Goal: Task Accomplishment & Management: Use online tool/utility

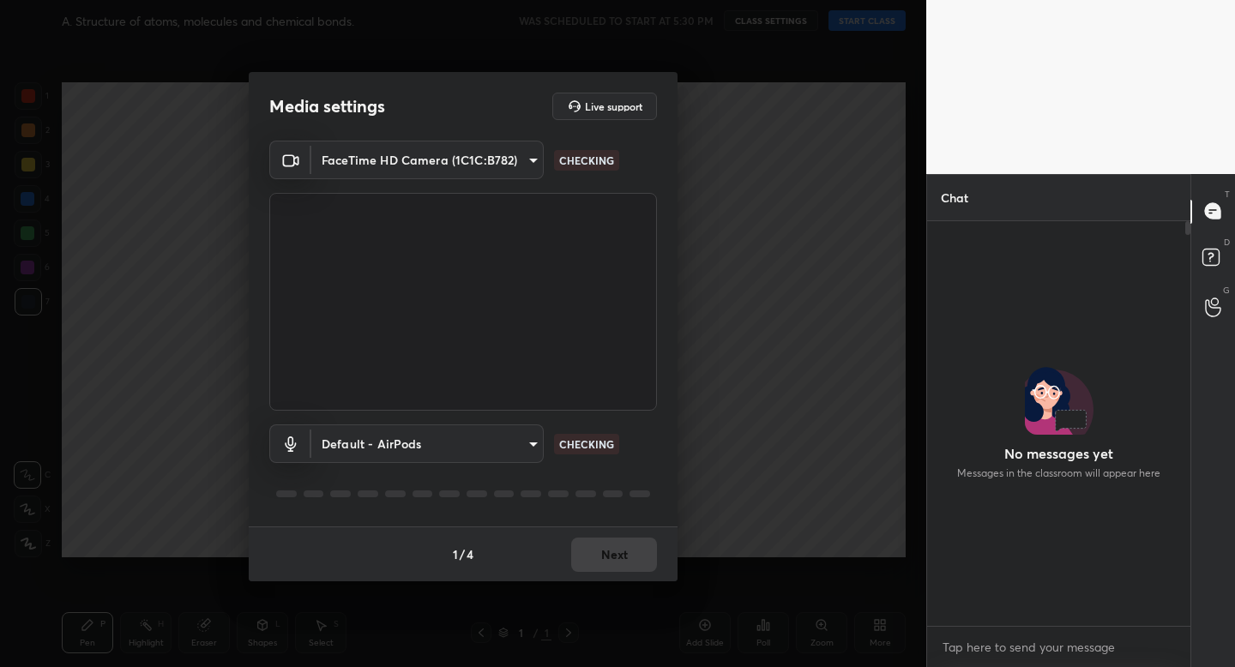
scroll to position [400, 258]
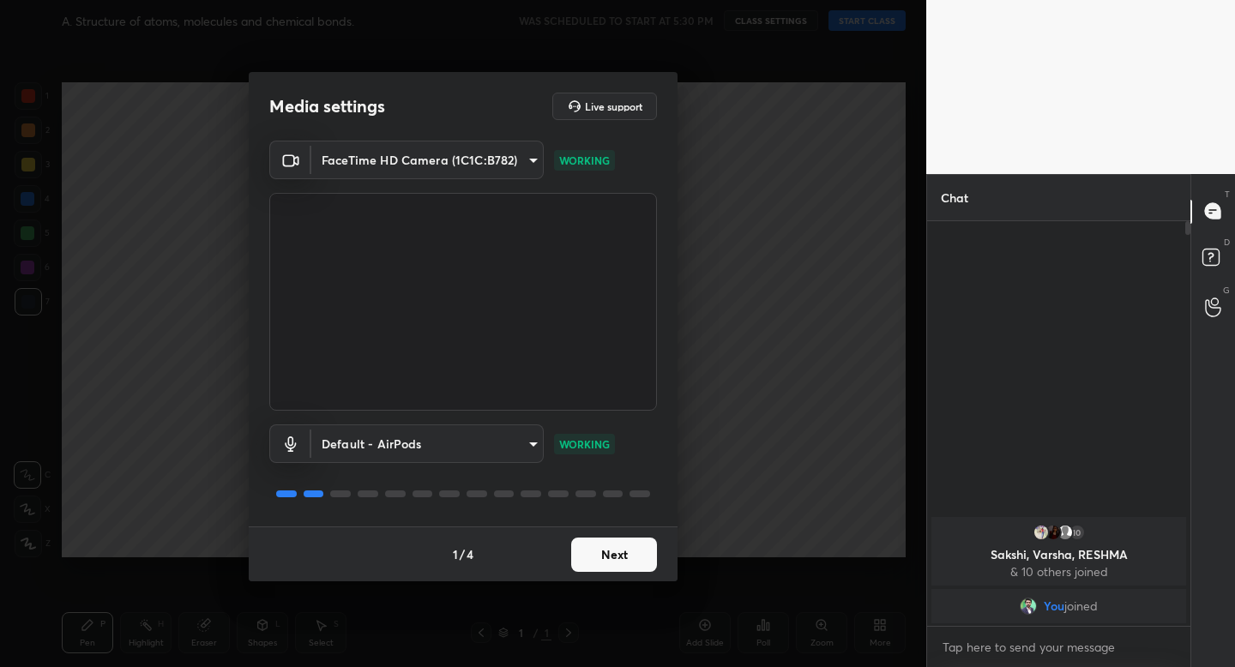
click at [613, 559] on button "Next" at bounding box center [614, 555] width 86 height 34
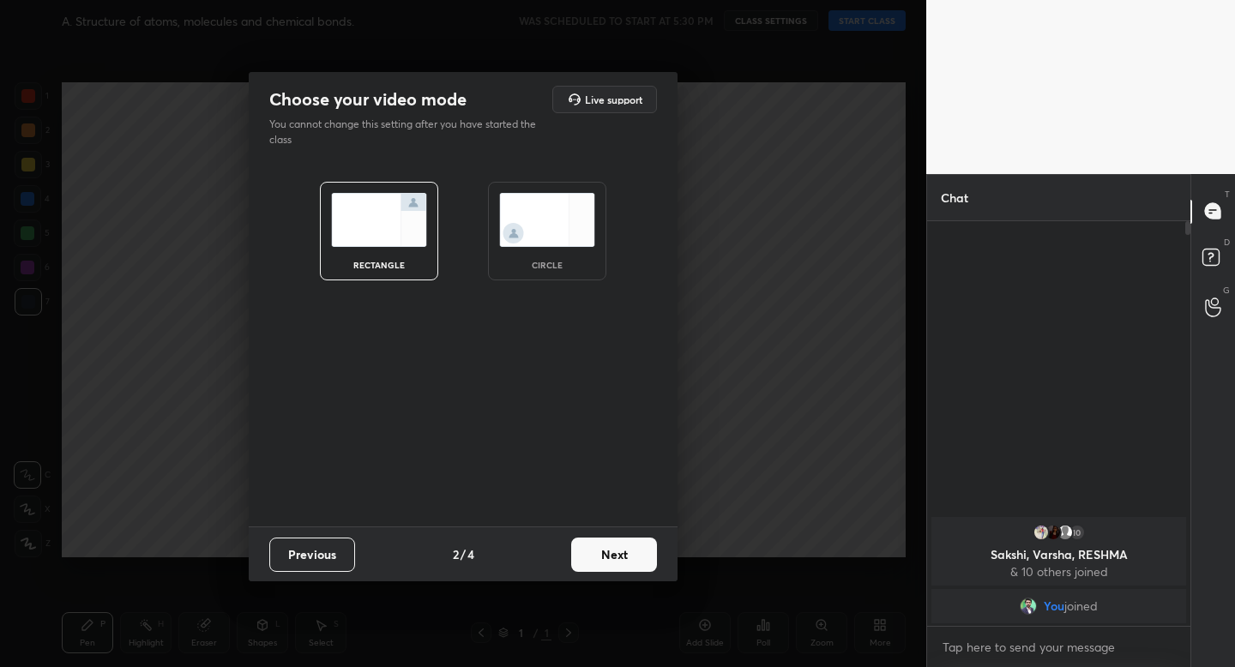
click at [544, 254] on div "circle" at bounding box center [547, 231] width 118 height 99
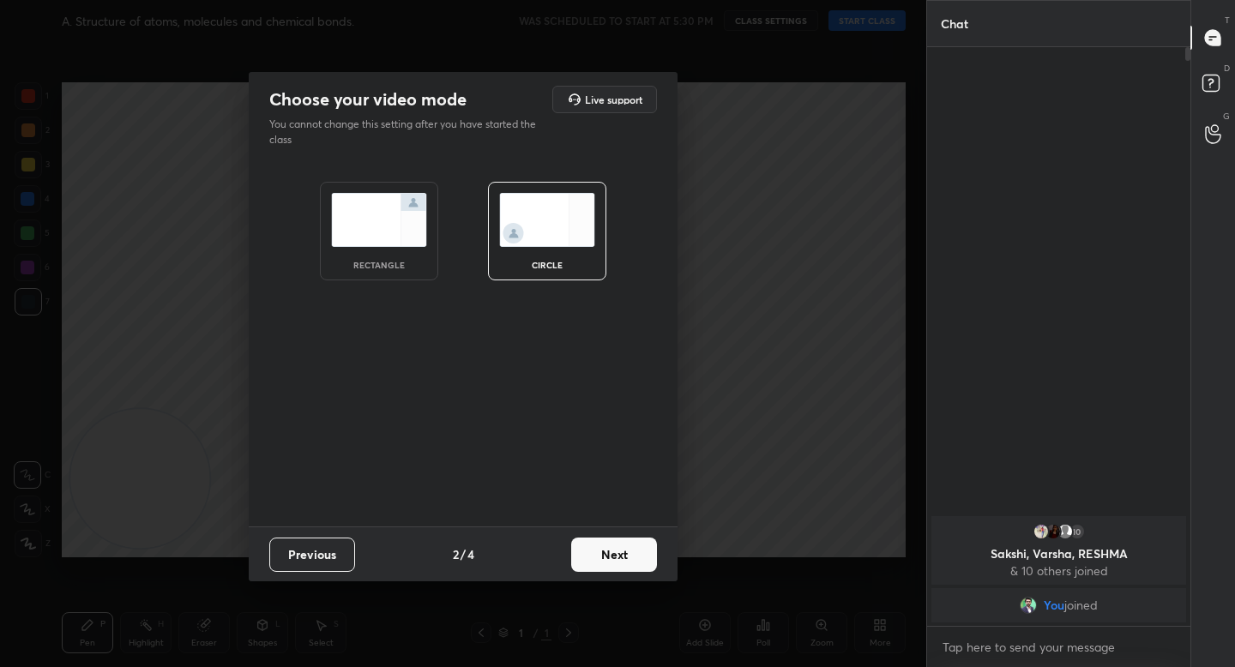
scroll to position [615, 258]
click at [605, 547] on button "Next" at bounding box center [614, 555] width 86 height 34
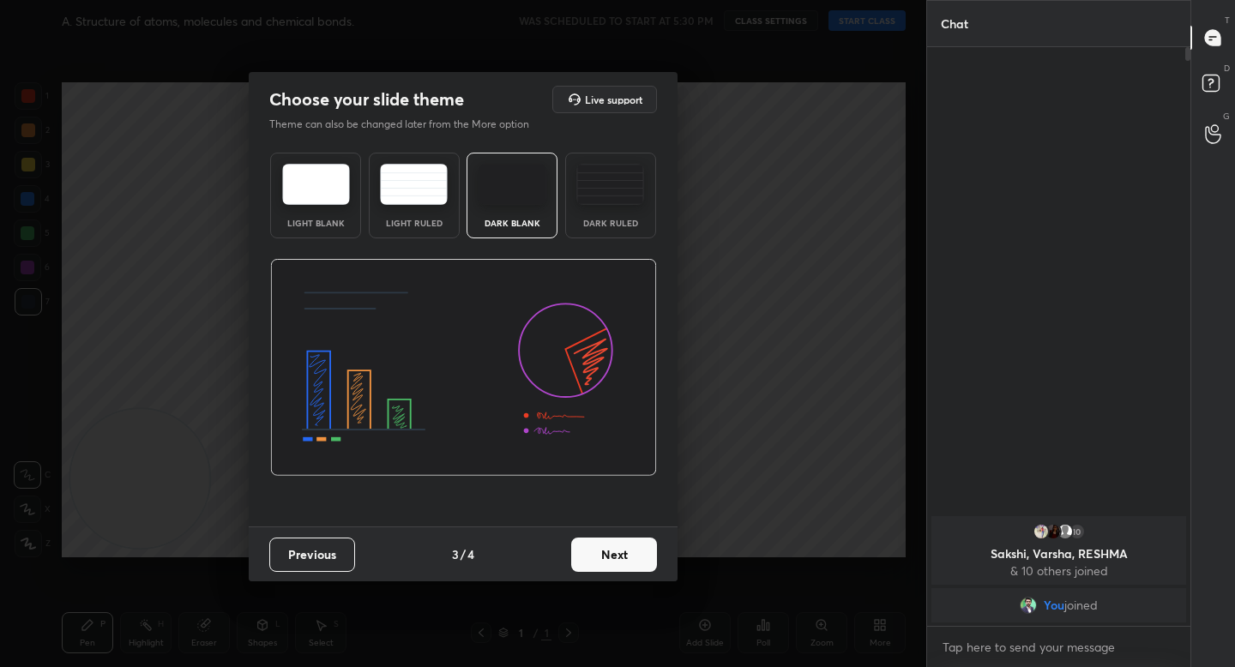
click at [605, 547] on button "Next" at bounding box center [614, 555] width 86 height 34
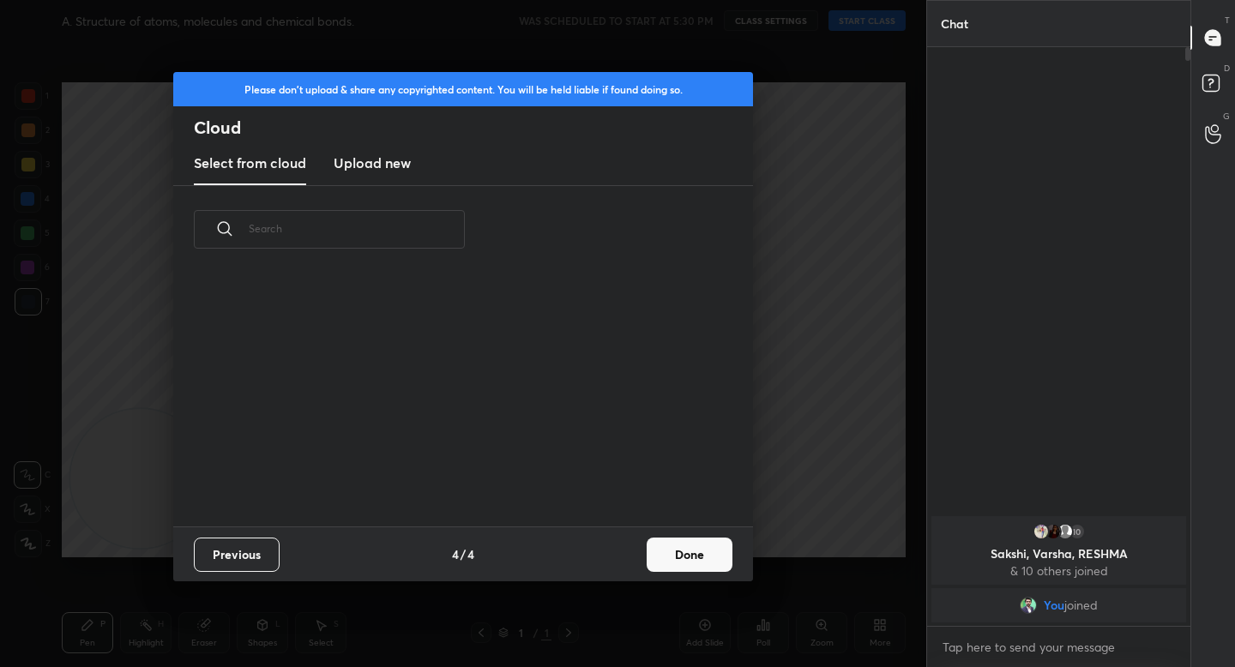
scroll to position [253, 551]
click at [658, 545] on button "Done" at bounding box center [690, 555] width 86 height 34
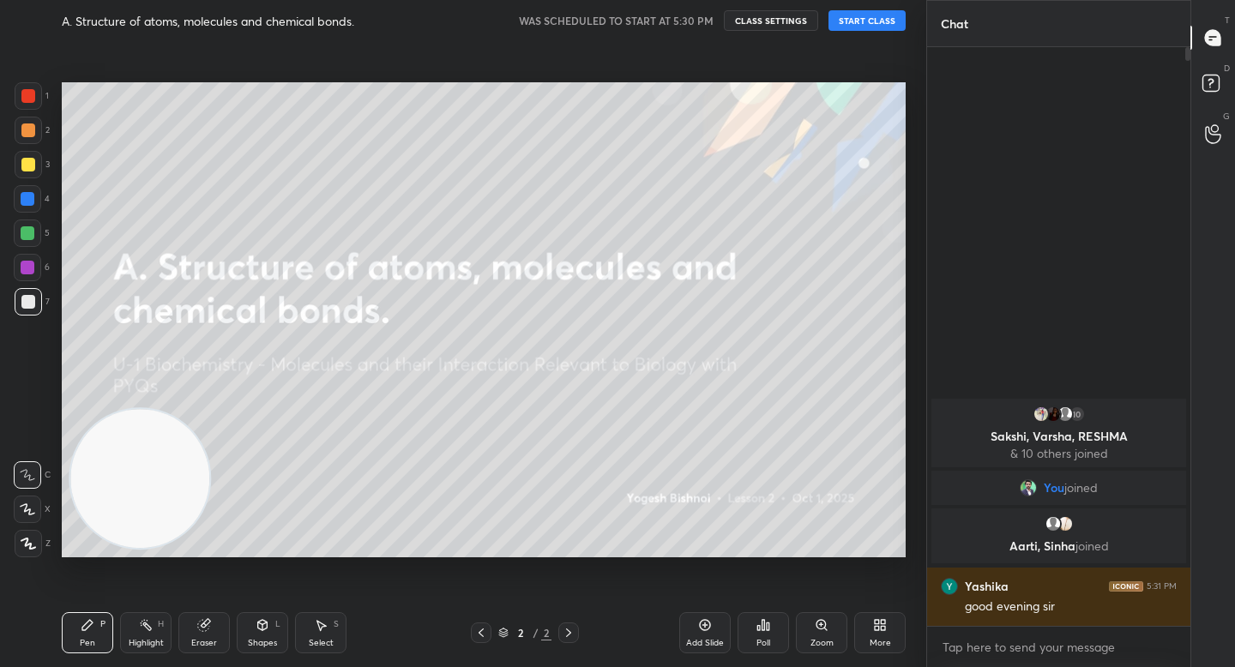
click at [857, 27] on button "START CLASS" at bounding box center [866, 20] width 77 height 21
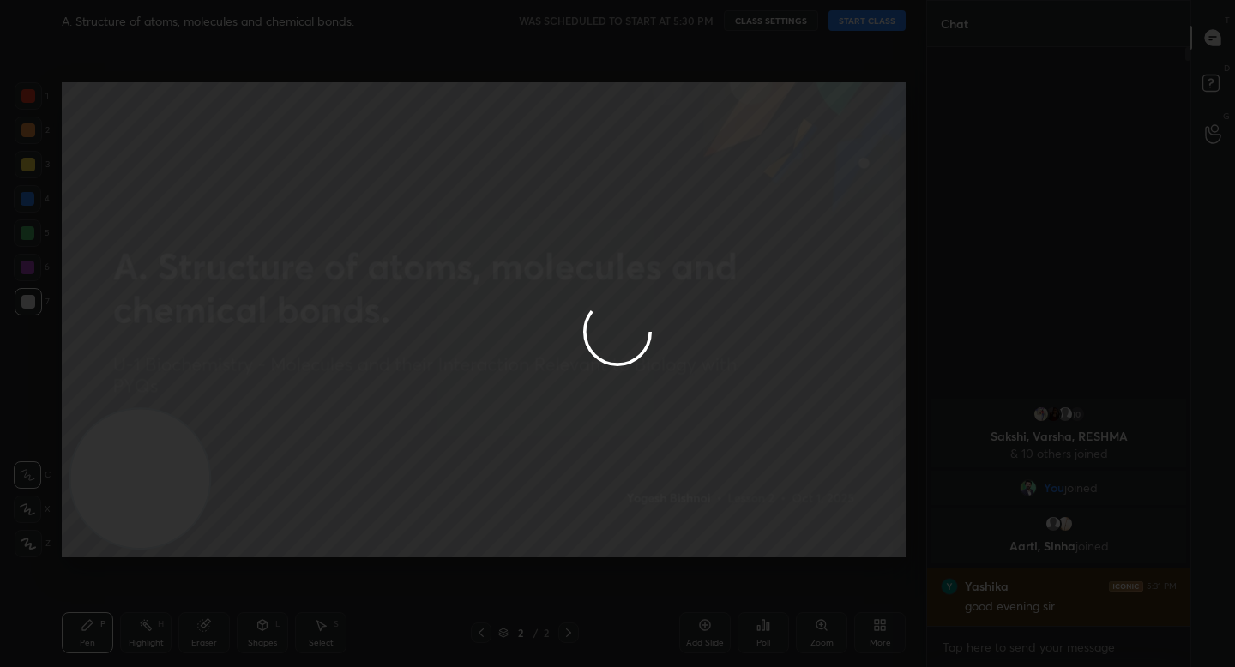
type textarea "x"
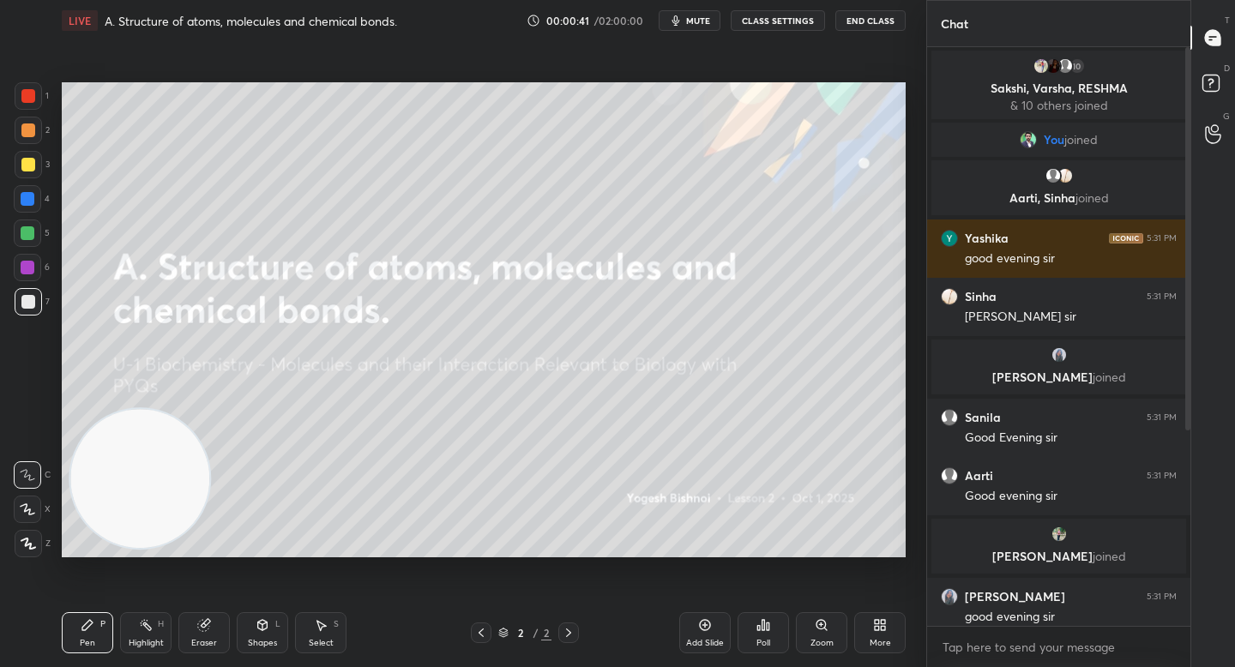
click at [21, 555] on div at bounding box center [28, 543] width 27 height 27
click at [33, 223] on div at bounding box center [27, 233] width 27 height 27
drag, startPoint x: 26, startPoint y: 167, endPoint x: 46, endPoint y: 165, distance: 20.7
click at [27, 167] on div at bounding box center [28, 165] width 14 height 14
drag, startPoint x: 33, startPoint y: 234, endPoint x: 50, endPoint y: 228, distance: 17.4
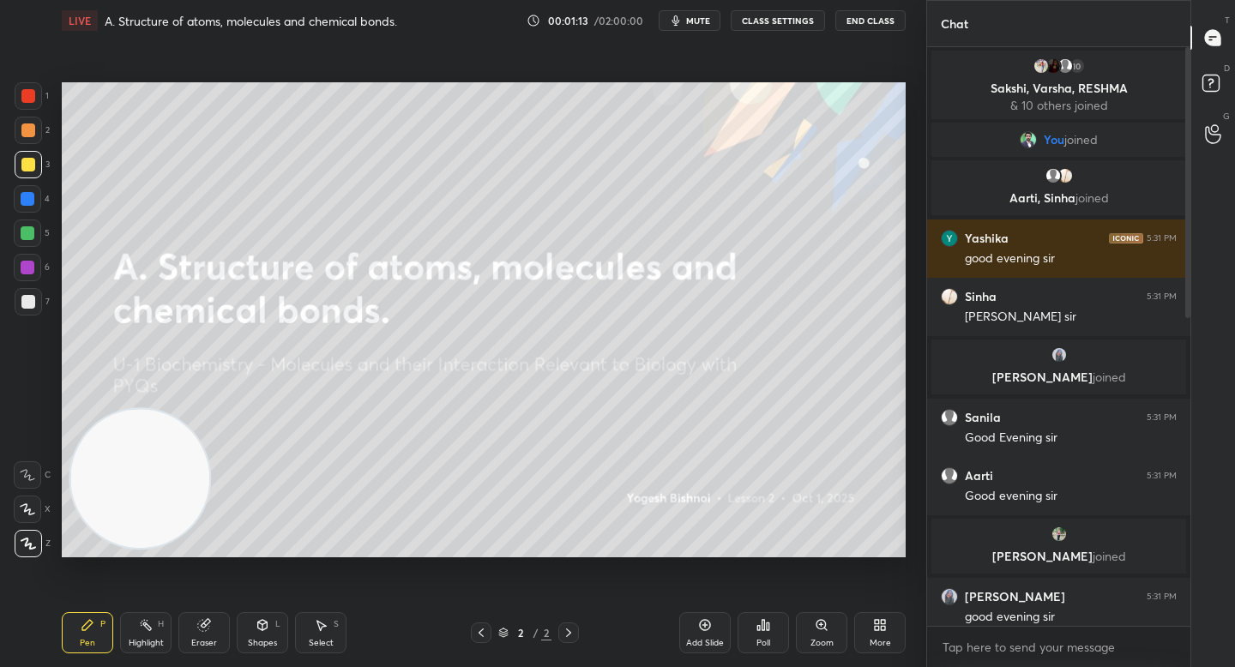
click at [36, 234] on div at bounding box center [27, 233] width 27 height 27
click at [22, 271] on div at bounding box center [27, 267] width 27 height 27
click at [35, 297] on div at bounding box center [28, 301] width 27 height 27
click at [38, 232] on div at bounding box center [27, 233] width 27 height 27
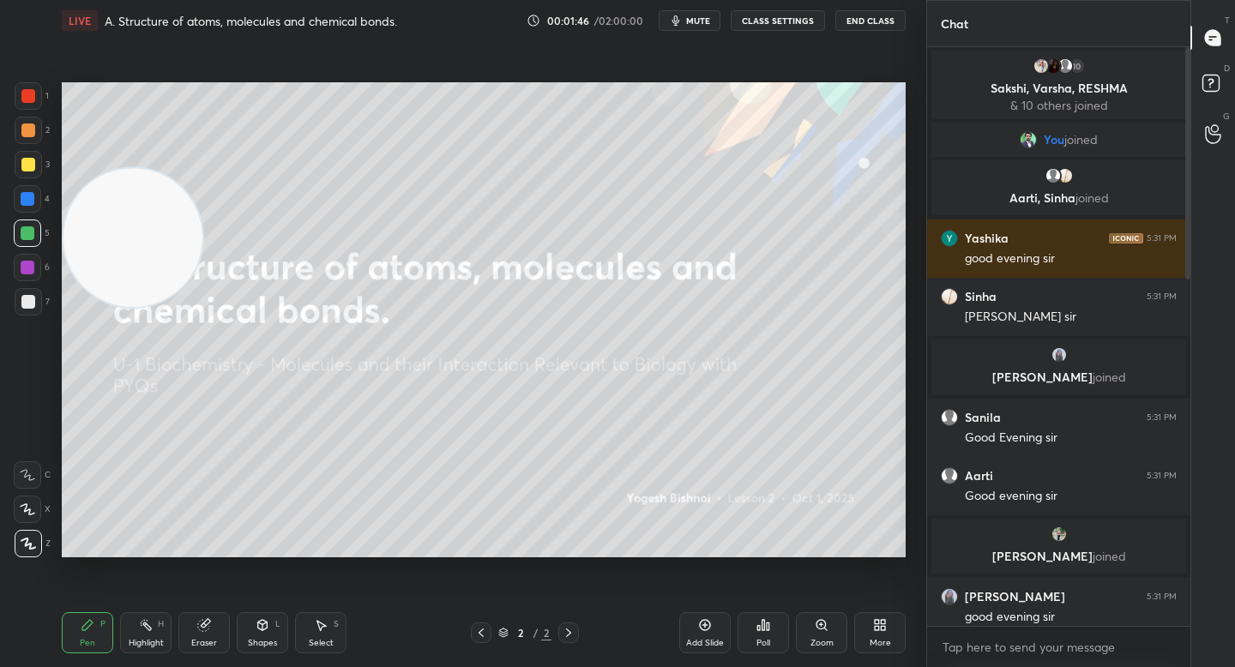
click at [149, 223] on video at bounding box center [132, 237] width 139 height 139
click at [23, 298] on div at bounding box center [28, 301] width 27 height 27
click at [34, 230] on div at bounding box center [27, 233] width 27 height 27
drag, startPoint x: 125, startPoint y: 251, endPoint x: 99, endPoint y: 160, distance: 95.5
click at [99, 160] on video at bounding box center [132, 229] width 139 height 139
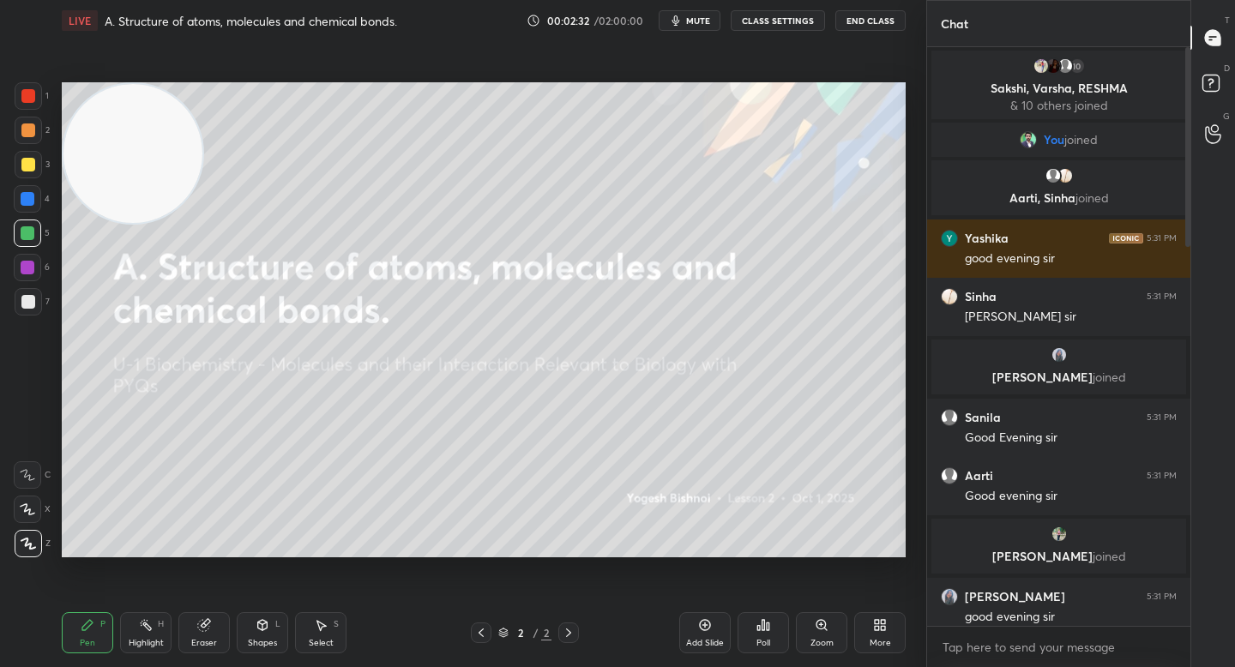
click at [892, 623] on div "More" at bounding box center [879, 632] width 51 height 41
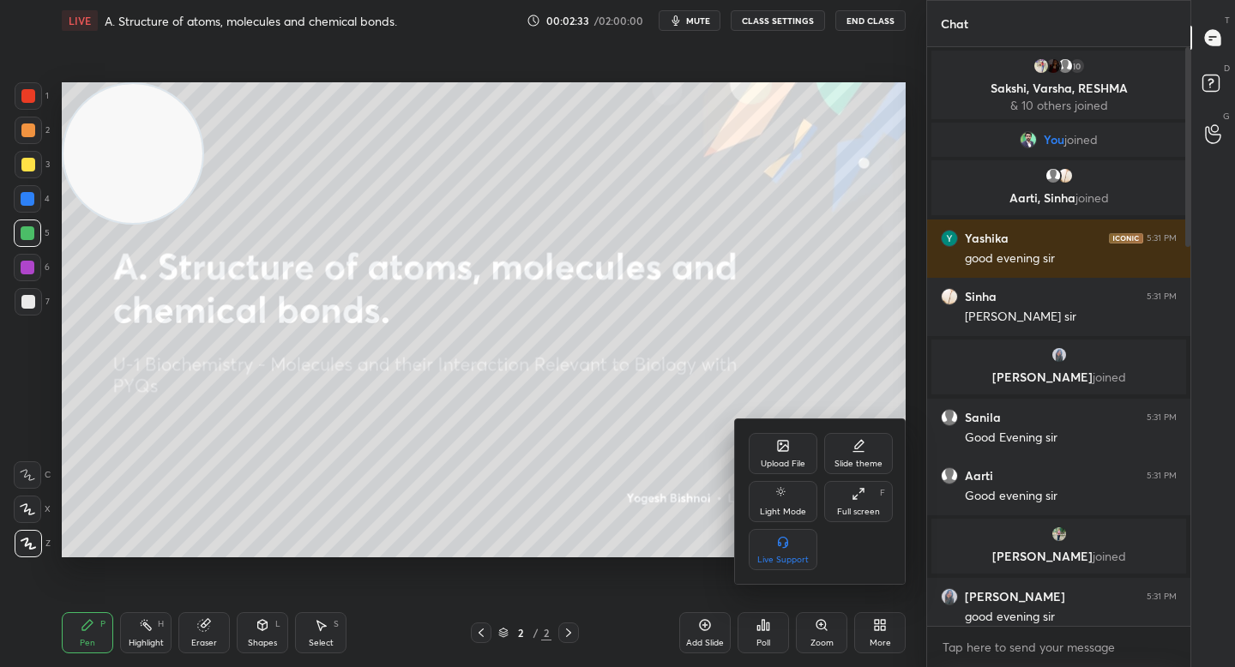
click at [794, 439] on div "Upload File" at bounding box center [783, 453] width 69 height 41
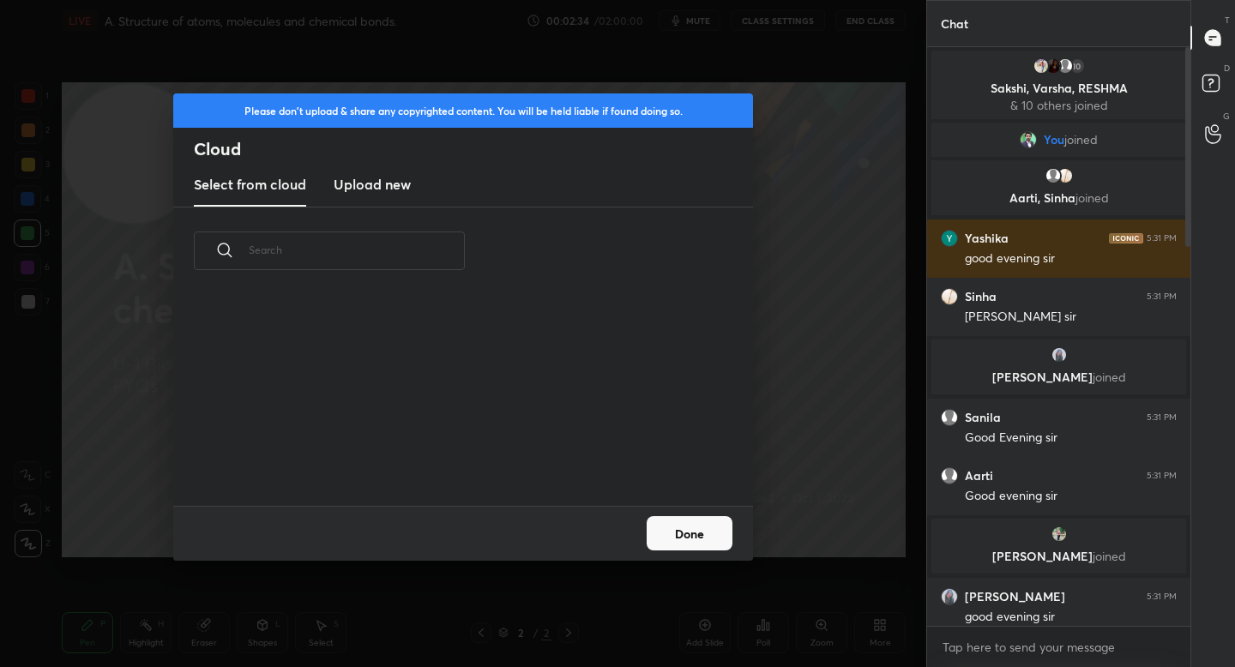
click at [360, 185] on h3 "Upload new" at bounding box center [372, 184] width 77 height 21
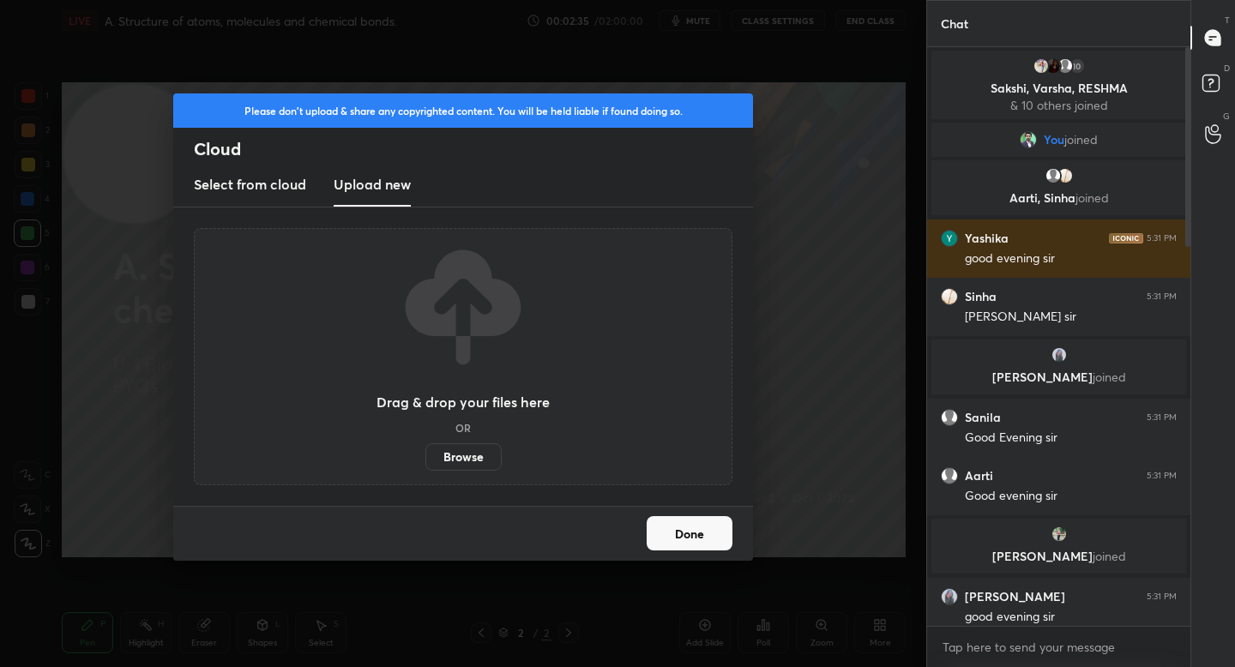
click at [688, 527] on button "Done" at bounding box center [690, 533] width 86 height 34
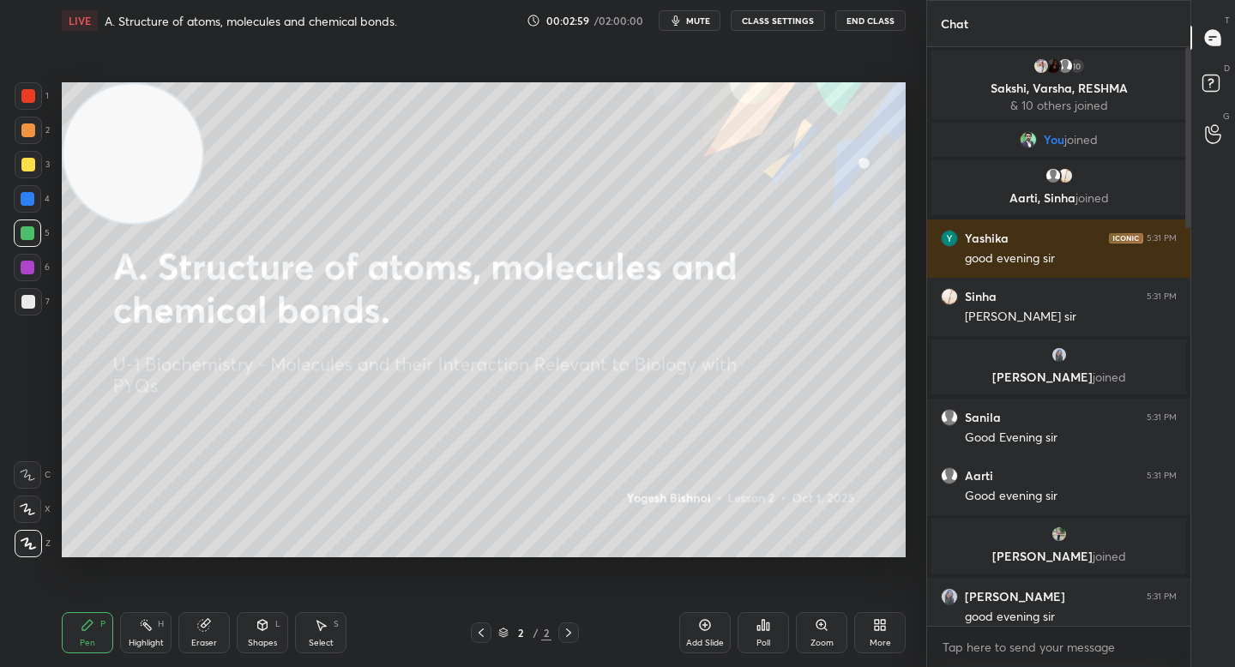
click at [873, 627] on icon at bounding box center [880, 625] width 14 height 14
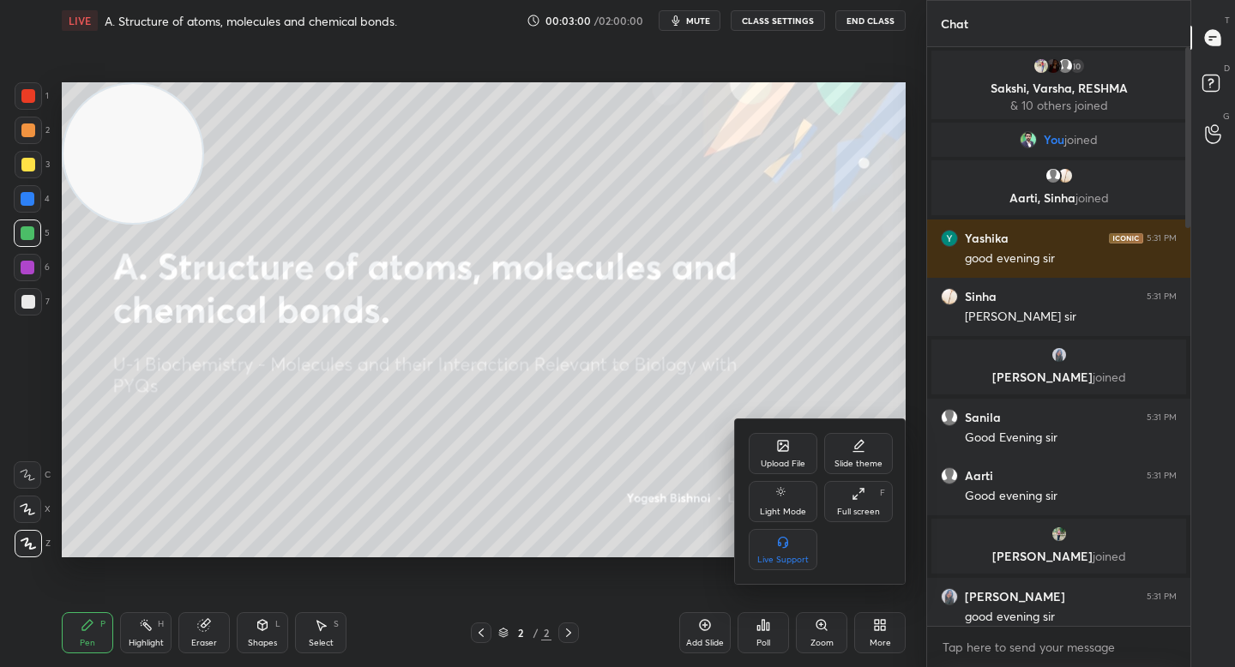
click at [787, 453] on div "Upload File" at bounding box center [783, 453] width 69 height 41
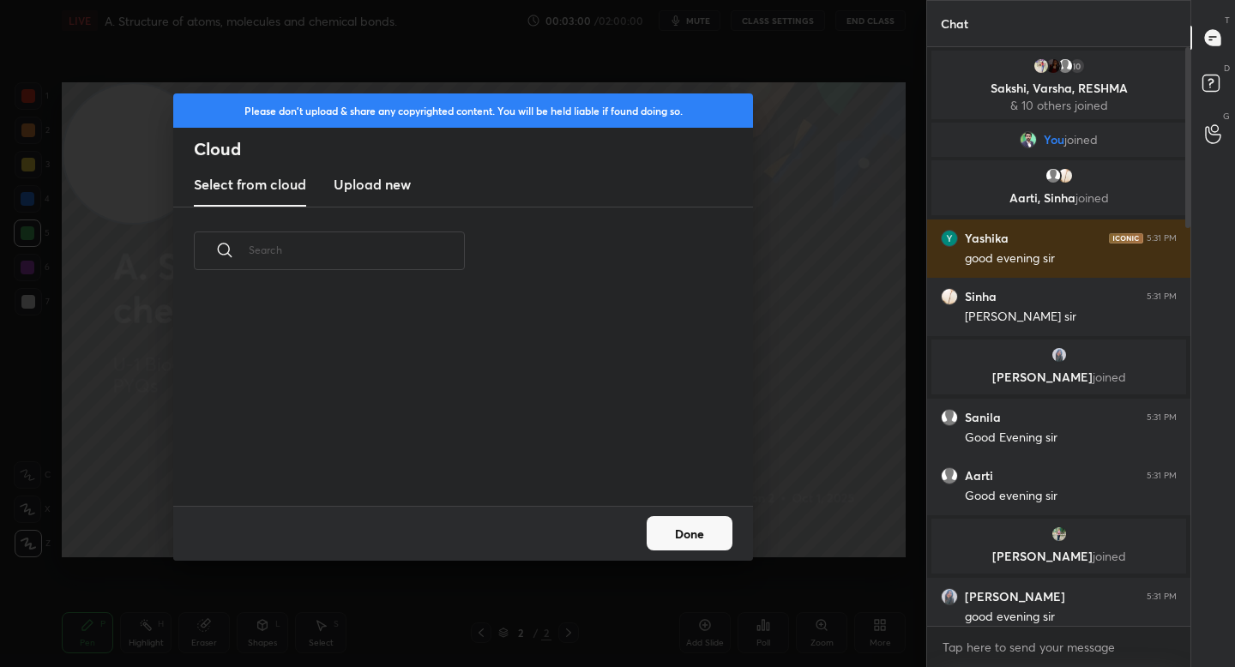
scroll to position [211, 551]
click at [381, 187] on h3 "Upload new" at bounding box center [372, 184] width 77 height 21
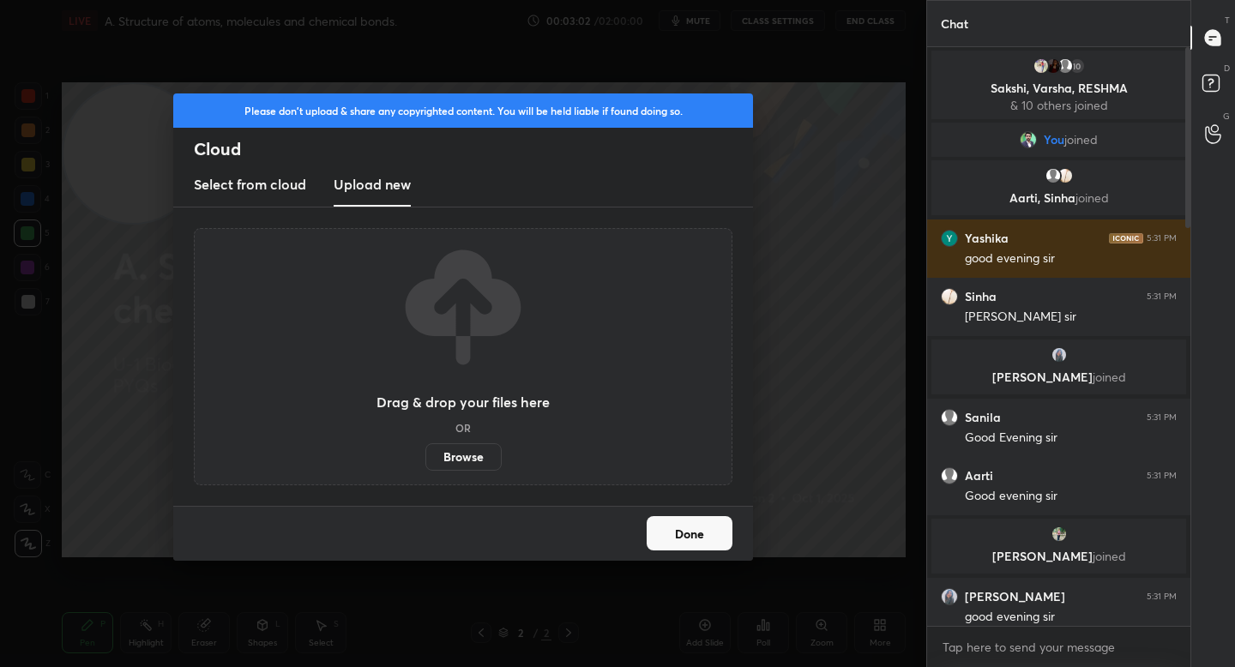
click at [445, 450] on label "Browse" at bounding box center [463, 456] width 76 height 27
click at [425, 450] on input "Browse" at bounding box center [425, 456] width 0 height 27
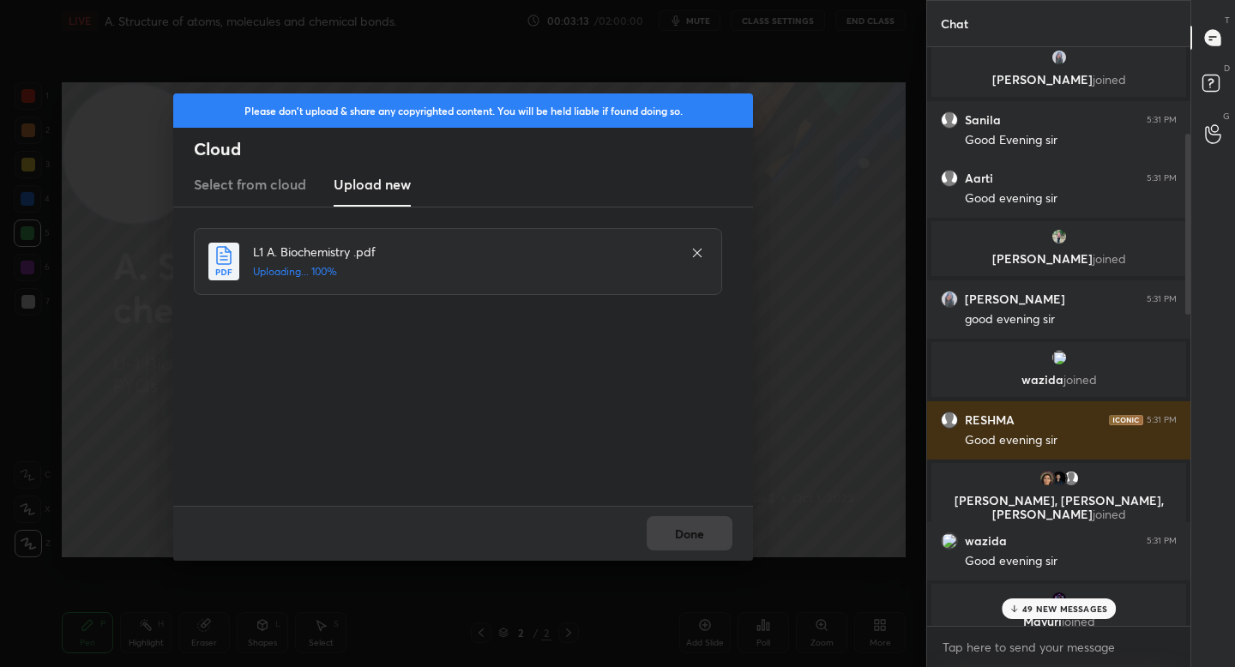
scroll to position [304, 0]
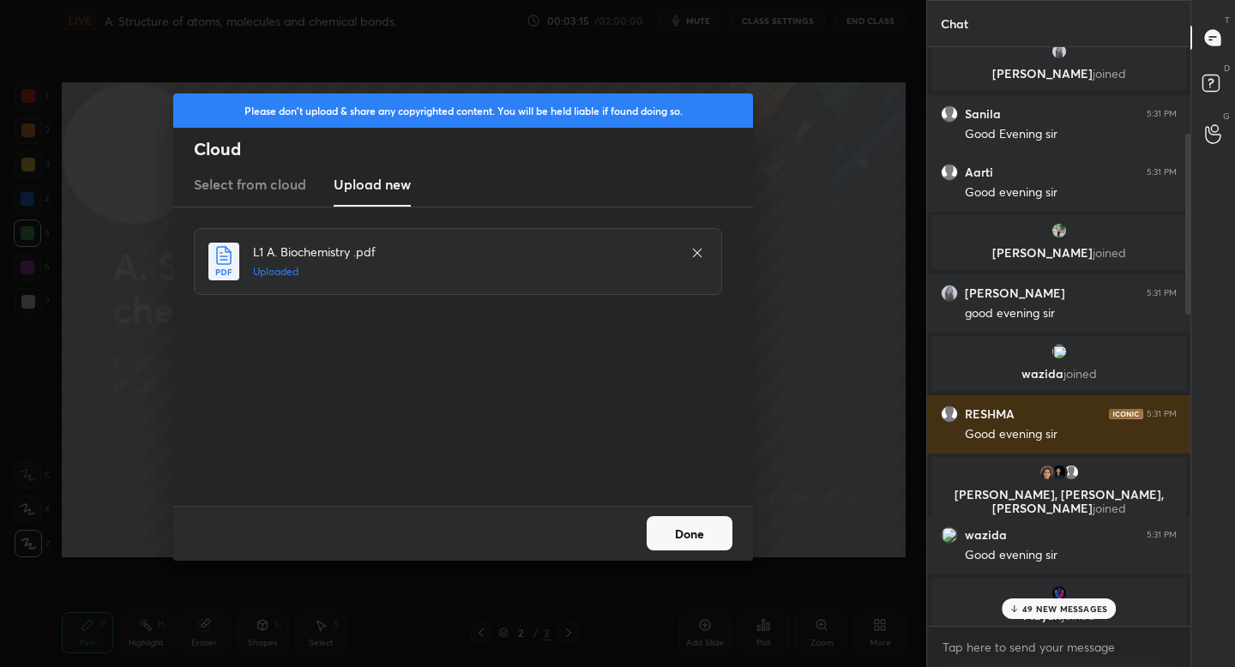
click at [721, 524] on button "Done" at bounding box center [690, 533] width 86 height 34
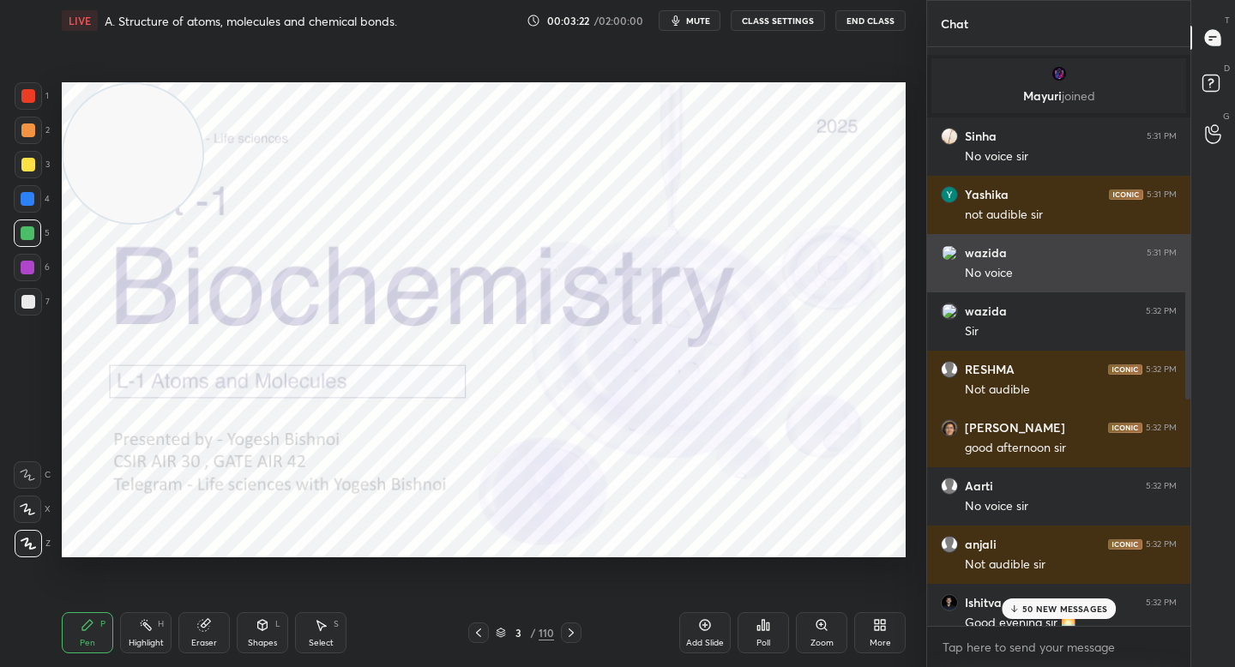
scroll to position [824, 0]
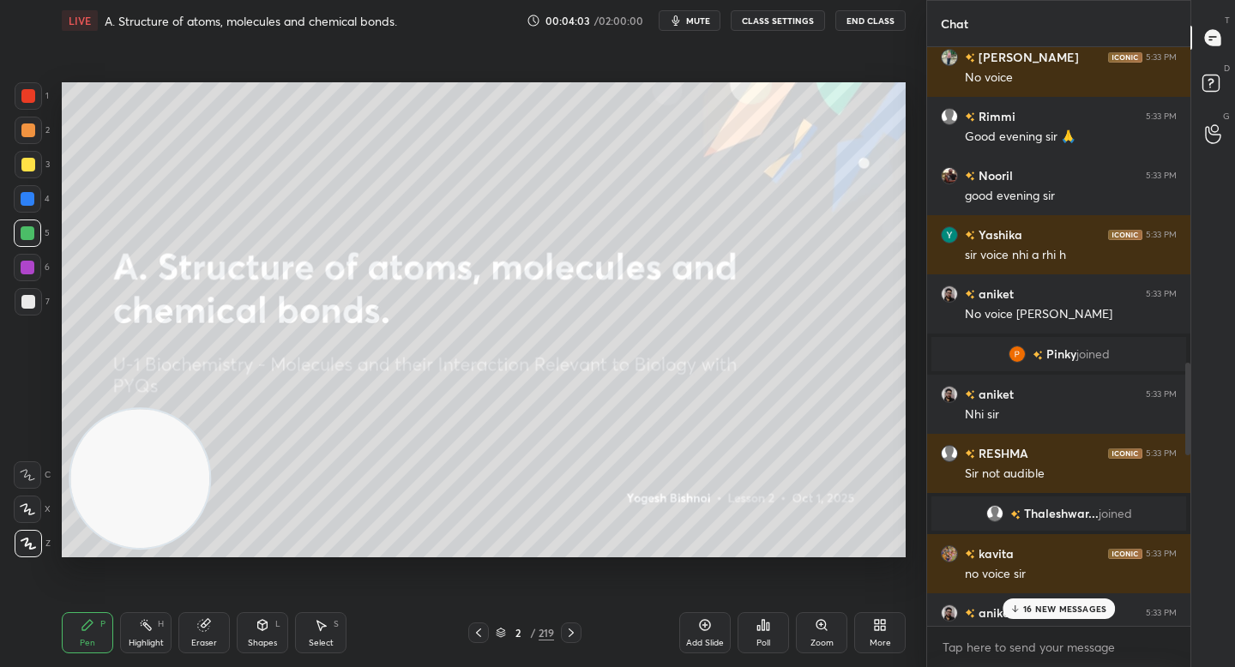
scroll to position [1939, 0]
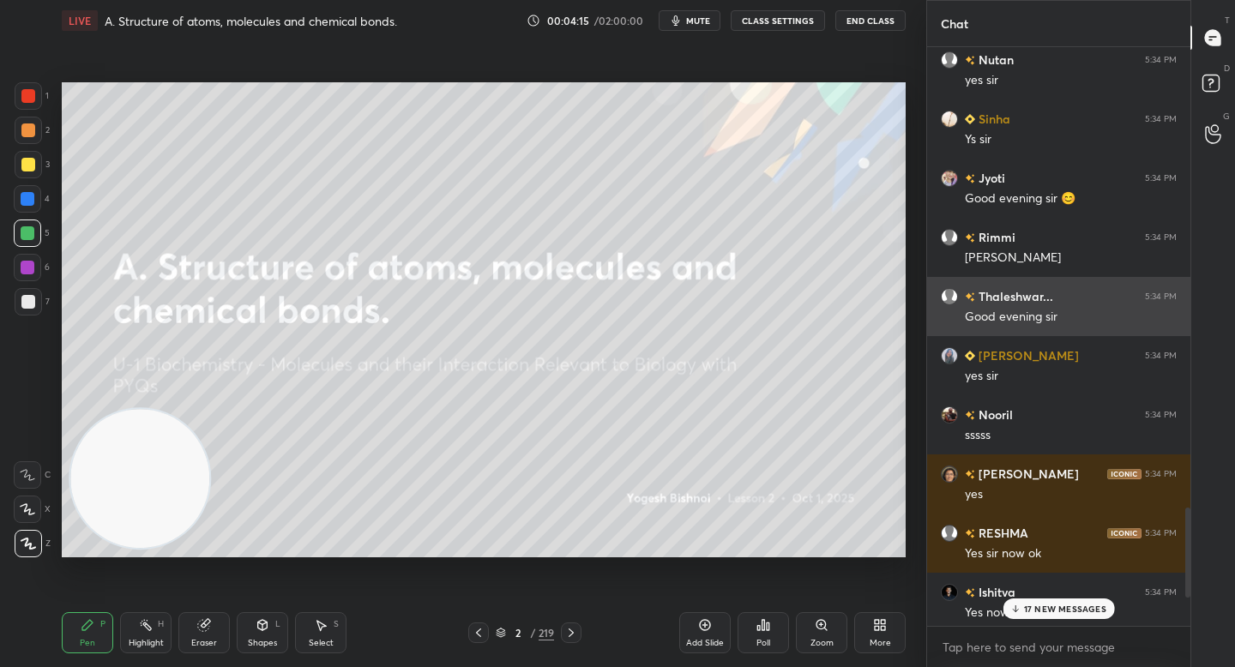
click at [1019, 298] on h6 "Thaleshwar..." at bounding box center [1014, 296] width 78 height 18
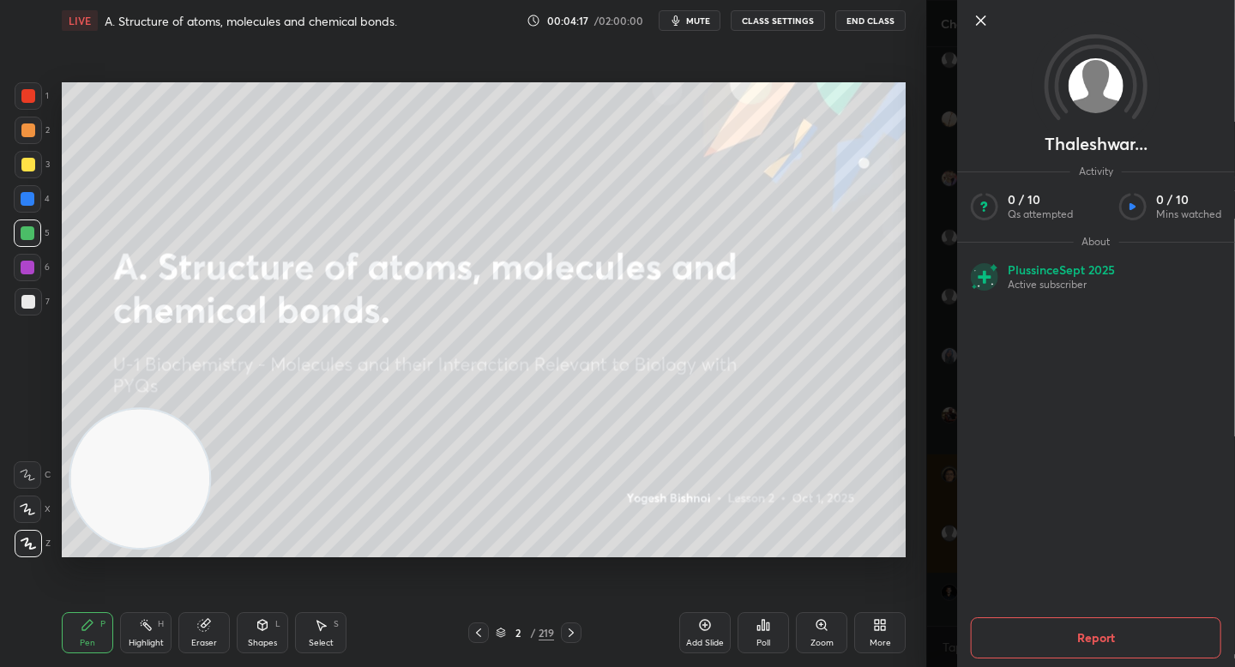
click at [981, 16] on icon at bounding box center [981, 20] width 21 height 21
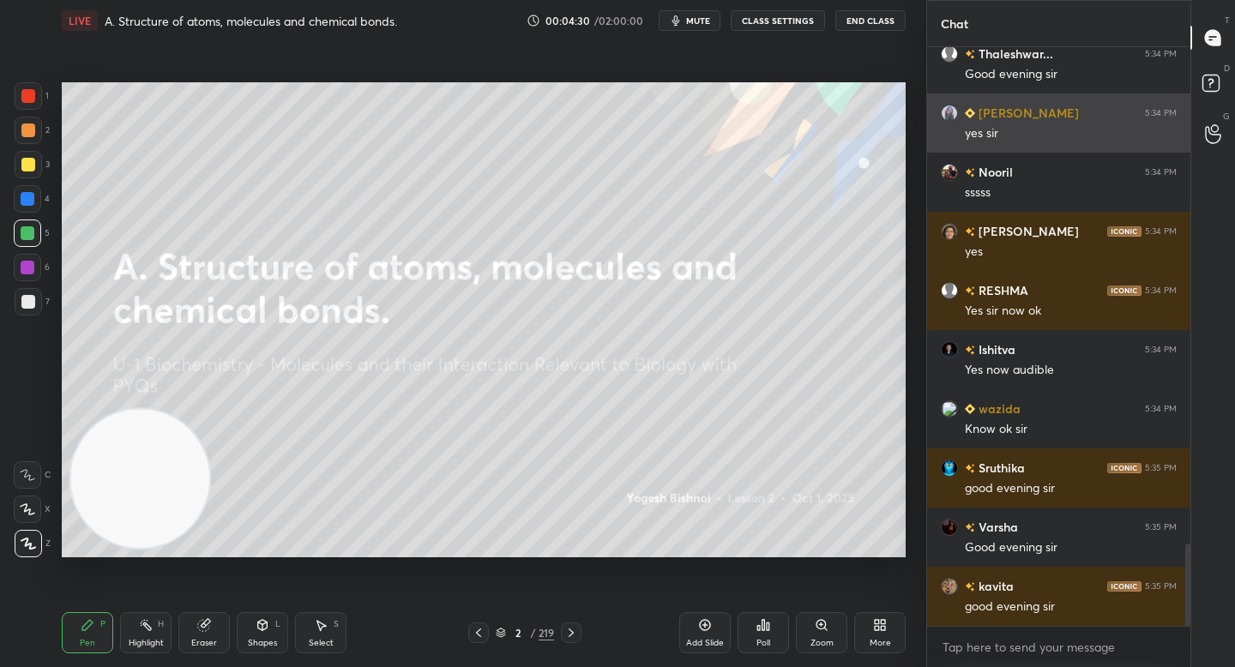
scroll to position [3483, 0]
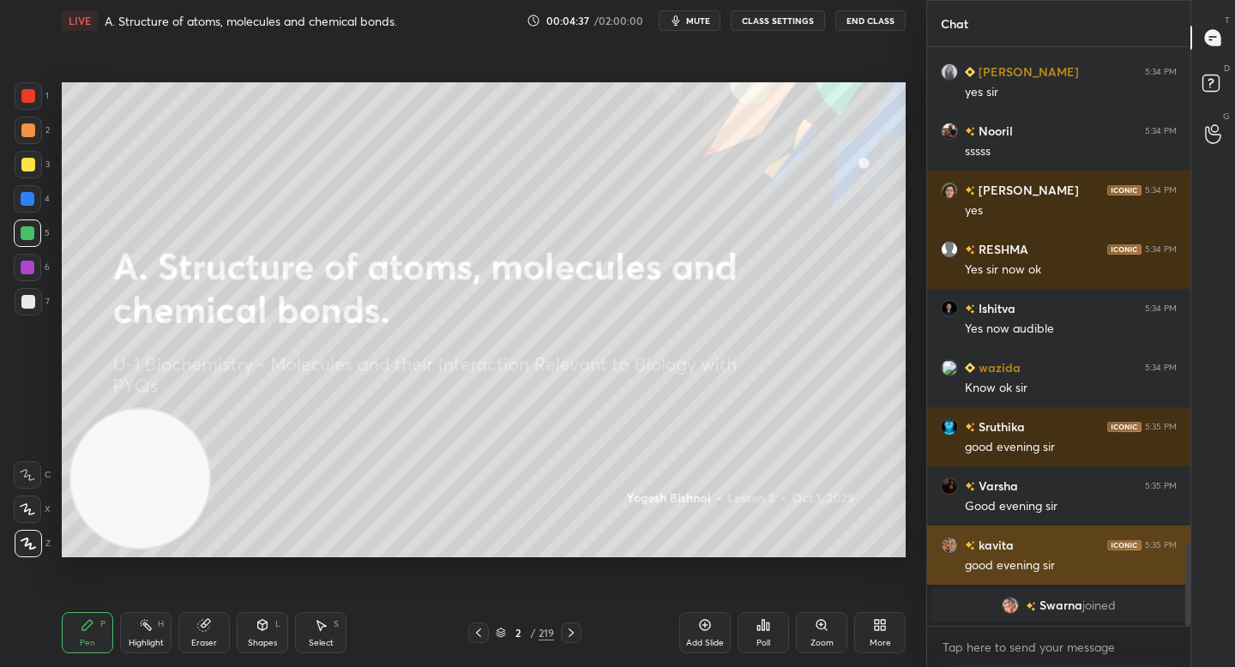
click at [954, 541] on img "grid" at bounding box center [949, 545] width 17 height 17
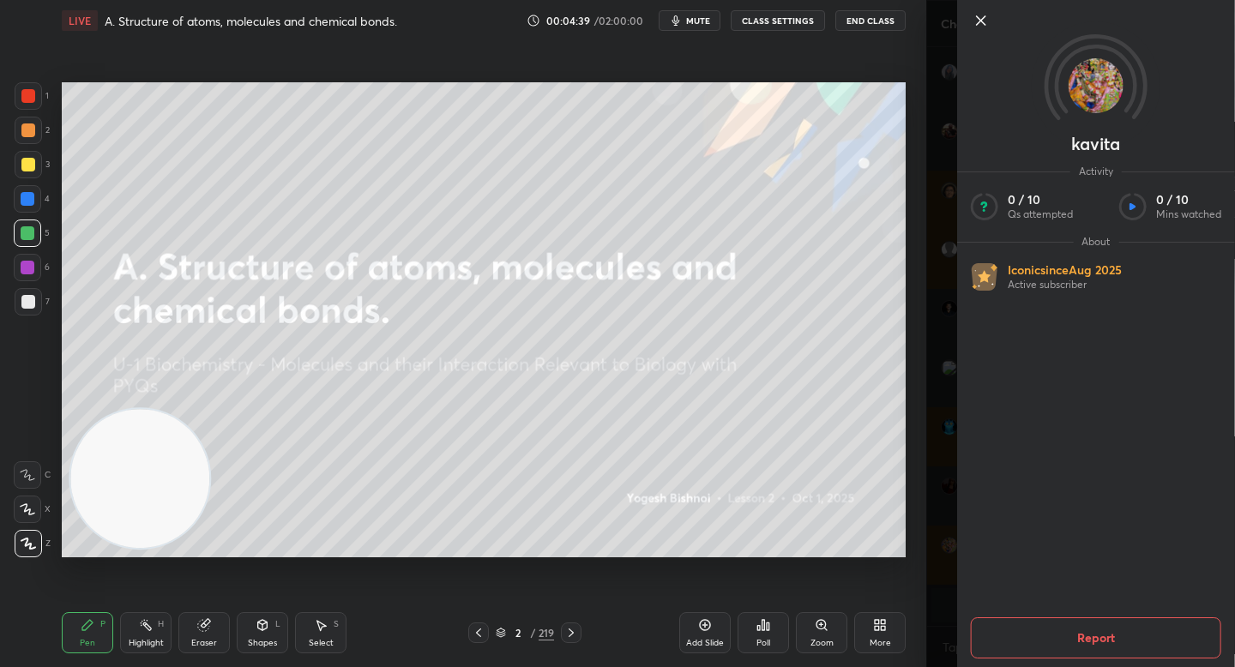
click at [977, 13] on icon at bounding box center [981, 20] width 21 height 21
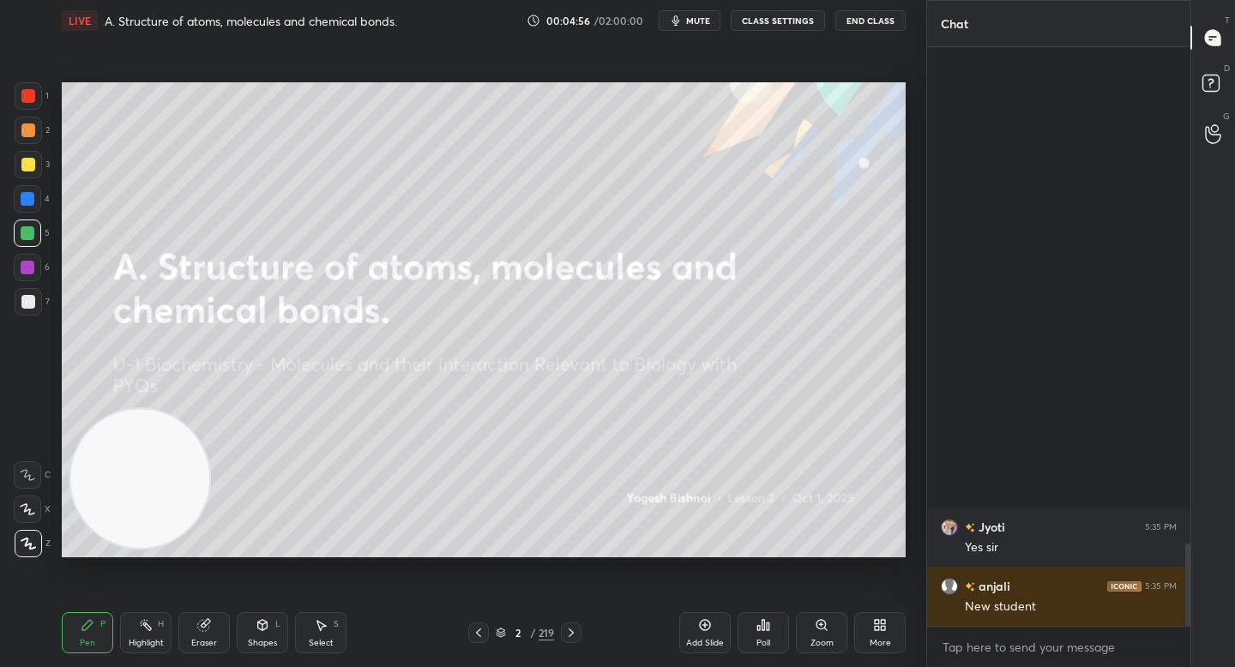
scroll to position [2913, 0]
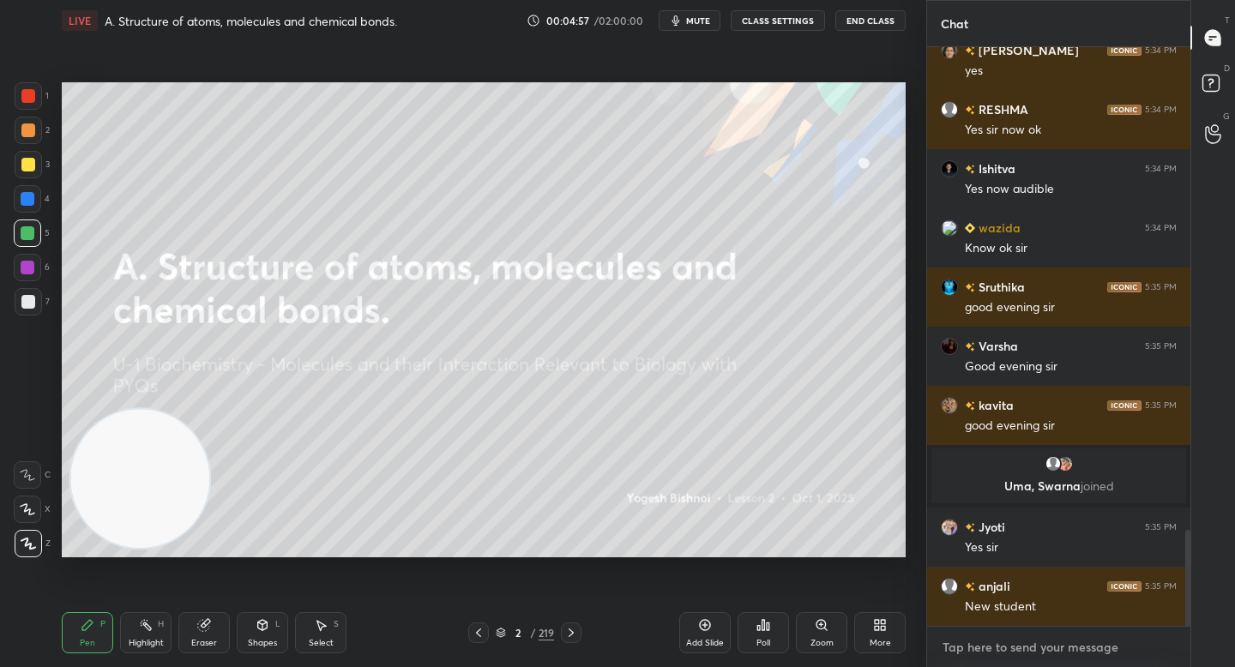
type textarea "x"
click at [984, 653] on textarea at bounding box center [1059, 647] width 236 height 27
paste textarea "[URL][DOMAIN_NAME]"
type textarea "[URL][DOMAIN_NAME]"
type textarea "x"
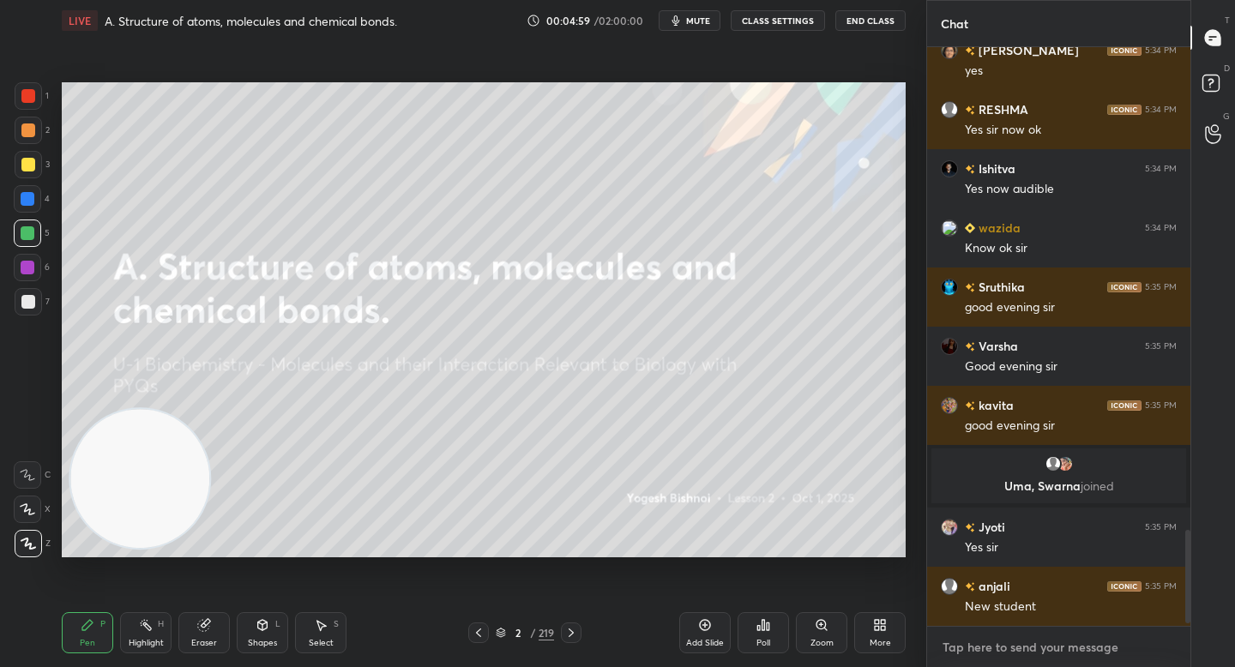
scroll to position [3009, 0]
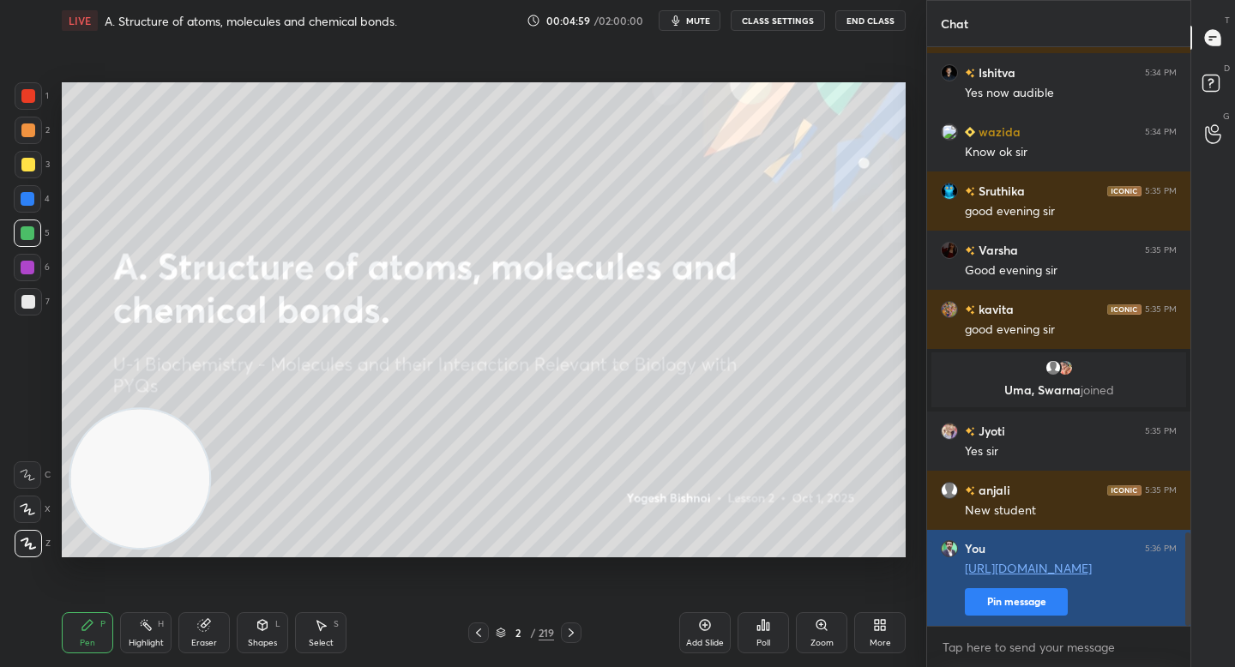
type textarea "x"
click at [1014, 601] on button "Pin message" at bounding box center [1016, 601] width 103 height 27
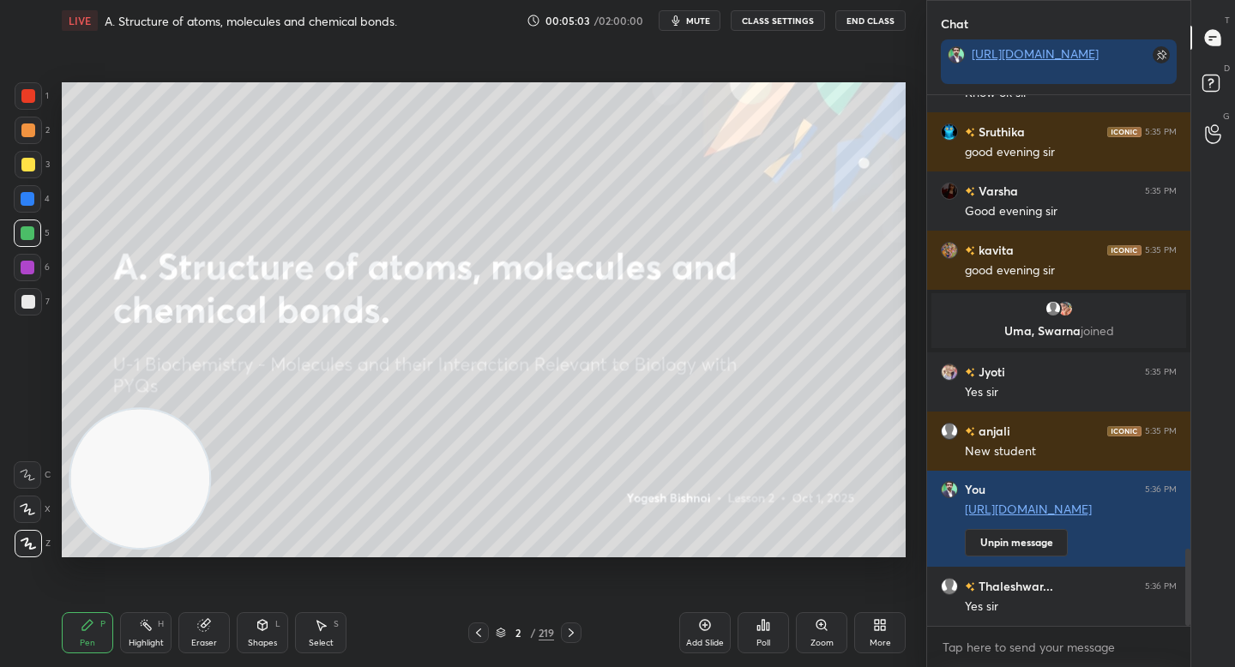
scroll to position [3158, 0]
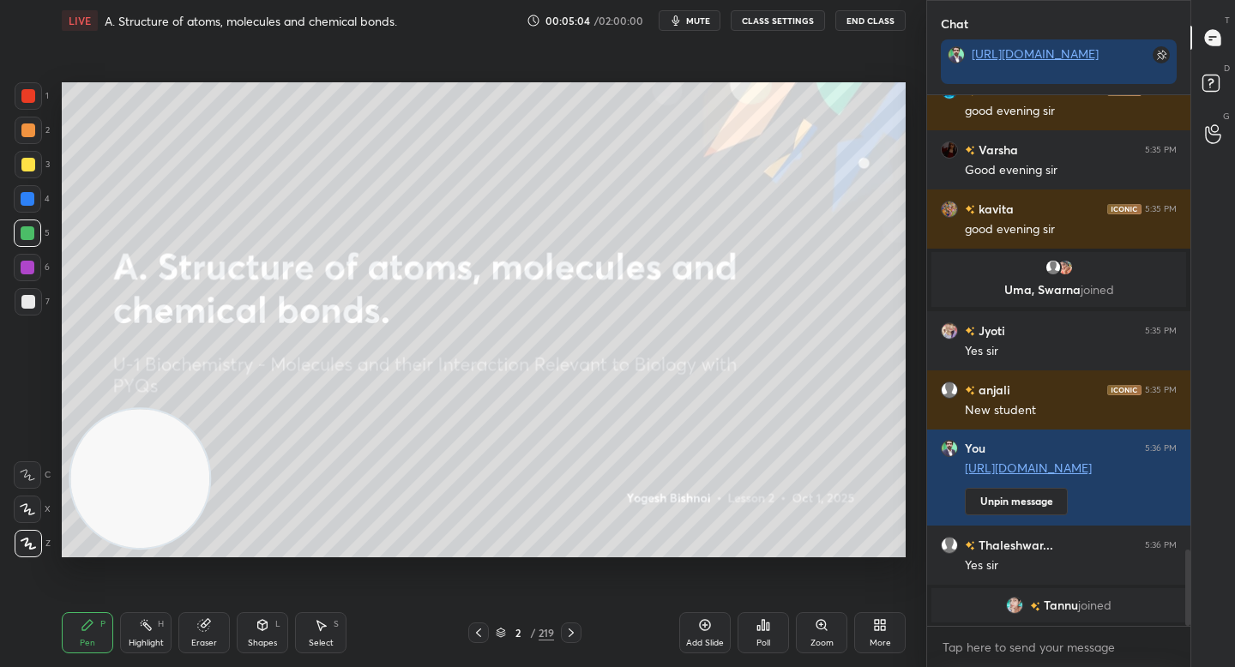
click at [24, 311] on div at bounding box center [28, 301] width 27 height 27
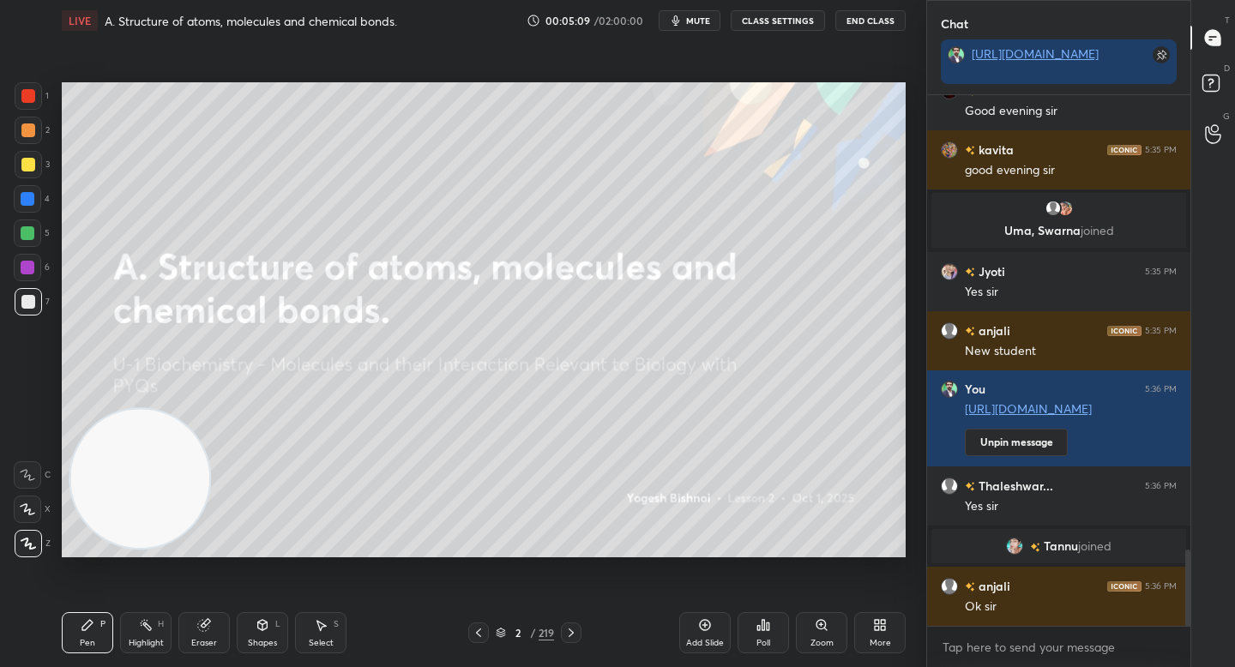
scroll to position [3152, 0]
click at [150, 409] on video at bounding box center [139, 478] width 139 height 139
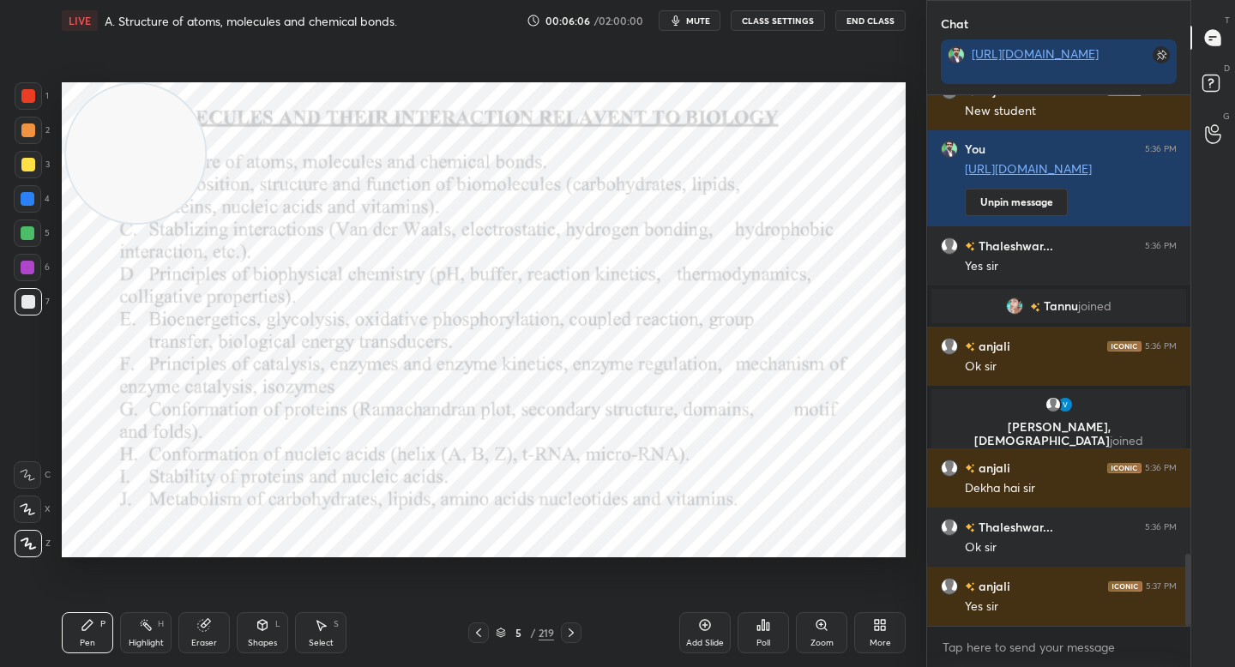
scroll to position [3418, 0]
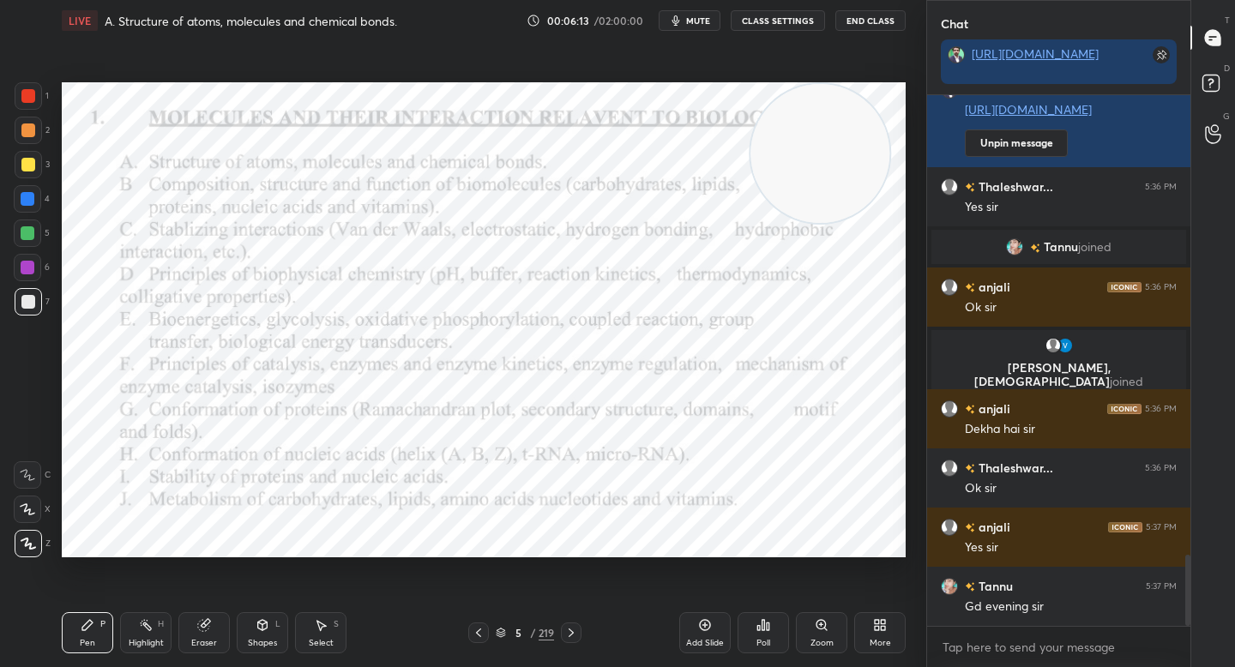
drag, startPoint x: 140, startPoint y: 172, endPoint x: 841, endPoint y: 147, distance: 701.9
click at [843, 148] on video at bounding box center [819, 153] width 139 height 139
click at [35, 101] on div at bounding box center [28, 95] width 27 height 27
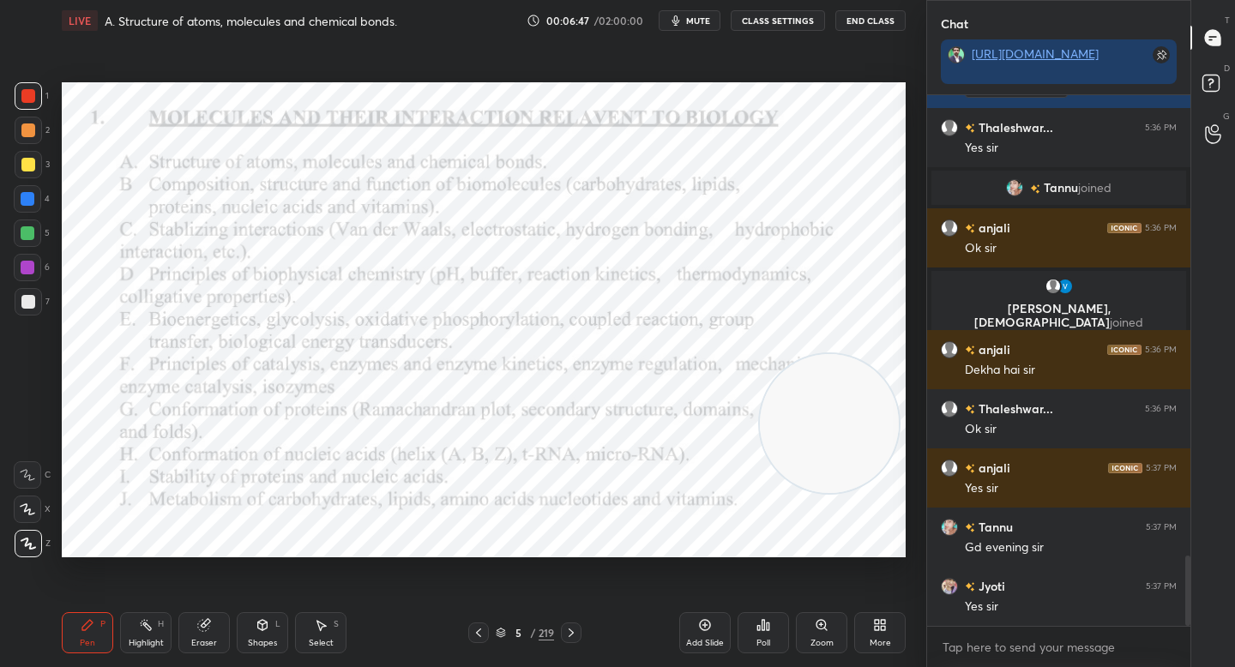
drag, startPoint x: 849, startPoint y: 229, endPoint x: 864, endPoint y: 493, distance: 264.6
click at [863, 493] on video at bounding box center [829, 423] width 139 height 139
click at [813, 491] on video at bounding box center [834, 486] width 139 height 139
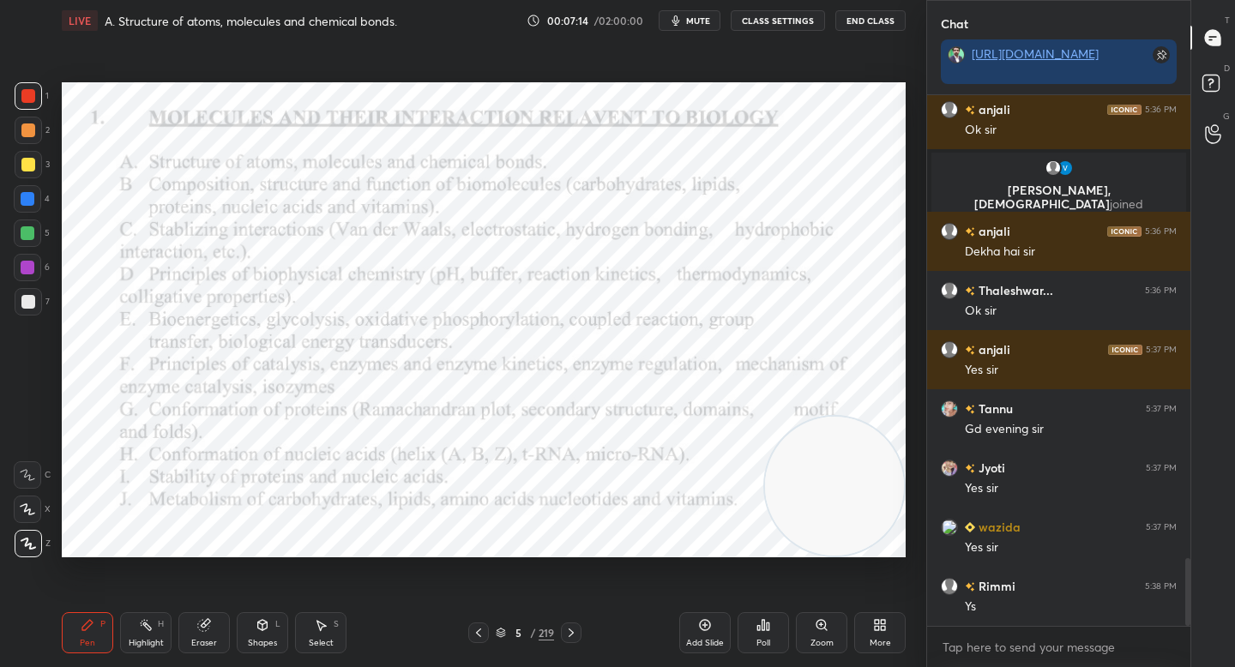
scroll to position [3637, 0]
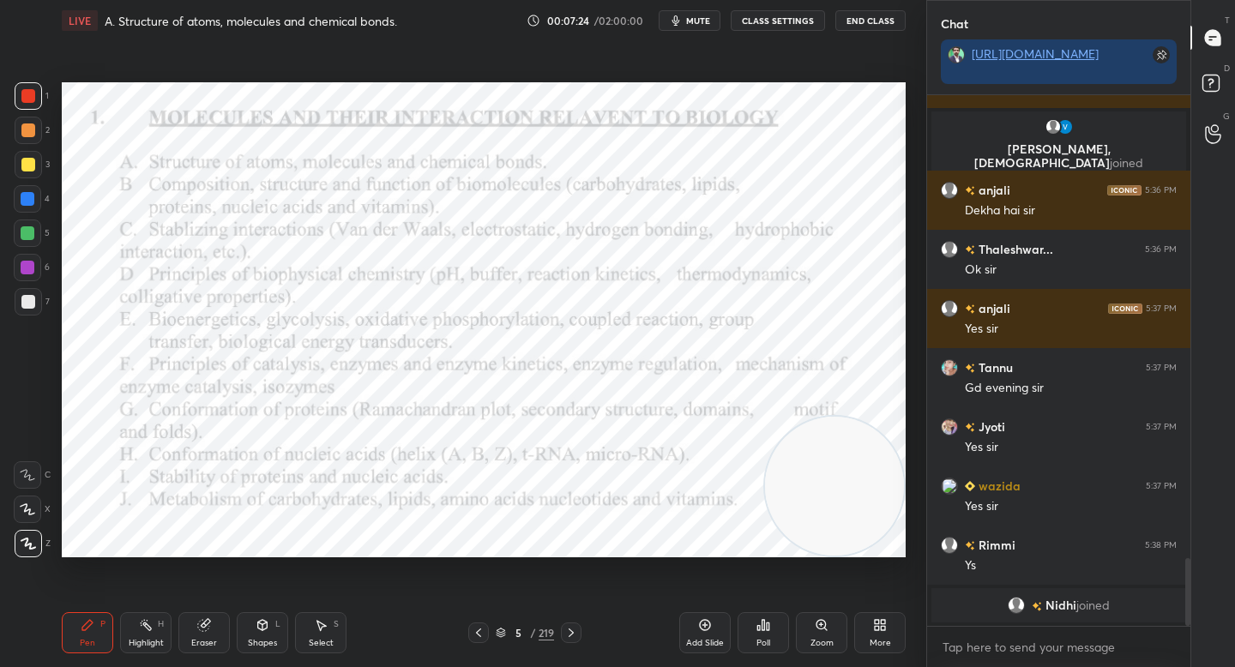
click at [35, 130] on div at bounding box center [28, 130] width 27 height 27
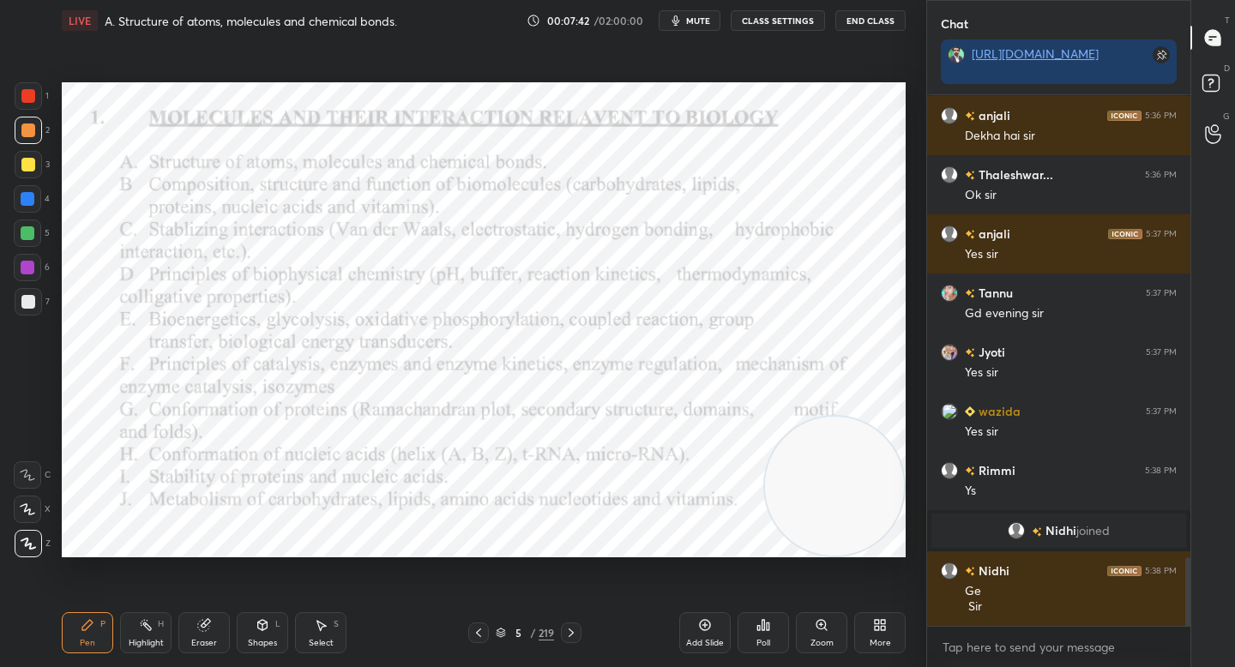
scroll to position [3639, 0]
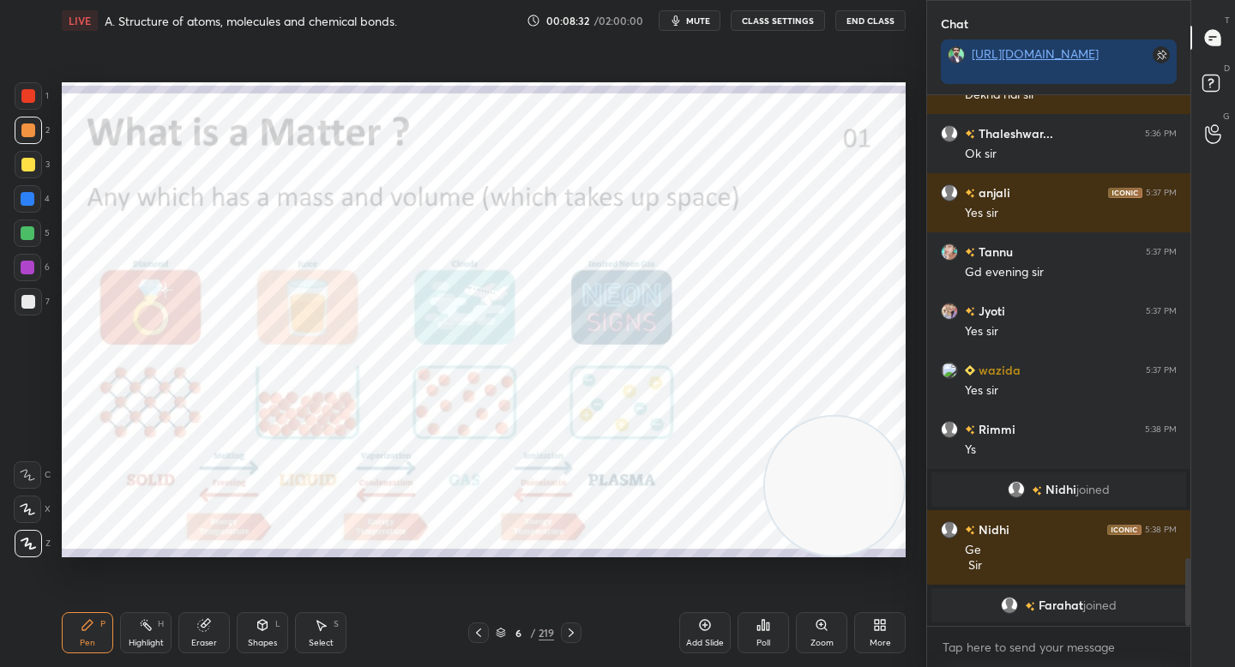
click at [34, 96] on div at bounding box center [28, 95] width 27 height 27
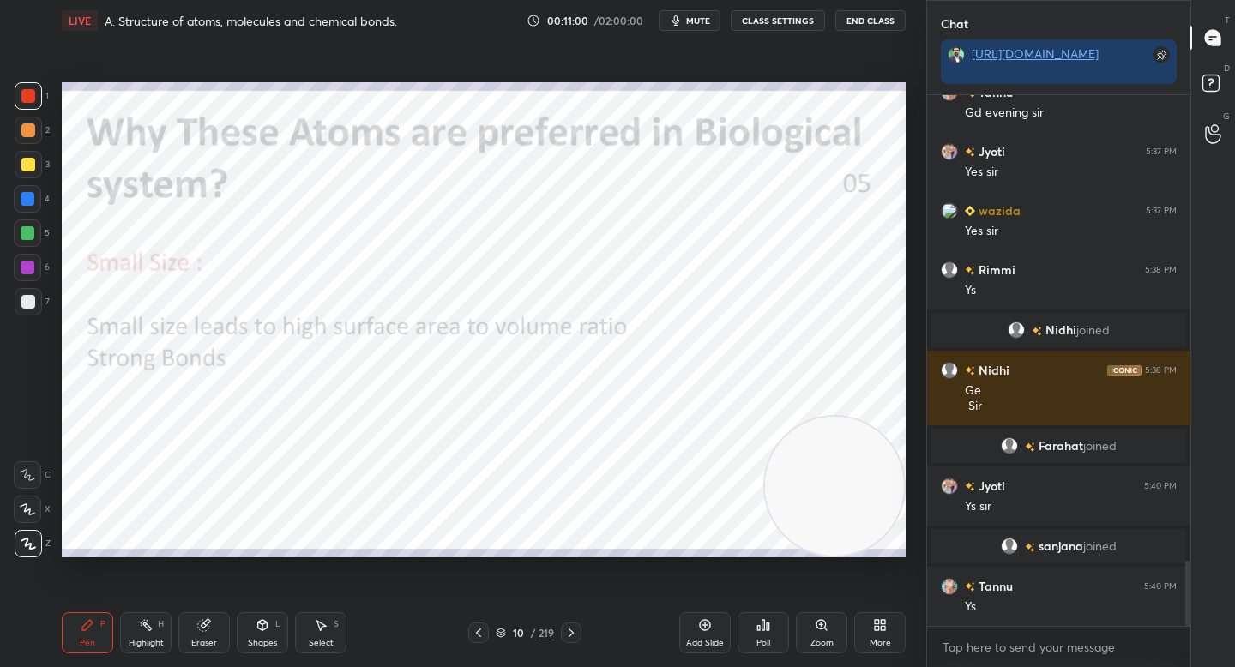
scroll to position [3774, 0]
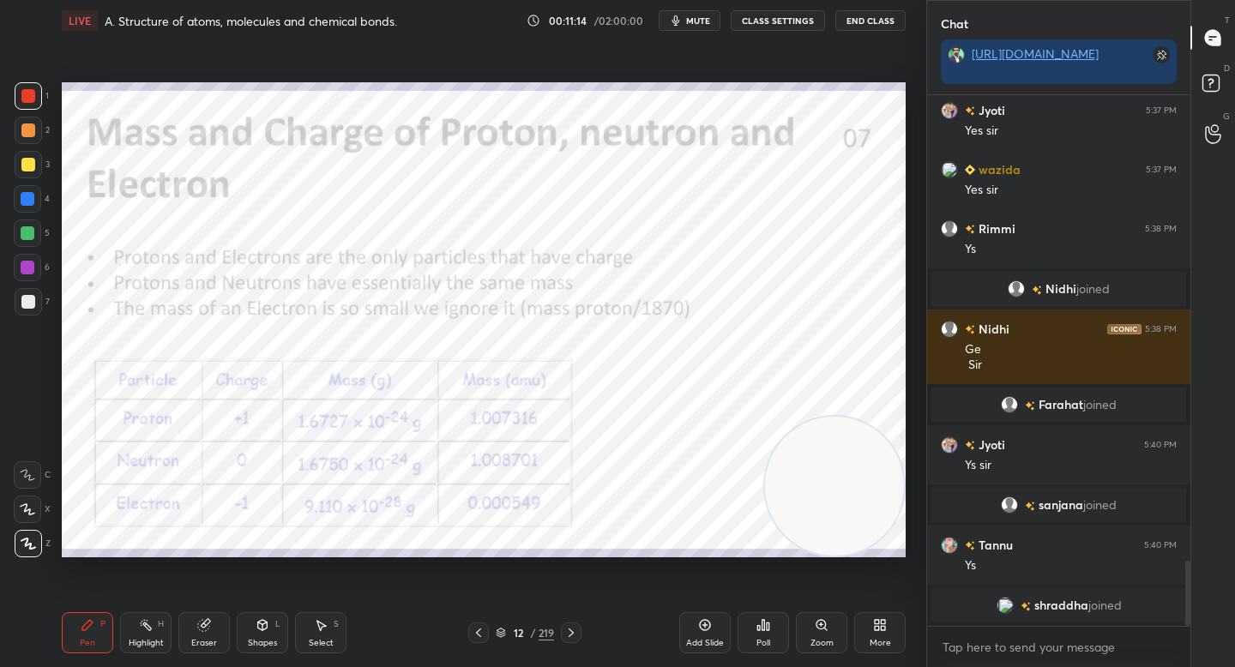
click at [45, 210] on div "4" at bounding box center [32, 198] width 36 height 27
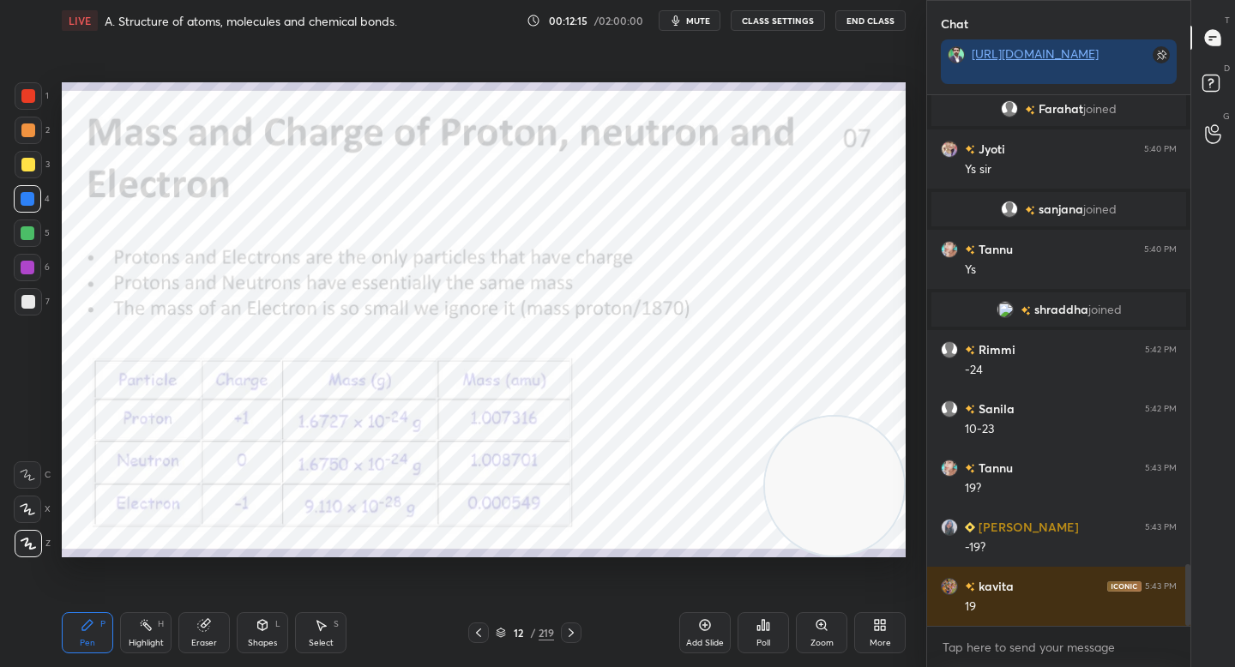
scroll to position [4113, 0]
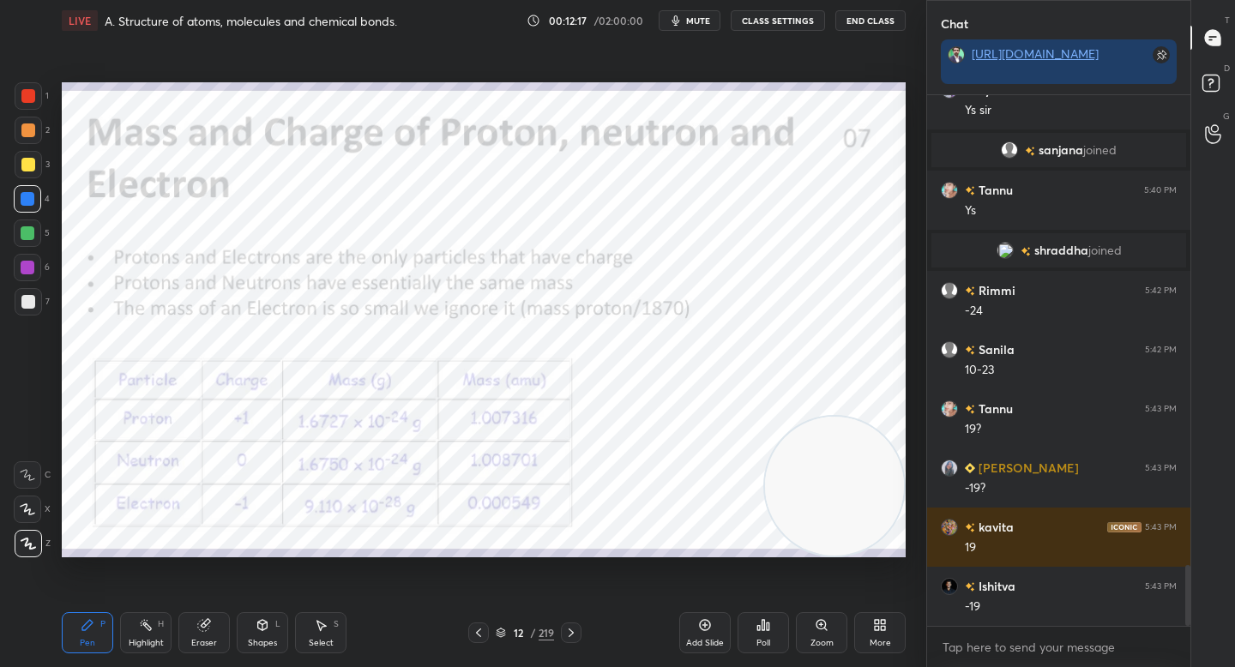
click at [208, 625] on icon at bounding box center [204, 625] width 14 height 14
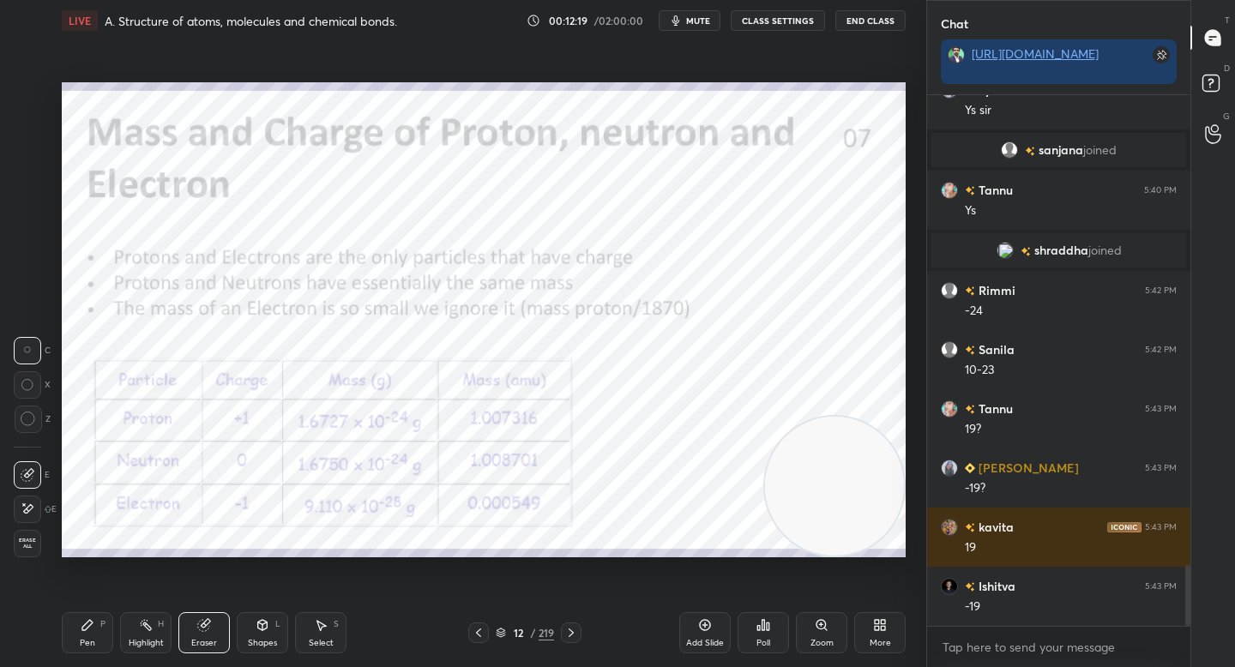
click at [82, 628] on icon at bounding box center [88, 625] width 14 height 14
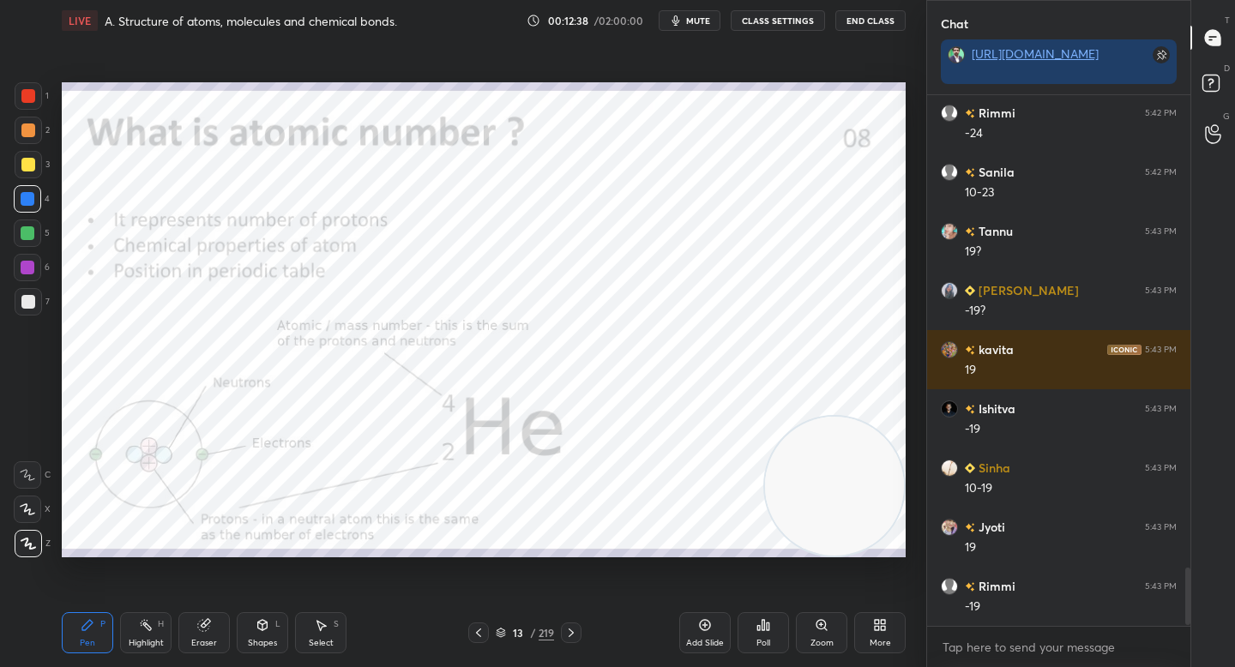
scroll to position [4350, 0]
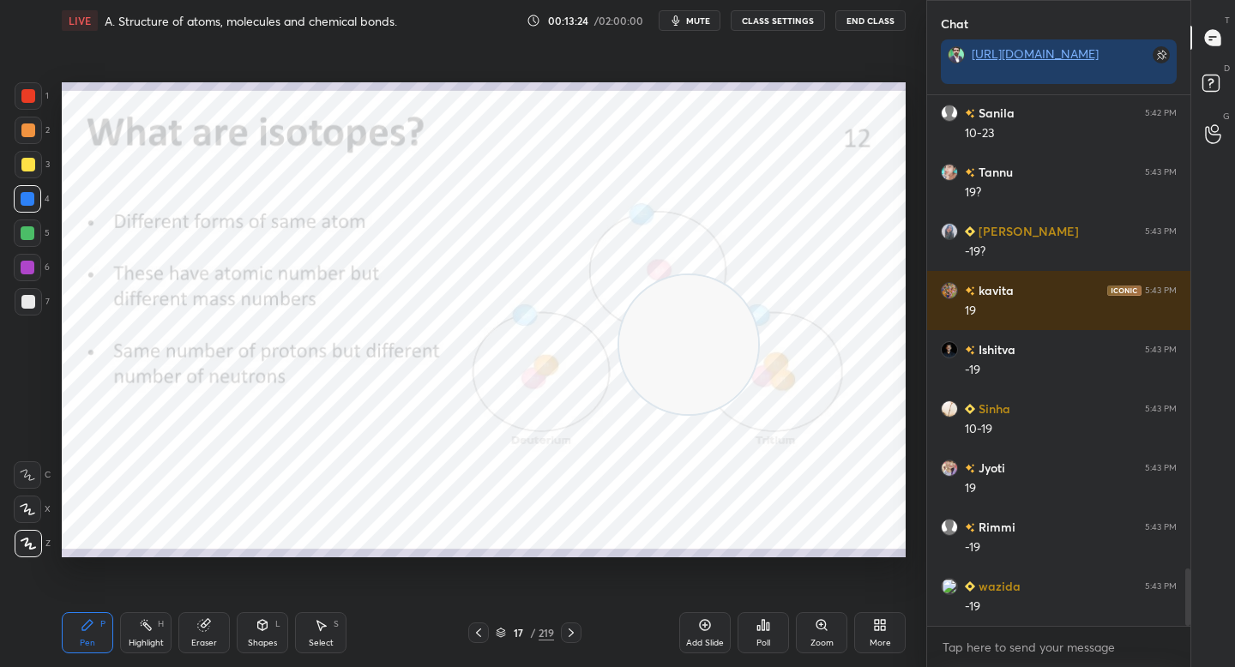
drag, startPoint x: 705, startPoint y: 367, endPoint x: 537, endPoint y: 300, distance: 180.9
click at [619, 275] on video at bounding box center [688, 344] width 139 height 139
click at [754, 634] on div "Poll" at bounding box center [763, 632] width 51 height 41
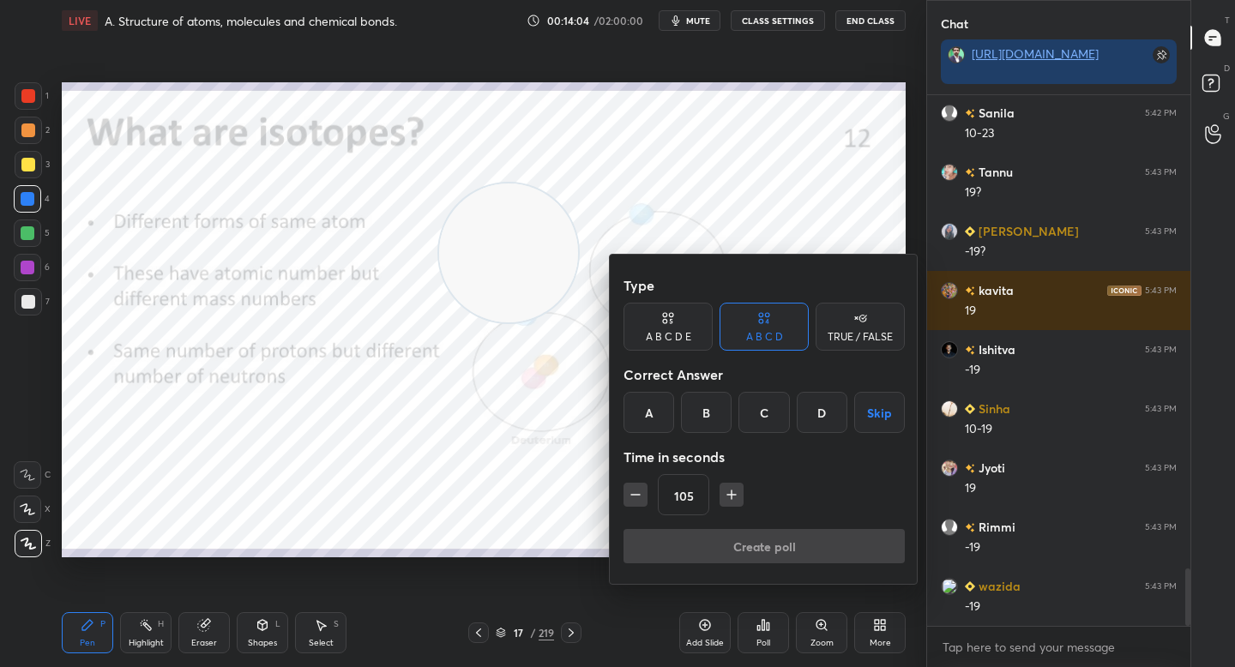
click at [864, 320] on icon at bounding box center [860, 318] width 14 height 17
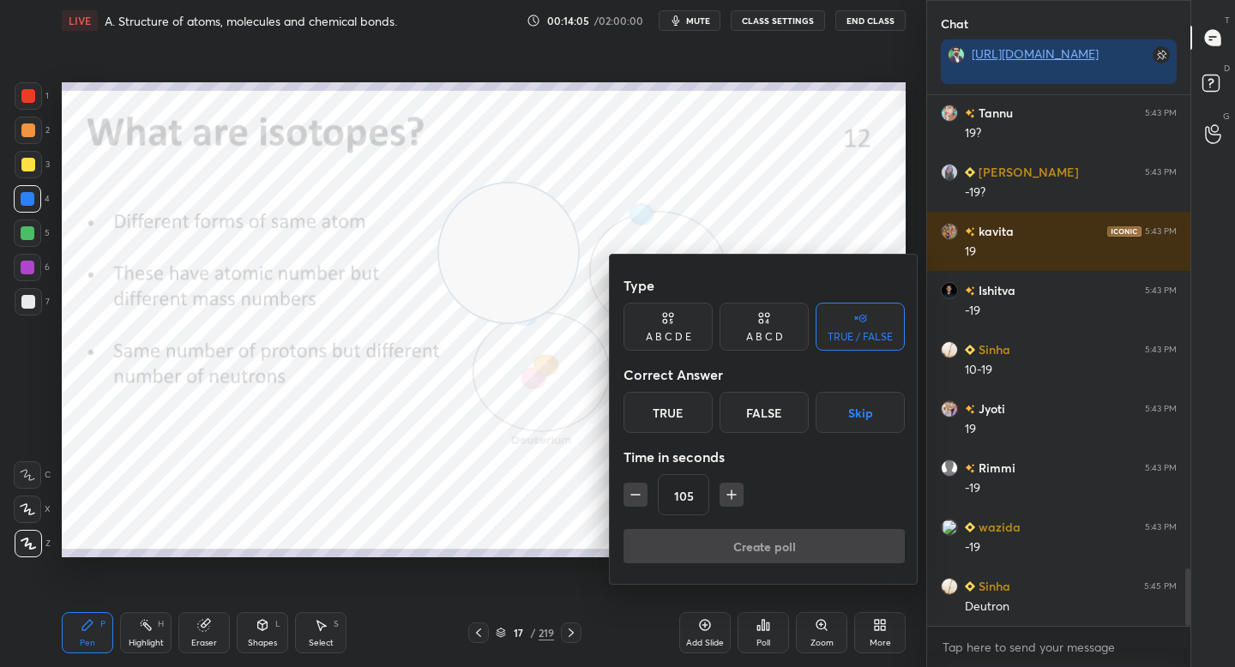
click at [693, 410] on div "True" at bounding box center [667, 412] width 89 height 41
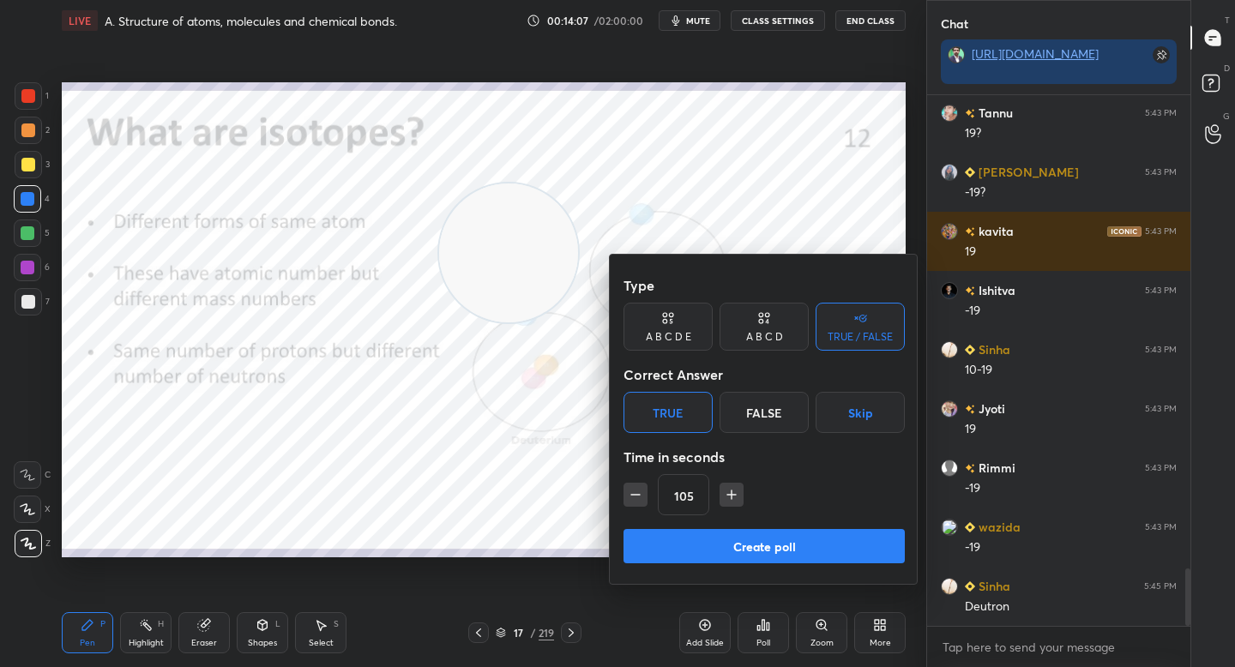
click at [645, 495] on button "button" at bounding box center [635, 495] width 24 height 24
click at [643, 494] on icon "button" at bounding box center [635, 494] width 17 height 17
type input "75"
click at [673, 545] on button "Create poll" at bounding box center [763, 546] width 281 height 34
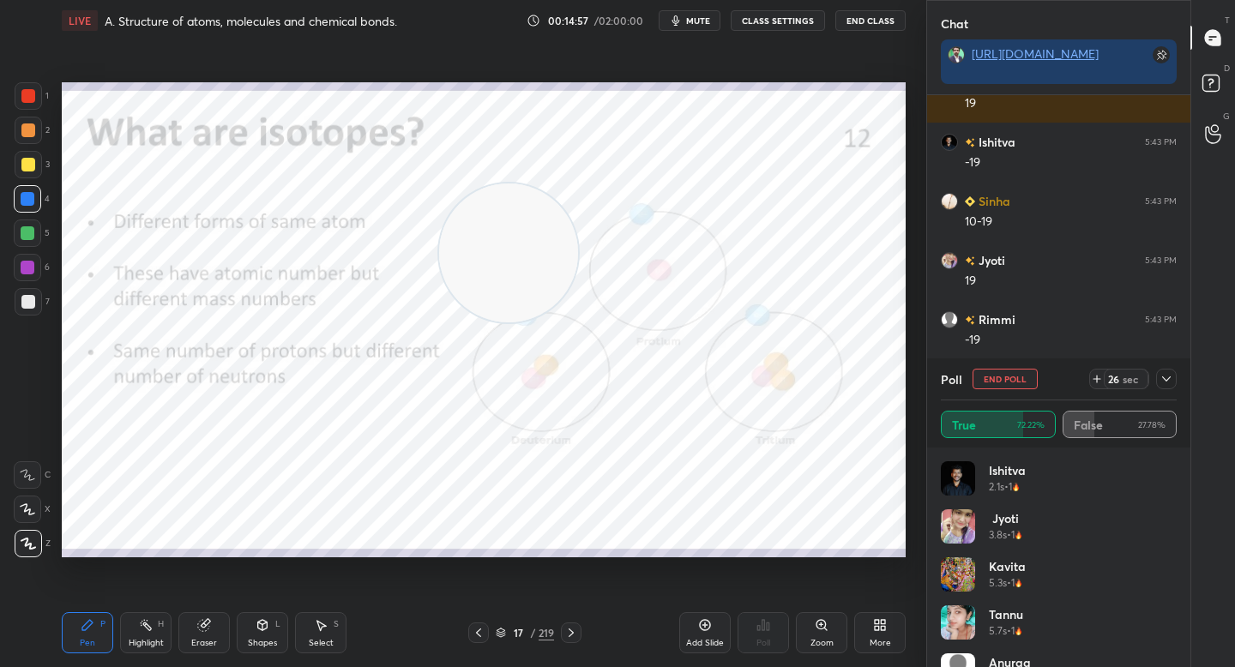
scroll to position [4632, 0]
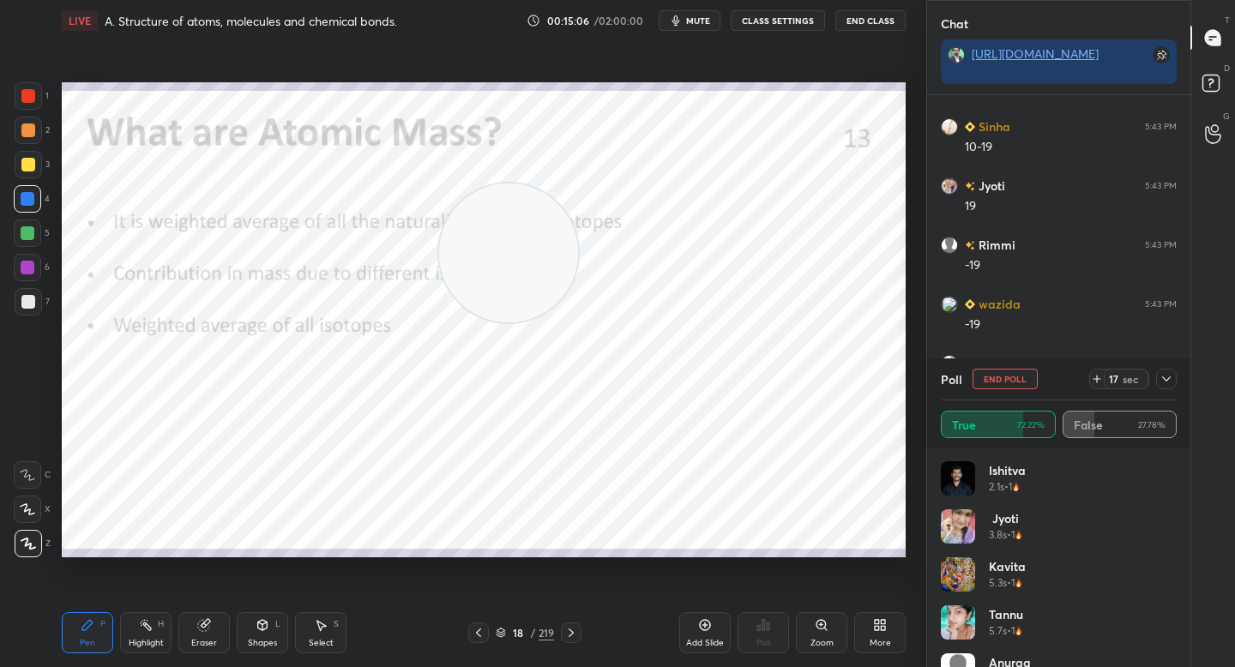
click at [1170, 373] on icon at bounding box center [1166, 379] width 14 height 14
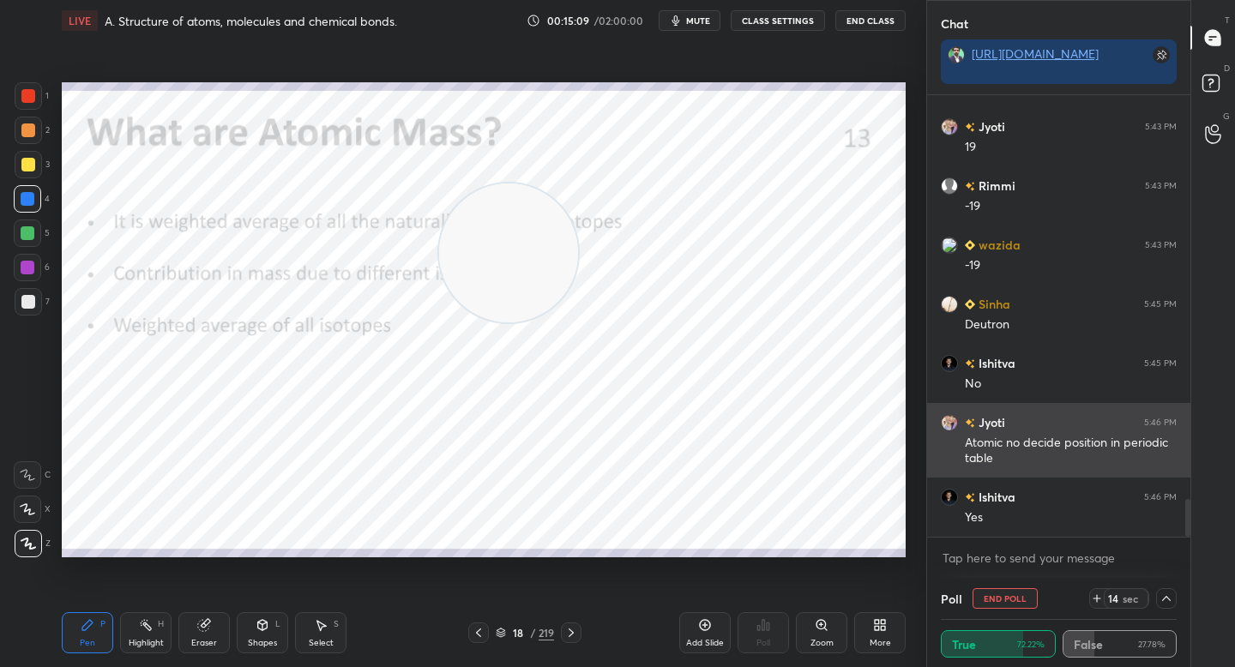
scroll to position [4750, 0]
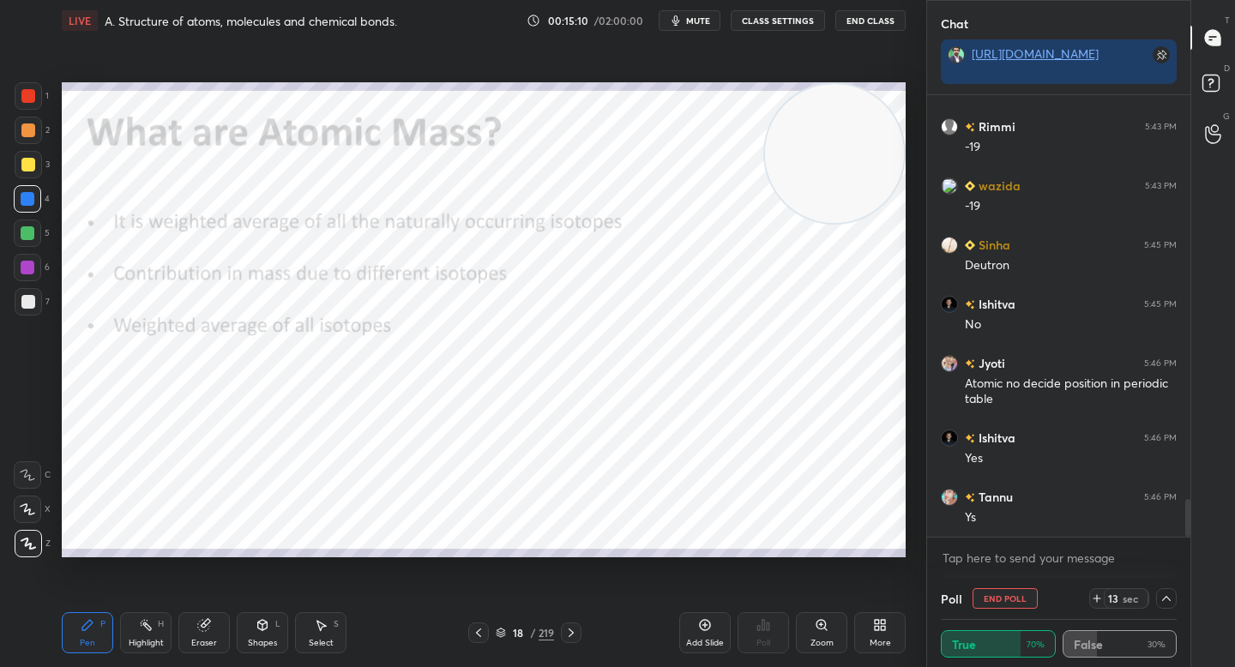
drag, startPoint x: 534, startPoint y: 274, endPoint x: 880, endPoint y: 176, distance: 359.4
click at [880, 175] on video at bounding box center [834, 153] width 139 height 139
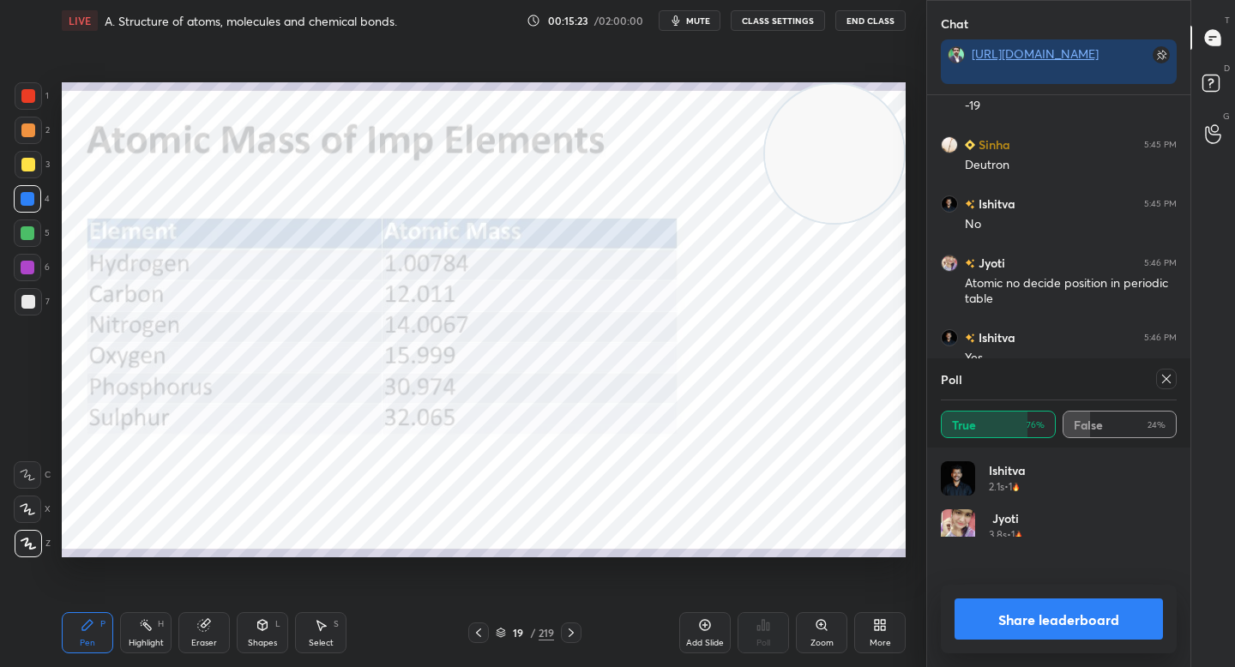
scroll to position [201, 231]
click at [972, 612] on button "Share leaderboard" at bounding box center [1058, 619] width 208 height 41
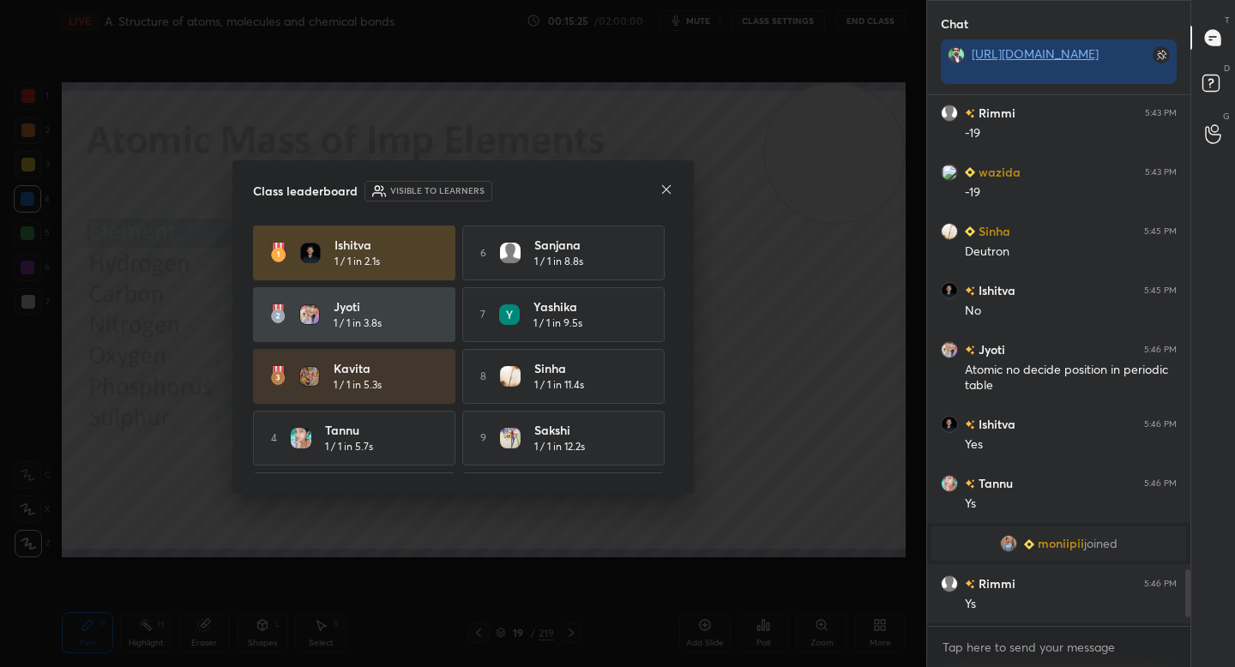
scroll to position [4430, 0]
click at [667, 193] on icon at bounding box center [666, 190] width 14 height 14
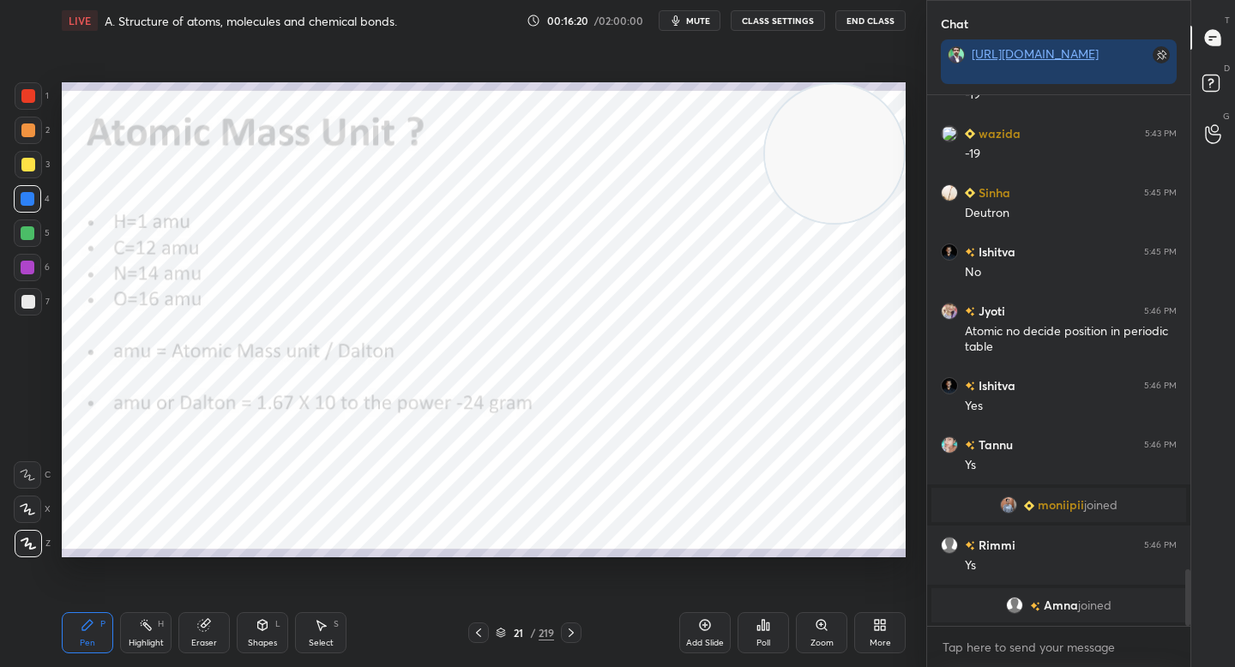
scroll to position [4531, 0]
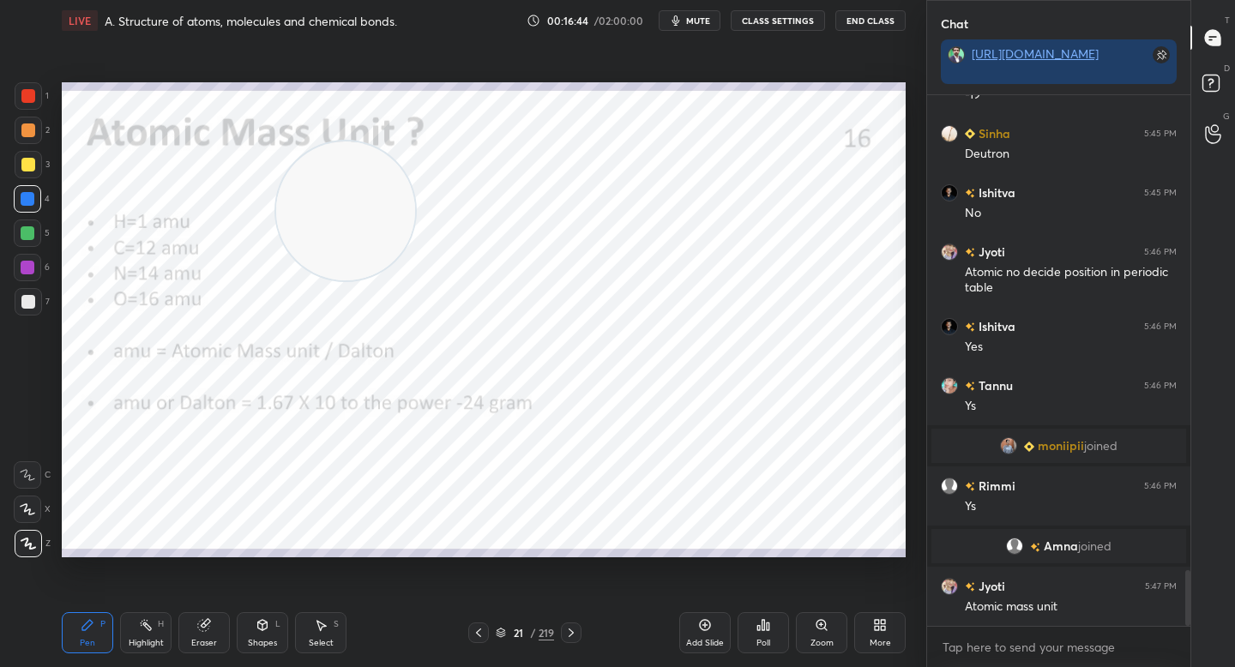
drag, startPoint x: 744, startPoint y: 171, endPoint x: 216, endPoint y: 246, distance: 532.8
click at [276, 247] on video at bounding box center [345, 210] width 139 height 139
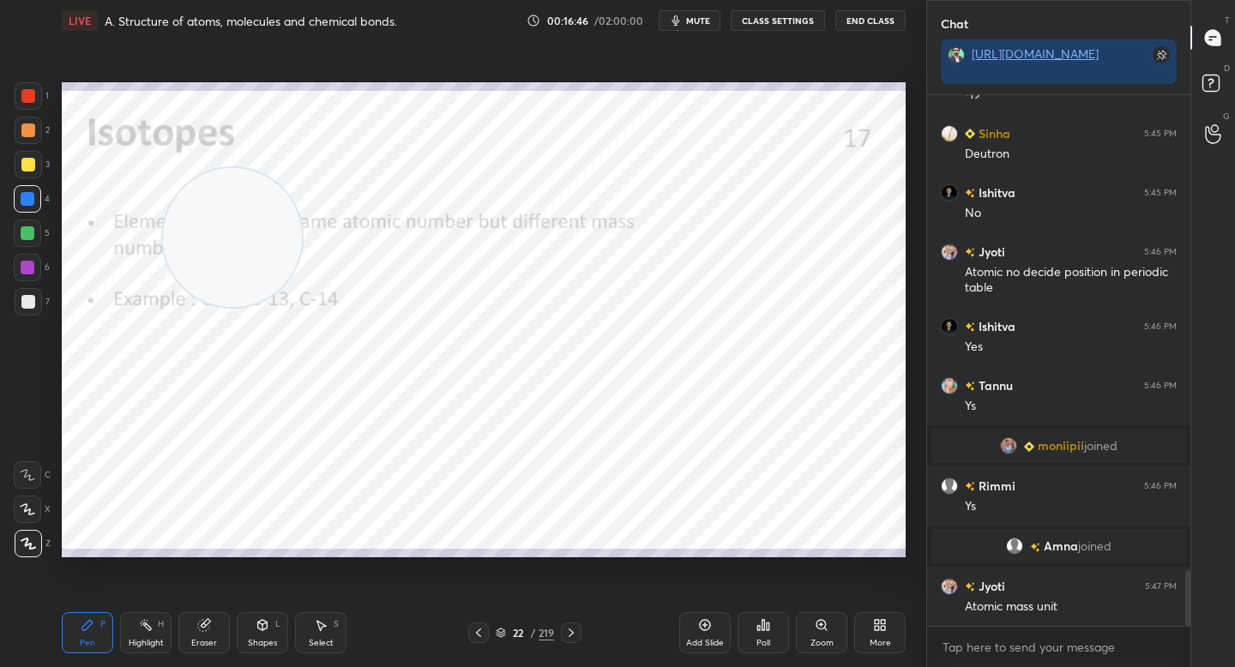
drag, startPoint x: 243, startPoint y: 242, endPoint x: 768, endPoint y: 226, distance: 525.1
click at [302, 230] on video at bounding box center [232, 237] width 139 height 139
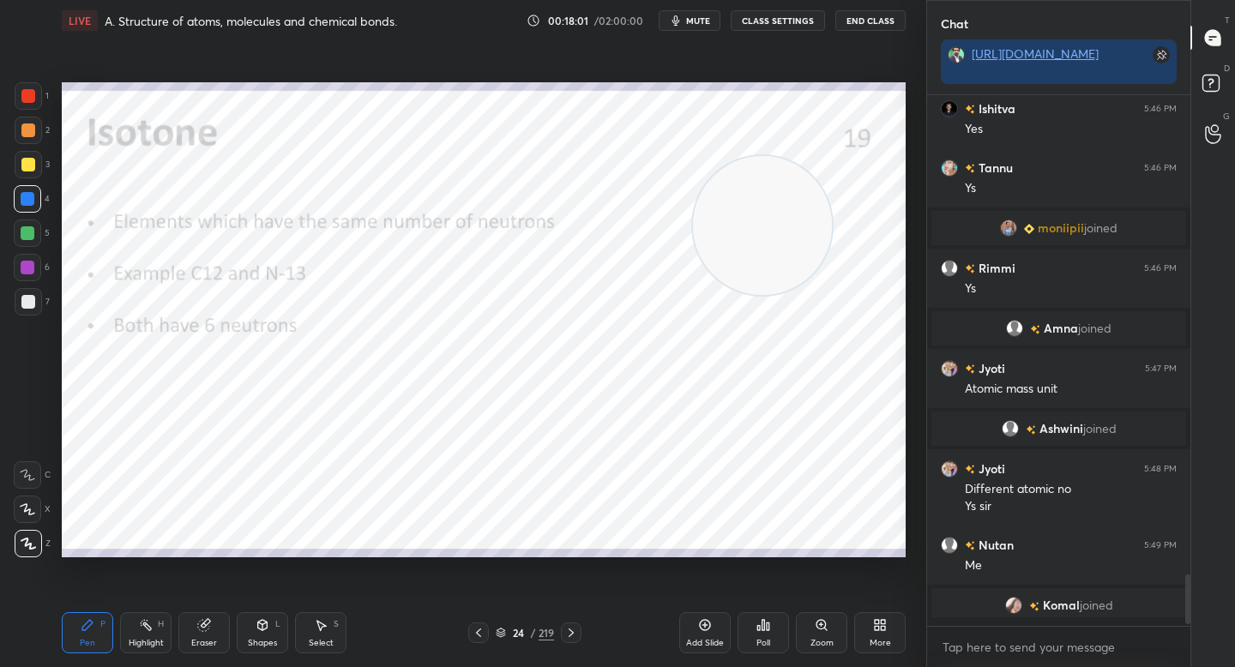
scroll to position [4734, 0]
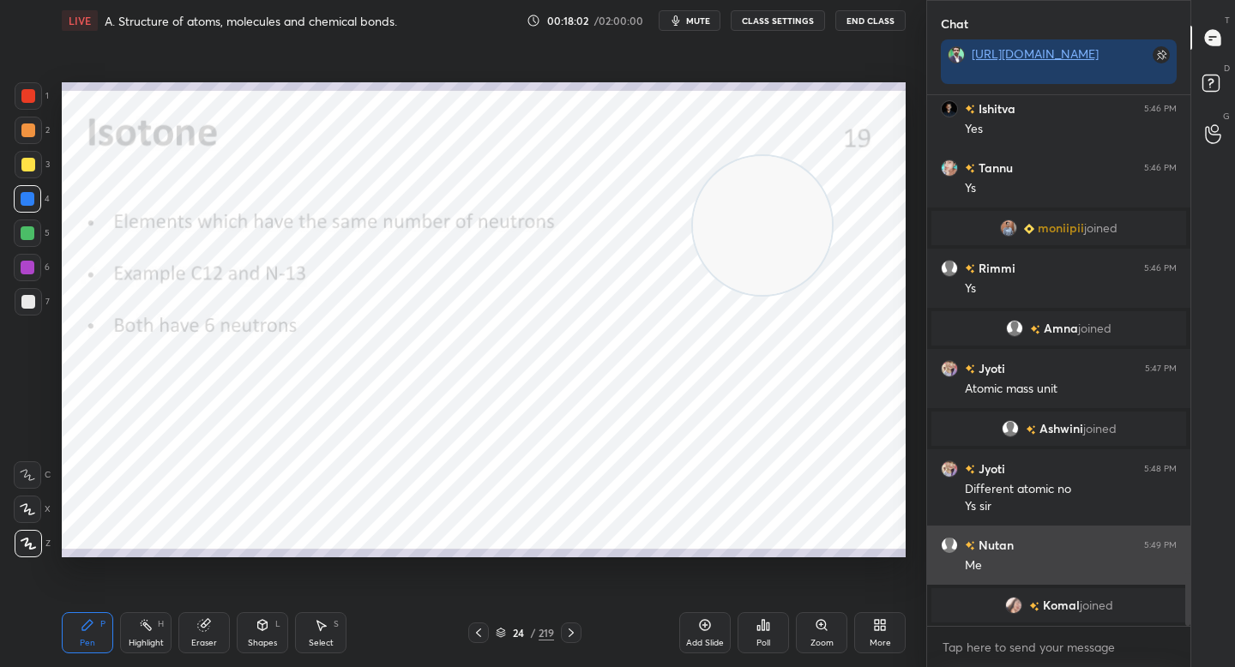
click at [948, 540] on img "grid" at bounding box center [949, 545] width 17 height 17
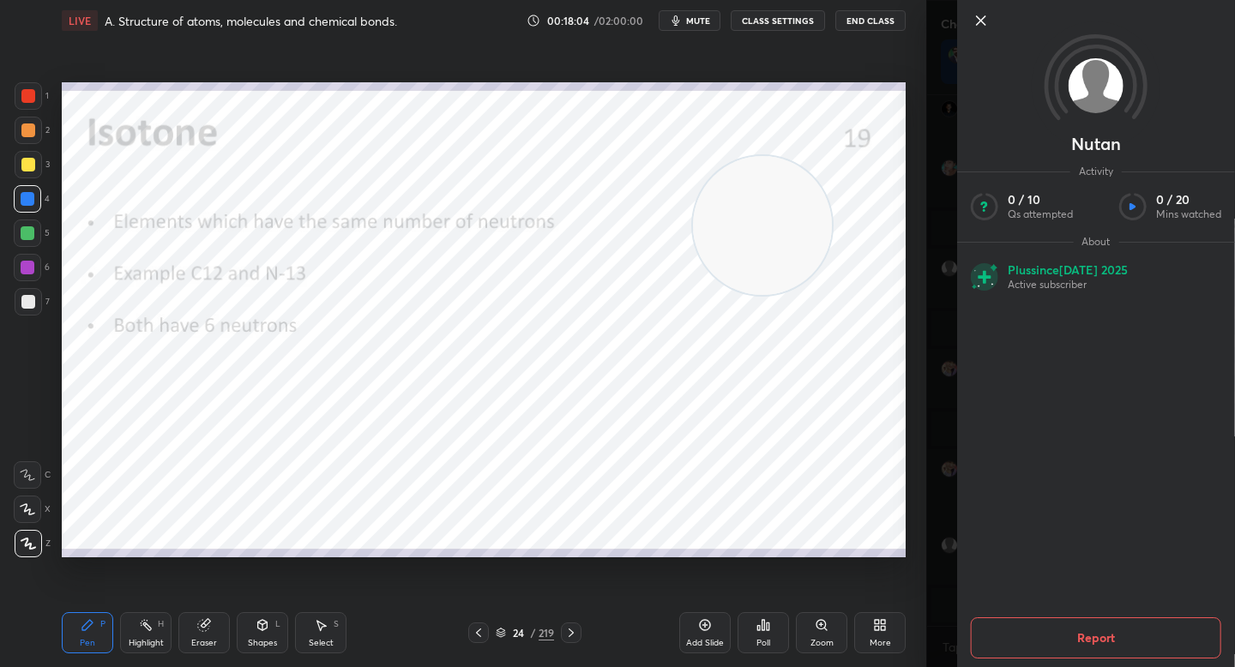
click at [984, 22] on icon at bounding box center [981, 20] width 21 height 21
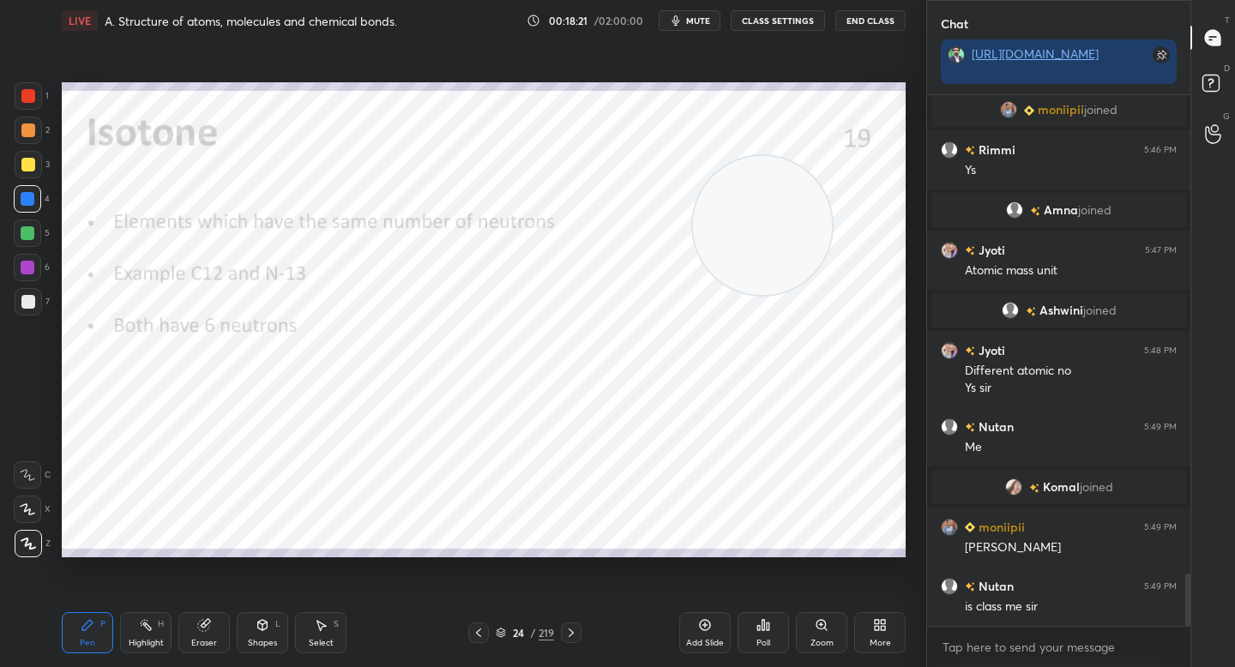
scroll to position [4864, 0]
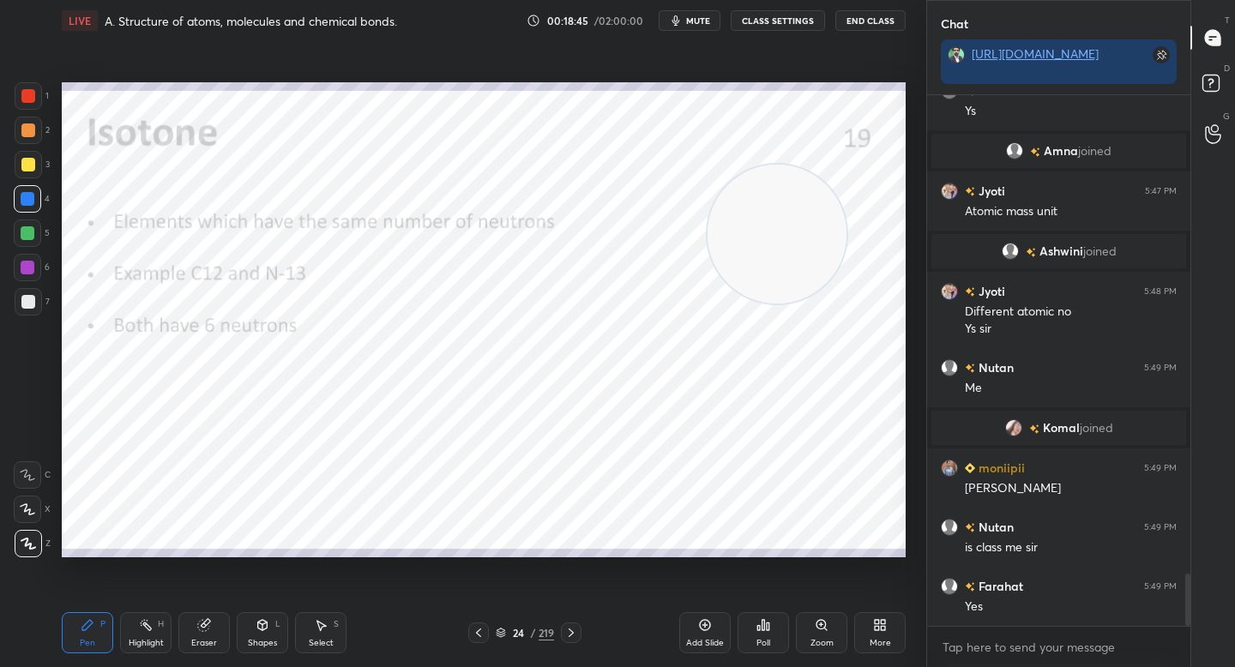
drag, startPoint x: 774, startPoint y: 248, endPoint x: 865, endPoint y: 148, distance: 135.3
click at [846, 165] on video at bounding box center [776, 234] width 139 height 139
click at [202, 624] on icon at bounding box center [203, 625] width 11 height 11
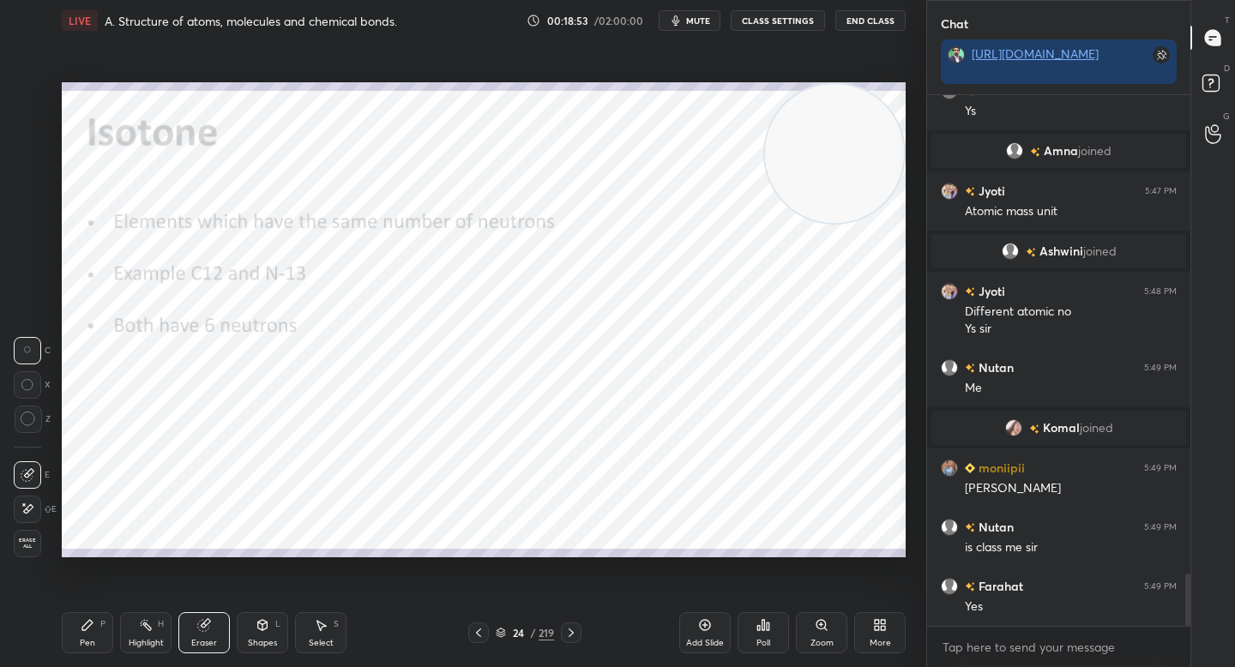
click at [89, 643] on div "Pen" at bounding box center [87, 643] width 15 height 9
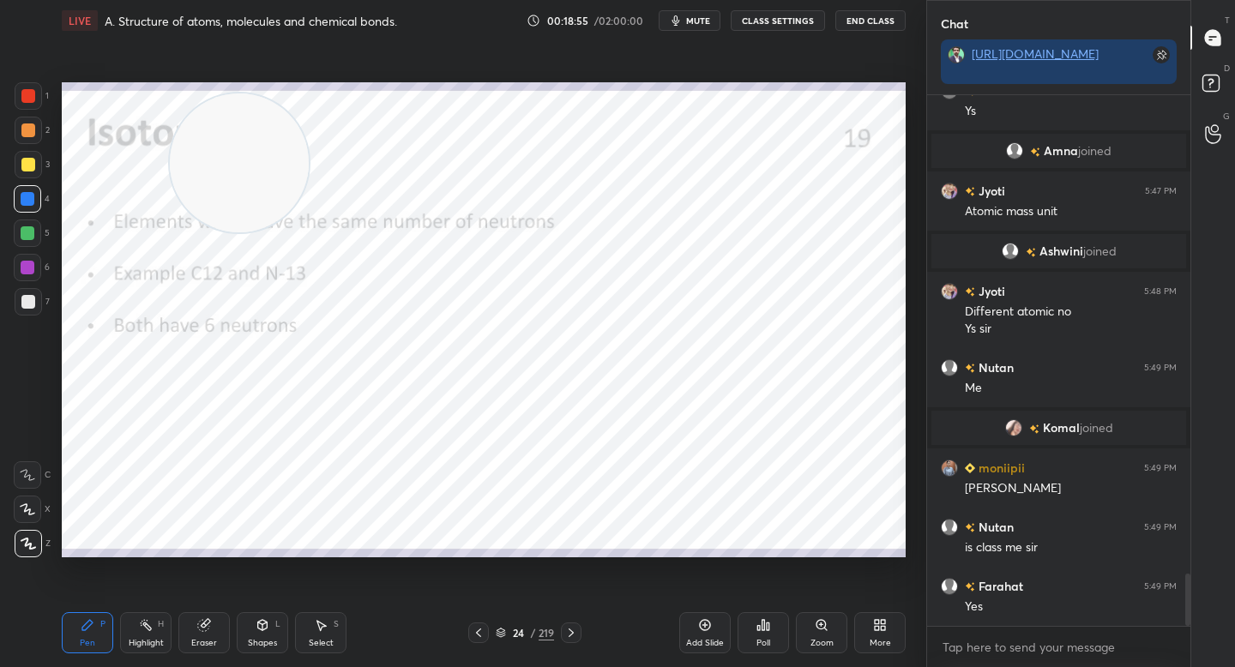
drag, startPoint x: 765, startPoint y: 146, endPoint x: 87, endPoint y: 222, distance: 682.6
click at [170, 220] on video at bounding box center [239, 162] width 139 height 139
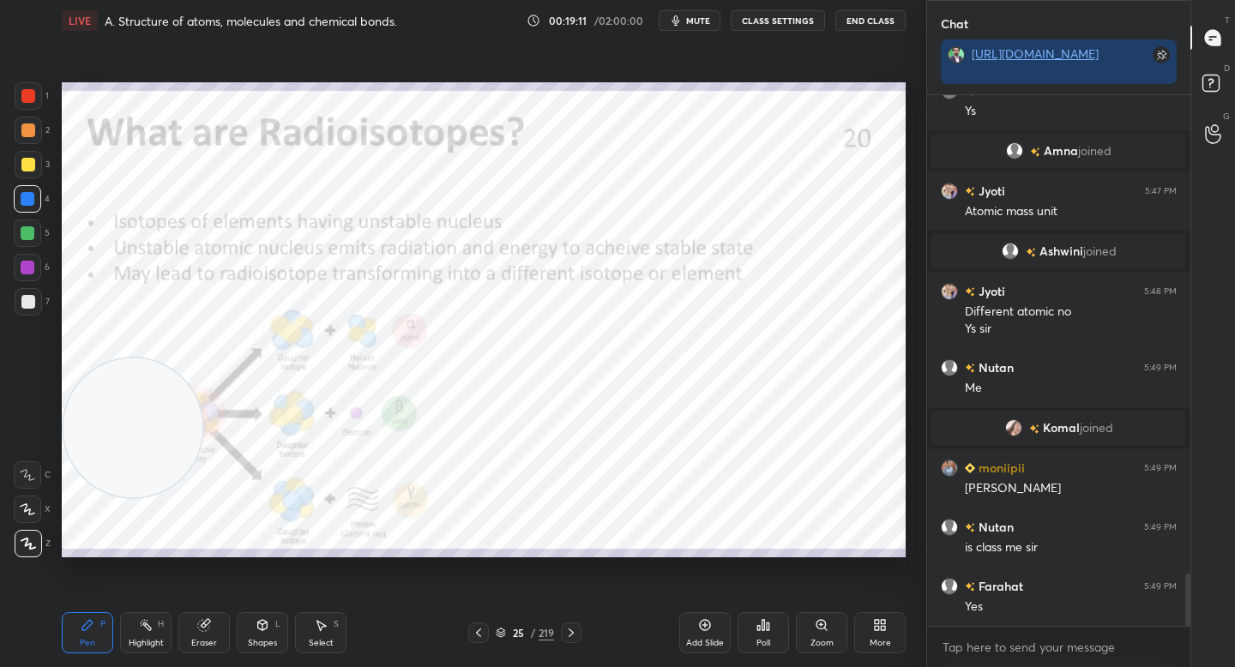
drag, startPoint x: 95, startPoint y: 336, endPoint x: 76, endPoint y: 428, distance: 93.7
click at [76, 429] on video at bounding box center [132, 427] width 139 height 139
click at [129, 458] on video at bounding box center [132, 469] width 139 height 139
click at [28, 100] on div at bounding box center [28, 96] width 14 height 14
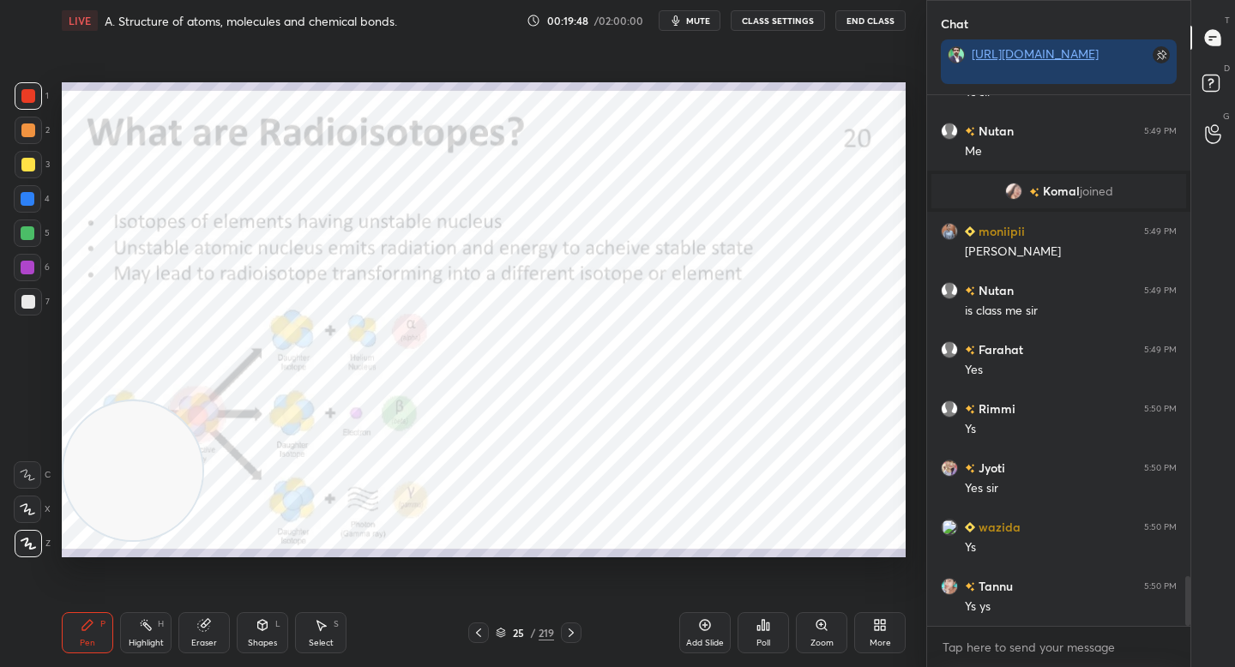
scroll to position [5160, 0]
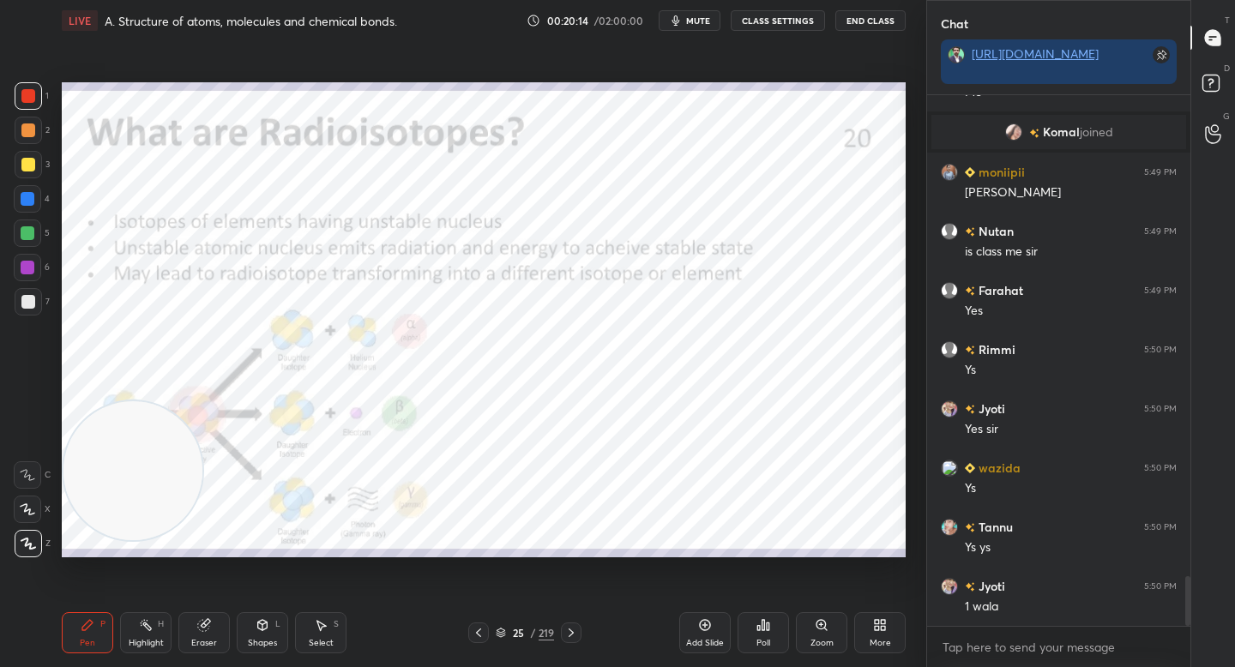
drag, startPoint x: 214, startPoint y: 629, endPoint x: 248, endPoint y: 611, distance: 38.4
click at [214, 629] on div "Eraser" at bounding box center [203, 632] width 51 height 41
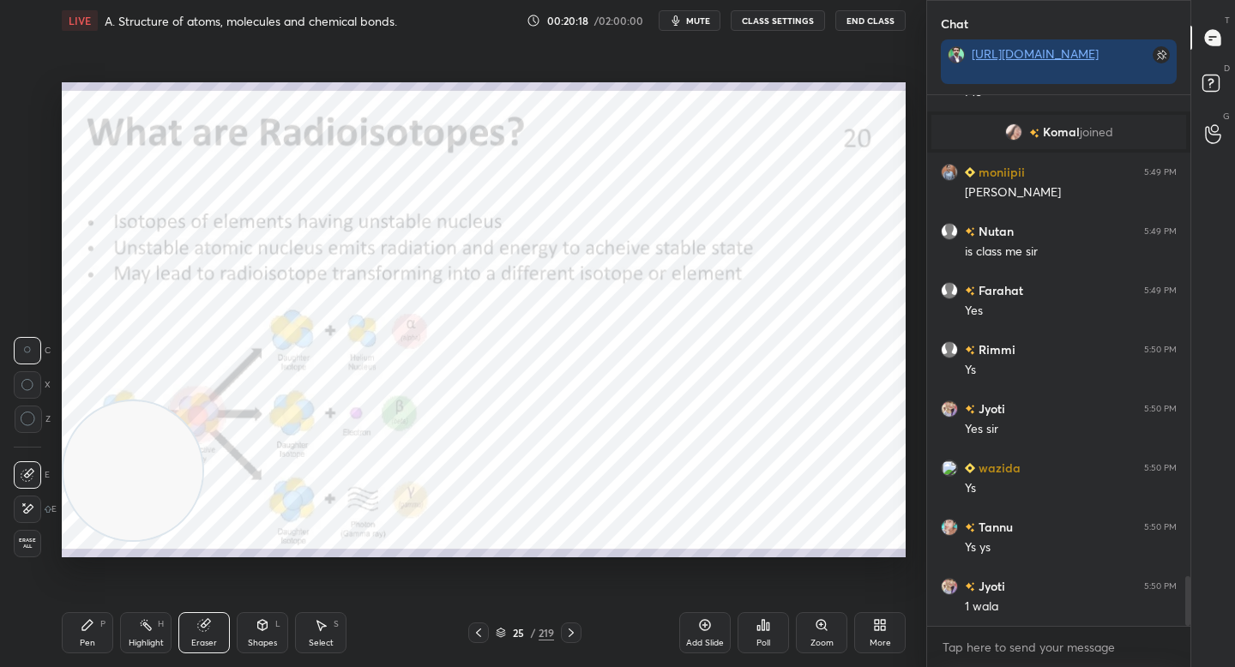
click at [91, 630] on div "Pen P" at bounding box center [87, 632] width 51 height 41
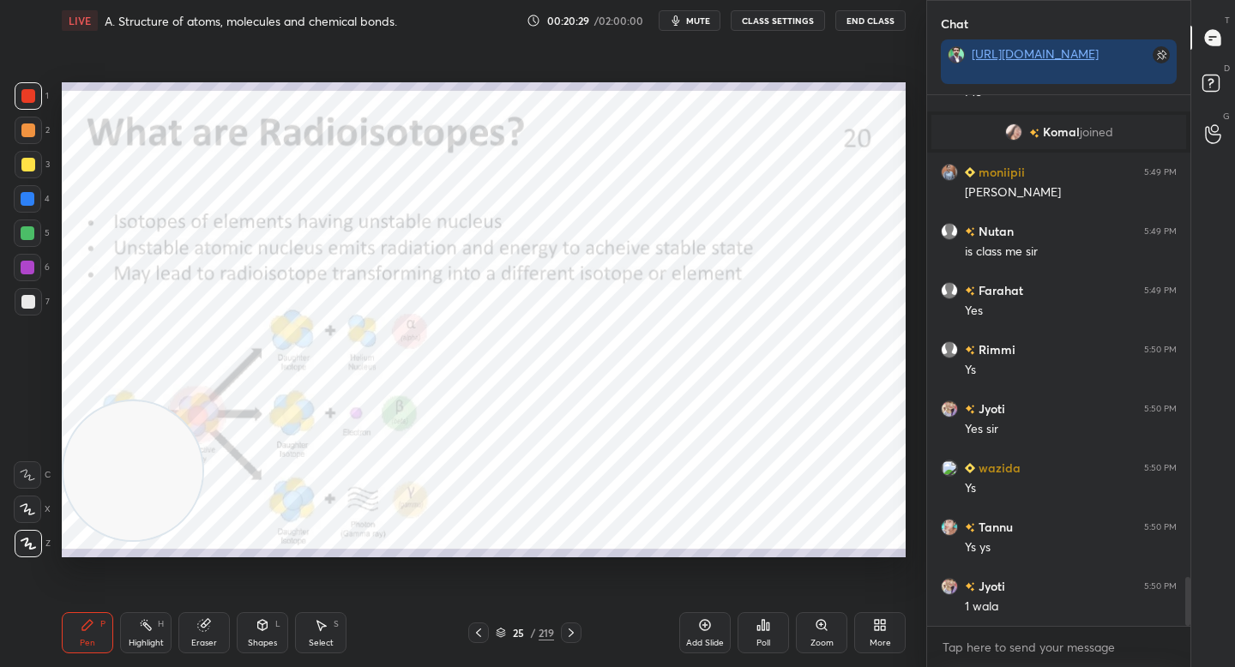
scroll to position [5201, 0]
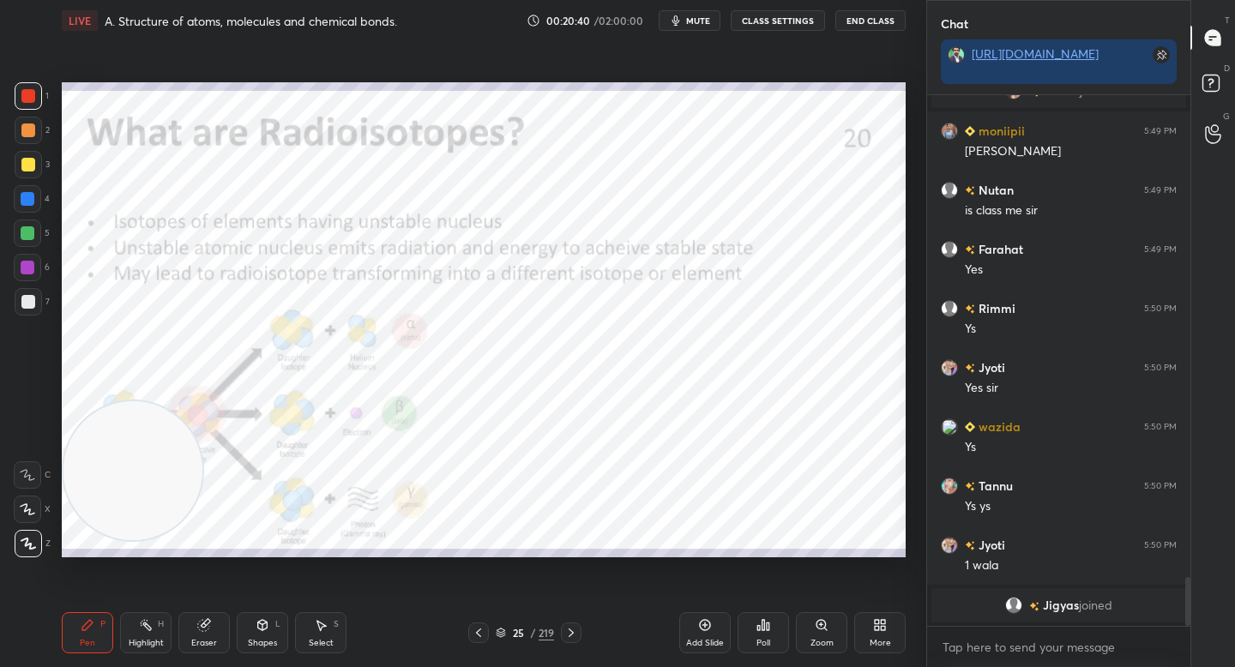
click at [190, 632] on div "Eraser" at bounding box center [203, 632] width 51 height 41
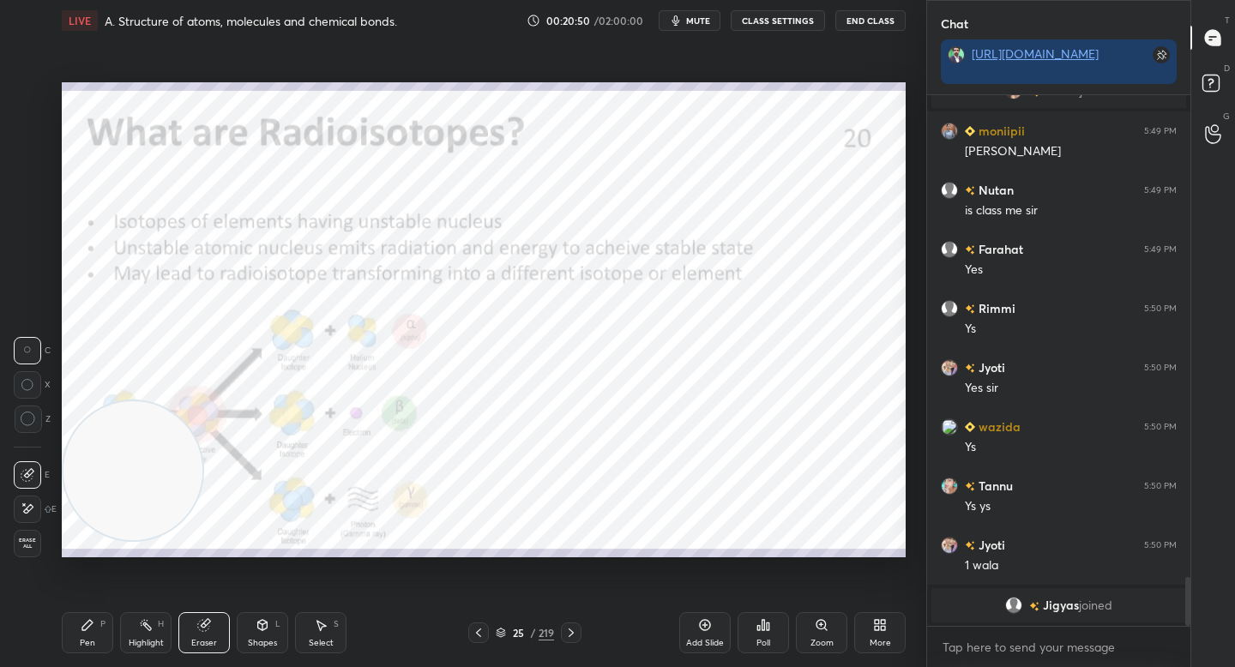
click at [92, 625] on div "Pen P" at bounding box center [87, 632] width 51 height 41
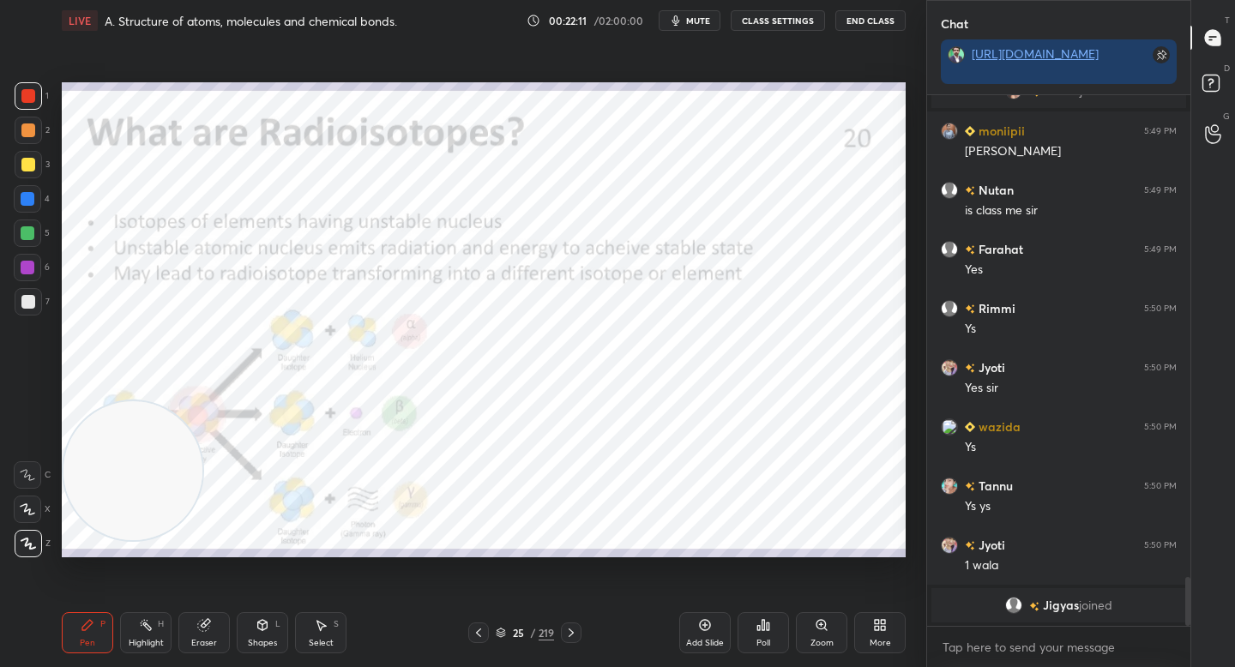
click at [694, 624] on div "Add Slide" at bounding box center [704, 632] width 51 height 41
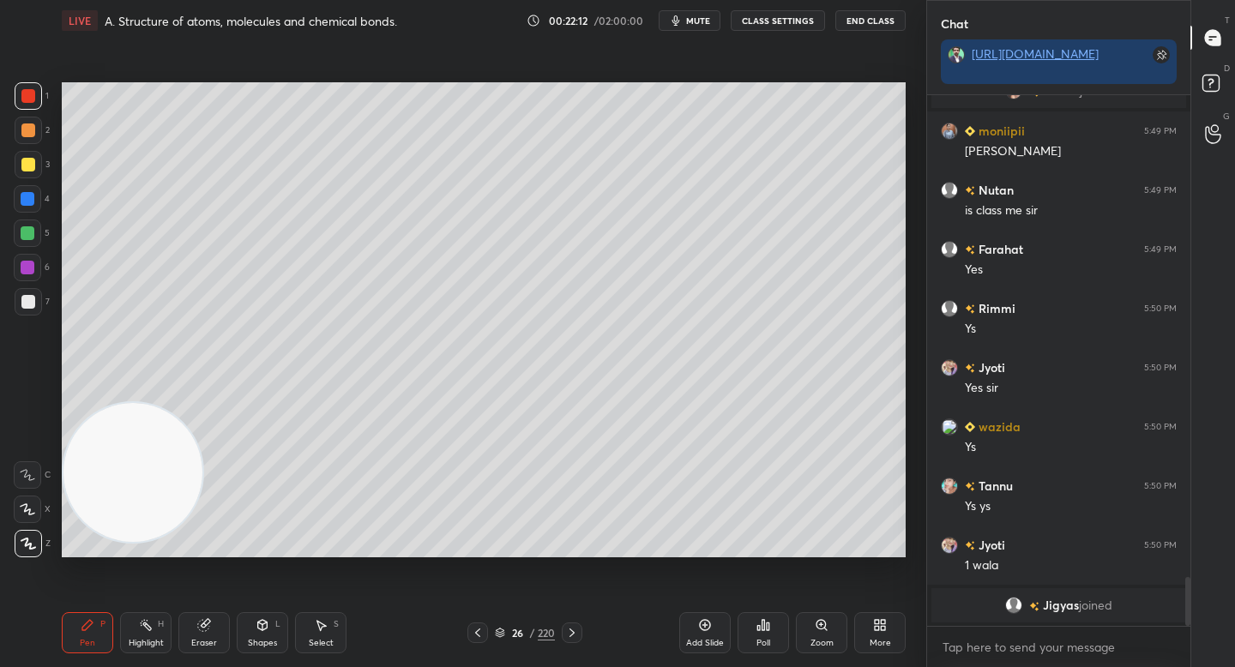
drag, startPoint x: 164, startPoint y: 465, endPoint x: 156, endPoint y: 535, distance: 70.7
click at [159, 522] on video at bounding box center [132, 472] width 139 height 139
click at [269, 634] on div "Shapes L" at bounding box center [262, 632] width 51 height 41
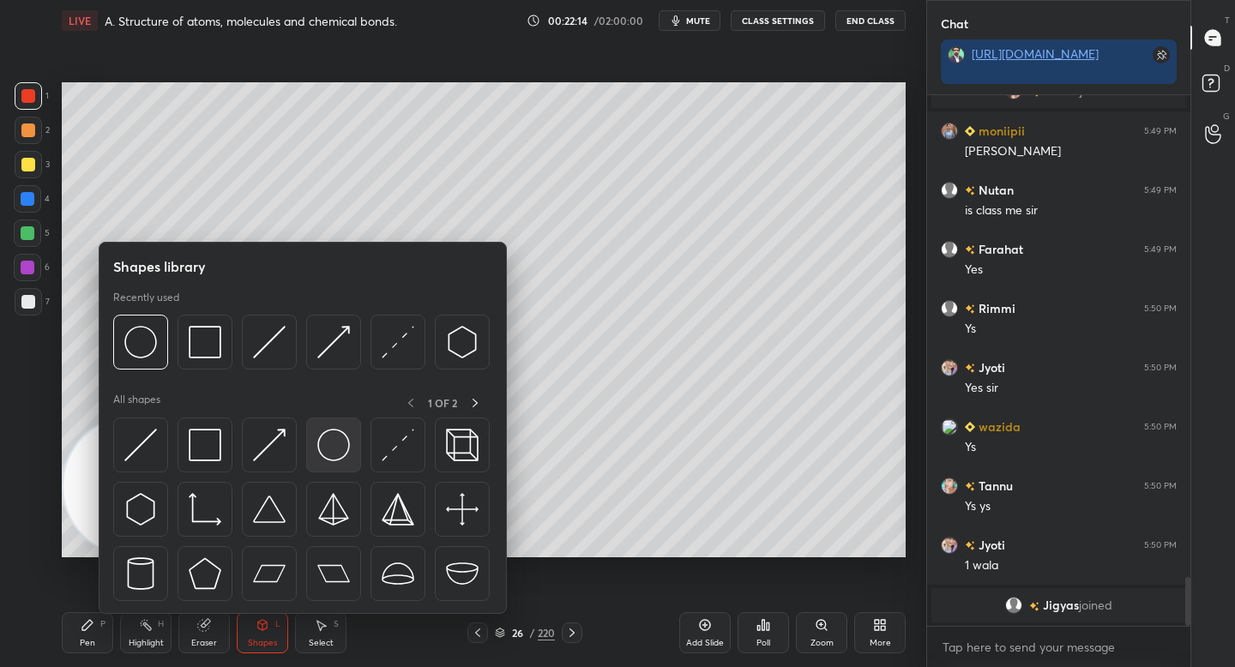
click at [334, 424] on div at bounding box center [333, 445] width 55 height 55
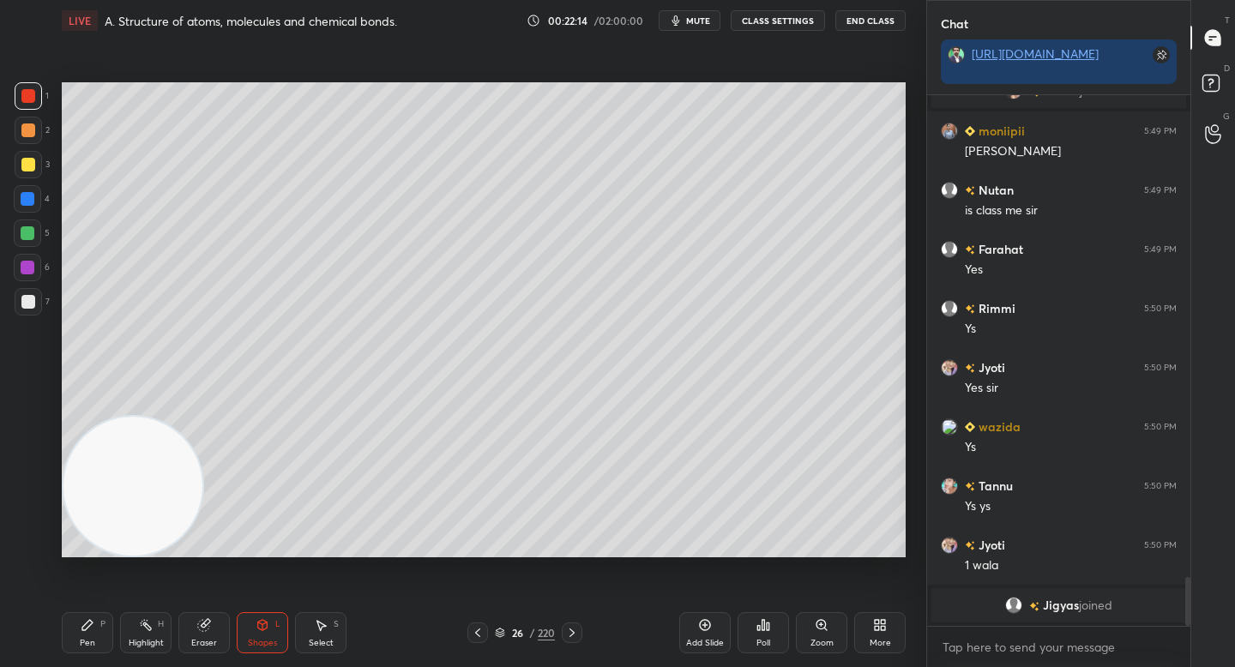
click at [31, 309] on div at bounding box center [28, 301] width 27 height 27
click at [93, 650] on div "Pen P" at bounding box center [87, 632] width 51 height 41
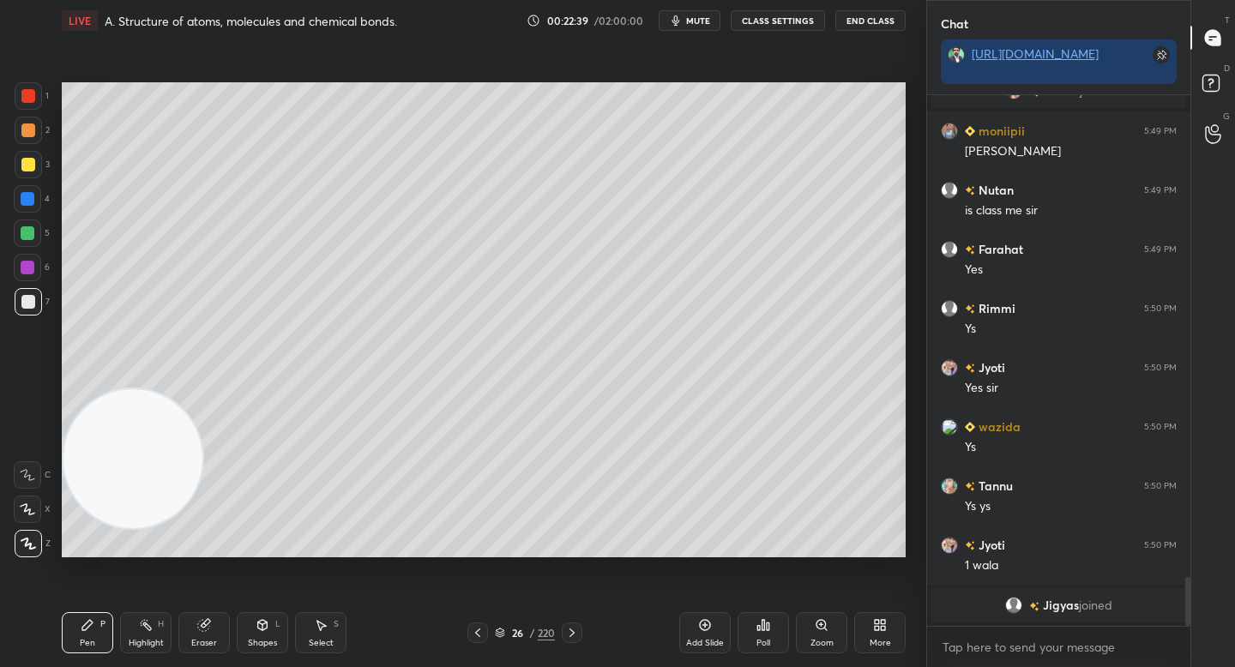
drag, startPoint x: 150, startPoint y: 444, endPoint x: 135, endPoint y: 158, distance: 286.8
click at [132, 389] on video at bounding box center [132, 458] width 139 height 139
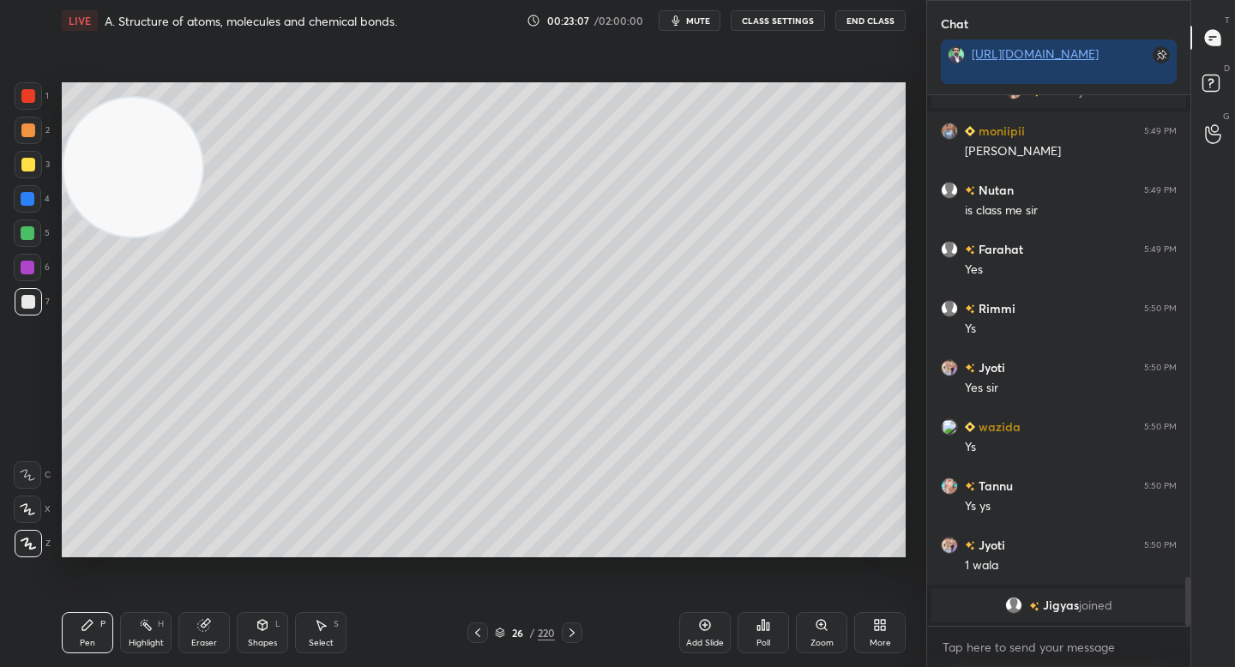
click at [28, 172] on div at bounding box center [28, 164] width 27 height 27
click at [32, 144] on div "2" at bounding box center [32, 134] width 35 height 34
click at [33, 140] on div at bounding box center [28, 130] width 27 height 27
click at [29, 175] on div at bounding box center [28, 164] width 27 height 27
click at [39, 226] on div at bounding box center [27, 233] width 27 height 27
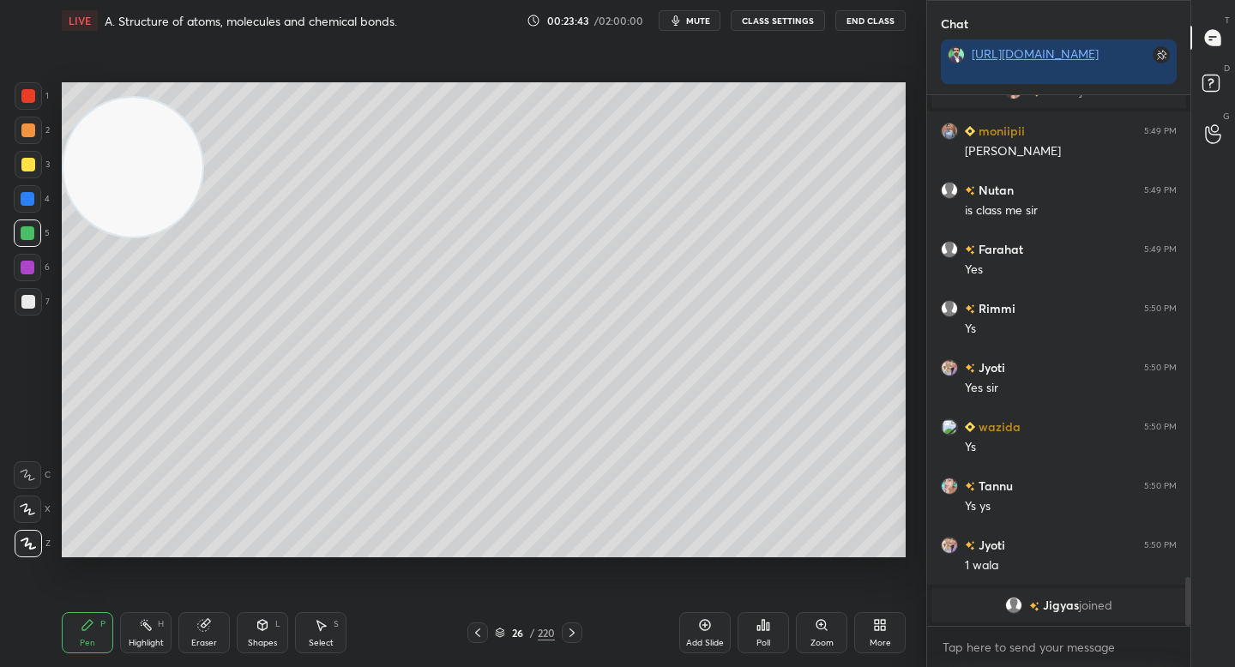
click at [39, 305] on div at bounding box center [28, 301] width 27 height 27
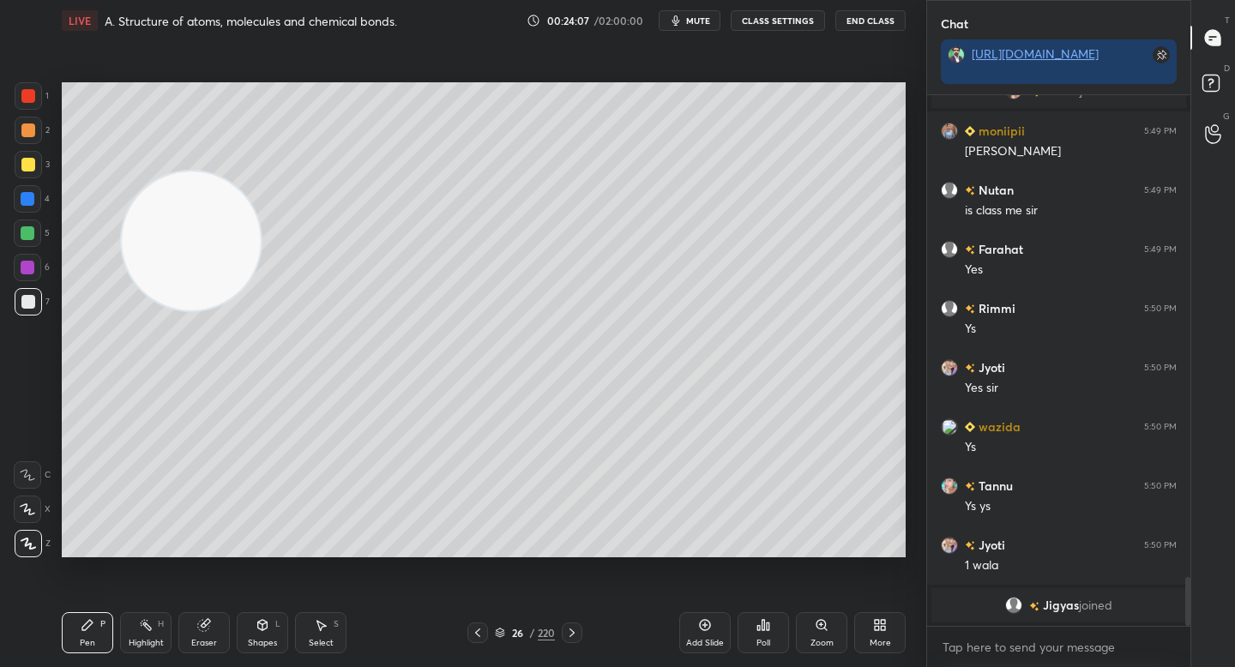
drag, startPoint x: 152, startPoint y: 187, endPoint x: 440, endPoint y: 449, distance: 389.2
click at [261, 310] on video at bounding box center [191, 241] width 139 height 139
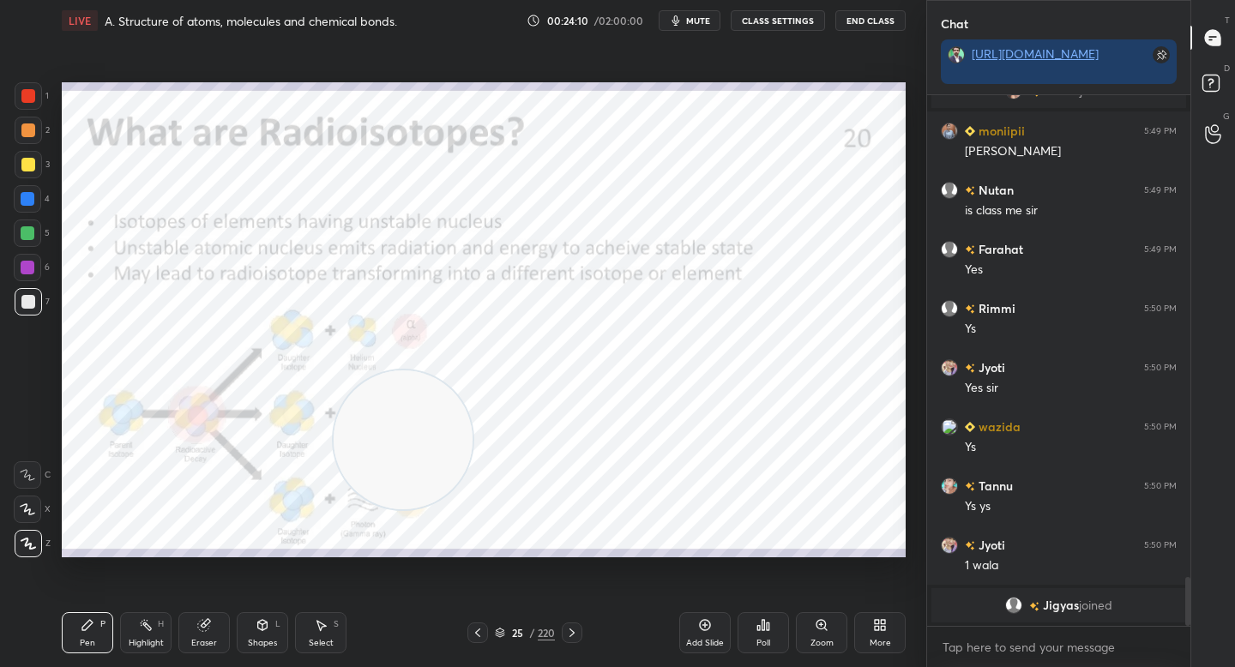
click at [33, 111] on div "1" at bounding box center [32, 99] width 34 height 34
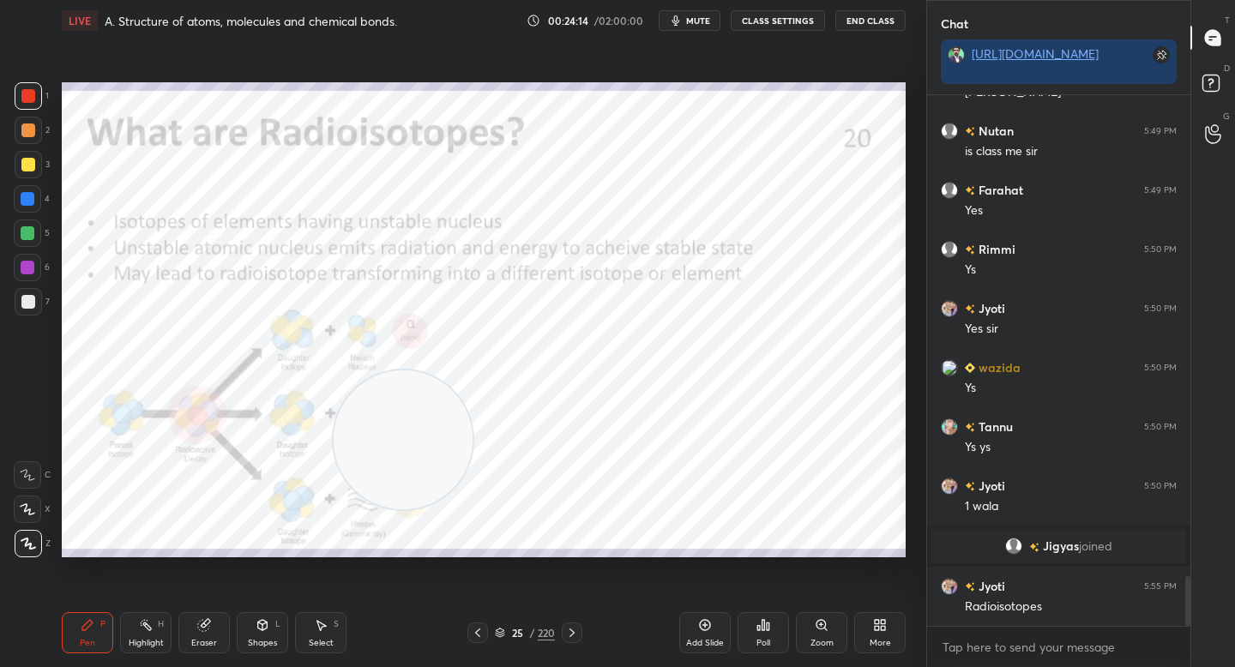
scroll to position [5130, 0]
drag, startPoint x: 370, startPoint y: 447, endPoint x: 244, endPoint y: 468, distance: 127.0
click at [288, 479] on video at bounding box center [357, 445] width 139 height 139
drag, startPoint x: 187, startPoint y: 479, endPoint x: 123, endPoint y: 483, distance: 64.5
click at [123, 483] on video at bounding box center [132, 478] width 139 height 139
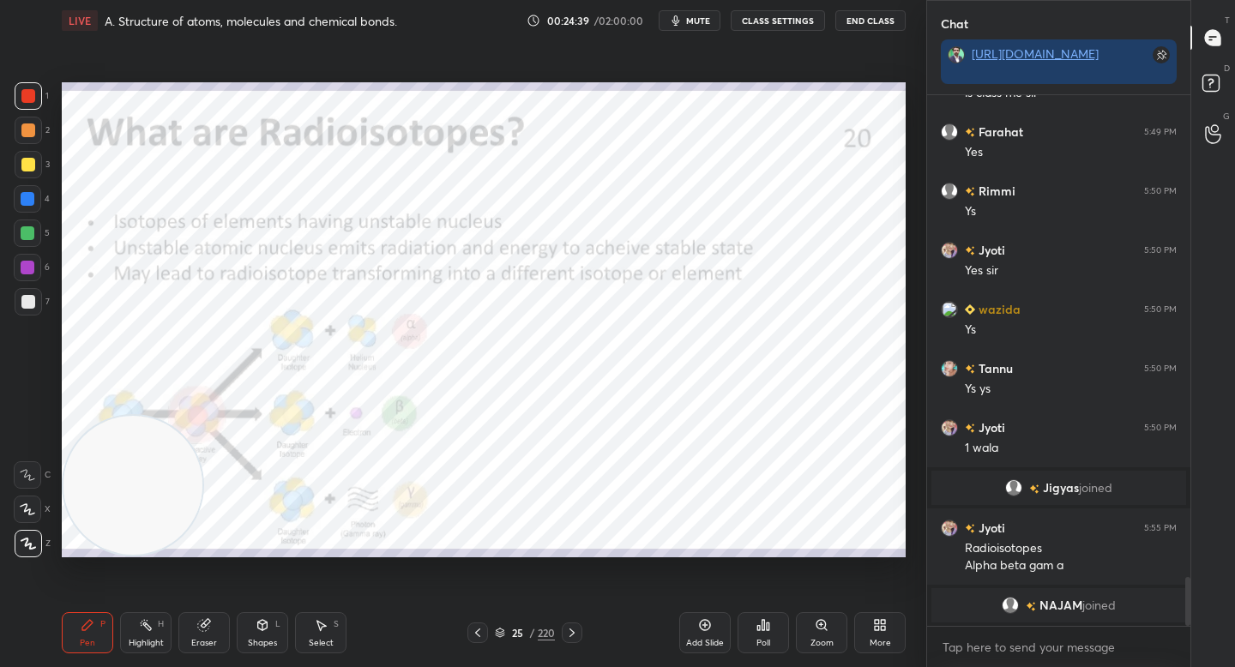
scroll to position [5183, 0]
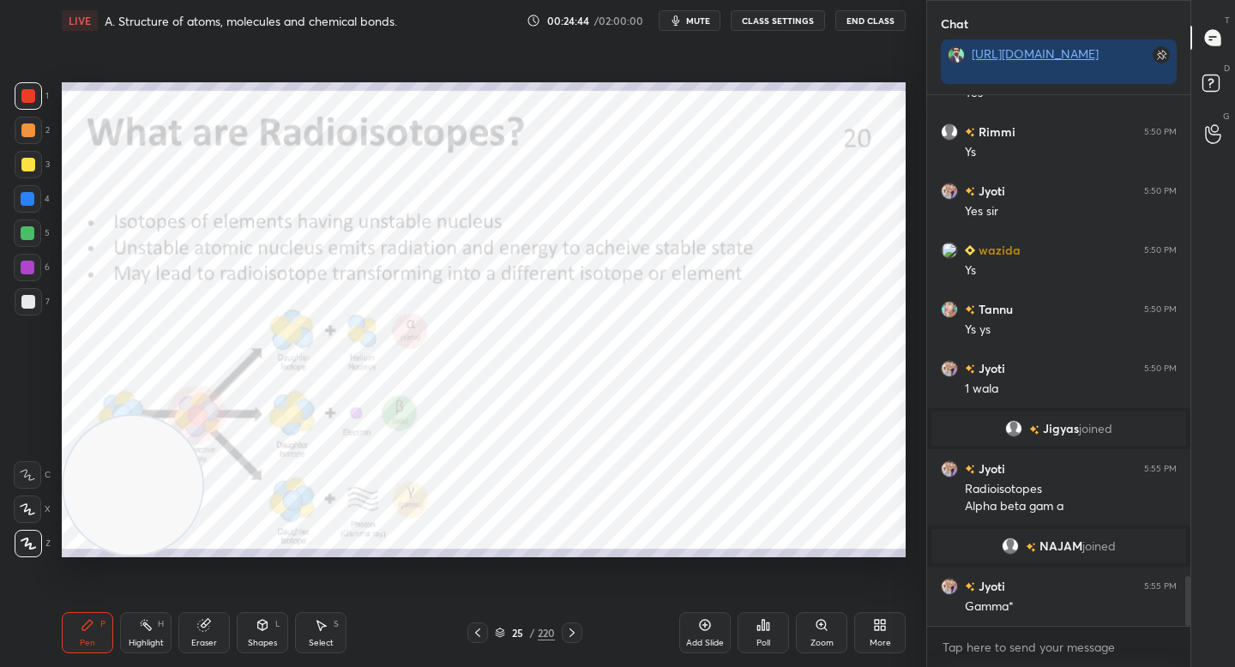
click at [819, 637] on div "Zoom" at bounding box center [821, 632] width 51 height 41
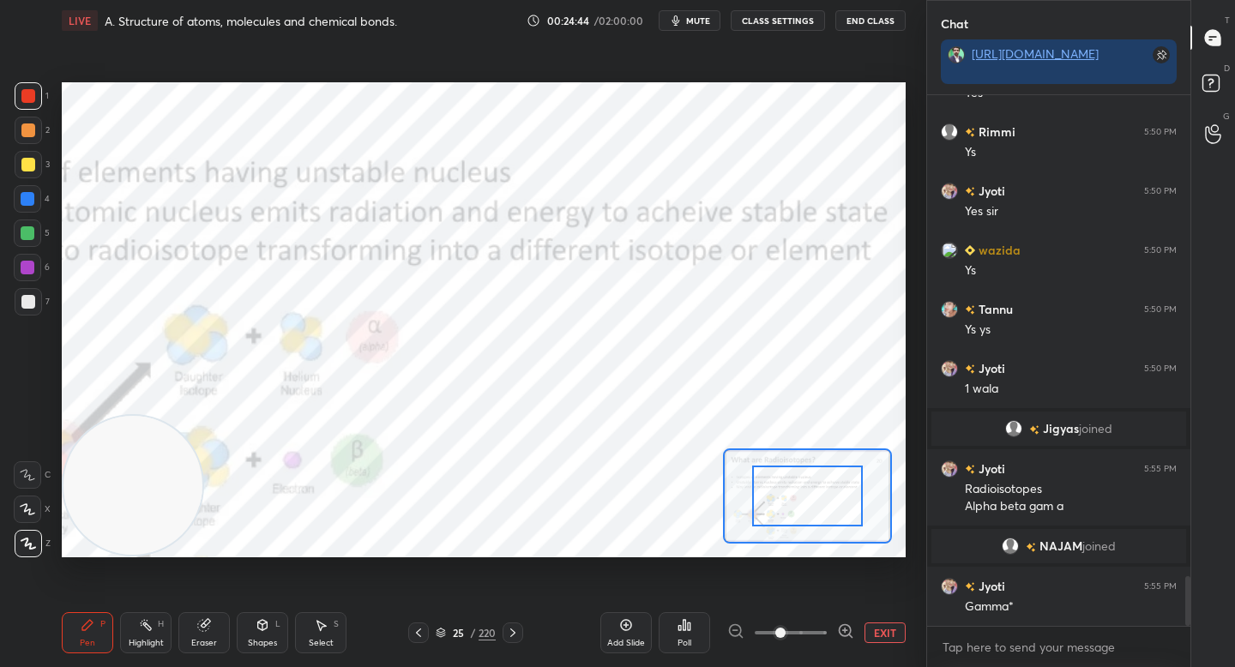
click at [836, 637] on div at bounding box center [790, 633] width 127 height 21
click at [845, 632] on icon at bounding box center [845, 631] width 0 height 4
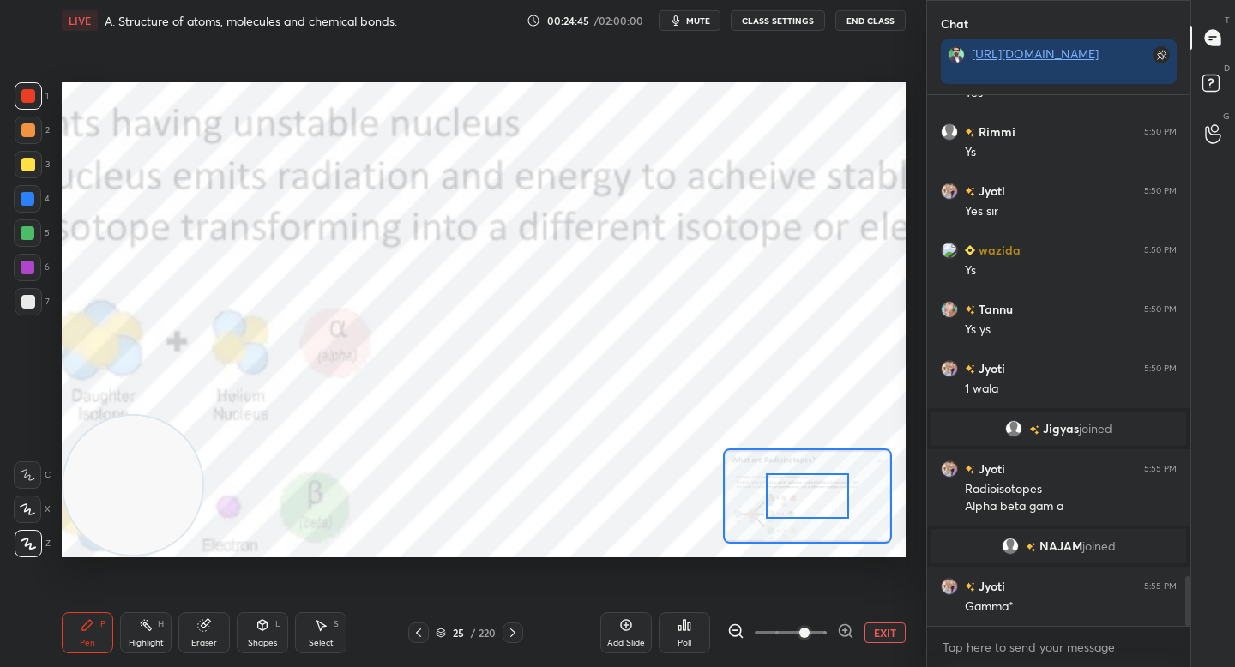
click at [792, 517] on div at bounding box center [807, 495] width 82 height 45
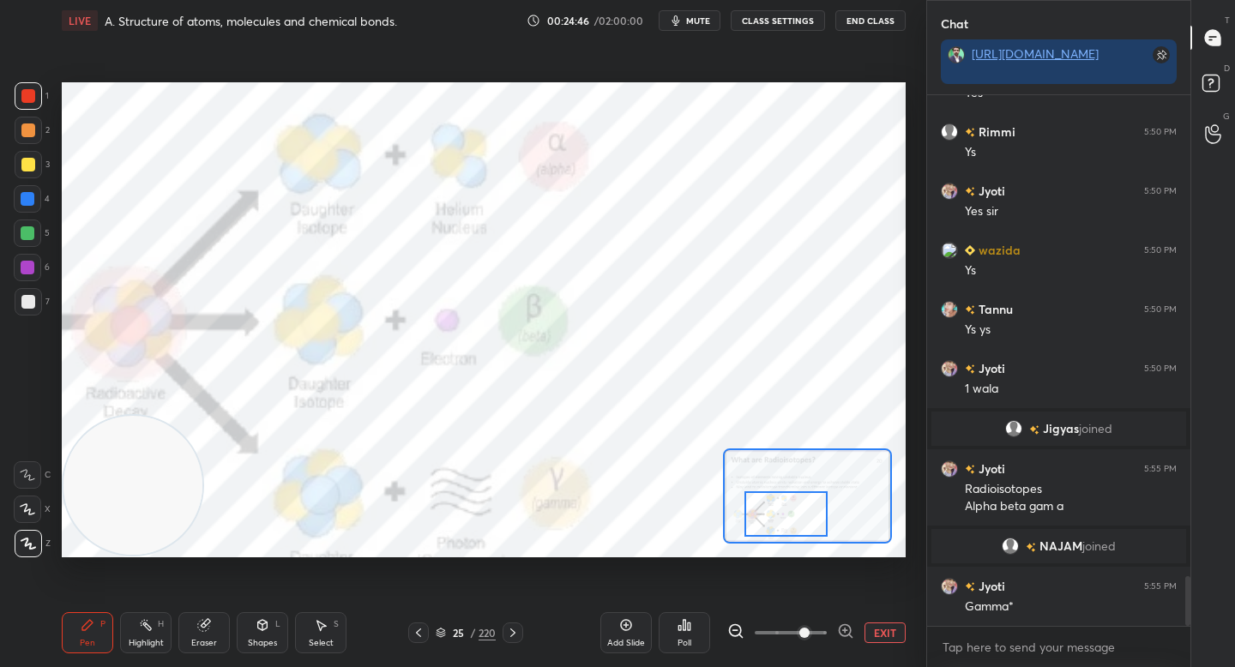
drag, startPoint x: 792, startPoint y: 518, endPoint x: 773, endPoint y: 528, distance: 22.2
click at [774, 530] on div at bounding box center [785, 513] width 82 height 45
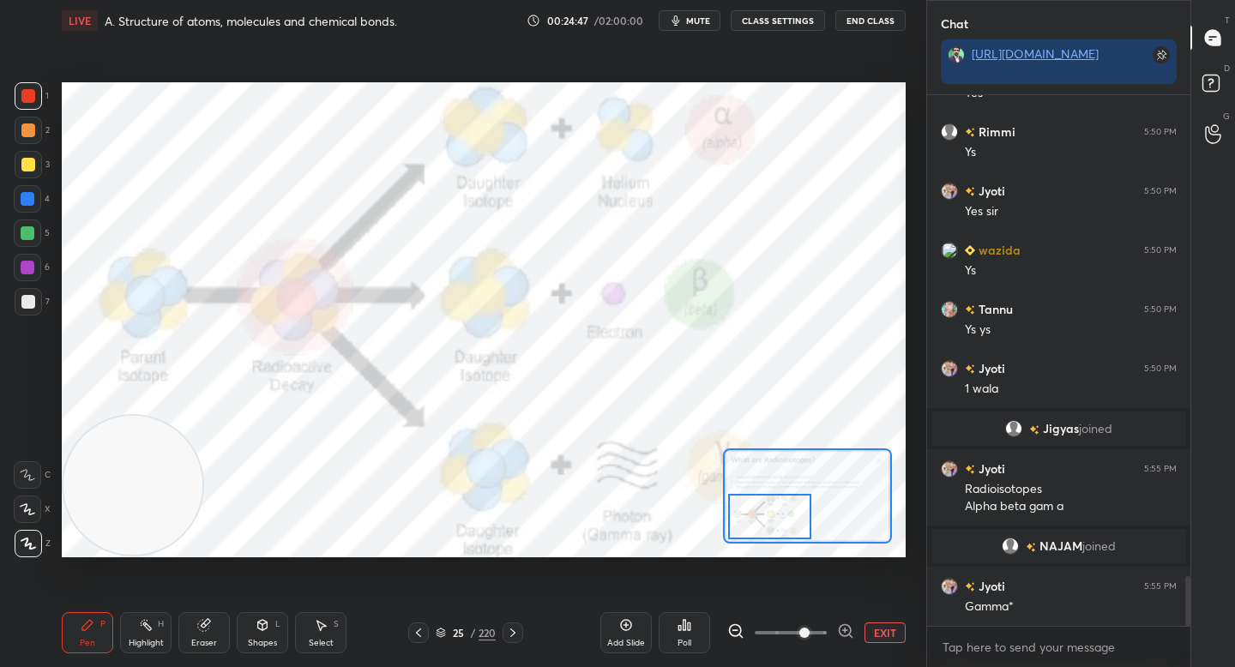
drag, startPoint x: 783, startPoint y: 522, endPoint x: 775, endPoint y: 517, distance: 9.3
click at [777, 518] on div at bounding box center [769, 516] width 82 height 45
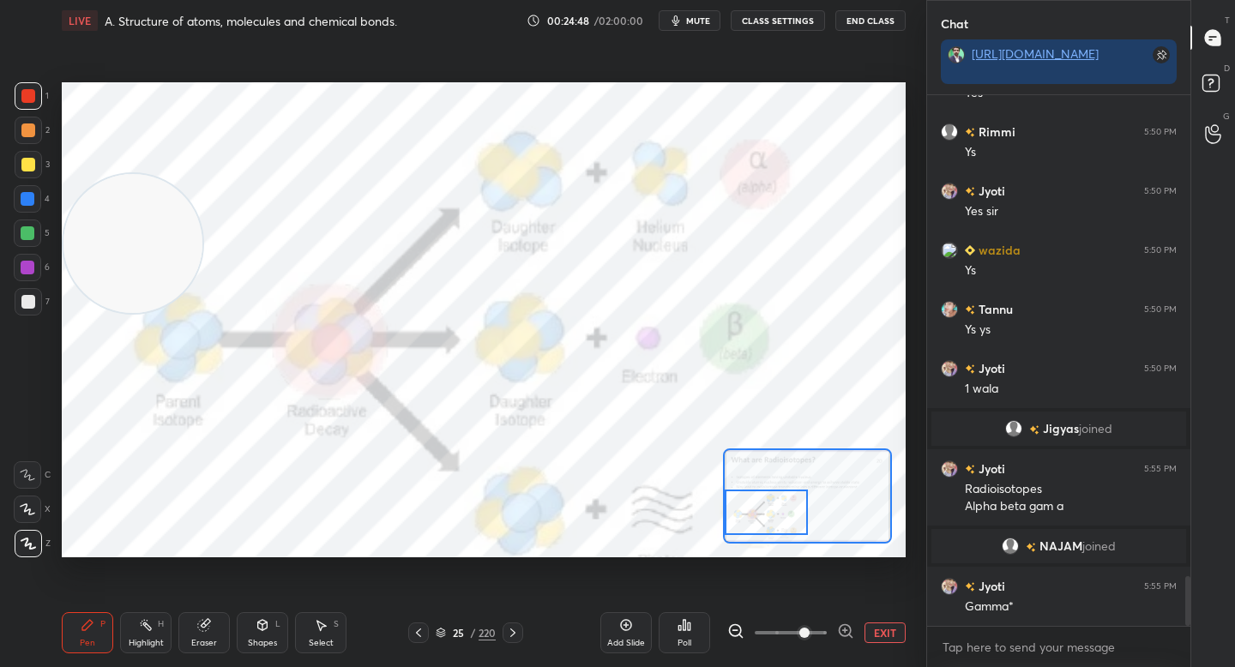
drag, startPoint x: 108, startPoint y: 435, endPoint x: 82, endPoint y: 196, distance: 240.6
click at [81, 199] on video at bounding box center [132, 243] width 139 height 139
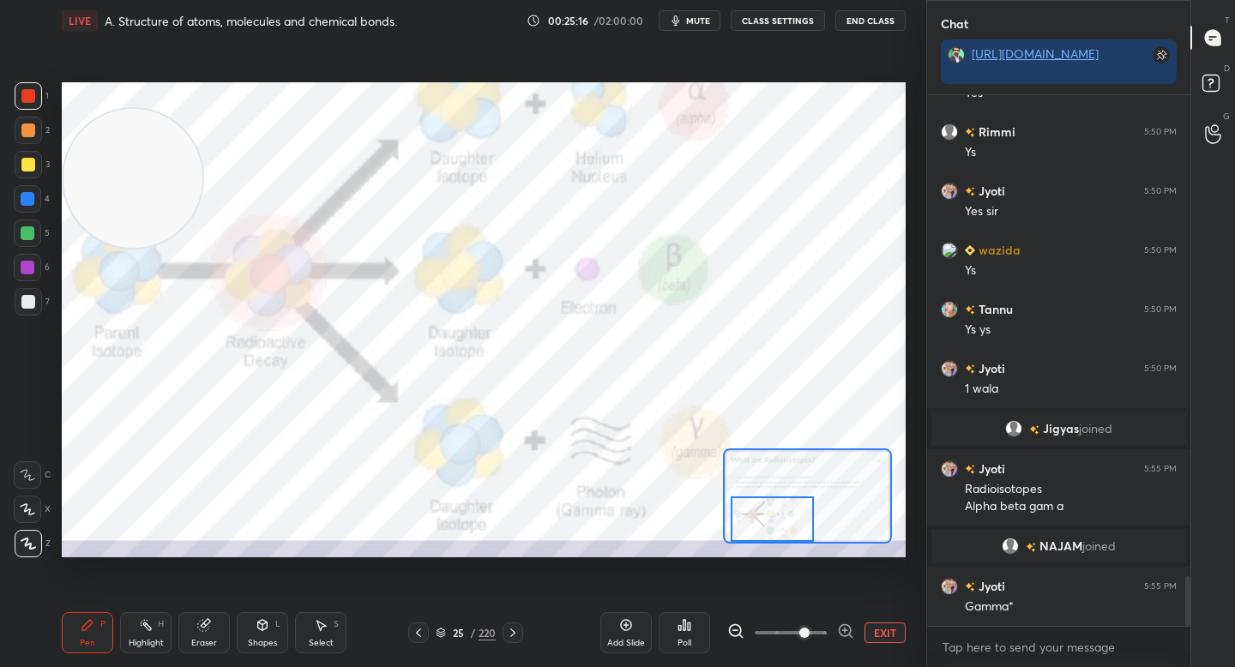
drag, startPoint x: 786, startPoint y: 508, endPoint x: 792, endPoint y: 521, distance: 15.0
click at [792, 521] on div at bounding box center [772, 519] width 82 height 45
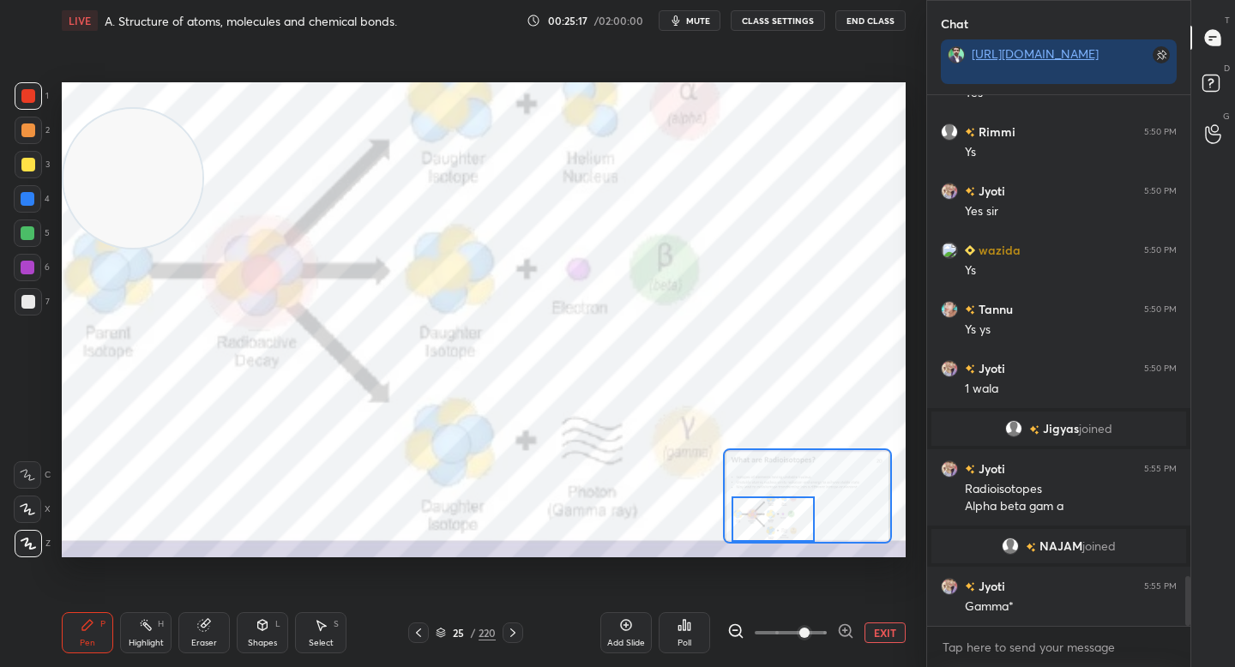
click at [792, 521] on div at bounding box center [773, 519] width 82 height 45
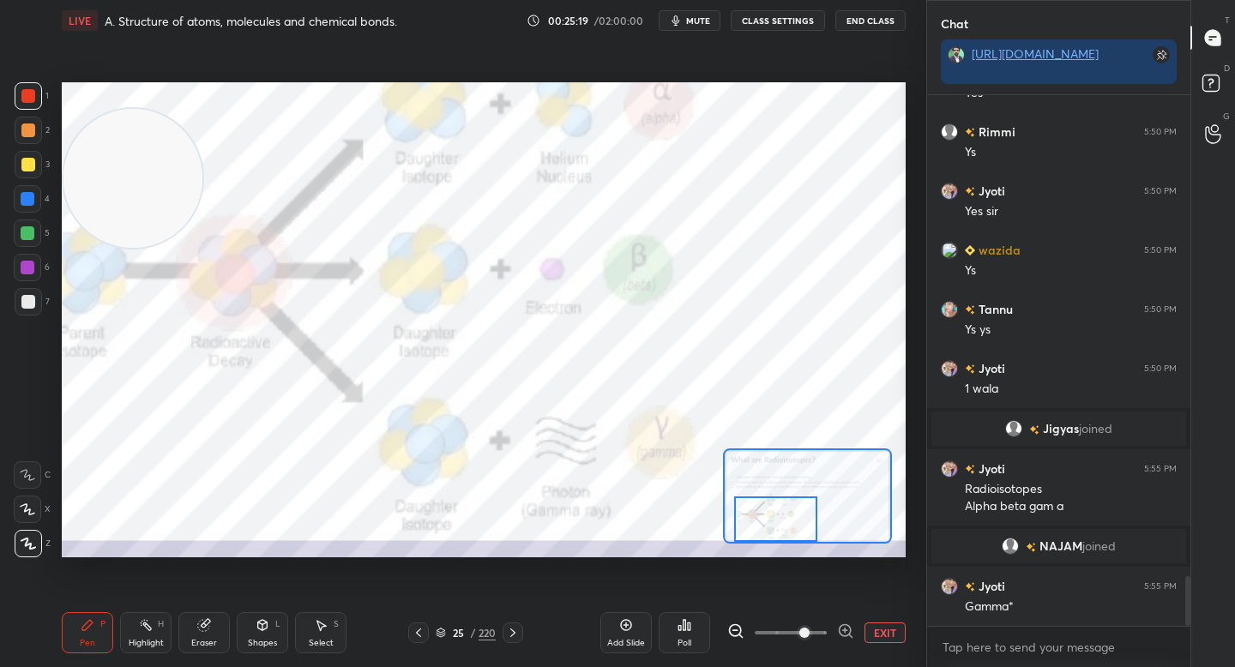
click at [780, 515] on div at bounding box center [775, 519] width 82 height 45
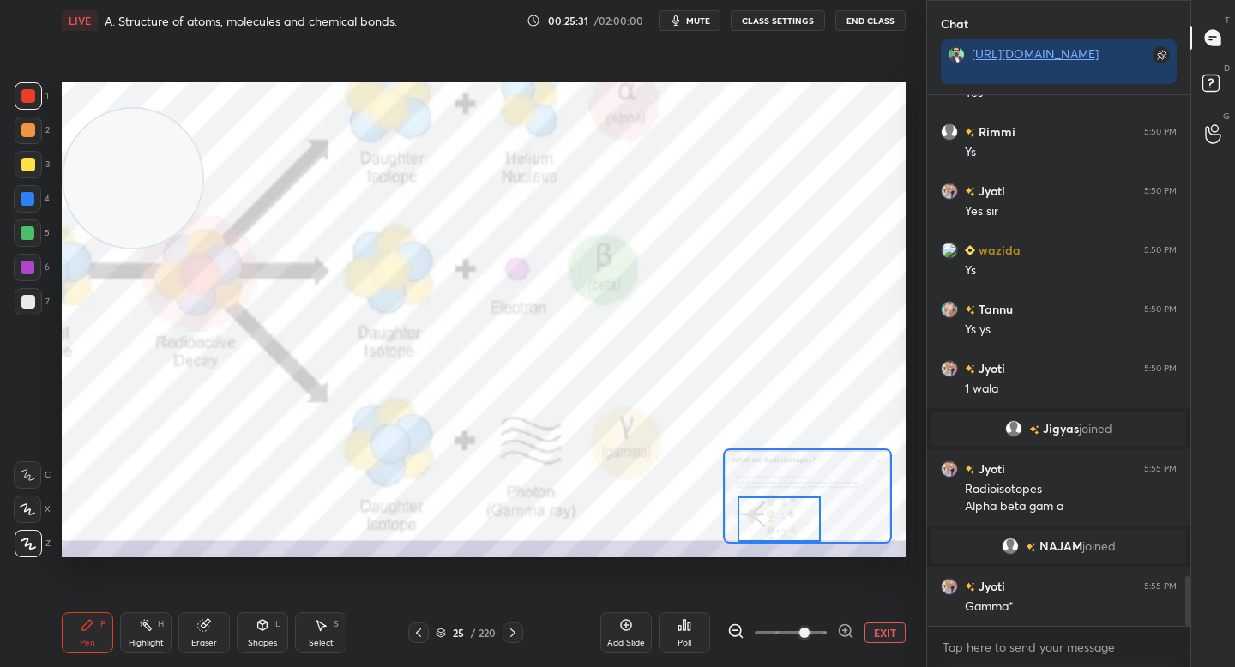
click at [884, 629] on button "EXIT" at bounding box center [884, 633] width 41 height 21
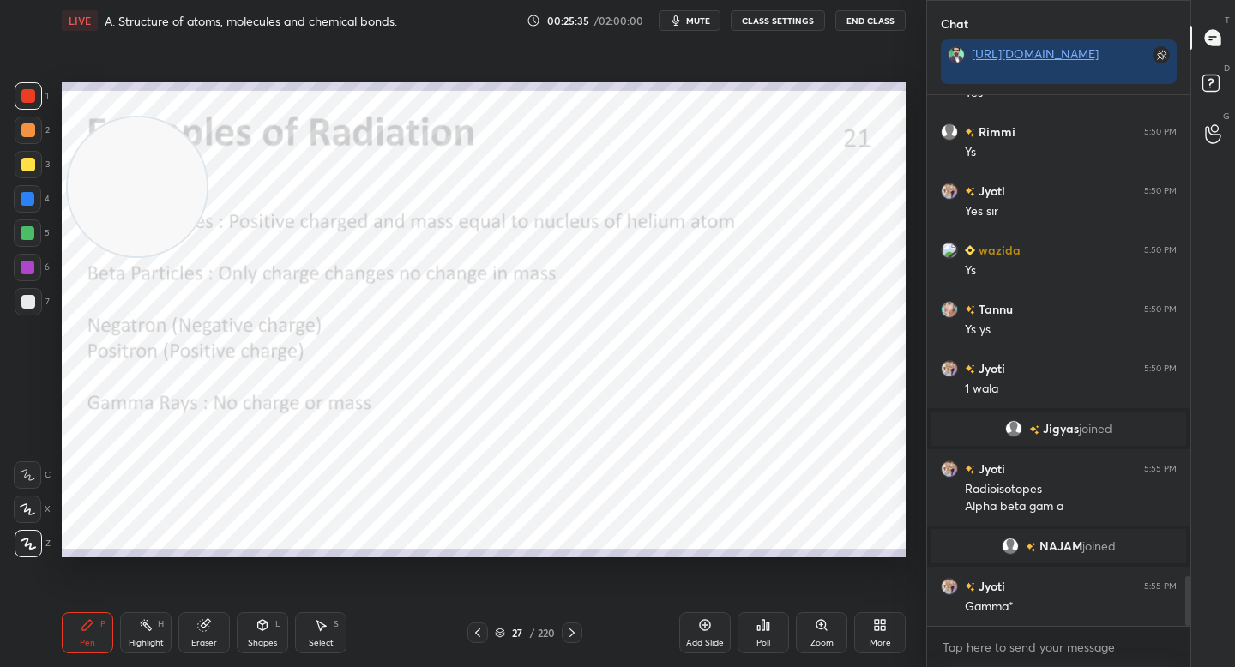
drag, startPoint x: 135, startPoint y: 182, endPoint x: 708, endPoint y: 358, distance: 600.3
click at [207, 256] on video at bounding box center [137, 186] width 139 height 139
click at [750, 389] on video at bounding box center [710, 364] width 139 height 139
click at [27, 174] on div at bounding box center [28, 164] width 27 height 27
click at [25, 110] on div "1" at bounding box center [32, 99] width 34 height 34
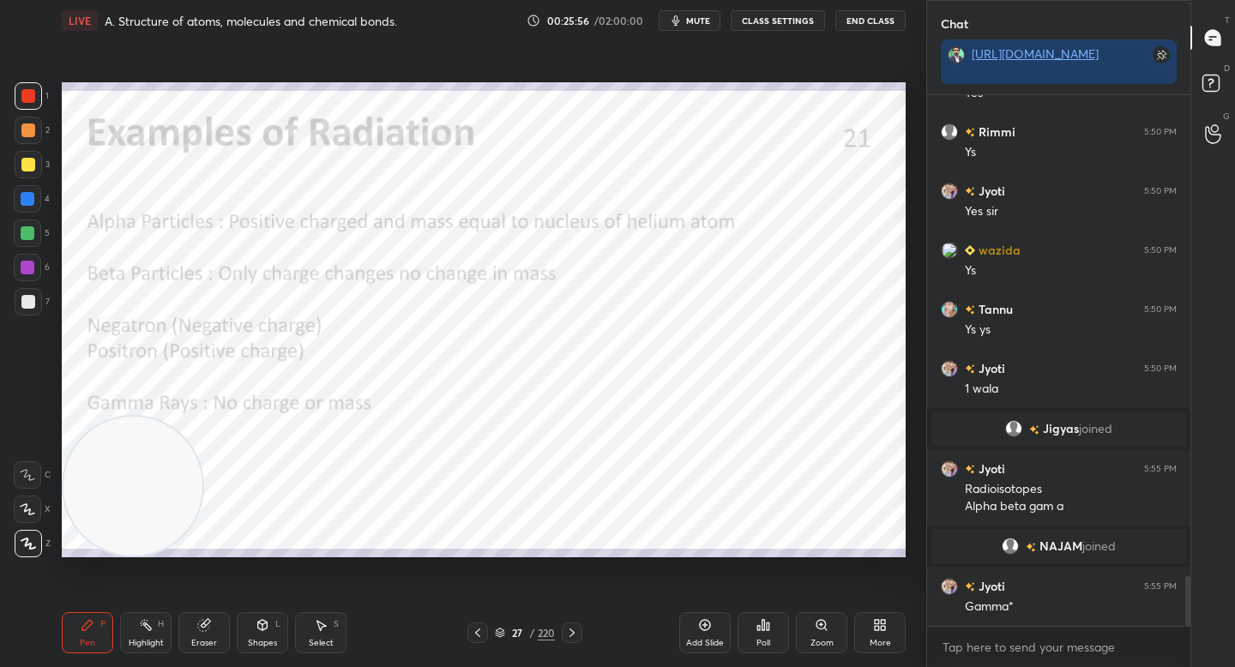
drag, startPoint x: 738, startPoint y: 402, endPoint x: 71, endPoint y: 514, distance: 676.4
click at [73, 517] on video at bounding box center [132, 486] width 139 height 139
click at [23, 222] on div at bounding box center [27, 233] width 27 height 27
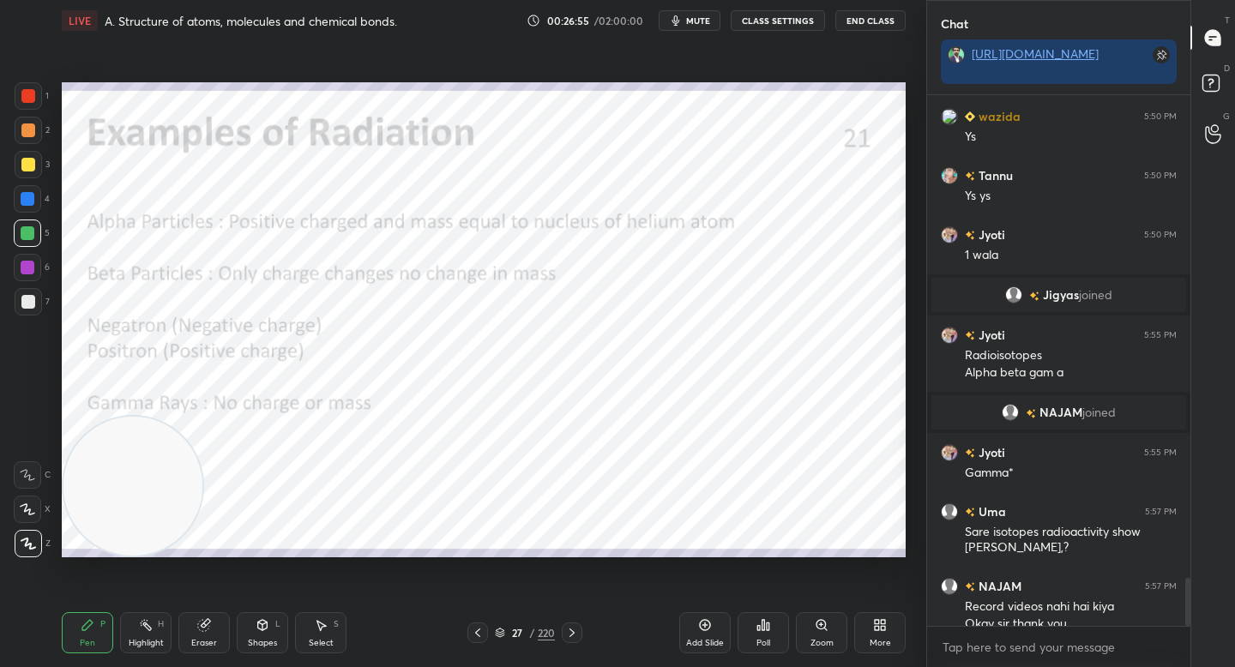
scroll to position [5334, 0]
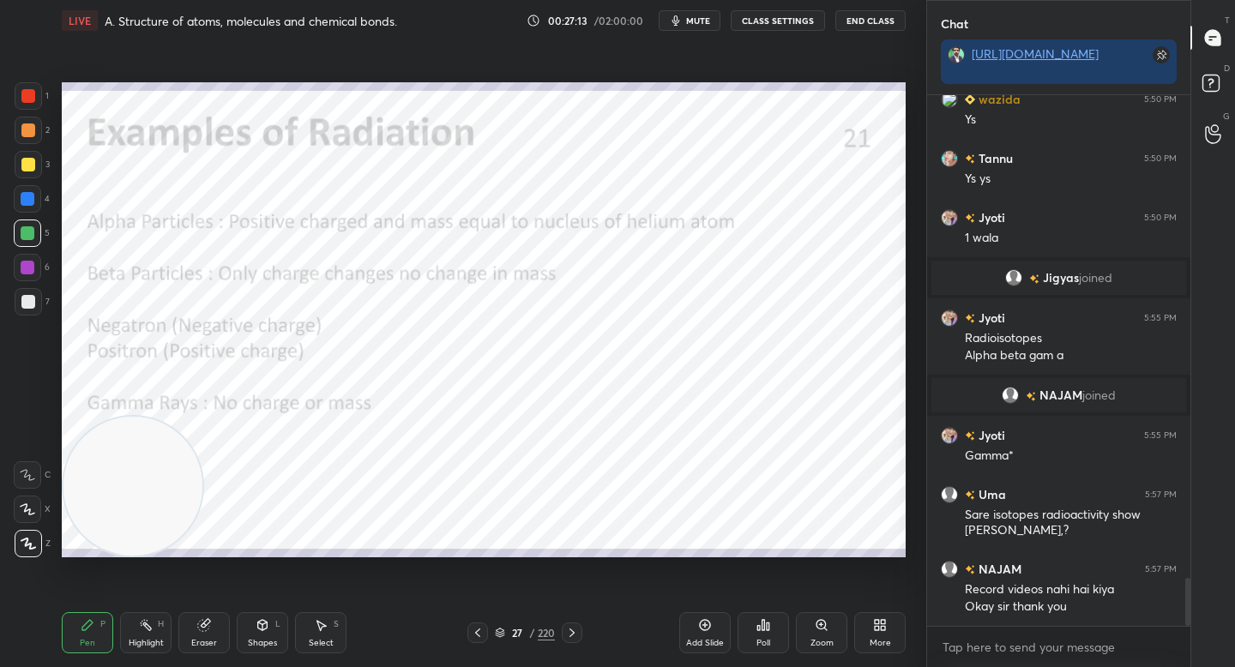
drag, startPoint x: 220, startPoint y: 632, endPoint x: 234, endPoint y: 616, distance: 21.3
click at [222, 631] on div "Eraser" at bounding box center [203, 632] width 51 height 41
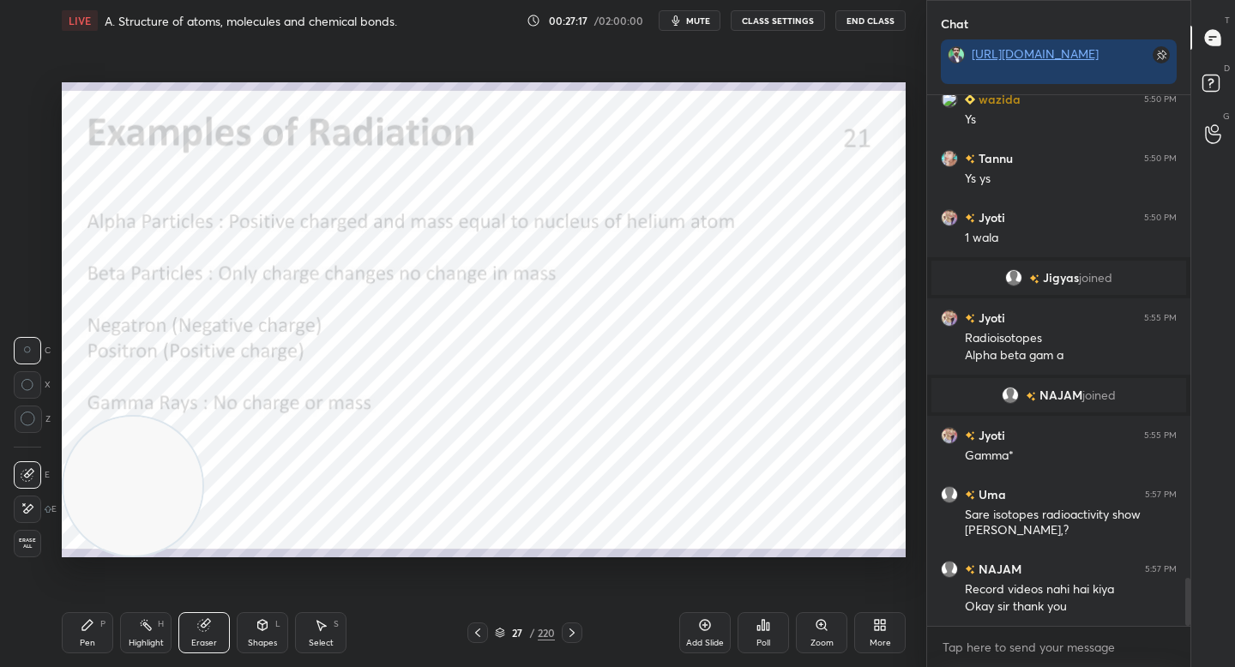
click at [92, 640] on div "Pen" at bounding box center [87, 643] width 15 height 9
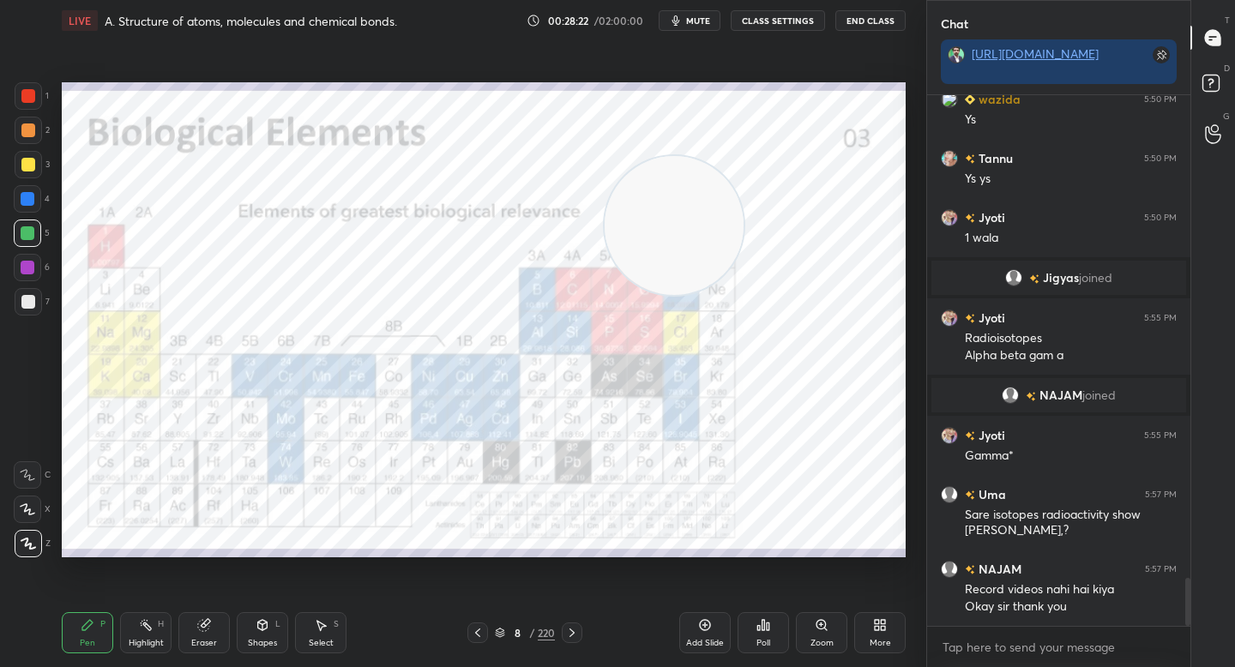
drag, startPoint x: 116, startPoint y: 513, endPoint x: 684, endPoint y: 229, distance: 635.5
click at [684, 229] on video at bounding box center [674, 225] width 139 height 139
drag, startPoint x: 835, startPoint y: 182, endPoint x: 859, endPoint y: 178, distance: 24.4
click at [774, 177] on video at bounding box center [704, 200] width 139 height 139
click at [817, 630] on icon at bounding box center [822, 625] width 14 height 14
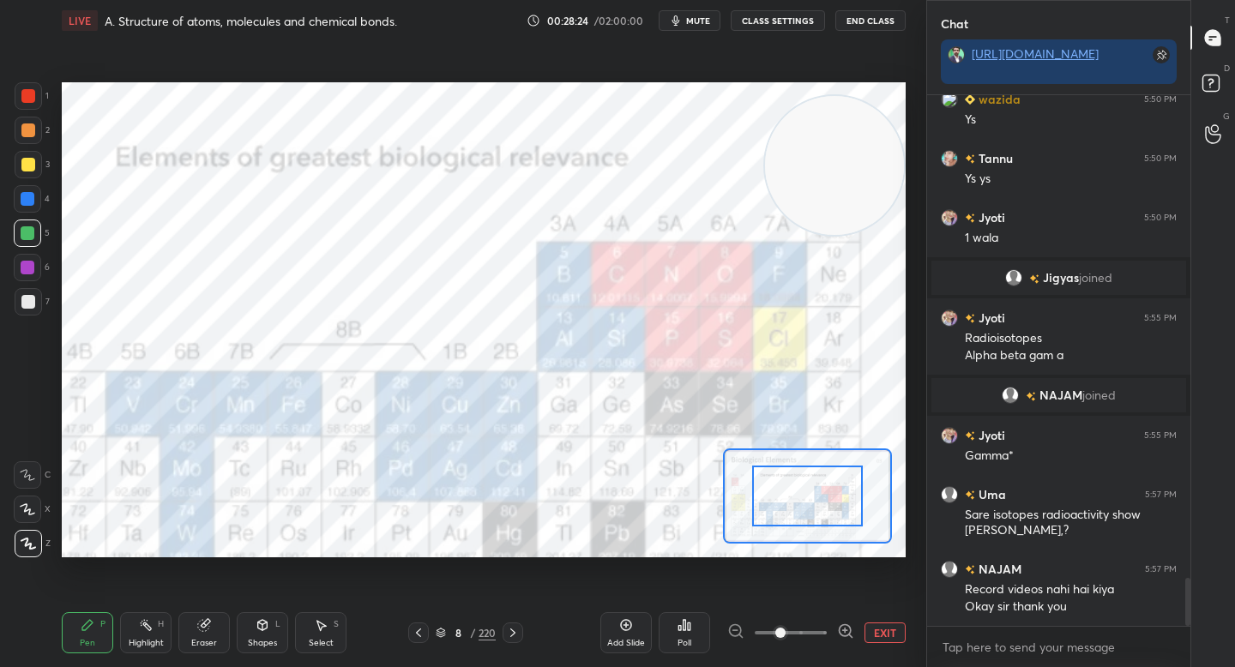
drag, startPoint x: 844, startPoint y: 629, endPoint x: 837, endPoint y: 609, distance: 20.9
click at [845, 629] on icon at bounding box center [845, 631] width 0 height 4
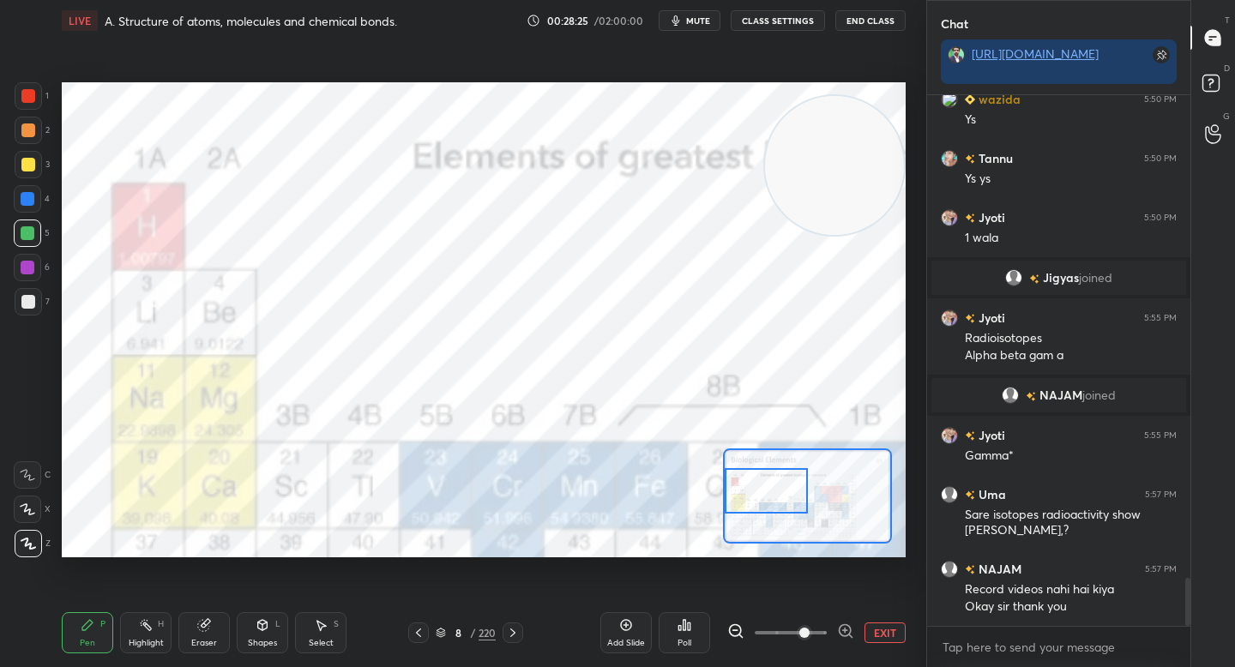
drag, startPoint x: 810, startPoint y: 507, endPoint x: 754, endPoint y: 503, distance: 56.8
click at [754, 503] on div at bounding box center [766, 490] width 82 height 45
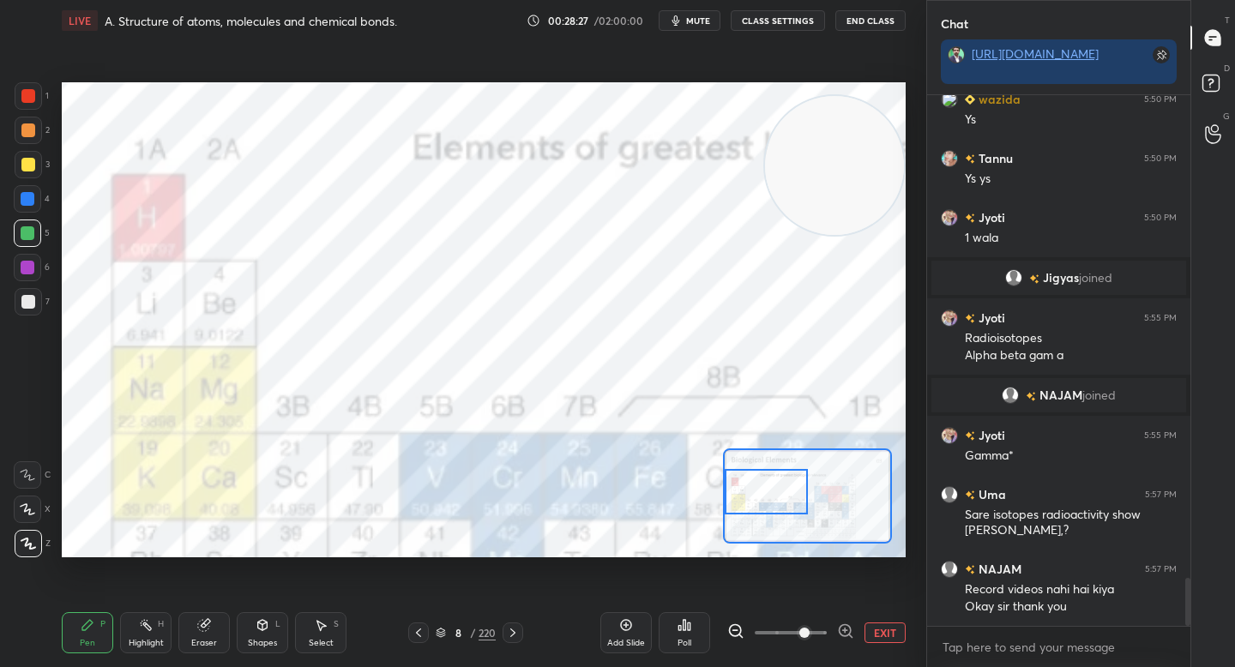
click at [23, 95] on div at bounding box center [28, 96] width 14 height 14
click at [782, 506] on div at bounding box center [766, 491] width 82 height 45
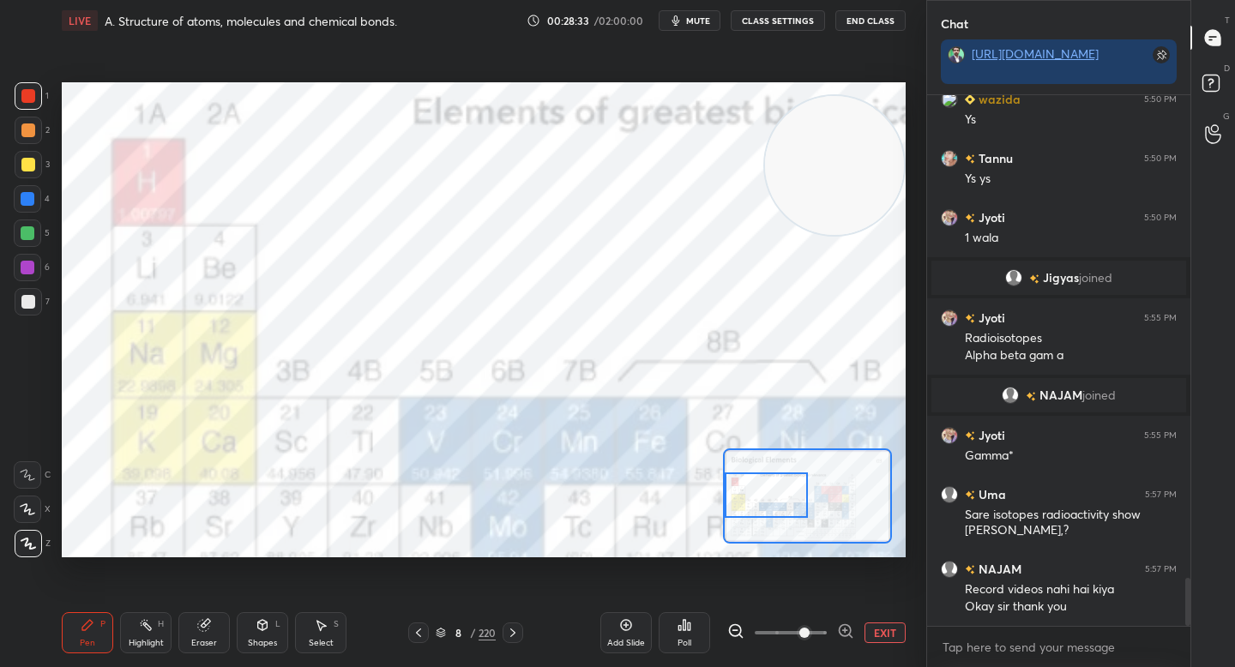
click at [782, 503] on div at bounding box center [766, 495] width 82 height 45
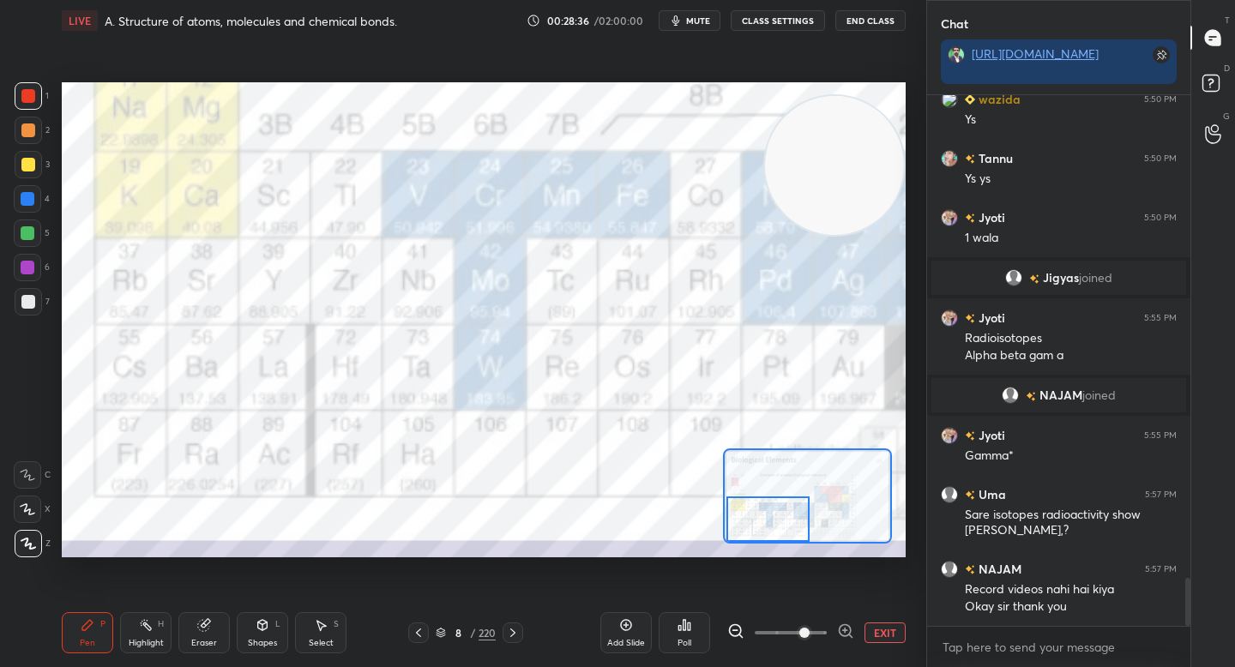
drag, startPoint x: 791, startPoint y: 503, endPoint x: 798, endPoint y: 523, distance: 21.2
click at [797, 523] on div at bounding box center [767, 519] width 82 height 45
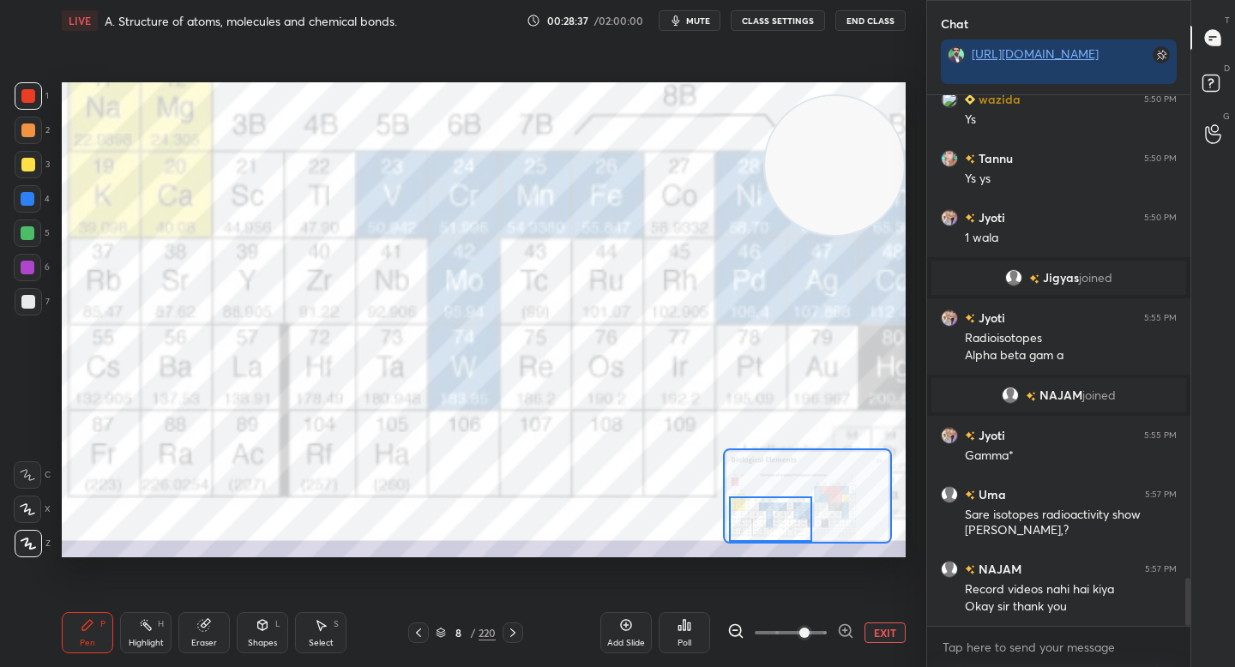
click at [792, 527] on div at bounding box center [770, 519] width 82 height 45
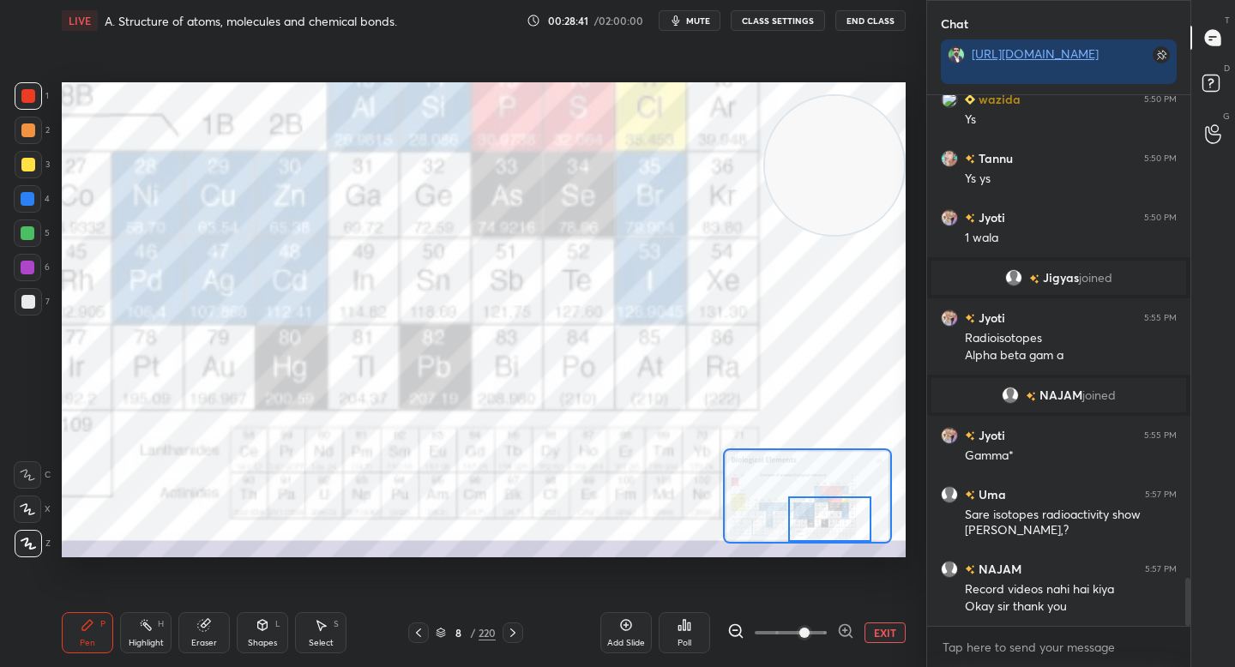
drag, startPoint x: 798, startPoint y: 515, endPoint x: 856, endPoint y: 514, distance: 57.5
click at [858, 517] on div at bounding box center [829, 519] width 82 height 45
click at [853, 515] on div at bounding box center [829, 519] width 82 height 45
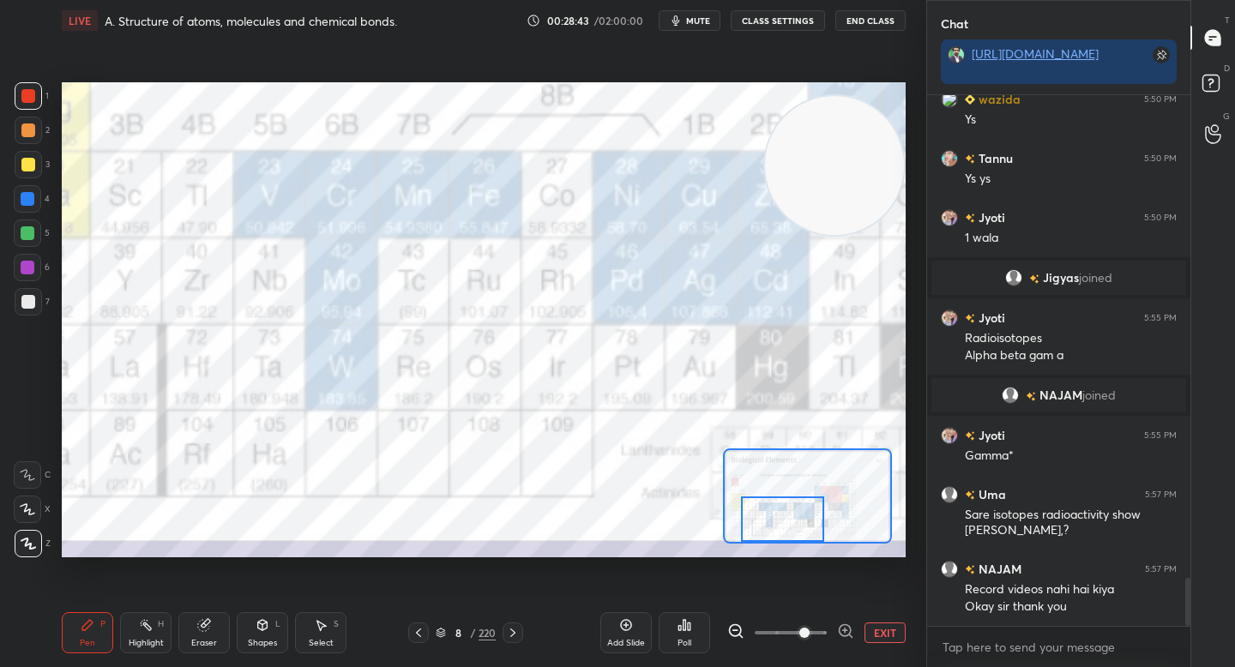
drag, startPoint x: 849, startPoint y: 515, endPoint x: 800, endPoint y: 537, distance: 53.4
click at [800, 540] on div at bounding box center [782, 519] width 82 height 45
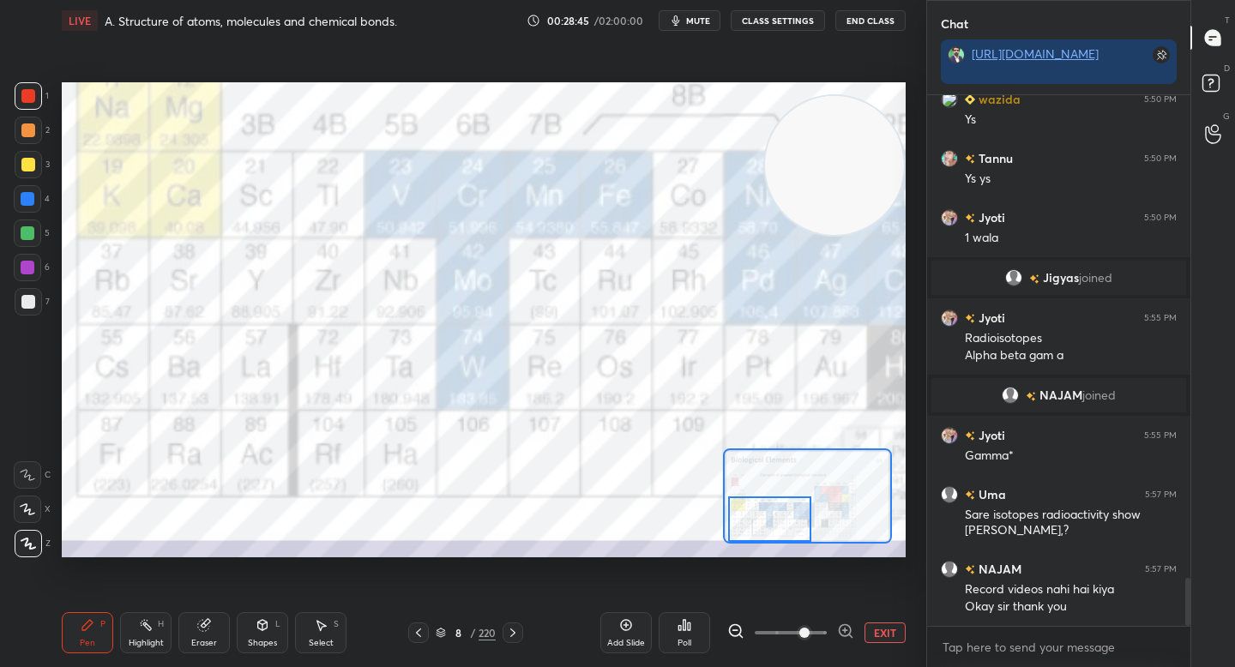
drag, startPoint x: 806, startPoint y: 519, endPoint x: 794, endPoint y: 522, distance: 12.5
click at [794, 522] on div at bounding box center [769, 519] width 82 height 45
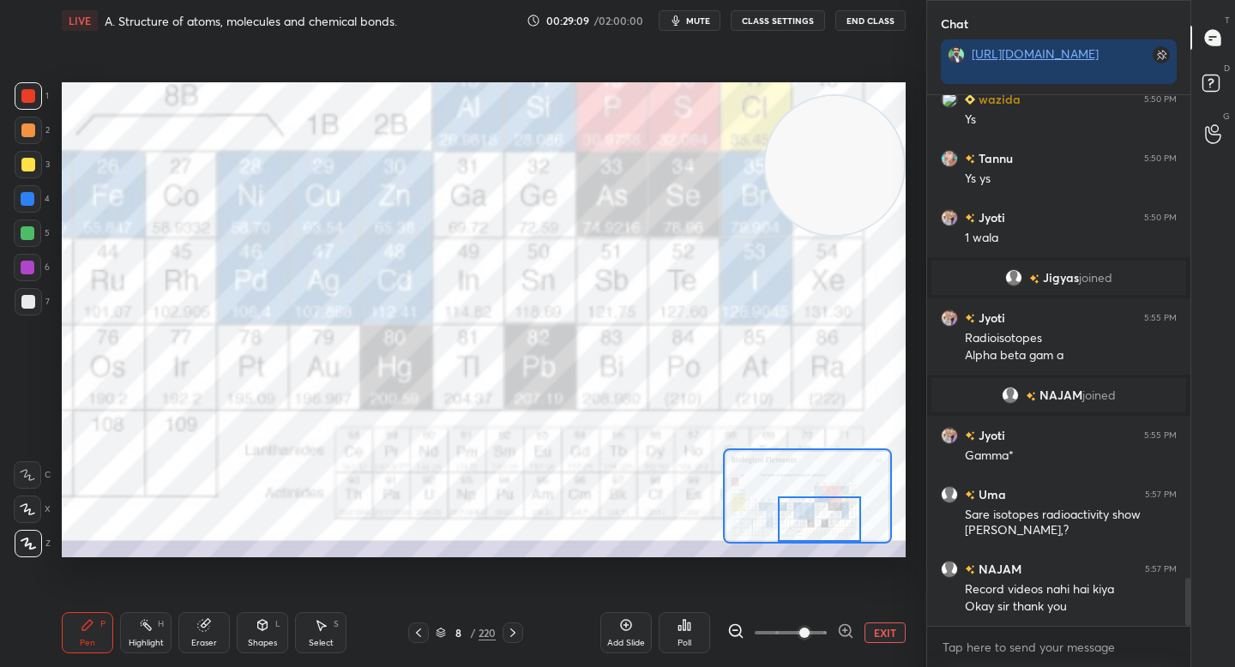
drag, startPoint x: 796, startPoint y: 517, endPoint x: 839, endPoint y: 519, distance: 42.9
click at [839, 520] on div at bounding box center [819, 519] width 82 height 45
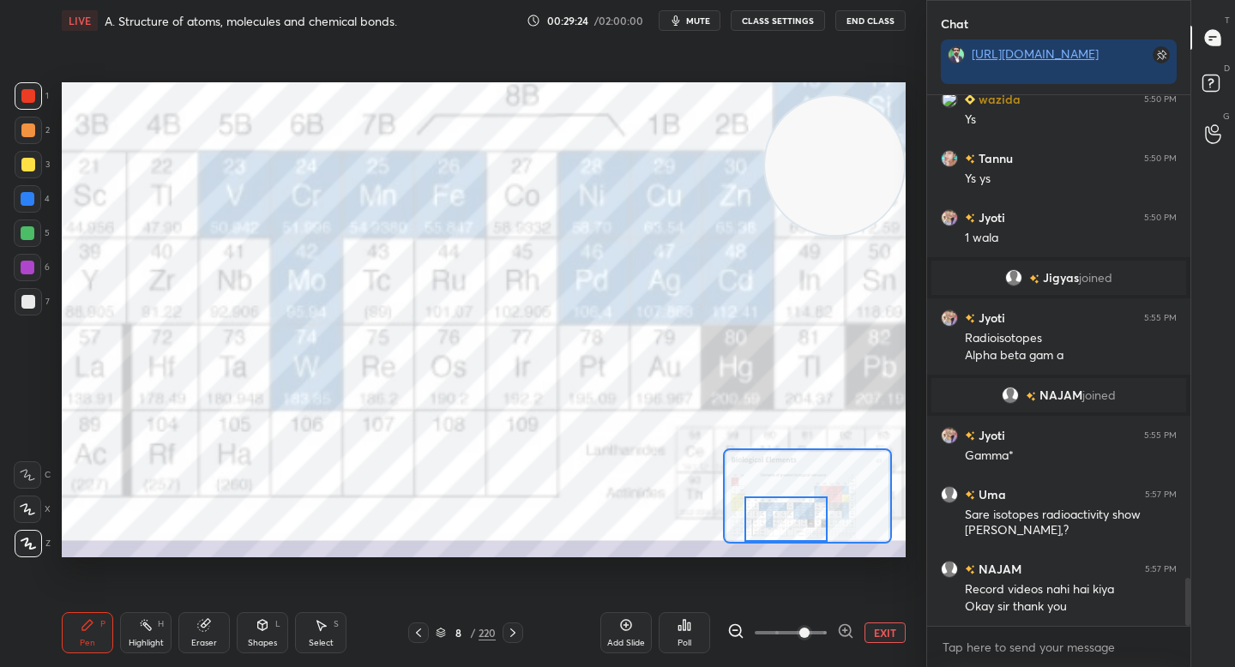
drag, startPoint x: 805, startPoint y: 520, endPoint x: 770, endPoint y: 537, distance: 39.1
click at [772, 539] on div at bounding box center [785, 519] width 82 height 45
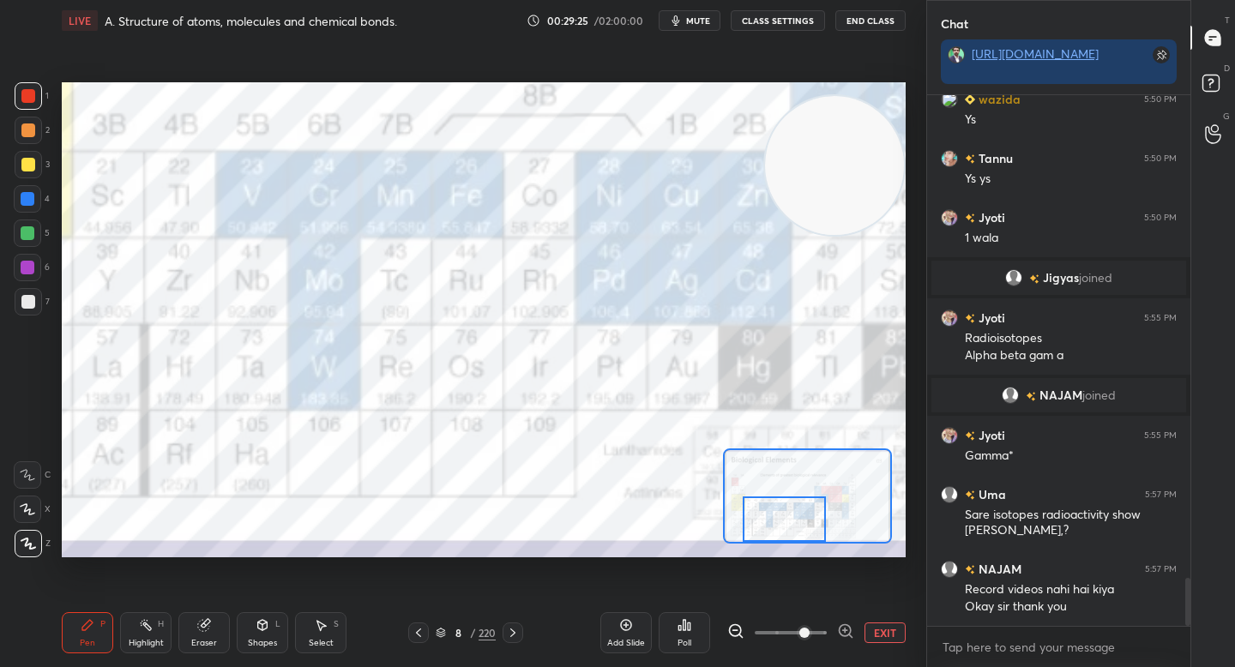
click at [881, 635] on button "EXIT" at bounding box center [884, 633] width 41 height 21
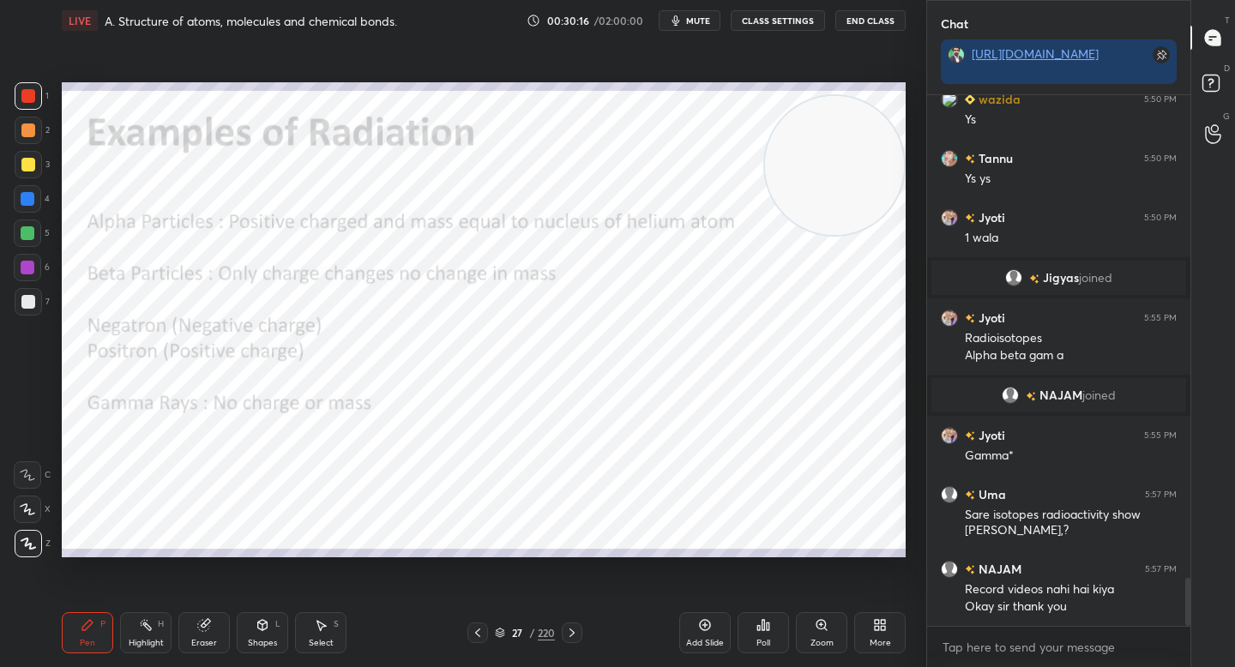
drag, startPoint x: 30, startPoint y: 258, endPoint x: 41, endPoint y: 262, distance: 11.7
click at [31, 259] on div at bounding box center [27, 267] width 27 height 27
click at [29, 134] on div at bounding box center [28, 130] width 14 height 14
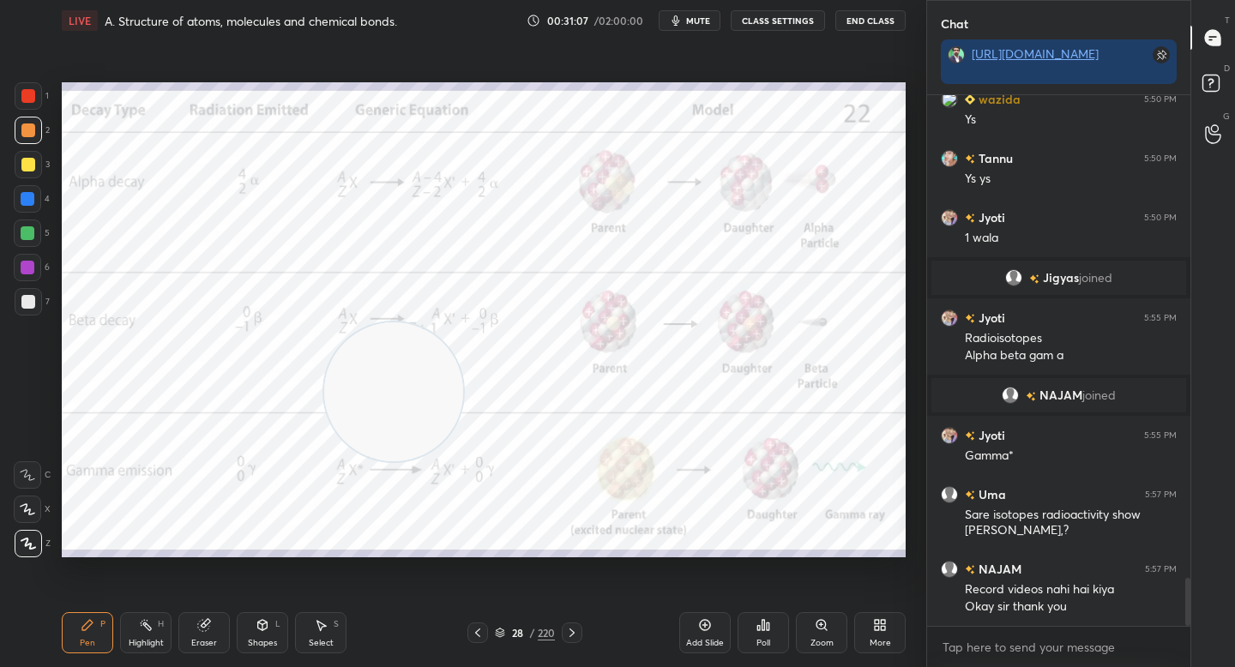
drag, startPoint x: 831, startPoint y: 176, endPoint x: 250, endPoint y: 510, distance: 670.0
click at [324, 461] on video at bounding box center [393, 391] width 139 height 139
click at [829, 632] on div "Zoom" at bounding box center [821, 632] width 51 height 41
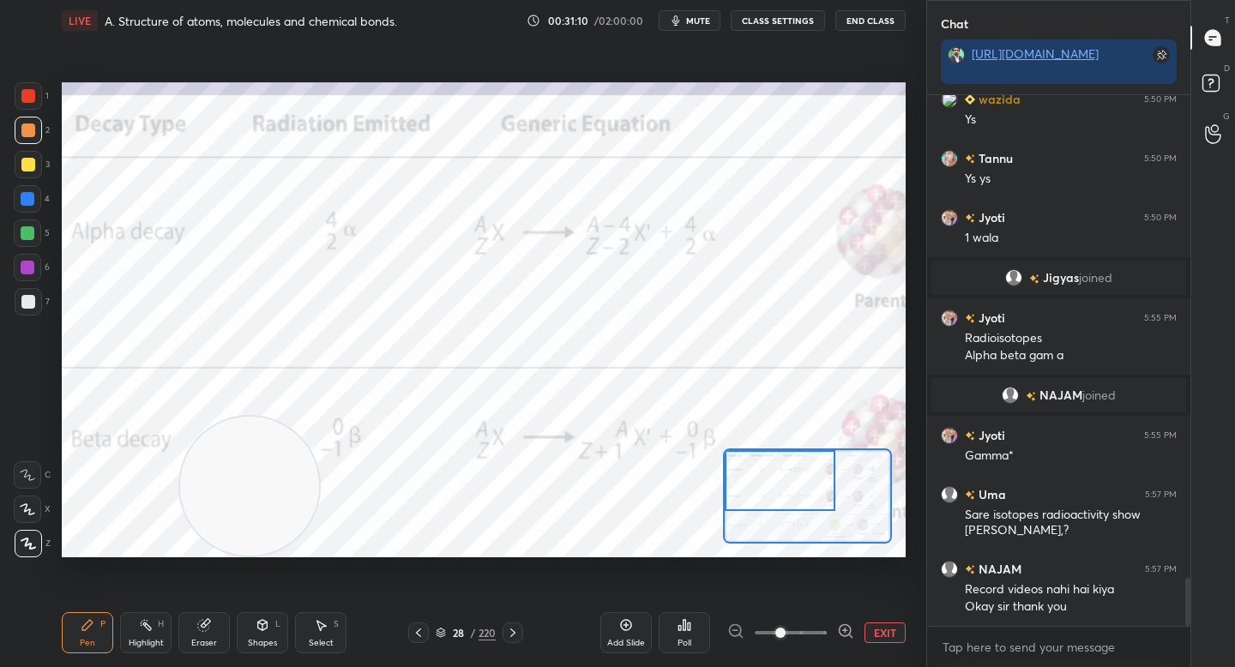
drag, startPoint x: 812, startPoint y: 496, endPoint x: 775, endPoint y: 467, distance: 46.5
click at [778, 467] on div at bounding box center [780, 480] width 111 height 61
click at [27, 102] on div at bounding box center [28, 96] width 14 height 14
click at [220, 636] on div "Eraser" at bounding box center [203, 632] width 51 height 41
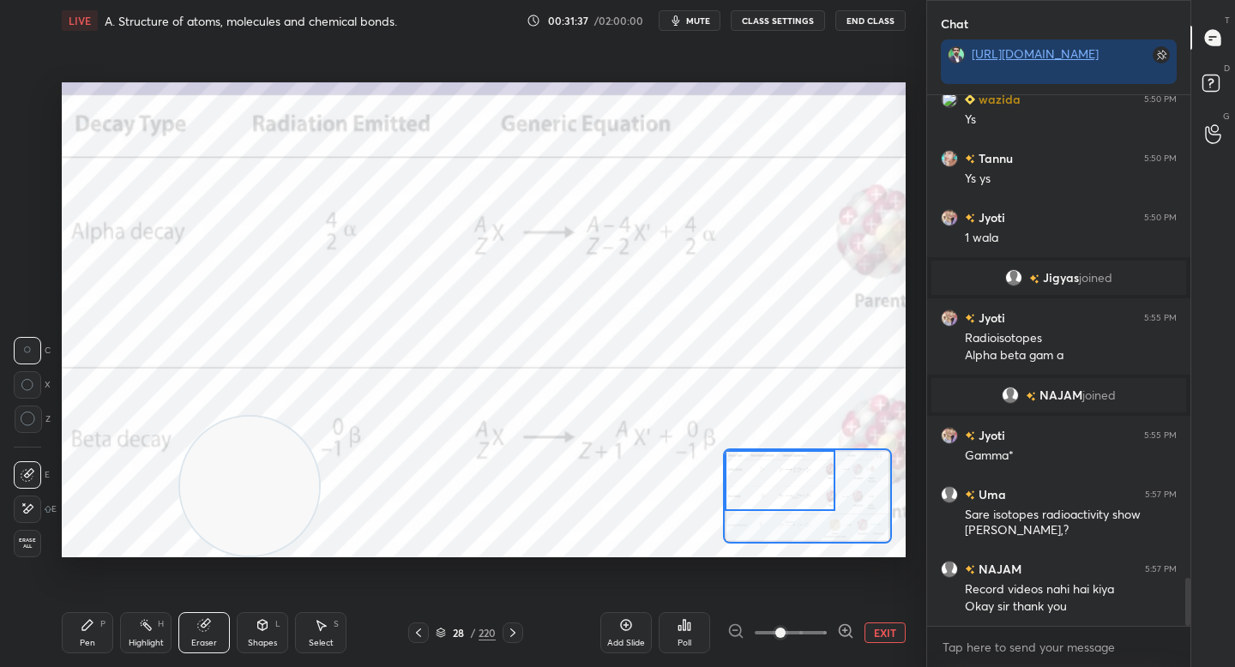
click at [96, 636] on div "Pen P" at bounding box center [87, 632] width 51 height 41
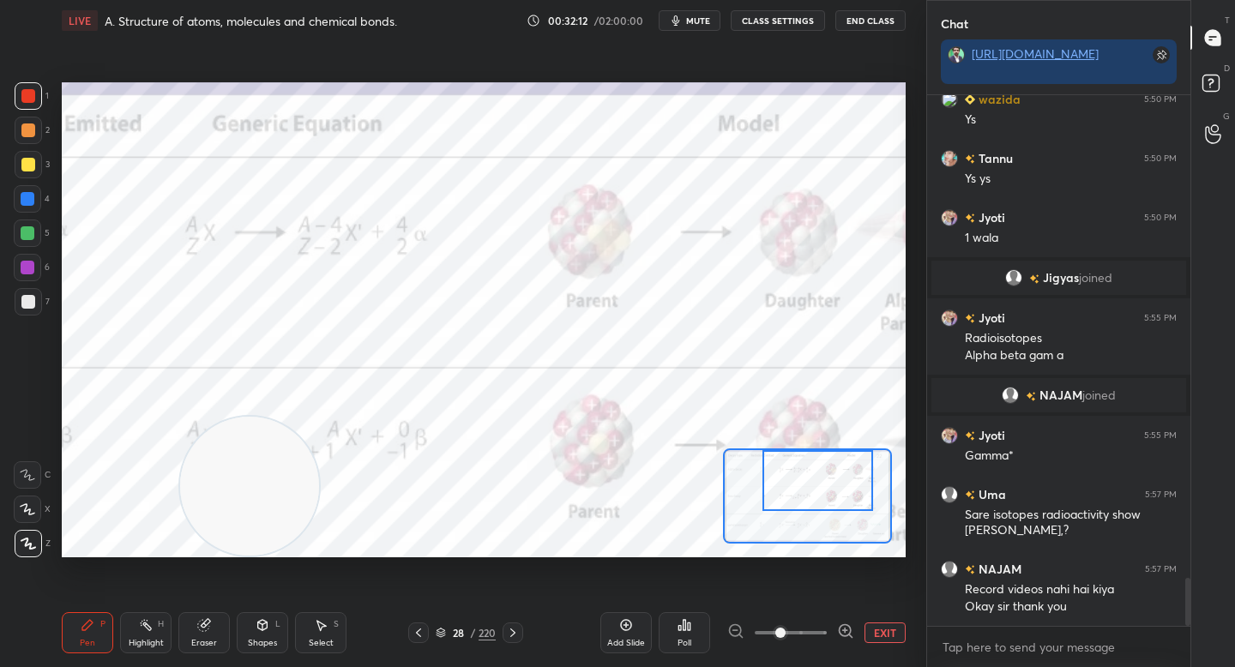
drag, startPoint x: 793, startPoint y: 485, endPoint x: 834, endPoint y: 481, distance: 41.4
click at [834, 481] on div at bounding box center [817, 480] width 111 height 61
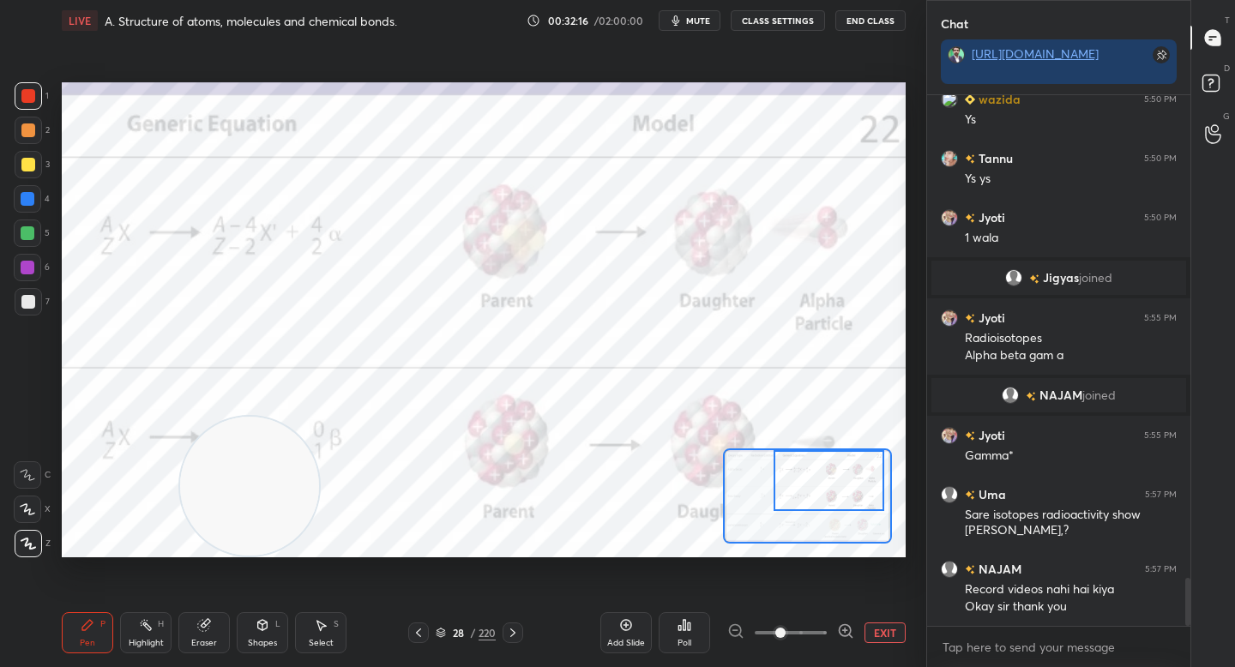
drag, startPoint x: 802, startPoint y: 475, endPoint x: 820, endPoint y: 467, distance: 19.9
click at [819, 473] on div at bounding box center [829, 480] width 111 height 61
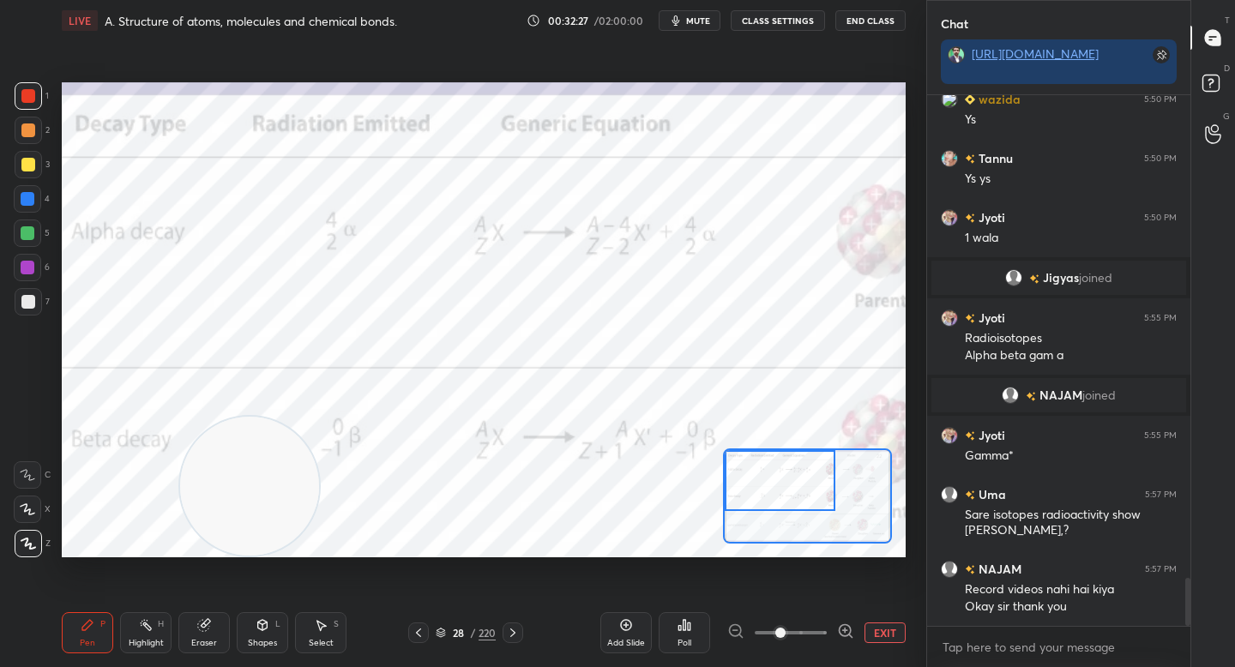
drag, startPoint x: 827, startPoint y: 474, endPoint x: 762, endPoint y: 467, distance: 65.5
click at [762, 467] on div at bounding box center [780, 480] width 111 height 61
click at [876, 629] on button "EXIT" at bounding box center [884, 633] width 41 height 21
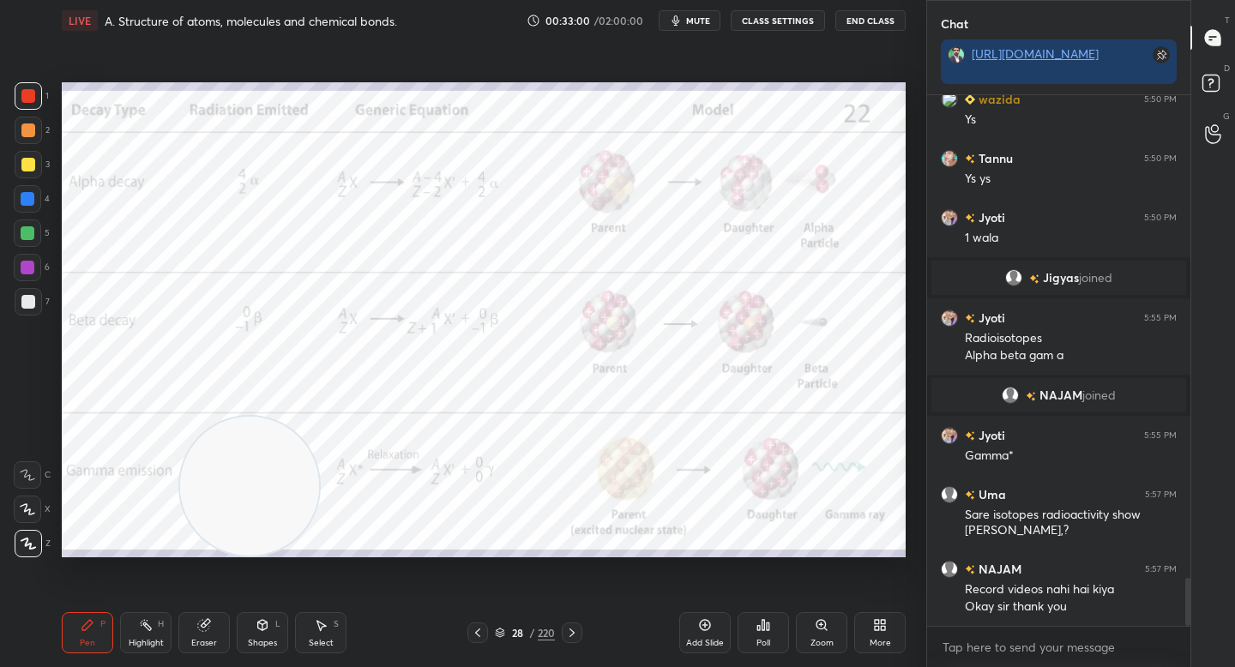
click at [210, 636] on div "Eraser" at bounding box center [203, 632] width 51 height 41
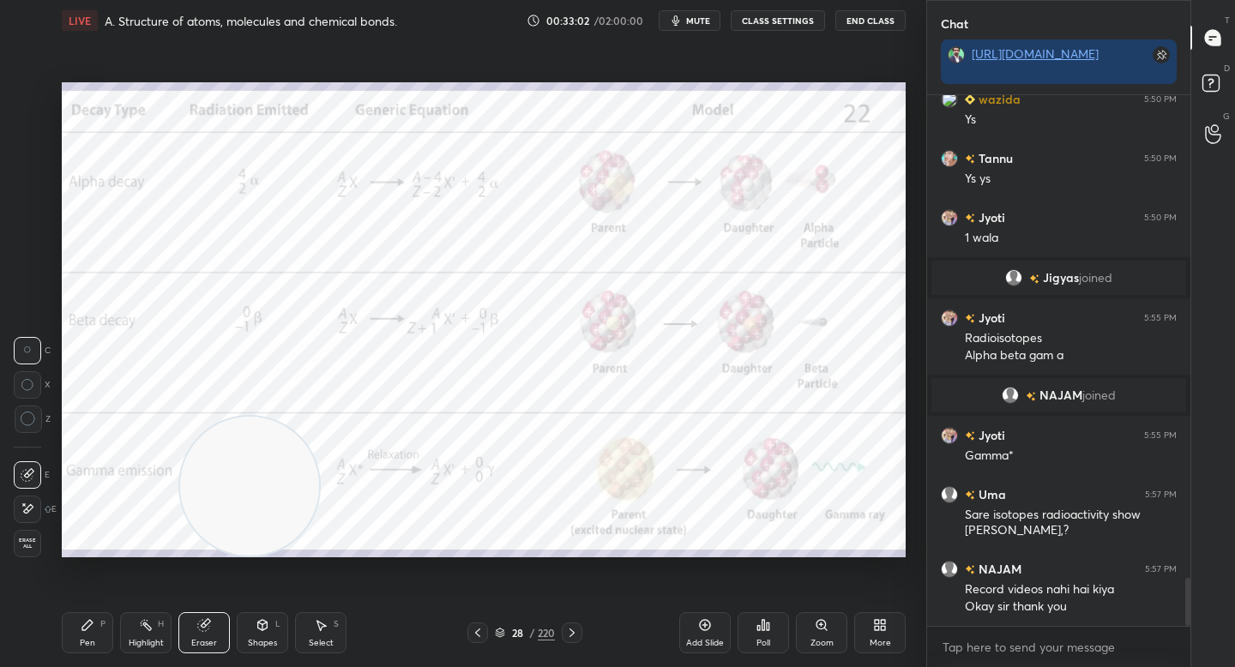
click at [93, 640] on div "Pen P" at bounding box center [87, 632] width 51 height 41
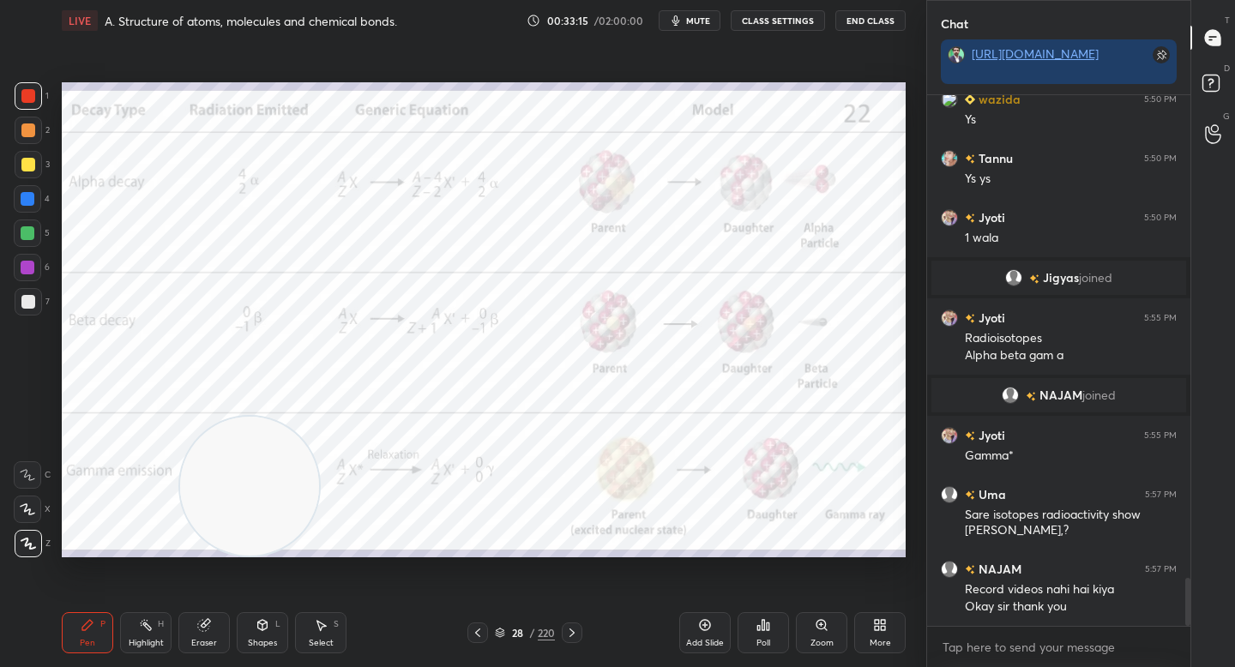
drag, startPoint x: 262, startPoint y: 506, endPoint x: 589, endPoint y: 300, distance: 386.9
click at [319, 417] on video at bounding box center [249, 486] width 139 height 139
drag, startPoint x: 675, startPoint y: 309, endPoint x: 707, endPoint y: 313, distance: 32.9
click at [714, 313] on video at bounding box center [738, 289] width 139 height 139
drag, startPoint x: 723, startPoint y: 305, endPoint x: 832, endPoint y: 406, distance: 148.1
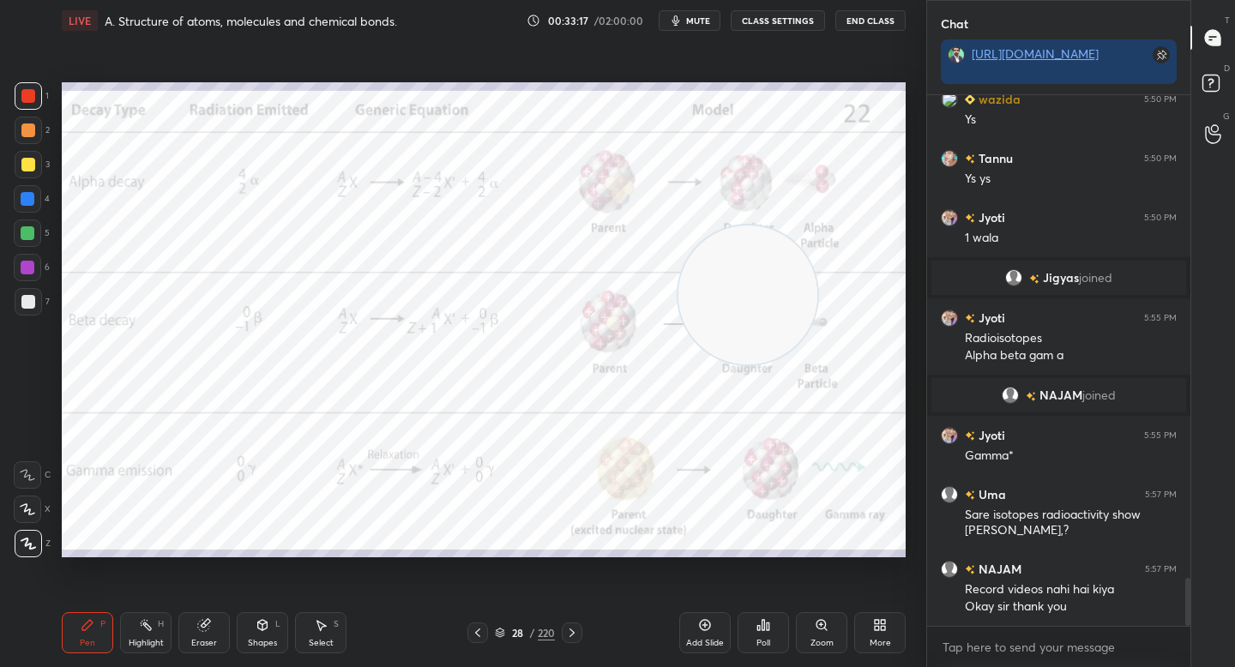
click at [817, 364] on video at bounding box center [747, 295] width 139 height 139
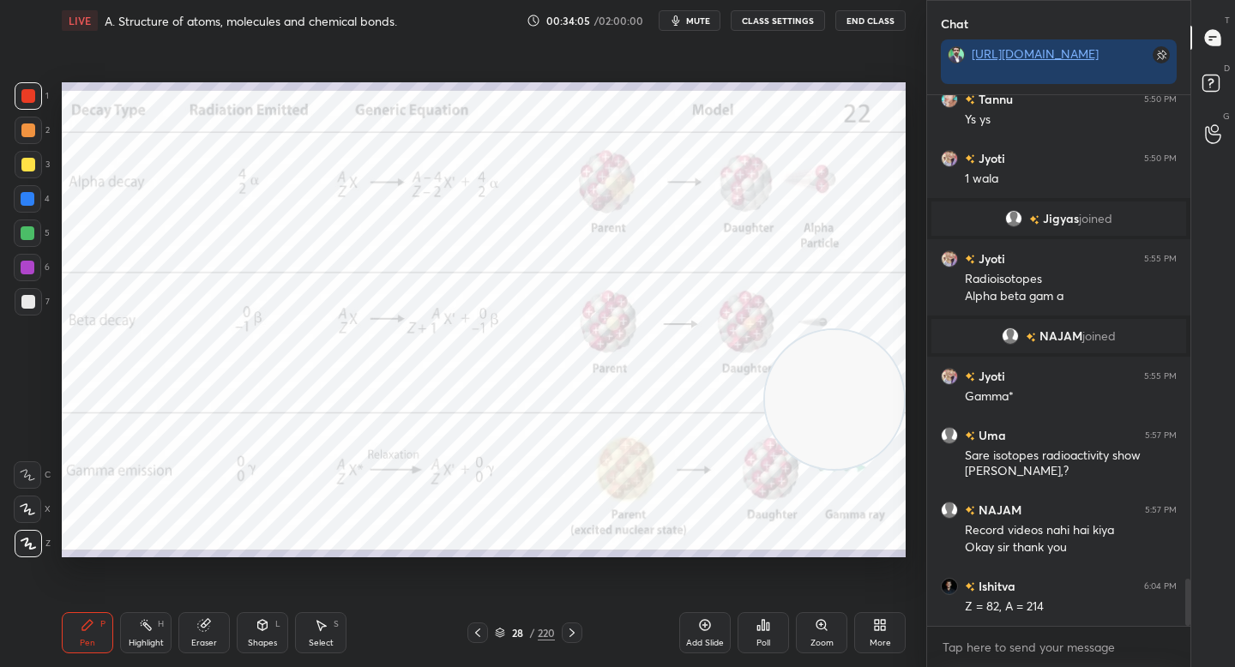
click at [200, 626] on div "Eraser" at bounding box center [203, 632] width 51 height 41
click at [202, 627] on icon at bounding box center [203, 625] width 11 height 11
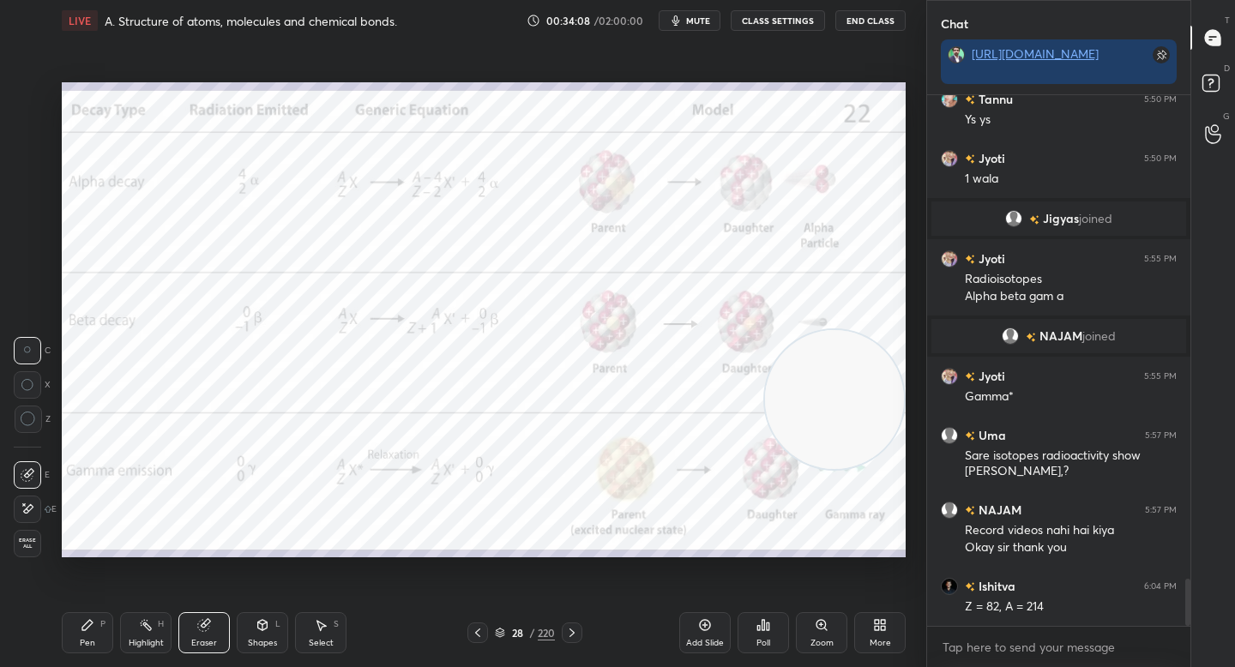
click at [89, 632] on div "Pen P" at bounding box center [87, 632] width 51 height 41
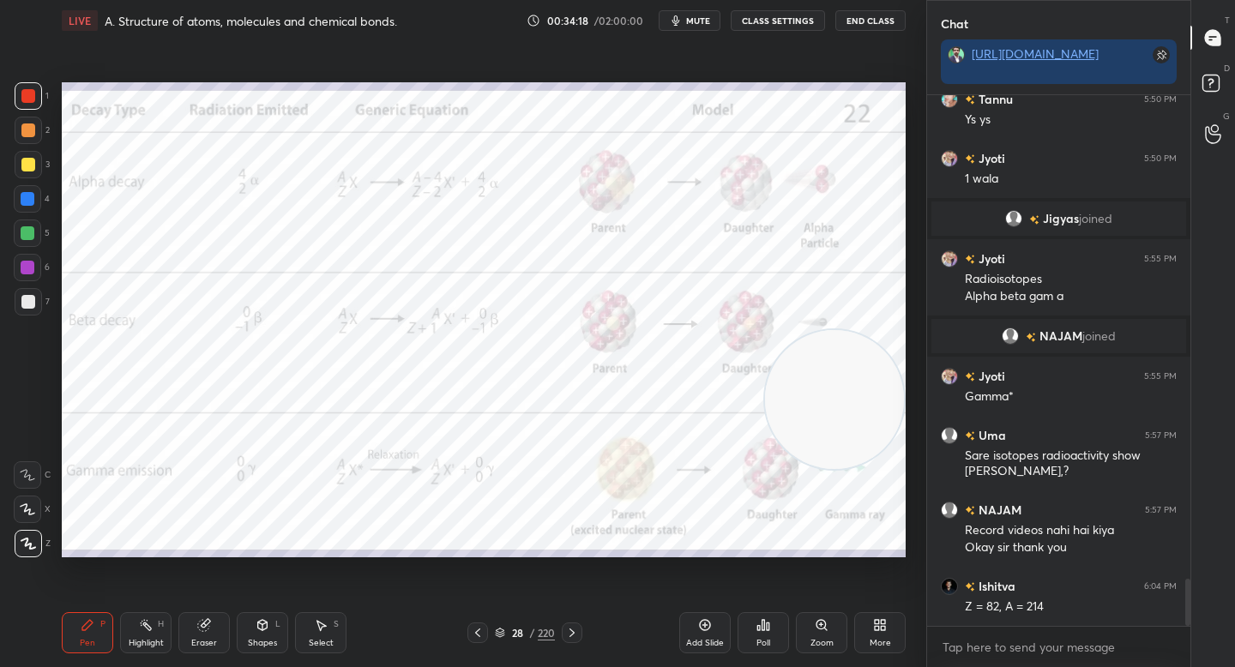
click at [760, 629] on icon at bounding box center [758, 628] width 3 height 4
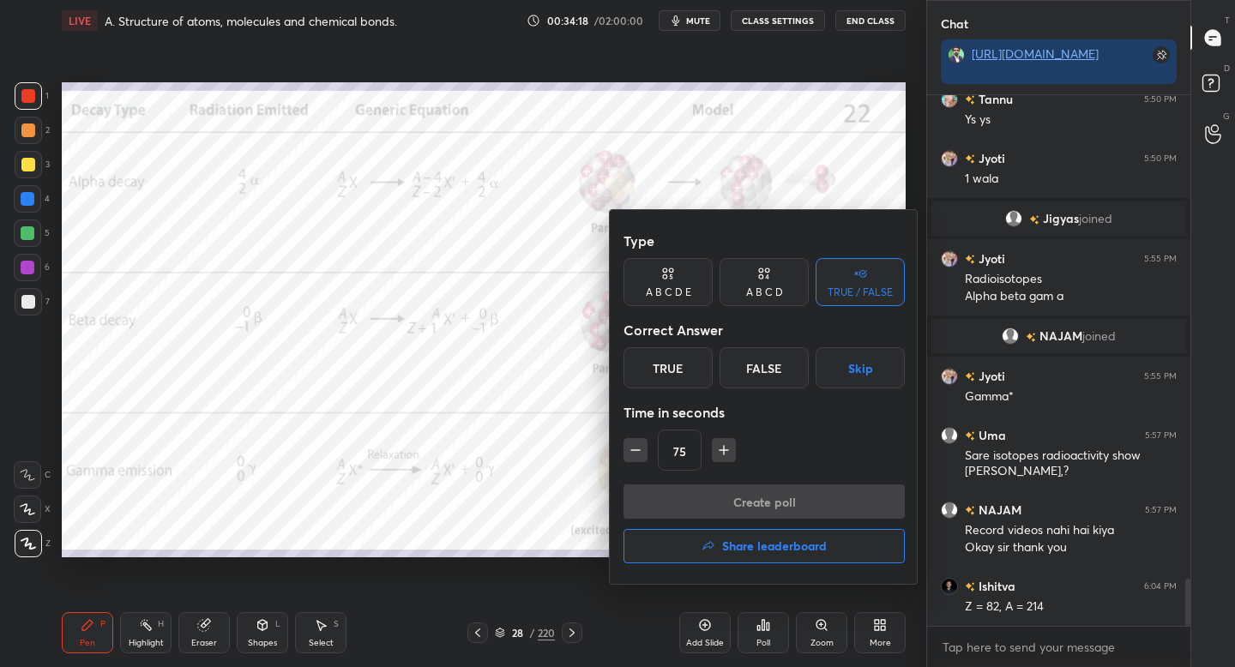
scroll to position [5452, 0]
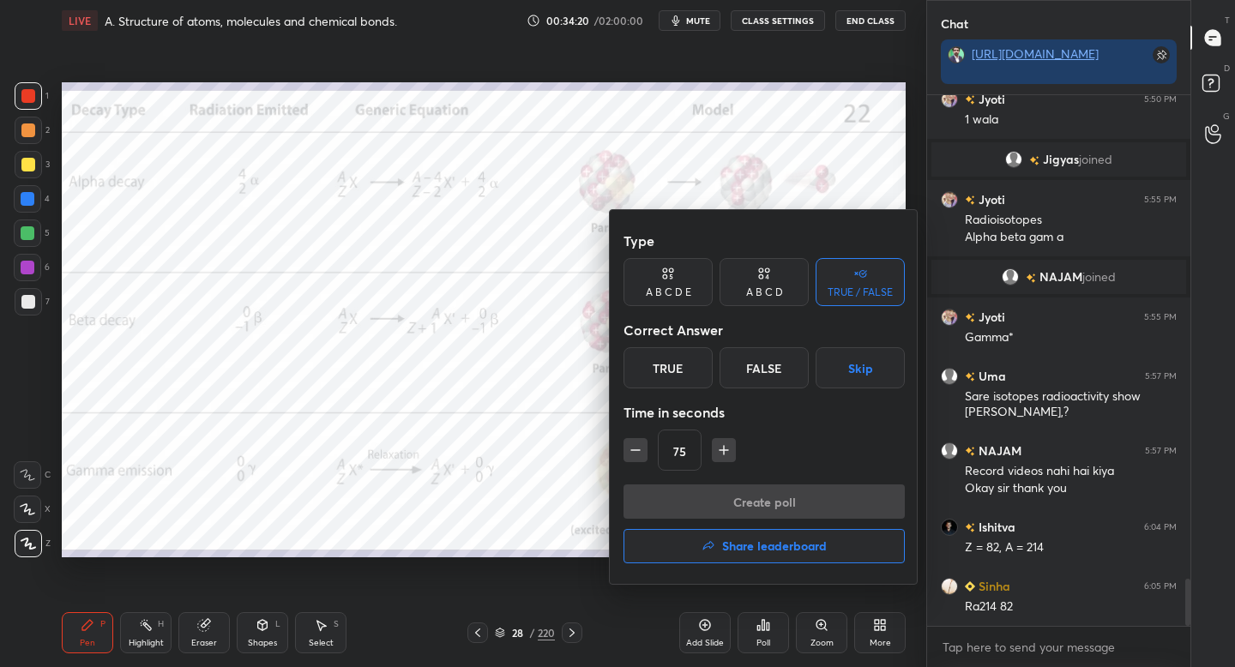
click at [657, 369] on div "True" at bounding box center [667, 367] width 89 height 41
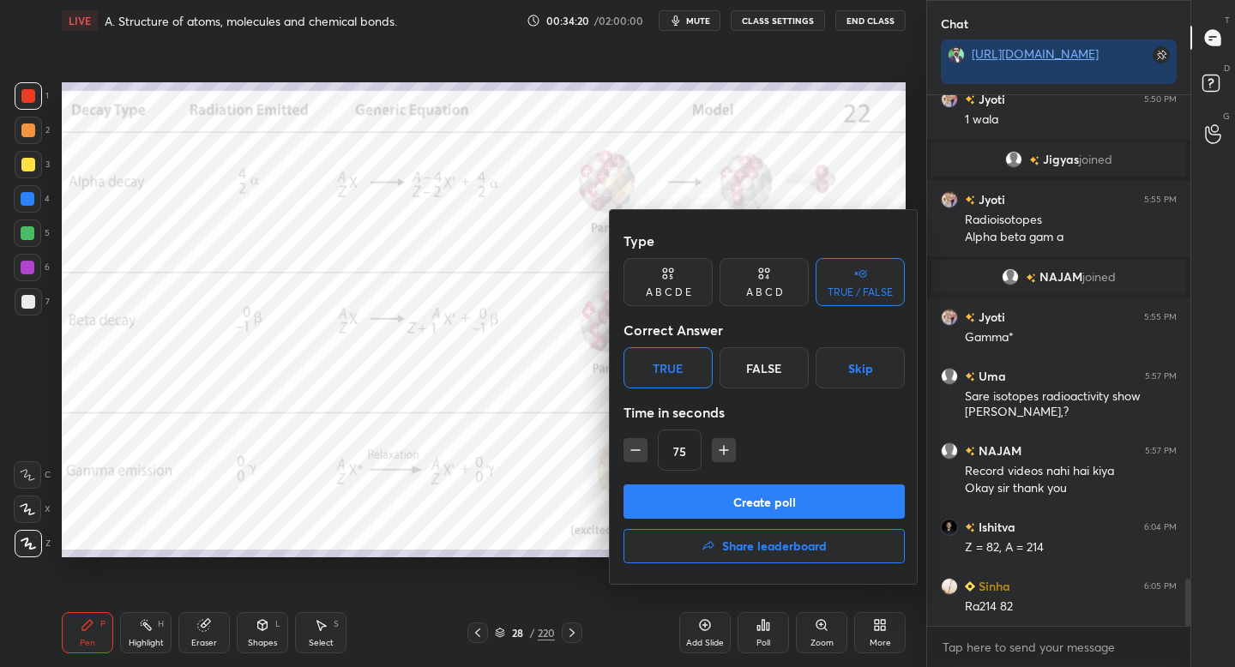
click at [757, 280] on icon at bounding box center [764, 273] width 14 height 17
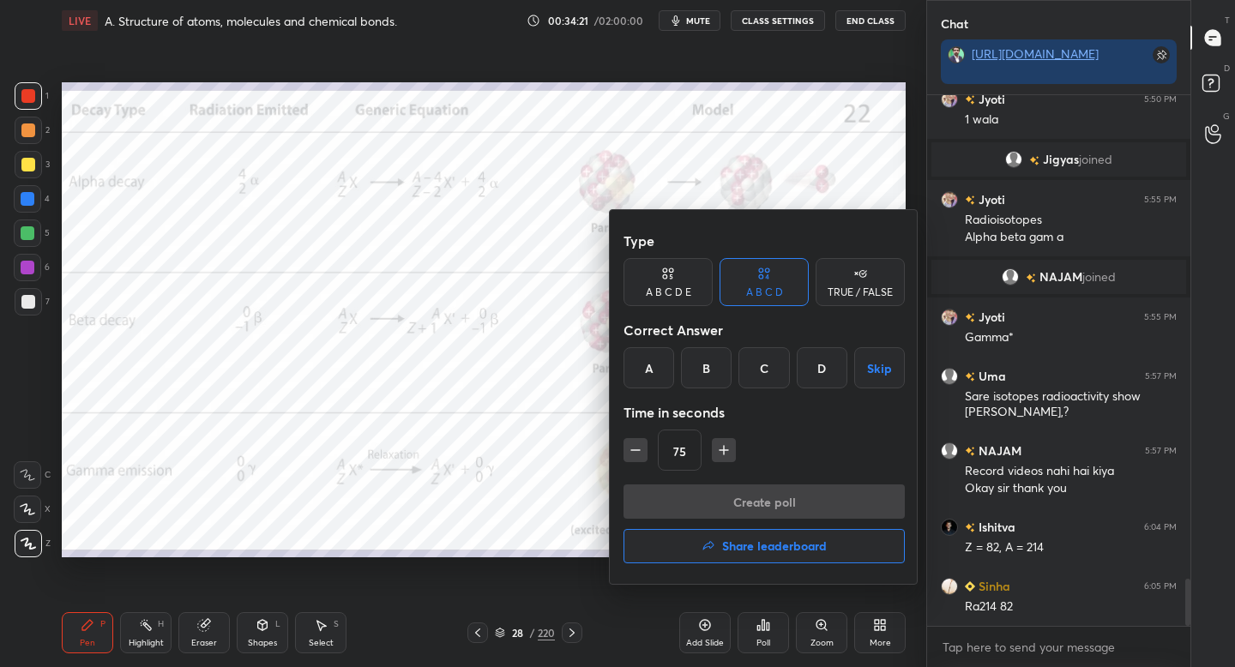
drag, startPoint x: 814, startPoint y: 380, endPoint x: 796, endPoint y: 398, distance: 25.5
click at [813, 381] on div "D" at bounding box center [822, 367] width 51 height 41
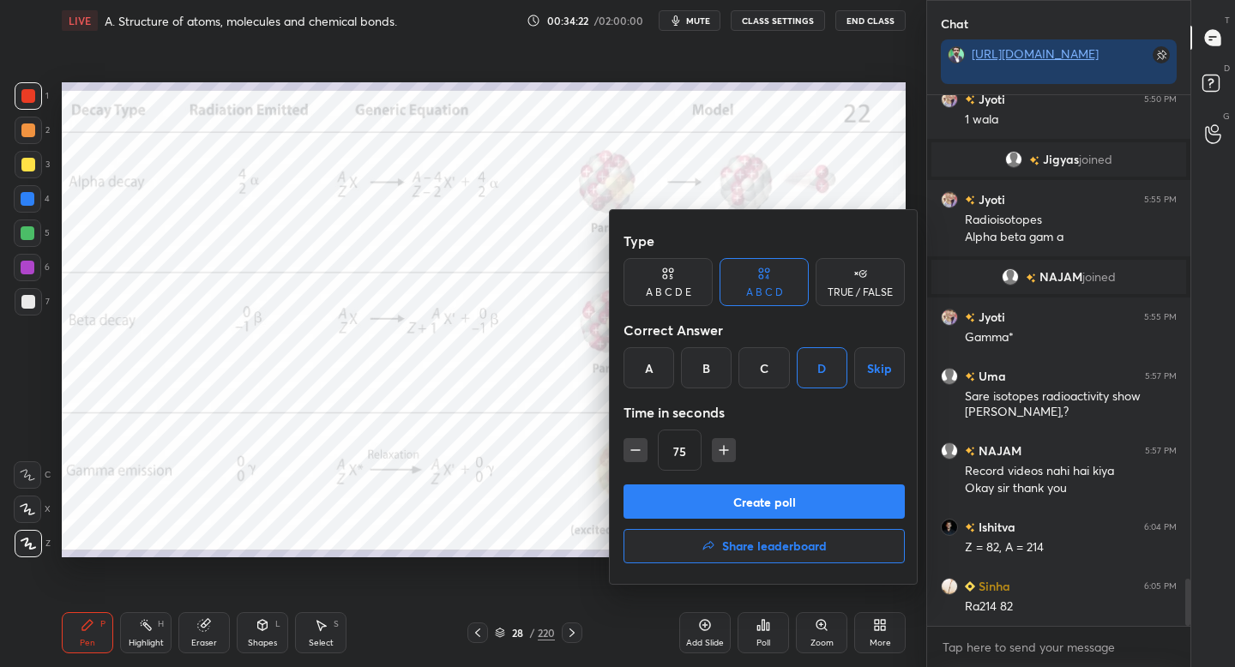
click at [722, 496] on button "Create poll" at bounding box center [763, 502] width 281 height 34
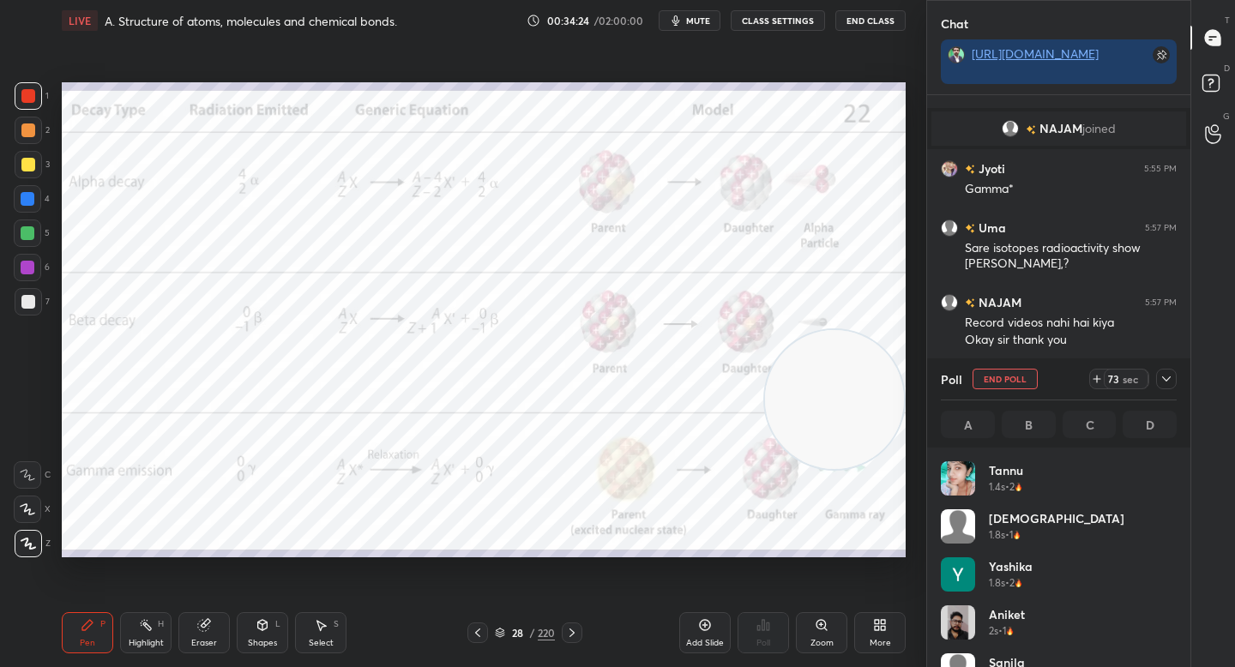
scroll to position [201, 231]
drag, startPoint x: 828, startPoint y: 371, endPoint x: 832, endPoint y: 346, distance: 26.0
click at [834, 343] on video at bounding box center [834, 328] width 139 height 139
click at [1164, 376] on icon at bounding box center [1166, 379] width 14 height 14
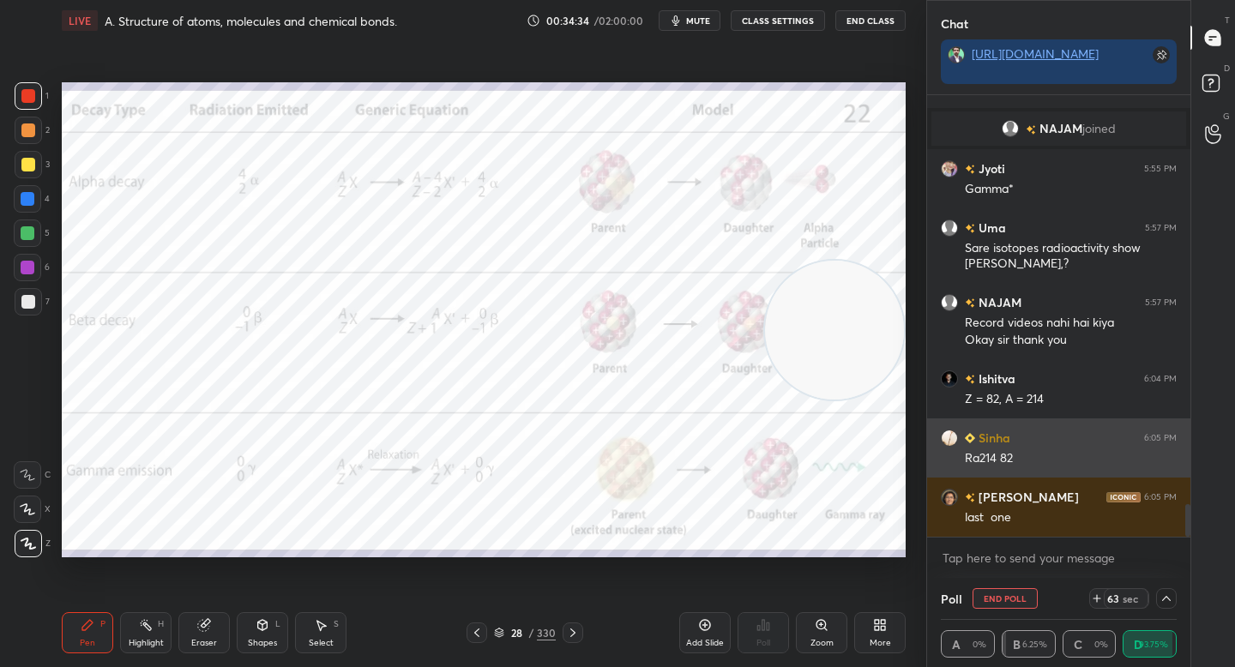
scroll to position [1, 6]
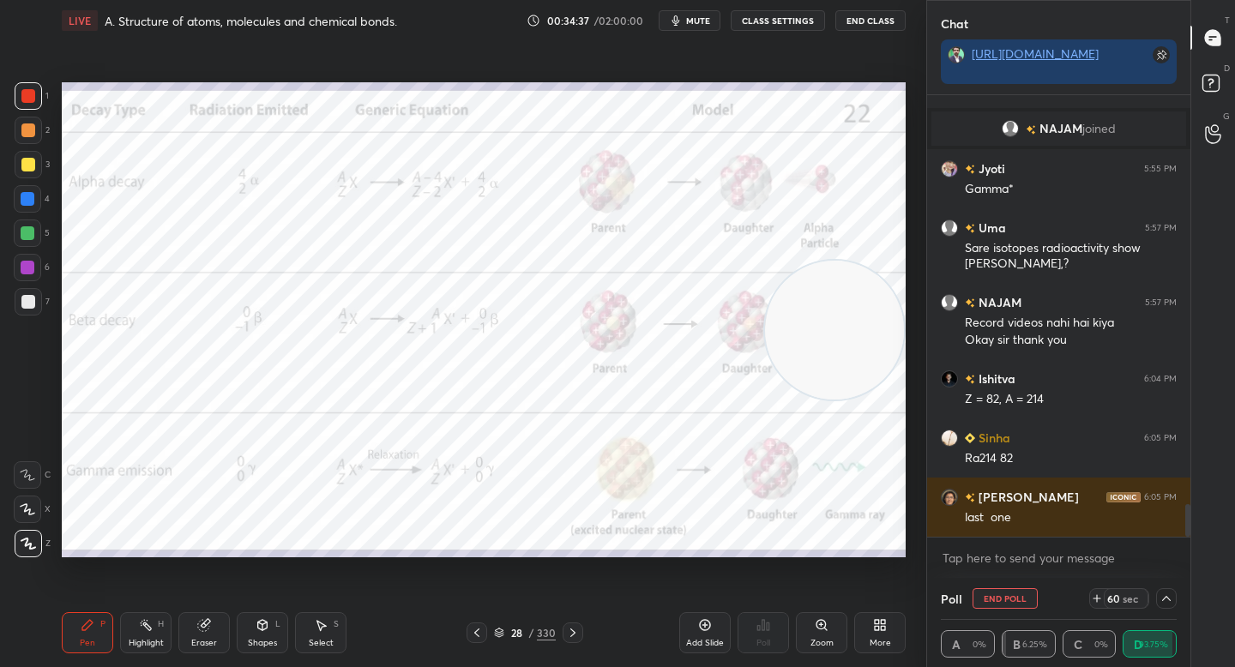
click at [1165, 597] on icon at bounding box center [1166, 599] width 14 height 14
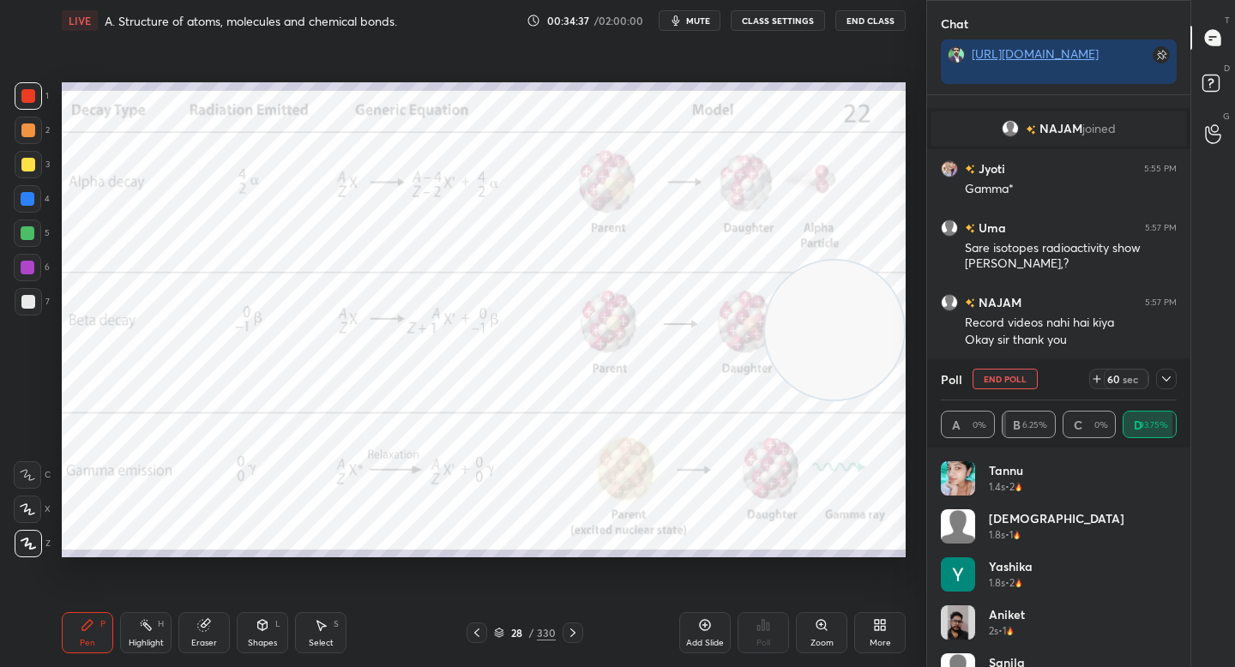
scroll to position [201, 231]
drag, startPoint x: 725, startPoint y: 270, endPoint x: 352, endPoint y: 236, distance: 374.6
click at [622, 244] on video at bounding box center [691, 271] width 139 height 139
click at [250, 314] on video at bounding box center [319, 244] width 139 height 139
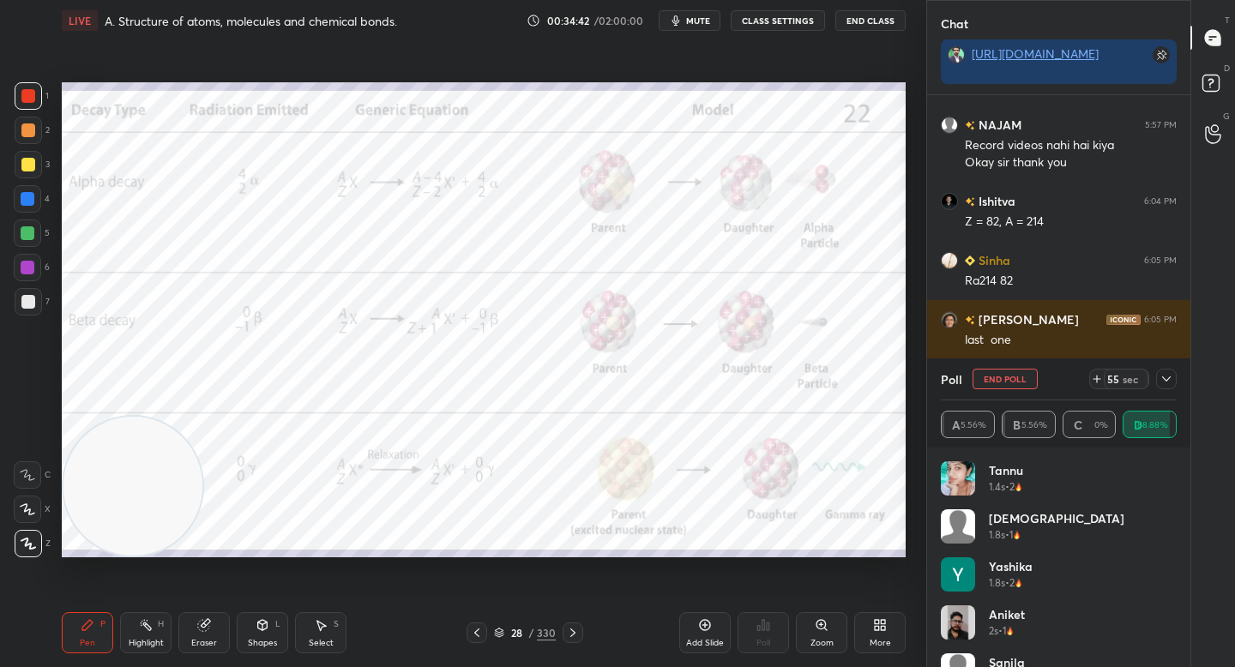
scroll to position [5837, 0]
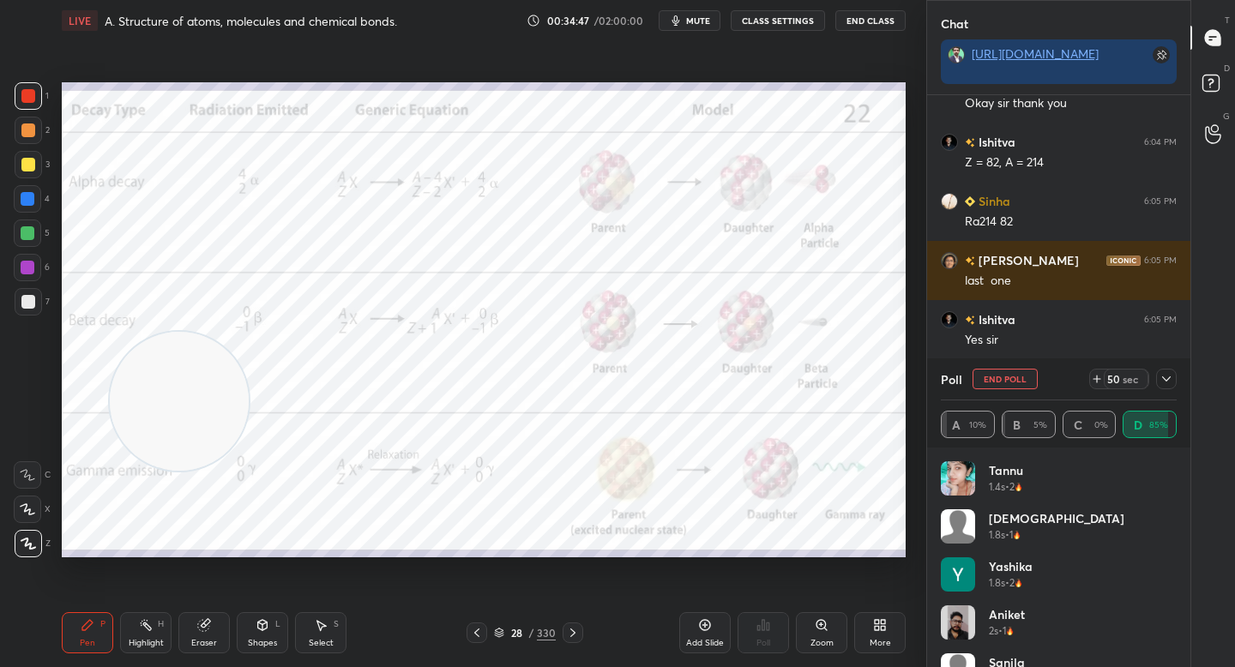
drag, startPoint x: 135, startPoint y: 450, endPoint x: 481, endPoint y: 154, distance: 456.2
click at [249, 332] on video at bounding box center [179, 401] width 139 height 139
drag, startPoint x: 475, startPoint y: 161, endPoint x: 746, endPoint y: 151, distance: 271.2
click at [575, 151] on video at bounding box center [506, 153] width 139 height 139
drag, startPoint x: 765, startPoint y: 154, endPoint x: 848, endPoint y: 154, distance: 83.2
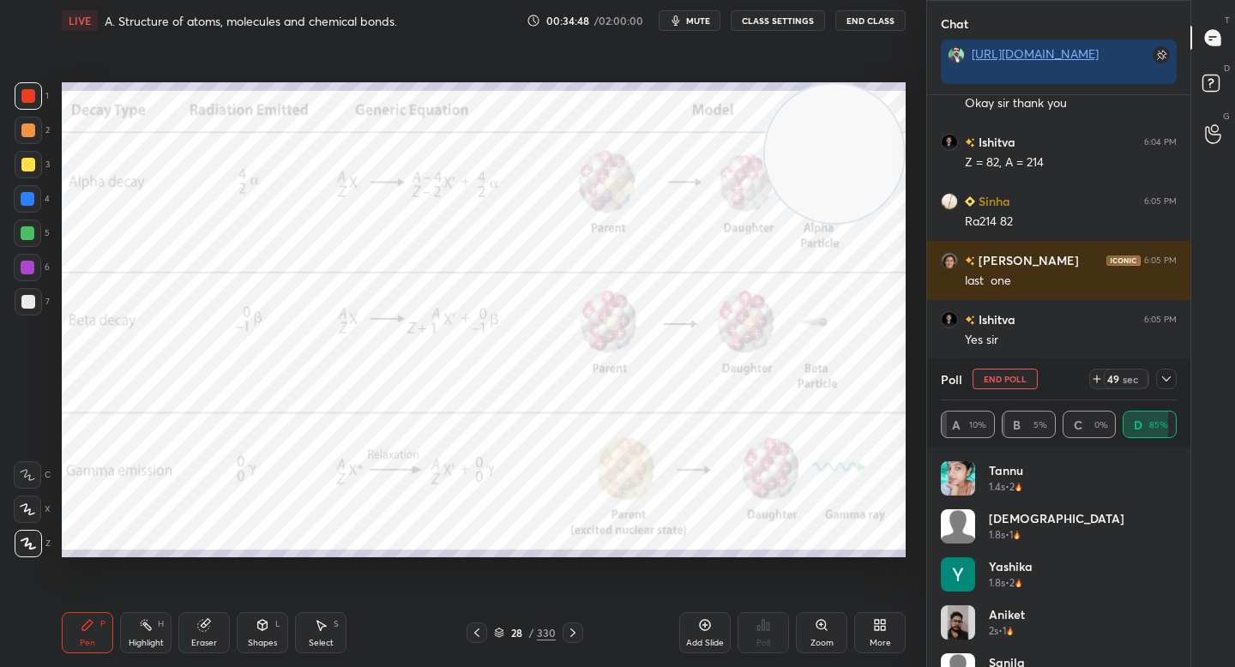
click at [849, 154] on video at bounding box center [834, 153] width 139 height 139
click at [31, 256] on div at bounding box center [27, 267] width 27 height 27
click at [1169, 379] on icon at bounding box center [1166, 379] width 14 height 14
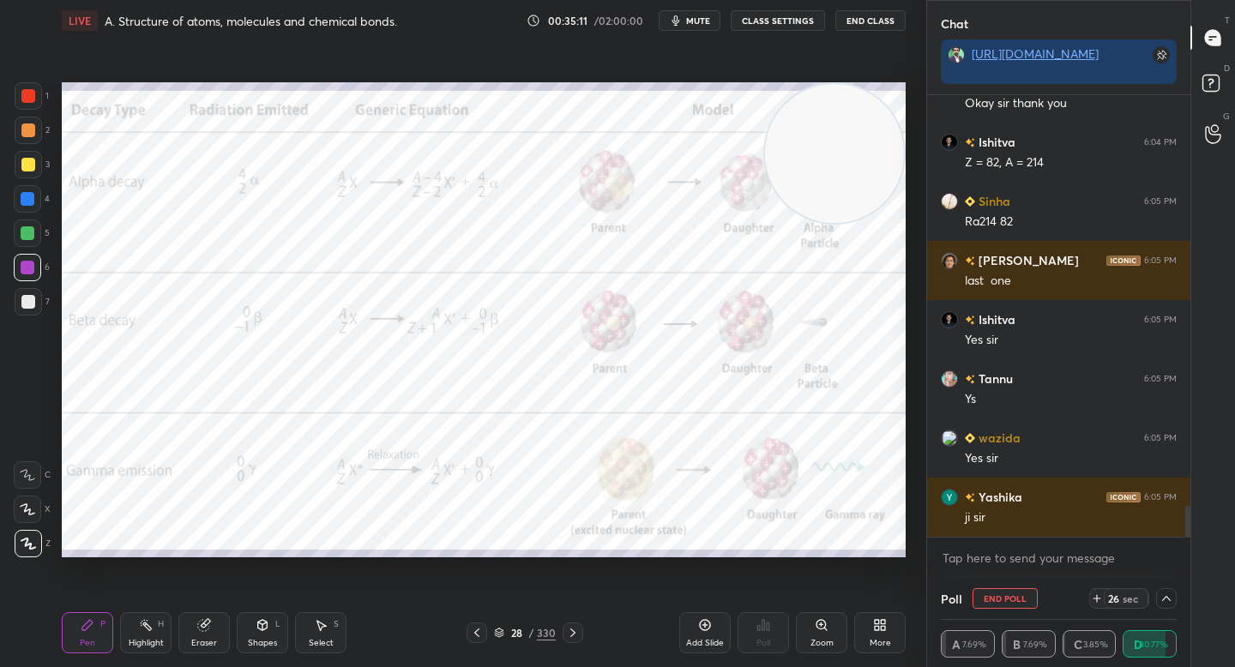
drag, startPoint x: 202, startPoint y: 629, endPoint x: 196, endPoint y: 595, distance: 34.7
click at [201, 629] on icon at bounding box center [203, 625] width 11 height 11
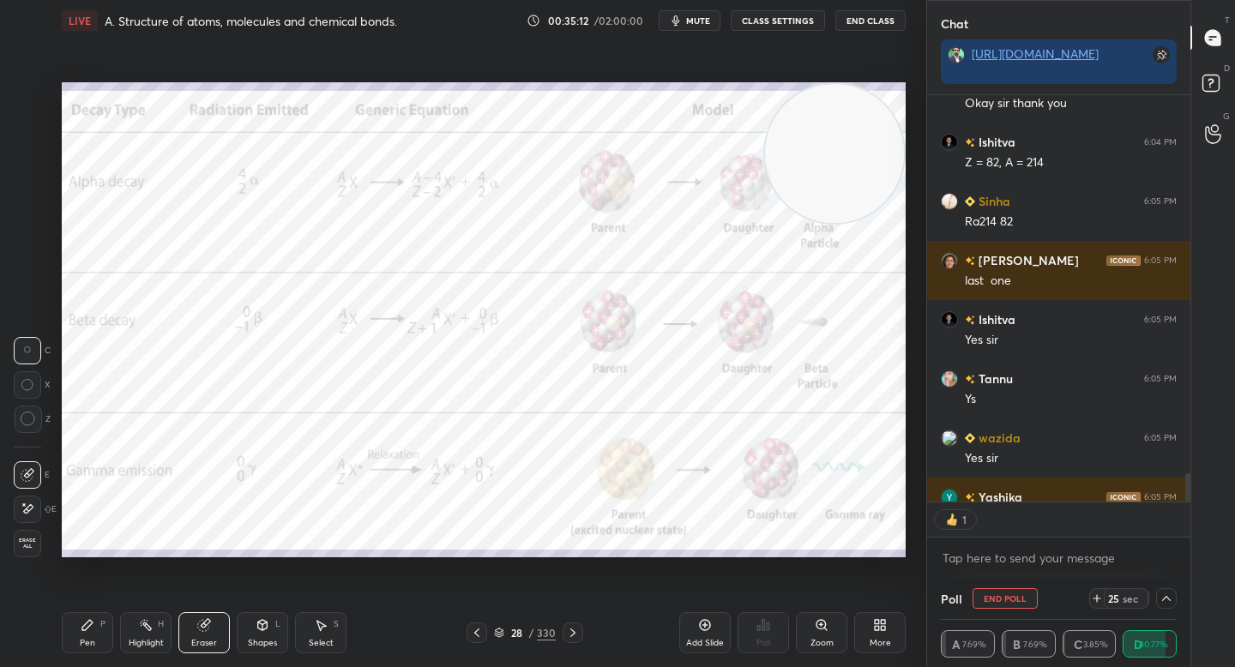
click at [17, 433] on div "C X Z" at bounding box center [32, 392] width 37 height 124
click at [15, 407] on div "Z" at bounding box center [32, 419] width 37 height 27
click at [27, 416] on icon at bounding box center [28, 419] width 15 height 15
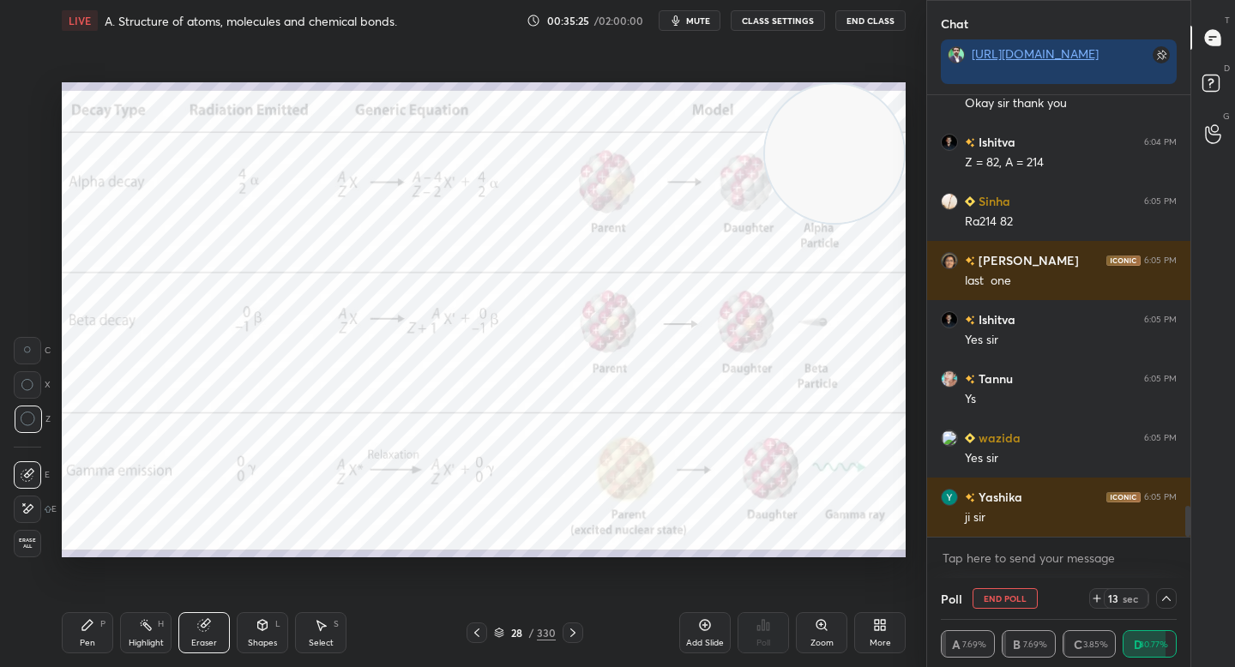
click at [95, 633] on div "Pen P" at bounding box center [87, 632] width 51 height 41
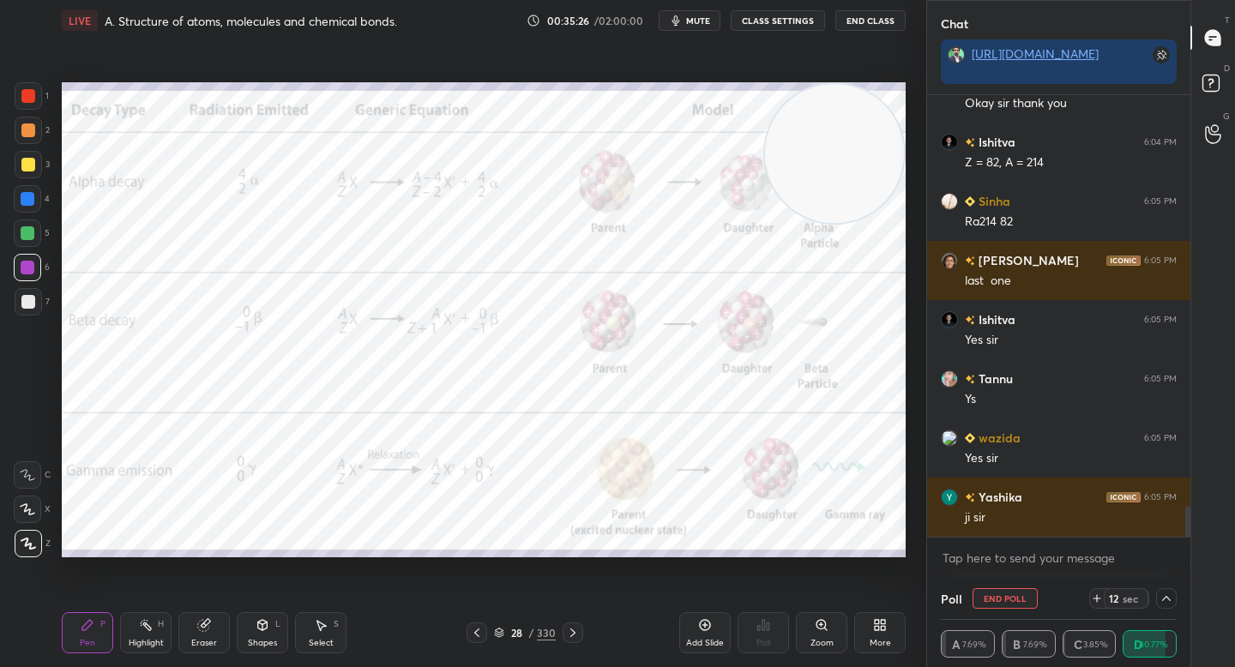
click at [32, 105] on div at bounding box center [28, 95] width 27 height 27
click at [22, 142] on div at bounding box center [28, 130] width 27 height 27
click at [23, 107] on div at bounding box center [28, 95] width 27 height 27
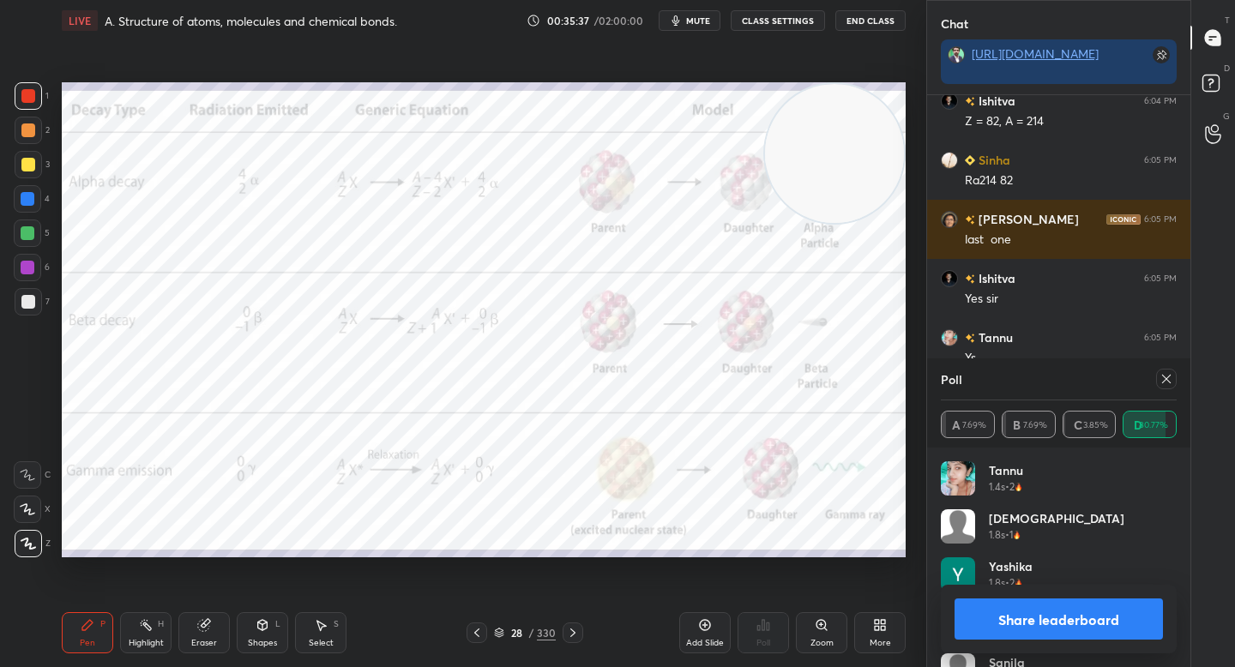
scroll to position [201, 231]
click at [977, 613] on button "Share leaderboard" at bounding box center [1058, 619] width 208 height 41
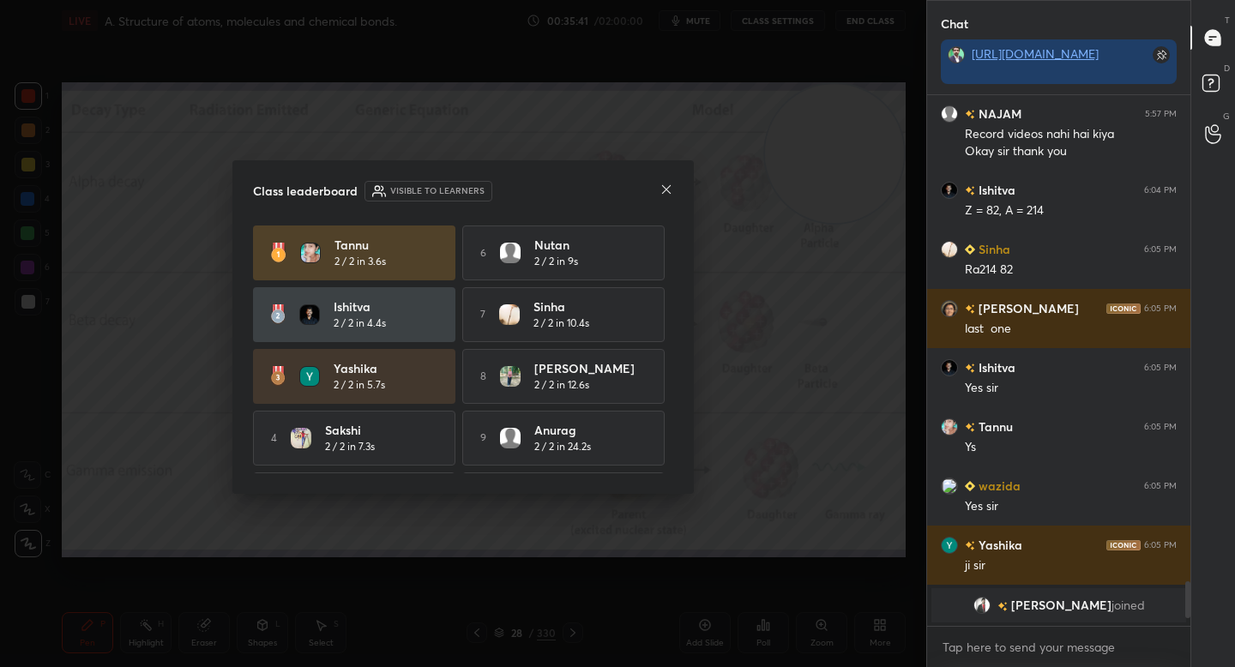
scroll to position [567, 258]
click at [665, 188] on icon at bounding box center [666, 190] width 14 height 14
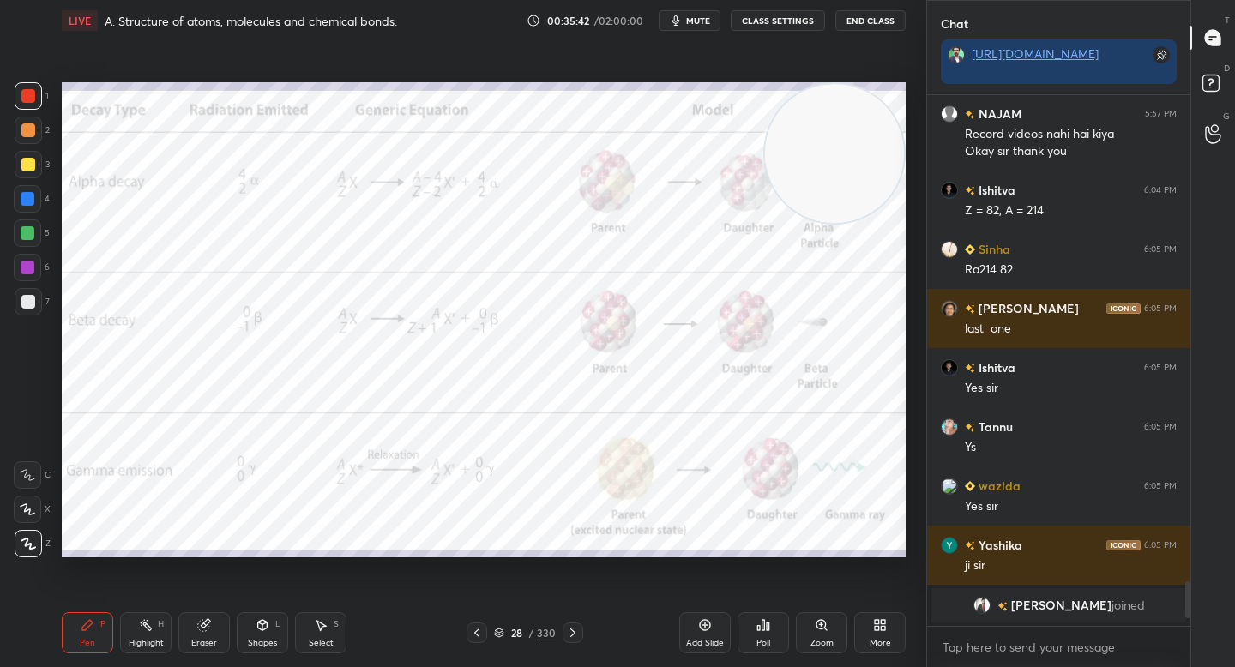
click at [820, 641] on div "Zoom" at bounding box center [821, 643] width 23 height 9
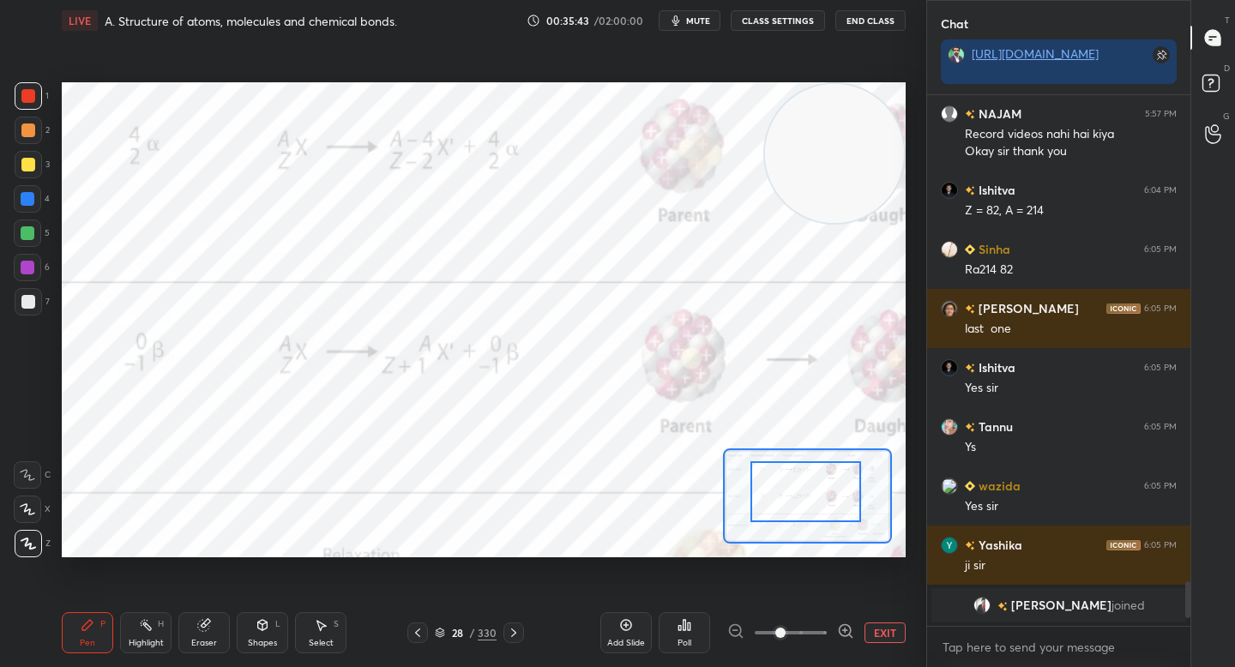
click at [810, 484] on div at bounding box center [805, 491] width 111 height 61
click at [882, 635] on button "EXIT" at bounding box center [884, 633] width 41 height 21
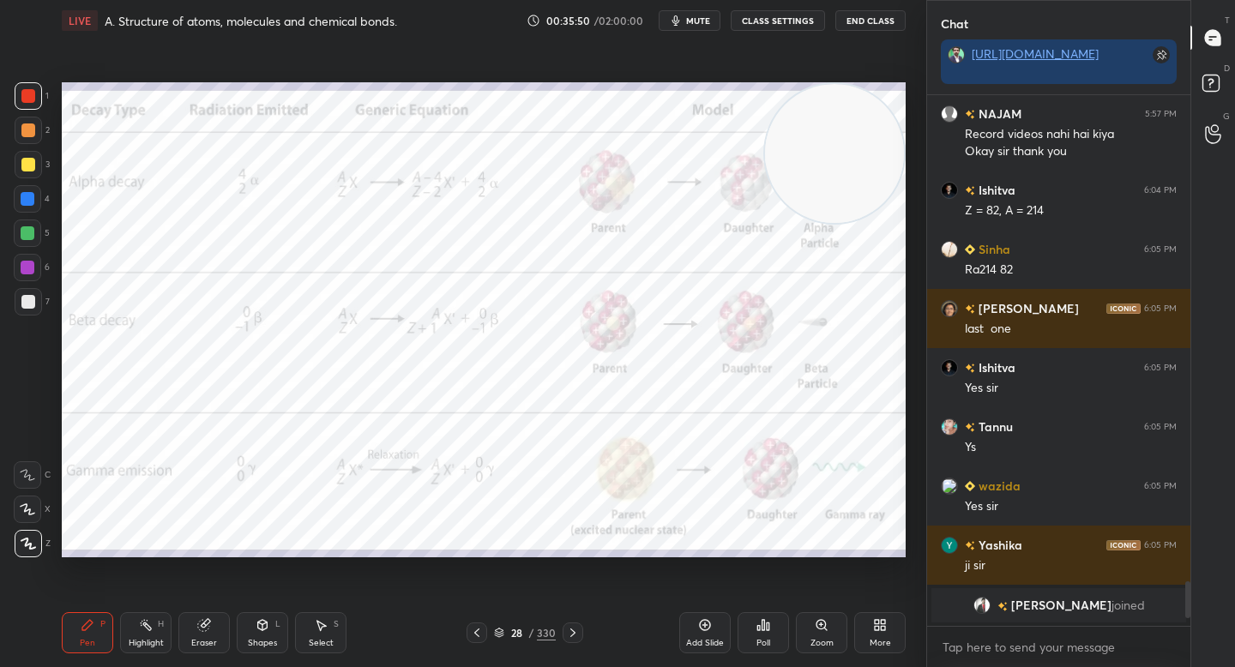
click at [717, 629] on div "Add Slide" at bounding box center [704, 632] width 51 height 41
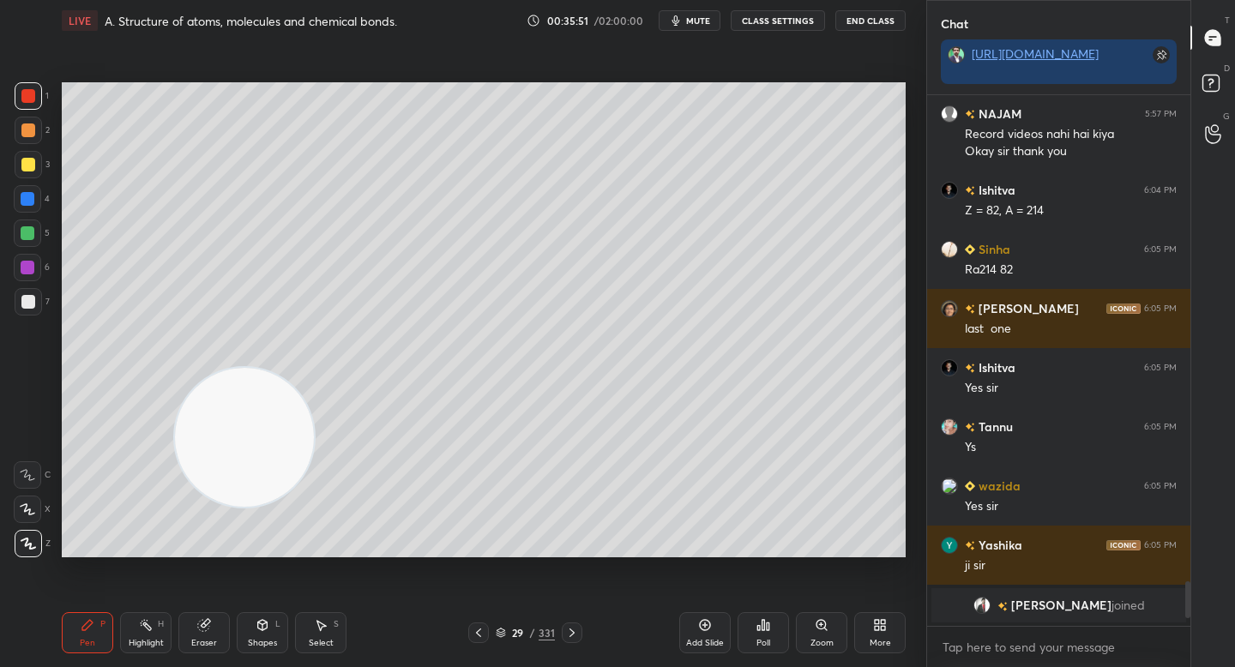
drag, startPoint x: 300, startPoint y: 374, endPoint x: 254, endPoint y: 421, distance: 66.1
click at [255, 421] on video at bounding box center [244, 437] width 139 height 139
drag, startPoint x: 265, startPoint y: 412, endPoint x: 171, endPoint y: 500, distance: 128.6
click at [175, 500] on video at bounding box center [244, 437] width 139 height 139
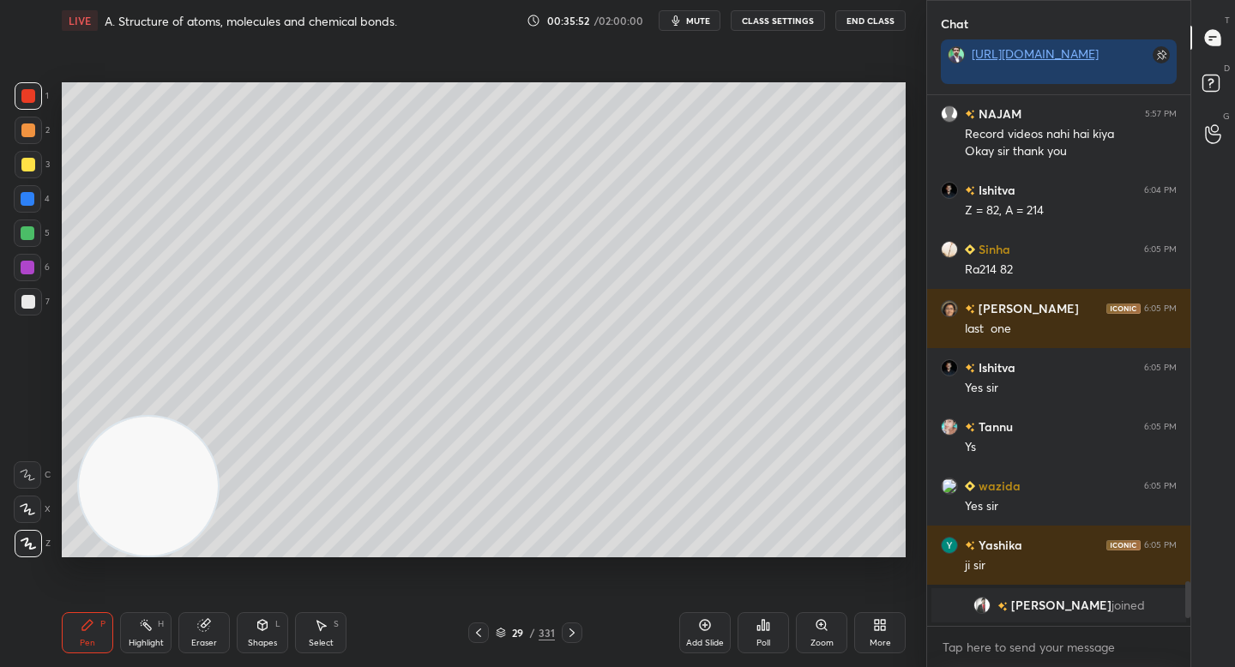
click at [24, 298] on div at bounding box center [28, 302] width 14 height 14
click at [206, 639] on div "Eraser" at bounding box center [204, 643] width 26 height 9
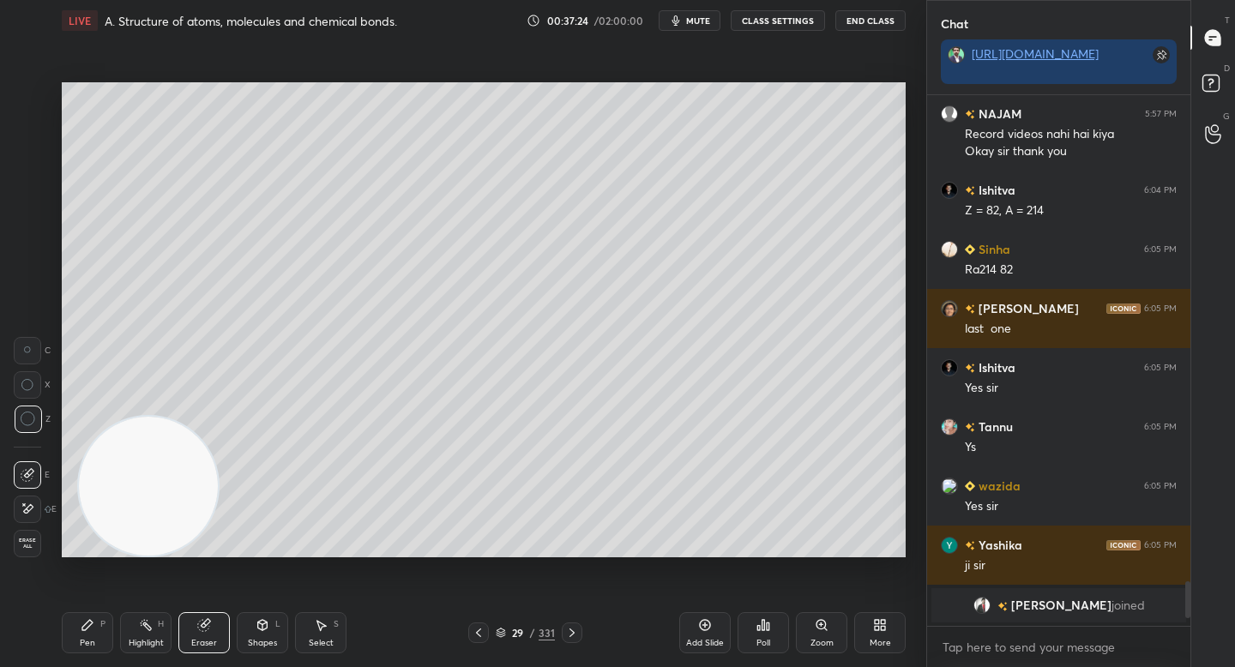
click at [103, 649] on div "Pen P" at bounding box center [87, 632] width 51 height 41
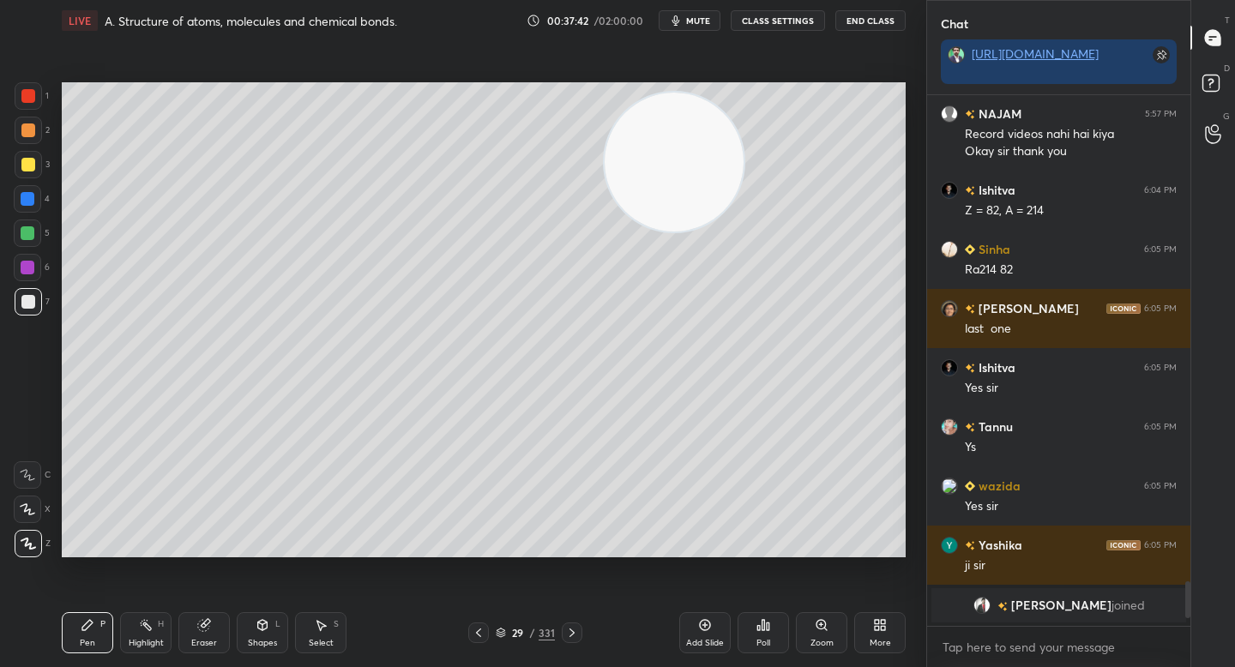
drag, startPoint x: 198, startPoint y: 416, endPoint x: 739, endPoint y: 108, distance: 622.6
click at [737, 111] on video at bounding box center [674, 162] width 139 height 139
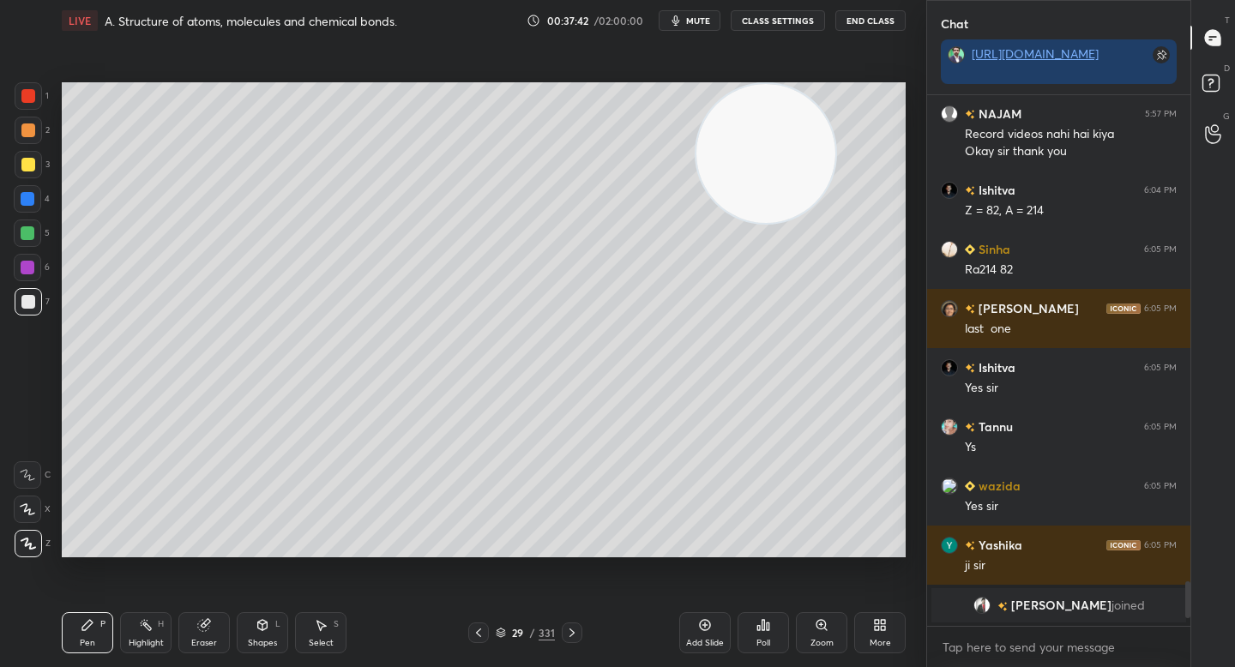
drag, startPoint x: 729, startPoint y: 114, endPoint x: 782, endPoint y: 97, distance: 55.9
click at [783, 98] on video at bounding box center [765, 153] width 139 height 139
click at [40, 118] on div "2" at bounding box center [32, 130] width 35 height 27
click at [16, 312] on div at bounding box center [28, 301] width 27 height 27
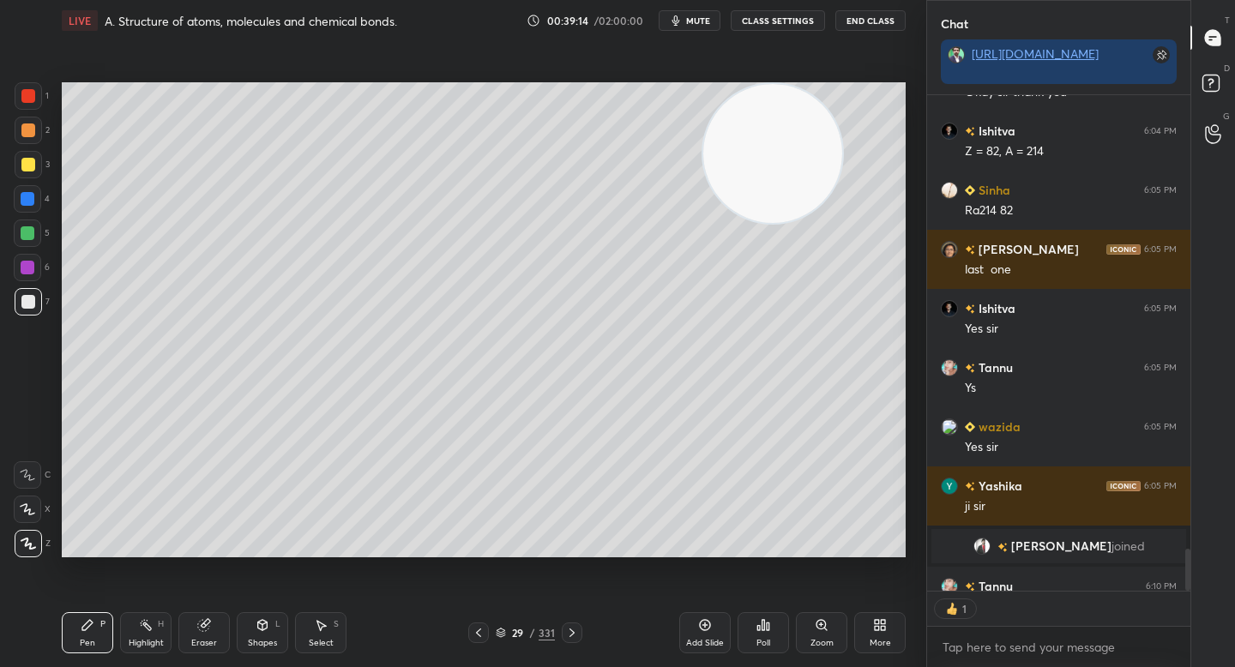
scroll to position [6, 6]
click at [689, 626] on div "Add Slide" at bounding box center [704, 632] width 51 height 41
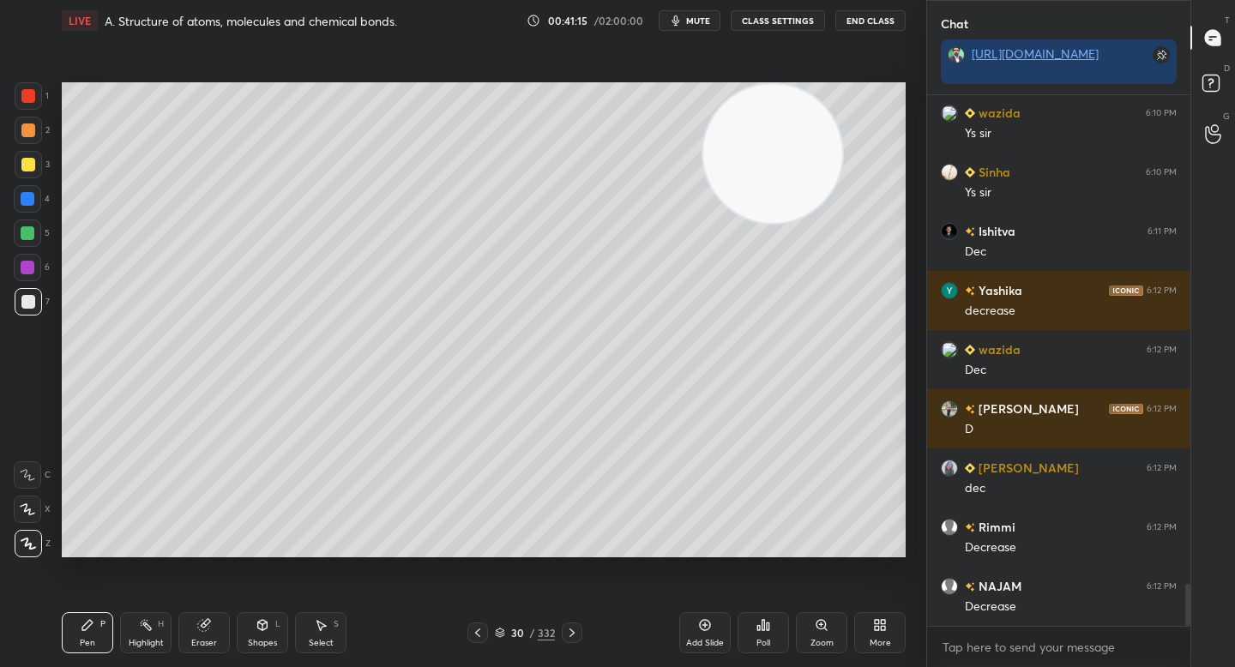
scroll to position [6300, 0]
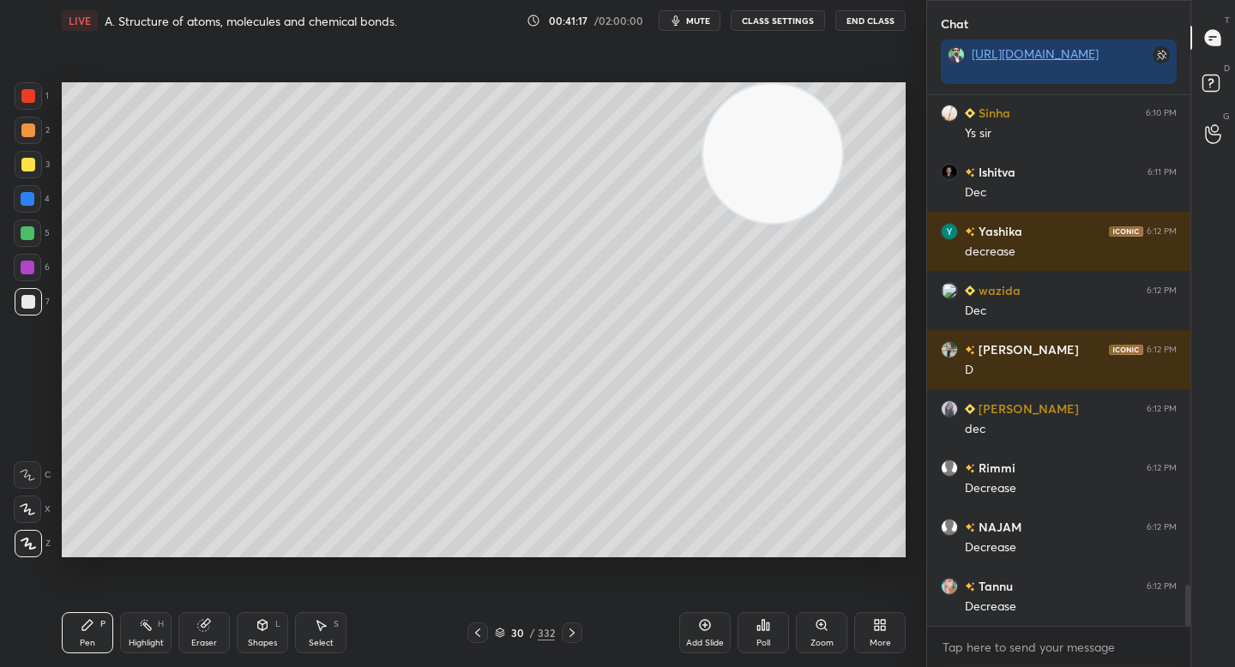
click at [29, 124] on div at bounding box center [28, 130] width 14 height 14
click at [215, 631] on div "Eraser" at bounding box center [203, 632] width 51 height 41
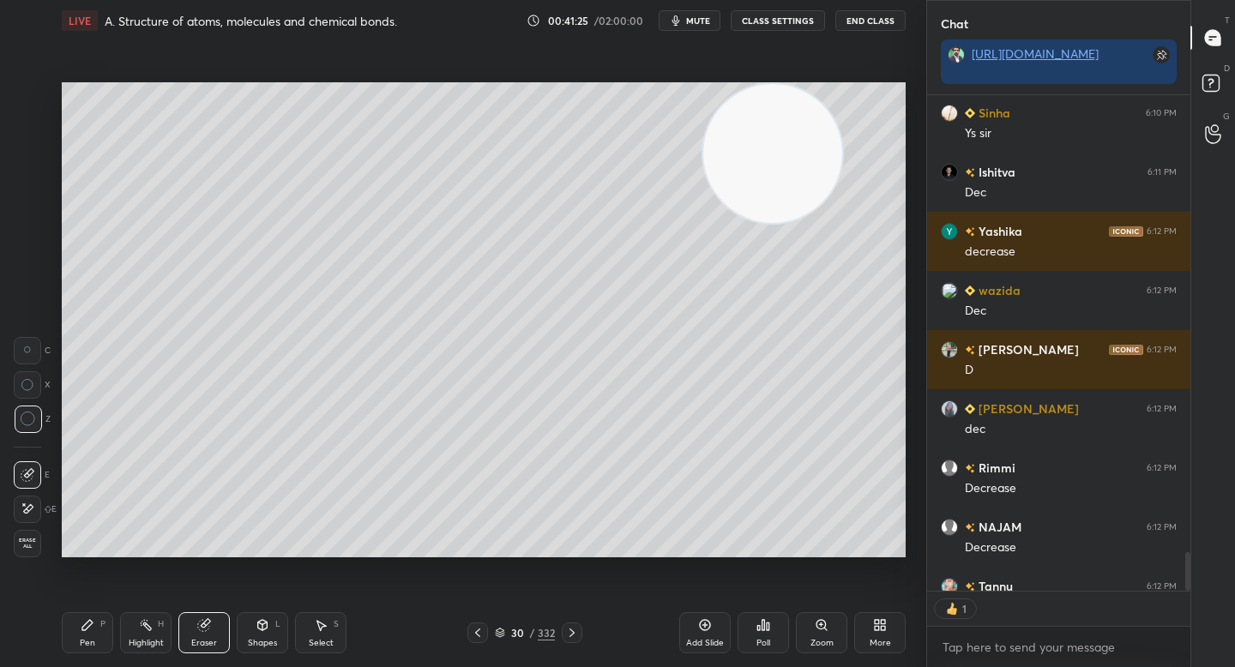
click at [96, 637] on div "Pen P" at bounding box center [87, 632] width 51 height 41
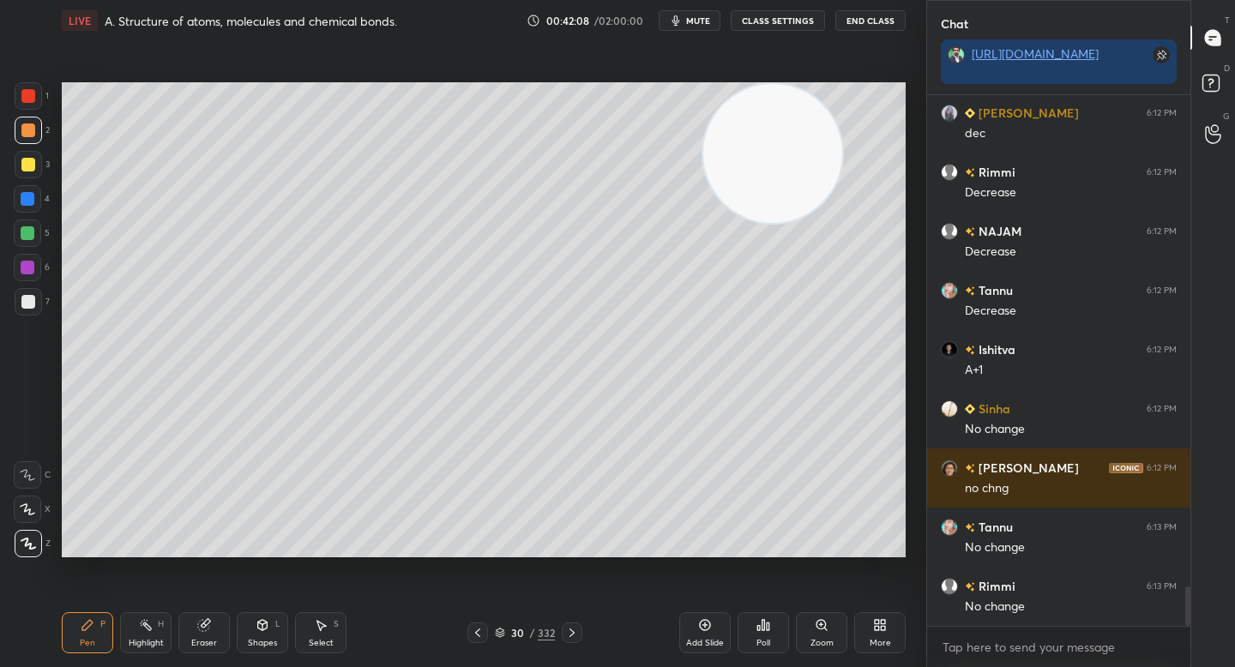
scroll to position [6655, 0]
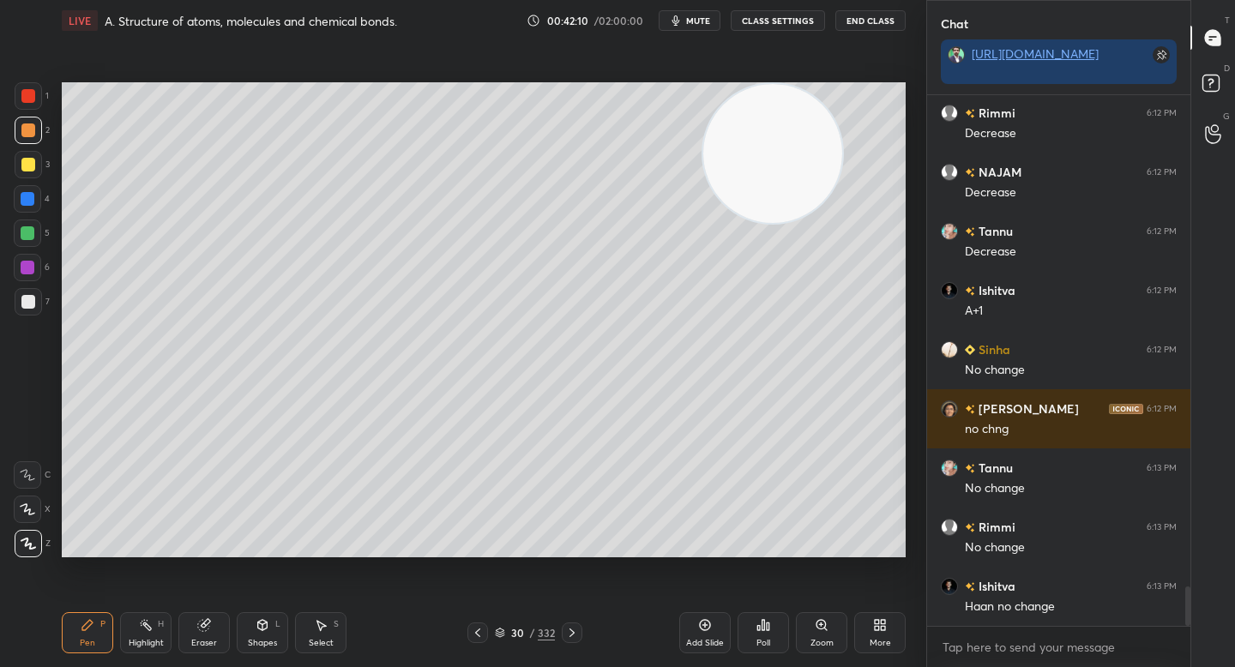
click at [30, 238] on div at bounding box center [28, 233] width 14 height 14
click at [20, 304] on div at bounding box center [28, 301] width 27 height 27
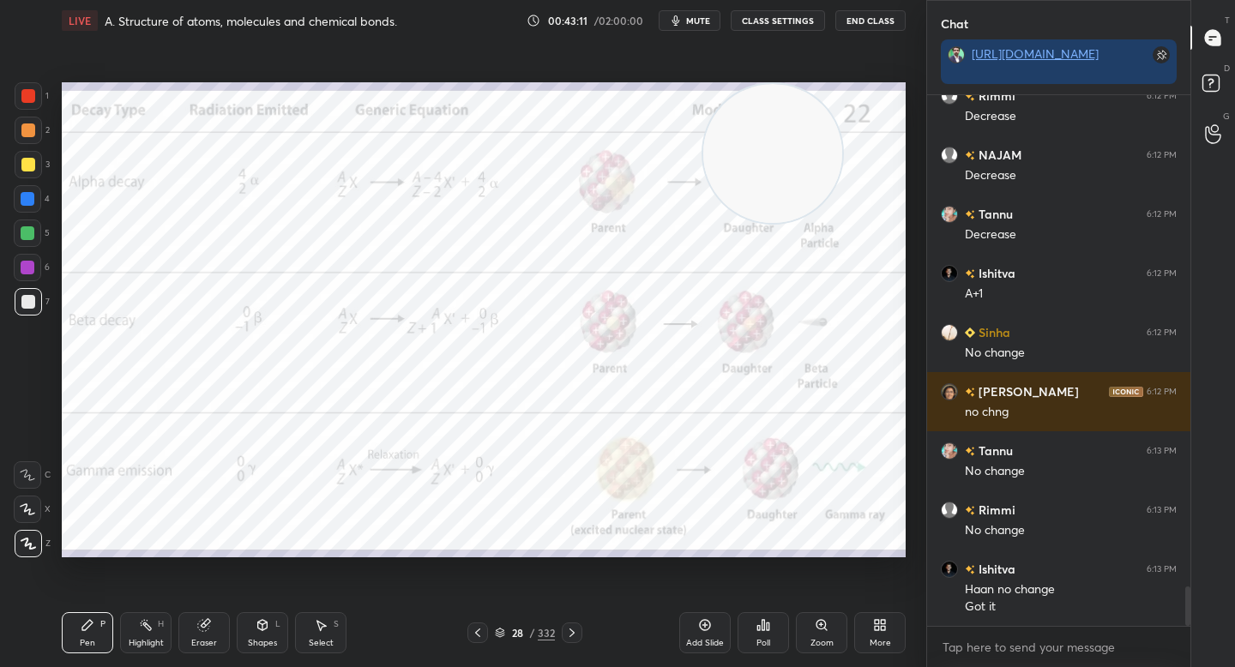
click at [823, 633] on div "Zoom" at bounding box center [821, 632] width 51 height 41
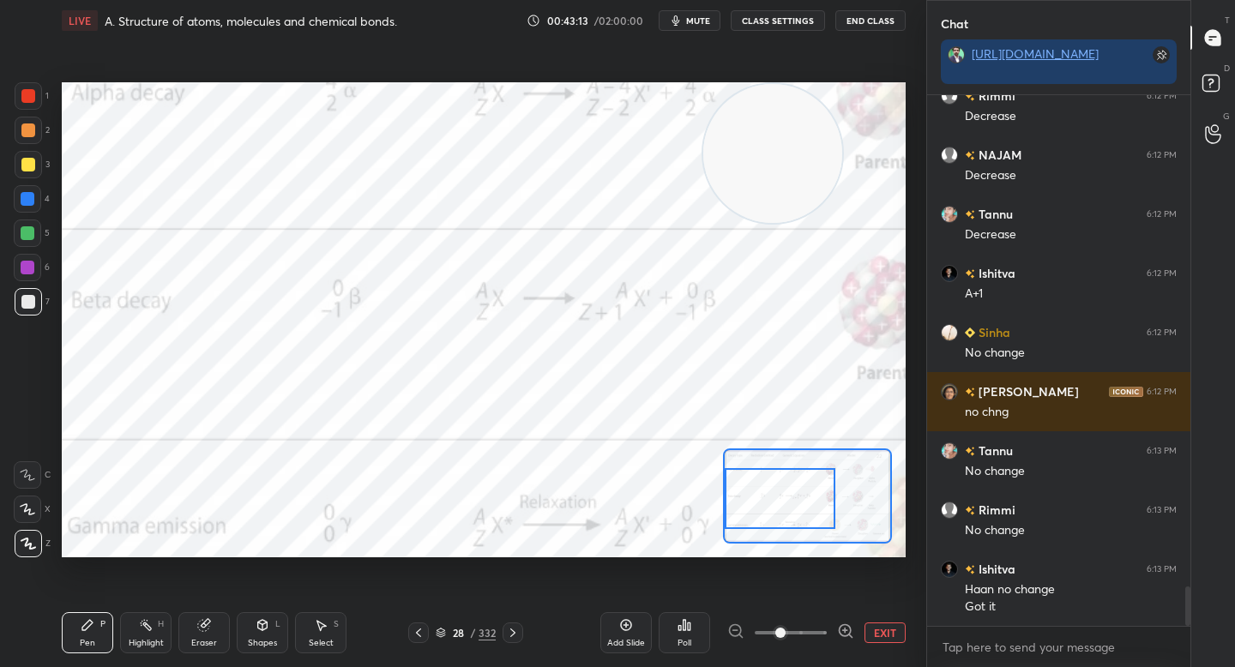
drag, startPoint x: 803, startPoint y: 510, endPoint x: 773, endPoint y: 509, distance: 30.0
click at [775, 511] on div at bounding box center [780, 498] width 111 height 61
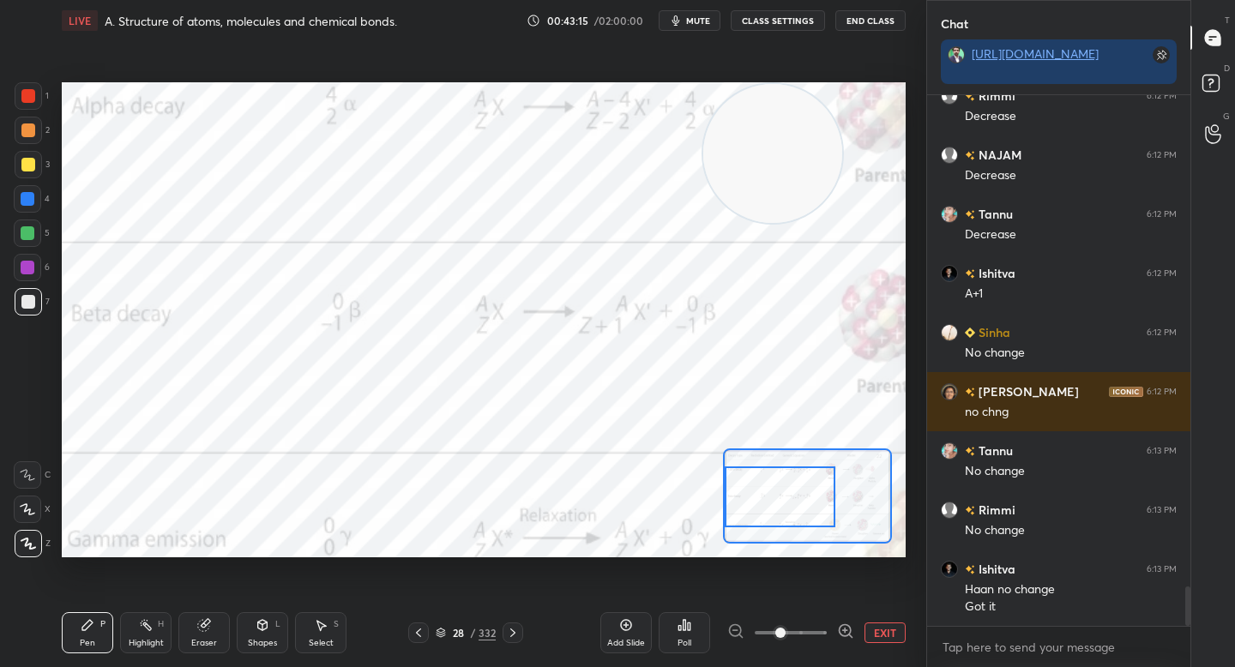
drag, startPoint x: 18, startPoint y: 199, endPoint x: 21, endPoint y: 182, distance: 17.3
click at [18, 198] on div at bounding box center [27, 198] width 27 height 27
click at [28, 149] on div "1 2 3 4 5 6 7" at bounding box center [32, 202] width 36 height 240
click at [36, 136] on div at bounding box center [28, 130] width 27 height 27
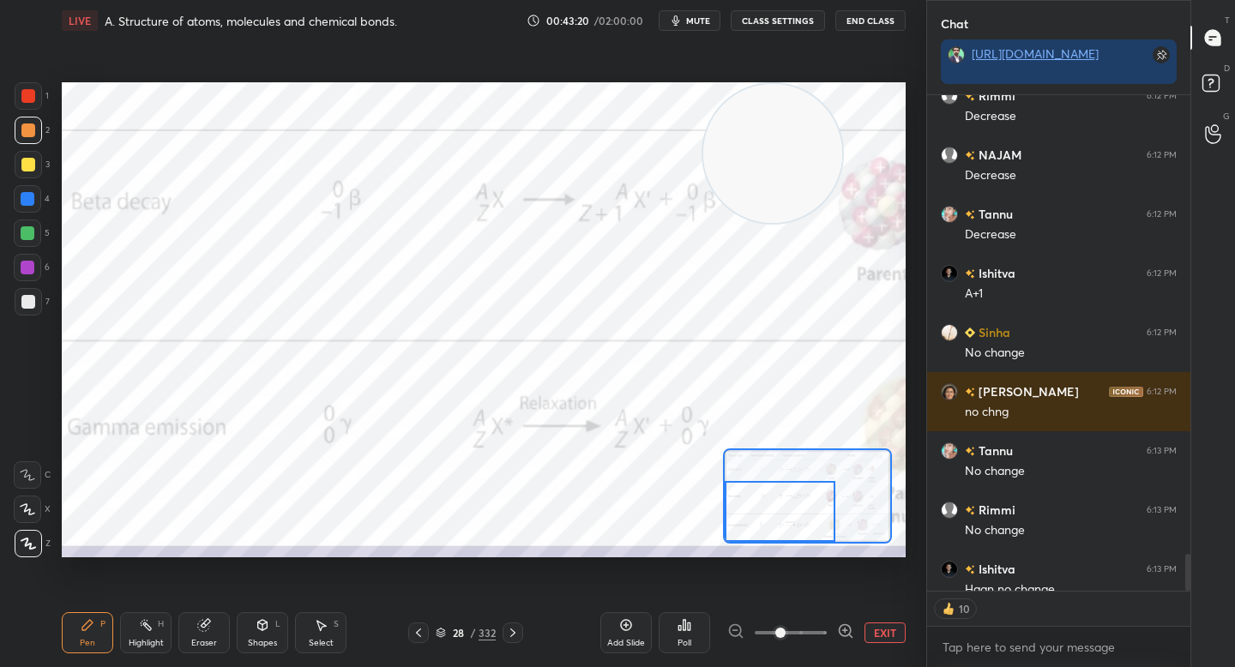
drag, startPoint x: 762, startPoint y: 491, endPoint x: 759, endPoint y: 509, distance: 17.3
click at [760, 509] on div at bounding box center [780, 511] width 111 height 61
click at [879, 630] on button "EXIT" at bounding box center [884, 633] width 41 height 21
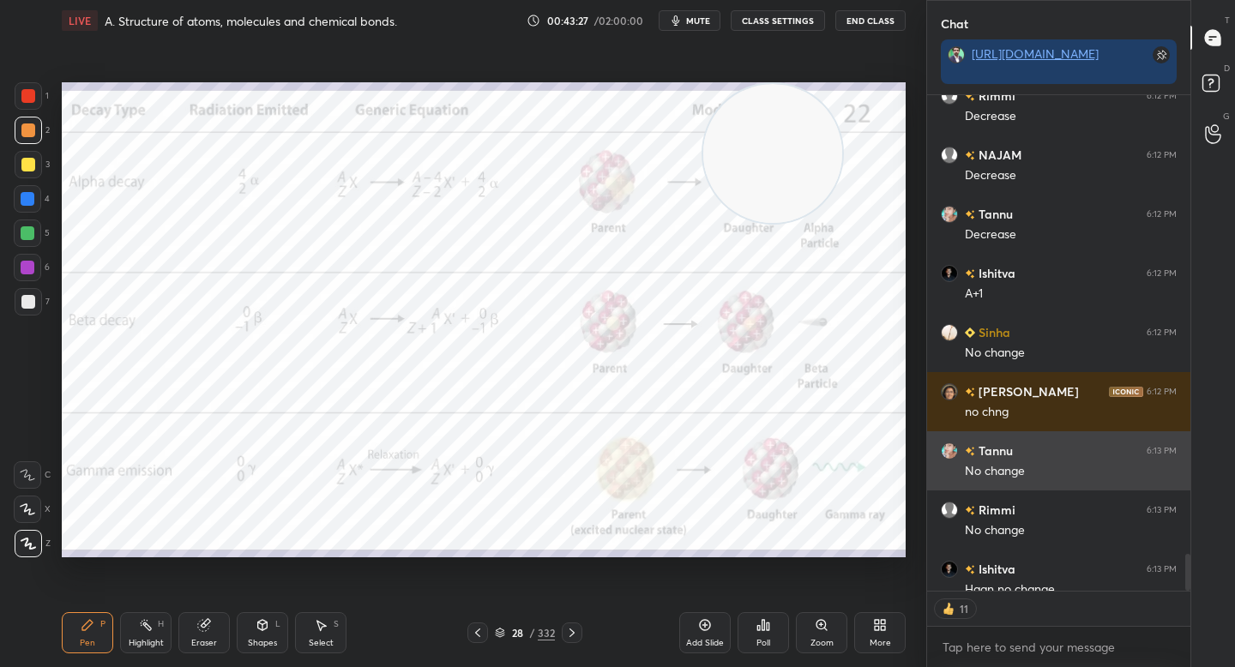
scroll to position [6707, 0]
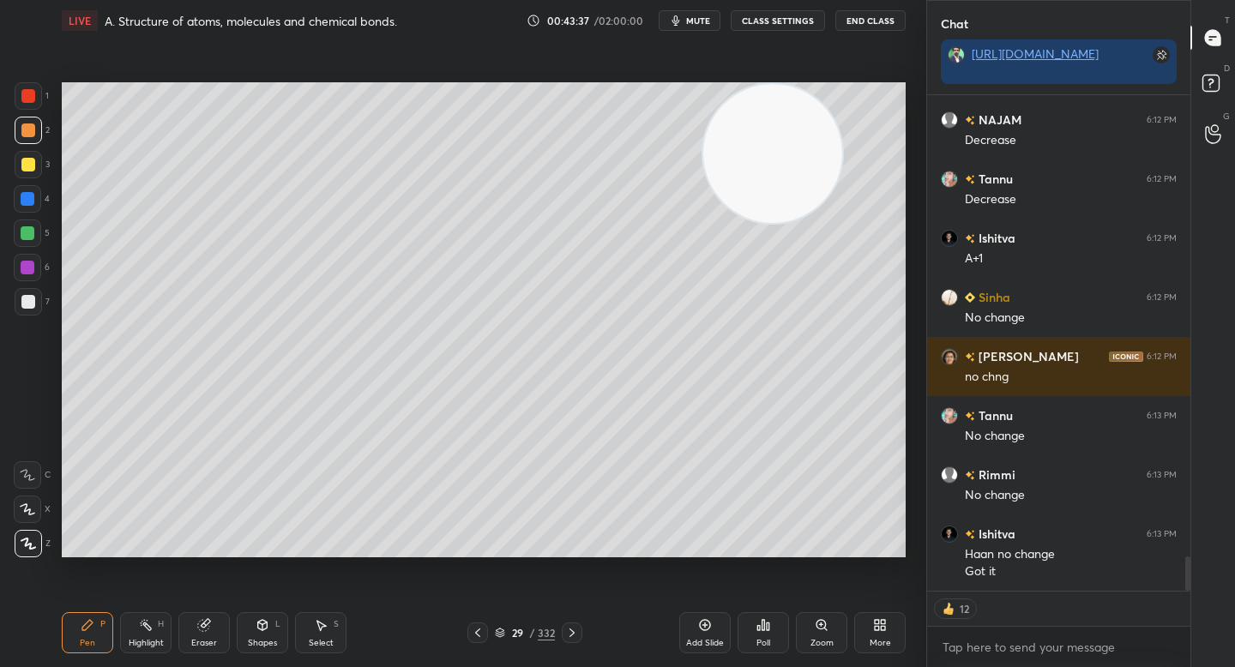
click at [695, 634] on div "Add Slide" at bounding box center [704, 632] width 51 height 41
click at [57, 184] on div "Setting up your live class Poll for secs No correct answer Start poll" at bounding box center [484, 319] width 858 height 557
drag, startPoint x: 27, startPoint y: 169, endPoint x: 34, endPoint y: 177, distance: 10.3
click at [27, 170] on div at bounding box center [28, 165] width 14 height 14
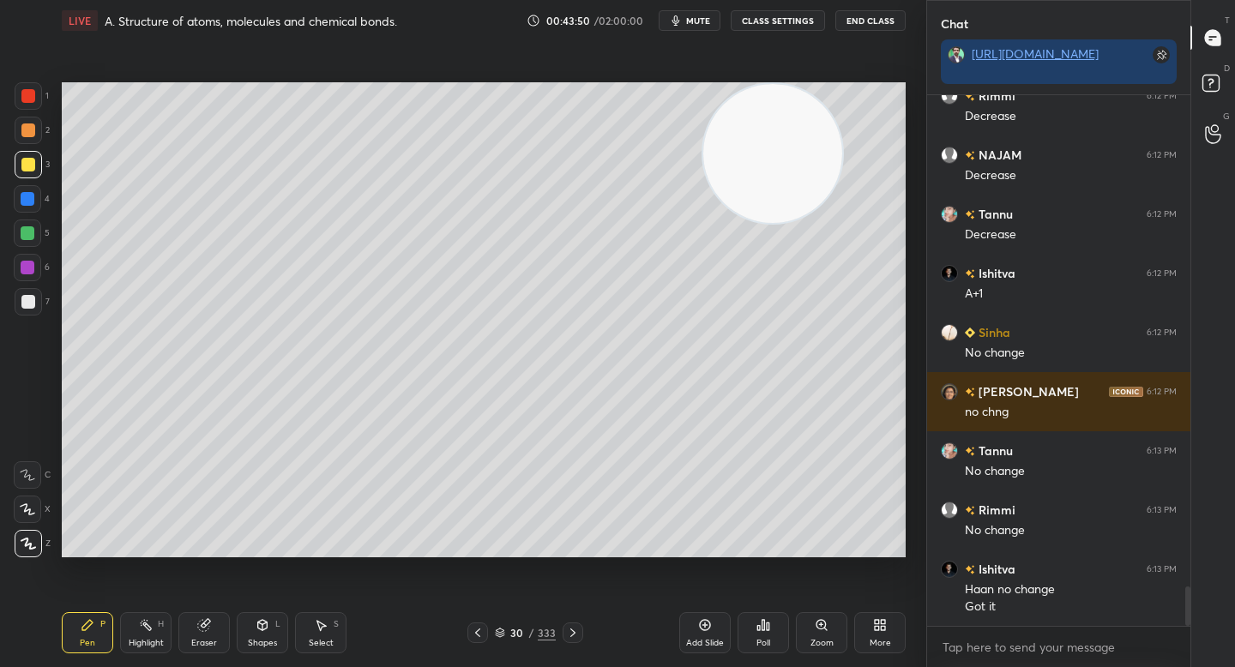
scroll to position [6672, 0]
click at [30, 125] on div at bounding box center [28, 130] width 14 height 14
click at [232, 70] on div "Setting up your live class Poll for secs No correct answer Start poll" at bounding box center [484, 319] width 858 height 557
click at [23, 168] on div at bounding box center [28, 165] width 14 height 14
drag, startPoint x: 41, startPoint y: 118, endPoint x: 51, endPoint y: 118, distance: 10.3
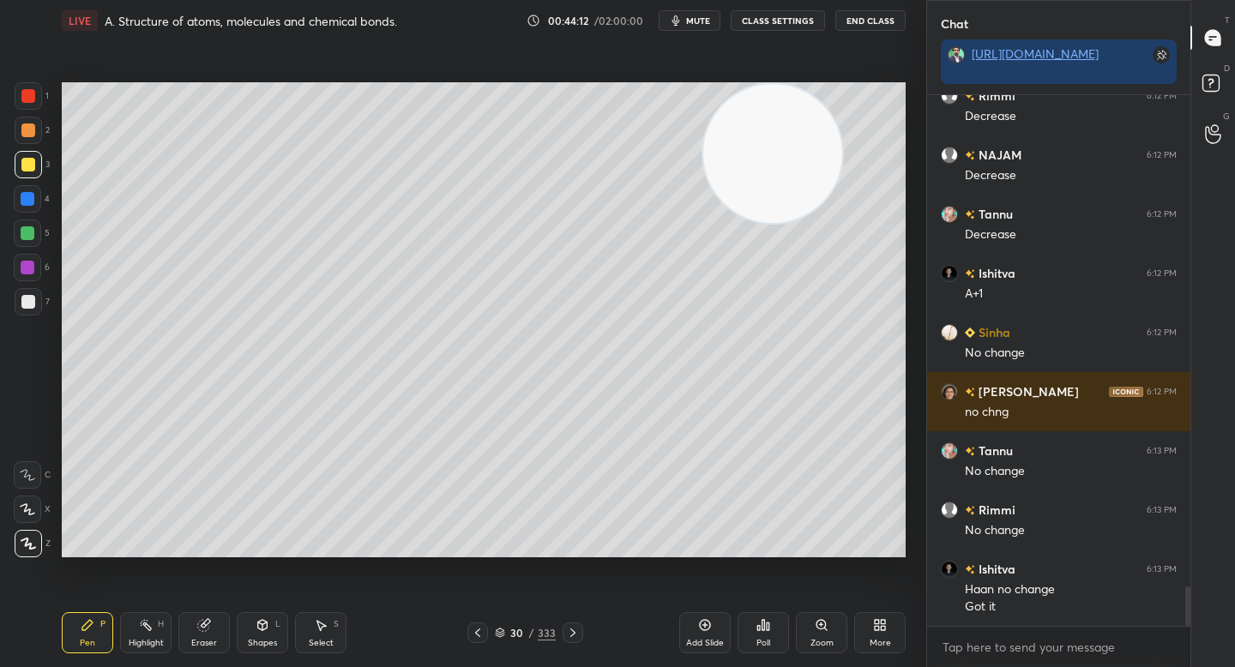
click at [41, 118] on div "2" at bounding box center [32, 130] width 35 height 27
drag, startPoint x: 41, startPoint y: 233, endPoint x: 53, endPoint y: 232, distance: 12.0
click at [43, 233] on div "5" at bounding box center [32, 233] width 36 height 27
click at [37, 161] on div at bounding box center [28, 164] width 27 height 27
click at [41, 141] on div "2" at bounding box center [32, 130] width 35 height 27
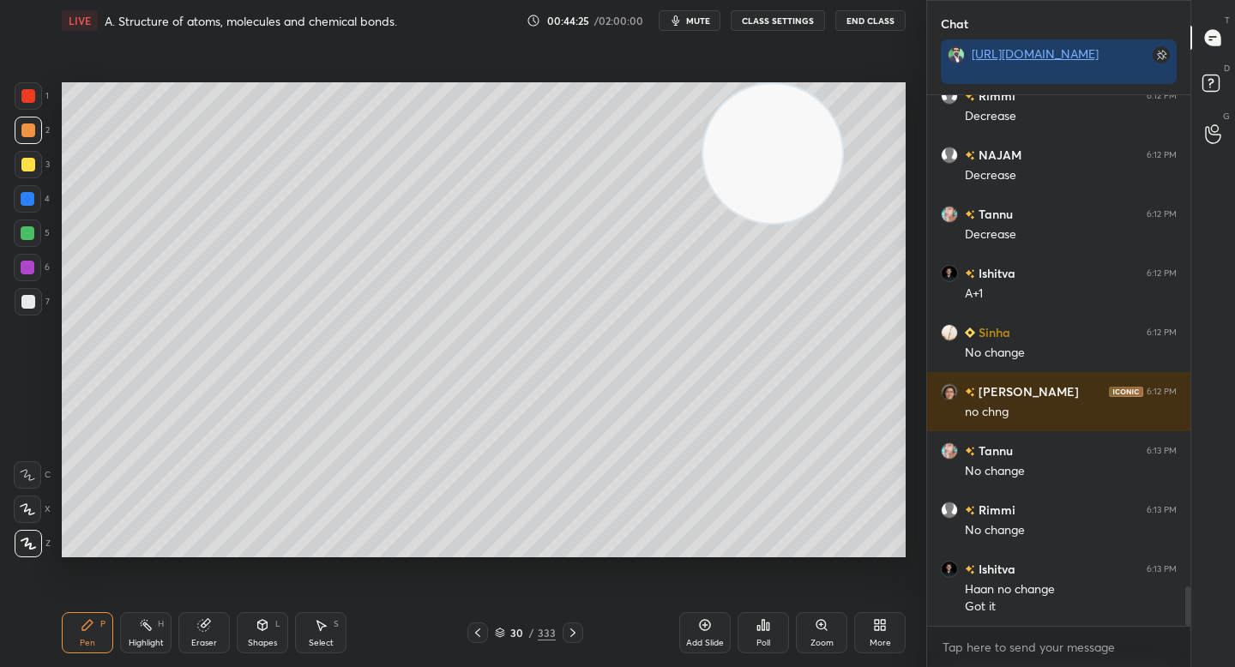
click at [32, 240] on div at bounding box center [27, 233] width 27 height 27
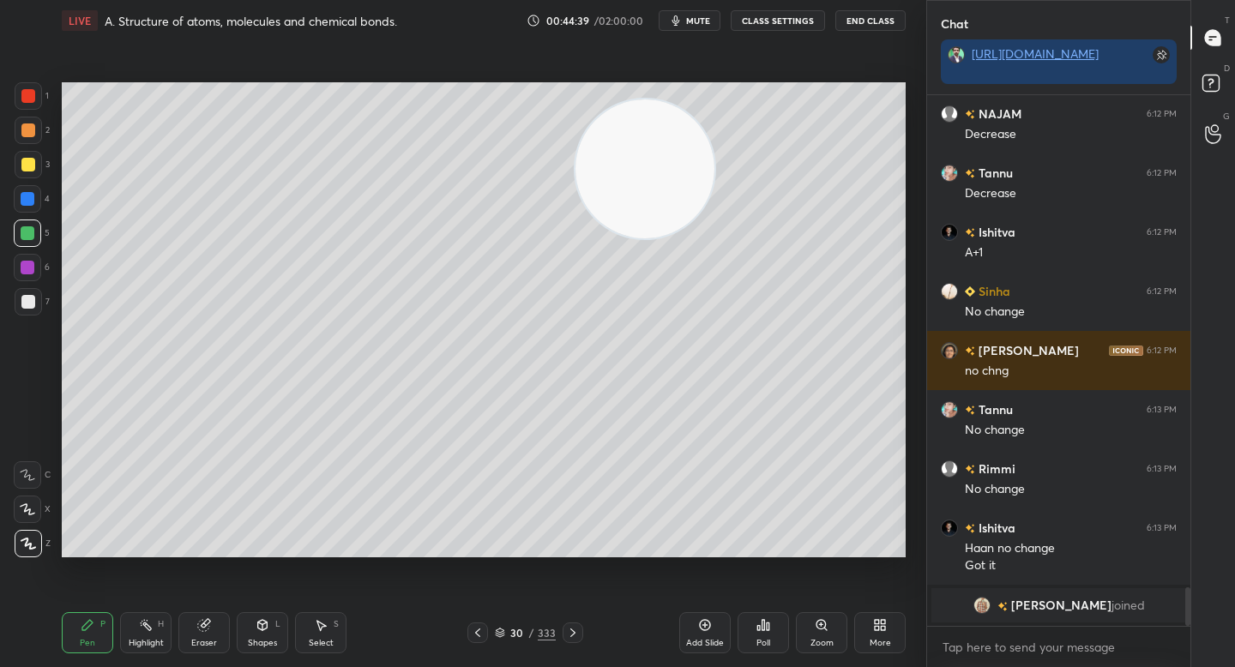
drag, startPoint x: 702, startPoint y: 178, endPoint x: 75, endPoint y: 441, distance: 679.6
click at [575, 238] on video at bounding box center [644, 168] width 139 height 139
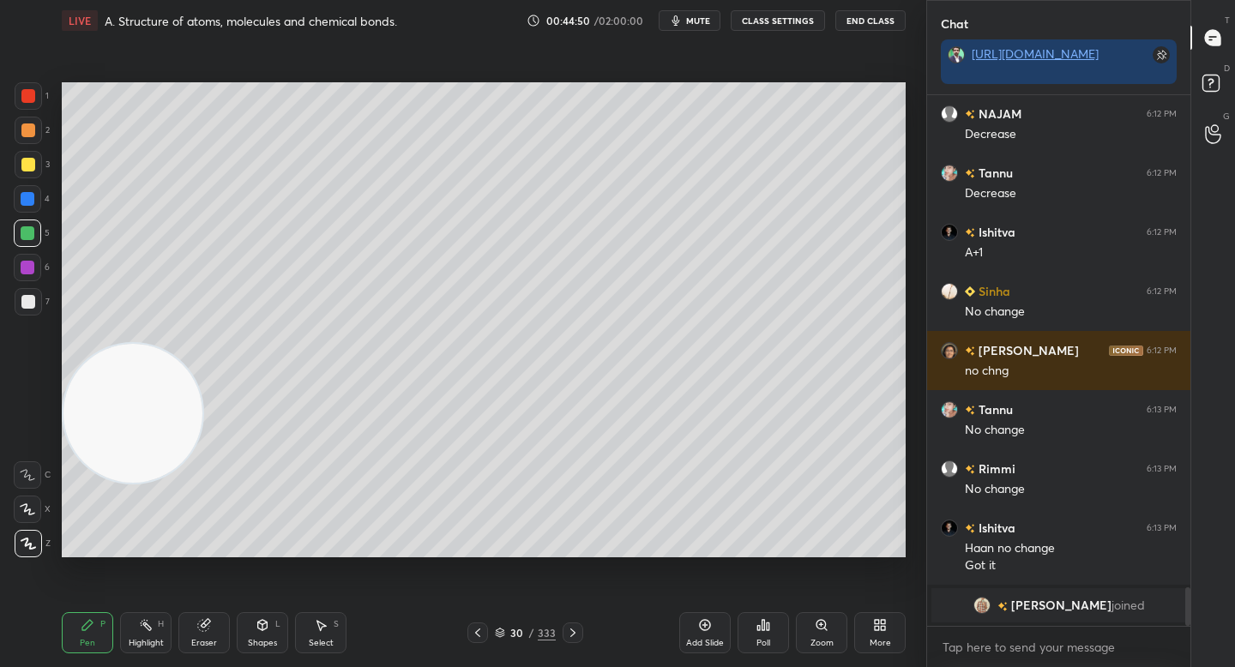
click at [30, 125] on div at bounding box center [28, 130] width 14 height 14
click at [31, 154] on div at bounding box center [28, 164] width 27 height 27
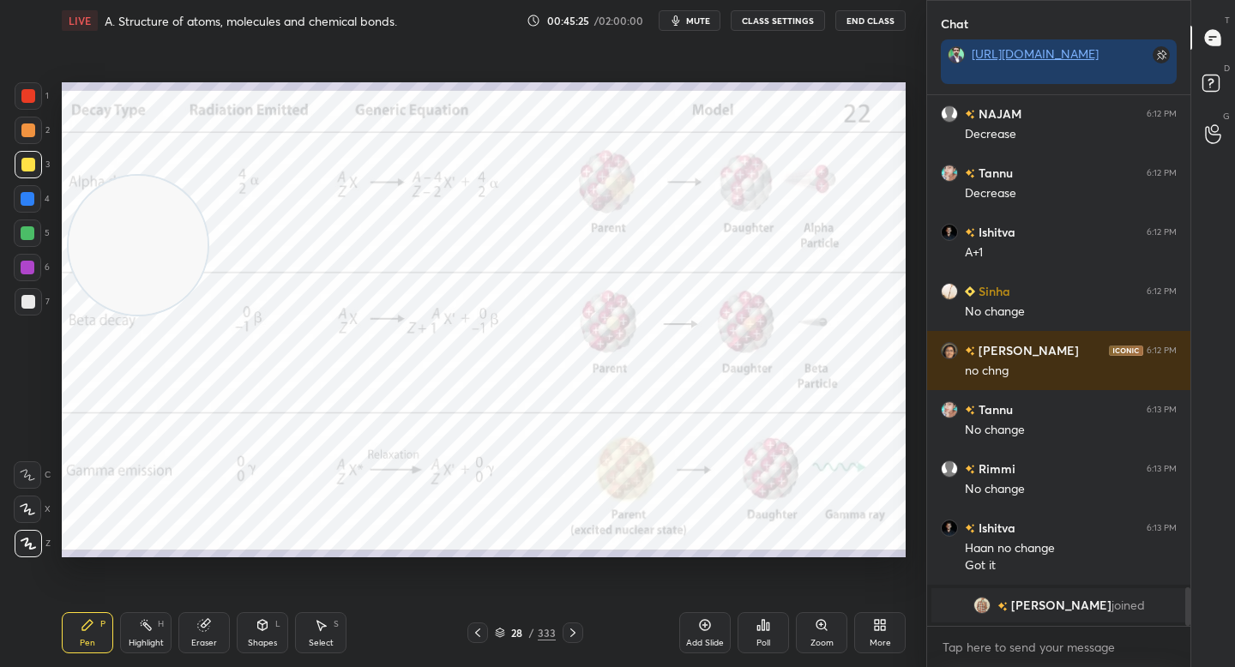
drag, startPoint x: 156, startPoint y: 293, endPoint x: 151, endPoint y: 233, distance: 60.3
click at [154, 234] on video at bounding box center [138, 245] width 139 height 139
click at [826, 632] on div "Zoom" at bounding box center [821, 632] width 51 height 41
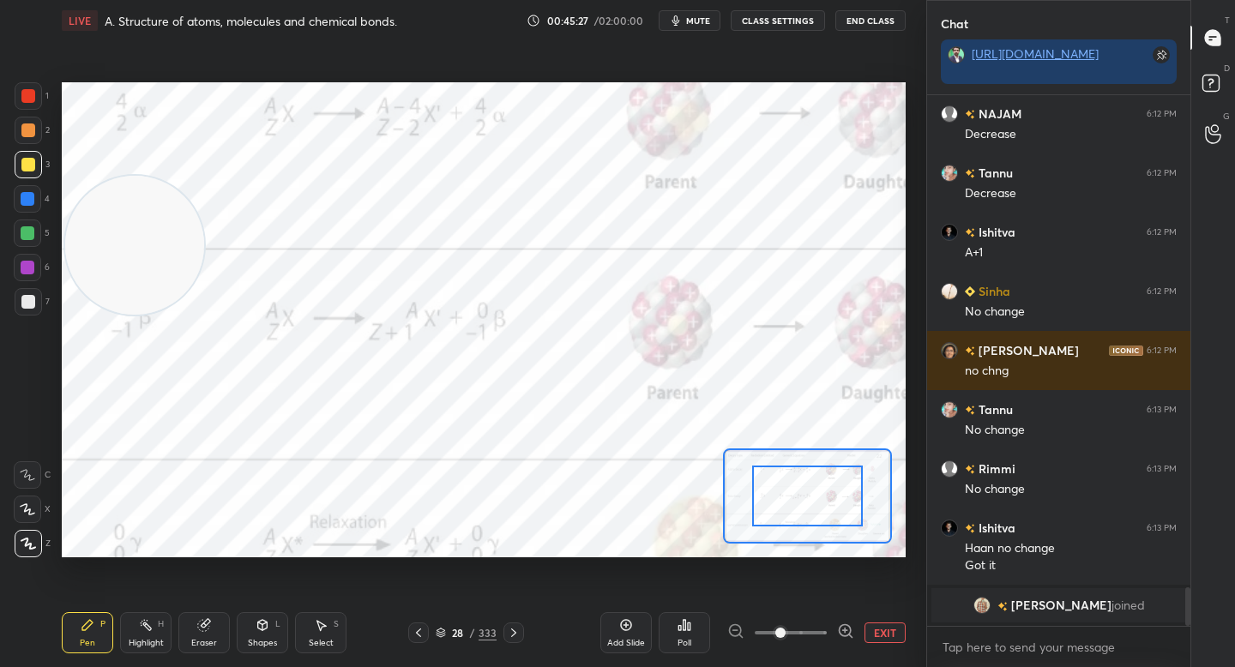
click at [840, 629] on icon at bounding box center [845, 631] width 17 height 17
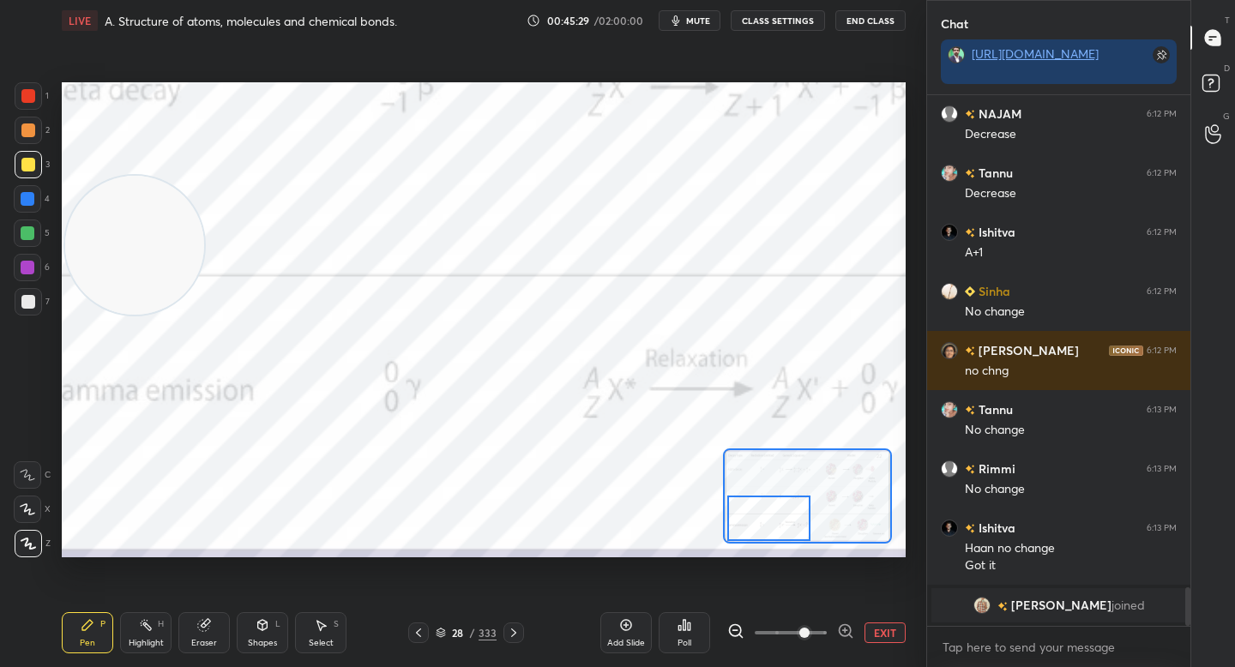
drag, startPoint x: 795, startPoint y: 504, endPoint x: 754, endPoint y: 522, distance: 44.9
click at [756, 525] on div at bounding box center [768, 518] width 82 height 45
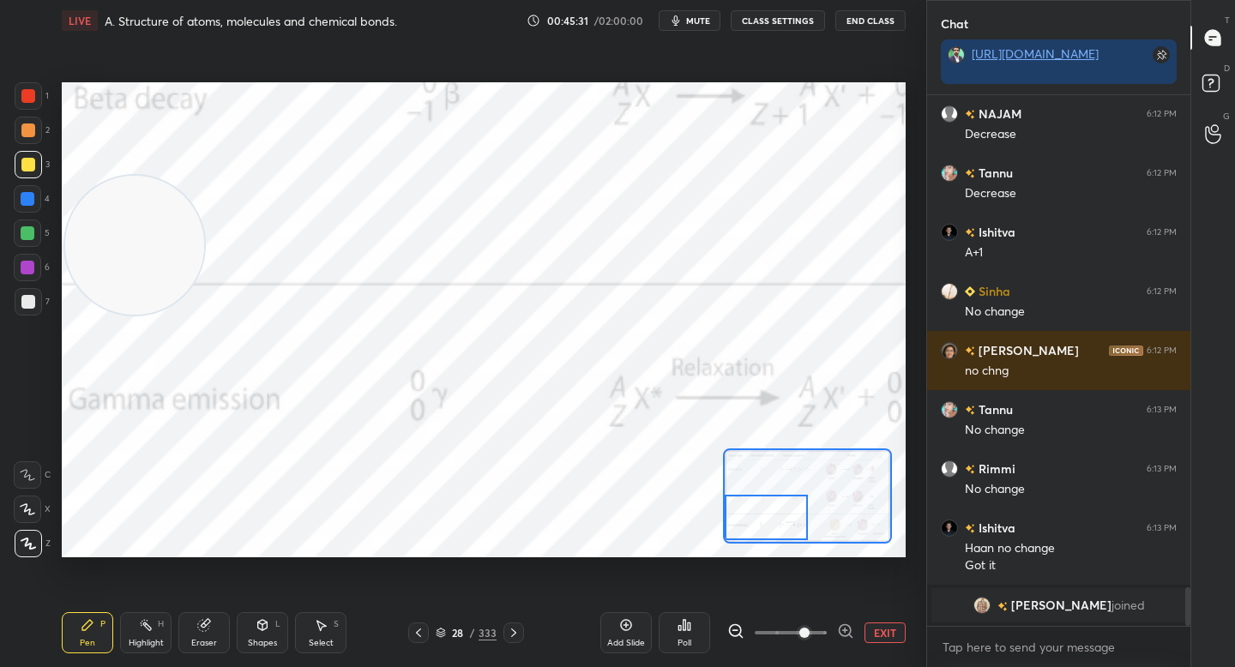
click at [22, 198] on div at bounding box center [28, 199] width 14 height 14
click at [17, 123] on div at bounding box center [28, 130] width 27 height 27
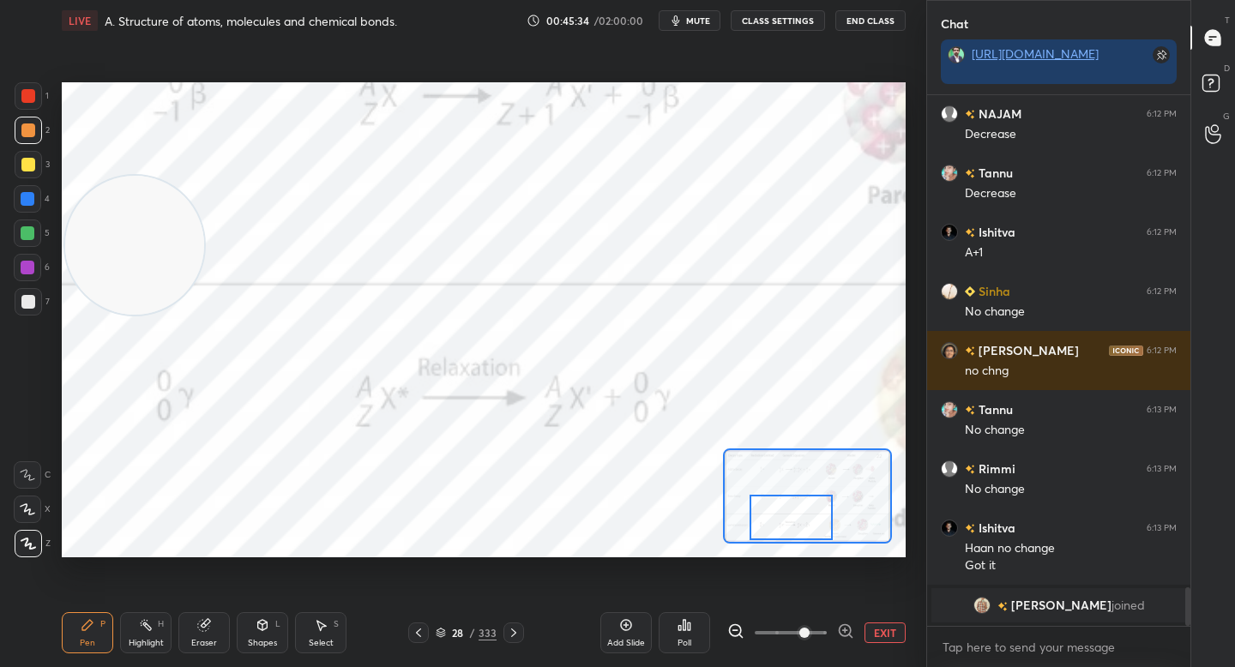
drag, startPoint x: 774, startPoint y: 513, endPoint x: 798, endPoint y: 512, distance: 23.2
click at [798, 513] on div at bounding box center [791, 517] width 82 height 45
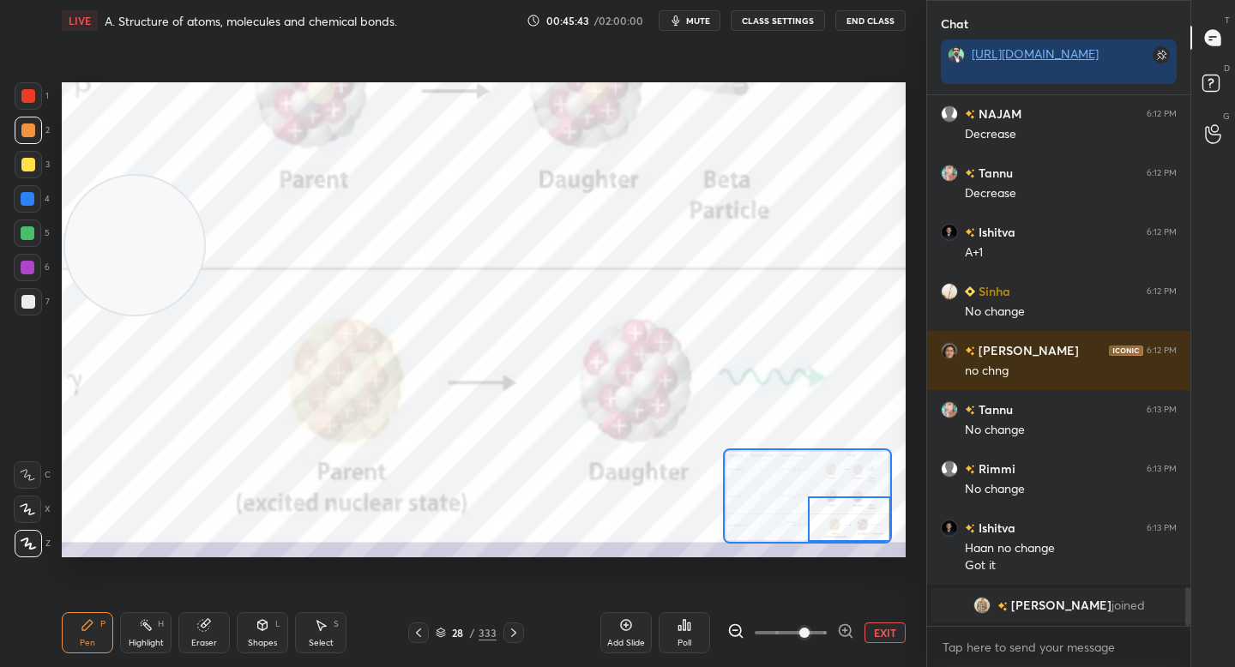
drag, startPoint x: 784, startPoint y: 506, endPoint x: 825, endPoint y: 499, distance: 41.7
click at [840, 509] on div at bounding box center [849, 519] width 82 height 45
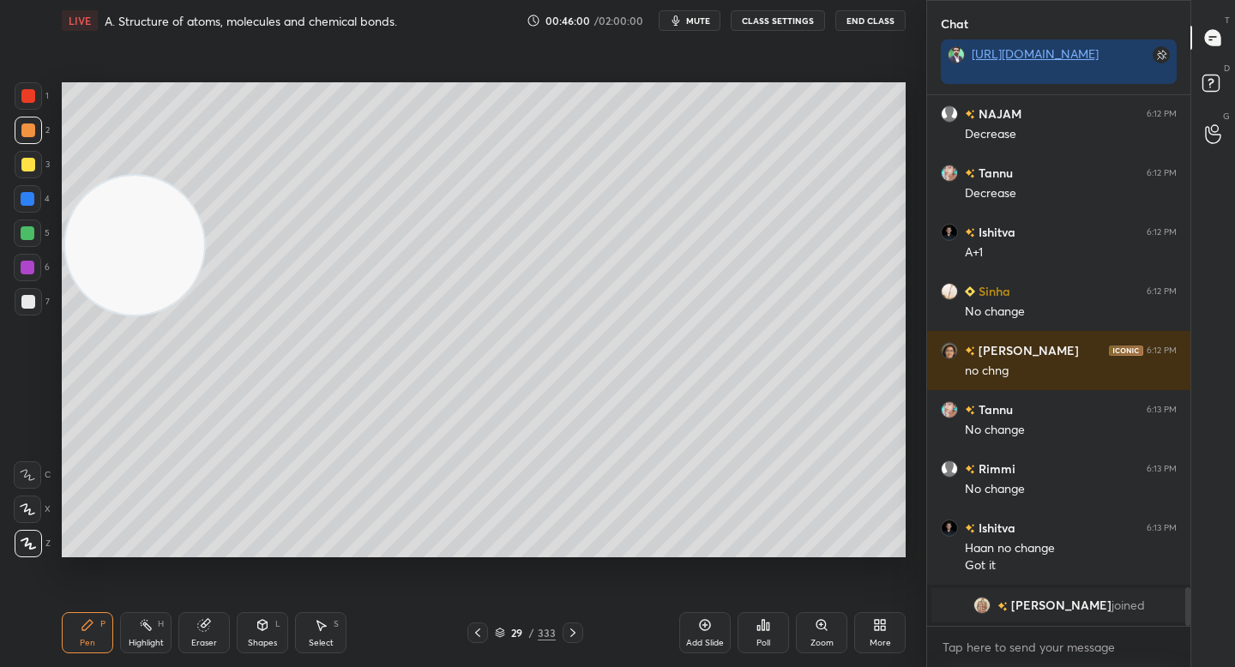
click at [148, 315] on video at bounding box center [134, 245] width 139 height 139
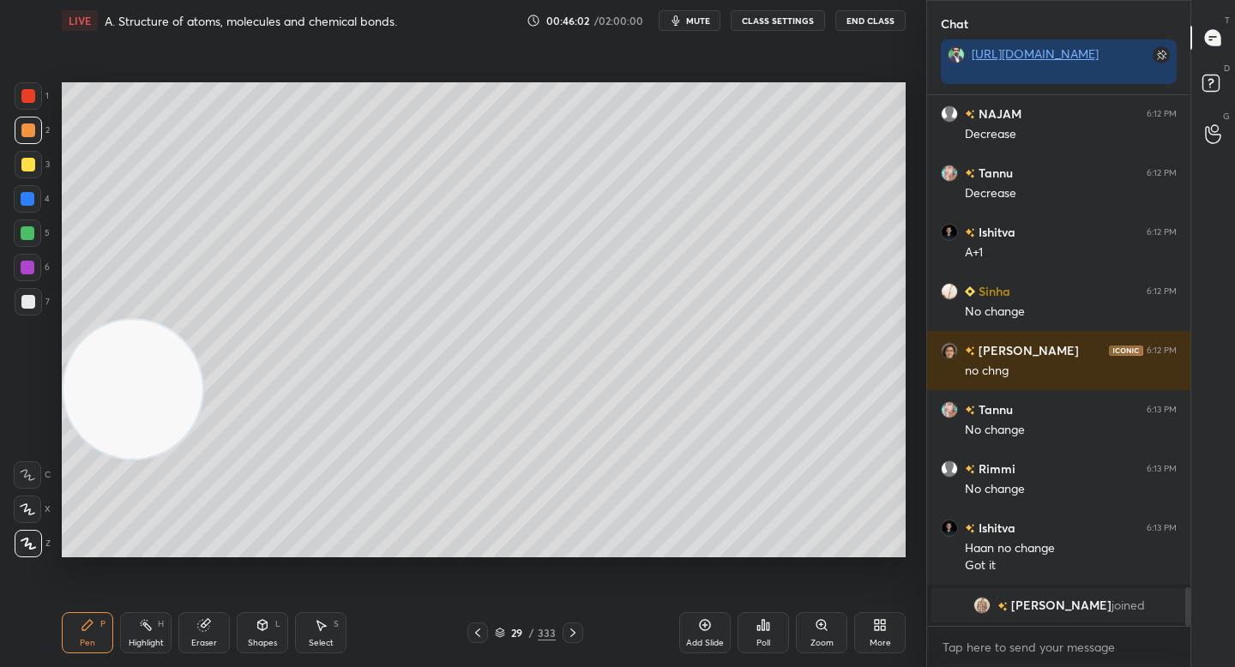
click at [117, 320] on video at bounding box center [132, 389] width 139 height 139
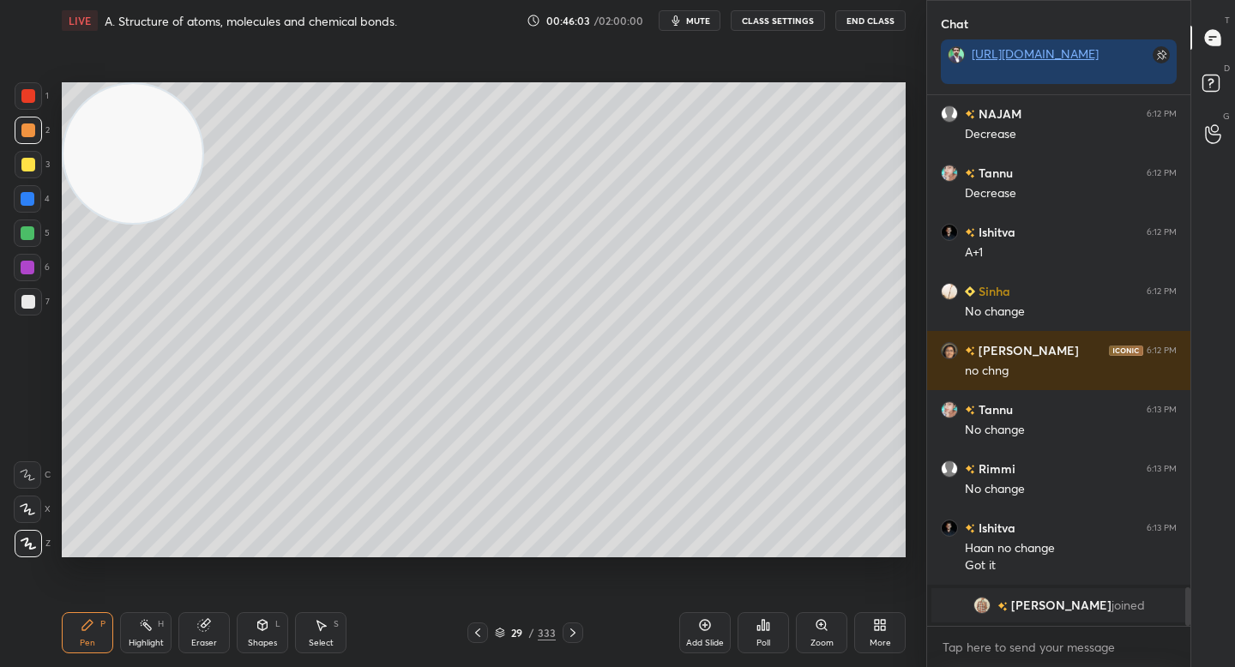
click at [118, 179] on video at bounding box center [132, 153] width 139 height 139
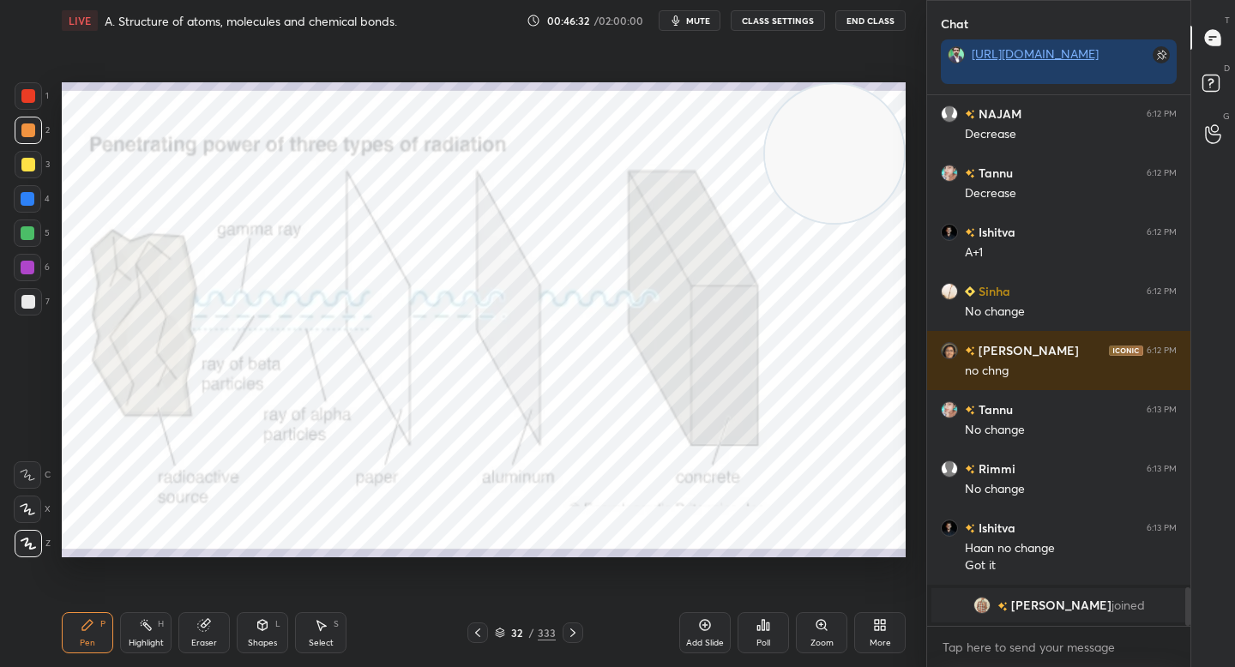
drag, startPoint x: 125, startPoint y: 148, endPoint x: 874, endPoint y: 141, distance: 748.7
click at [874, 143] on video at bounding box center [834, 153] width 139 height 139
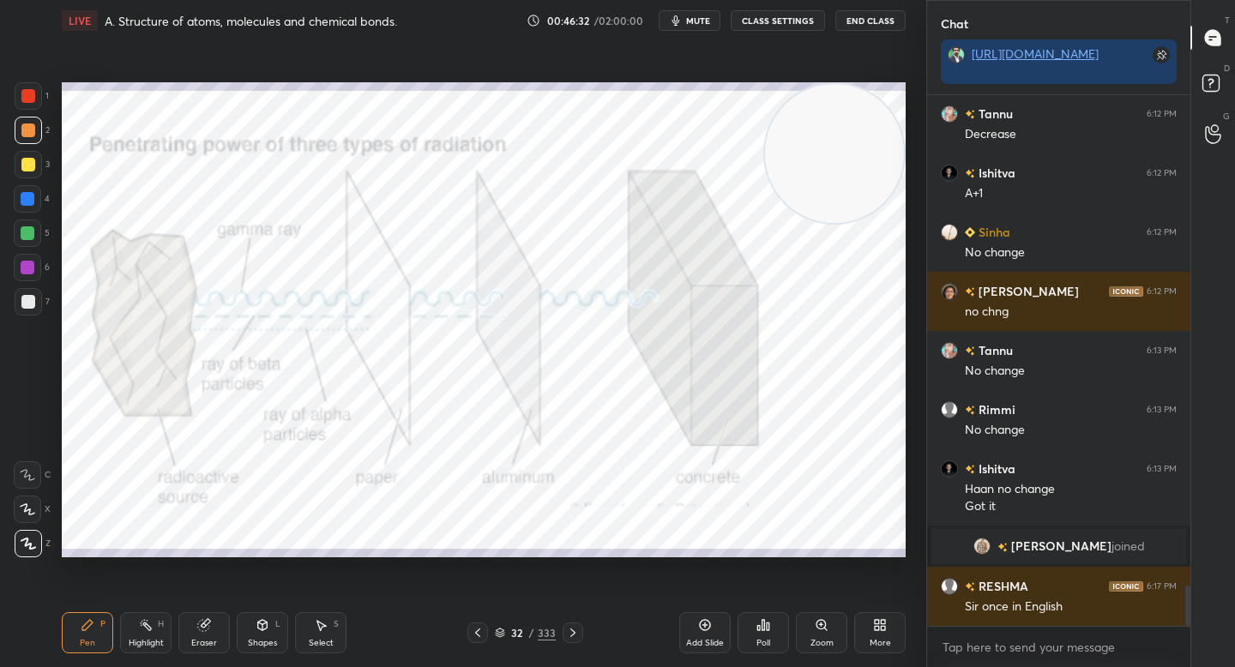
scroll to position [6482, 0]
click at [29, 111] on div "1" at bounding box center [32, 99] width 34 height 34
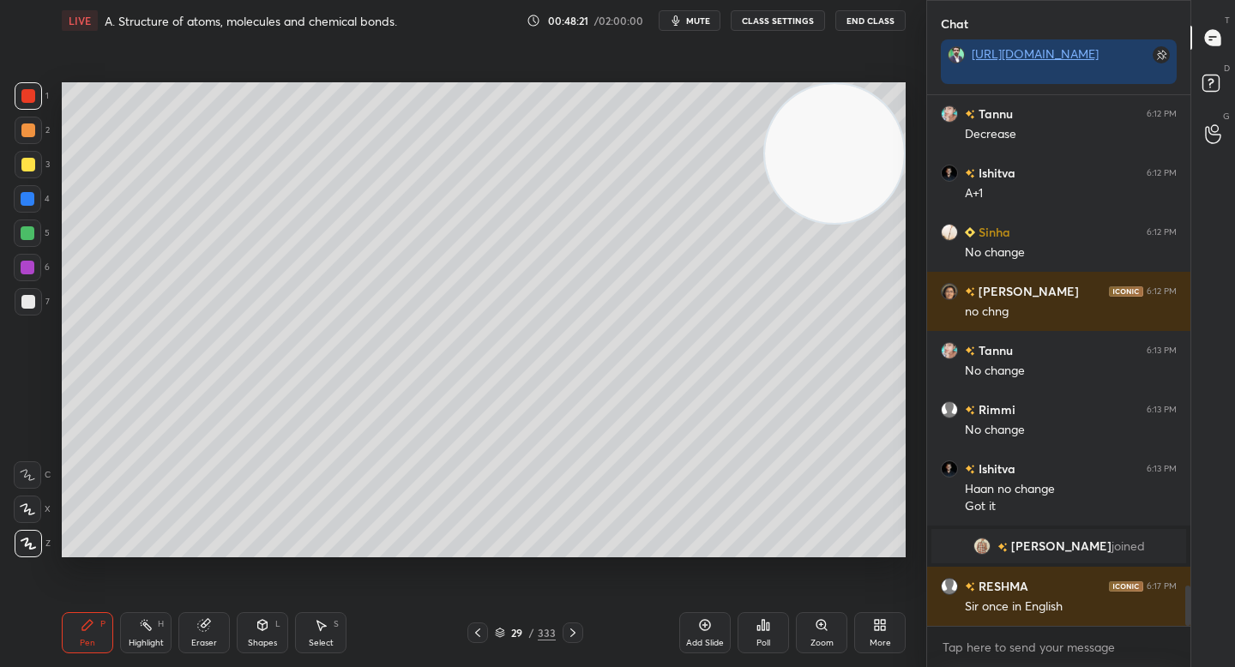
scroll to position [6523, 0]
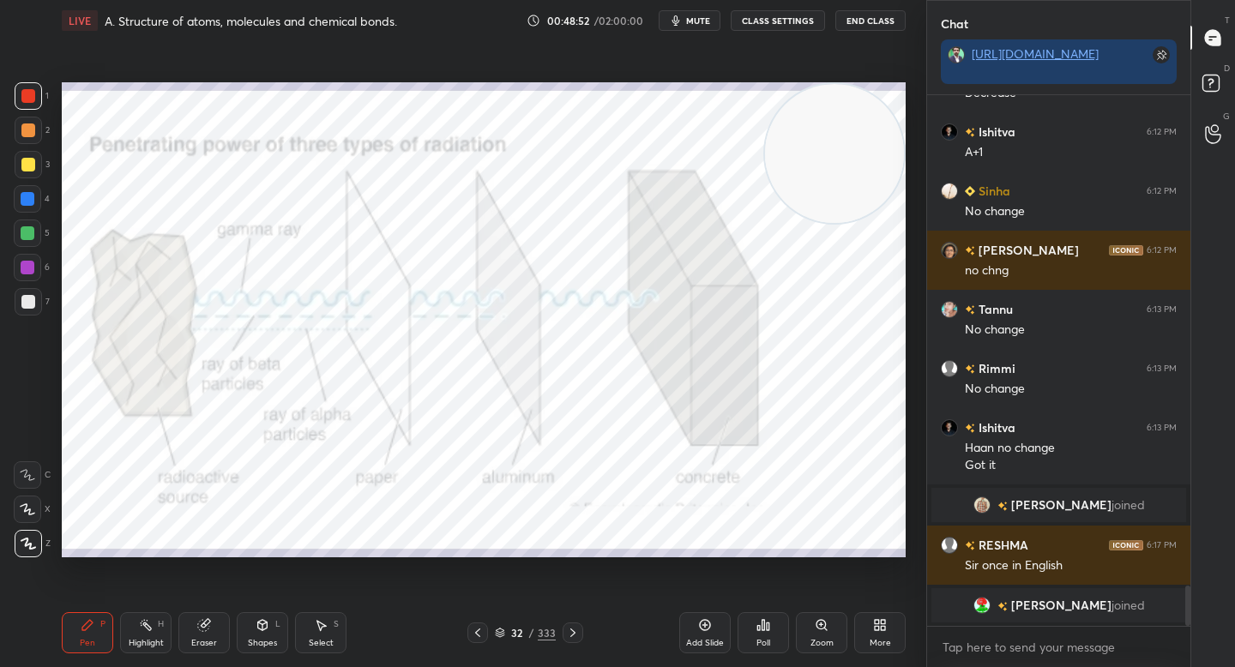
drag, startPoint x: 27, startPoint y: 135, endPoint x: 61, endPoint y: 150, distance: 36.8
click at [27, 135] on div at bounding box center [28, 130] width 14 height 14
click at [31, 159] on div at bounding box center [28, 165] width 14 height 14
click at [30, 102] on div at bounding box center [28, 96] width 14 height 14
click at [23, 234] on div at bounding box center [28, 233] width 14 height 14
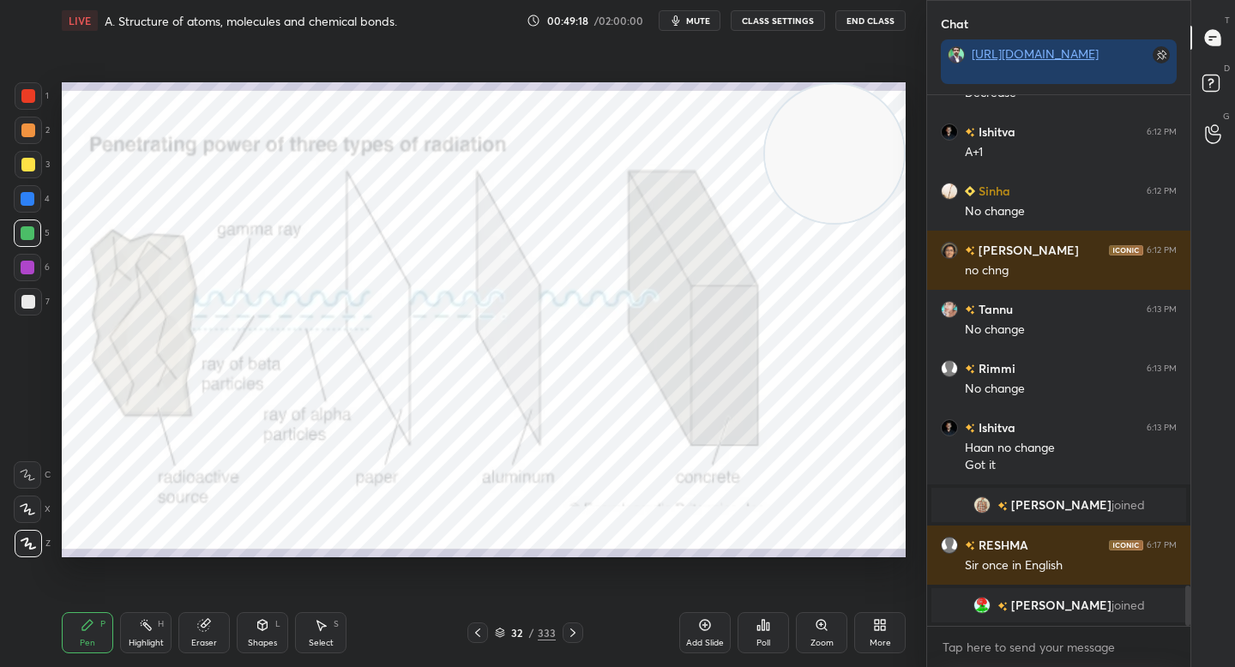
click at [27, 135] on div at bounding box center [28, 130] width 14 height 14
click at [30, 125] on div at bounding box center [28, 130] width 14 height 14
click at [36, 112] on div "1" at bounding box center [32, 99] width 34 height 34
drag, startPoint x: 31, startPoint y: 128, endPoint x: 32, endPoint y: 113, distance: 14.6
click at [31, 129] on div at bounding box center [28, 130] width 14 height 14
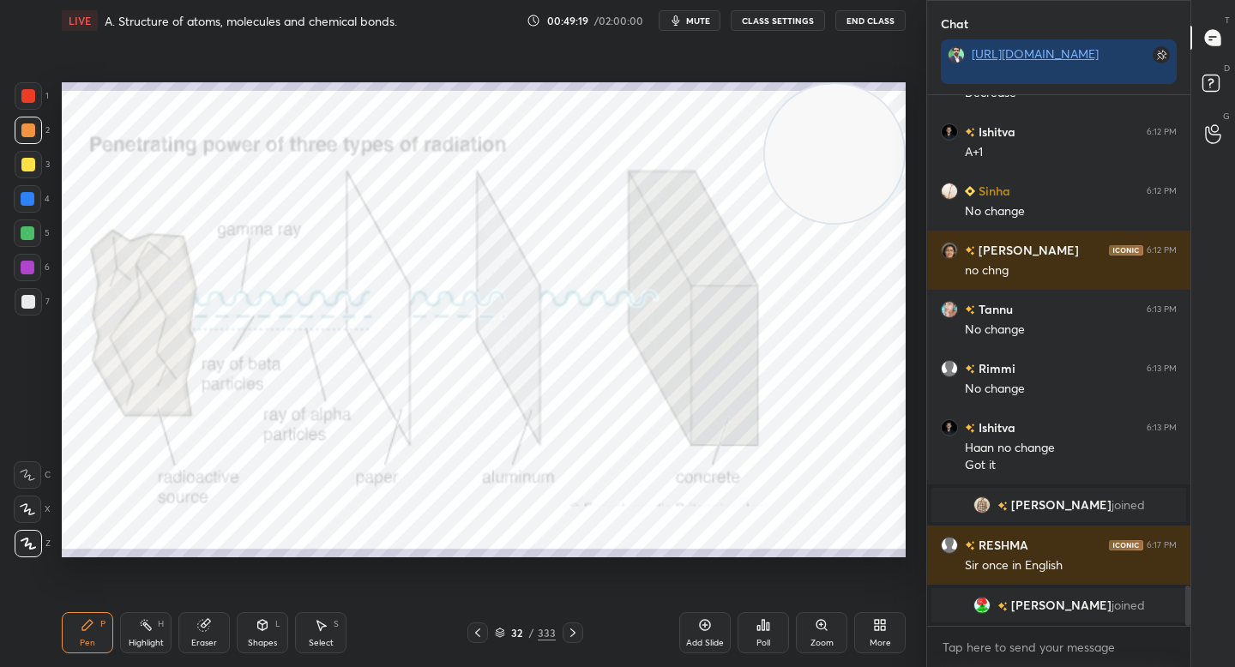
click at [33, 111] on div "1" at bounding box center [32, 99] width 34 height 34
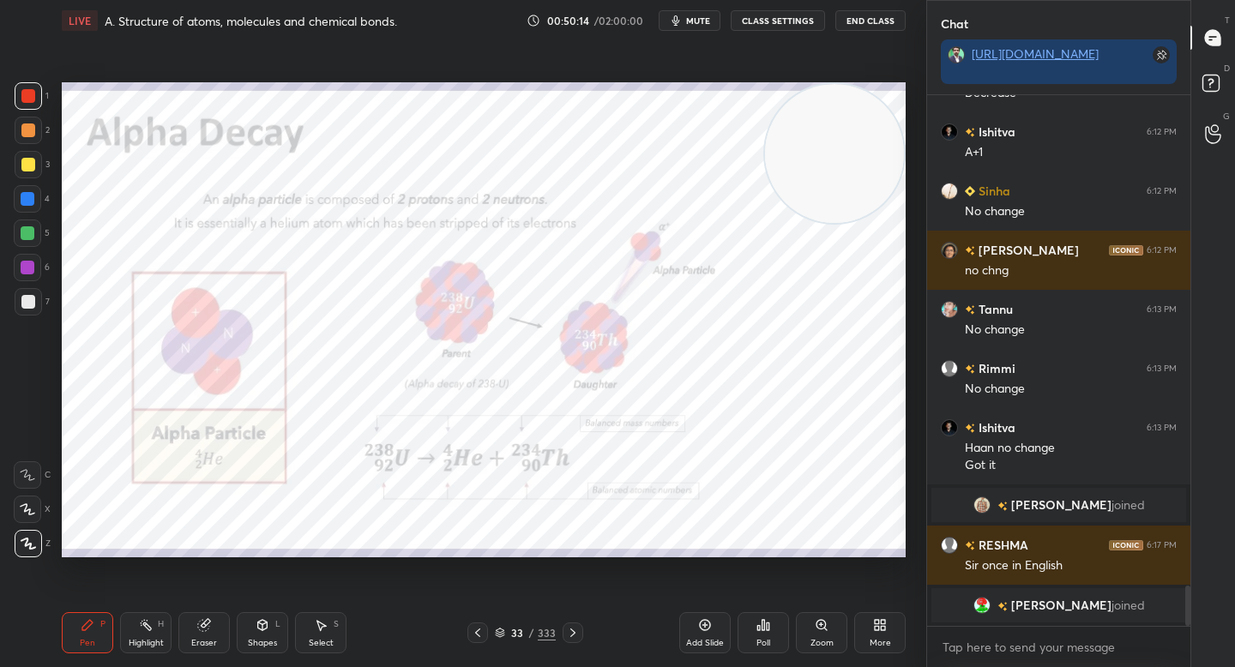
click at [837, 634] on div "Zoom" at bounding box center [821, 632] width 51 height 41
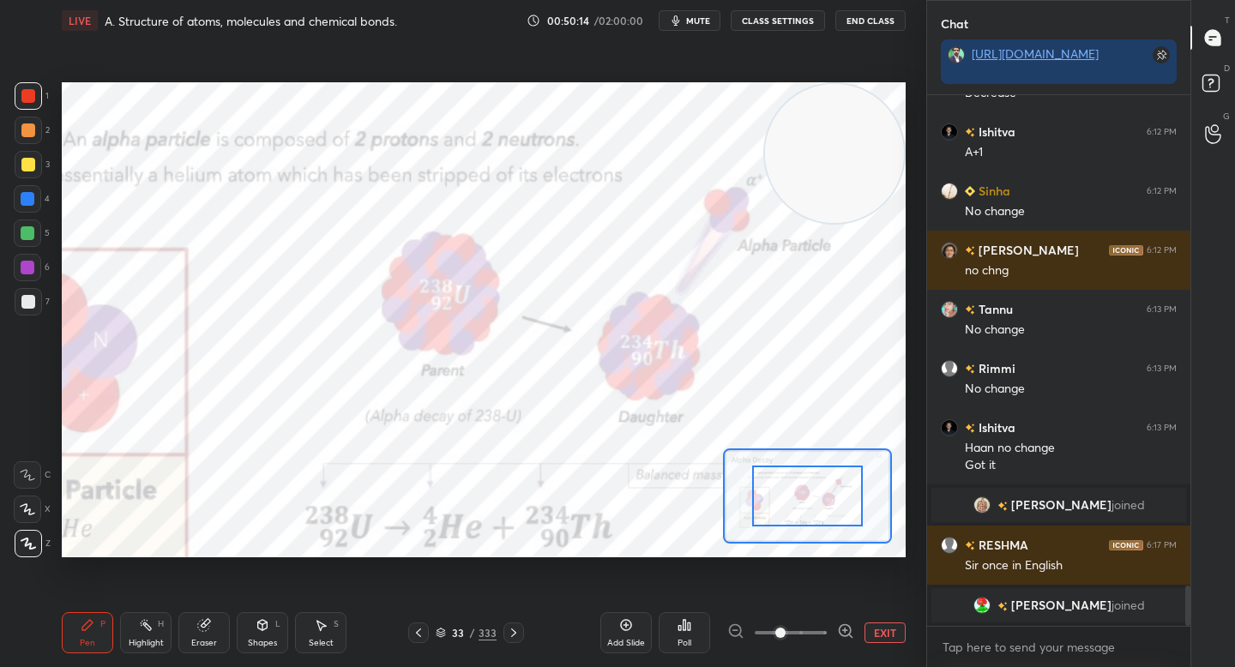
click at [789, 505] on div at bounding box center [807, 496] width 111 height 61
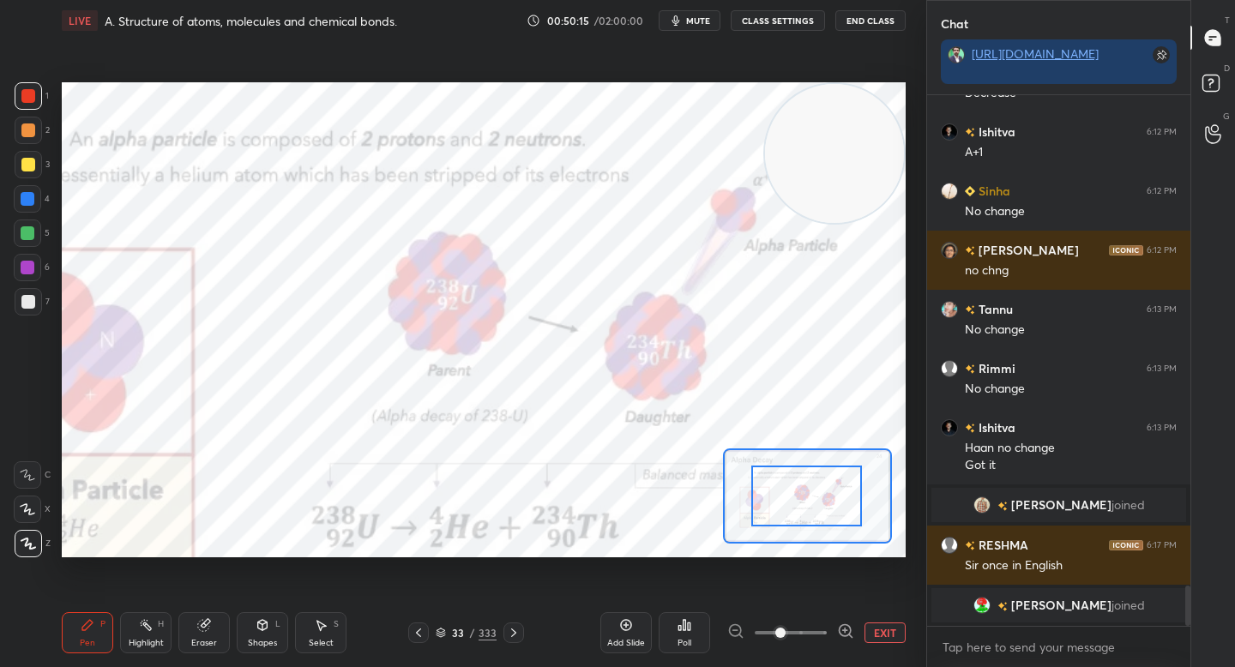
drag, startPoint x: 789, startPoint y: 503, endPoint x: 780, endPoint y: 492, distance: 14.1
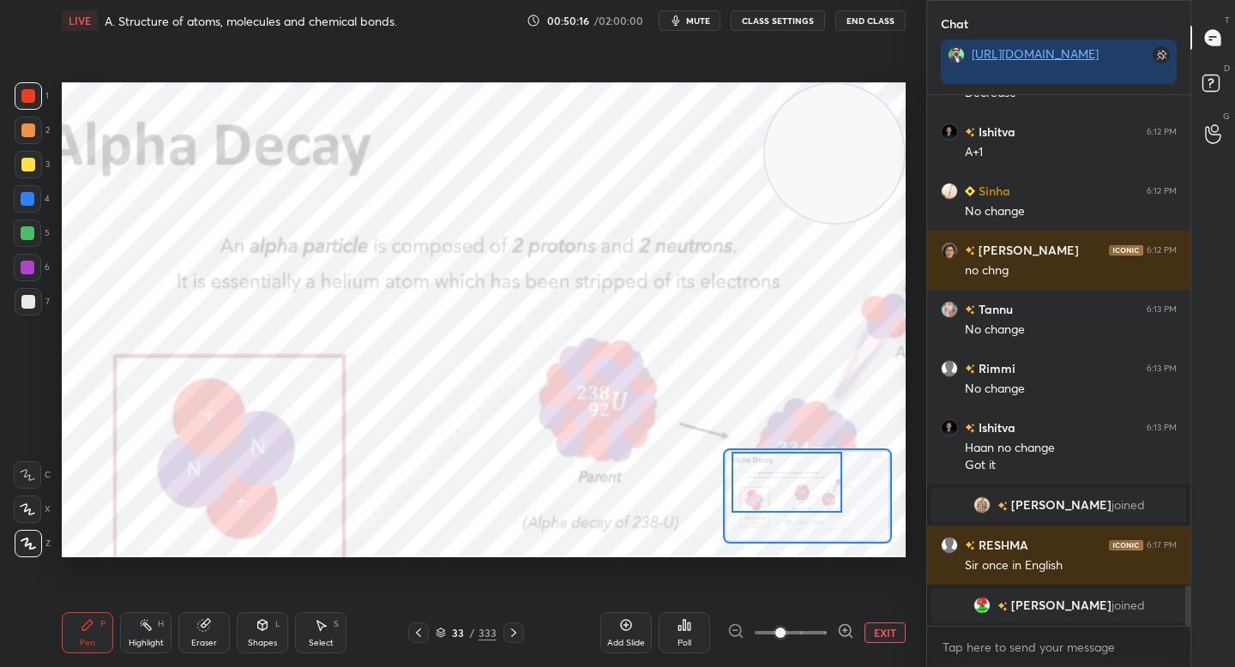
drag, startPoint x: 777, startPoint y: 487, endPoint x: 761, endPoint y: 477, distance: 19.3
click at [761, 479] on div at bounding box center [787, 482] width 111 height 61
click at [754, 470] on div at bounding box center [786, 482] width 111 height 61
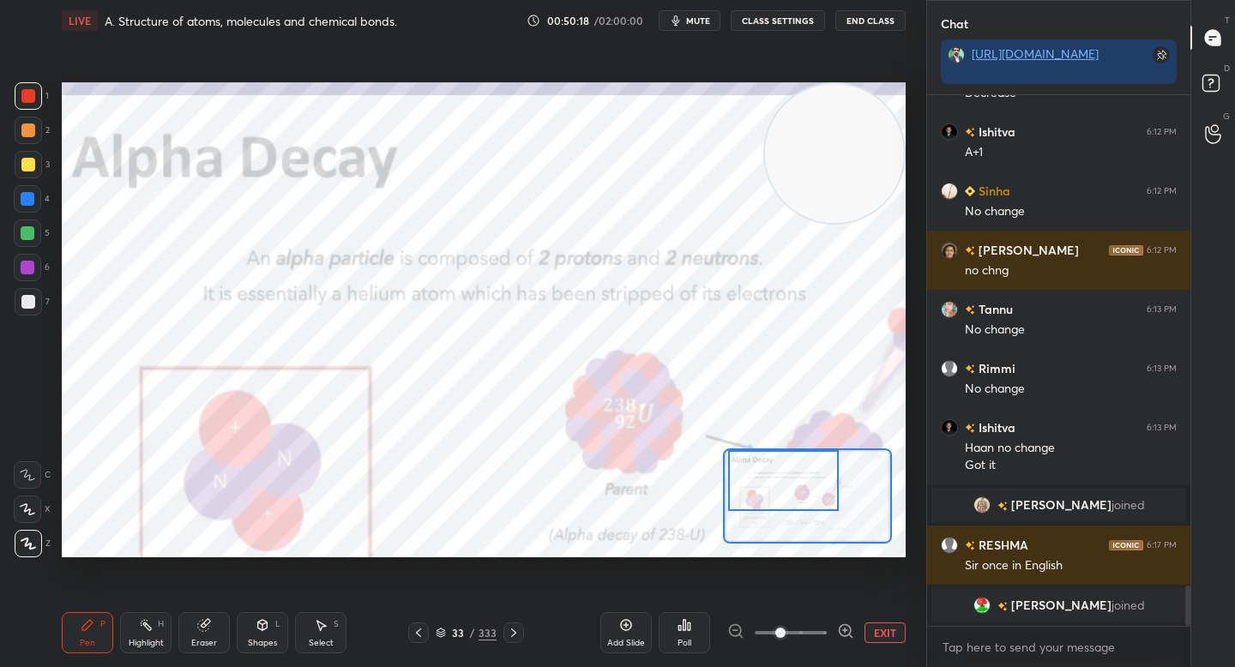
drag, startPoint x: 852, startPoint y: 208, endPoint x: 838, endPoint y: 209, distance: 14.6
click at [838, 210] on video at bounding box center [834, 153] width 139 height 139
drag, startPoint x: 794, startPoint y: 161, endPoint x: 208, endPoint y: 364, distance: 620.0
click at [201, 368] on video at bounding box center [204, 348] width 139 height 139
drag, startPoint x: 107, startPoint y: 458, endPoint x: 99, endPoint y: 493, distance: 36.0
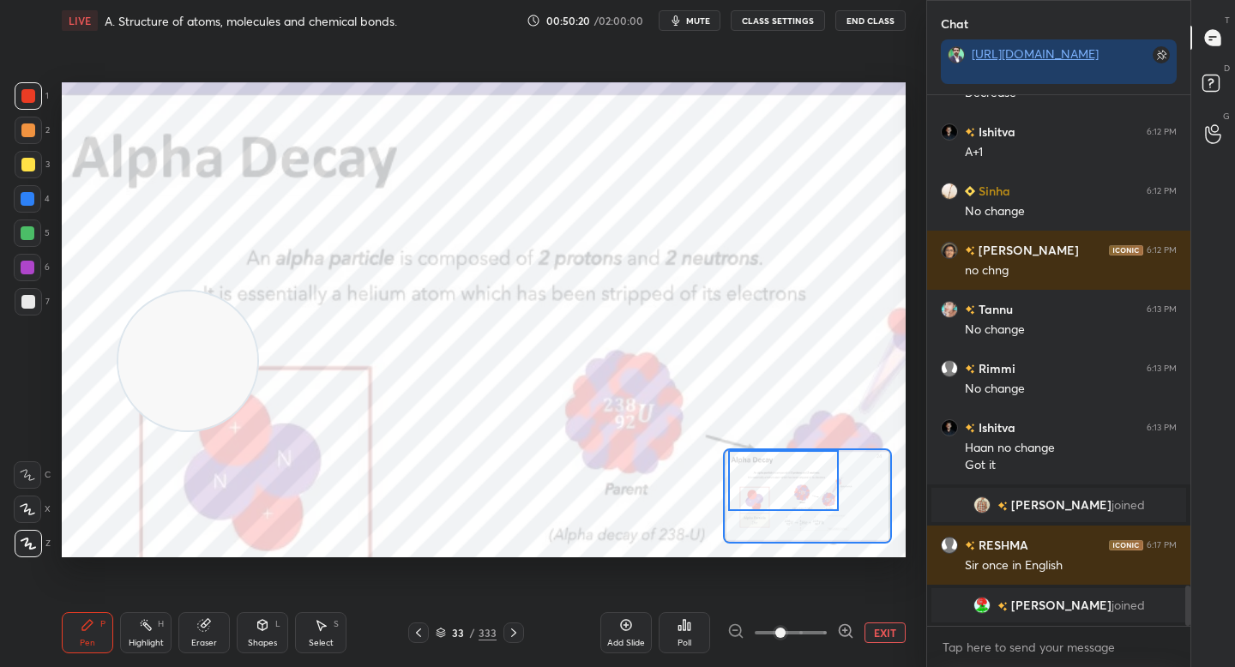
click at [118, 431] on video at bounding box center [187, 361] width 139 height 139
click at [24, 262] on div at bounding box center [28, 268] width 14 height 14
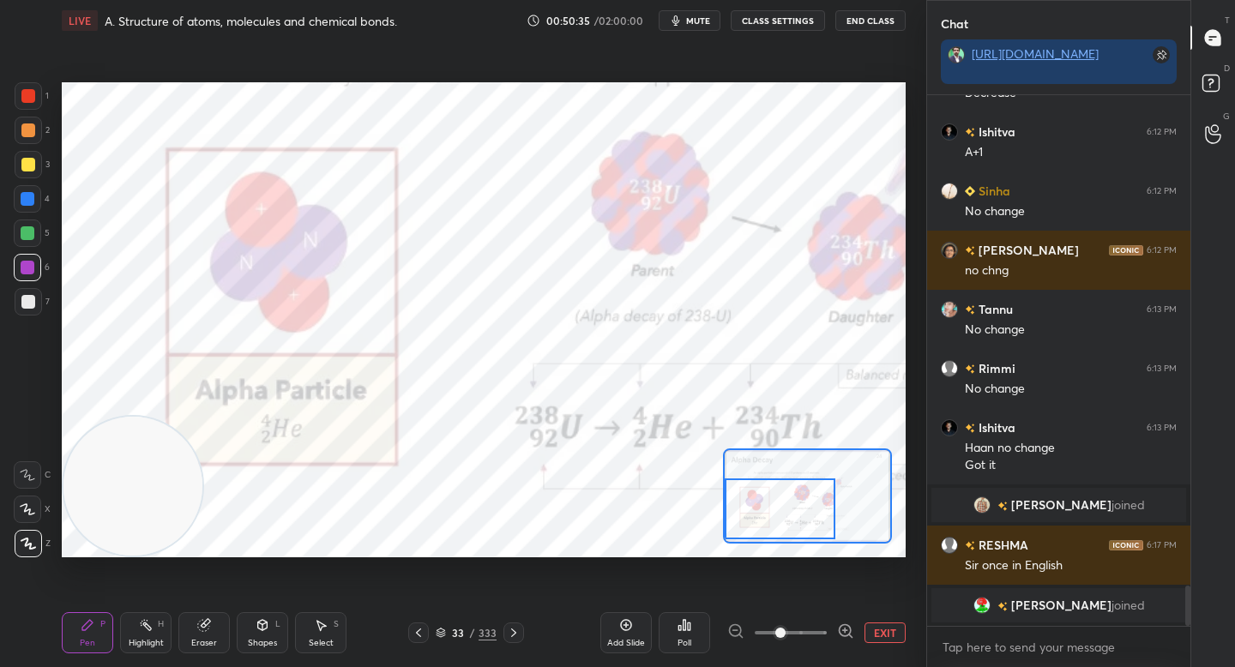
drag, startPoint x: 778, startPoint y: 494, endPoint x: 750, endPoint y: 520, distance: 38.2
click at [752, 520] on div at bounding box center [780, 509] width 111 height 61
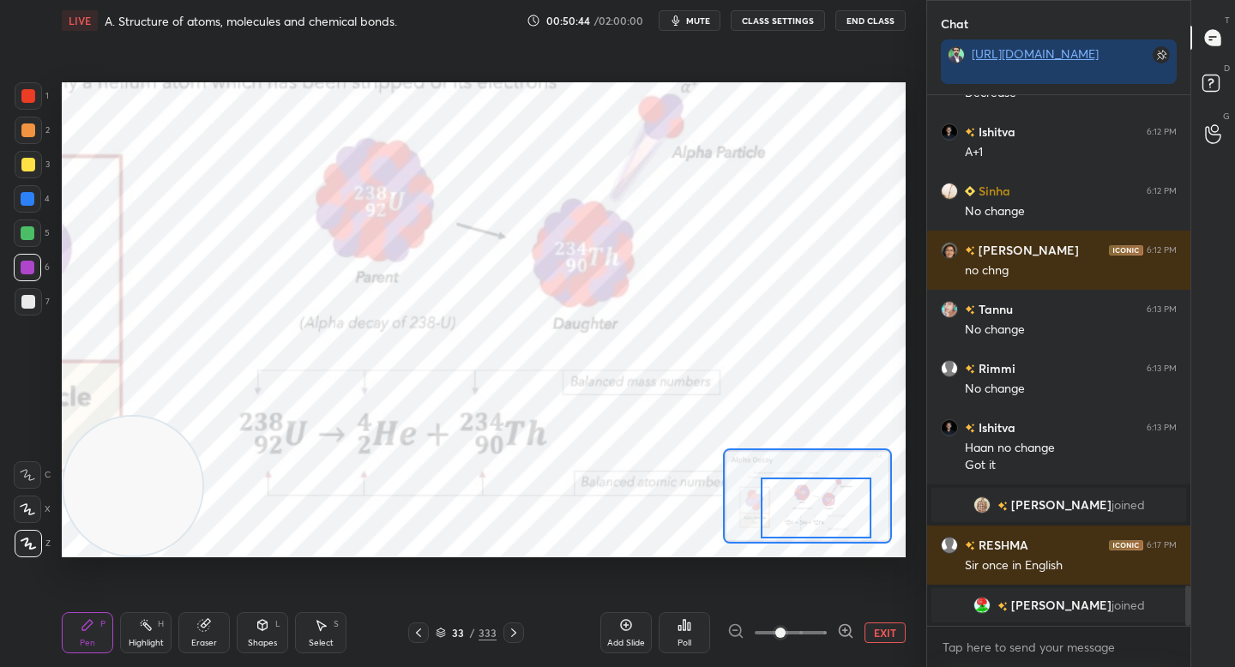
drag, startPoint x: 777, startPoint y: 492, endPoint x: 809, endPoint y: 491, distance: 31.7
click at [813, 491] on div at bounding box center [816, 508] width 111 height 61
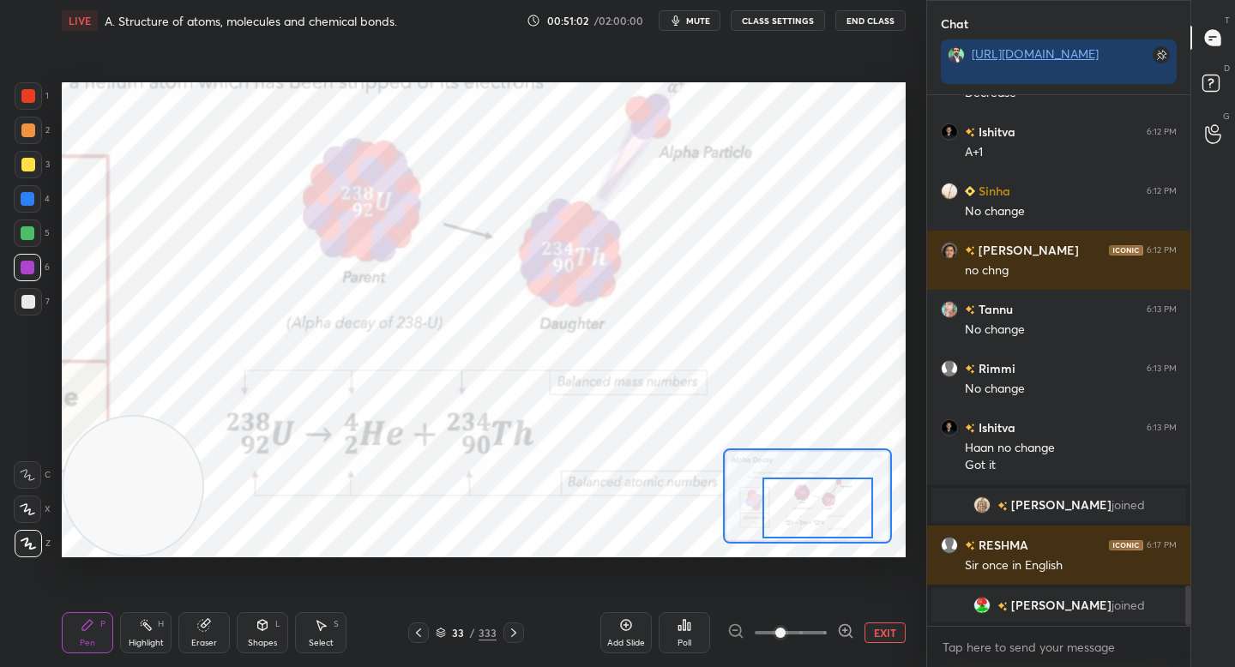
click at [853, 633] on icon at bounding box center [845, 631] width 17 height 17
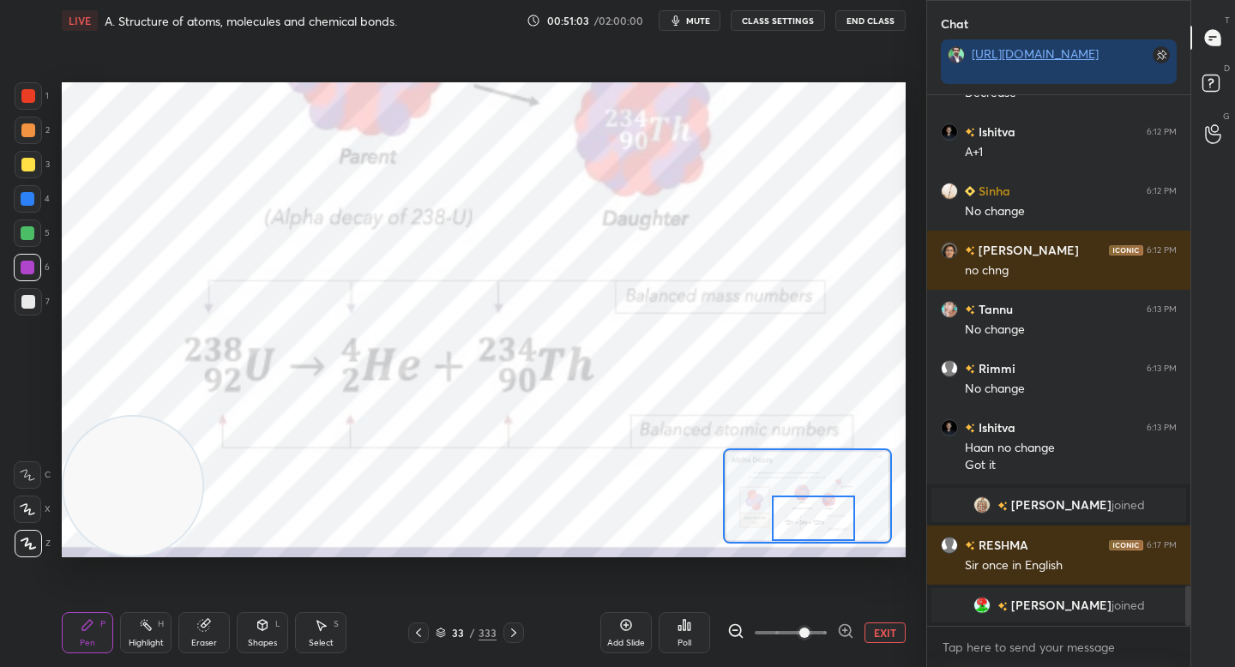
drag, startPoint x: 844, startPoint y: 527, endPoint x: 839, endPoint y: 542, distance: 15.5
click at [840, 542] on div at bounding box center [807, 496] width 169 height 95
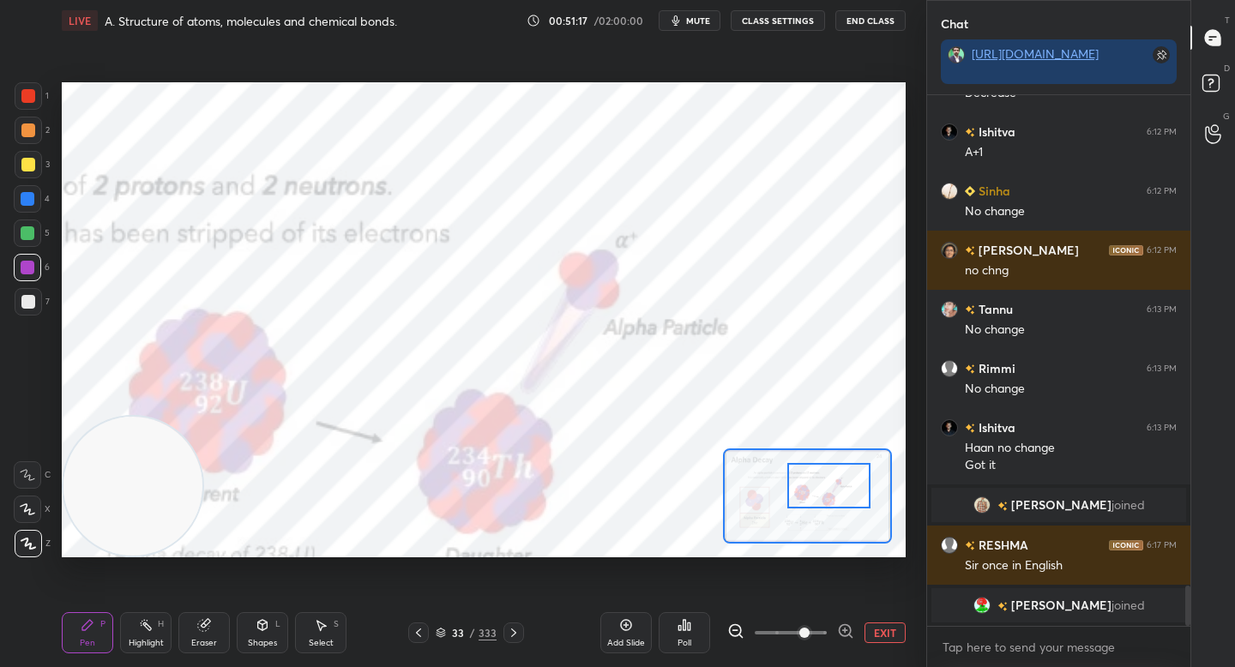
drag, startPoint x: 818, startPoint y: 521, endPoint x: 834, endPoint y: 487, distance: 38.0
click at [834, 487] on div at bounding box center [828, 485] width 82 height 45
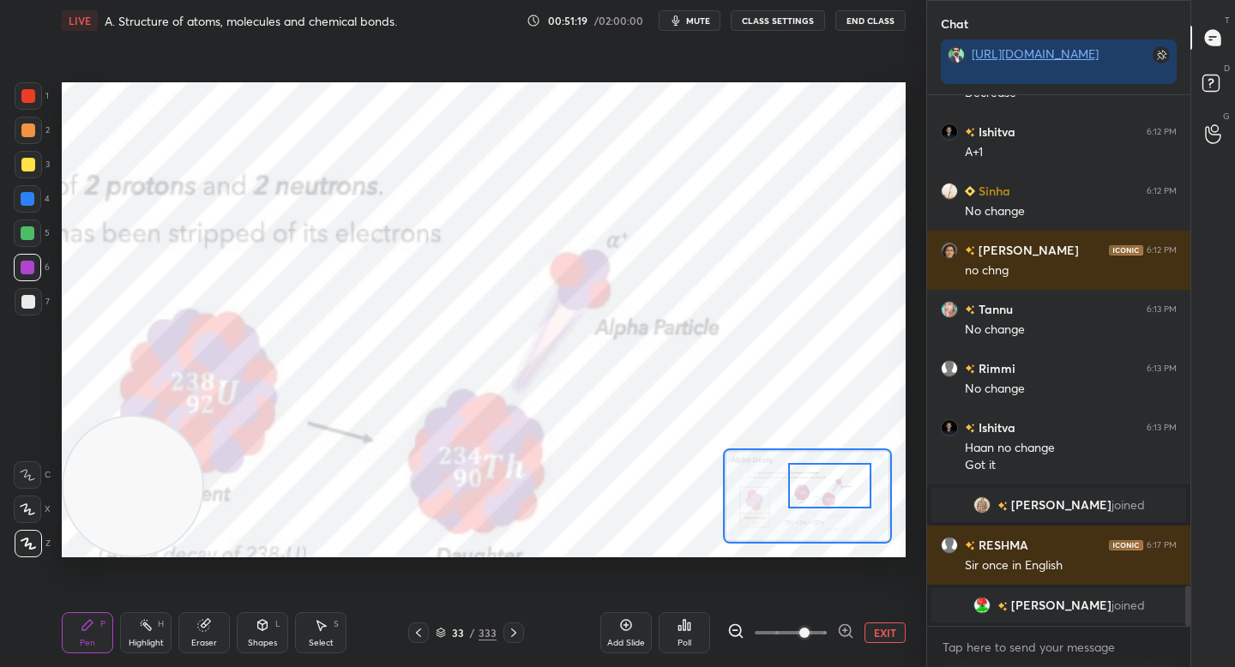
click at [881, 632] on button "EXIT" at bounding box center [884, 633] width 41 height 21
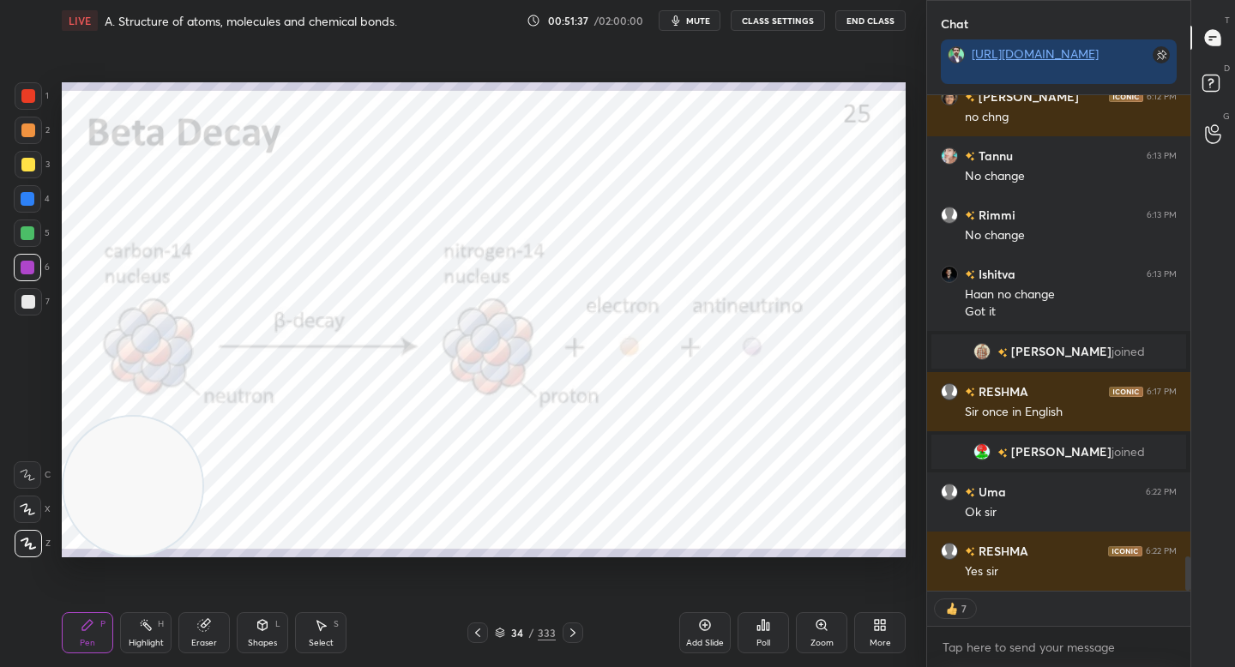
scroll to position [6721, 0]
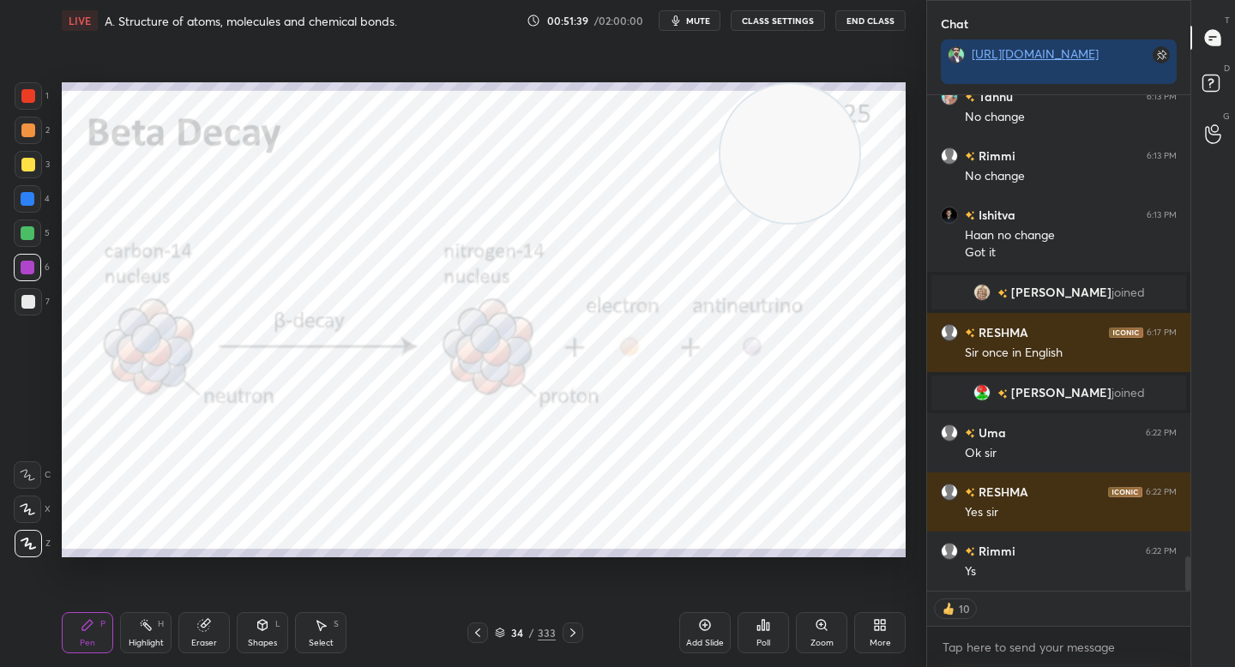
drag, startPoint x: 112, startPoint y: 466, endPoint x: 561, endPoint y: 56, distance: 607.6
click at [767, 29] on div "LIVE A. Structure of atoms, molecules and chemical bonds. 00:51:39 / 02:00:00 m…" at bounding box center [484, 333] width 858 height 667
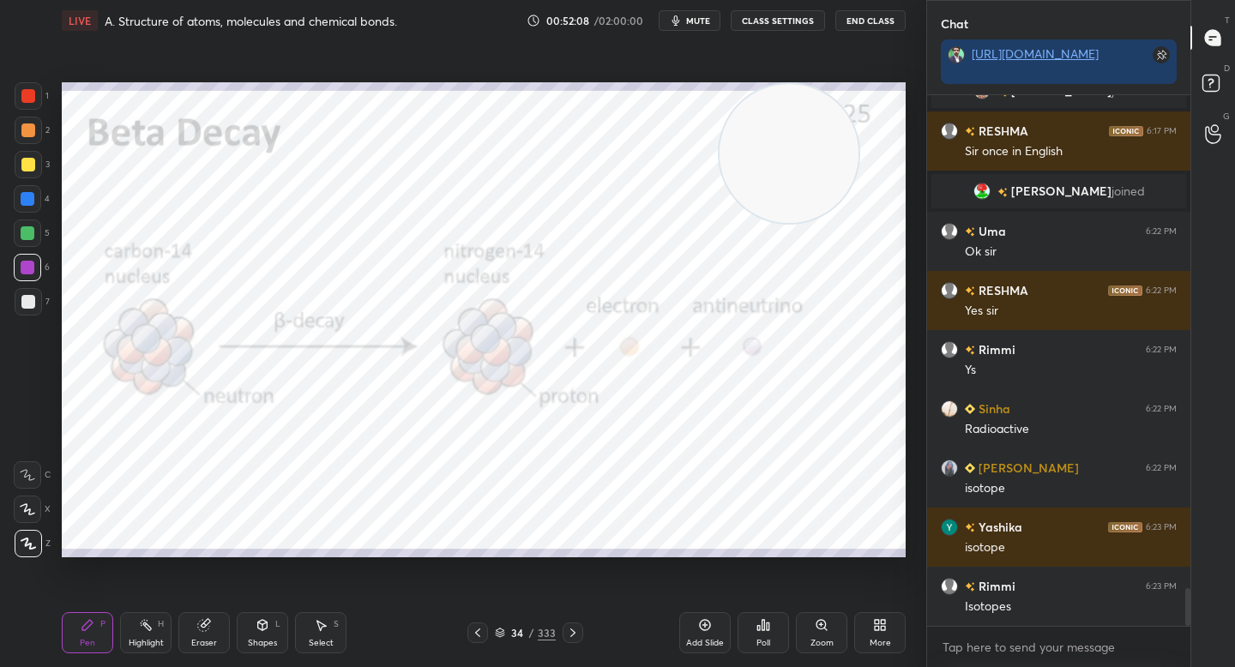
scroll to position [6981, 0]
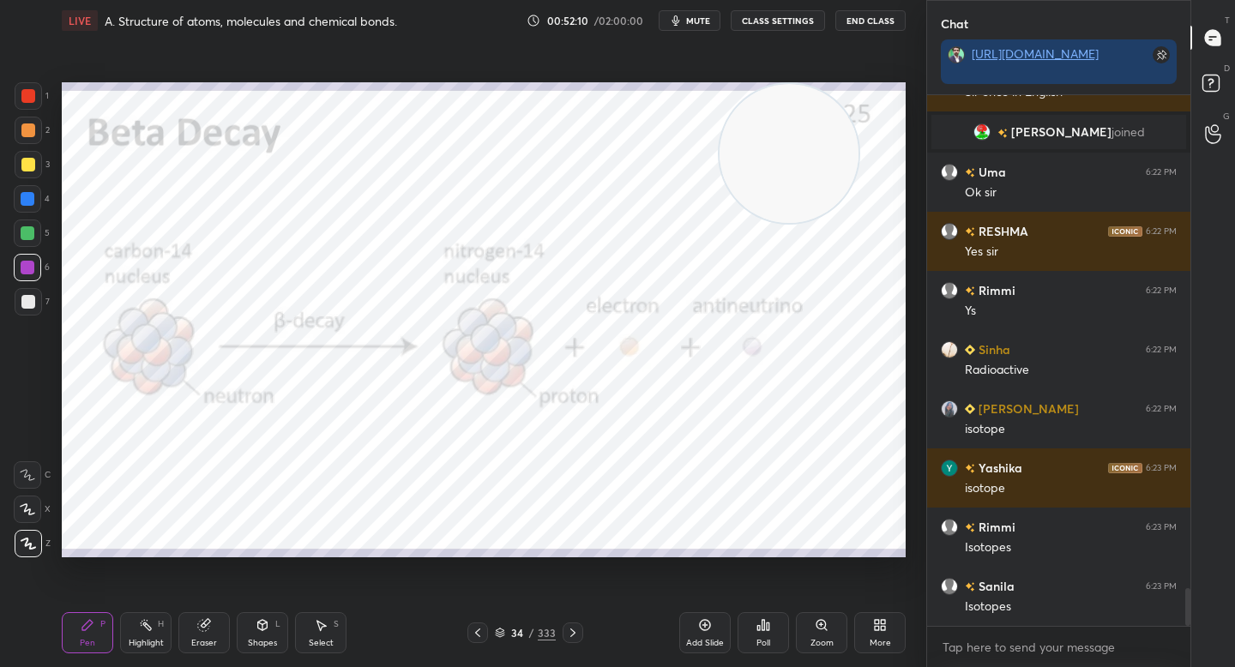
click at [190, 635] on div "Eraser" at bounding box center [203, 632] width 51 height 41
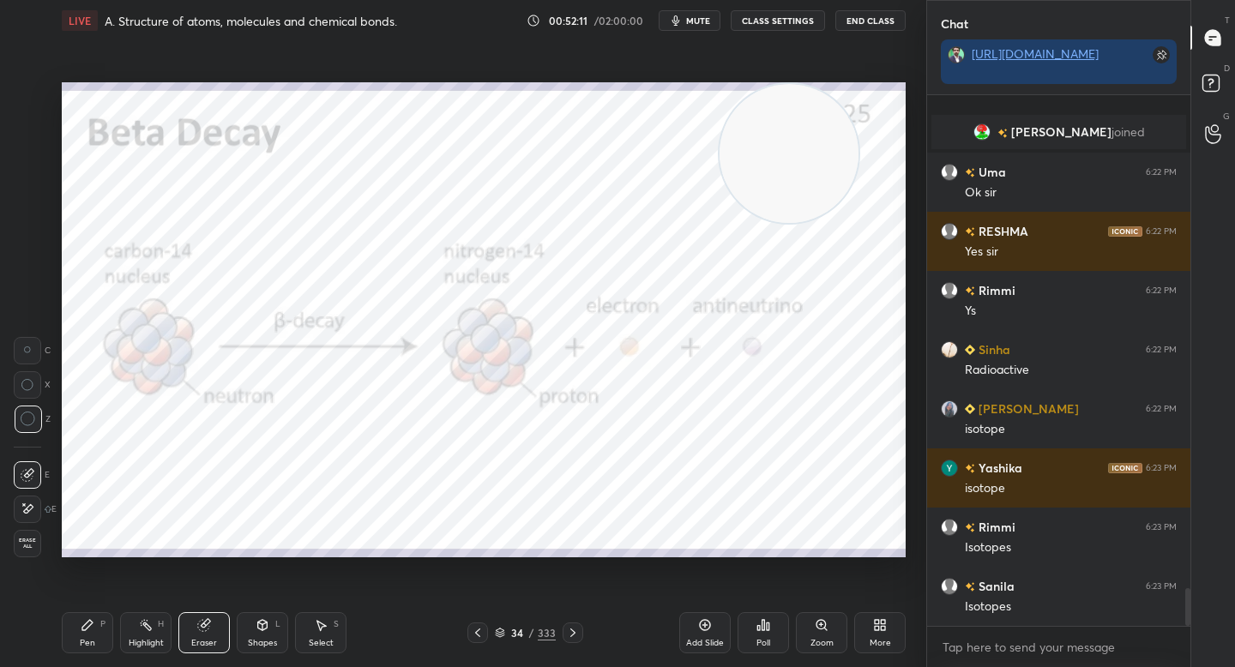
scroll to position [7041, 0]
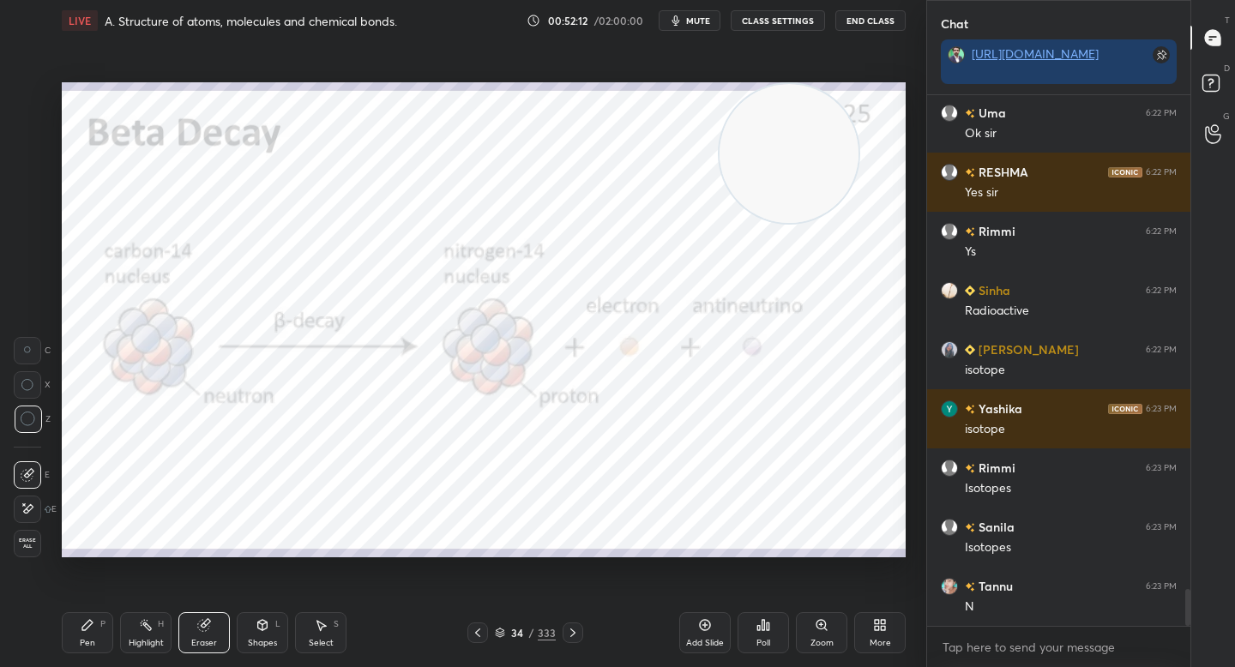
click at [92, 630] on icon at bounding box center [88, 625] width 14 height 14
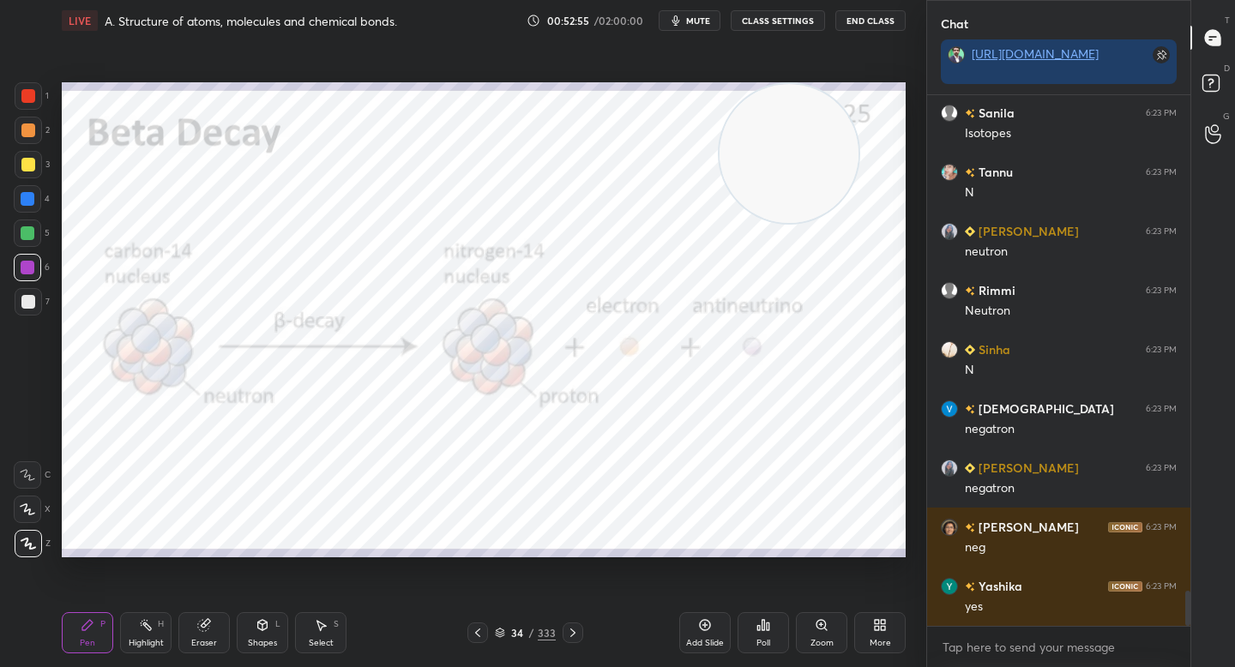
scroll to position [7514, 0]
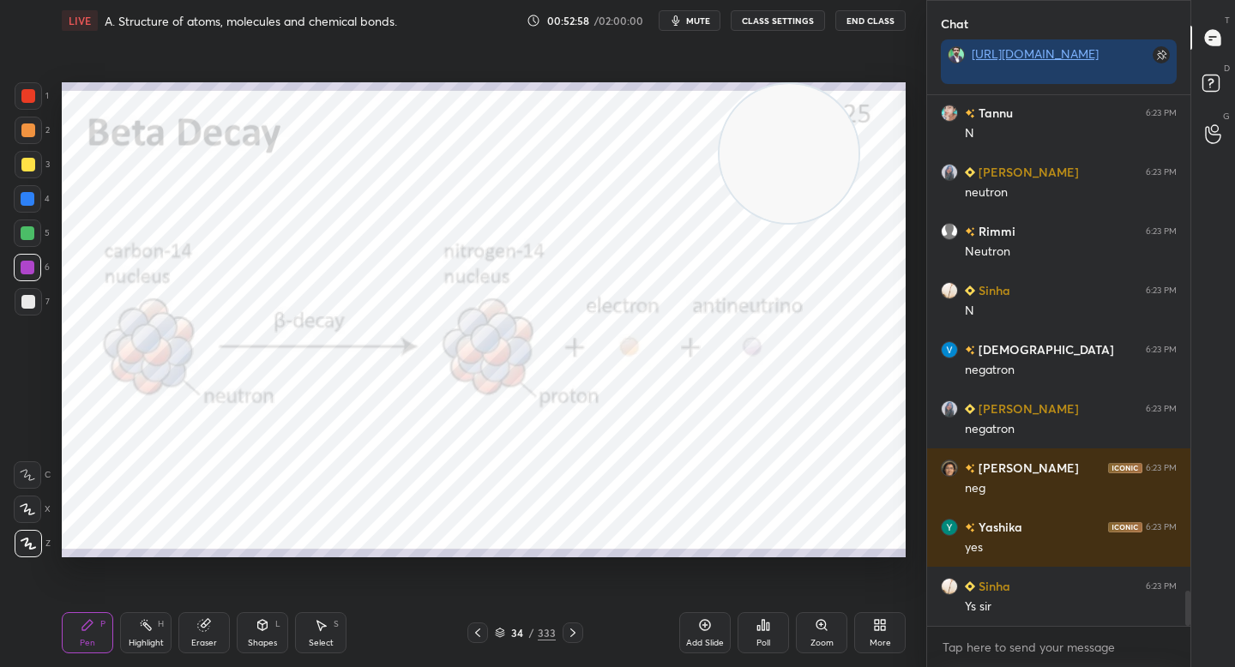
click at [35, 124] on div at bounding box center [28, 130] width 27 height 27
click at [35, 106] on div at bounding box center [28, 95] width 27 height 27
click at [29, 120] on div at bounding box center [28, 130] width 27 height 27
click at [32, 106] on div at bounding box center [28, 95] width 27 height 27
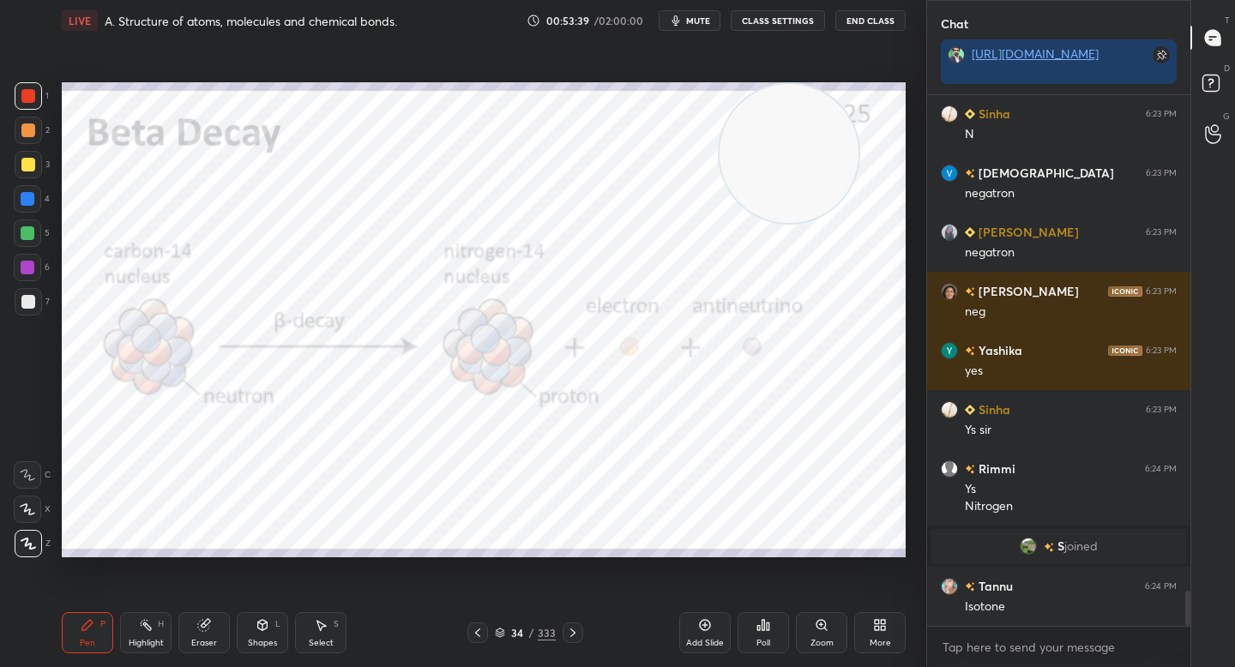
scroll to position [7398, 0]
drag, startPoint x: 26, startPoint y: 273, endPoint x: 52, endPoint y: 274, distance: 26.6
click at [26, 273] on div at bounding box center [28, 268] width 14 height 14
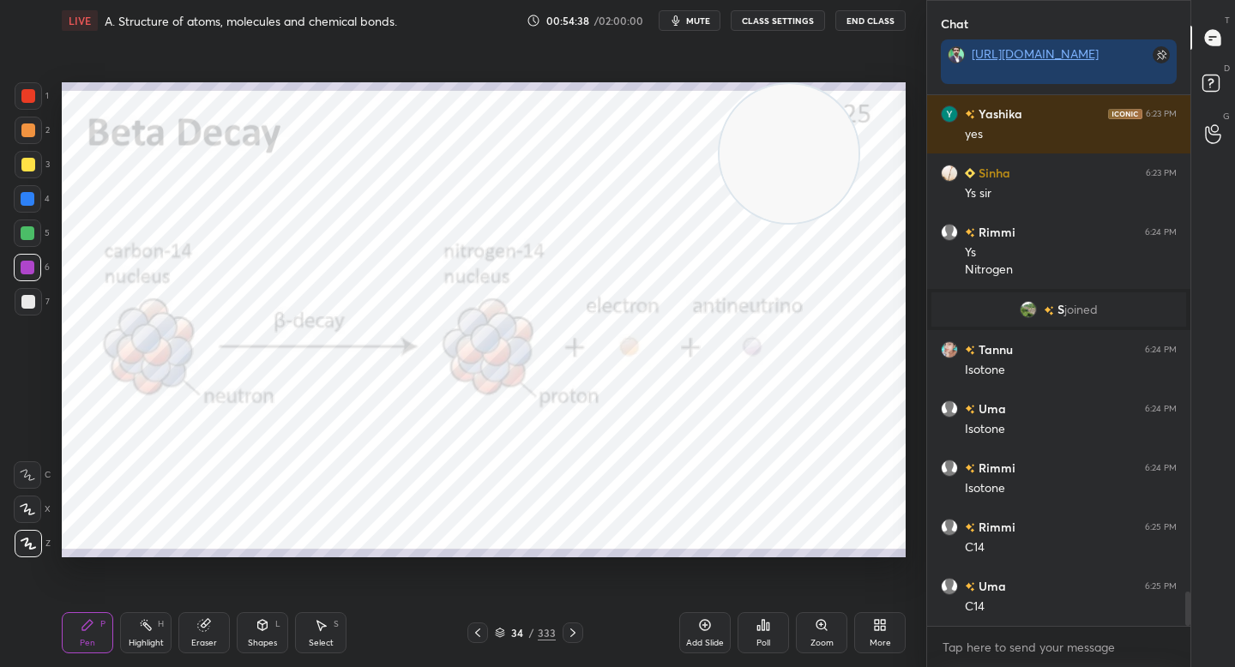
scroll to position [7694, 0]
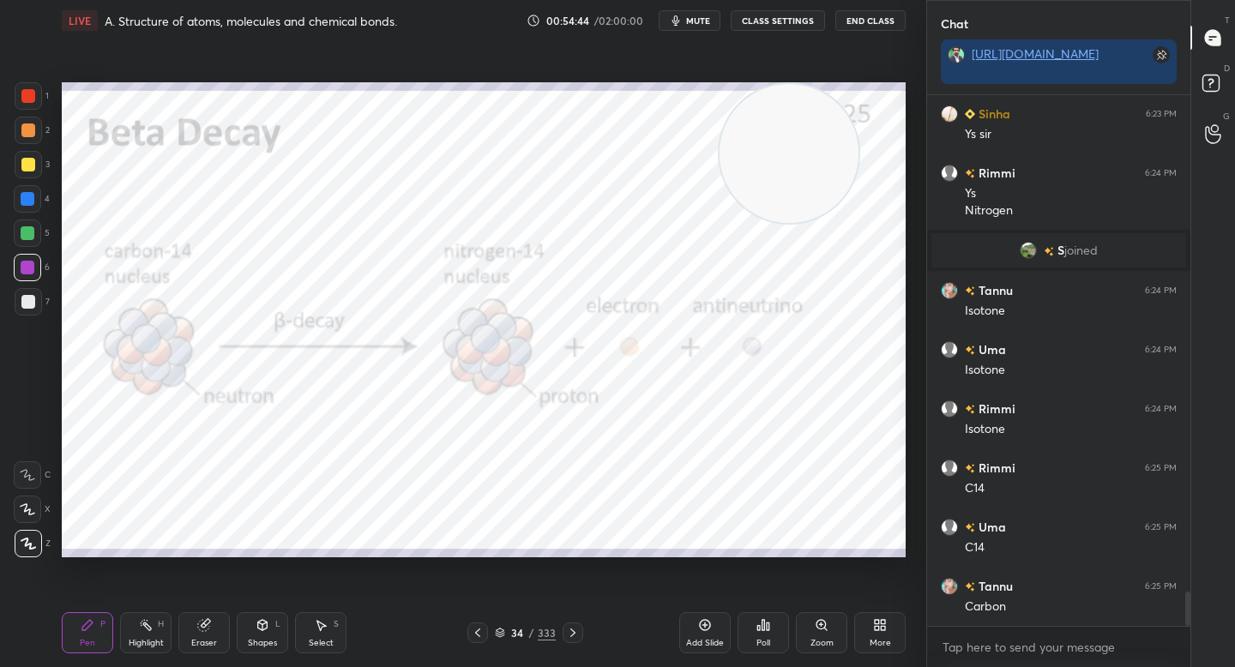
click at [38, 104] on div at bounding box center [28, 95] width 27 height 27
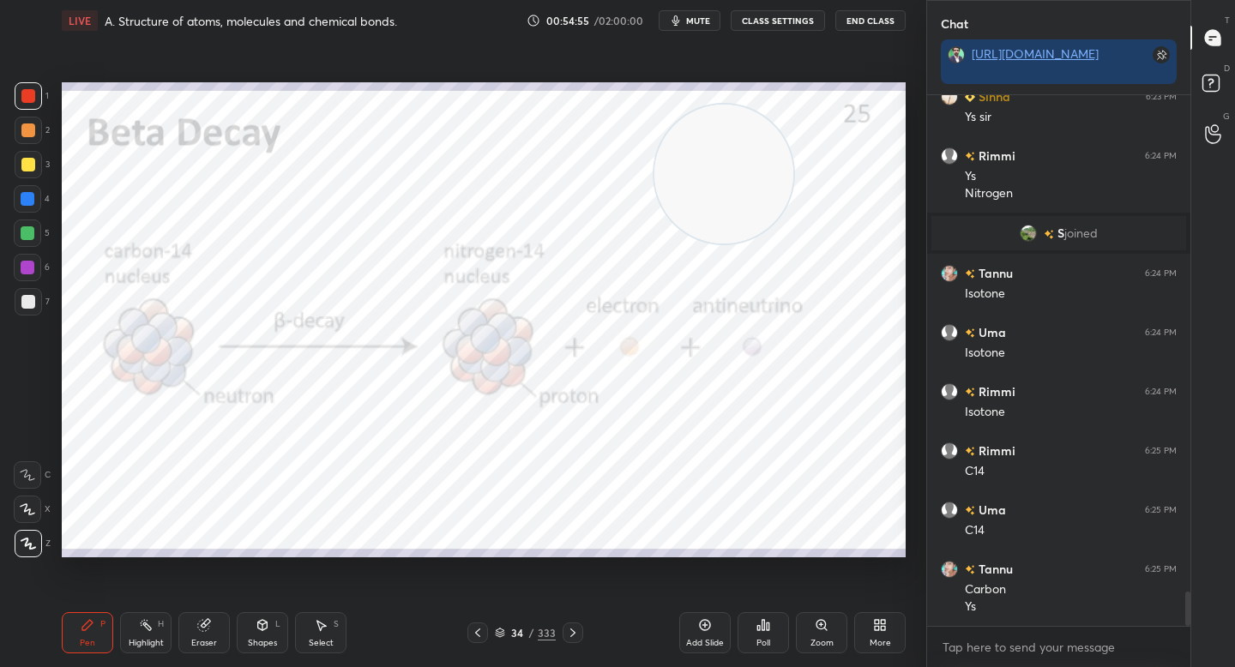
drag, startPoint x: 730, startPoint y: 170, endPoint x: 347, endPoint y: 331, distance: 415.1
click at [654, 244] on video at bounding box center [723, 174] width 139 height 139
drag, startPoint x: 263, startPoint y: 358, endPoint x: 161, endPoint y: 216, distance: 174.5
click at [200, 279] on video at bounding box center [269, 348] width 139 height 139
drag, startPoint x: 175, startPoint y: 203, endPoint x: 147, endPoint y: 544, distance: 341.6
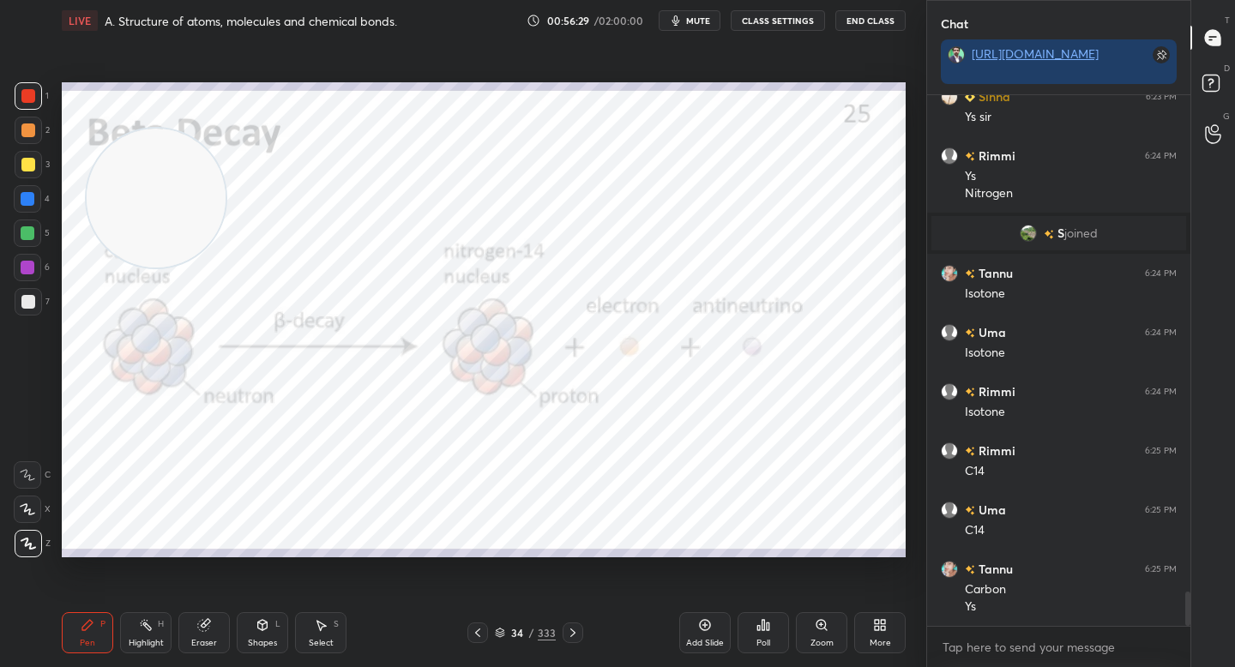
click at [147, 268] on video at bounding box center [156, 198] width 139 height 139
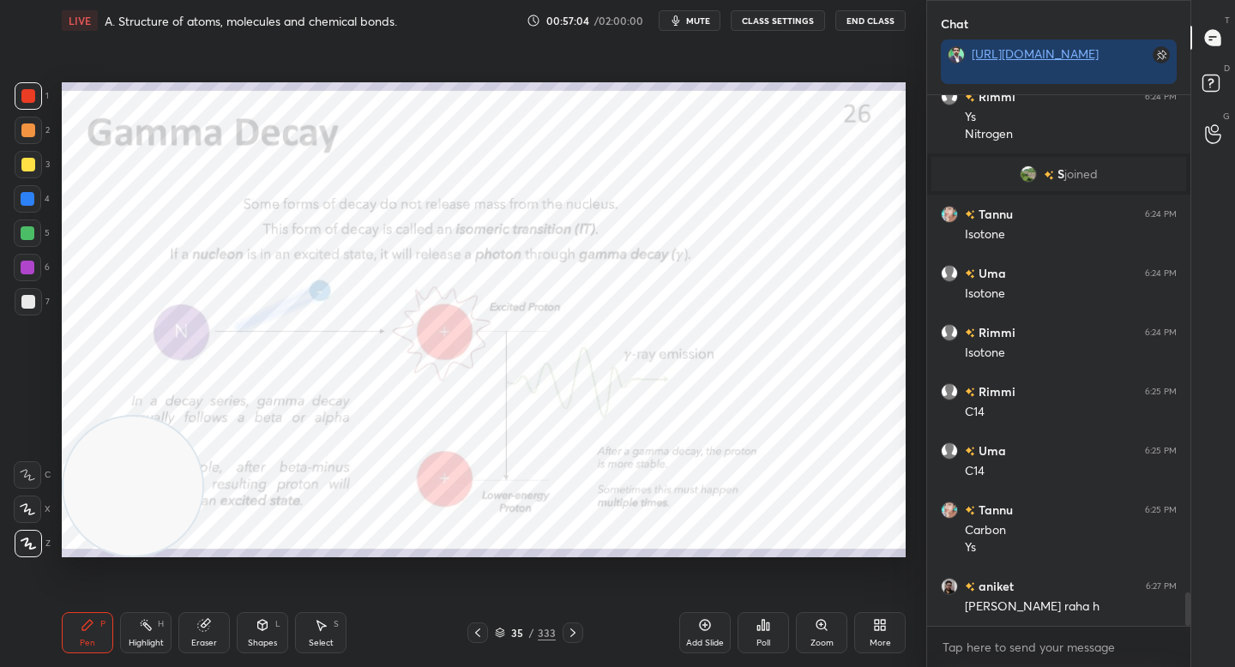
scroll to position [7830, 0]
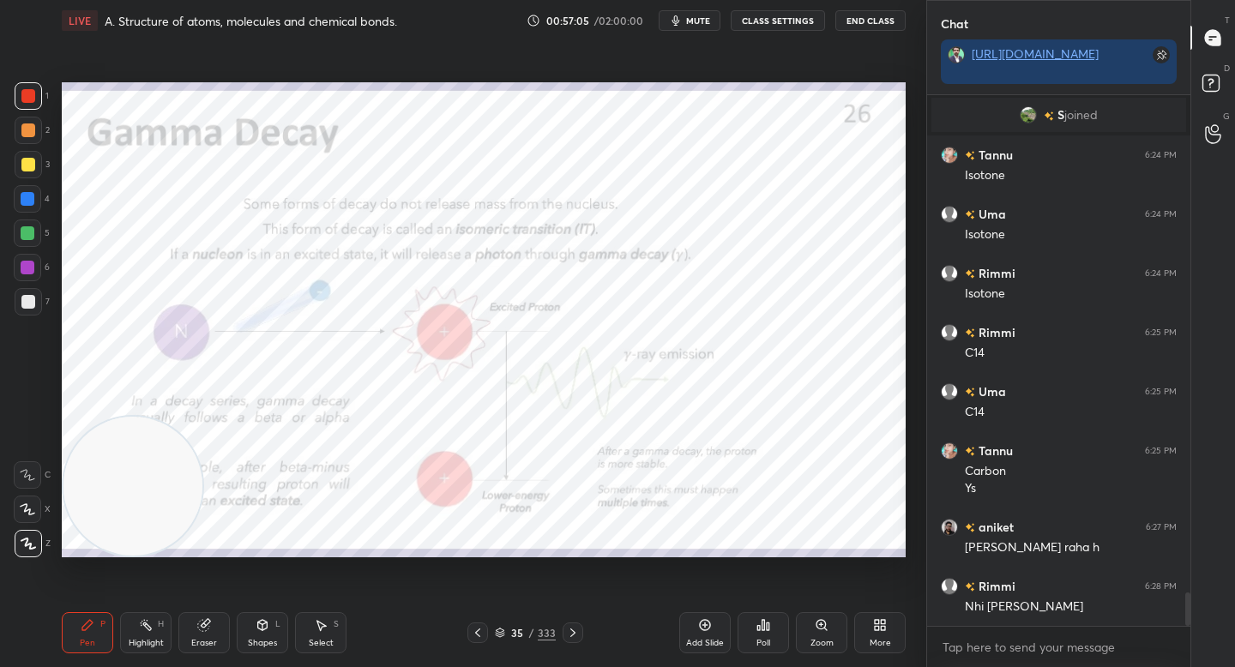
click at [835, 641] on div "Zoom" at bounding box center [821, 632] width 51 height 41
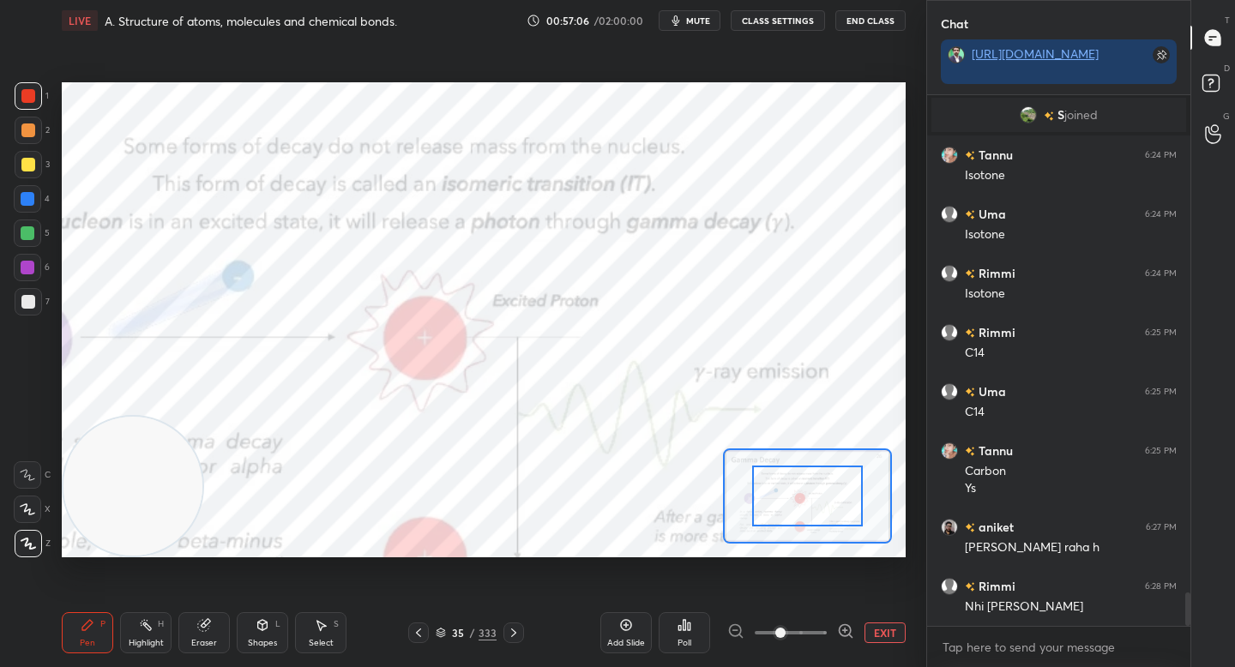
click at [851, 631] on icon at bounding box center [845, 630] width 11 height 11
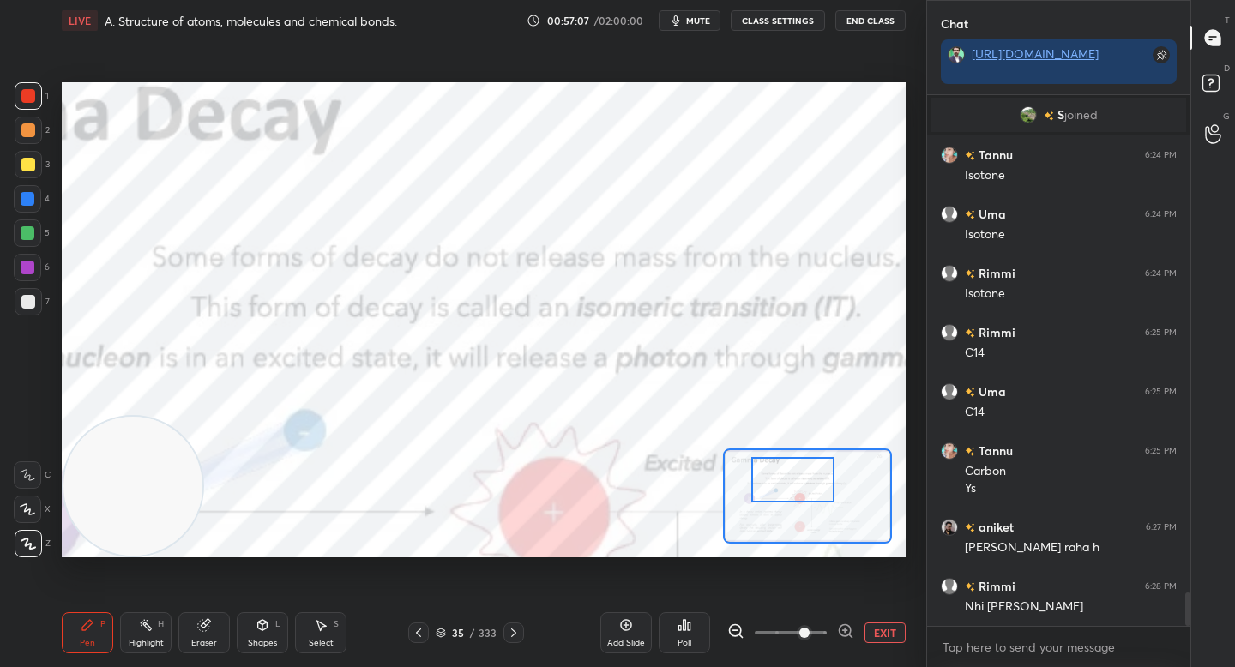
drag, startPoint x: 810, startPoint y: 491, endPoint x: 797, endPoint y: 475, distance: 20.7
click at [797, 475] on div at bounding box center [792, 479] width 82 height 45
click at [726, 627] on div "Add Slide Poll EXIT" at bounding box center [752, 633] width 305 height 96
click at [733, 628] on icon at bounding box center [735, 631] width 17 height 17
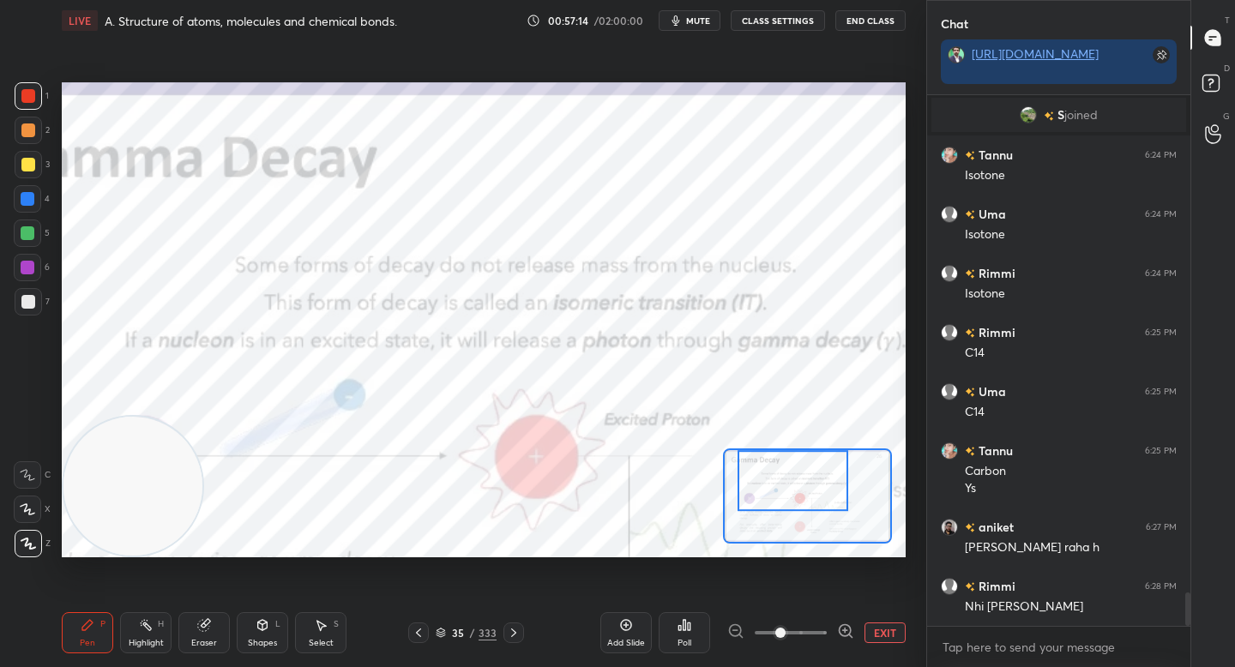
click at [767, 497] on div at bounding box center [793, 480] width 111 height 61
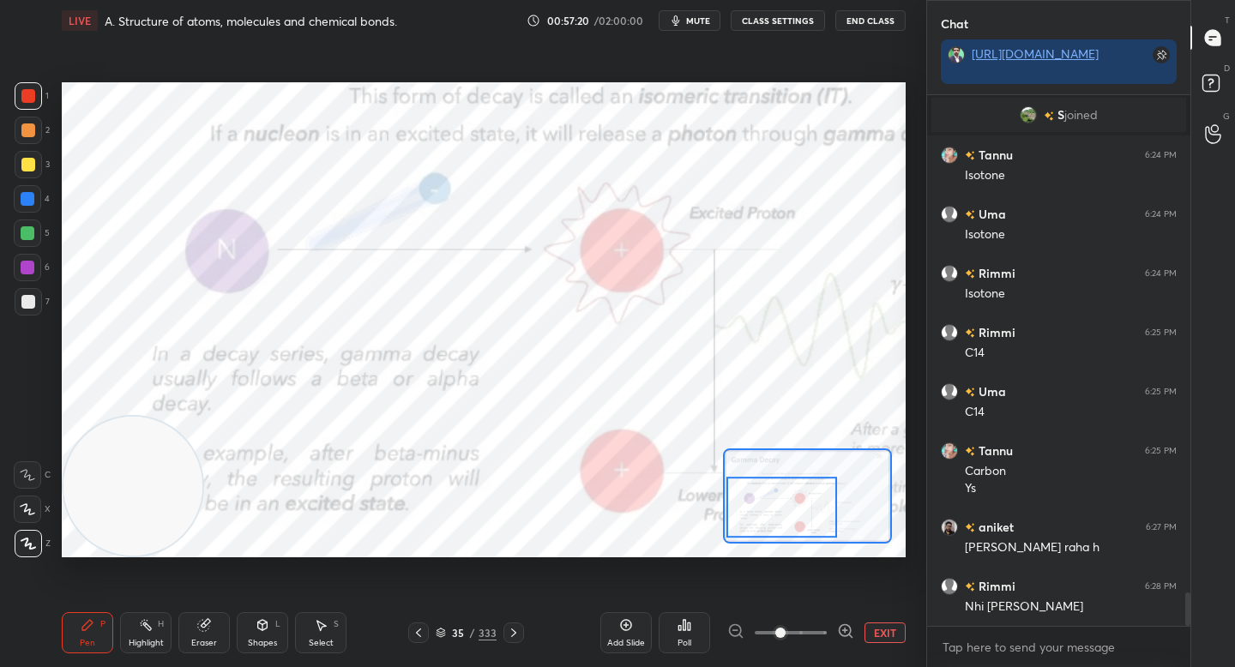
drag, startPoint x: 786, startPoint y: 494, endPoint x: 773, endPoint y: 513, distance: 22.8
click at [774, 513] on div at bounding box center [781, 507] width 111 height 61
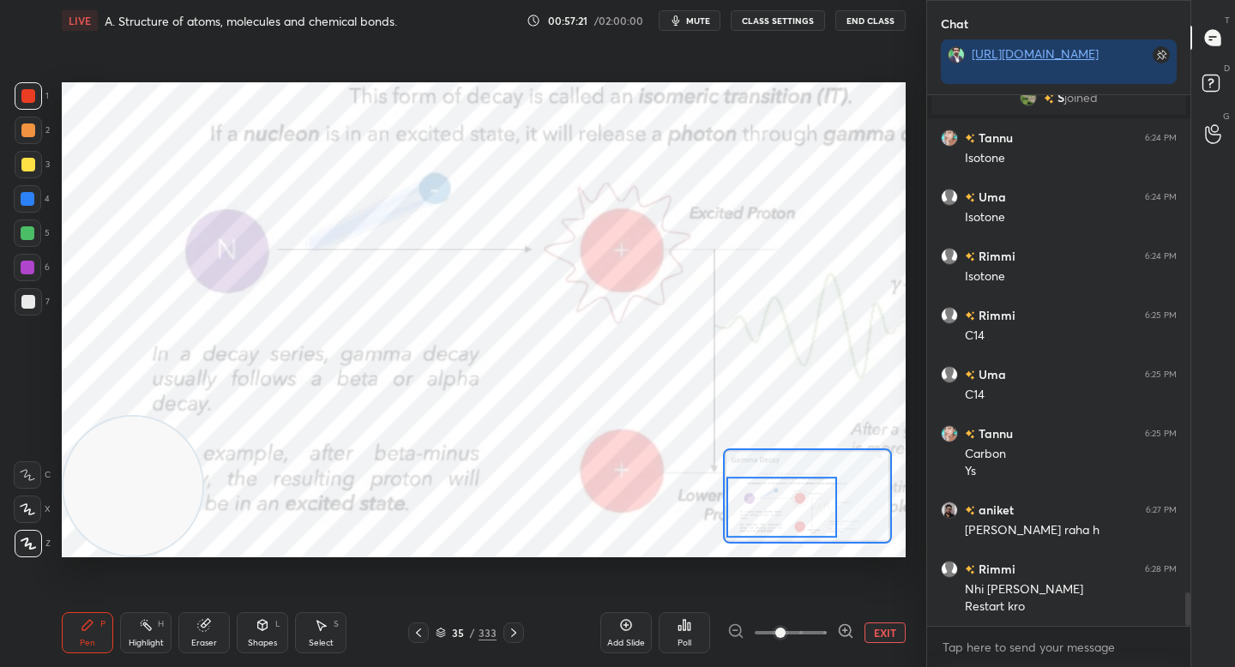
drag, startPoint x: 824, startPoint y: 520, endPoint x: 830, endPoint y: 527, distance: 9.1
click at [830, 526] on div at bounding box center [781, 507] width 111 height 61
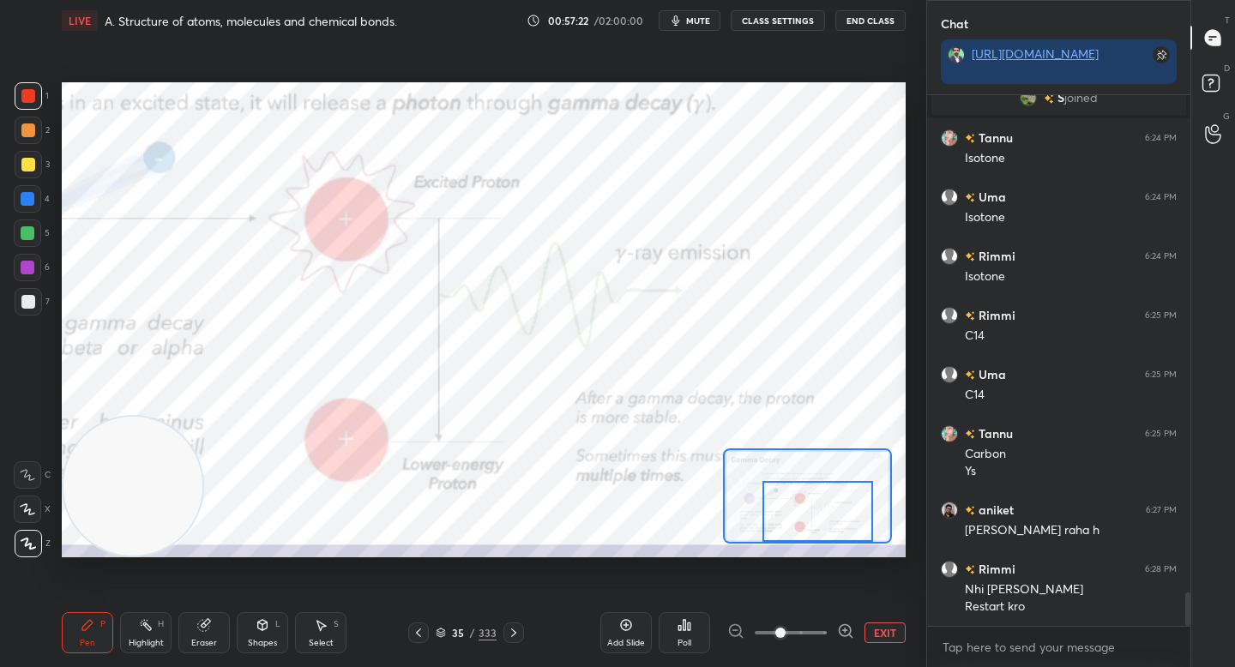
click at [887, 630] on button "EXIT" at bounding box center [884, 633] width 41 height 21
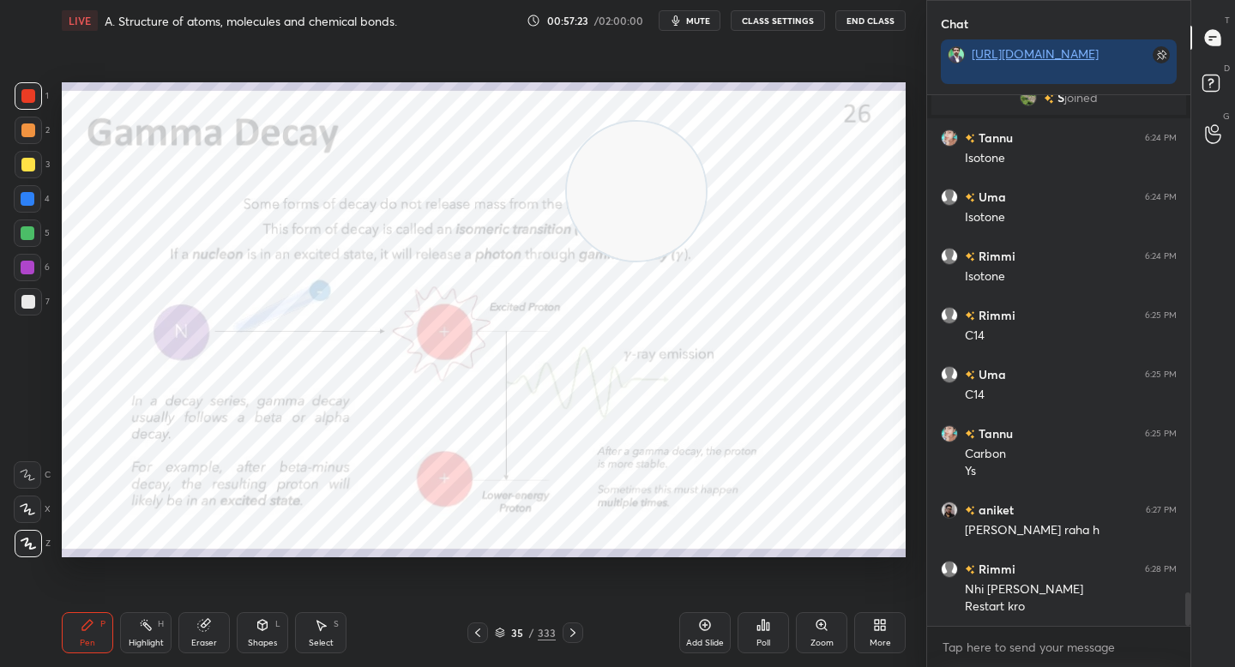
drag, startPoint x: 150, startPoint y: 482, endPoint x: 671, endPoint y: 202, distance: 592.0
click at [685, 209] on video at bounding box center [636, 191] width 139 height 139
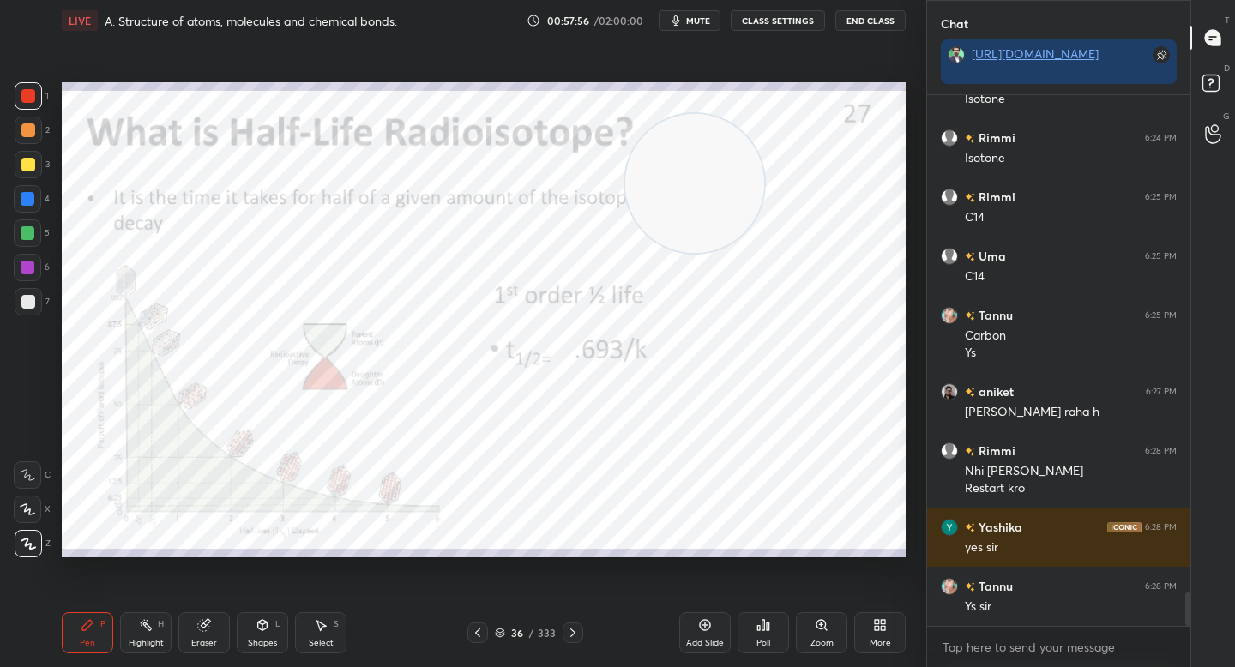
scroll to position [8024, 0]
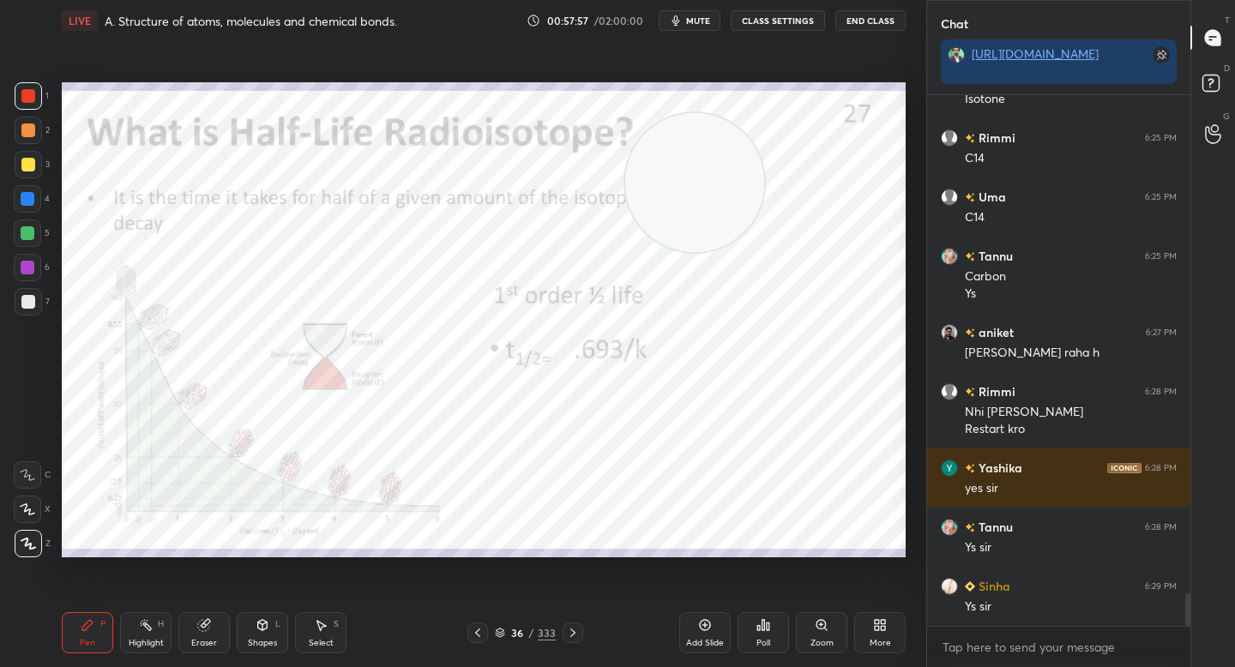
drag, startPoint x: 707, startPoint y: 182, endPoint x: 243, endPoint y: 448, distance: 534.7
click at [625, 252] on video at bounding box center [694, 182] width 139 height 139
click at [162, 504] on video at bounding box center [231, 448] width 139 height 139
click at [34, 238] on div at bounding box center [27, 233] width 27 height 27
drag, startPoint x: 34, startPoint y: 160, endPoint x: 32, endPoint y: 126, distance: 34.4
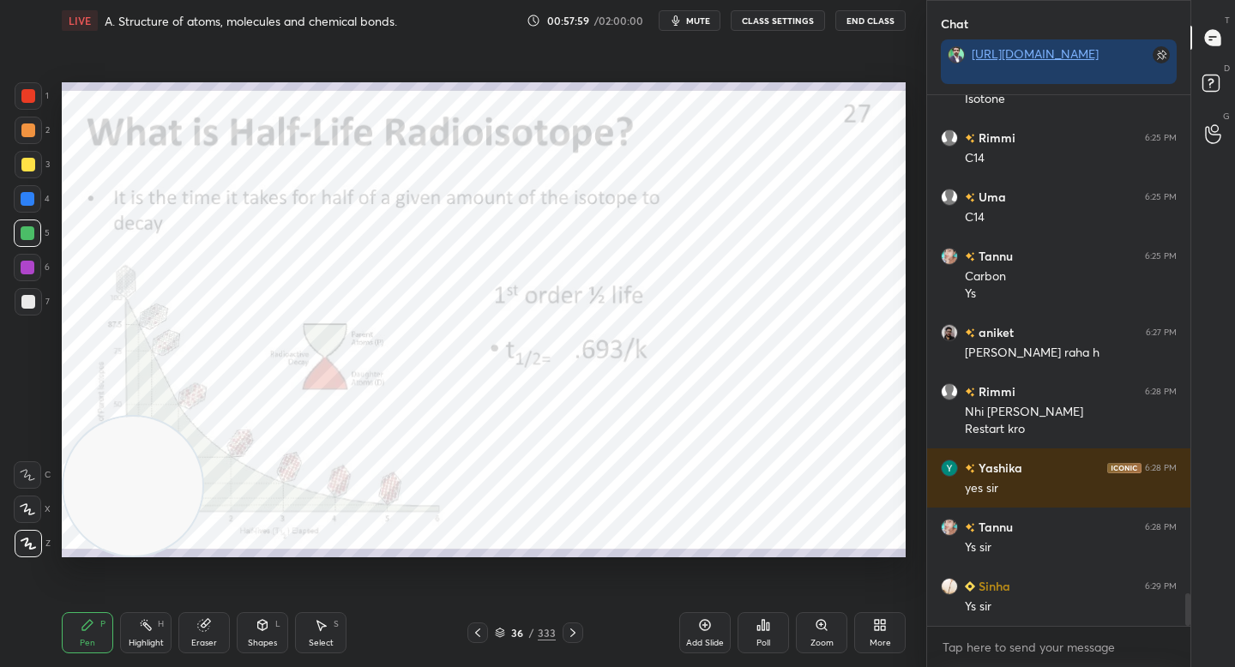
click at [34, 160] on div at bounding box center [28, 164] width 27 height 27
drag, startPoint x: 32, startPoint y: 126, endPoint x: 49, endPoint y: 147, distance: 26.8
click at [32, 124] on div at bounding box center [28, 130] width 14 height 14
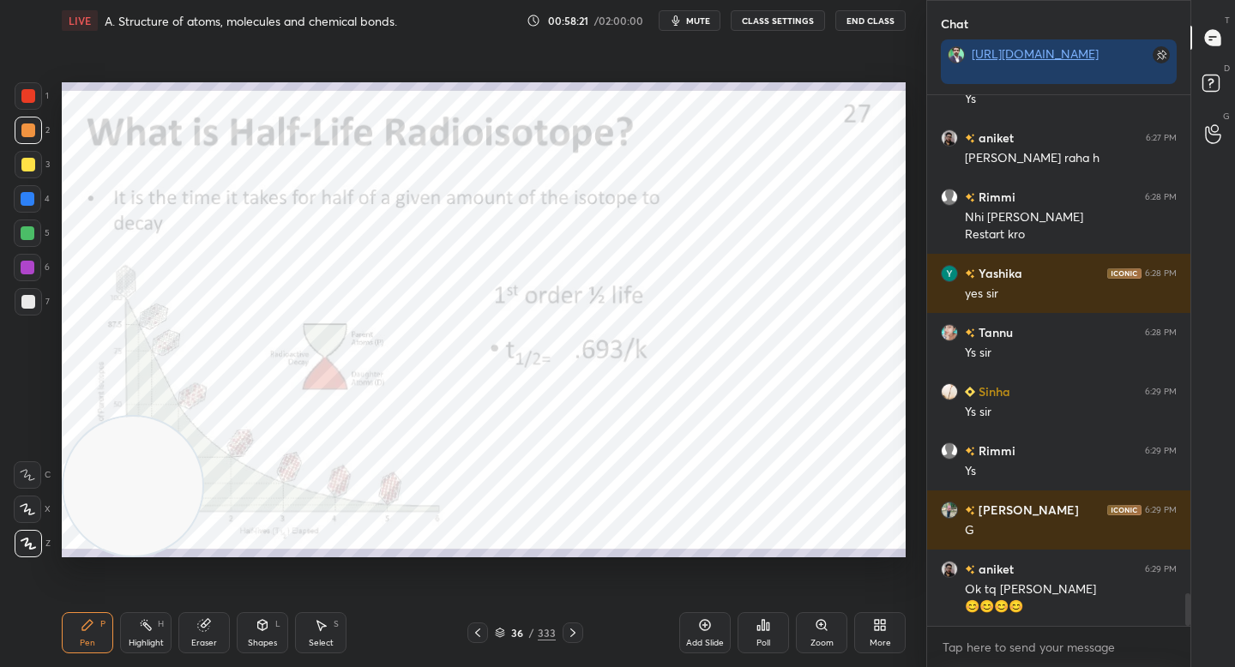
scroll to position [8278, 0]
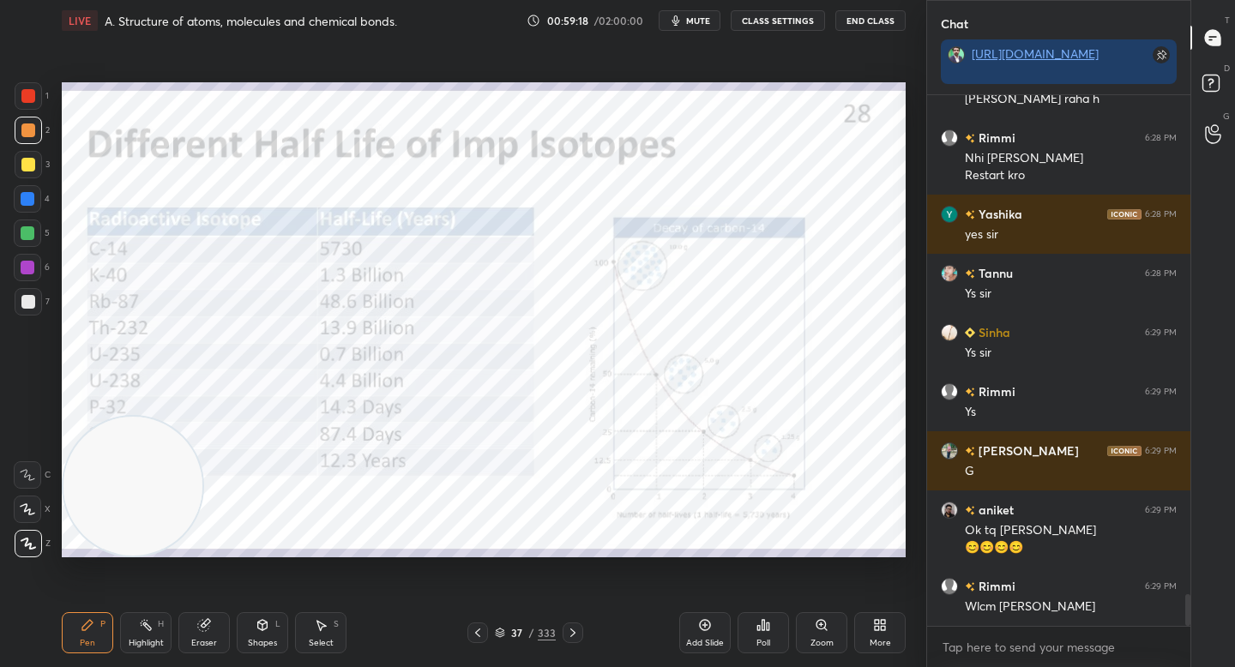
click at [40, 99] on div at bounding box center [28, 95] width 27 height 27
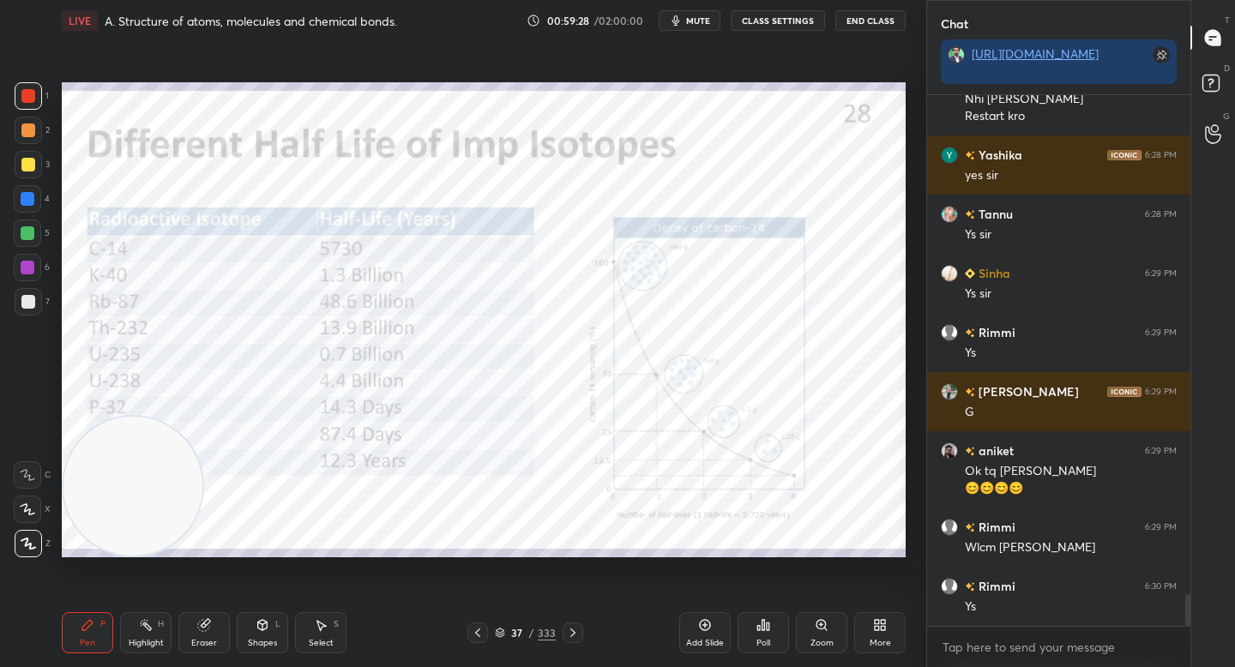
drag, startPoint x: 820, startPoint y: 618, endPoint x: 849, endPoint y: 621, distance: 29.3
click at [822, 620] on icon at bounding box center [822, 625] width 14 height 14
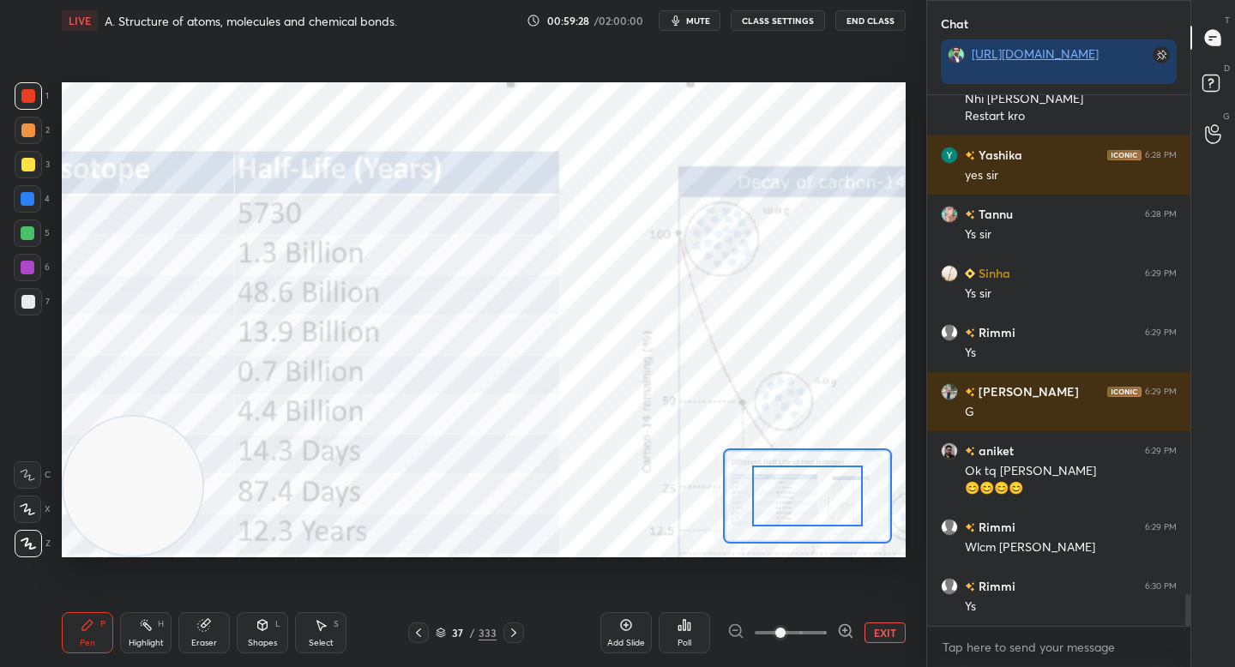
click at [853, 623] on div "EXIT" at bounding box center [816, 633] width 178 height 21
click at [848, 626] on icon at bounding box center [845, 630] width 11 height 11
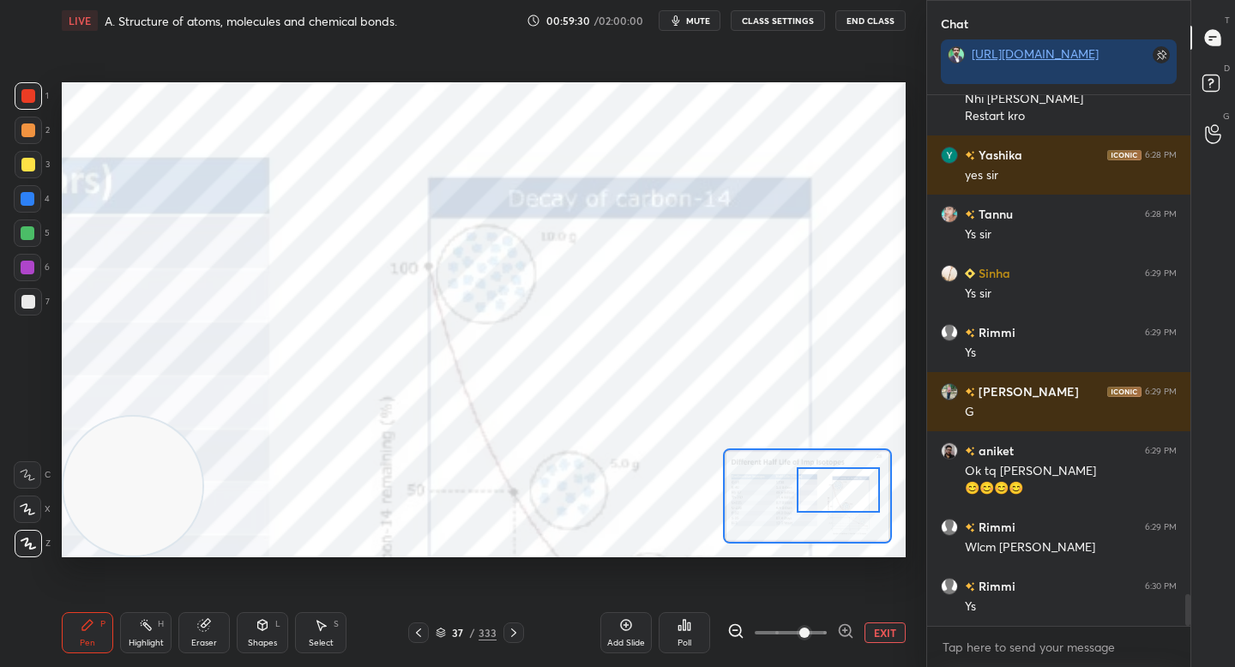
drag, startPoint x: 830, startPoint y: 483, endPoint x: 846, endPoint y: 481, distance: 15.5
click at [846, 481] on div at bounding box center [838, 489] width 82 height 45
click at [815, 492] on div at bounding box center [839, 489] width 82 height 45
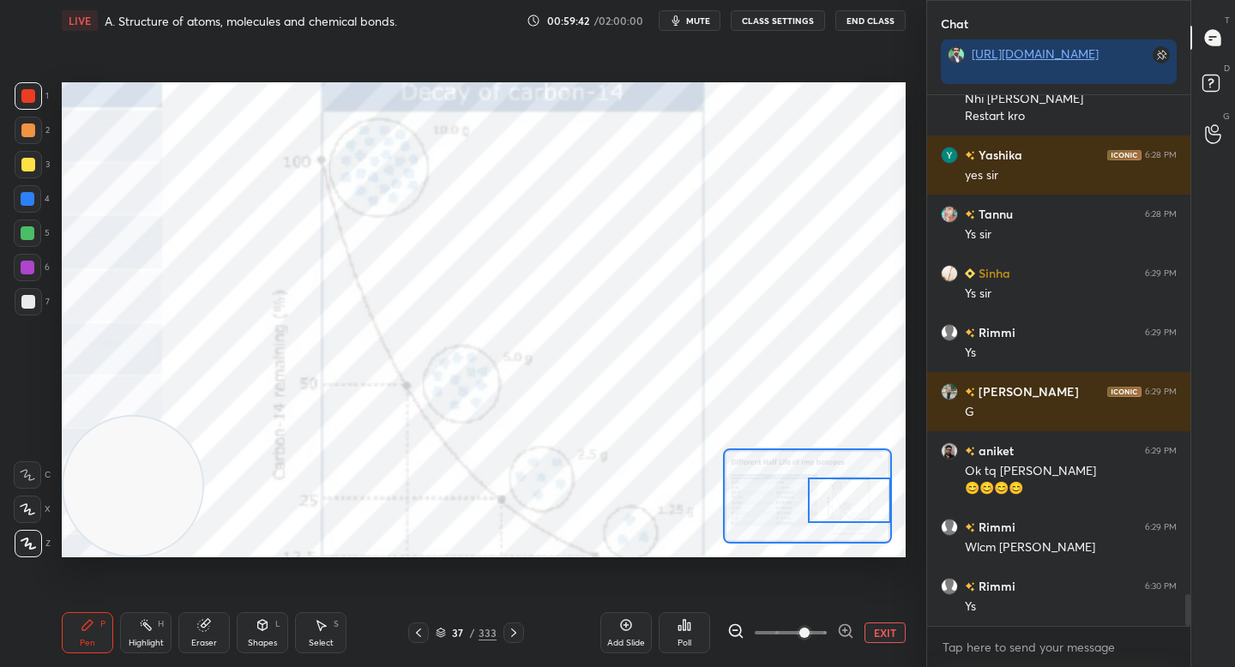
drag, startPoint x: 821, startPoint y: 497, endPoint x: 831, endPoint y: 502, distance: 11.5
click at [833, 502] on div at bounding box center [849, 500] width 82 height 45
click at [860, 503] on div at bounding box center [849, 500] width 82 height 45
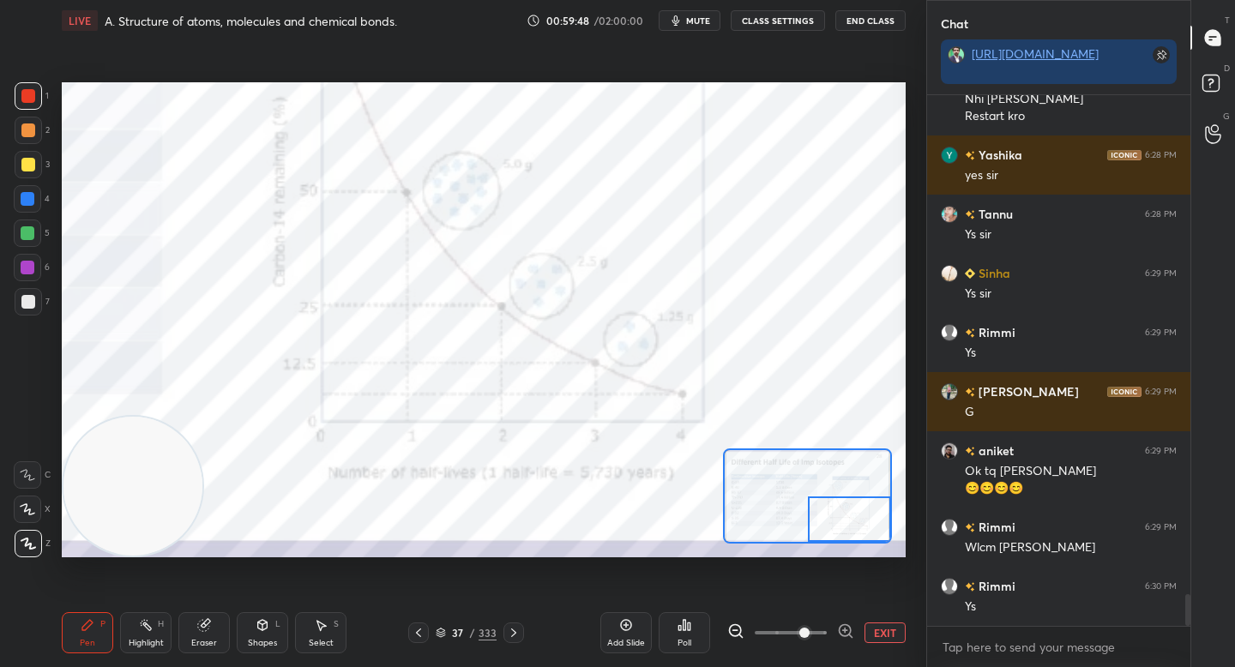
click at [856, 522] on div at bounding box center [849, 519] width 82 height 45
click at [872, 630] on button "EXIT" at bounding box center [884, 633] width 41 height 21
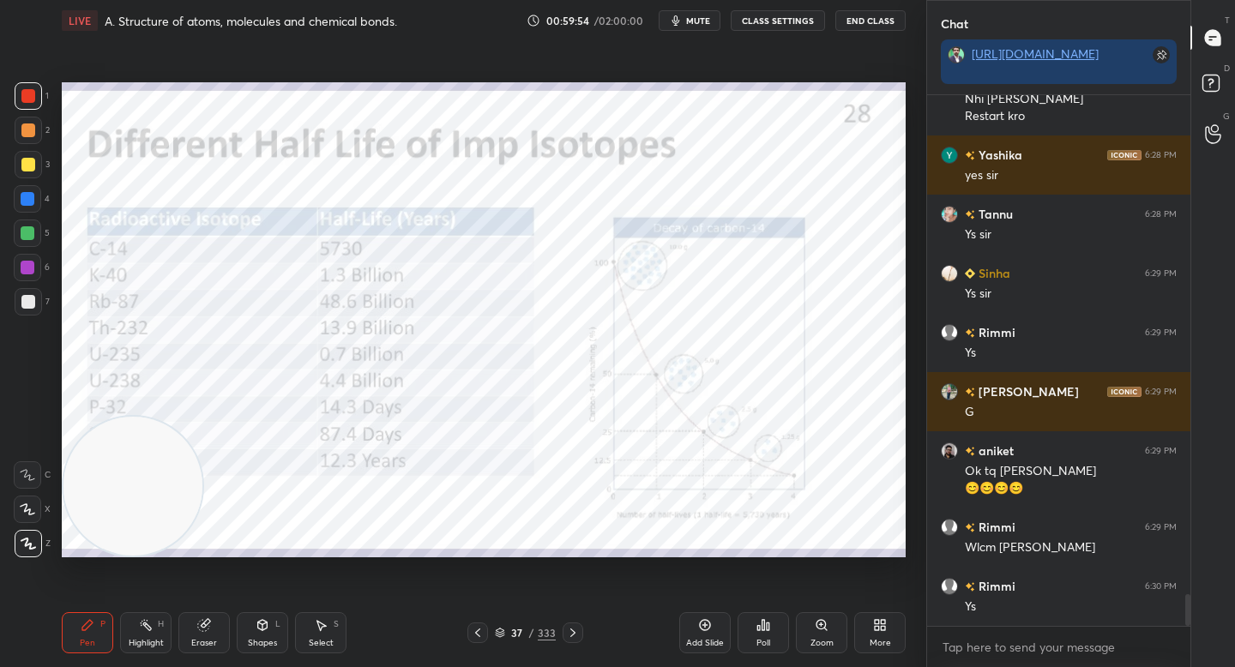
click at [709, 623] on icon at bounding box center [705, 625] width 14 height 14
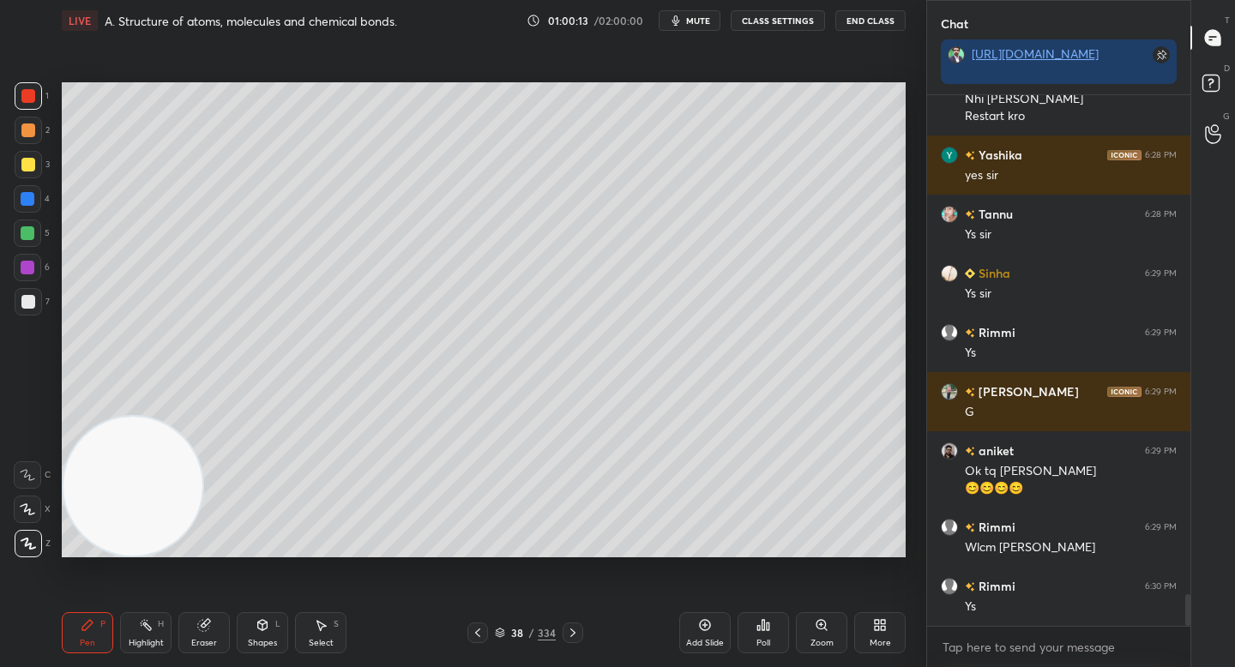
click at [27, 235] on div at bounding box center [28, 233] width 14 height 14
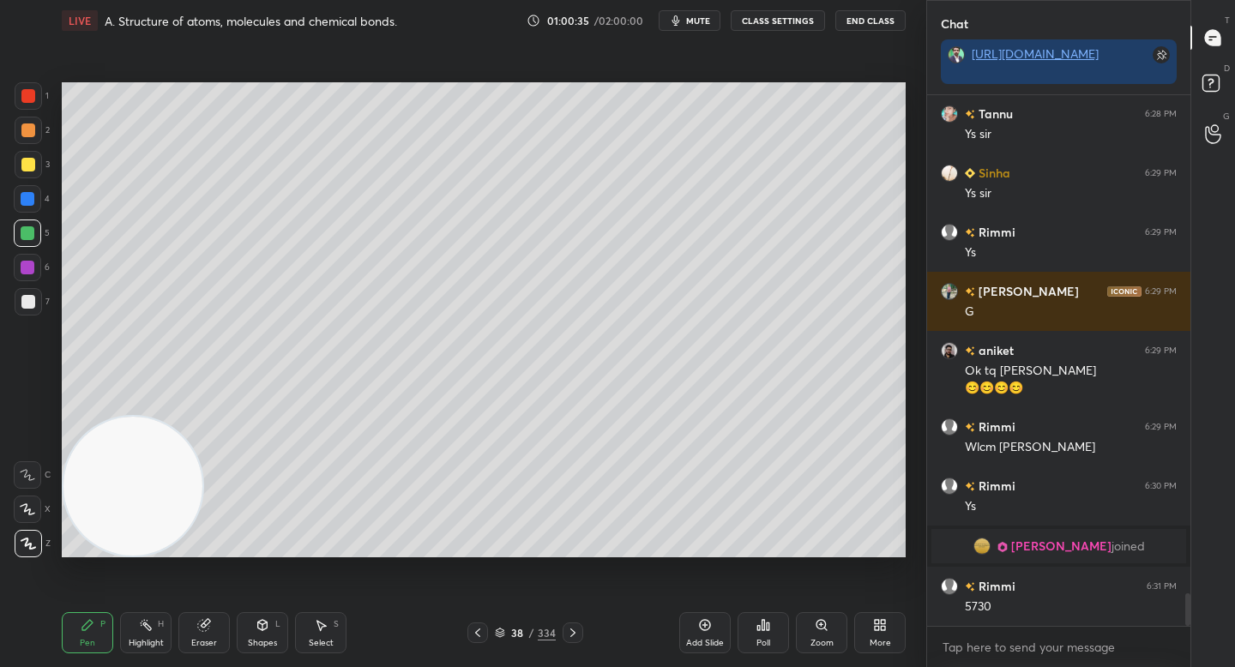
scroll to position [8179, 0]
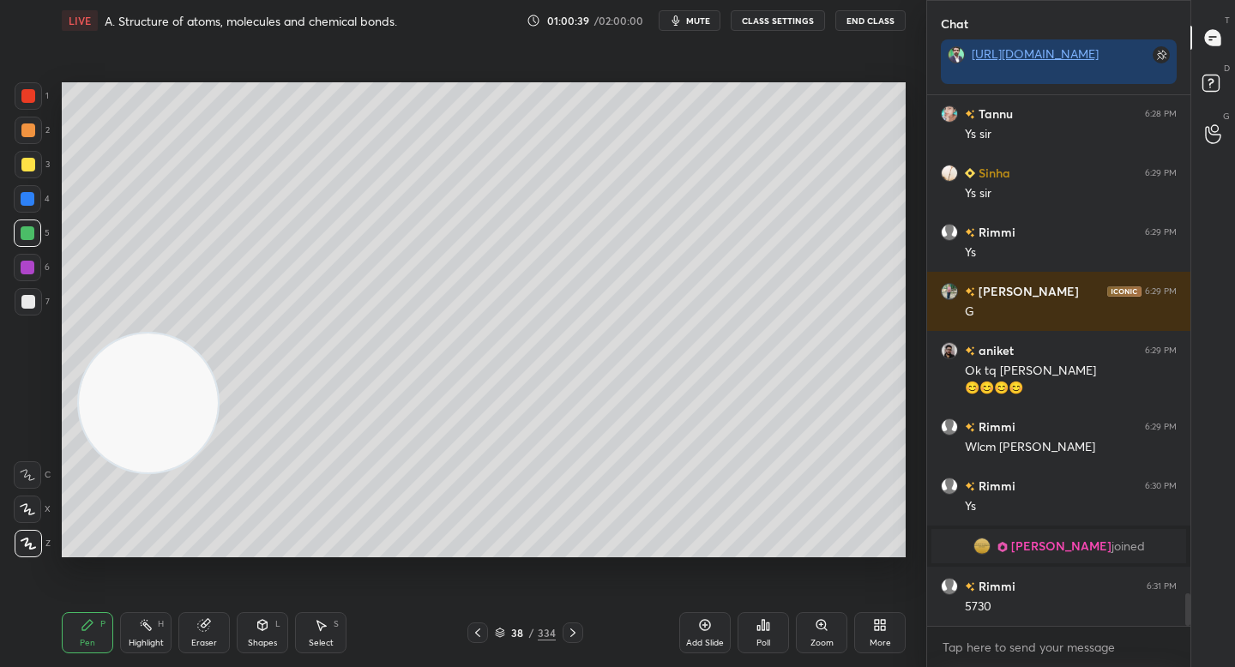
drag, startPoint x: 140, startPoint y: 431, endPoint x: 153, endPoint y: 268, distance: 163.4
click at [147, 334] on video at bounding box center [148, 403] width 139 height 139
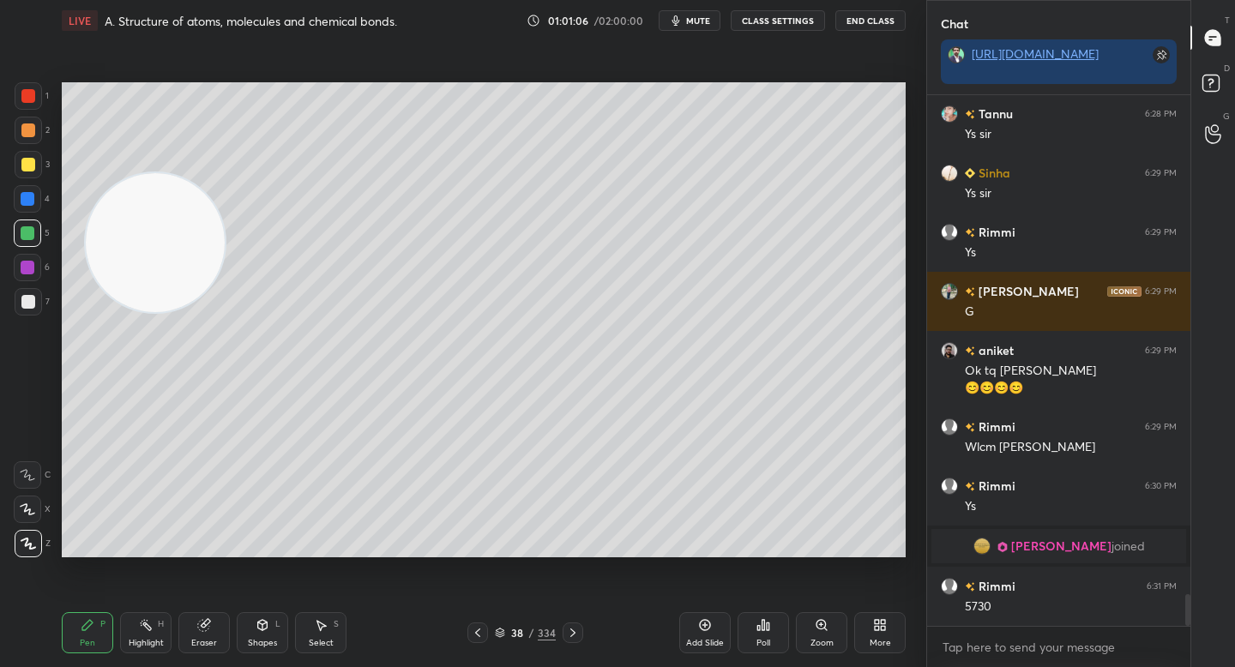
scroll to position [8238, 0]
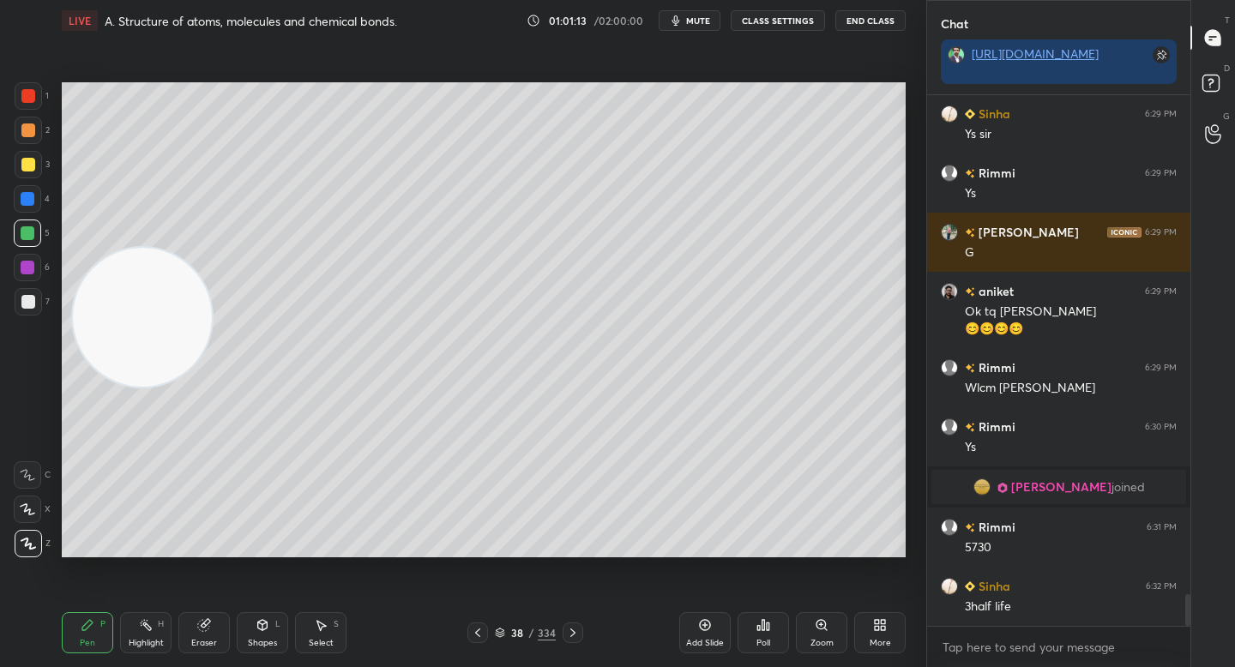
drag, startPoint x: 157, startPoint y: 314, endPoint x: 159, endPoint y: 461, distance: 147.5
click at [159, 387] on video at bounding box center [142, 317] width 139 height 139
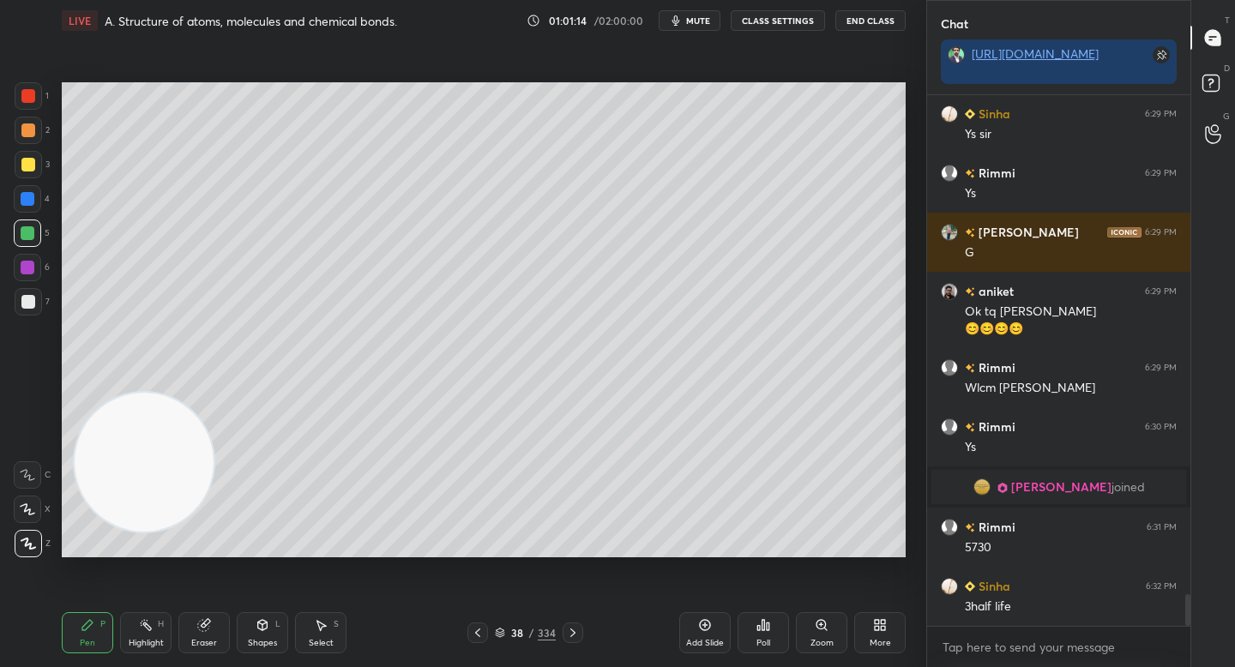
drag, startPoint x: 33, startPoint y: 151, endPoint x: 33, endPoint y: 120, distance: 30.9
click at [32, 149] on div "1 2 3 4 5 6 7" at bounding box center [32, 202] width 36 height 240
click at [31, 119] on div at bounding box center [28, 130] width 27 height 27
drag, startPoint x: 31, startPoint y: 102, endPoint x: 30, endPoint y: 129, distance: 26.6
click at [31, 105] on div at bounding box center [28, 95] width 27 height 27
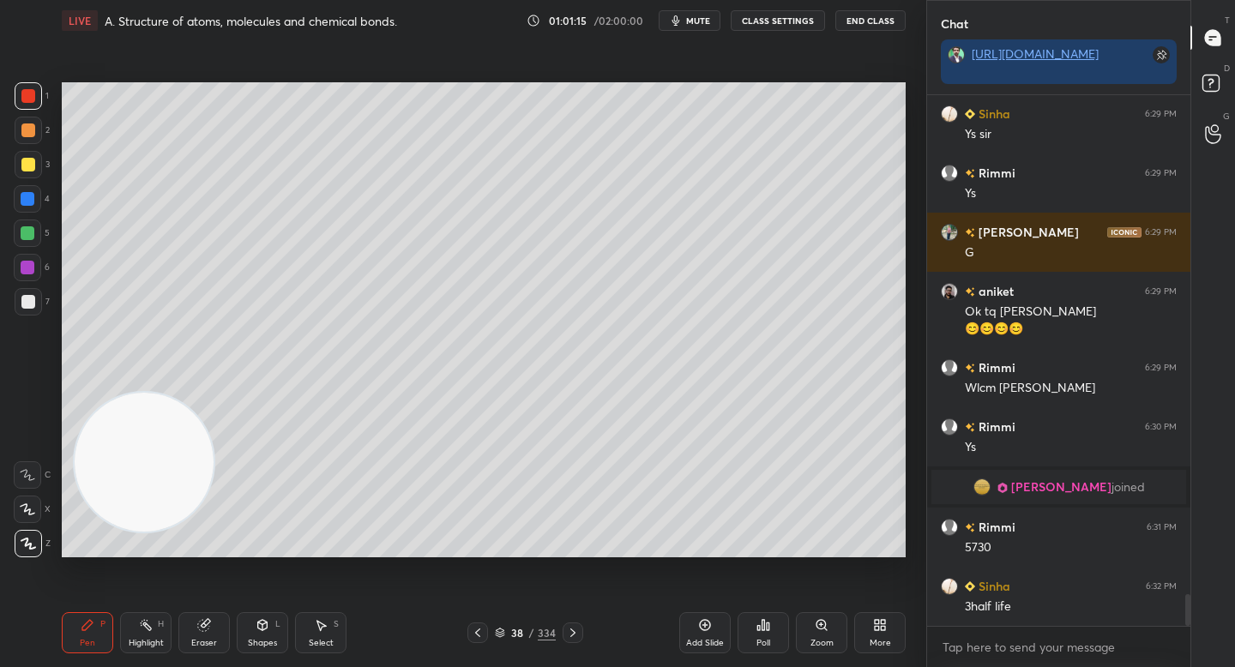
drag, startPoint x: 29, startPoint y: 130, endPoint x: 31, endPoint y: 150, distance: 19.8
click at [29, 131] on div at bounding box center [28, 130] width 14 height 14
click at [30, 161] on div at bounding box center [28, 164] width 27 height 27
click at [33, 141] on div "2" at bounding box center [32, 134] width 35 height 34
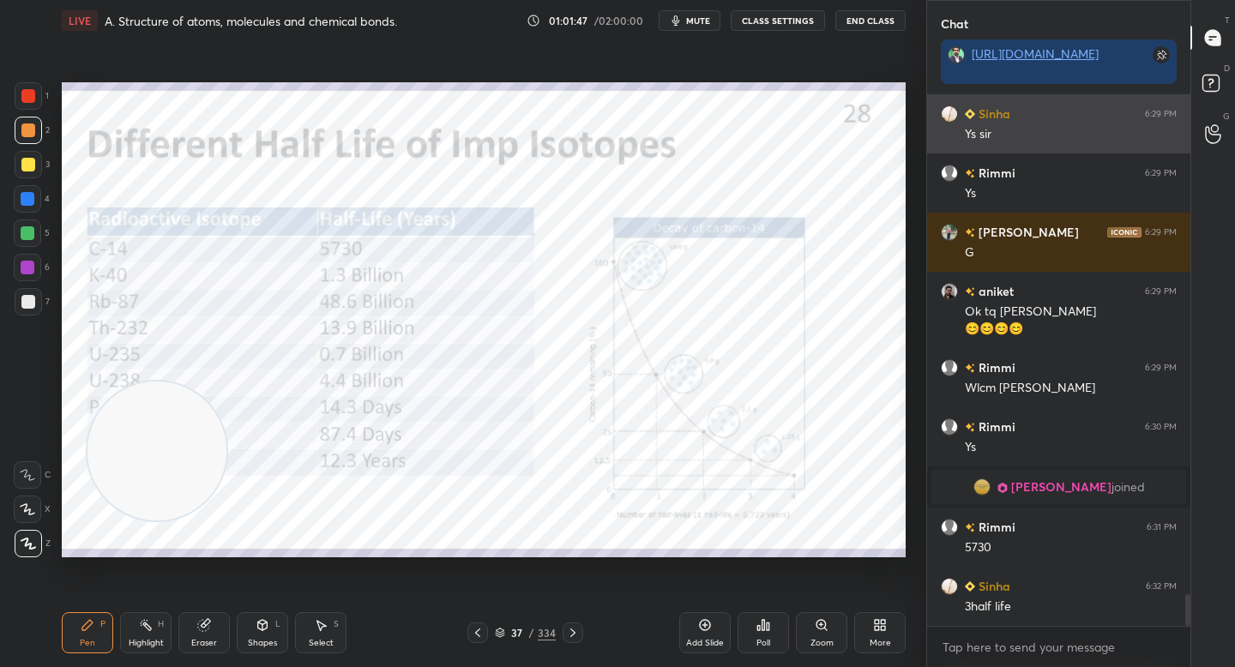
drag, startPoint x: 168, startPoint y: 474, endPoint x: 945, endPoint y: 148, distance: 842.9
click at [958, 149] on div "1 2 3 4 5 6 7 C X Z C X Z E E Erase all H H LIVE A. Structure of atoms, molecul…" at bounding box center [617, 333] width 1235 height 667
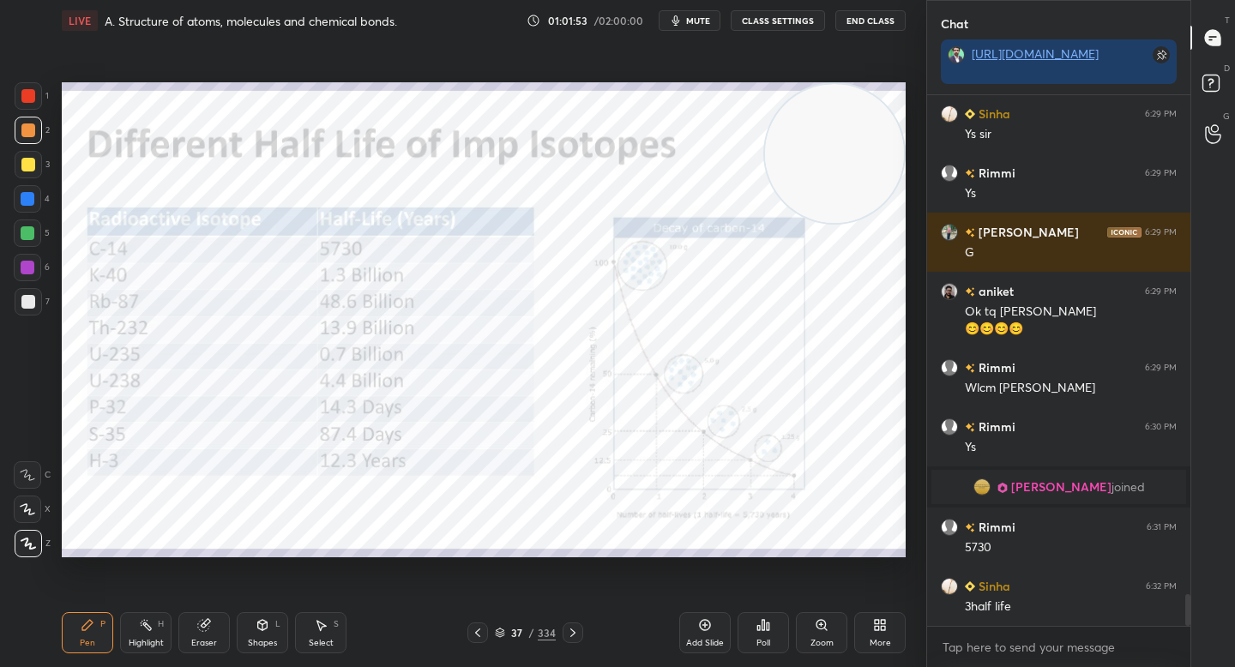
click at [22, 258] on div at bounding box center [27, 267] width 27 height 27
click at [25, 241] on div at bounding box center [27, 233] width 27 height 27
click at [22, 263] on div at bounding box center [28, 268] width 14 height 14
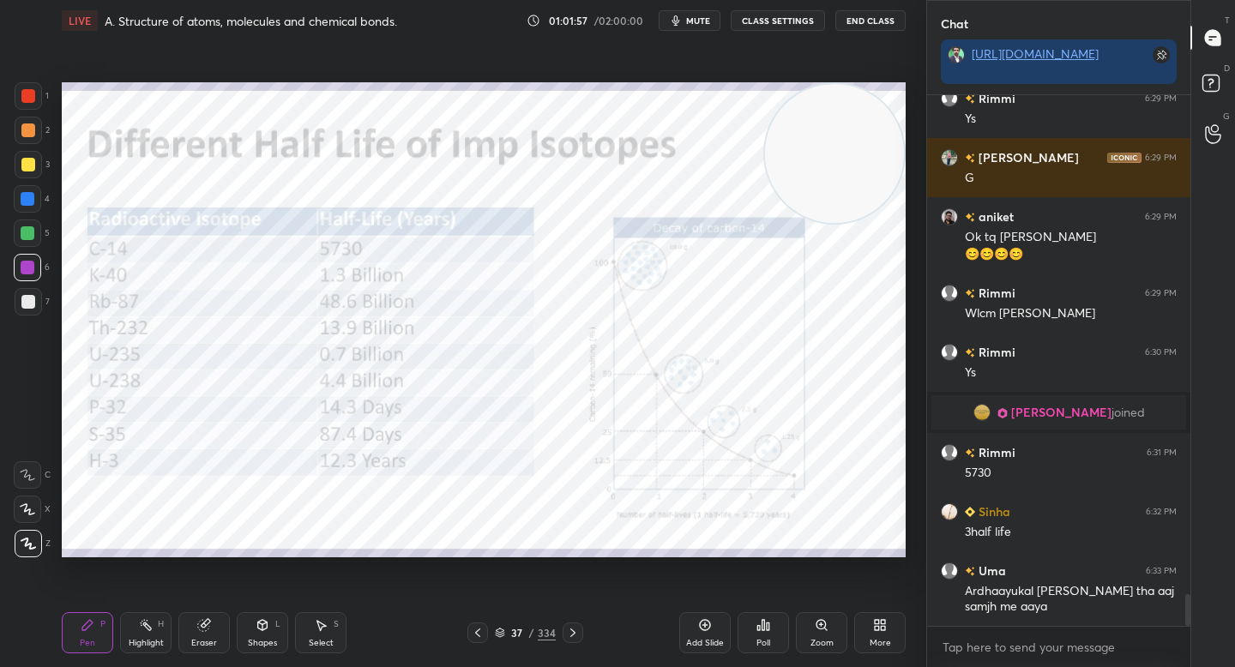
click at [811, 628] on div "Zoom" at bounding box center [821, 632] width 51 height 41
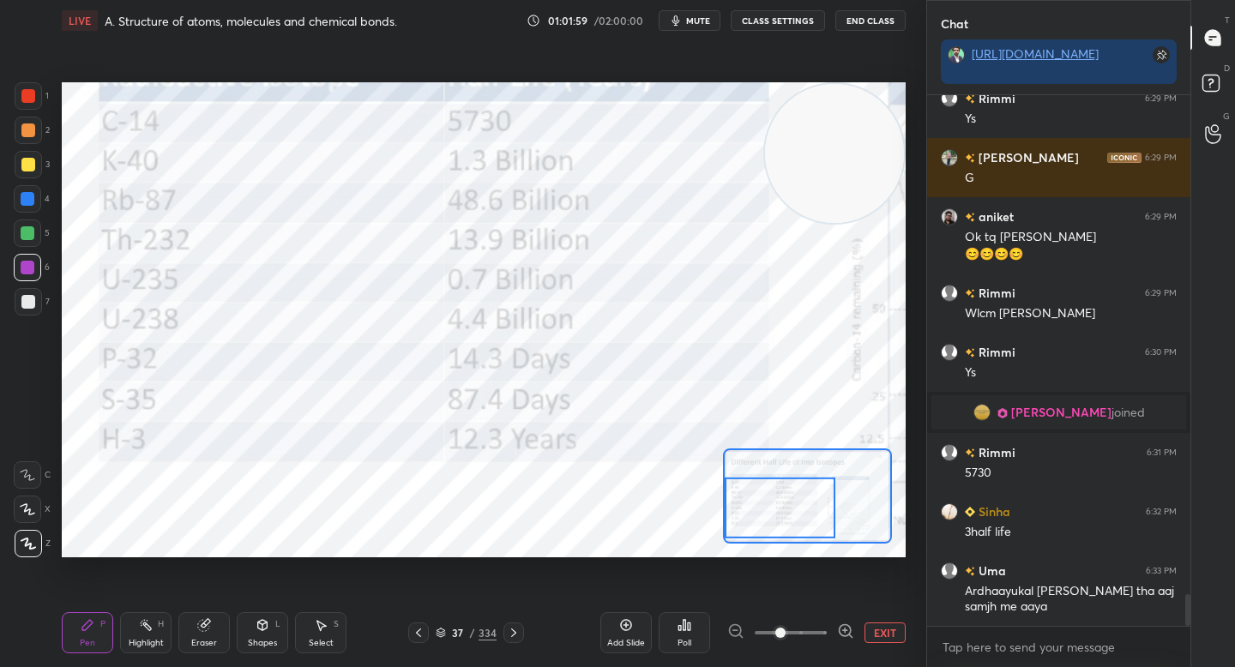
drag, startPoint x: 810, startPoint y: 537, endPoint x: 768, endPoint y: 529, distance: 43.6
click at [768, 533] on div at bounding box center [780, 508] width 111 height 61
click at [205, 639] on div "Eraser" at bounding box center [204, 643] width 26 height 9
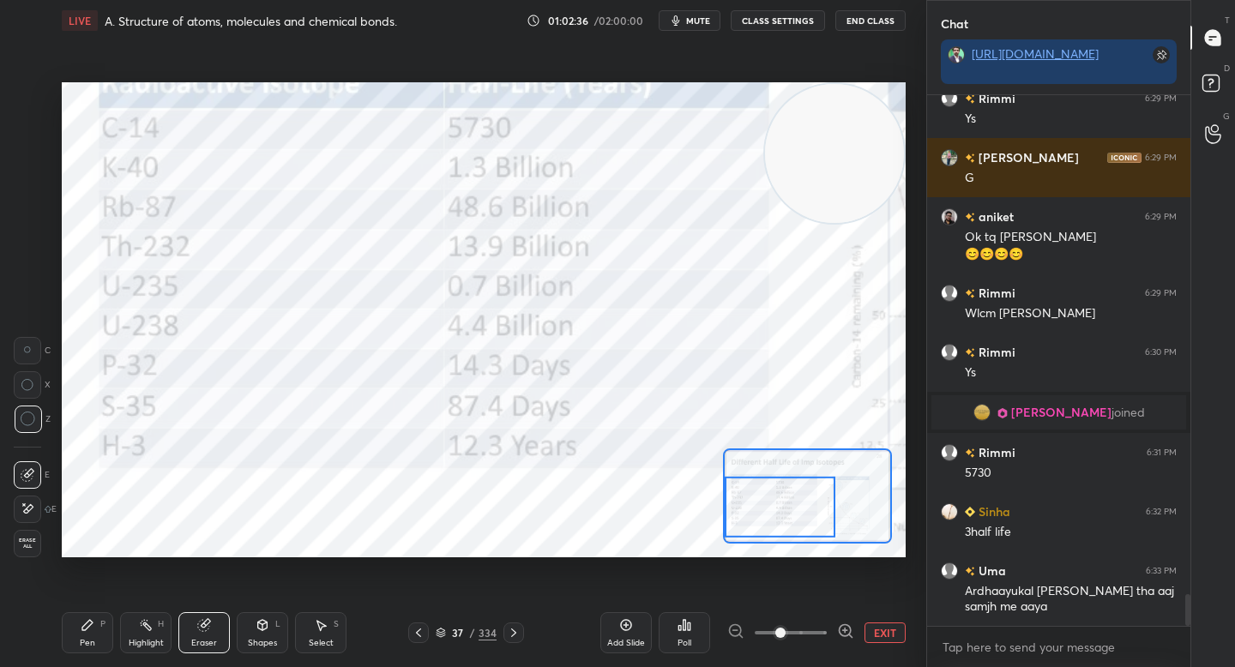
click at [94, 622] on div "Pen P" at bounding box center [87, 632] width 51 height 41
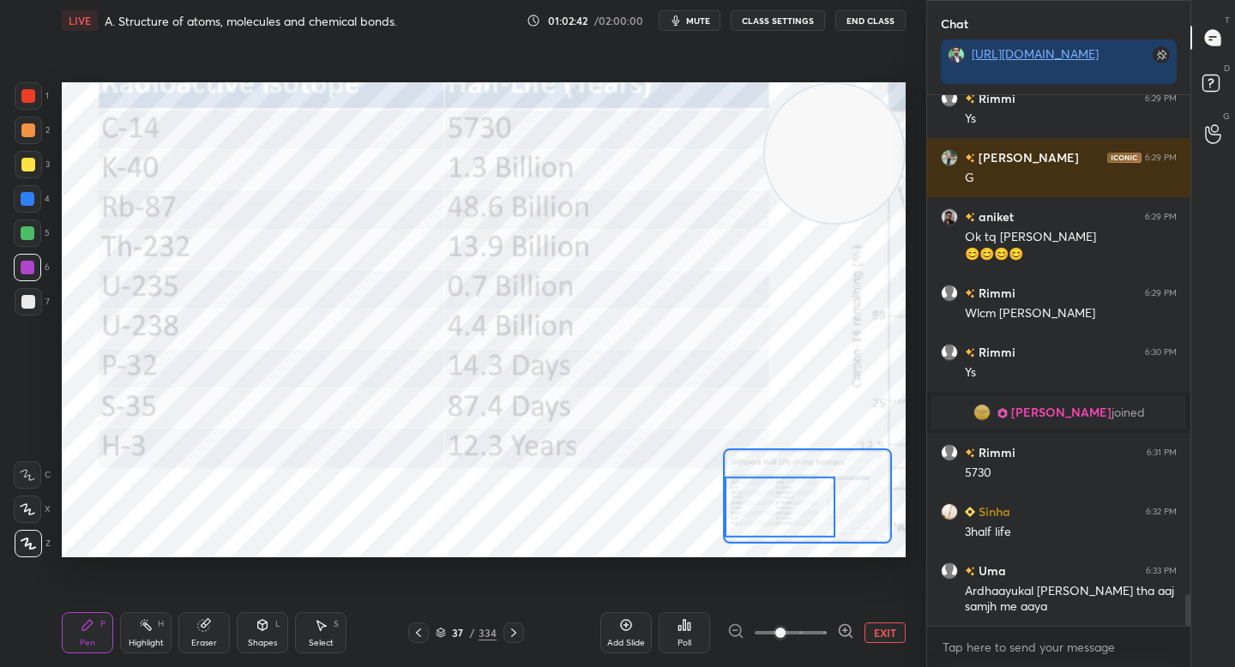
click at [883, 641] on button "EXIT" at bounding box center [884, 633] width 41 height 21
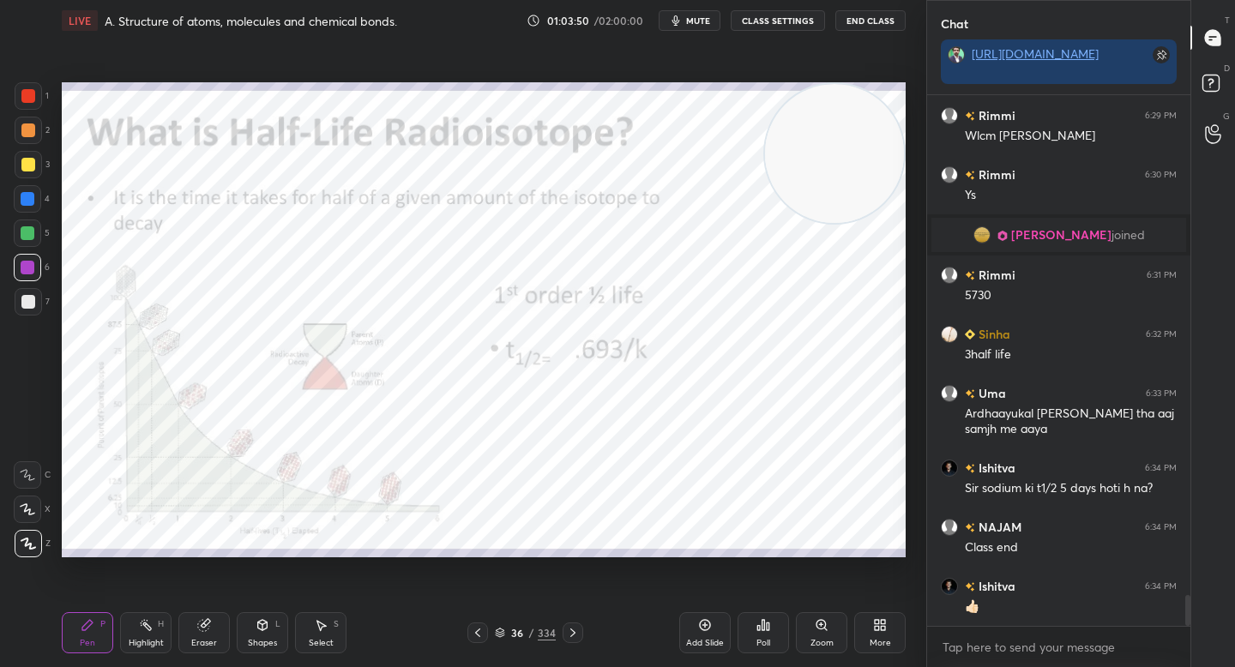
scroll to position [8549, 0]
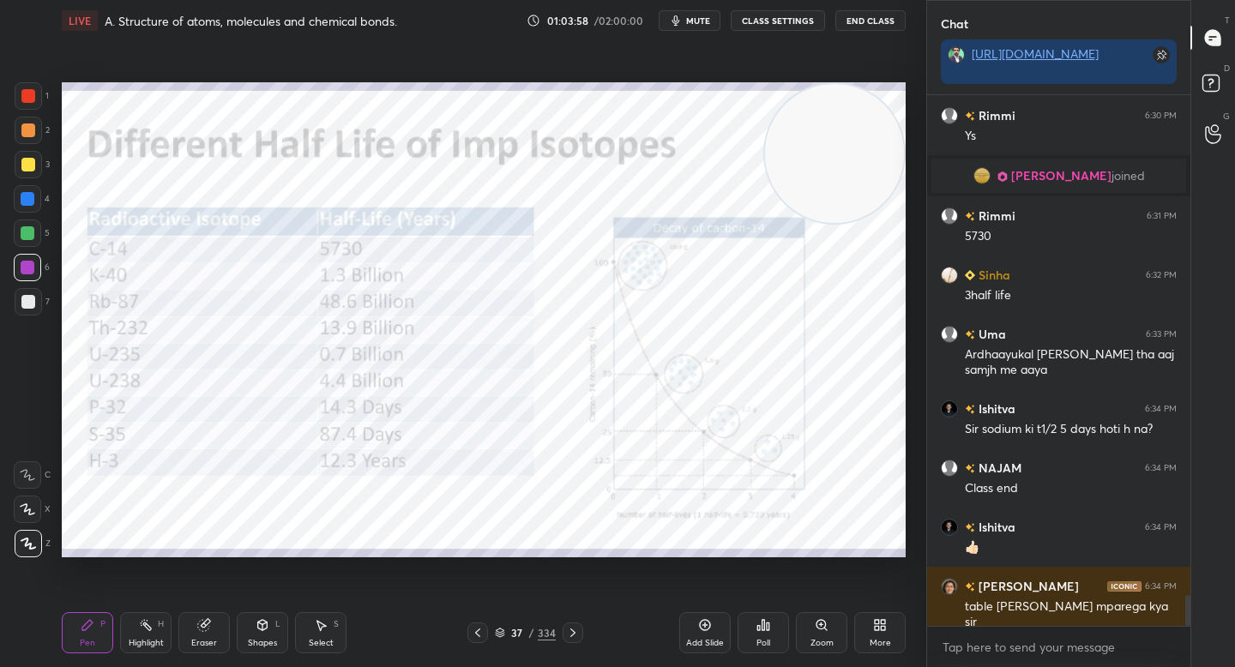
click at [37, 133] on div at bounding box center [28, 130] width 27 height 27
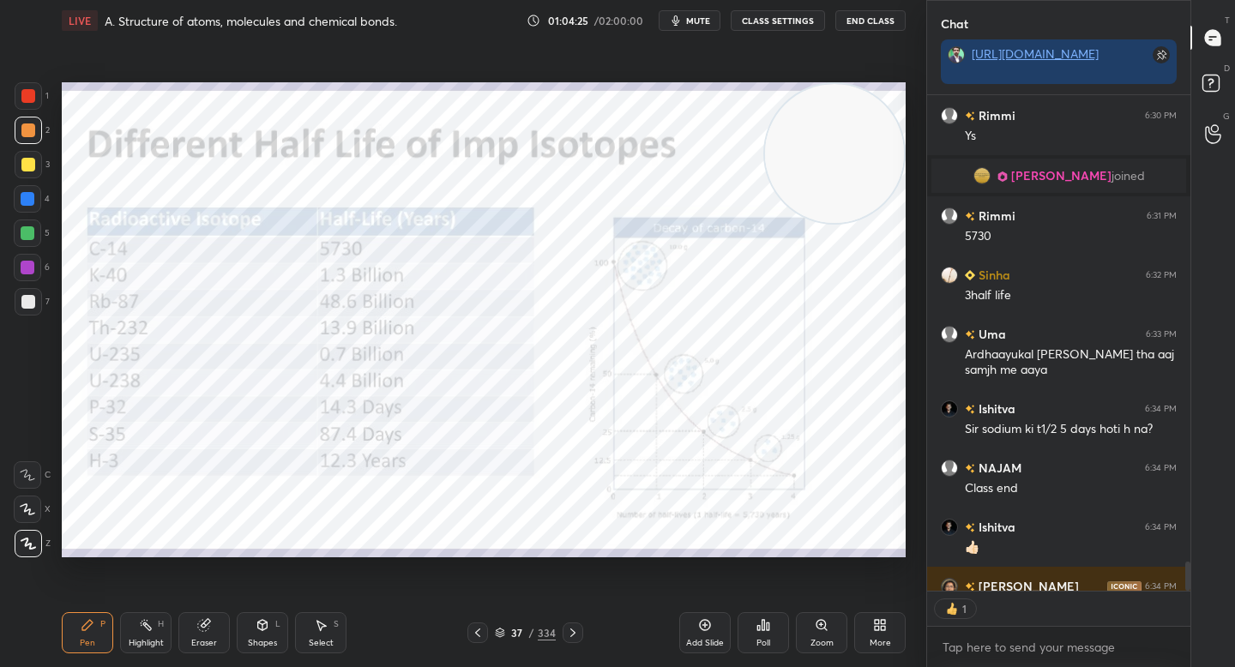
scroll to position [8643, 0]
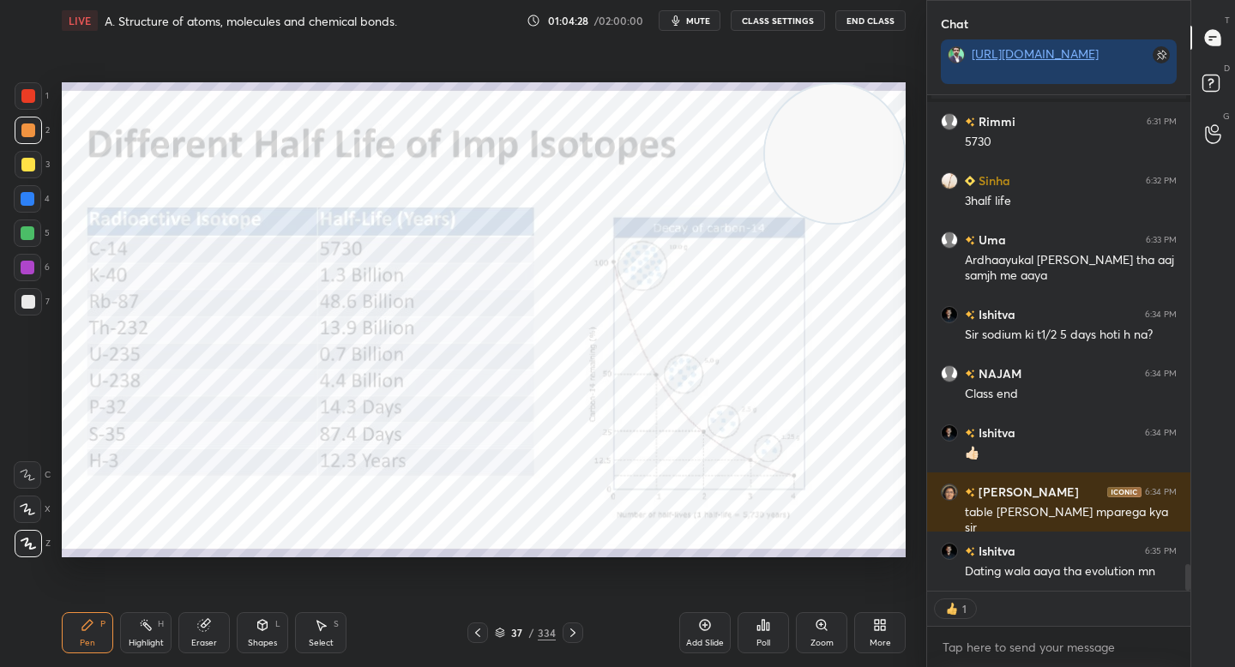
type textarea "x"
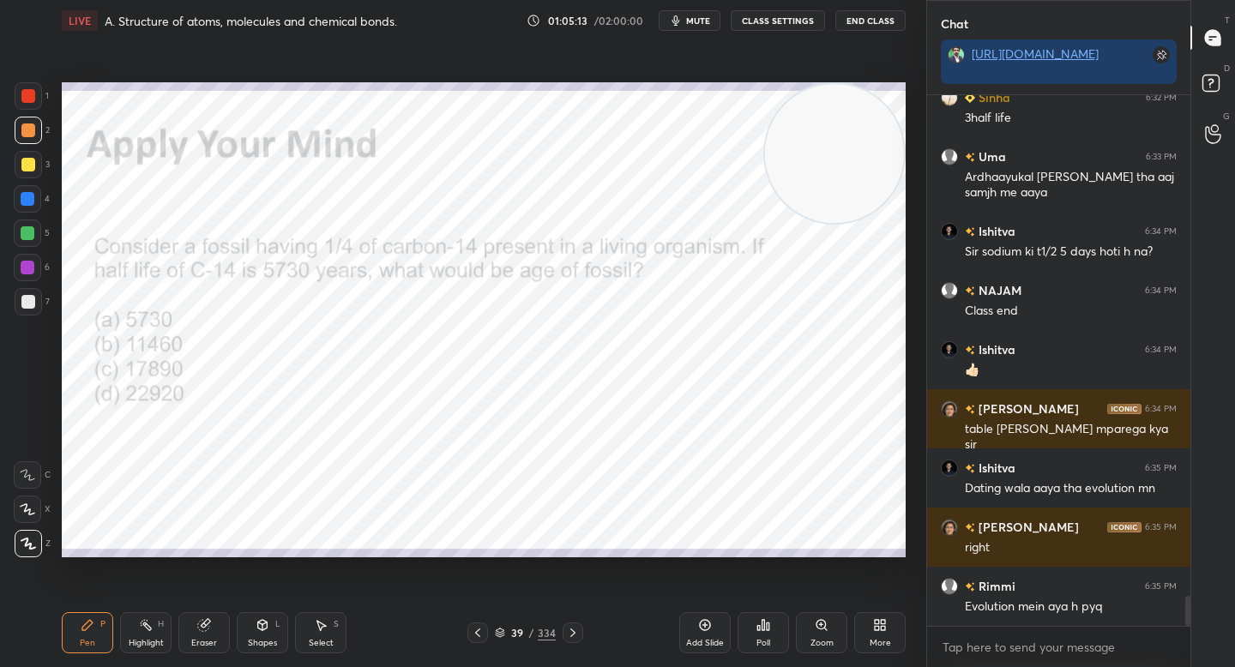
scroll to position [8786, 0]
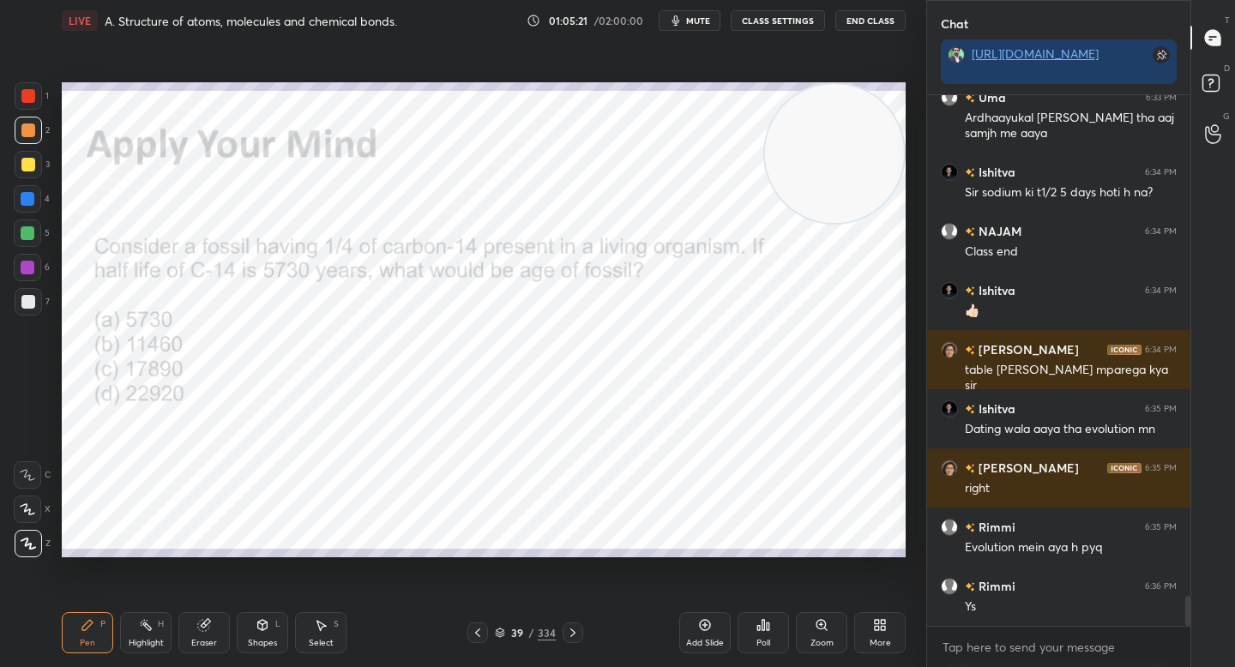
click at [769, 641] on div "Poll" at bounding box center [763, 643] width 14 height 9
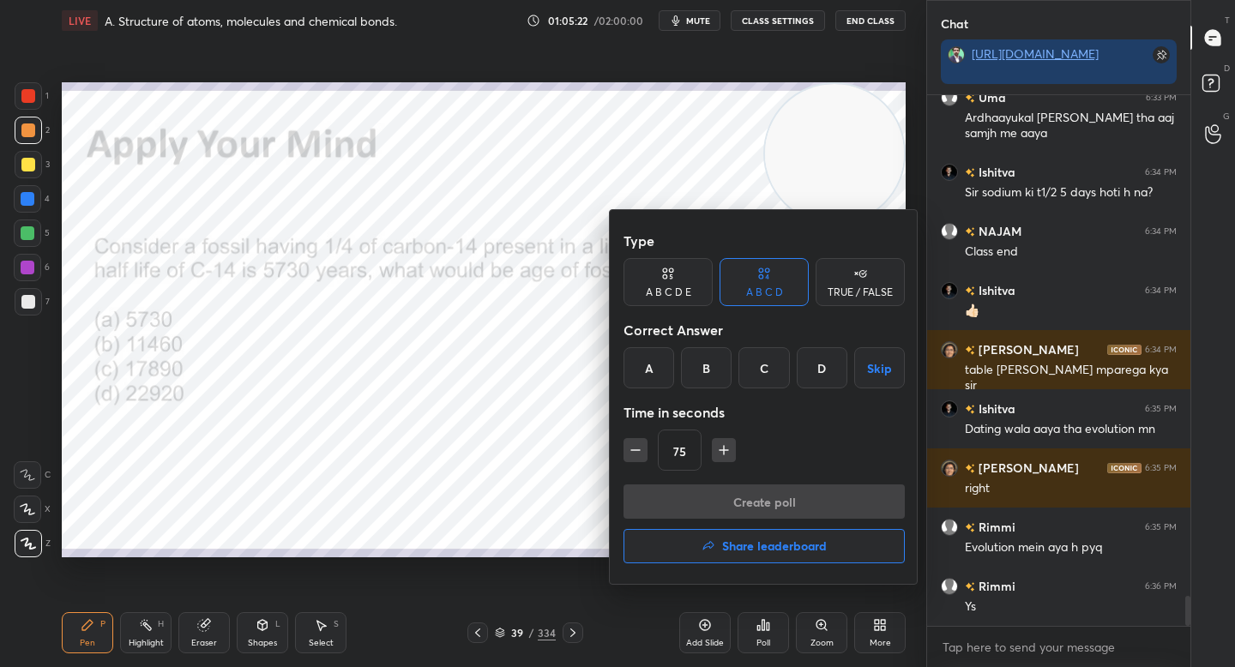
click at [703, 365] on div "B" at bounding box center [706, 367] width 51 height 41
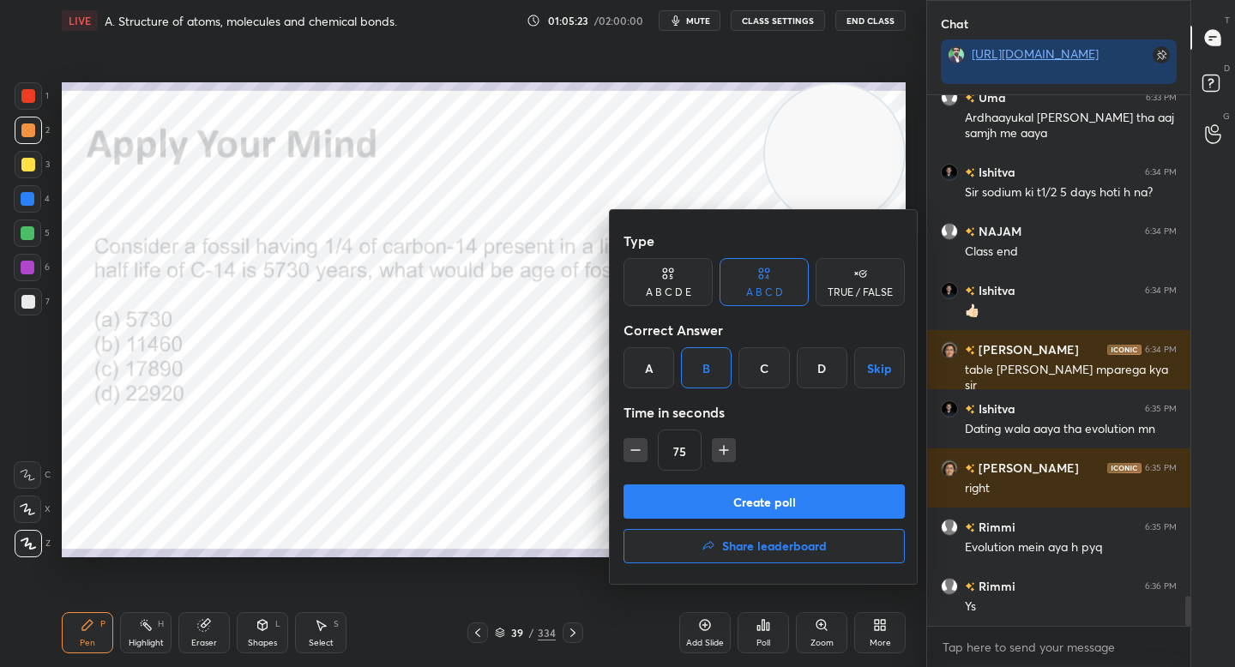
click at [726, 446] on icon "button" at bounding box center [723, 450] width 17 height 17
type input "120"
click at [726, 493] on button "Create poll" at bounding box center [763, 502] width 281 height 34
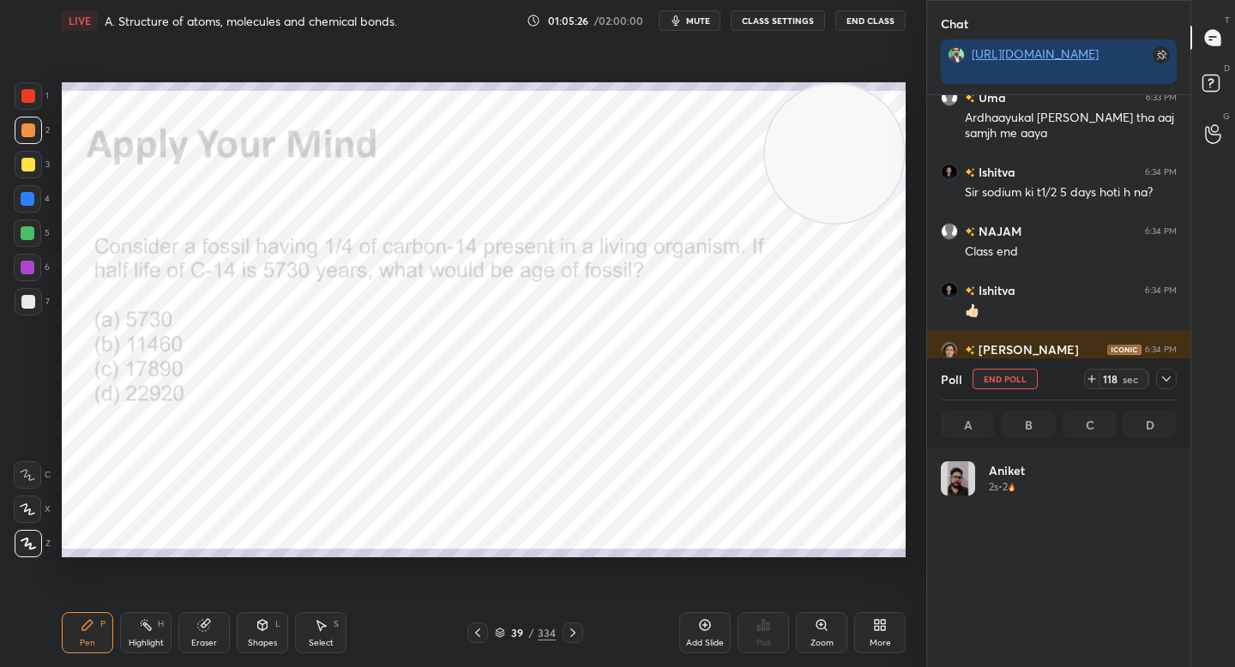
scroll to position [201, 231]
drag, startPoint x: 848, startPoint y: 194, endPoint x: 133, endPoint y: 557, distance: 801.9
click at [133, 557] on div at bounding box center [137, 486] width 142 height 142
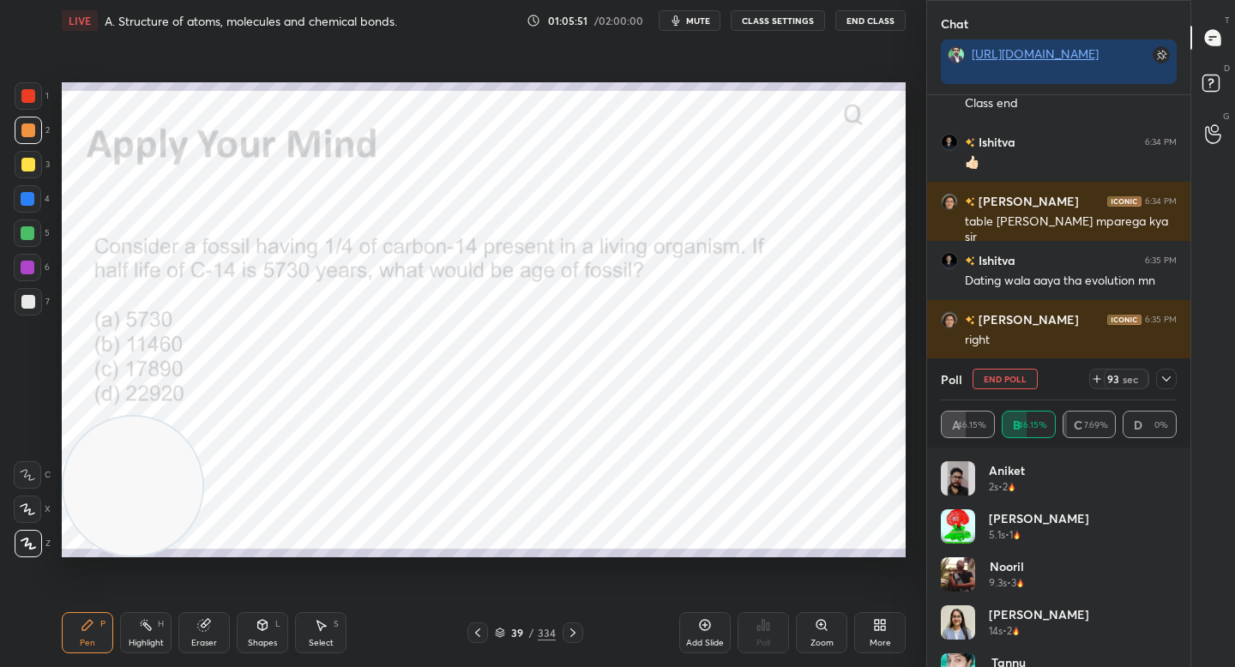
scroll to position [9009, 0]
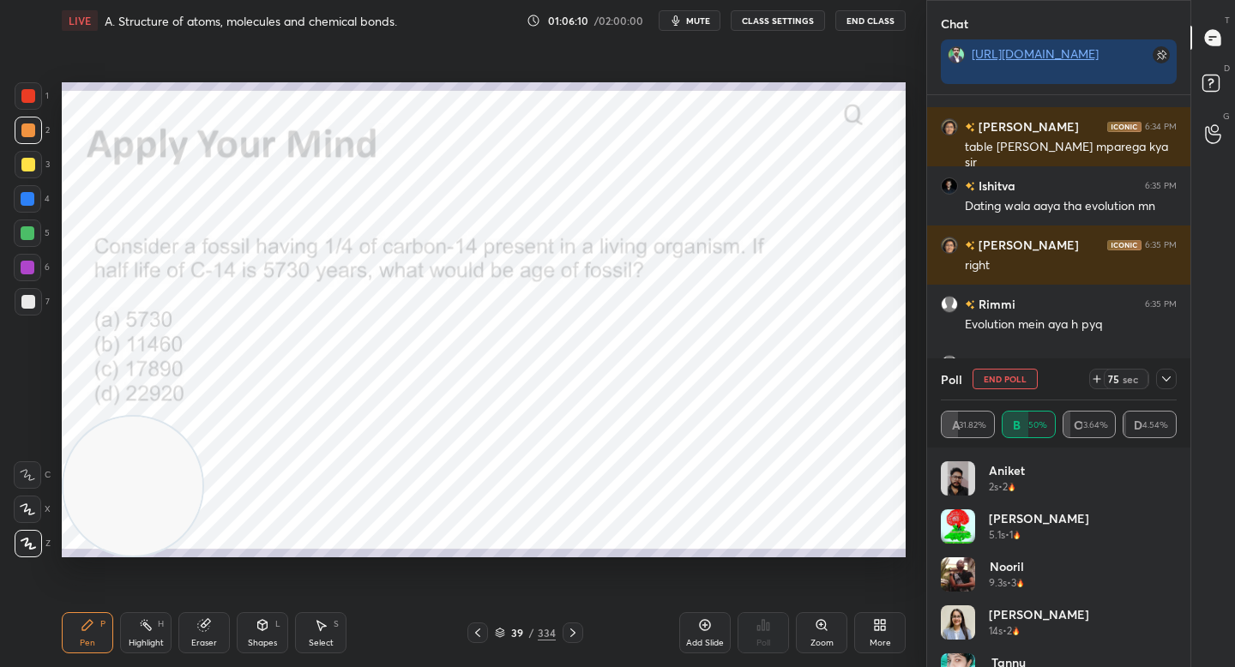
click at [1166, 374] on icon at bounding box center [1166, 379] width 14 height 14
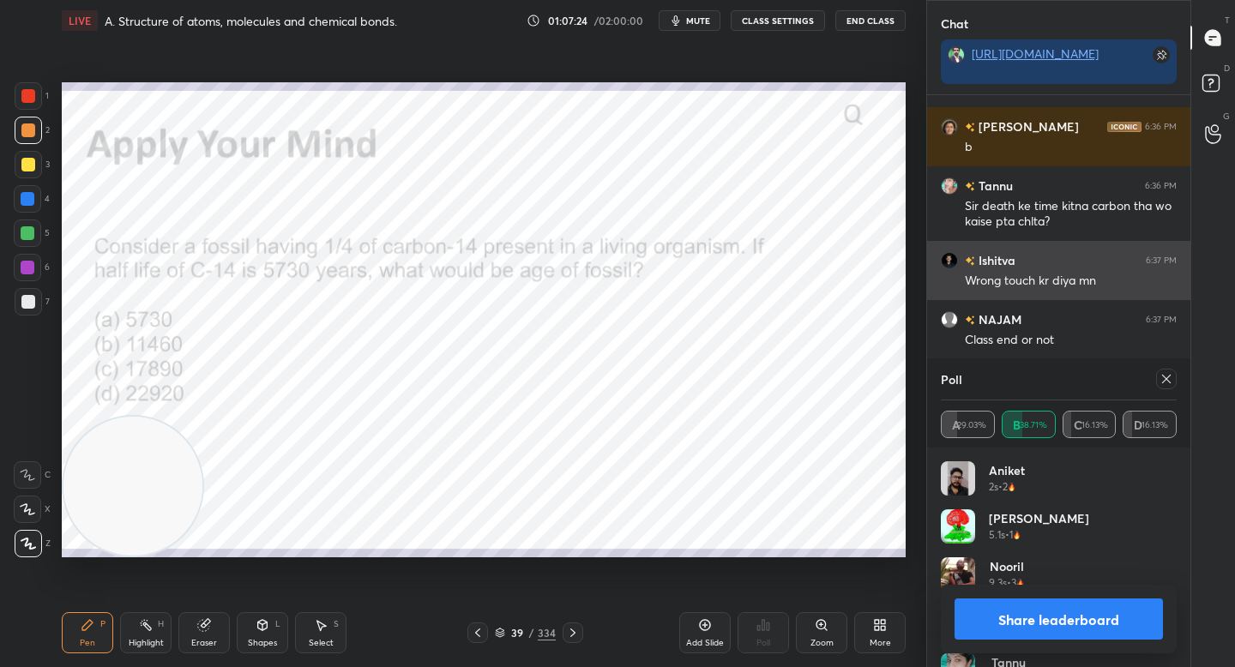
scroll to position [201, 231]
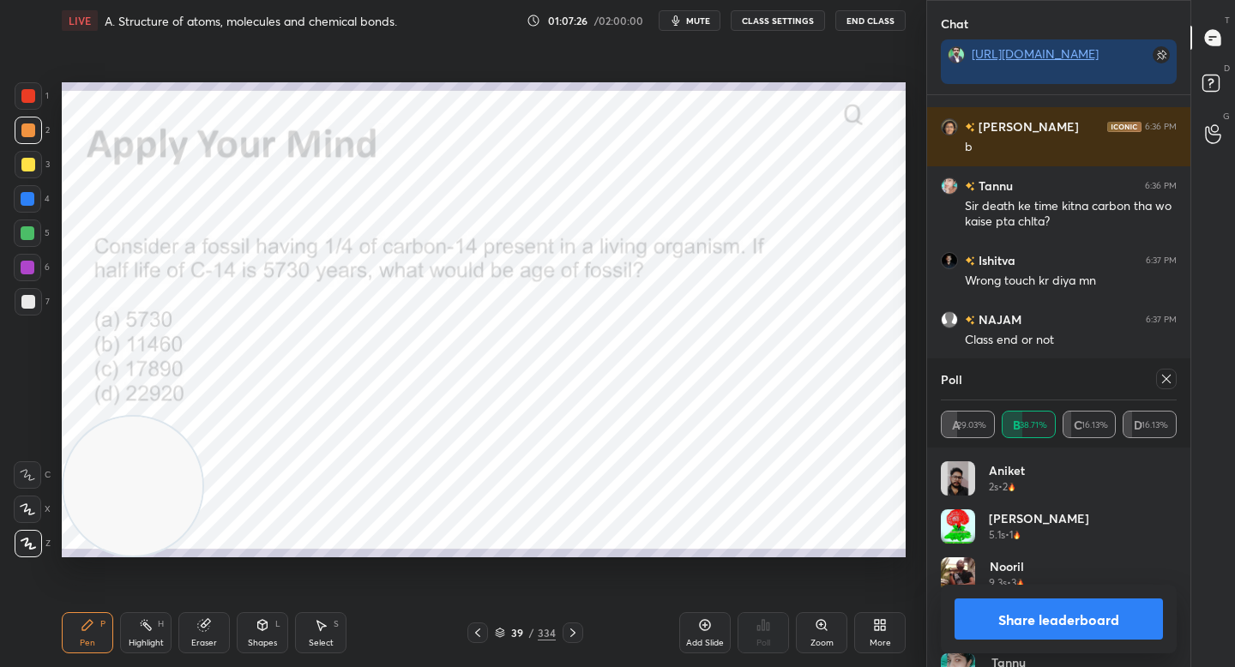
click at [1050, 620] on button "Share leaderboard" at bounding box center [1058, 619] width 208 height 41
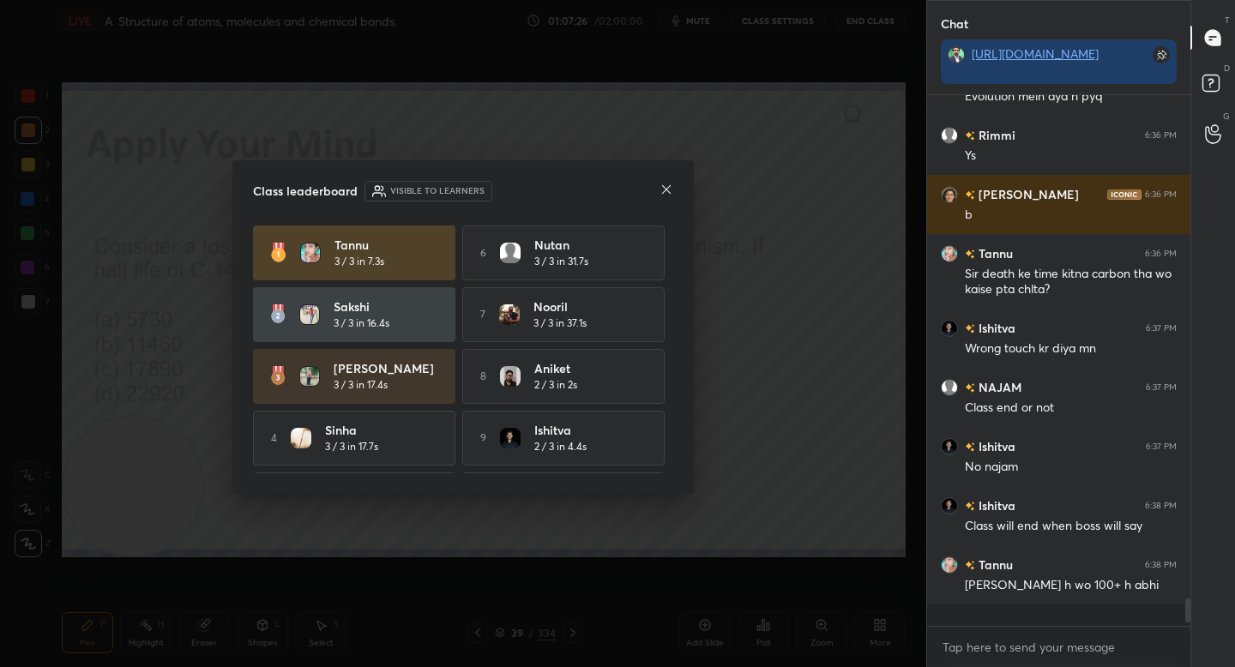
scroll to position [9225, 0]
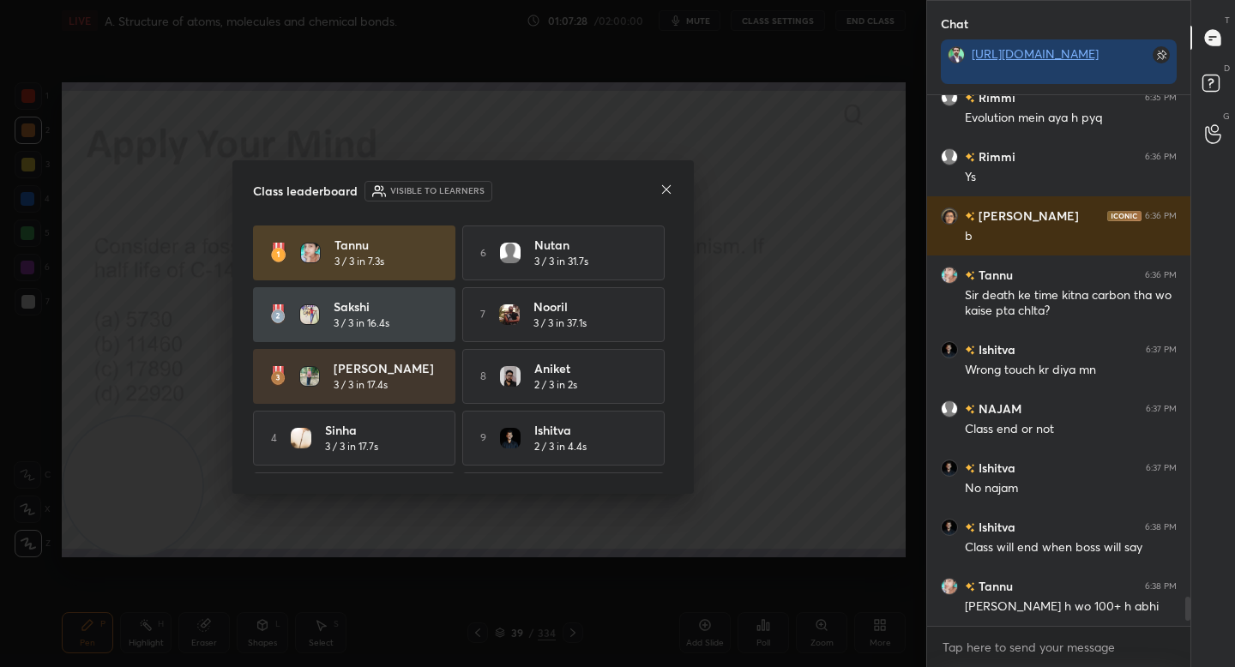
click at [662, 188] on icon at bounding box center [666, 190] width 14 height 14
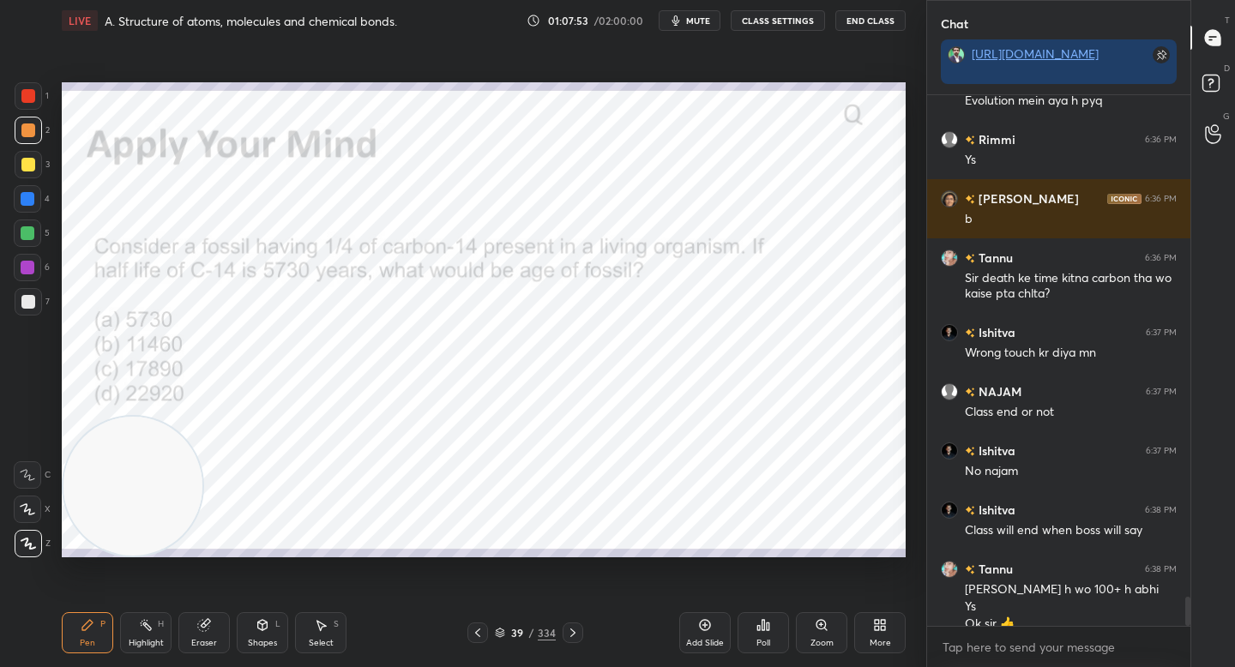
scroll to position [9250, 0]
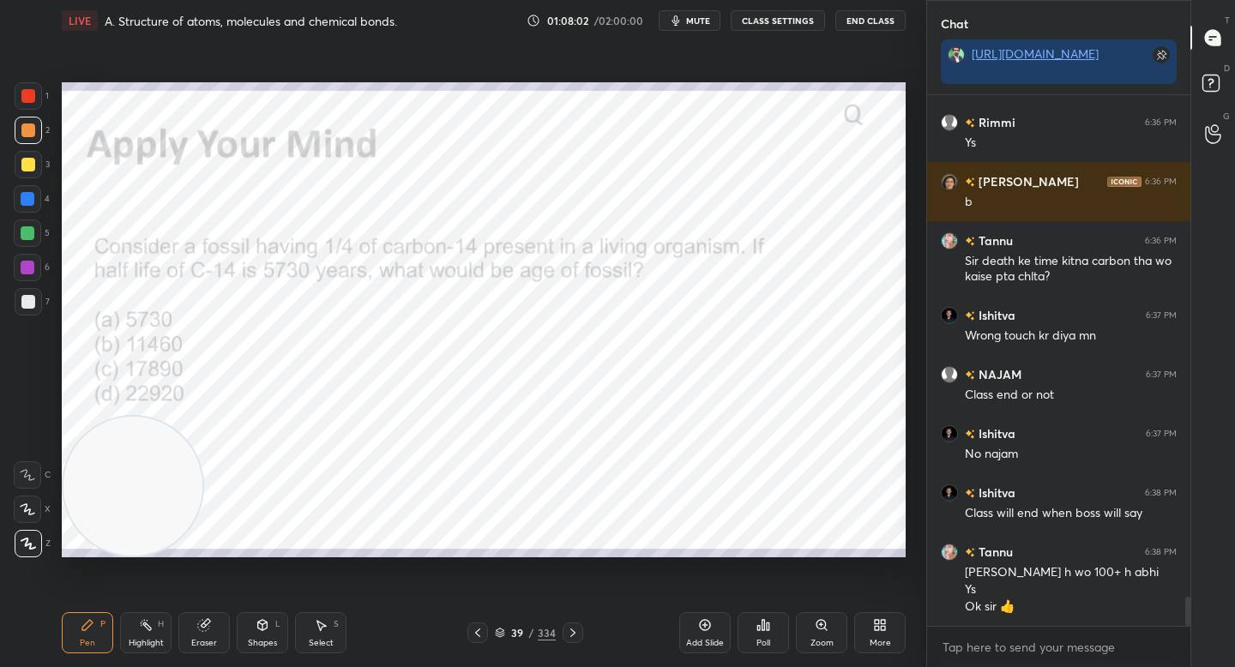
click at [28, 112] on div "1" at bounding box center [32, 99] width 34 height 34
drag, startPoint x: 205, startPoint y: 632, endPoint x: 203, endPoint y: 606, distance: 25.8
click at [205, 630] on icon at bounding box center [204, 625] width 14 height 14
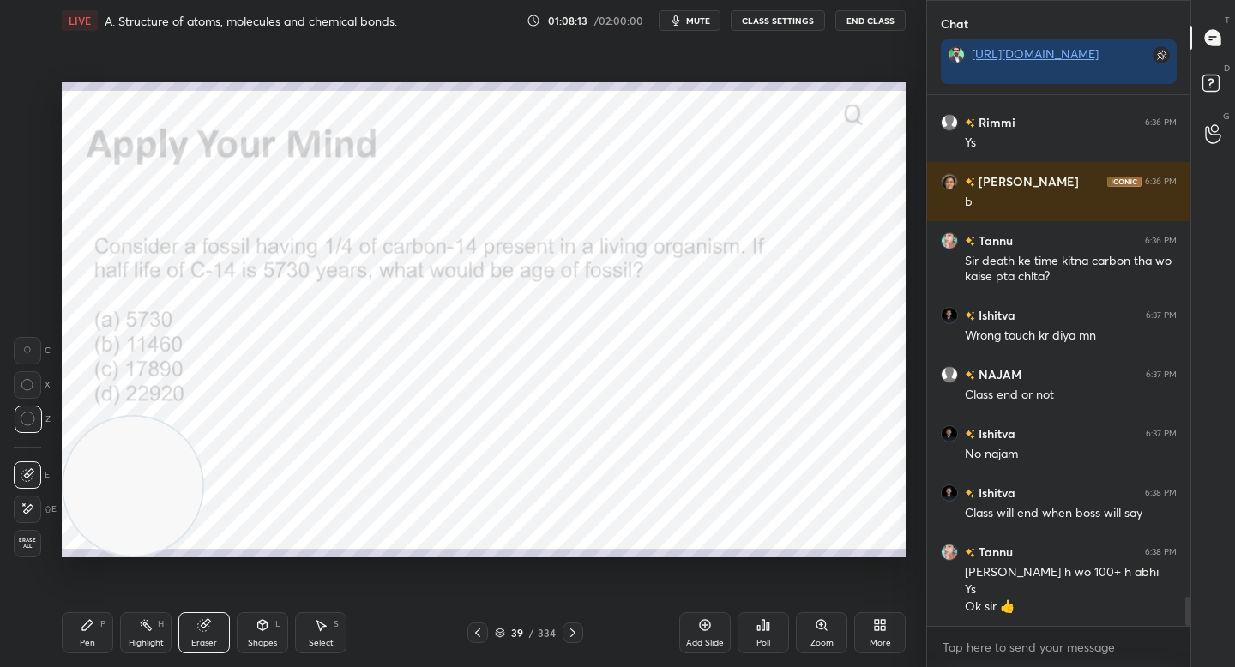
click at [99, 624] on div "Pen P" at bounding box center [87, 632] width 51 height 41
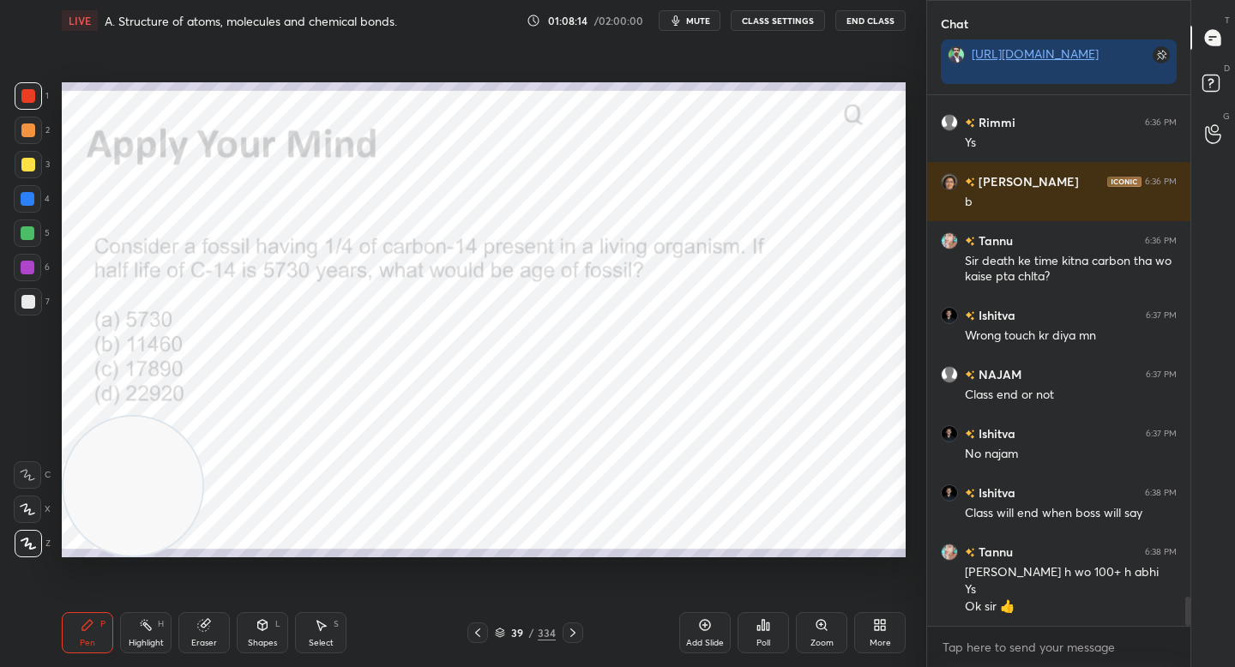
drag, startPoint x: 136, startPoint y: 461, endPoint x: 133, endPoint y: 488, distance: 27.7
click at [134, 489] on video at bounding box center [132, 486] width 139 height 139
drag, startPoint x: 157, startPoint y: 286, endPoint x: 159, endPoint y: 173, distance: 112.4
click at [159, 417] on video at bounding box center [132, 486] width 139 height 139
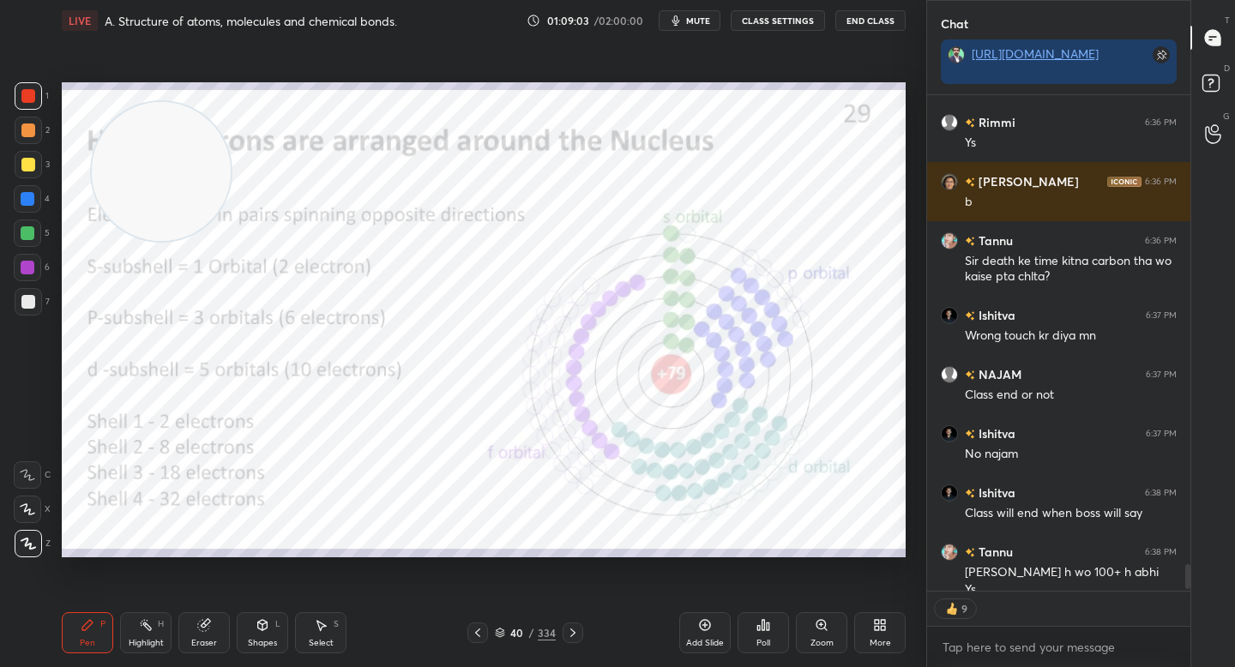
scroll to position [9344, 0]
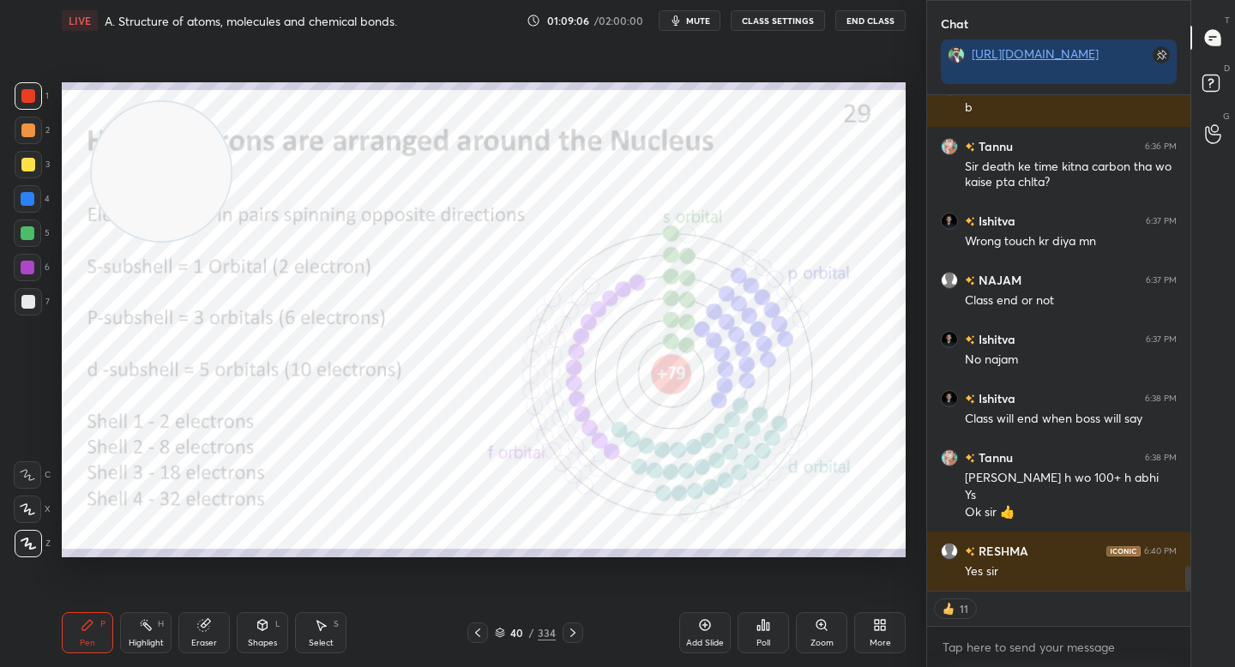
click at [504, 632] on icon at bounding box center [500, 633] width 10 height 10
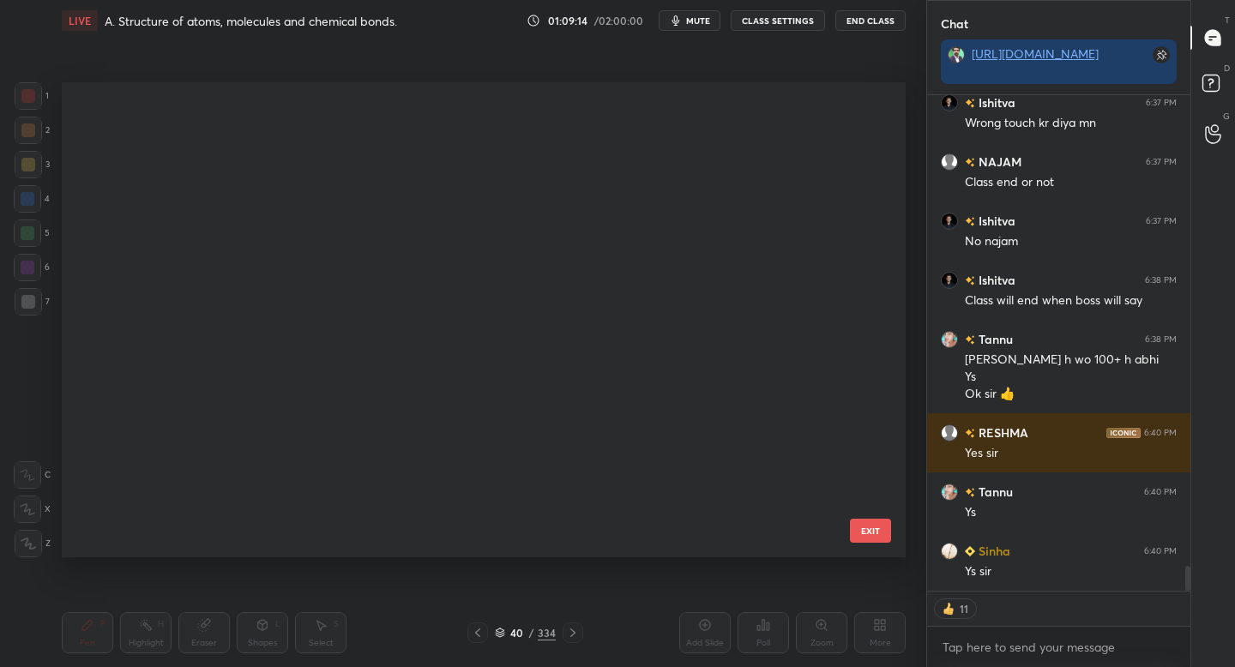
scroll to position [9522, 0]
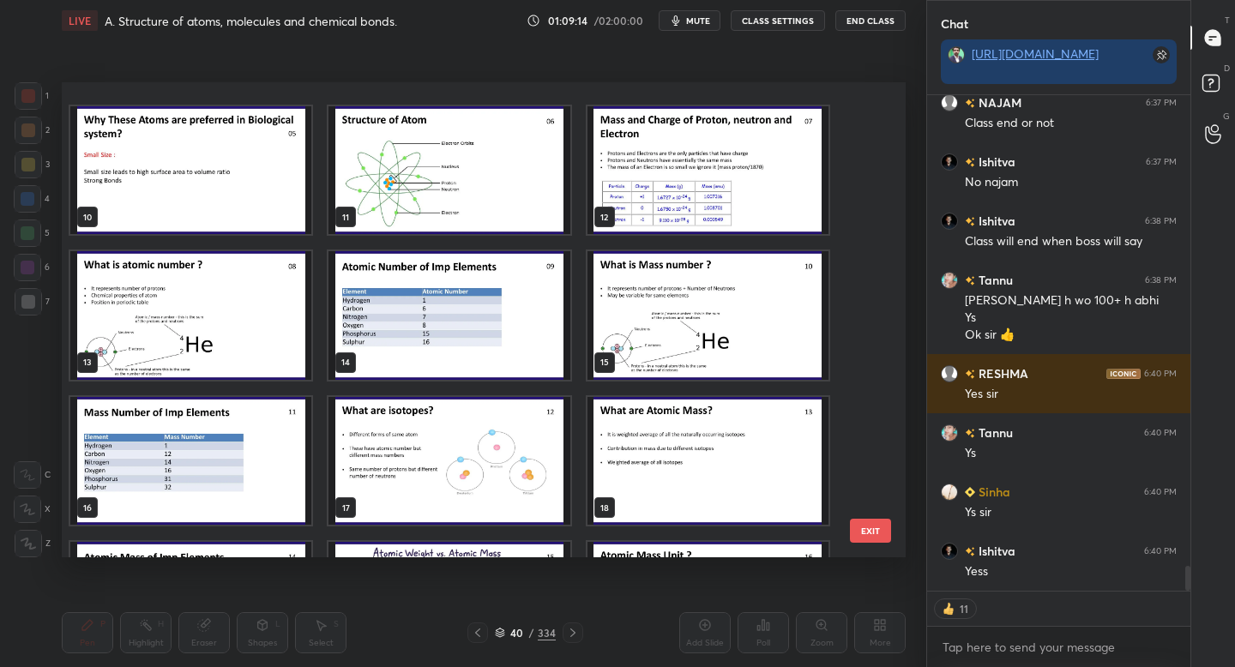
type textarea "x"
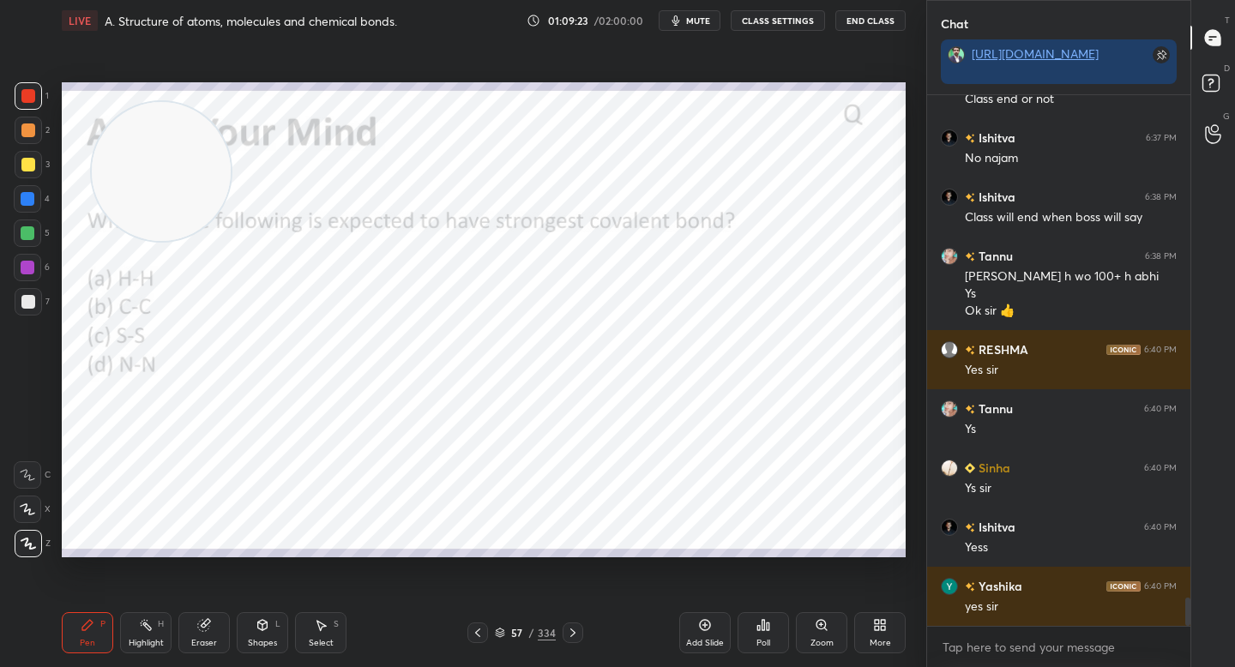
scroll to position [9605, 0]
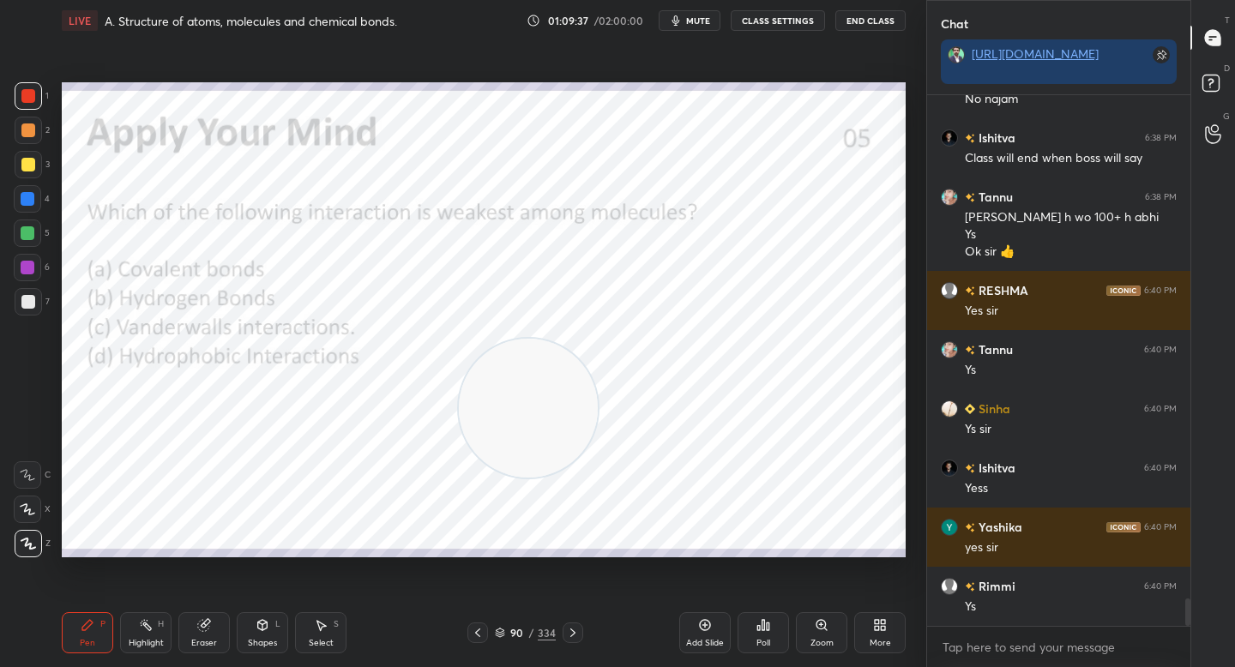
drag, startPoint x: 178, startPoint y: 179, endPoint x: 545, endPoint y: 416, distance: 436.7
click at [545, 416] on video at bounding box center [528, 408] width 139 height 139
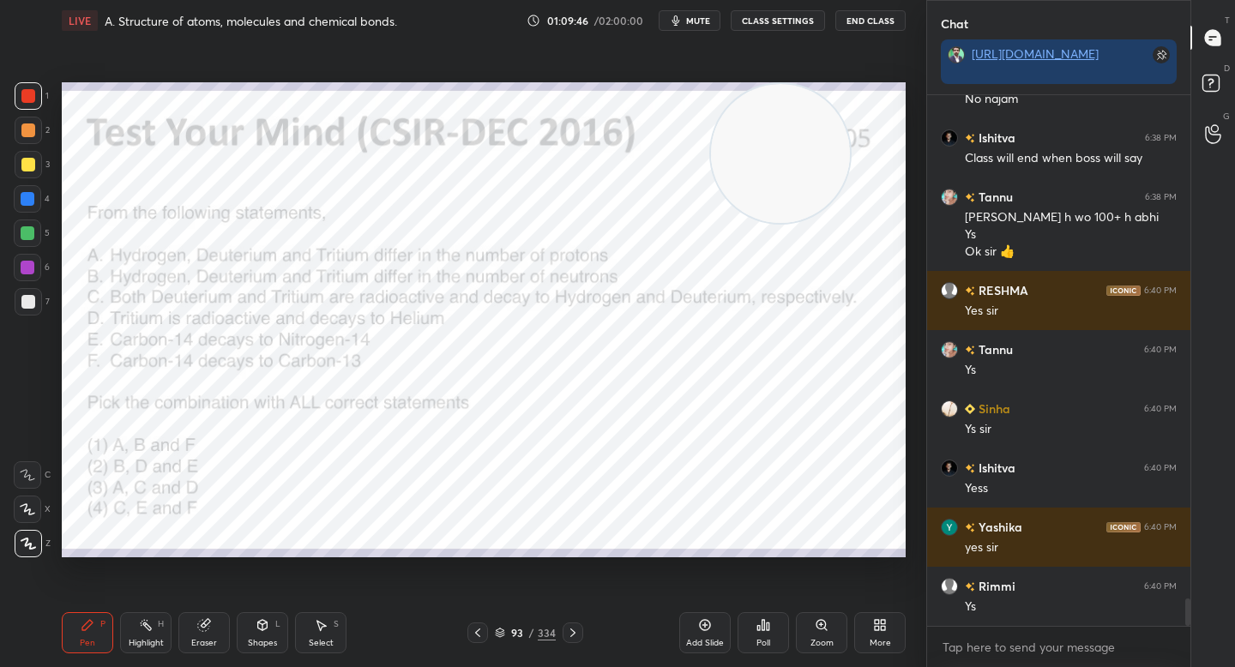
drag, startPoint x: 545, startPoint y: 418, endPoint x: 798, endPoint y: 136, distance: 378.3
click at [798, 136] on video at bounding box center [780, 153] width 139 height 139
click at [760, 639] on div "Poll" at bounding box center [763, 643] width 14 height 9
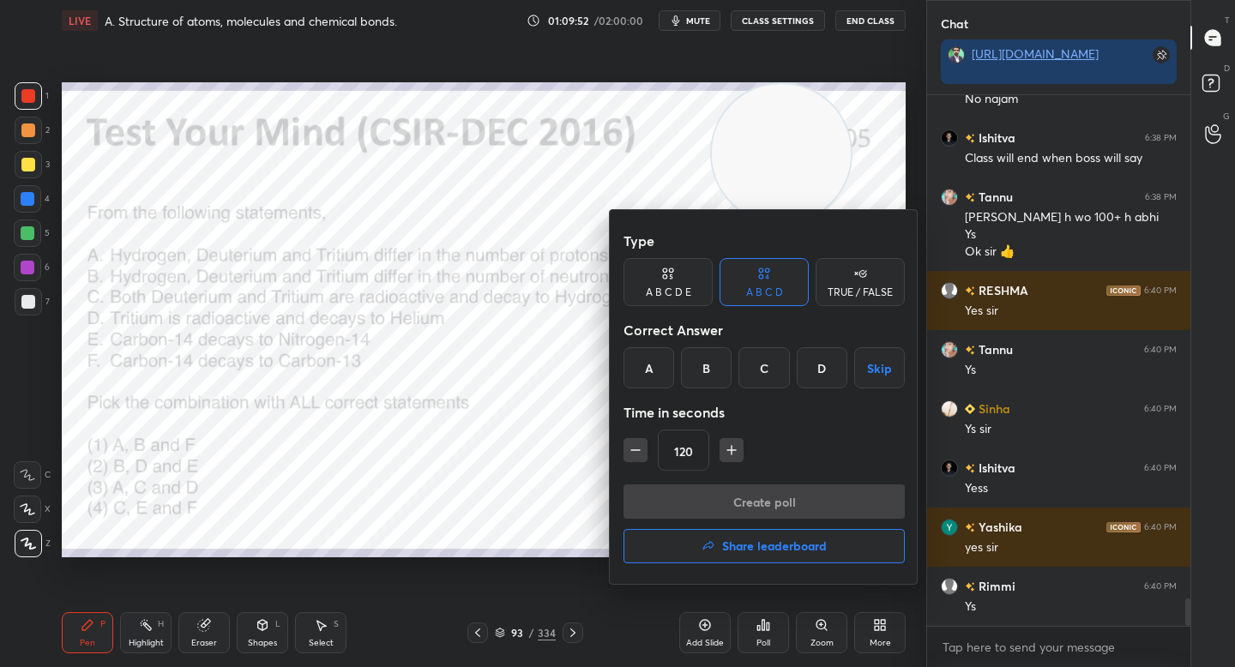
click at [706, 358] on div "B" at bounding box center [706, 367] width 51 height 41
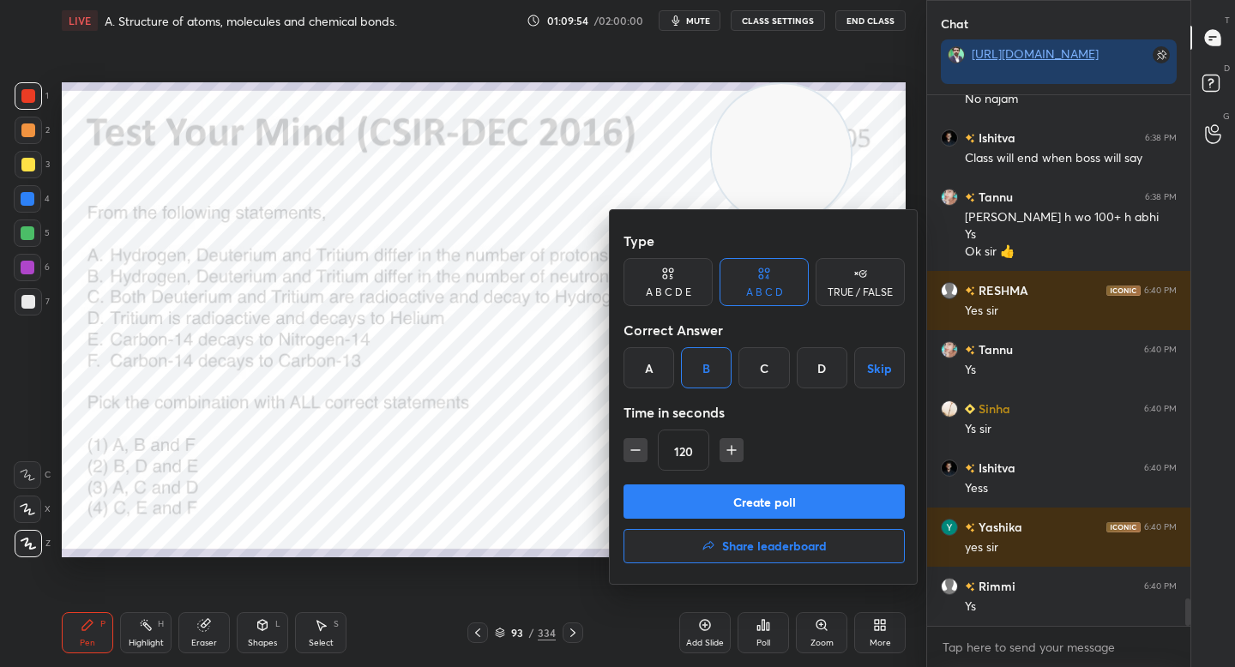
click at [726, 451] on icon "button" at bounding box center [731, 450] width 17 height 17
type input "180"
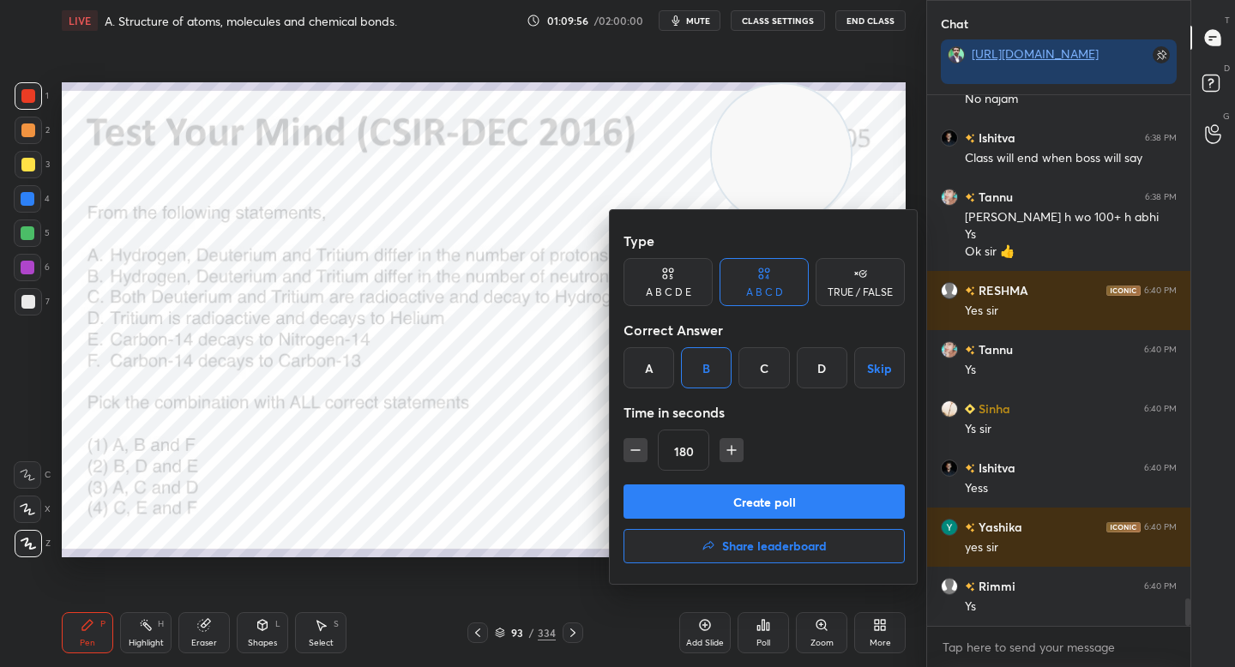
click at [721, 494] on button "Create poll" at bounding box center [763, 502] width 281 height 34
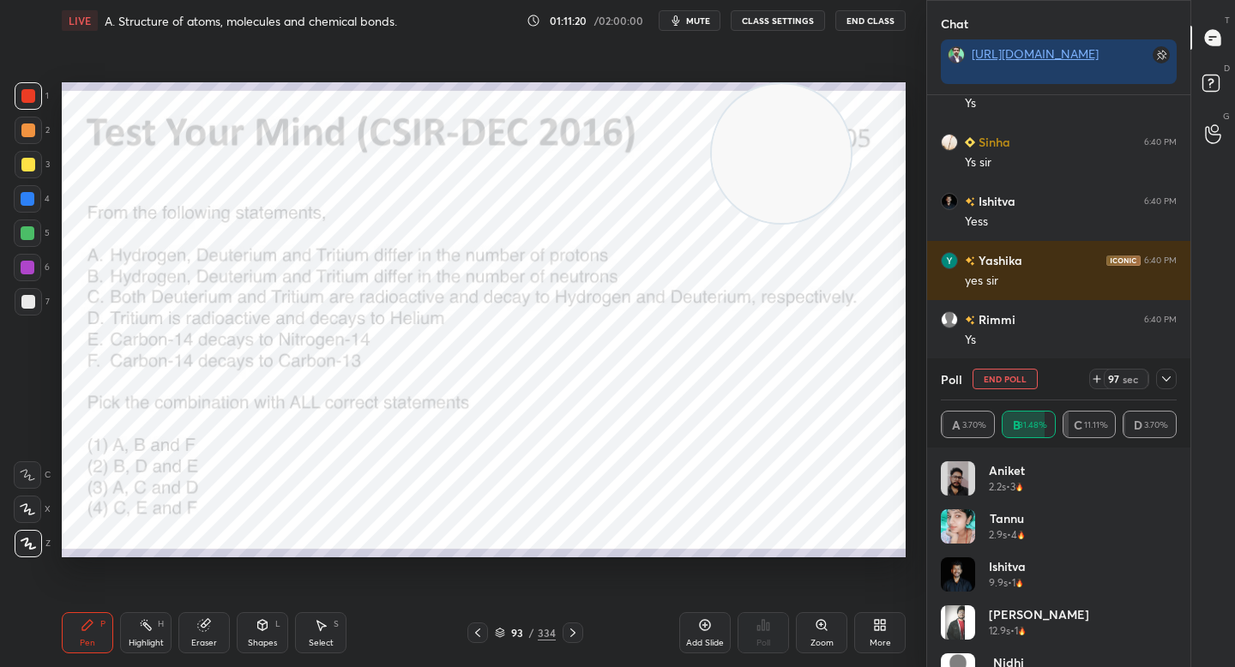
scroll to position [9931, 0]
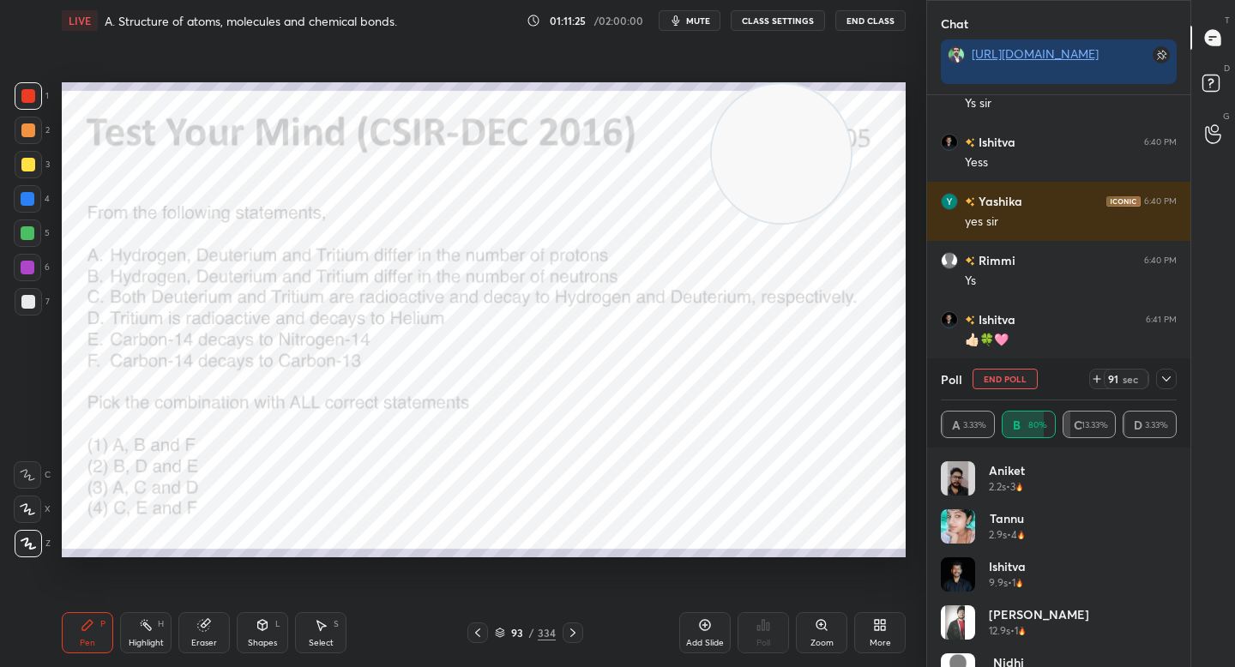
click at [1169, 376] on icon at bounding box center [1166, 379] width 14 height 14
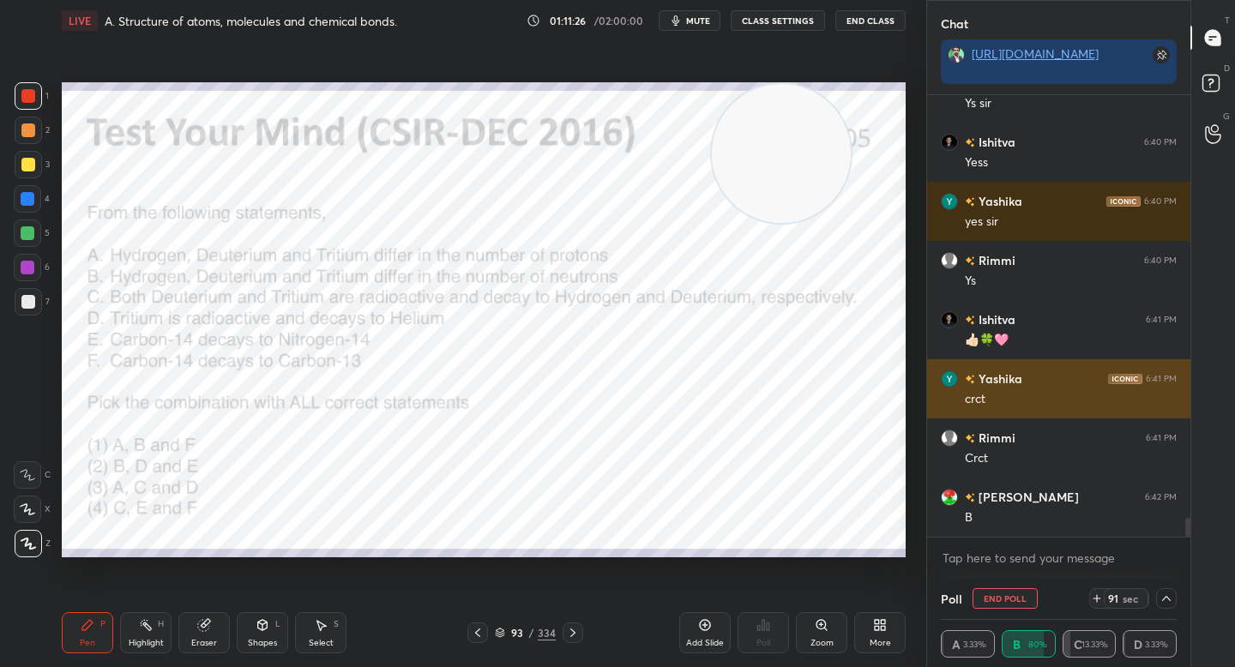
scroll to position [1, 6]
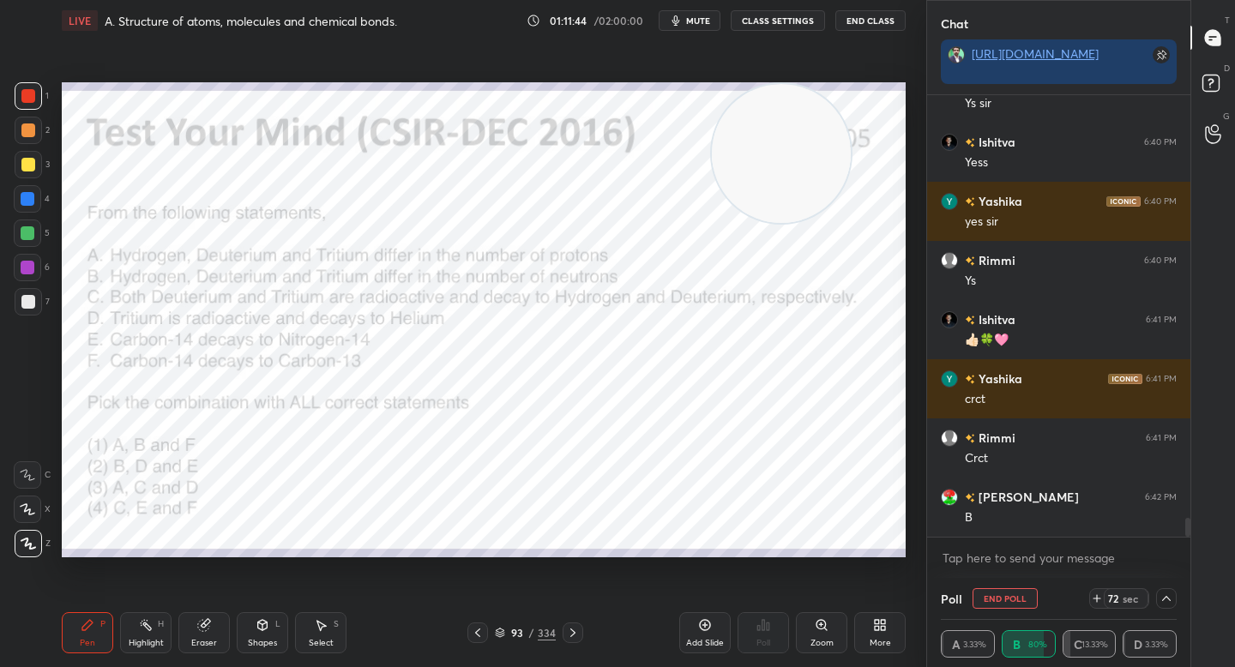
click at [33, 123] on div at bounding box center [28, 130] width 27 height 27
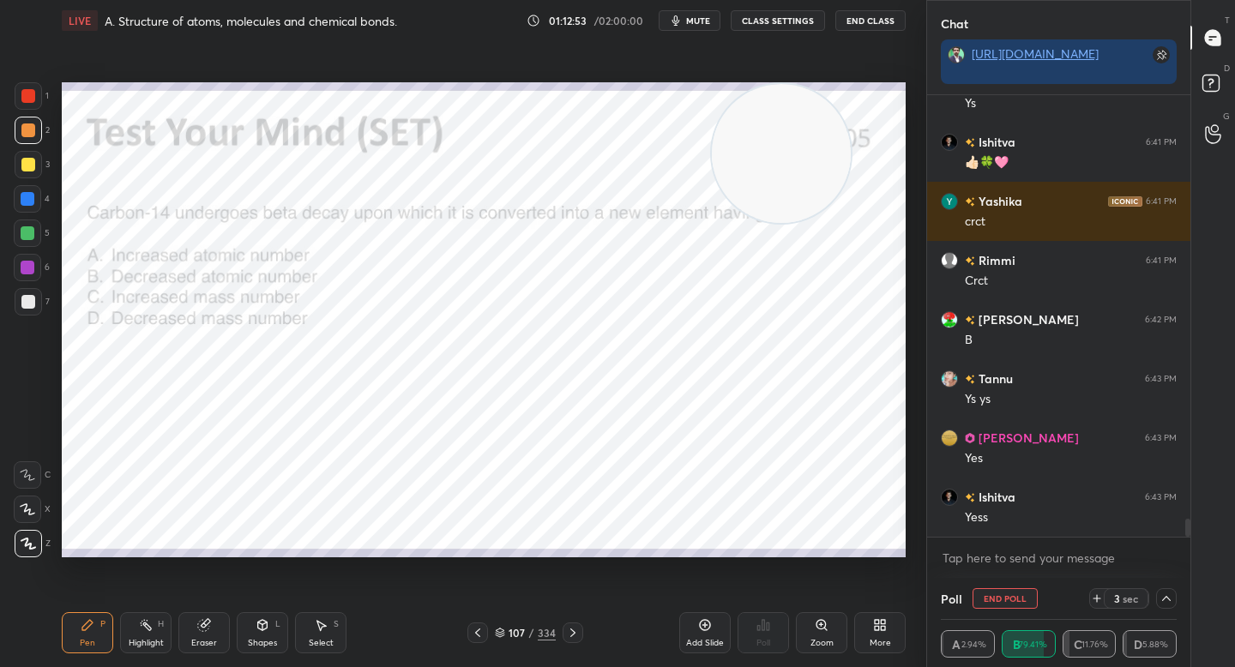
scroll to position [10167, 0]
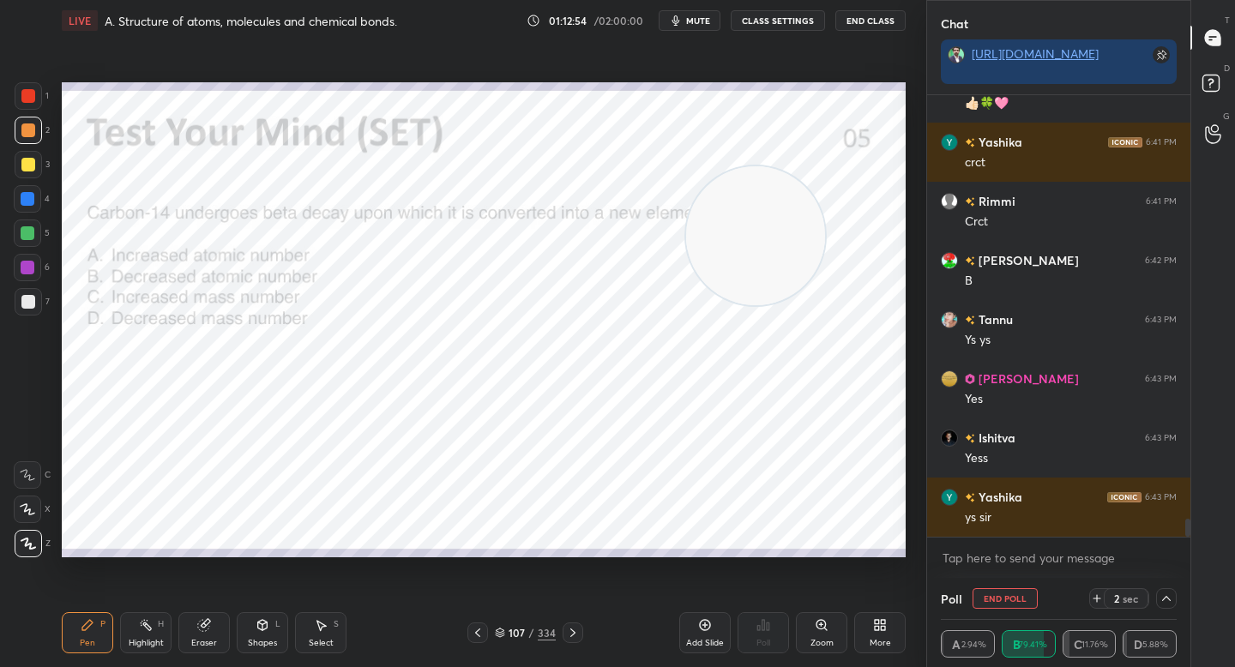
drag, startPoint x: 768, startPoint y: 143, endPoint x: 694, endPoint y: 406, distance: 272.8
click at [694, 305] on video at bounding box center [755, 235] width 139 height 139
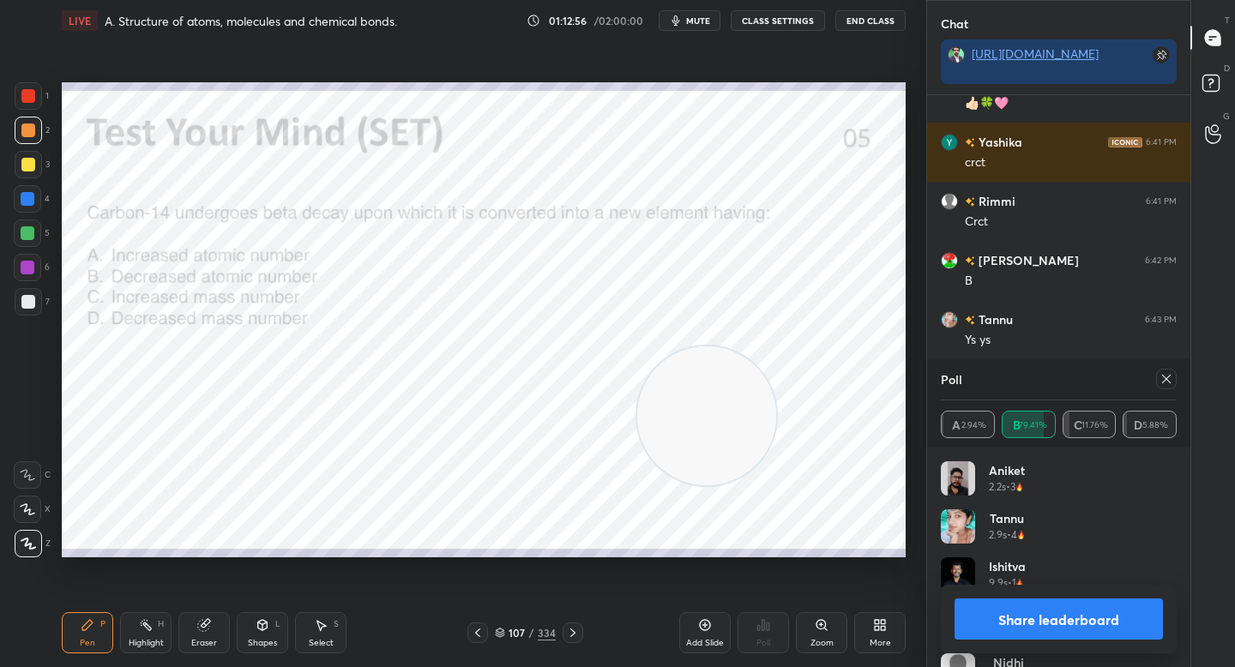
scroll to position [26, 0]
click at [983, 613] on button "Share leaderboard" at bounding box center [1058, 619] width 208 height 41
type textarea "x"
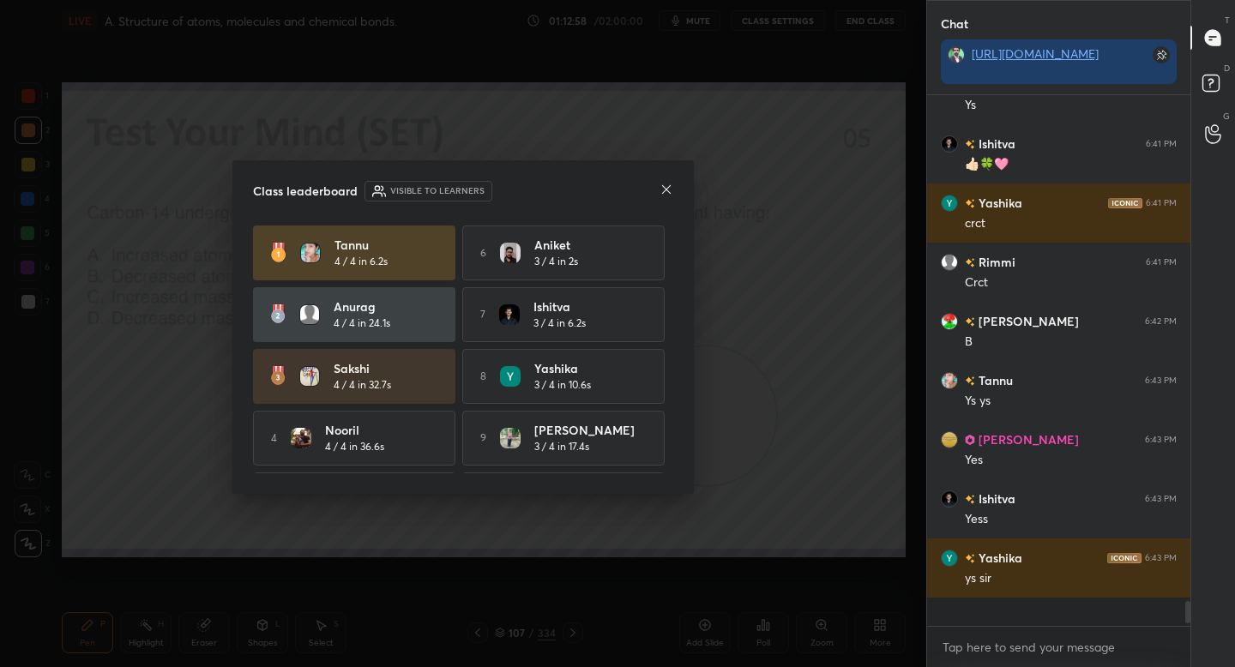
scroll to position [557, 258]
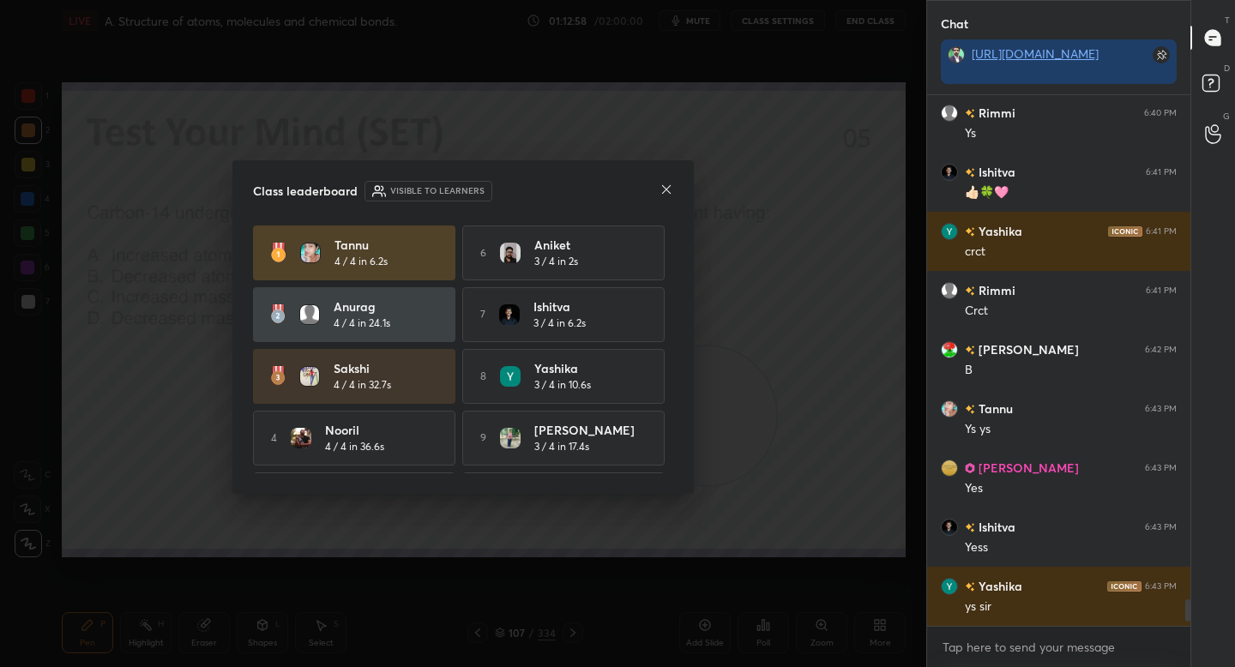
click at [670, 188] on icon at bounding box center [666, 190] width 14 height 14
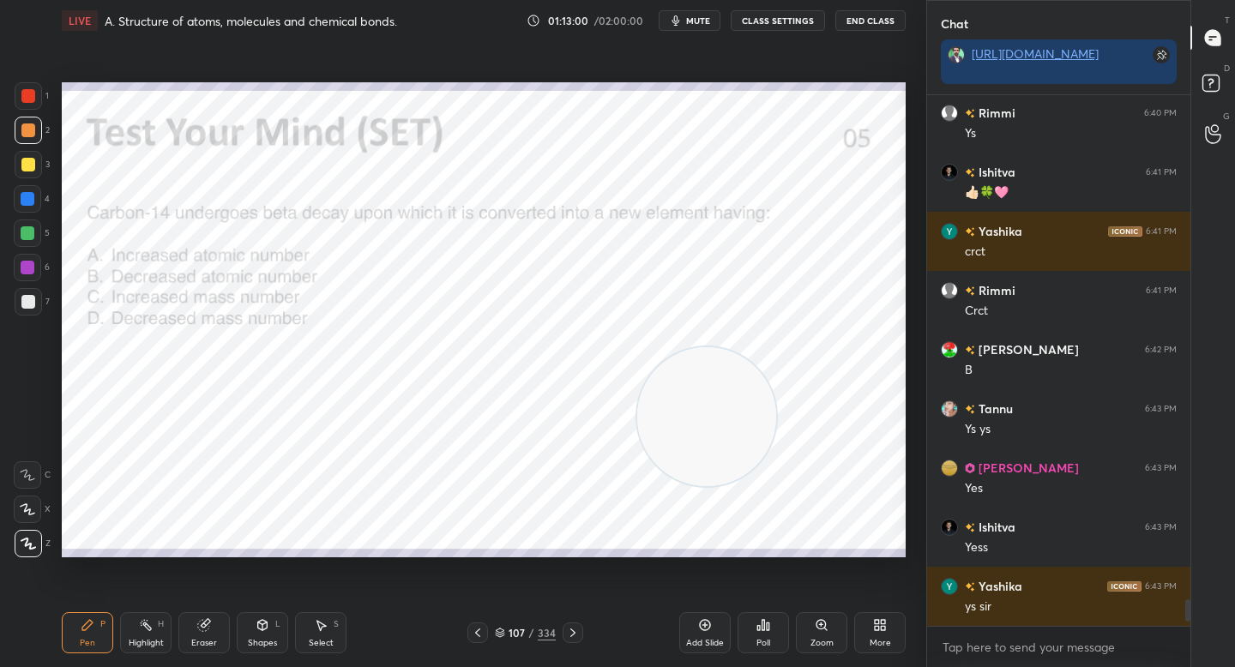
drag, startPoint x: 682, startPoint y: 431, endPoint x: 707, endPoint y: 472, distance: 48.1
click at [707, 472] on video at bounding box center [706, 416] width 139 height 139
click at [33, 107] on div at bounding box center [28, 95] width 27 height 27
click at [29, 123] on div at bounding box center [28, 130] width 27 height 27
drag, startPoint x: 720, startPoint y: 473, endPoint x: 717, endPoint y: 422, distance: 50.7
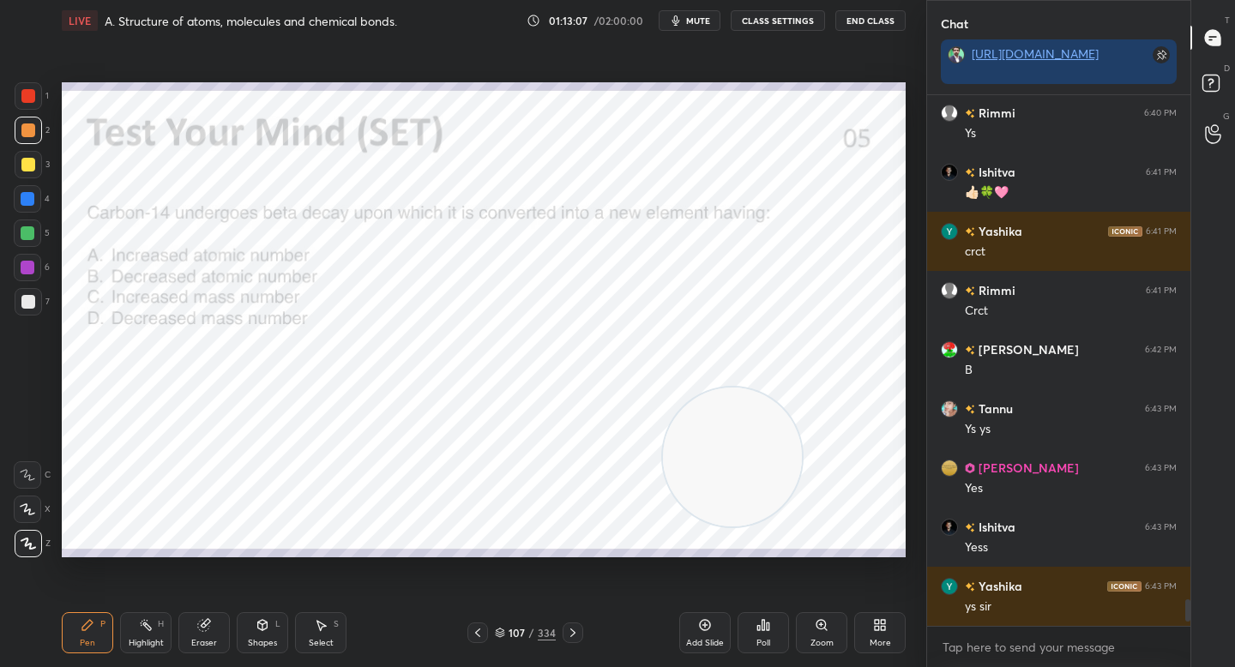
click at [731, 471] on video at bounding box center [732, 457] width 139 height 139
click at [813, 455] on video at bounding box center [743, 455] width 139 height 139
click at [755, 623] on div "Poll" at bounding box center [763, 632] width 51 height 41
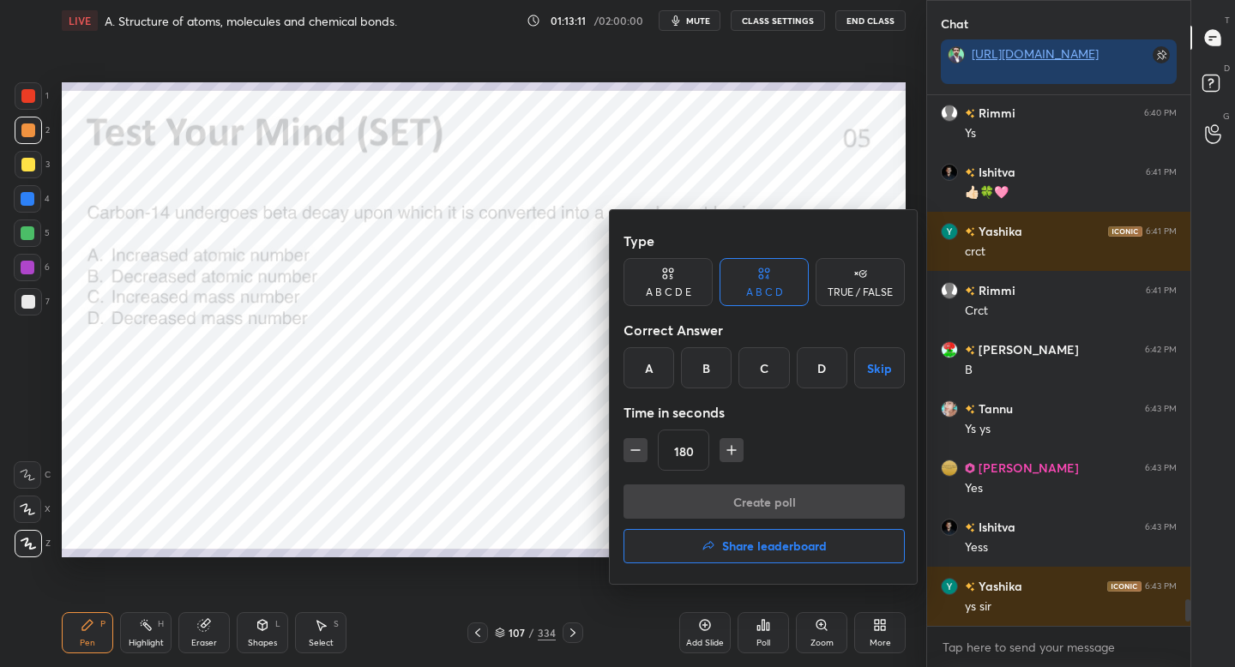
click at [653, 361] on div "A" at bounding box center [648, 367] width 51 height 41
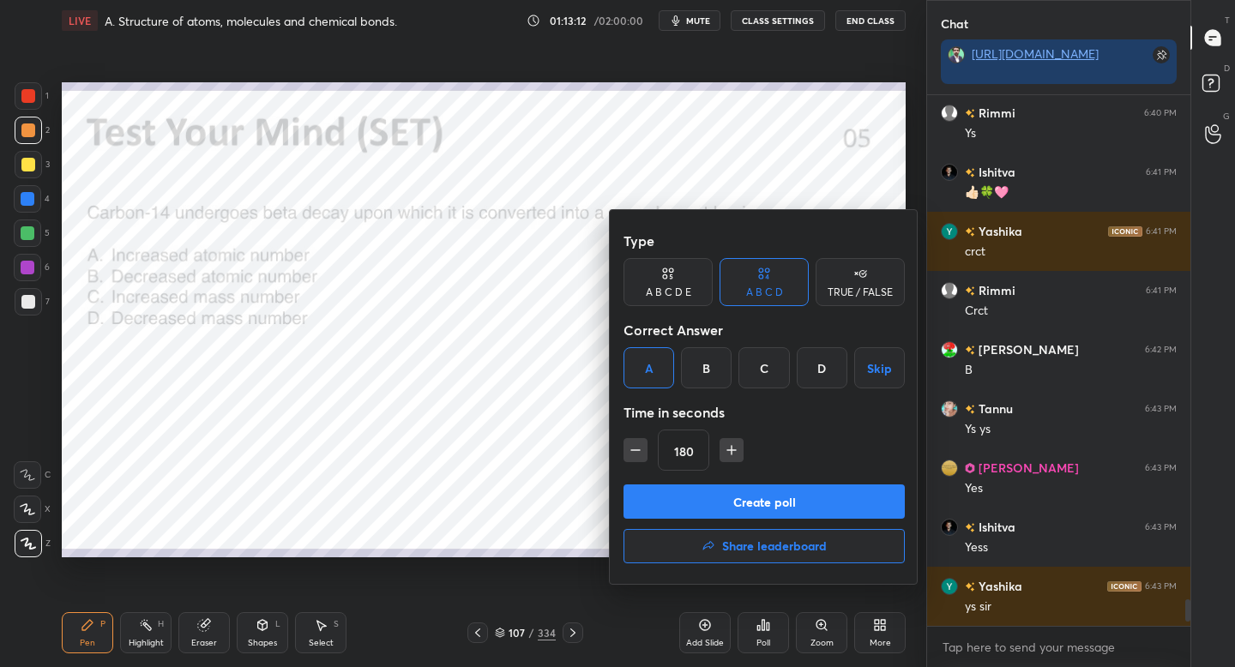
click at [630, 449] on icon "button" at bounding box center [635, 450] width 17 height 17
click at [632, 449] on icon "button" at bounding box center [635, 450] width 17 height 17
click at [635, 449] on icon "button" at bounding box center [635, 450] width 17 height 17
click at [635, 451] on icon "button" at bounding box center [635, 450] width 17 height 17
type input "120"
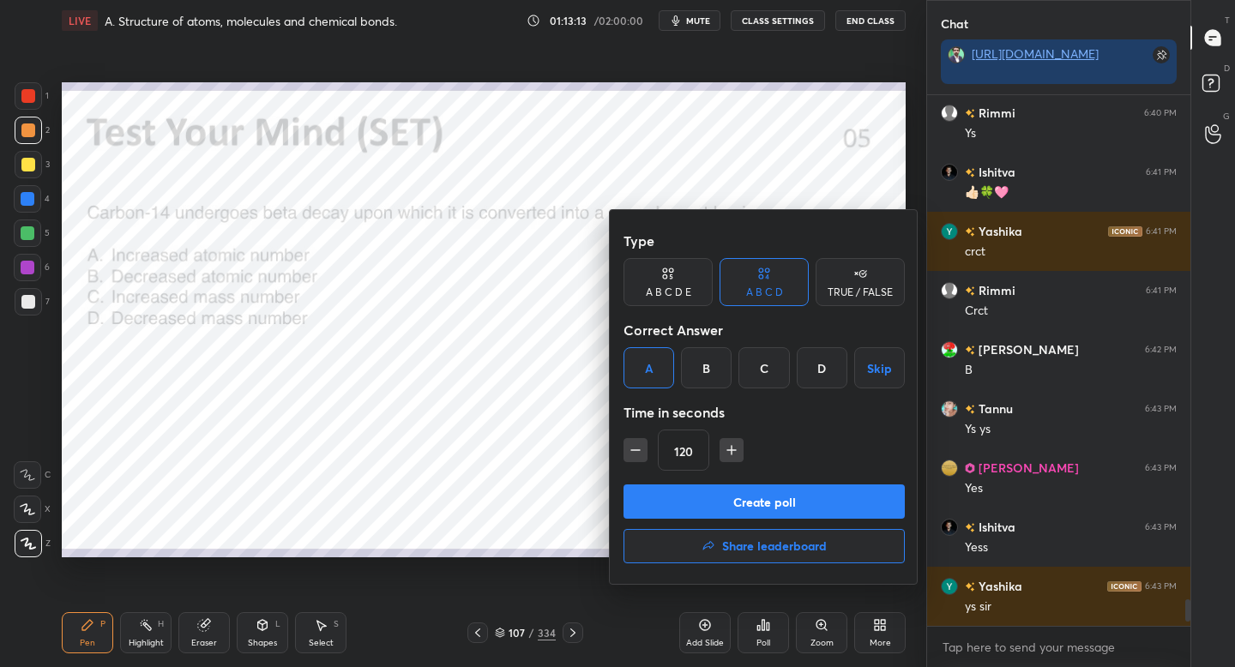
click at [647, 494] on button "Create poll" at bounding box center [763, 502] width 281 height 34
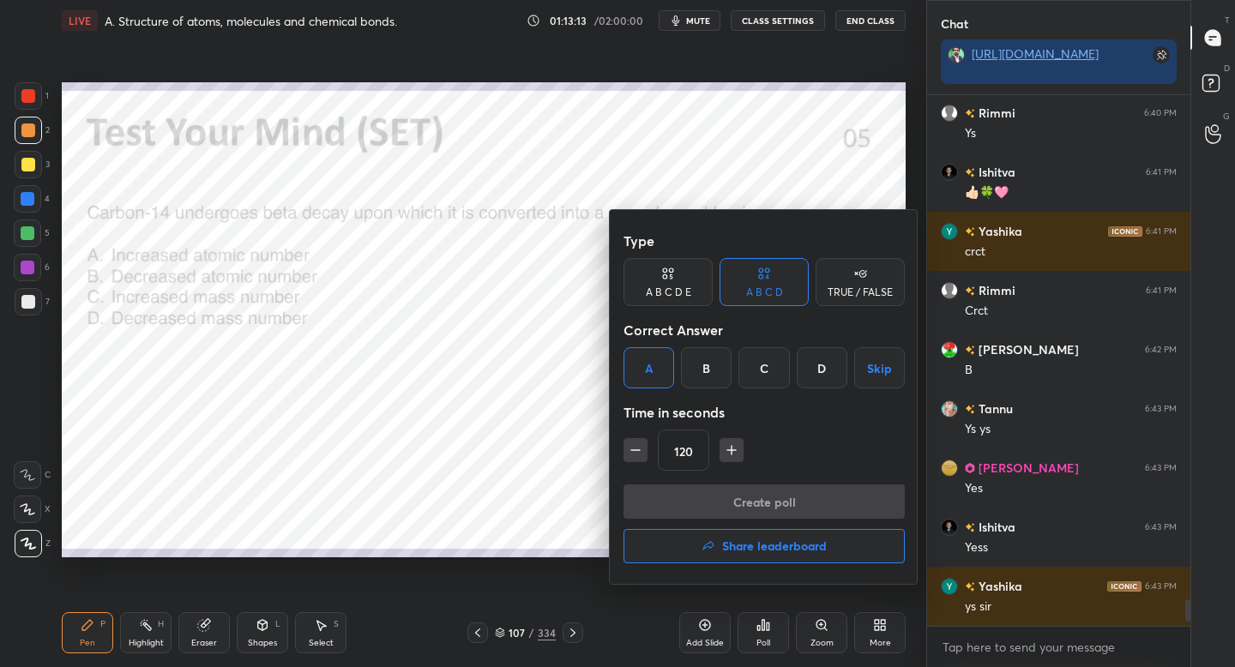
scroll to position [6, 6]
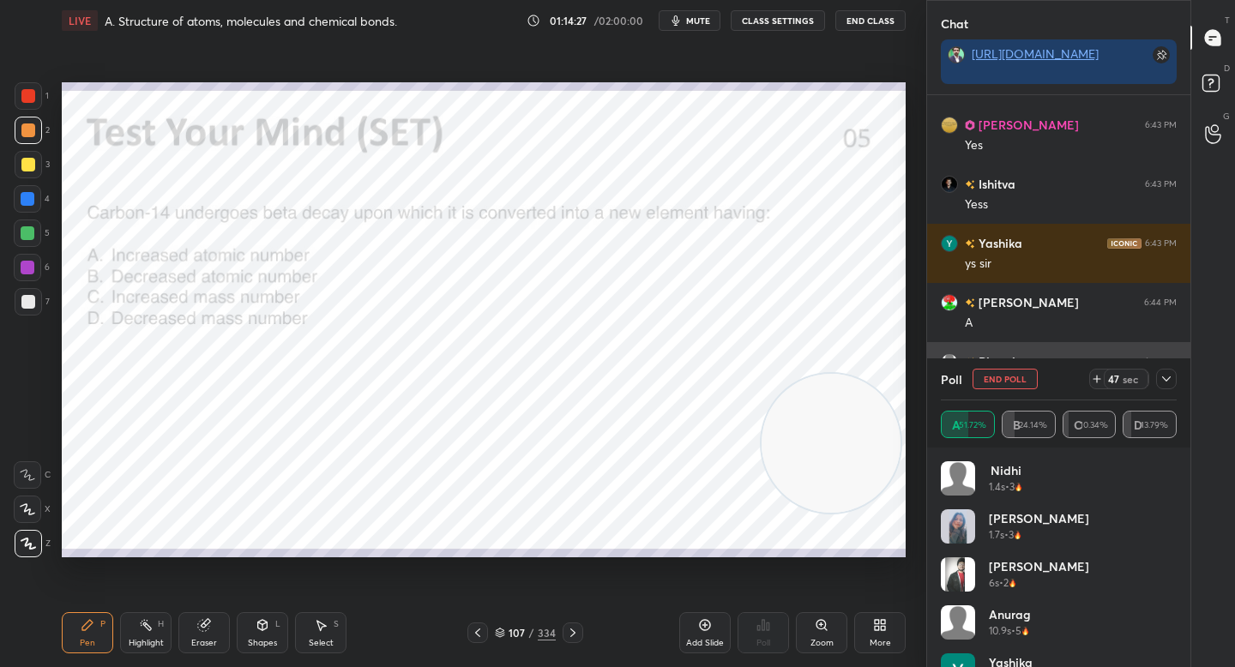
click at [1165, 380] on icon at bounding box center [1166, 379] width 14 height 14
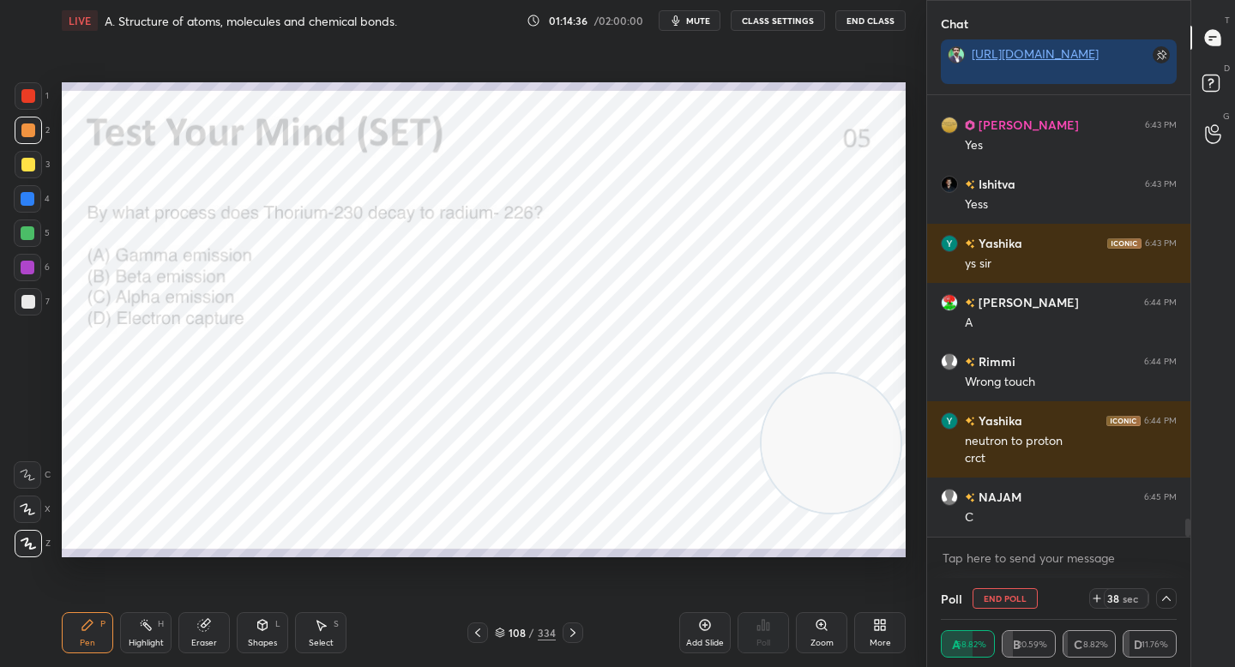
scroll to position [10462, 0]
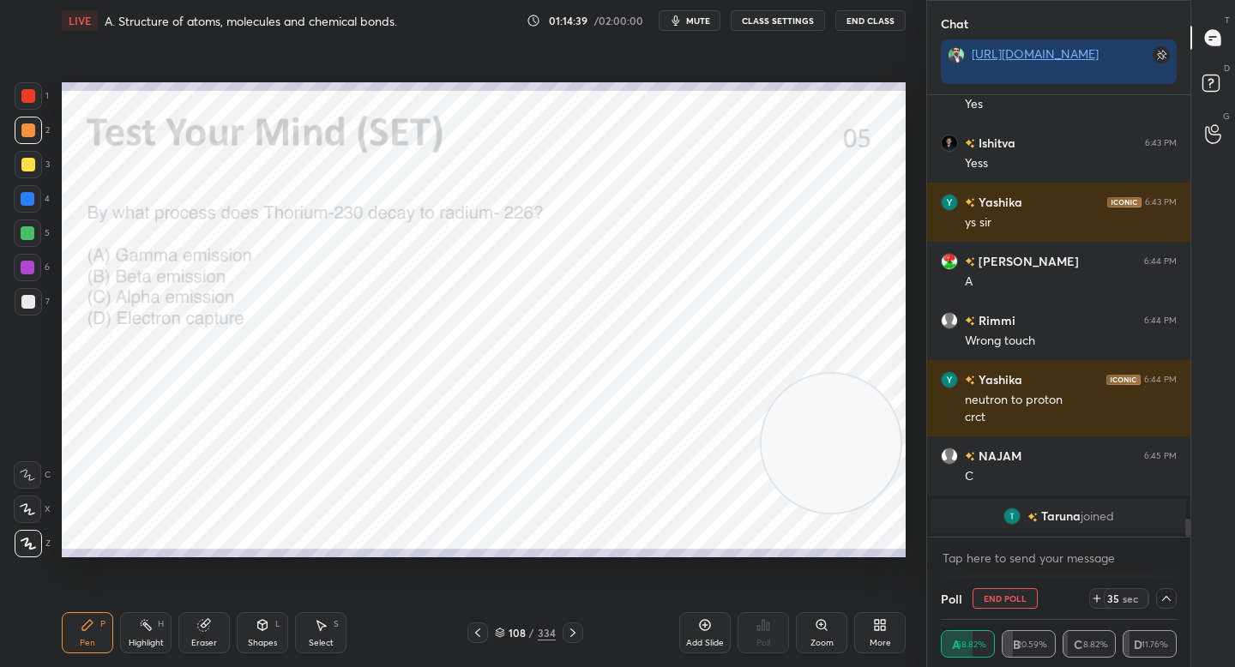
click at [1003, 593] on button "End Poll" at bounding box center [1004, 598] width 65 height 21
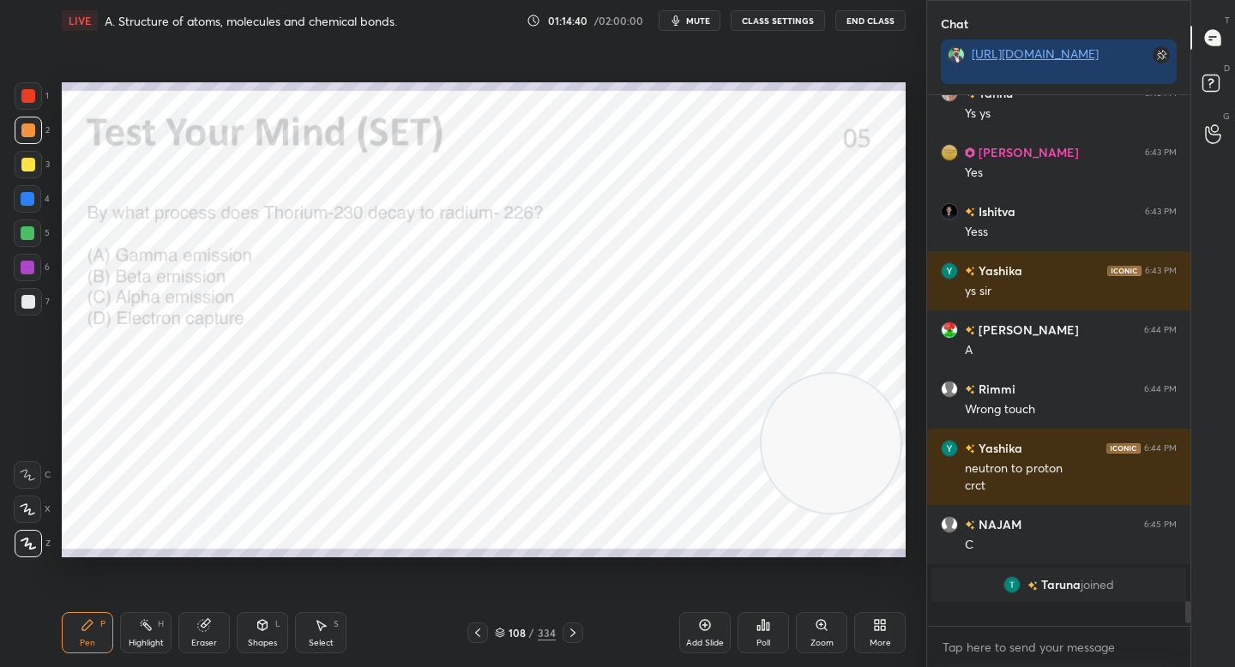
scroll to position [5, 6]
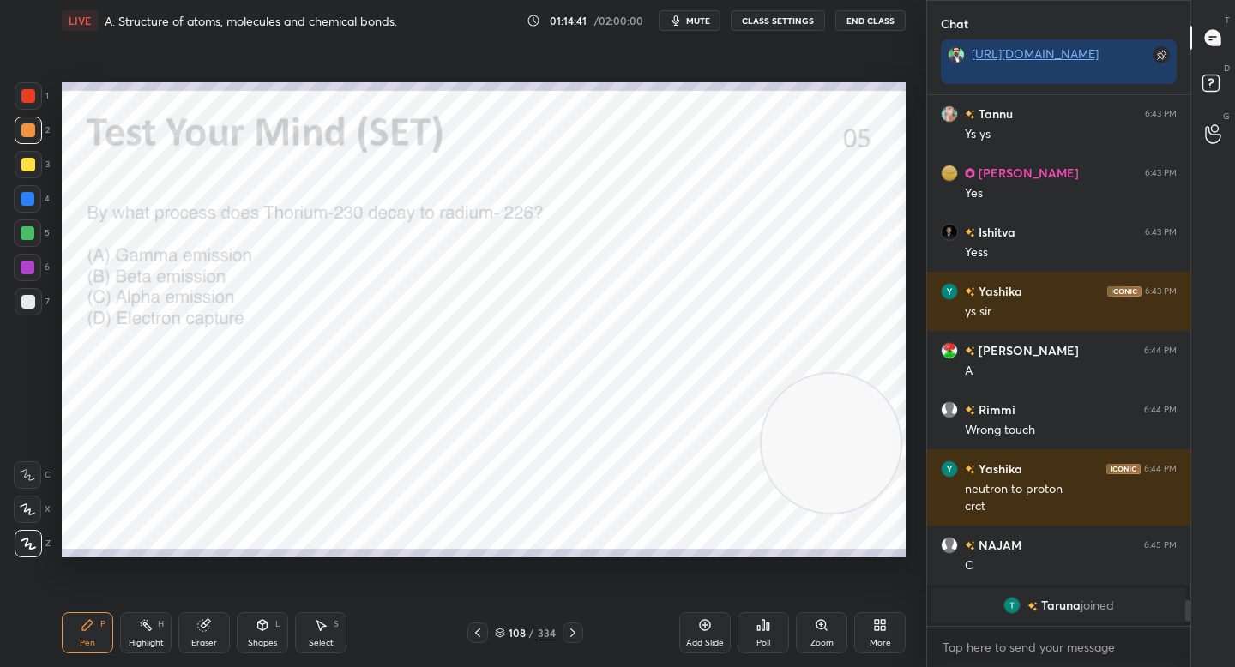
click at [780, 634] on div "Poll" at bounding box center [763, 632] width 51 height 41
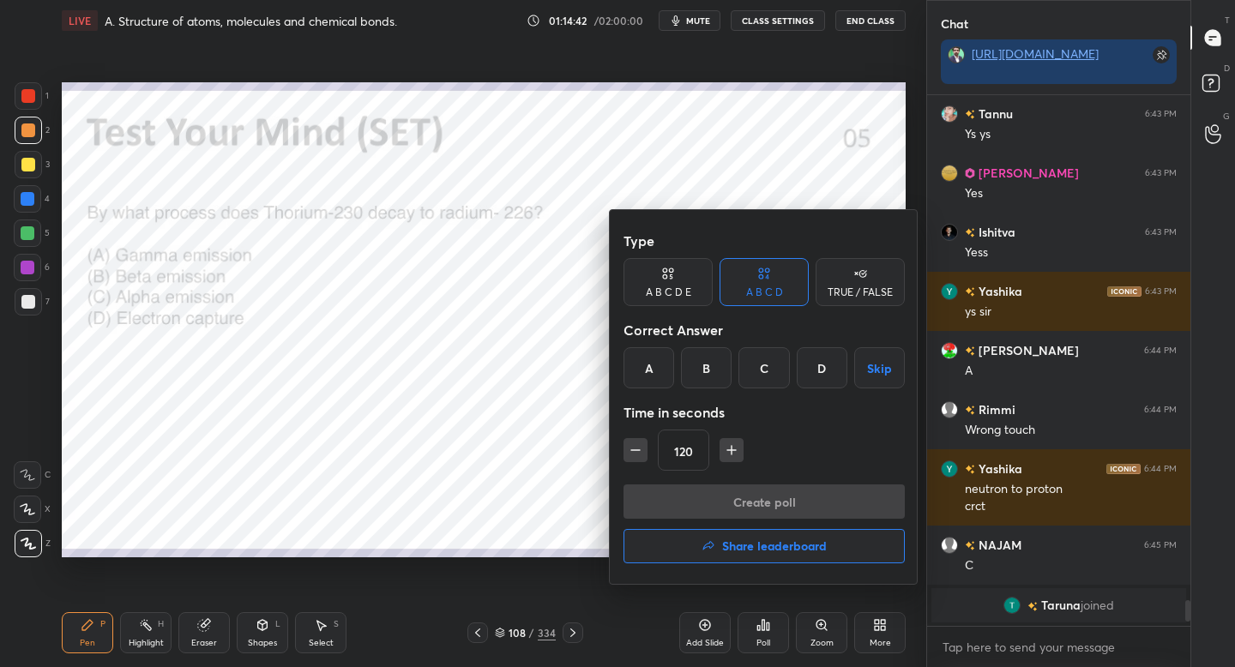
click at [758, 368] on div "C" at bounding box center [763, 367] width 51 height 41
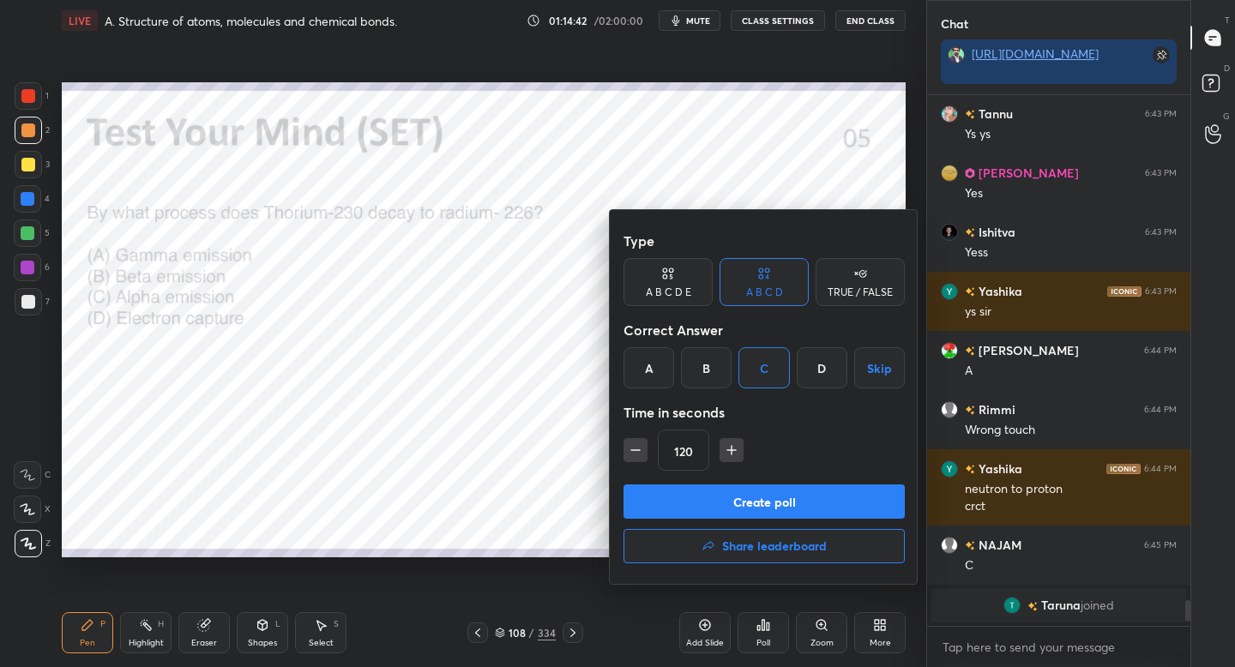
click at [699, 500] on button "Create poll" at bounding box center [763, 502] width 281 height 34
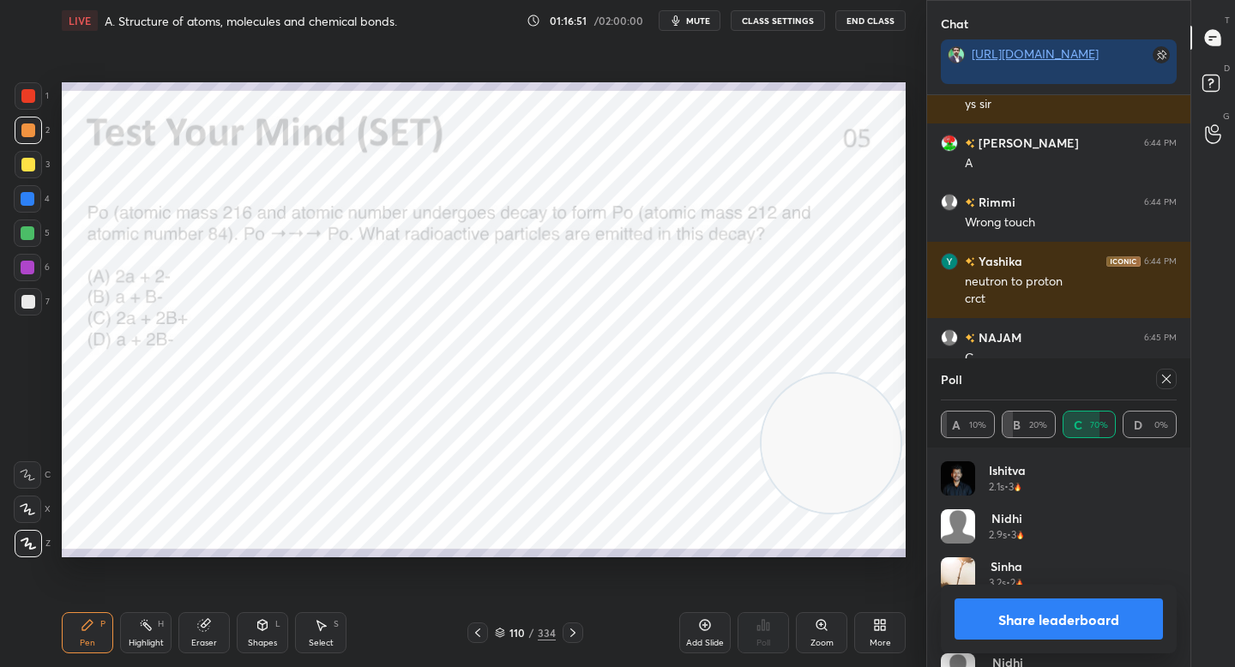
scroll to position [9907, 0]
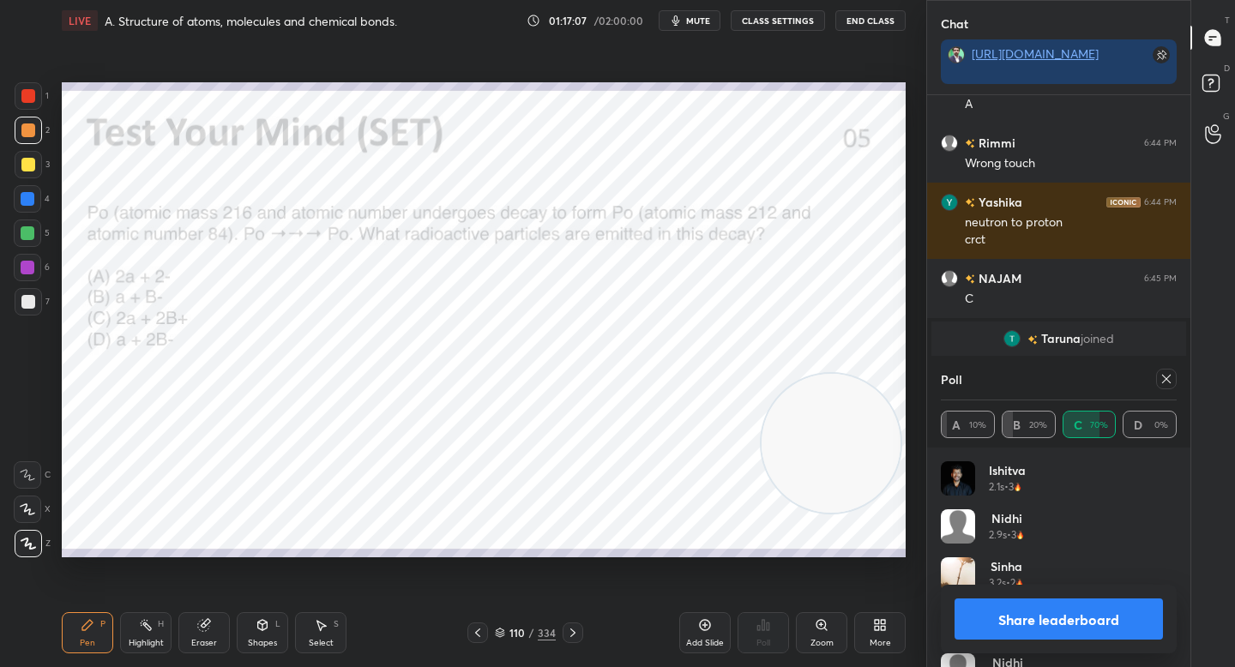
drag, startPoint x: 1005, startPoint y: 626, endPoint x: 982, endPoint y: 617, distance: 25.0
click at [1003, 626] on button "Share leaderboard" at bounding box center [1058, 619] width 208 height 41
type textarea "x"
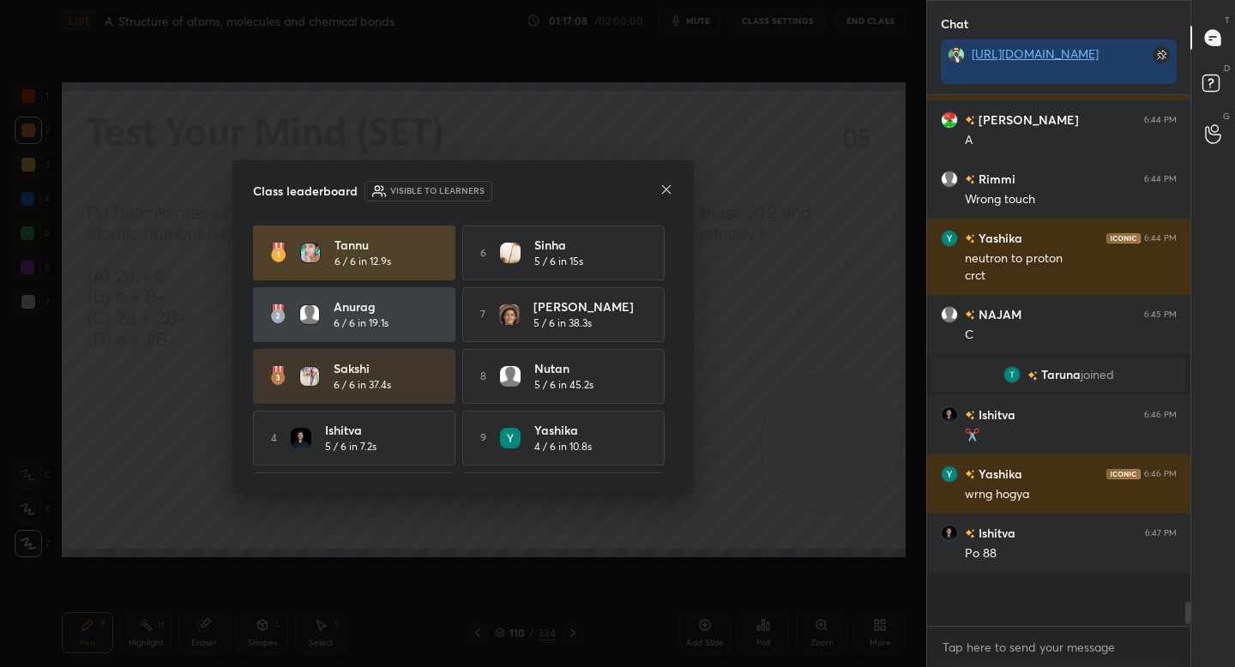
scroll to position [567, 258]
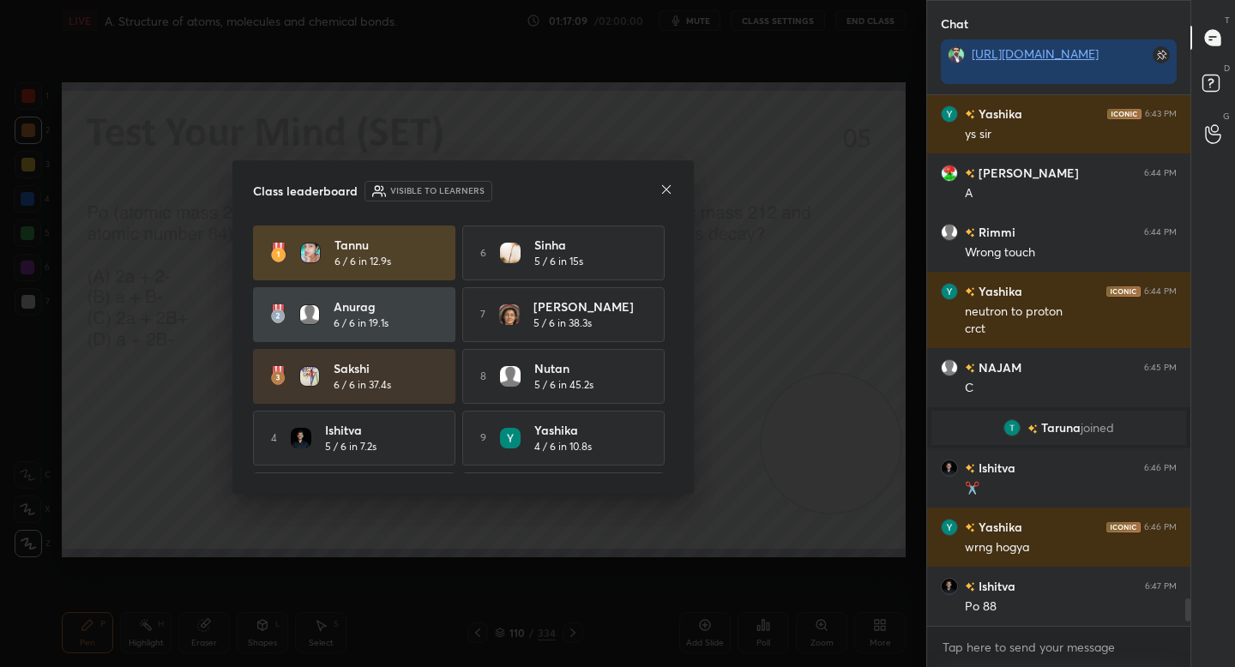
click at [667, 191] on icon at bounding box center [666, 190] width 14 height 14
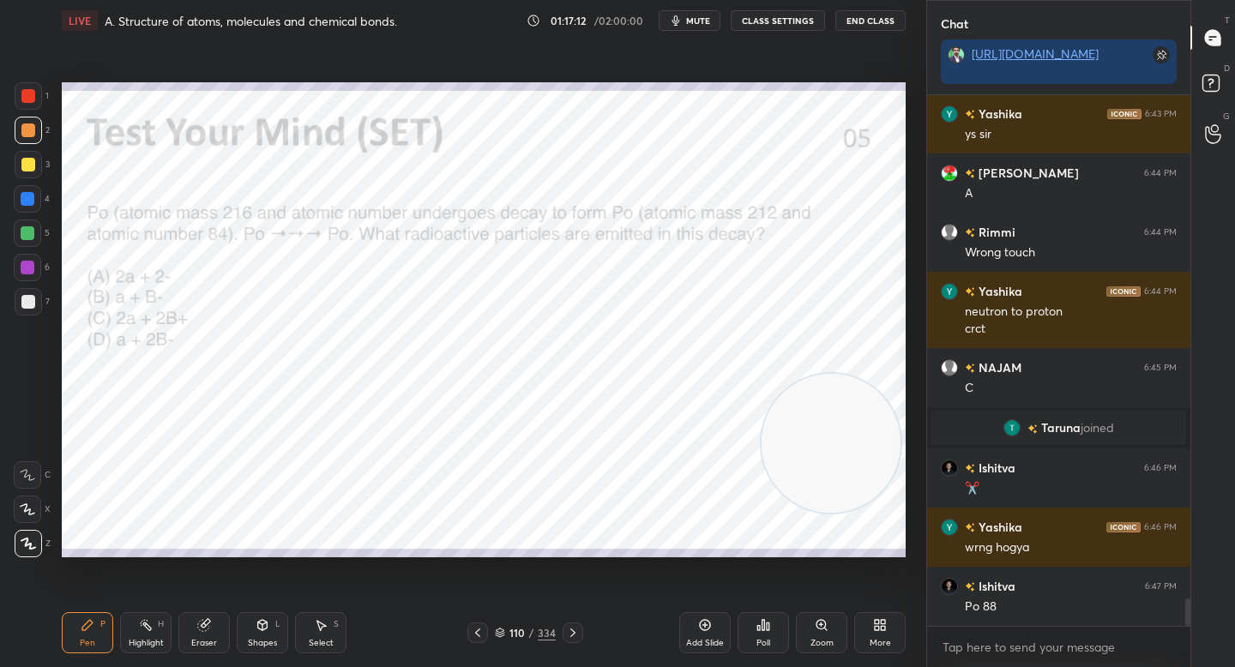
scroll to position [9877, 0]
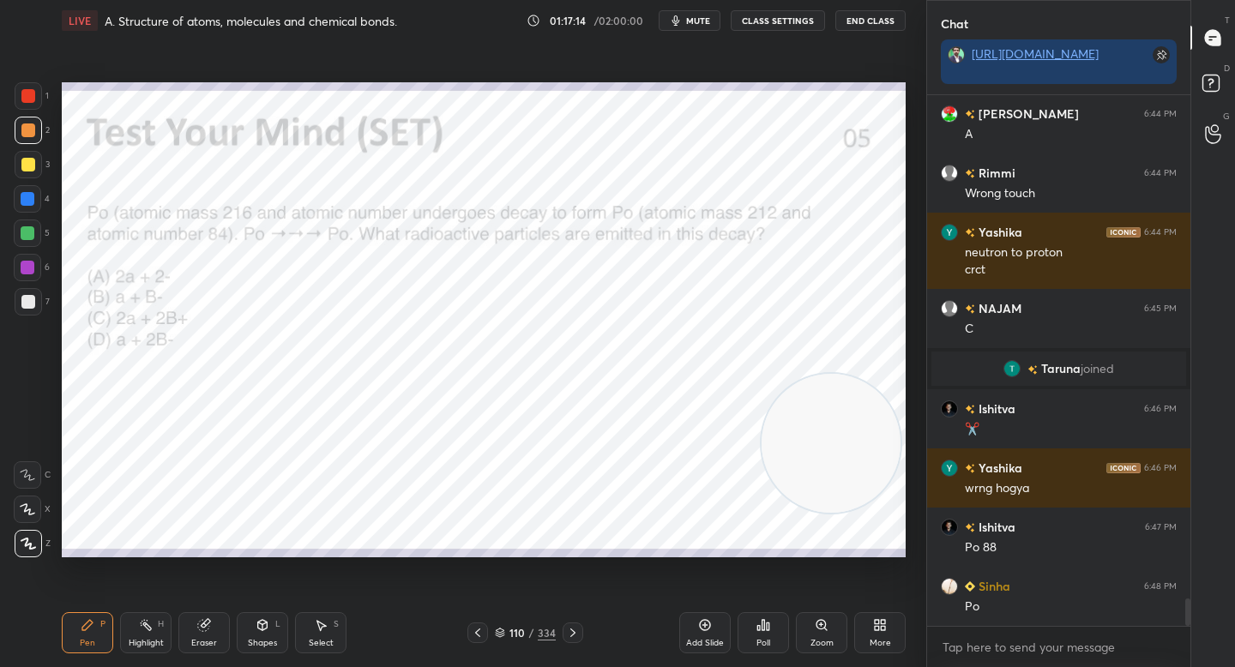
drag, startPoint x: 201, startPoint y: 631, endPoint x: 205, endPoint y: 587, distance: 44.8
click at [201, 629] on icon at bounding box center [203, 625] width 11 height 11
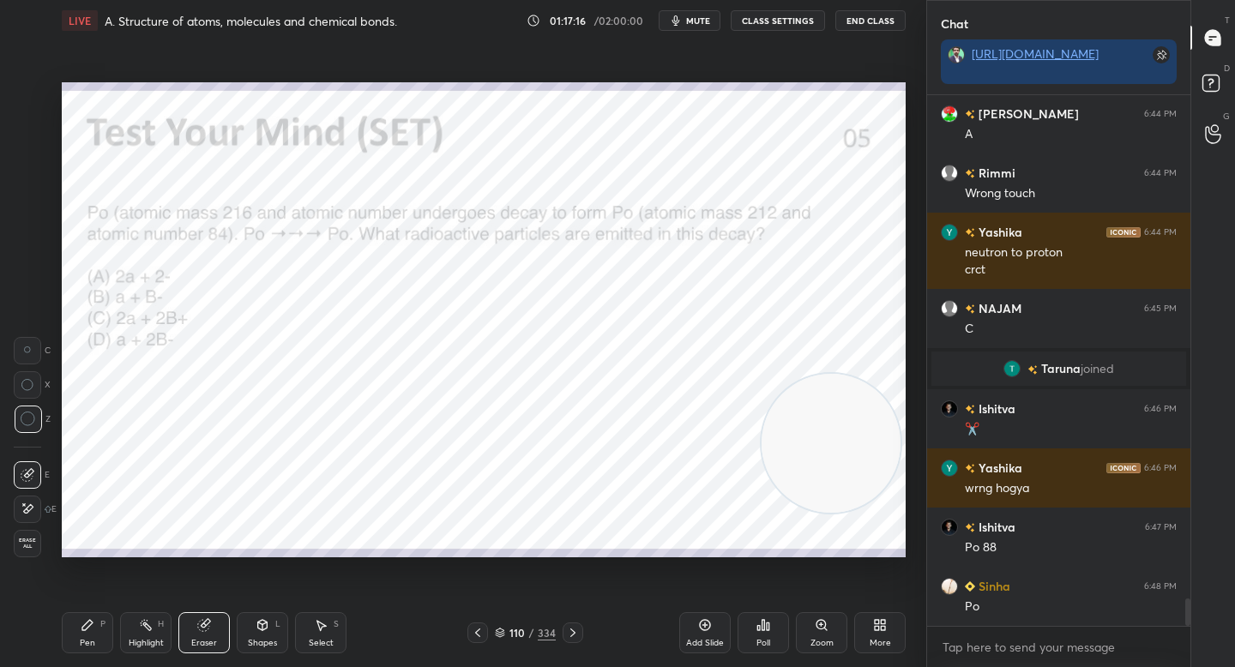
click at [93, 644] on div "Pen" at bounding box center [87, 643] width 15 height 9
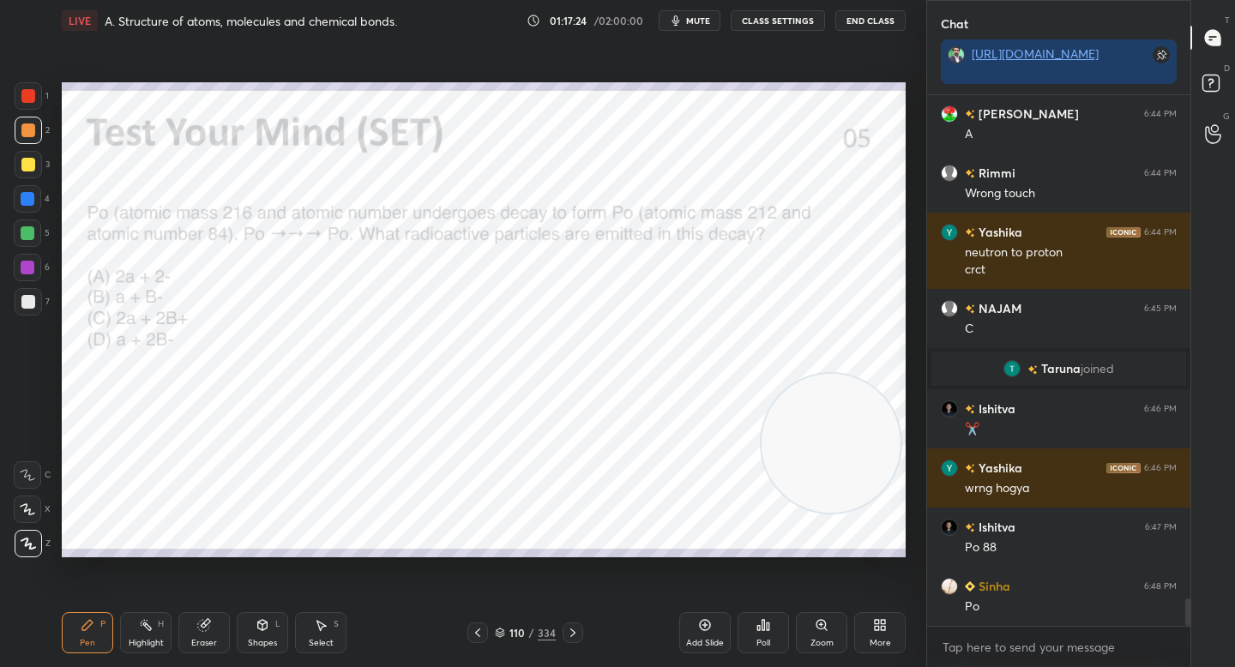
scroll to position [9936, 0]
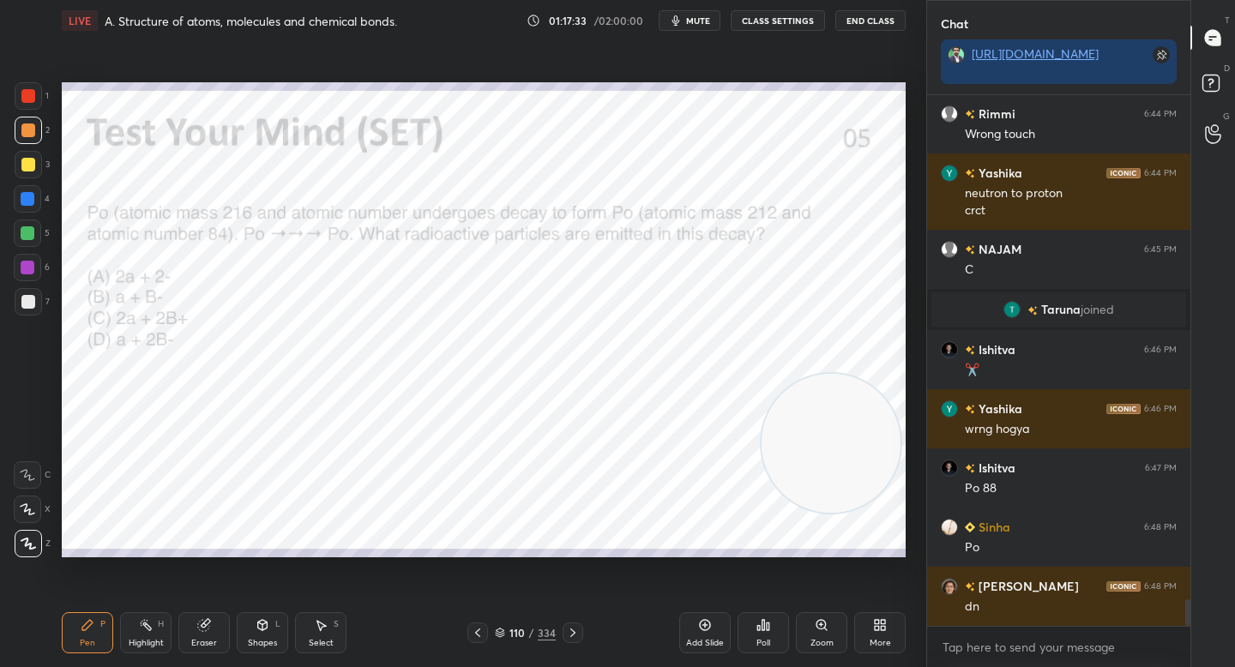
click at [189, 635] on div "Eraser" at bounding box center [203, 632] width 51 height 41
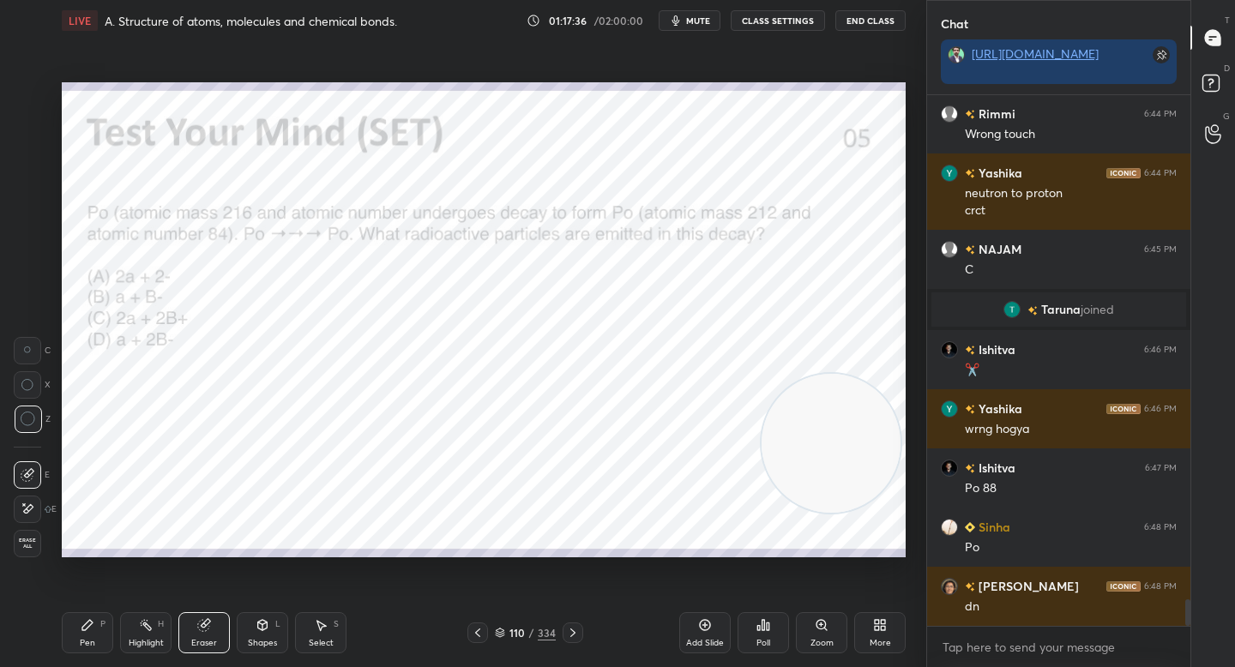
click at [100, 630] on div "Pen P" at bounding box center [87, 632] width 51 height 41
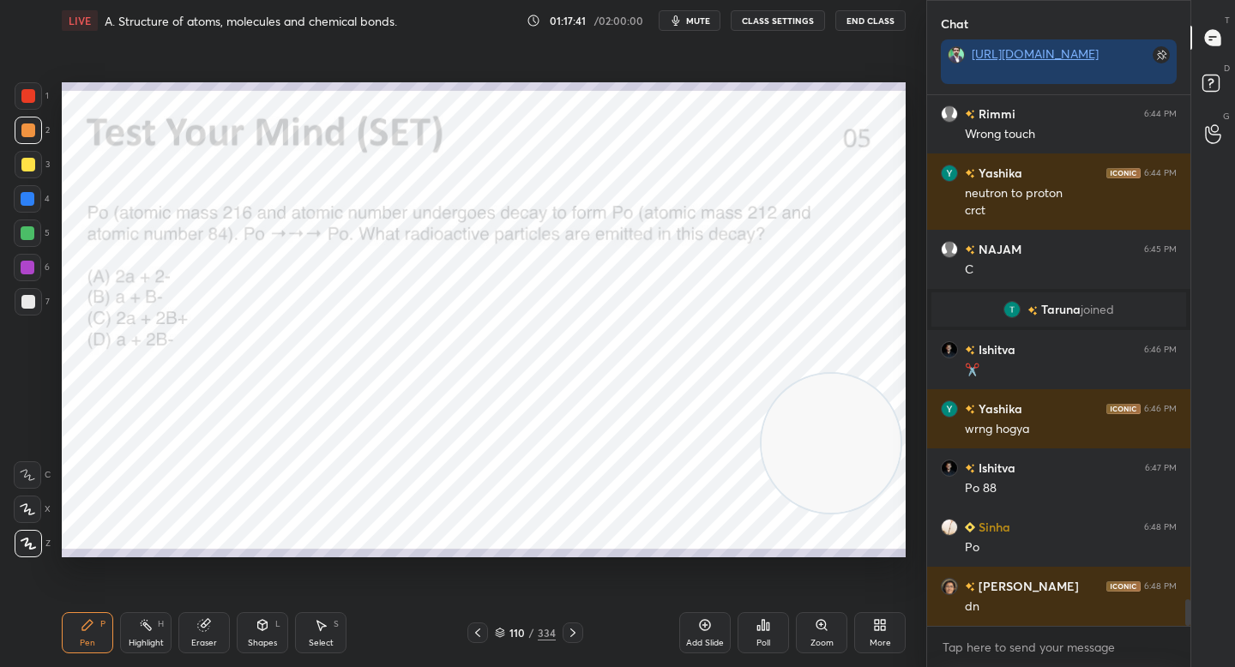
scroll to position [9953, 0]
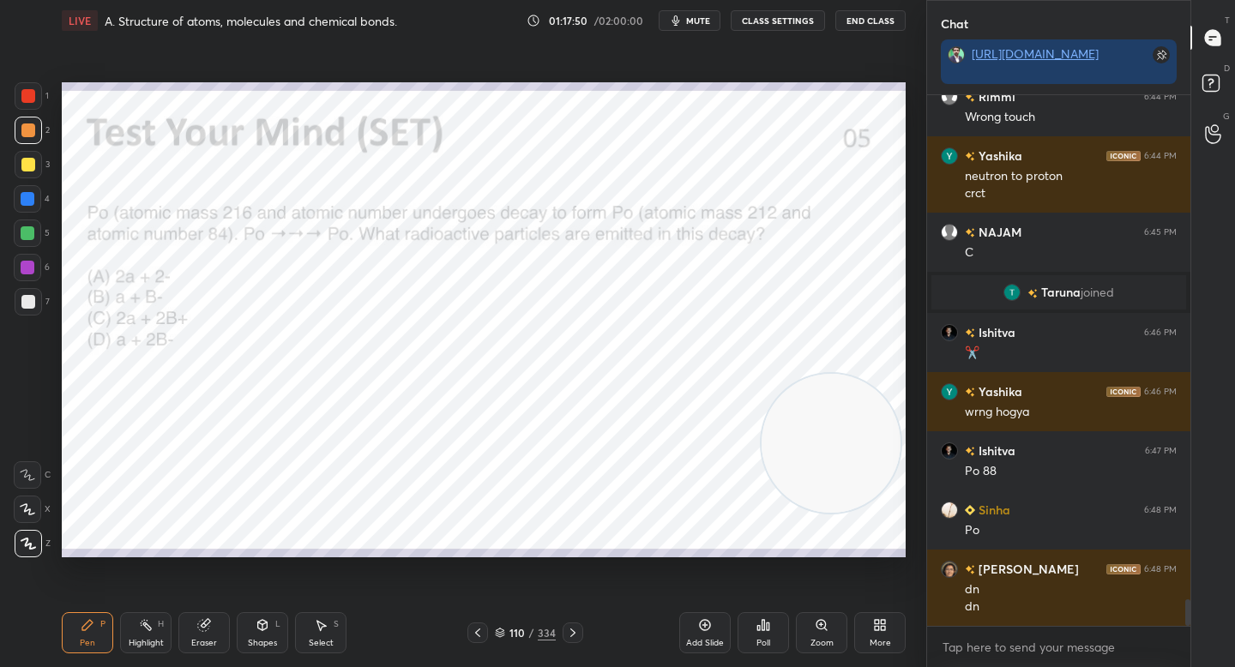
click at [770, 625] on div "Poll" at bounding box center [763, 632] width 51 height 41
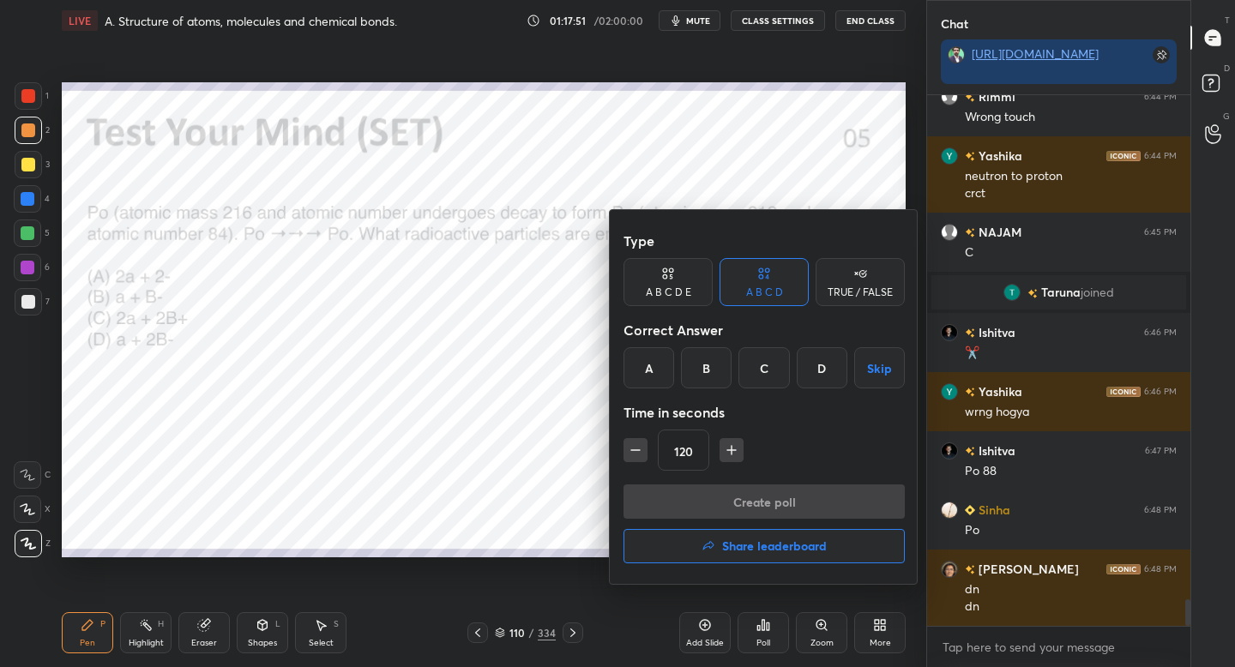
click at [813, 371] on div "D" at bounding box center [822, 367] width 51 height 41
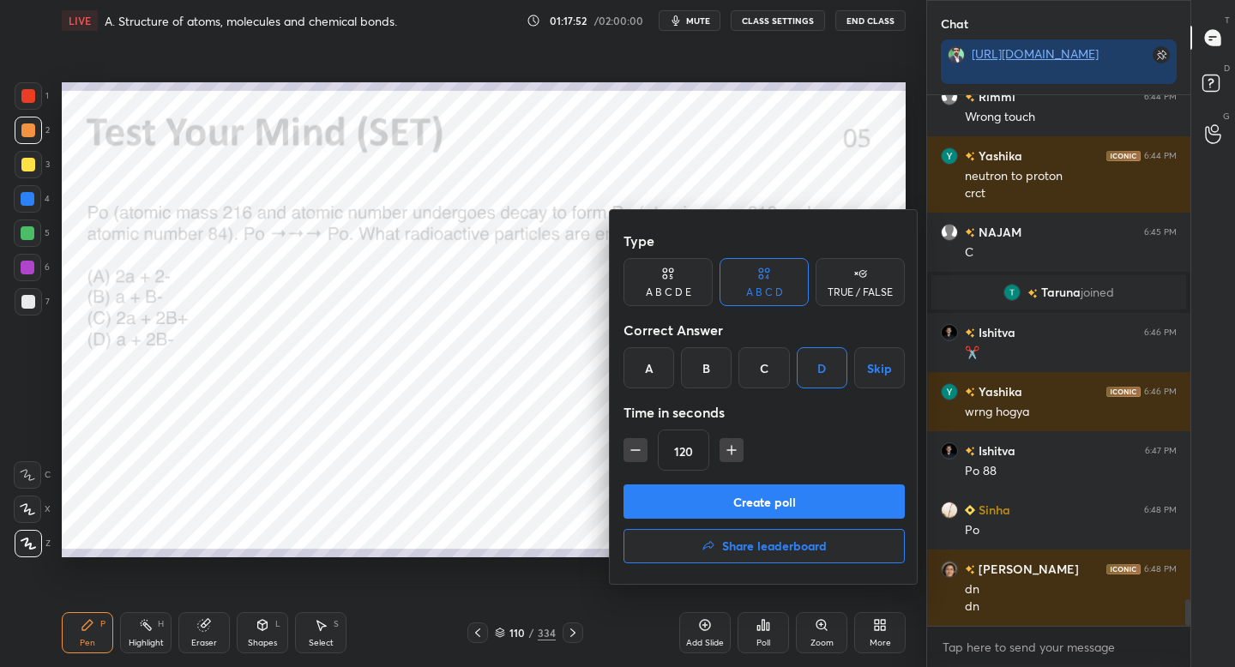
click at [726, 452] on icon "button" at bounding box center [731, 450] width 17 height 17
click at [726, 438] on button "button" at bounding box center [732, 450] width 24 height 24
type input "180"
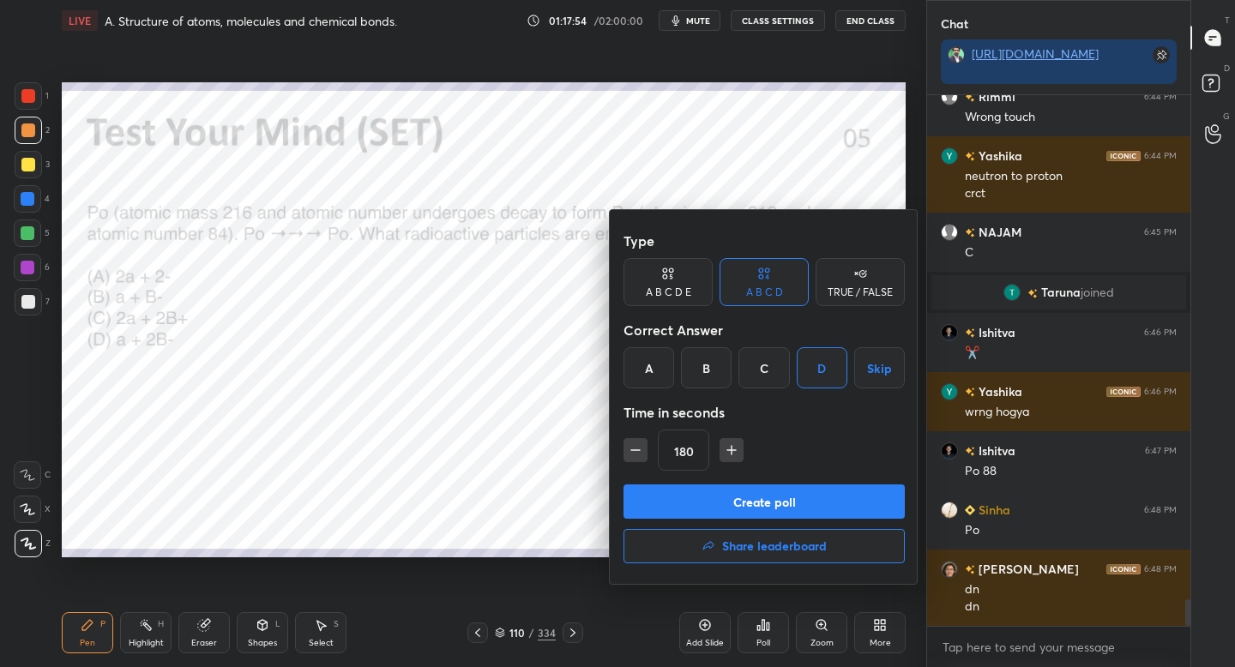
click at [713, 536] on button "Share leaderboard" at bounding box center [763, 546] width 281 height 34
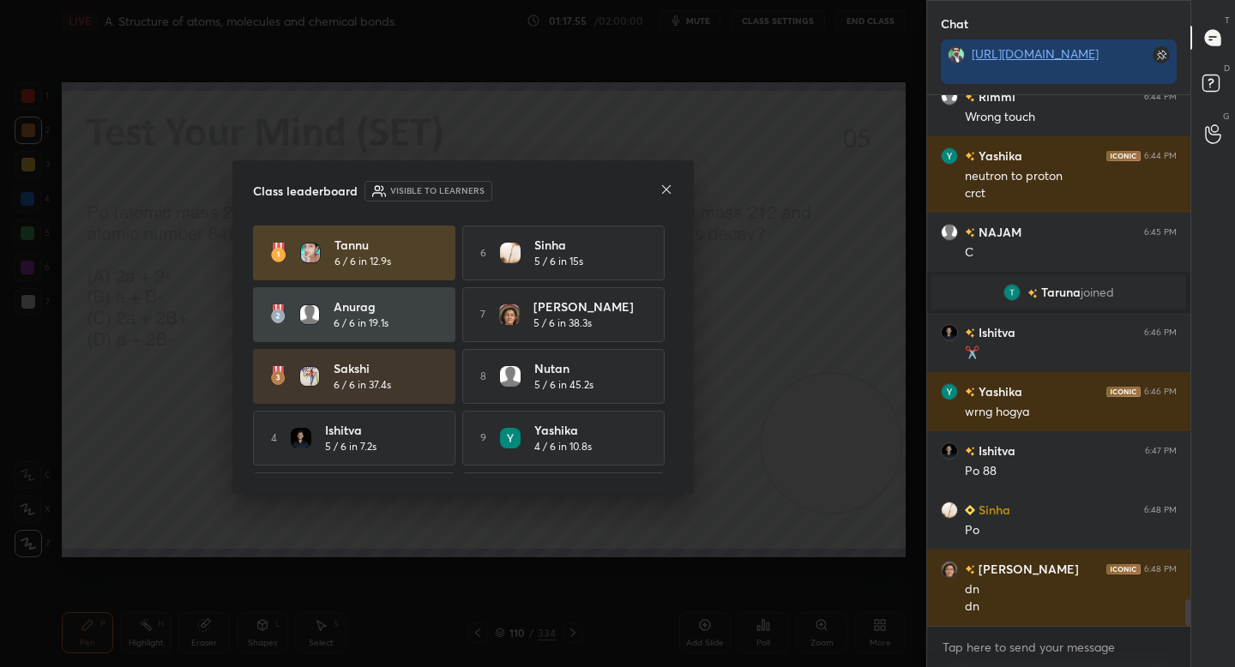
click at [665, 196] on div at bounding box center [666, 191] width 14 height 18
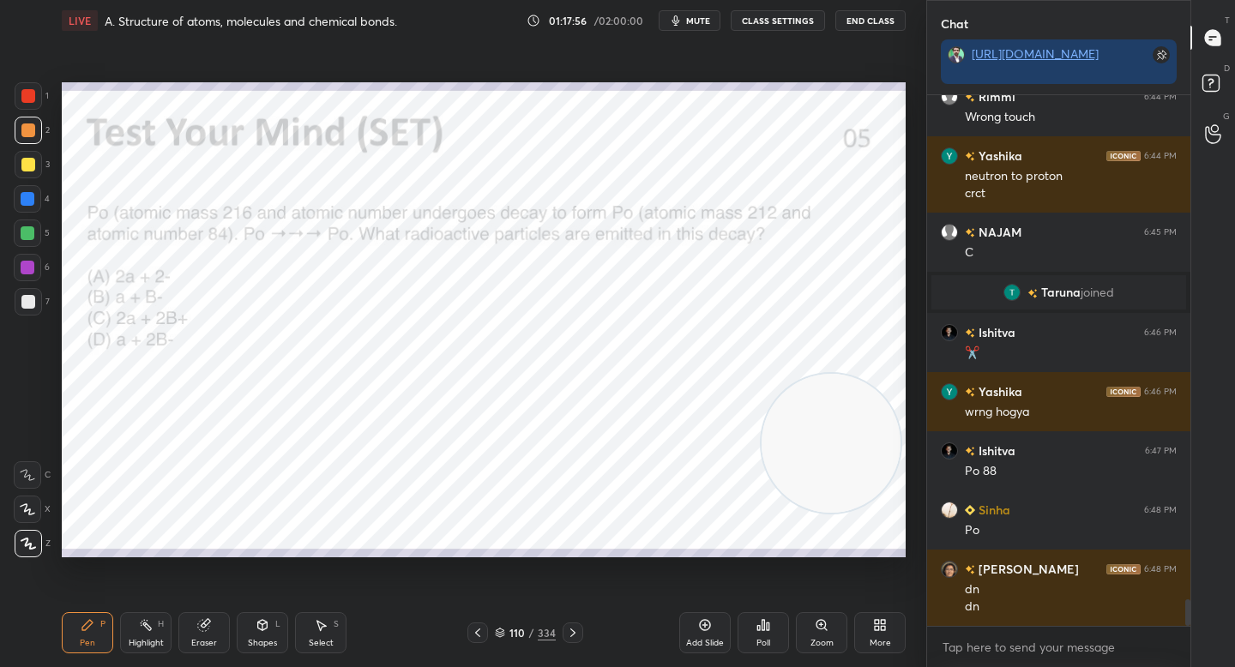
click at [786, 638] on div "Poll" at bounding box center [763, 632] width 51 height 41
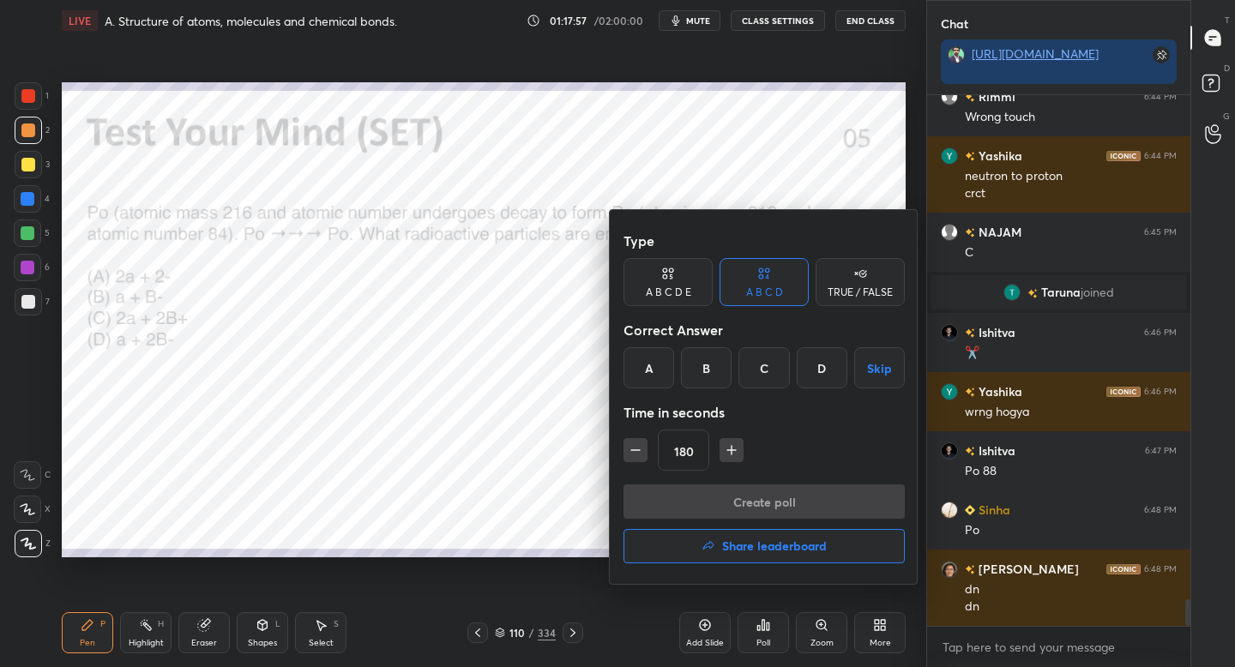
click at [816, 355] on div "D" at bounding box center [822, 367] width 51 height 41
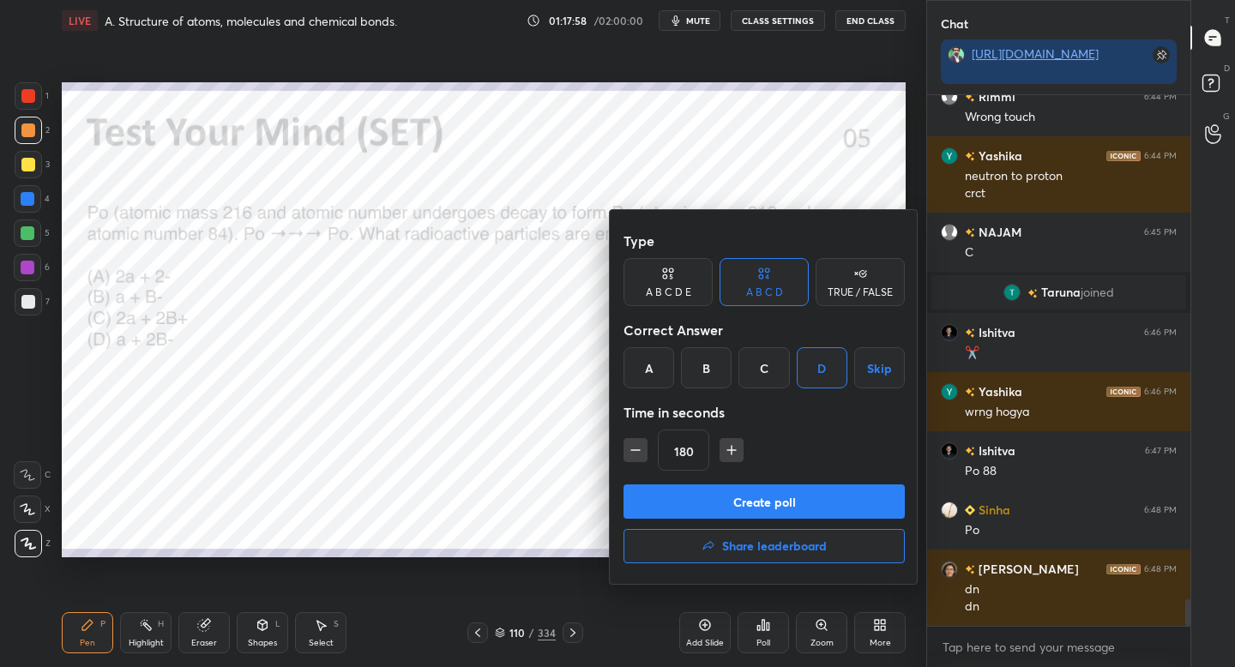
click at [750, 489] on button "Create poll" at bounding box center [763, 502] width 281 height 34
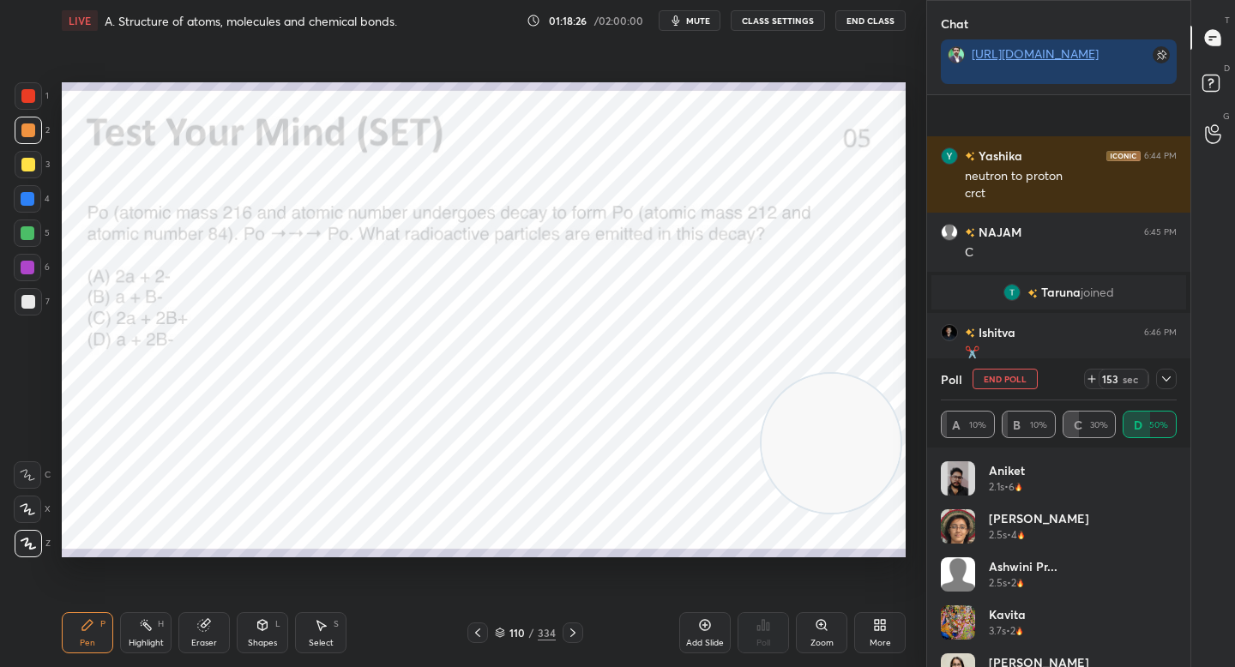
scroll to position [10101, 0]
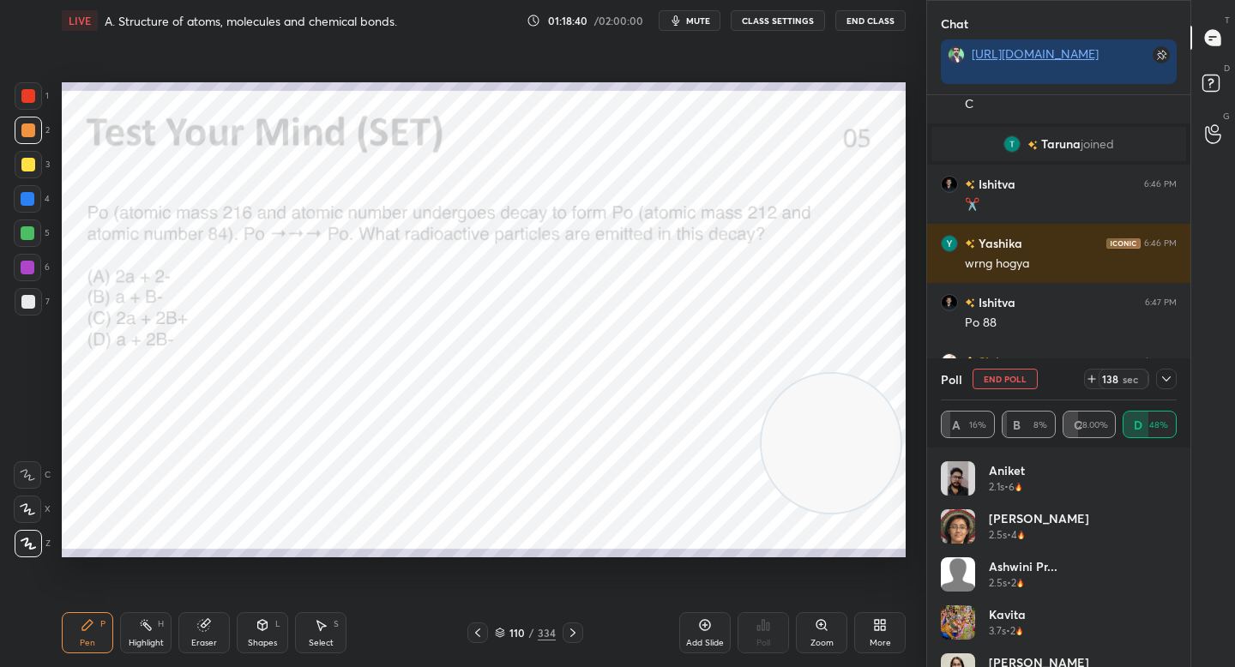
click at [1169, 378] on icon at bounding box center [1166, 379] width 14 height 14
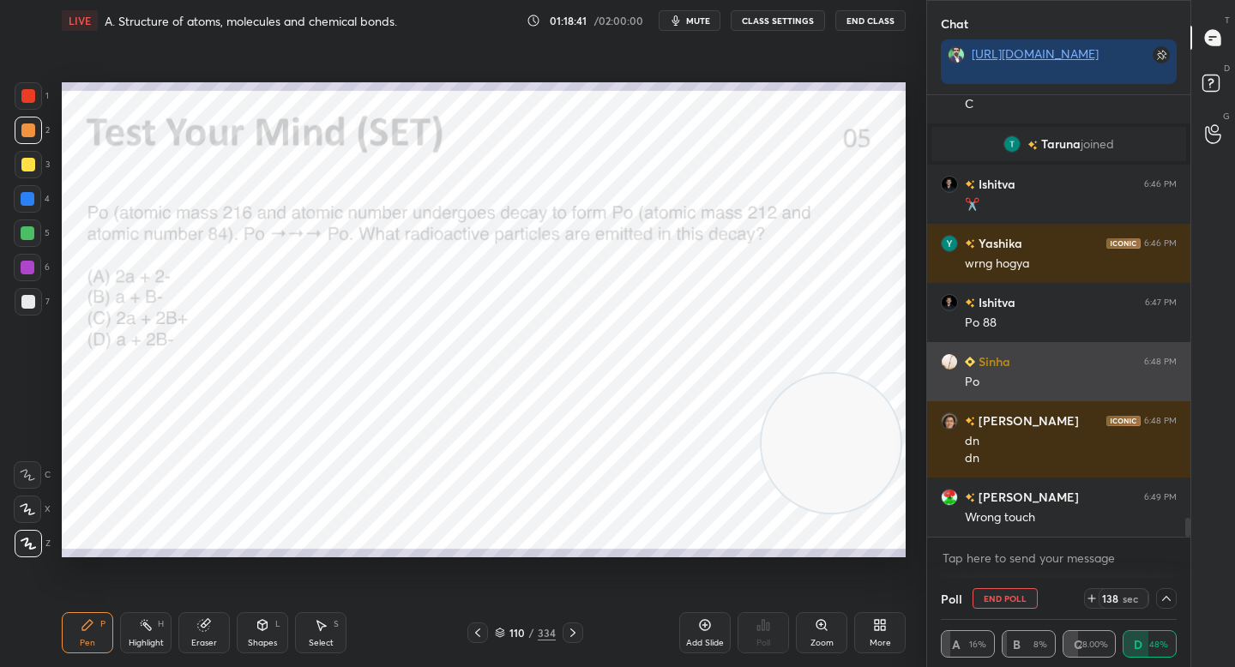
scroll to position [1, 6]
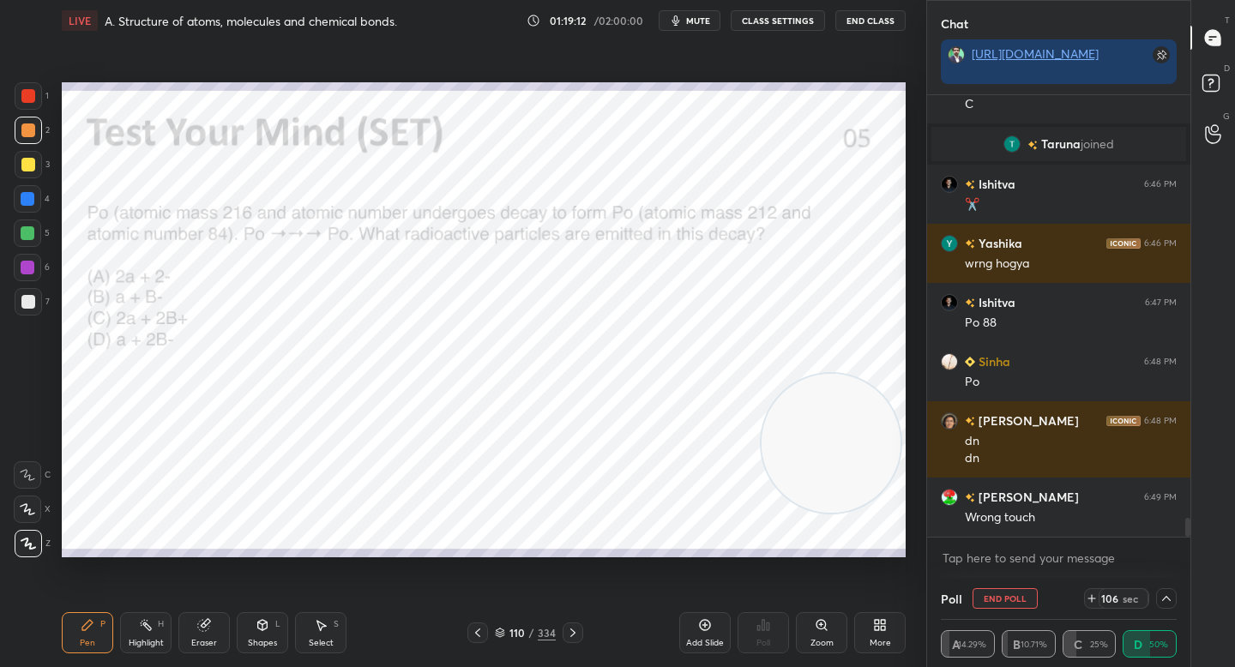
click at [21, 269] on div at bounding box center [28, 268] width 14 height 14
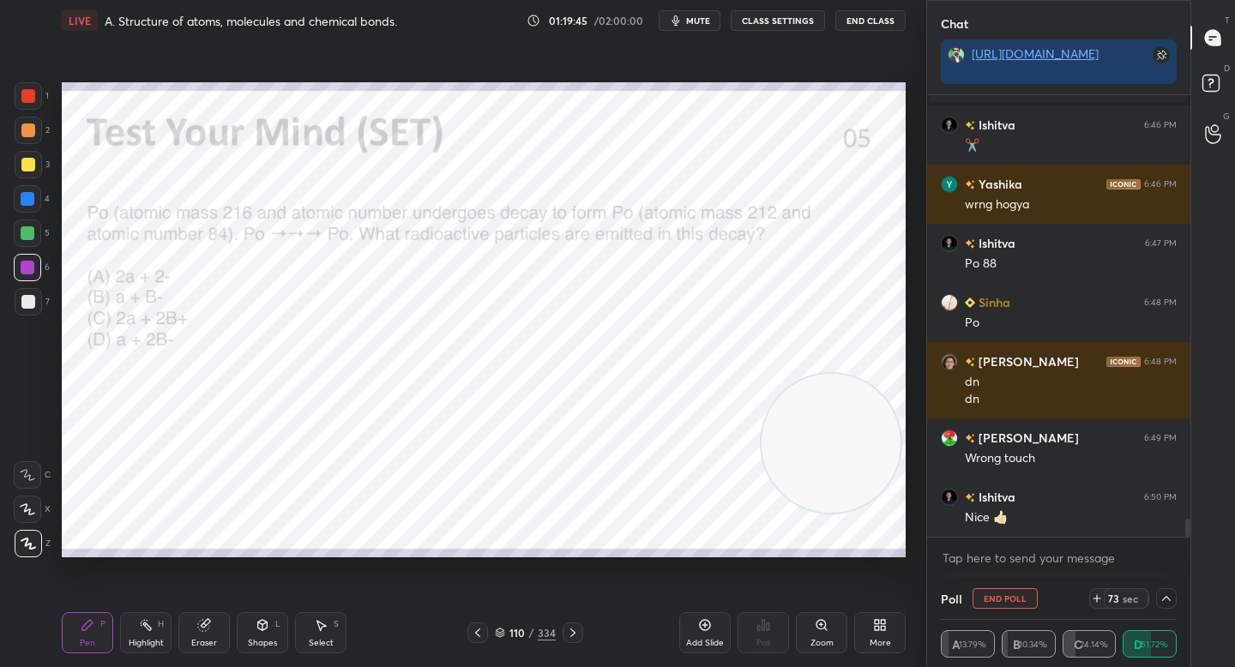
drag, startPoint x: 760, startPoint y: 447, endPoint x: 151, endPoint y: 514, distance: 612.5
click at [762, 513] on video at bounding box center [831, 443] width 139 height 139
drag, startPoint x: 221, startPoint y: 485, endPoint x: 662, endPoint y: 250, distance: 499.9
click at [664, 251] on video at bounding box center [604, 268] width 139 height 139
click at [718, 202] on video at bounding box center [648, 258] width 139 height 139
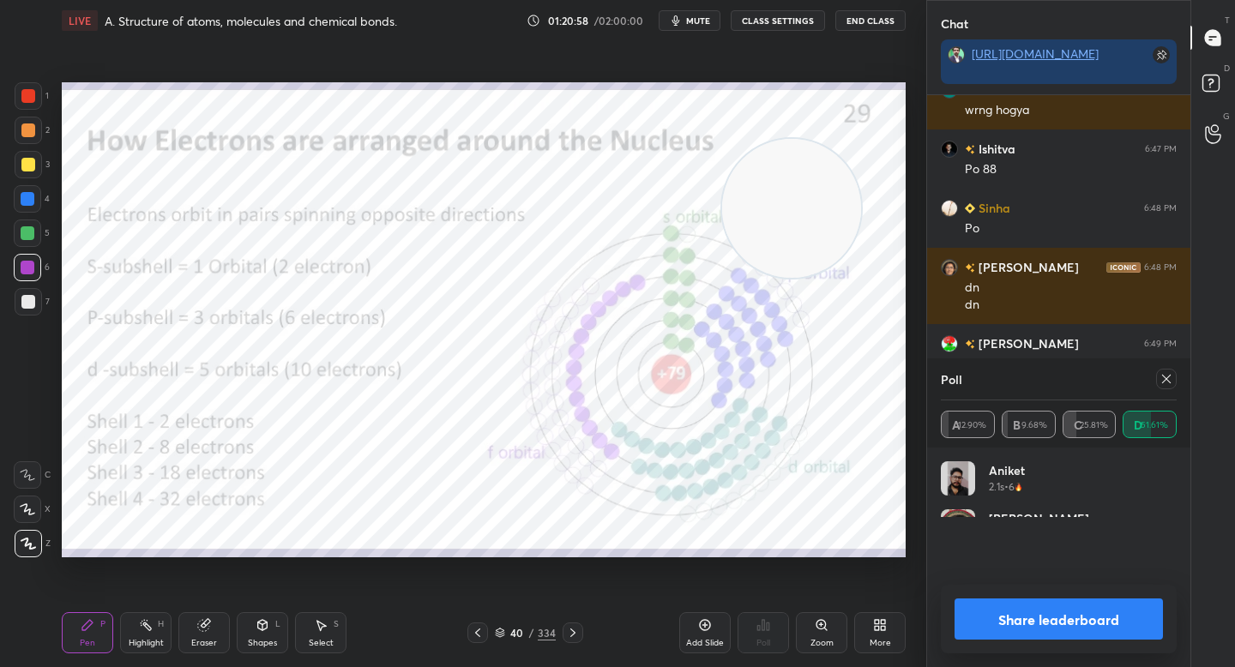
scroll to position [6, 6]
click at [988, 617] on button "Share leaderboard" at bounding box center [1058, 619] width 208 height 41
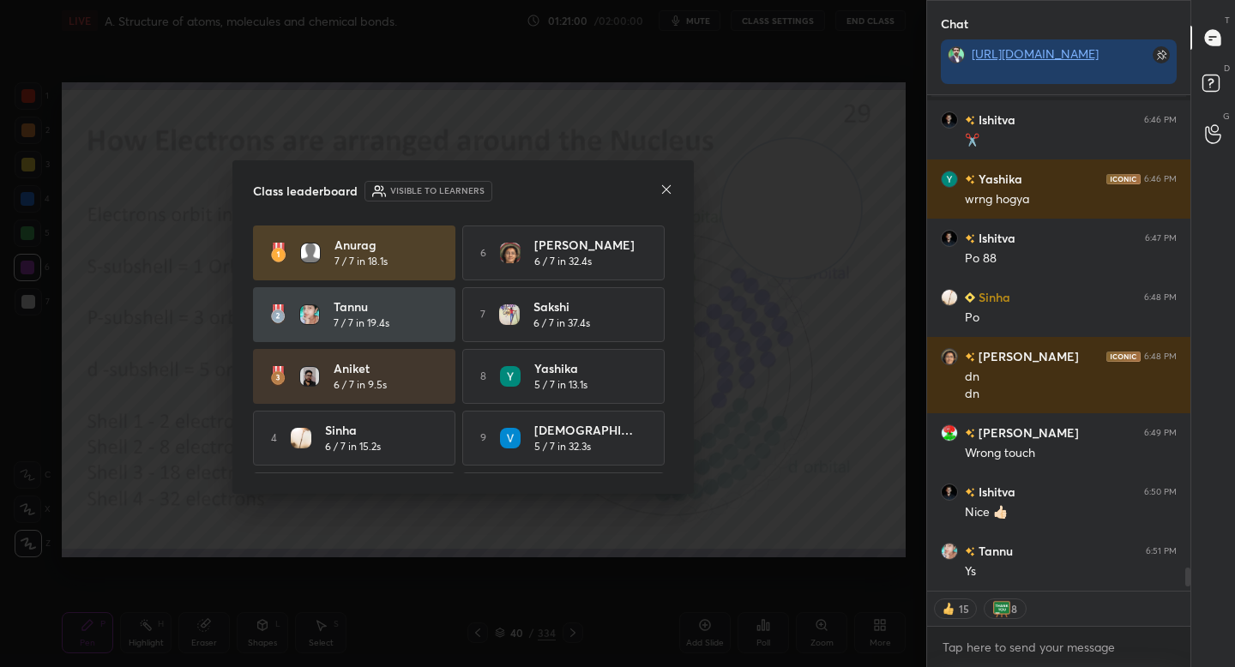
scroll to position [567, 258]
click at [665, 188] on icon at bounding box center [666, 190] width 14 height 14
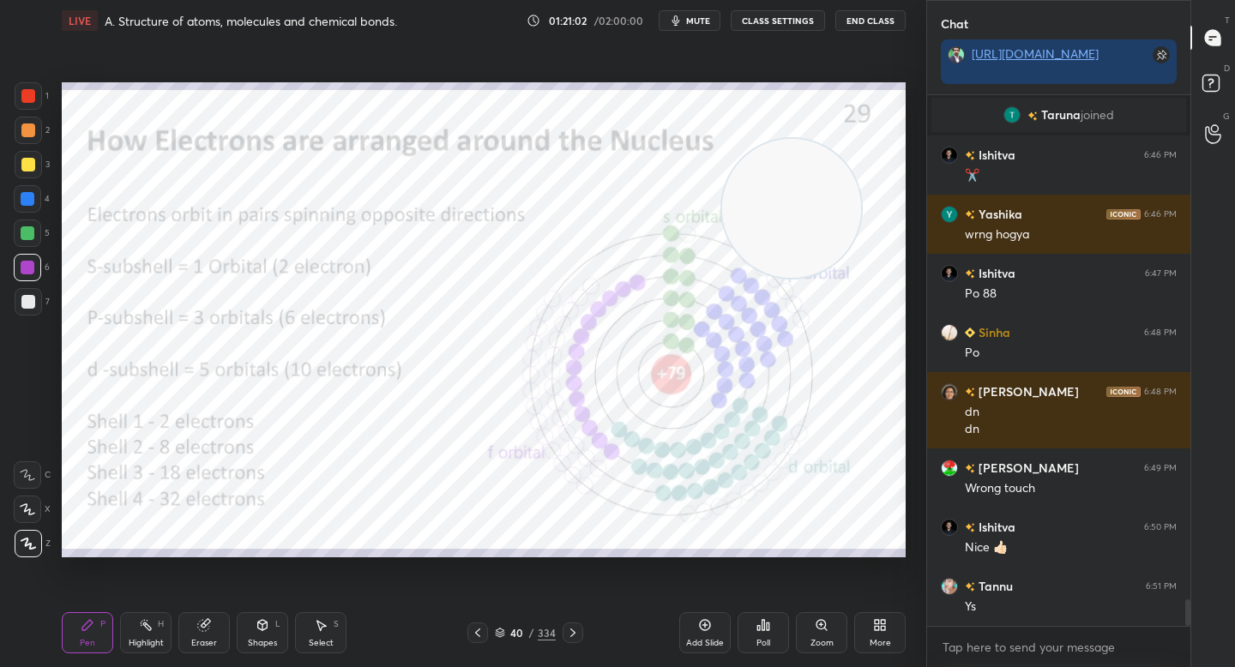
scroll to position [10130, 0]
drag, startPoint x: 794, startPoint y: 216, endPoint x: 872, endPoint y: 152, distance: 101.1
click at [861, 149] on video at bounding box center [791, 208] width 139 height 139
click at [35, 137] on div at bounding box center [28, 130] width 27 height 27
click at [37, 99] on div at bounding box center [28, 95] width 27 height 27
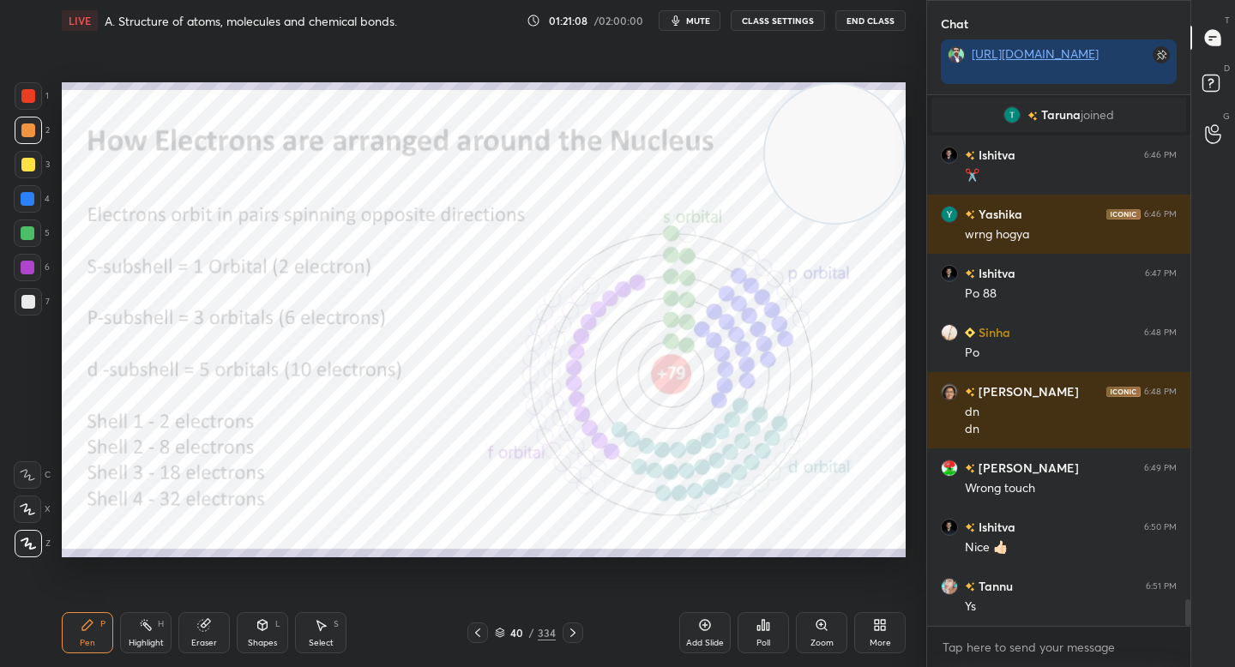
click at [32, 129] on div at bounding box center [28, 130] width 14 height 14
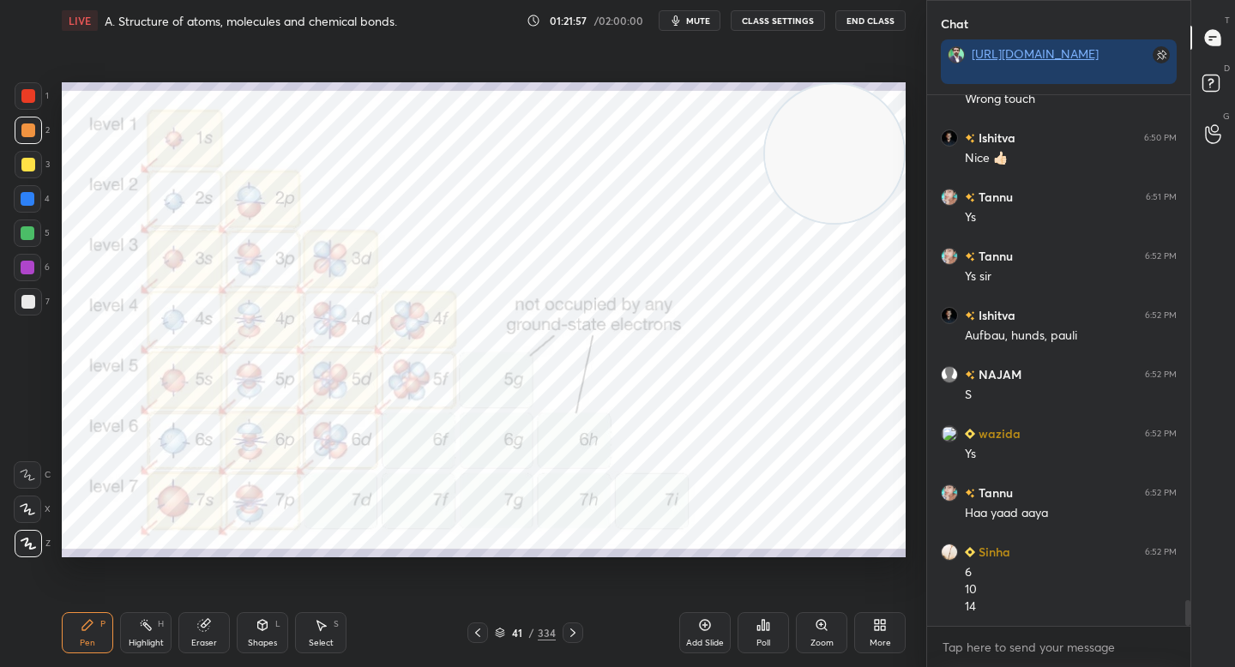
scroll to position [10579, 0]
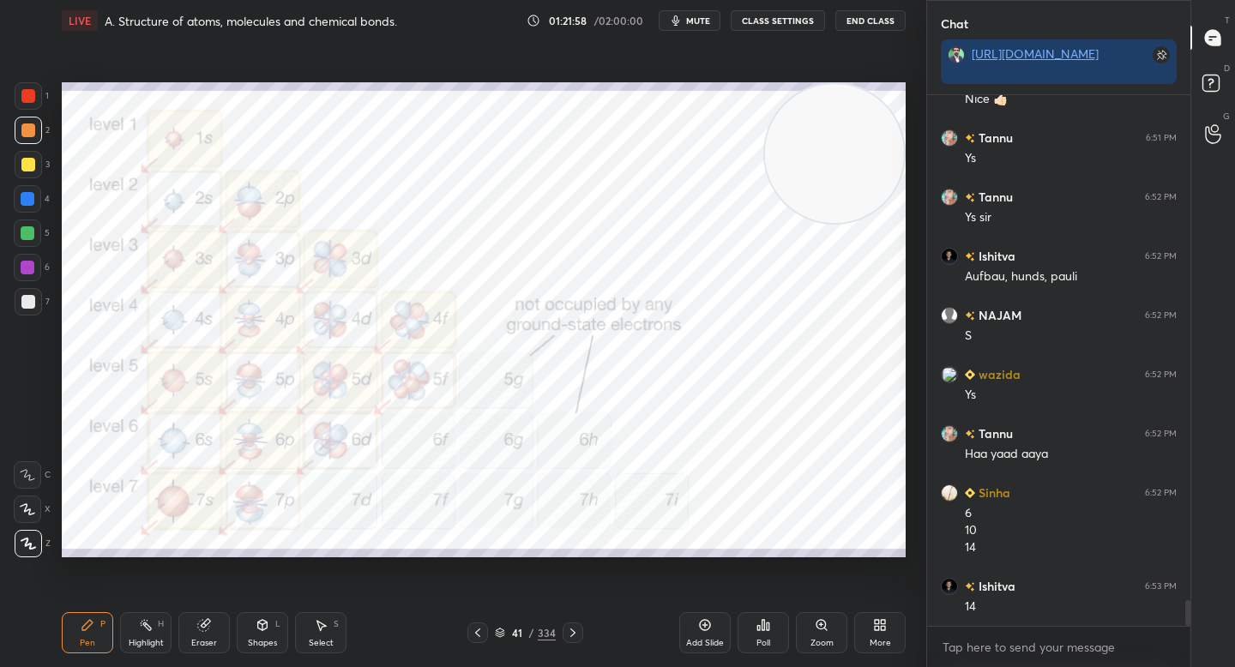
click at [217, 629] on div "Eraser" at bounding box center [203, 632] width 51 height 41
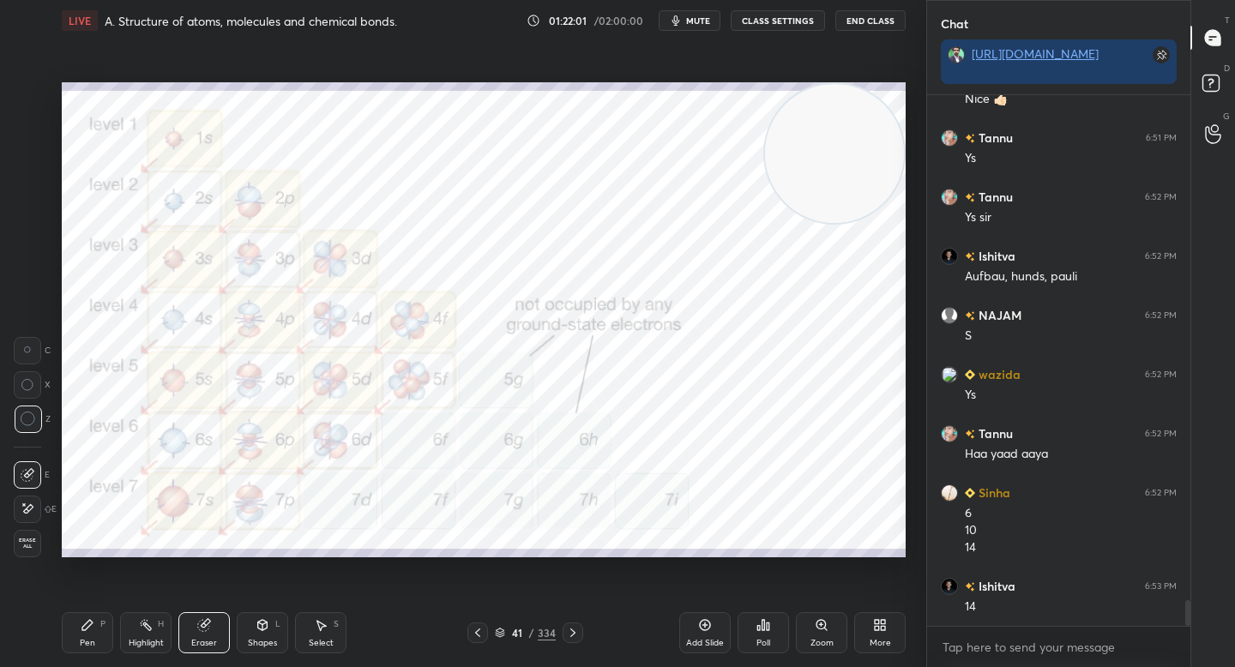
click at [94, 615] on div "Pen P Highlight H Eraser Shapes L Select S 41 / 334 Add Slide Poll Zoom More" at bounding box center [484, 633] width 844 height 69
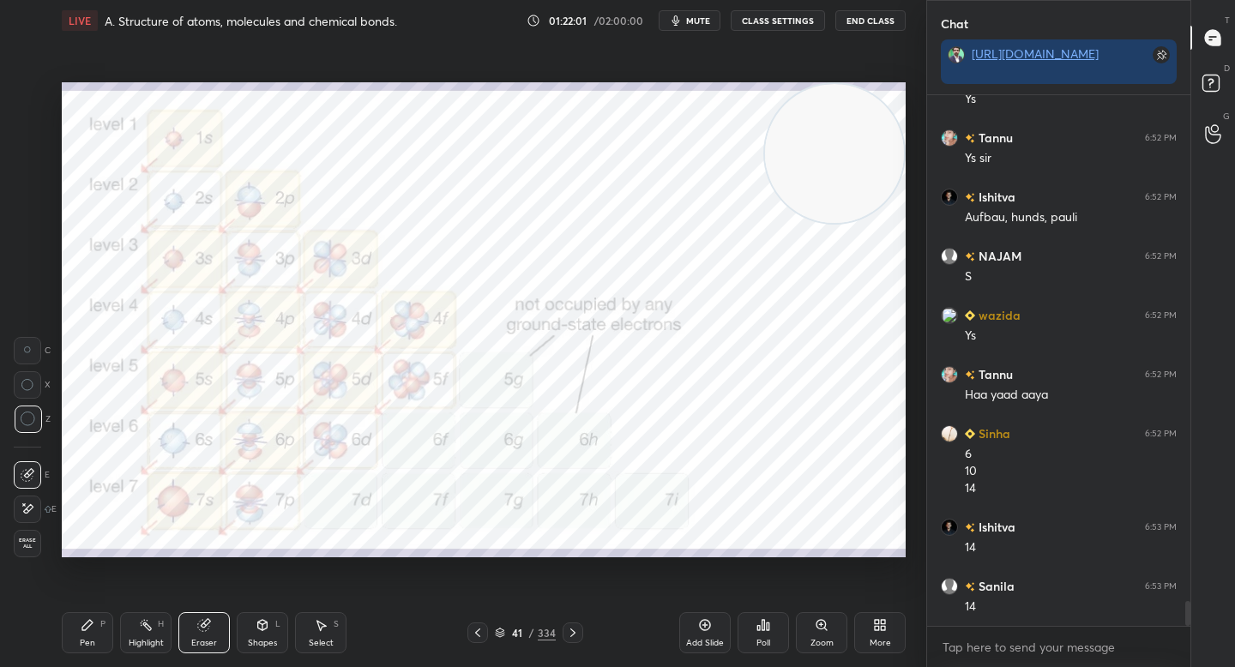
click at [82, 641] on div "Pen" at bounding box center [87, 643] width 15 height 9
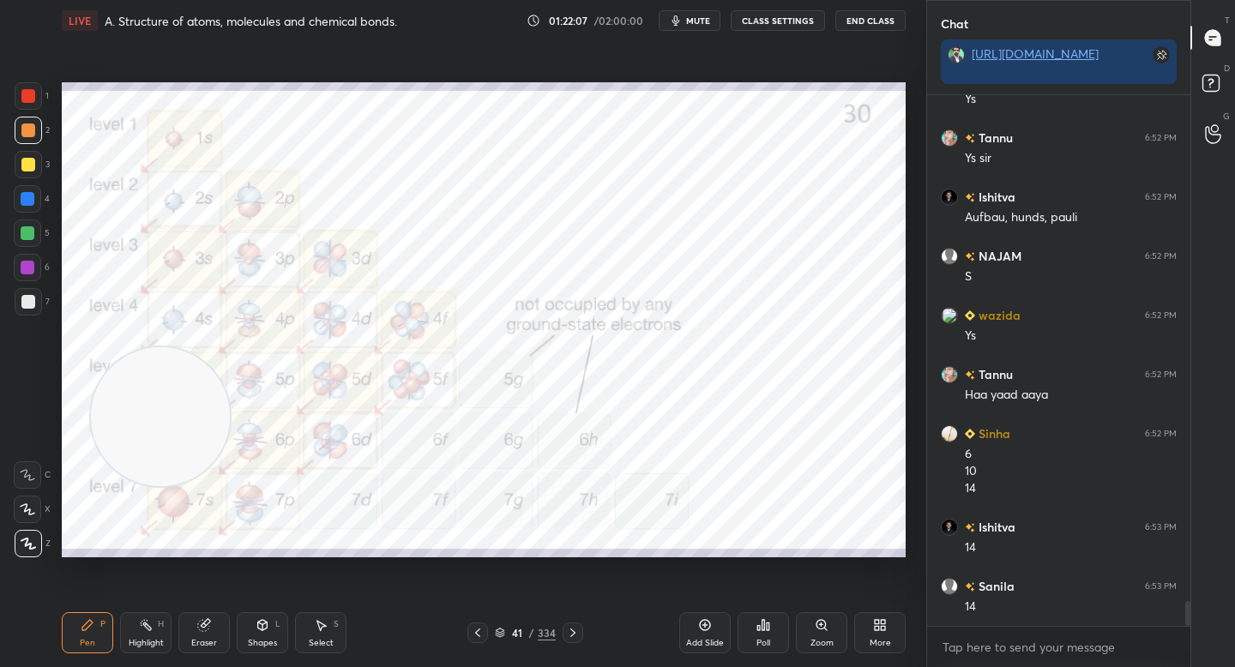
drag, startPoint x: 808, startPoint y: 166, endPoint x: 165, endPoint y: 417, distance: 690.2
click at [159, 424] on video at bounding box center [160, 416] width 139 height 139
drag, startPoint x: 172, startPoint y: 429, endPoint x: 69, endPoint y: 535, distance: 148.0
click at [60, 539] on div "Setting up your live class Poll for secs No correct answer Start poll" at bounding box center [484, 319] width 858 height 557
click at [34, 329] on div "1 2 3 4 5 6 7 C X Z C X Z E E Erase all H H" at bounding box center [27, 319] width 55 height 475
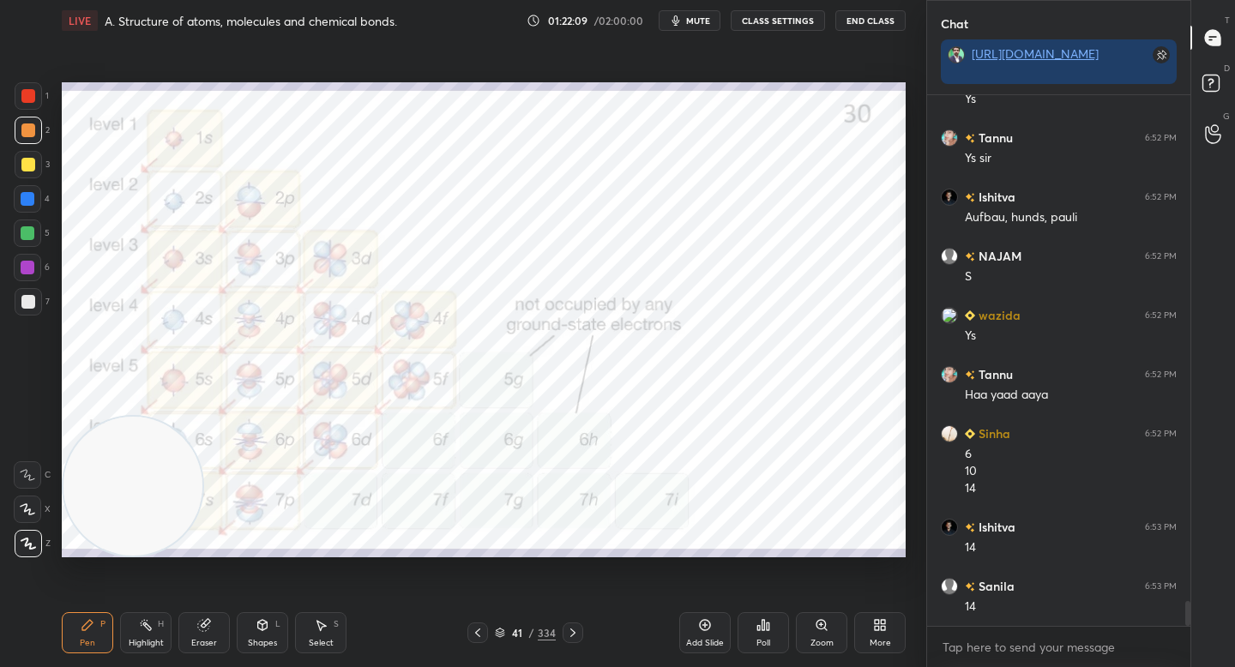
scroll to position [10697, 0]
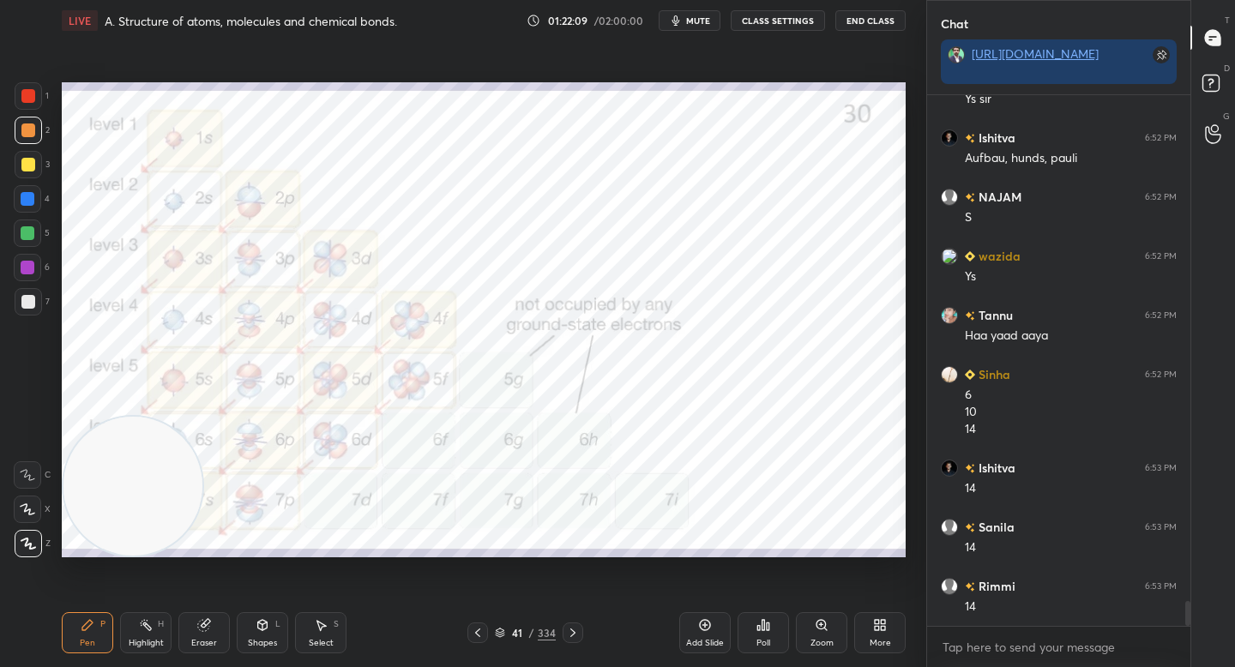
click at [33, 227] on div at bounding box center [27, 233] width 27 height 27
drag, startPoint x: 123, startPoint y: 500, endPoint x: 777, endPoint y: 503, distance: 653.5
click at [777, 503] on video at bounding box center [783, 486] width 139 height 139
click at [31, 108] on div at bounding box center [28, 95] width 27 height 27
drag, startPoint x: 792, startPoint y: 496, endPoint x: 109, endPoint y: 475, distance: 683.8
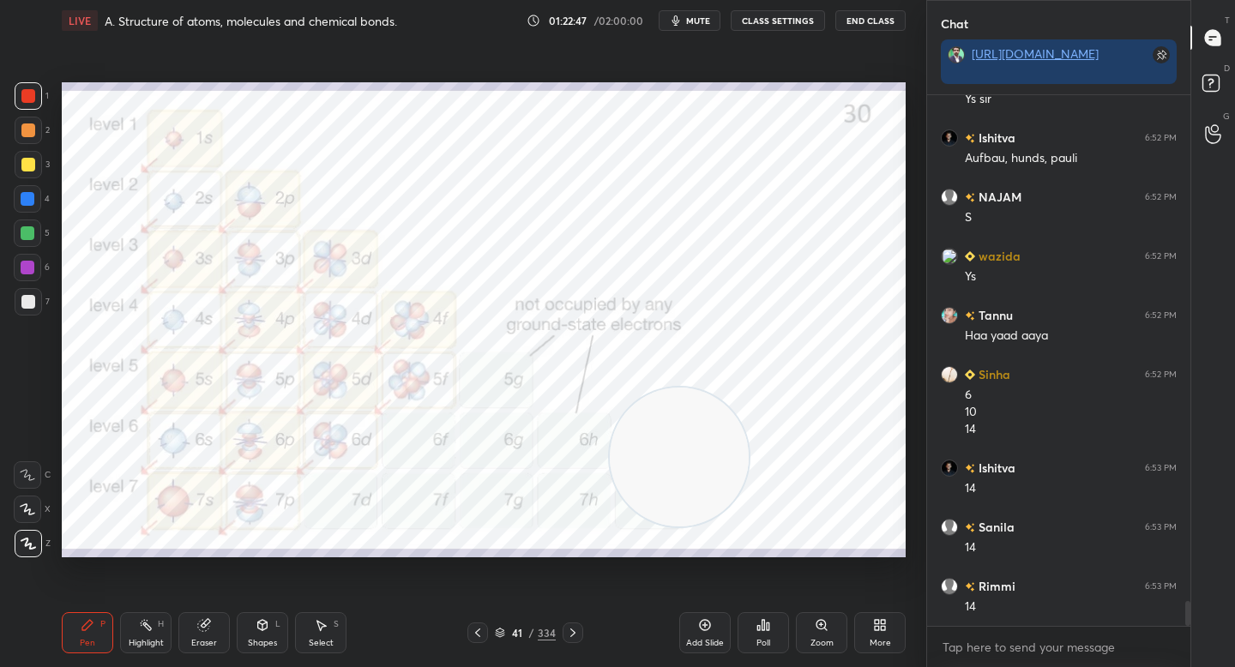
click at [610, 481] on video at bounding box center [679, 457] width 139 height 139
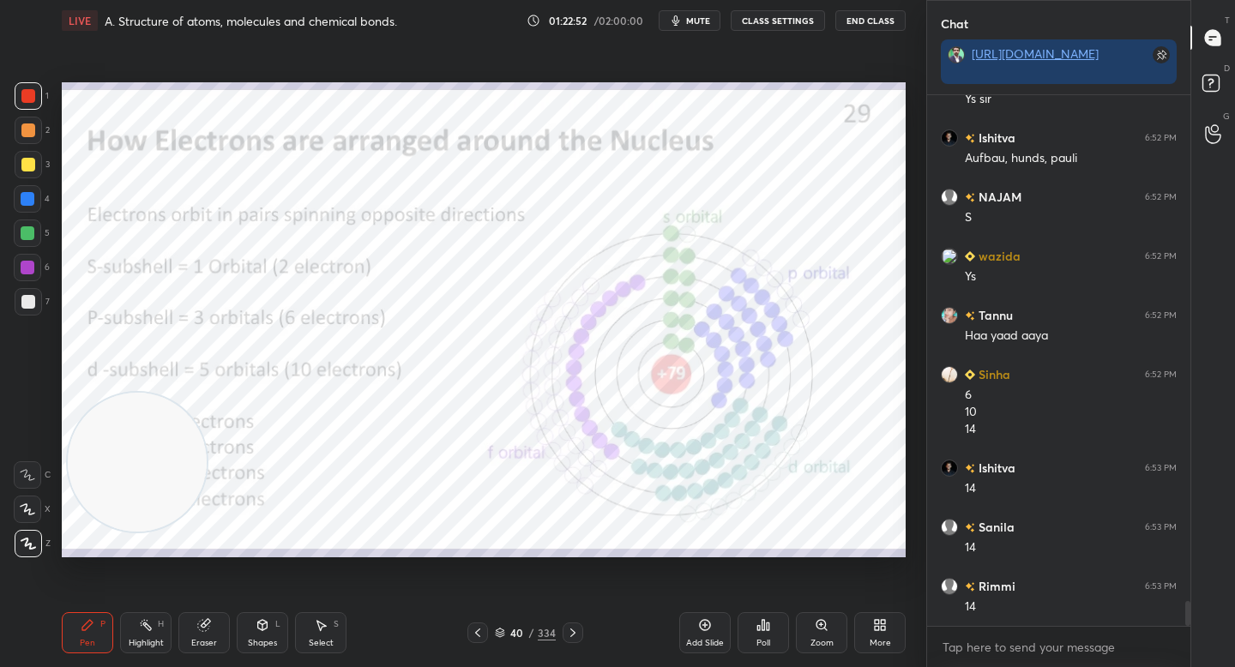
drag, startPoint x: 122, startPoint y: 476, endPoint x: 732, endPoint y: 281, distance: 640.1
click at [207, 393] on video at bounding box center [137, 462] width 139 height 139
drag, startPoint x: 753, startPoint y: 217, endPoint x: 762, endPoint y: 178, distance: 40.4
click at [762, 178] on video at bounding box center [774, 181] width 139 height 139
drag, startPoint x: 551, startPoint y: 303, endPoint x: 373, endPoint y: 456, distance: 234.7
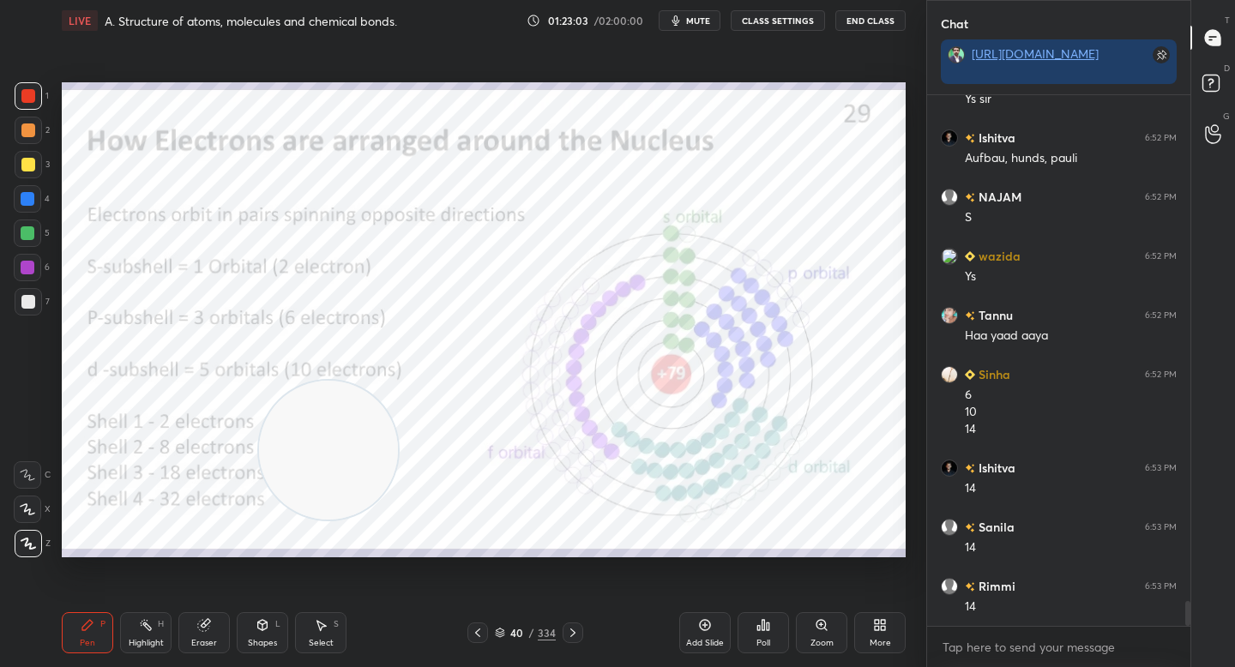
click at [364, 460] on video at bounding box center [328, 450] width 139 height 139
drag, startPoint x: 335, startPoint y: 461, endPoint x: 220, endPoint y: 486, distance: 117.8
click at [220, 489] on video at bounding box center [269, 475] width 139 height 139
drag, startPoint x: 186, startPoint y: 491, endPoint x: 162, endPoint y: 501, distance: 25.8
click at [160, 500] on video at bounding box center [150, 486] width 139 height 139
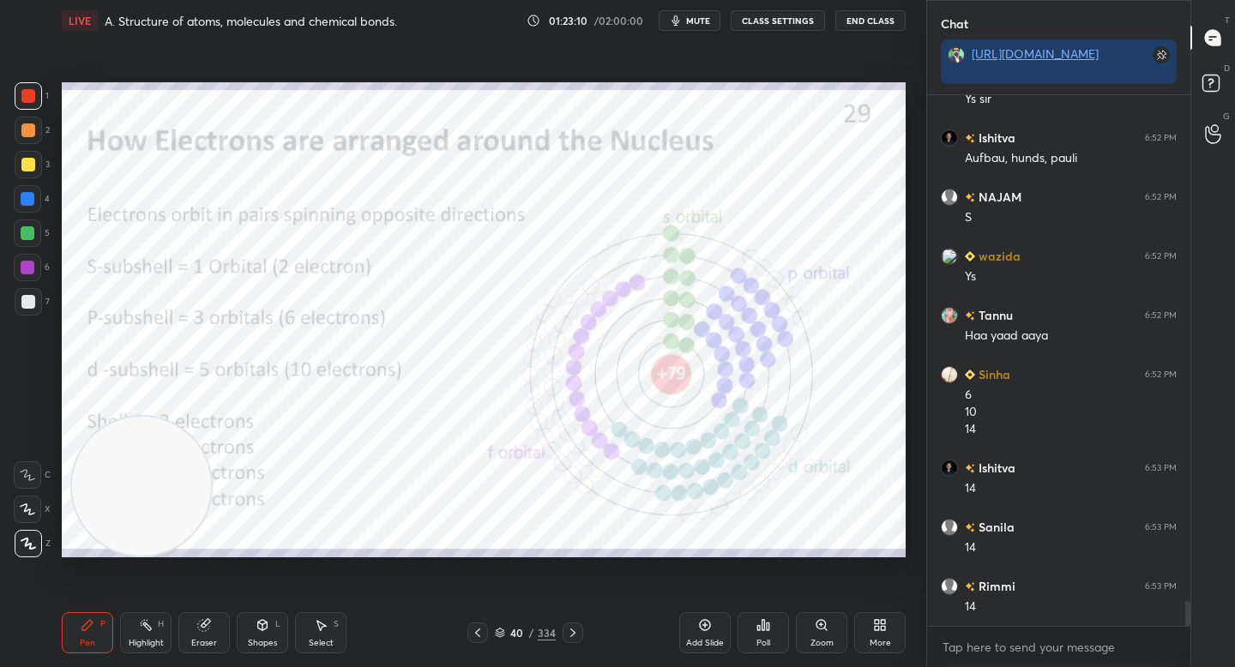
click at [819, 632] on div "Zoom" at bounding box center [821, 632] width 51 height 41
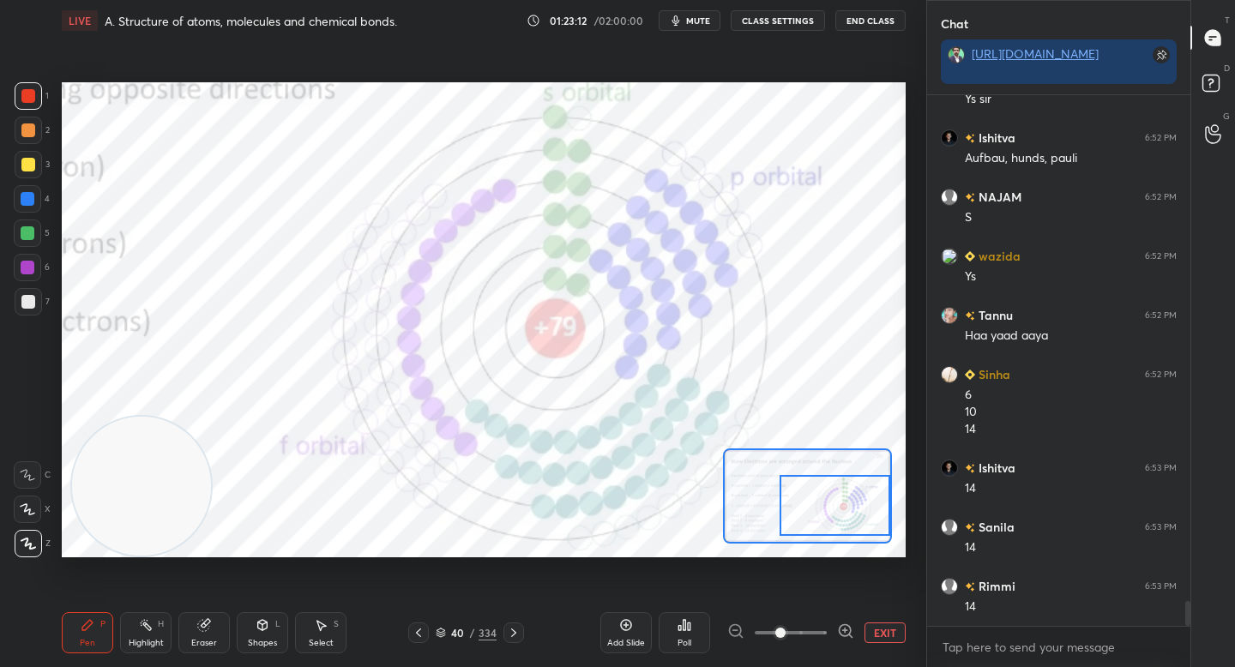
drag, startPoint x: 826, startPoint y: 509, endPoint x: 850, endPoint y: 515, distance: 24.6
click at [851, 516] on div at bounding box center [835, 505] width 111 height 61
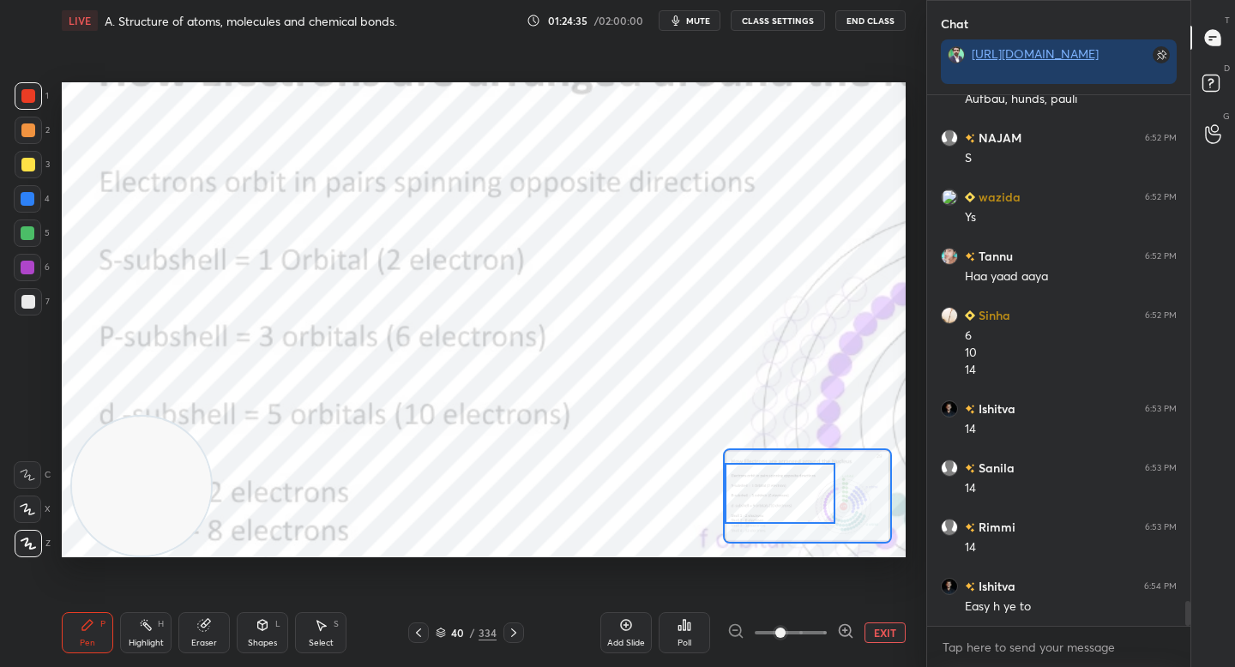
drag, startPoint x: 800, startPoint y: 506, endPoint x: 735, endPoint y: 492, distance: 66.6
click at [736, 494] on div at bounding box center [780, 493] width 111 height 61
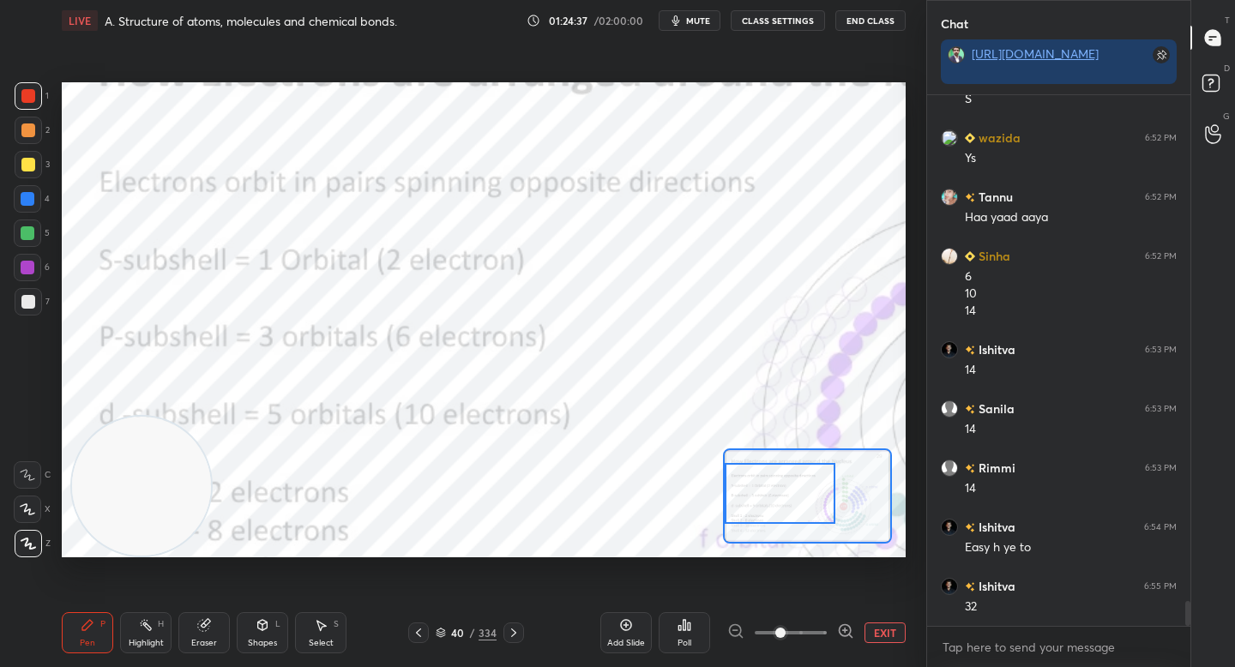
click at [144, 149] on div "Setting up your live class Poll for secs No correct answer Start poll" at bounding box center [484, 319] width 858 height 557
click at [880, 631] on button "EXIT" at bounding box center [884, 633] width 41 height 21
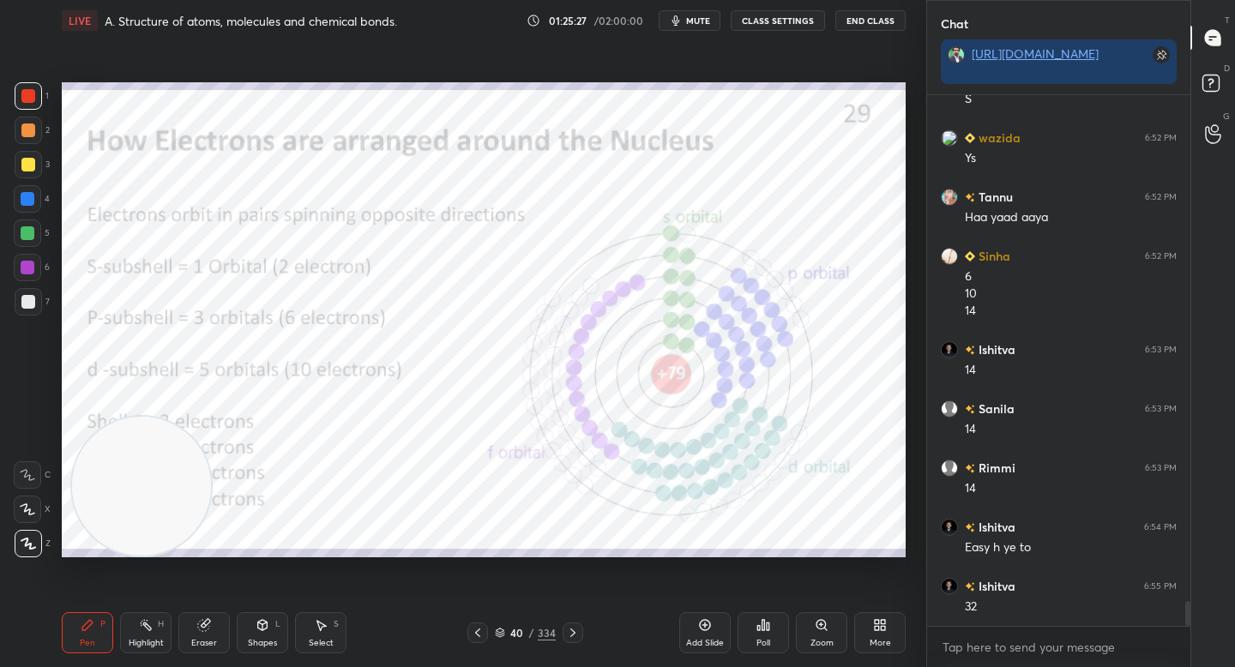
click at [702, 614] on div "Add Slide" at bounding box center [704, 632] width 51 height 41
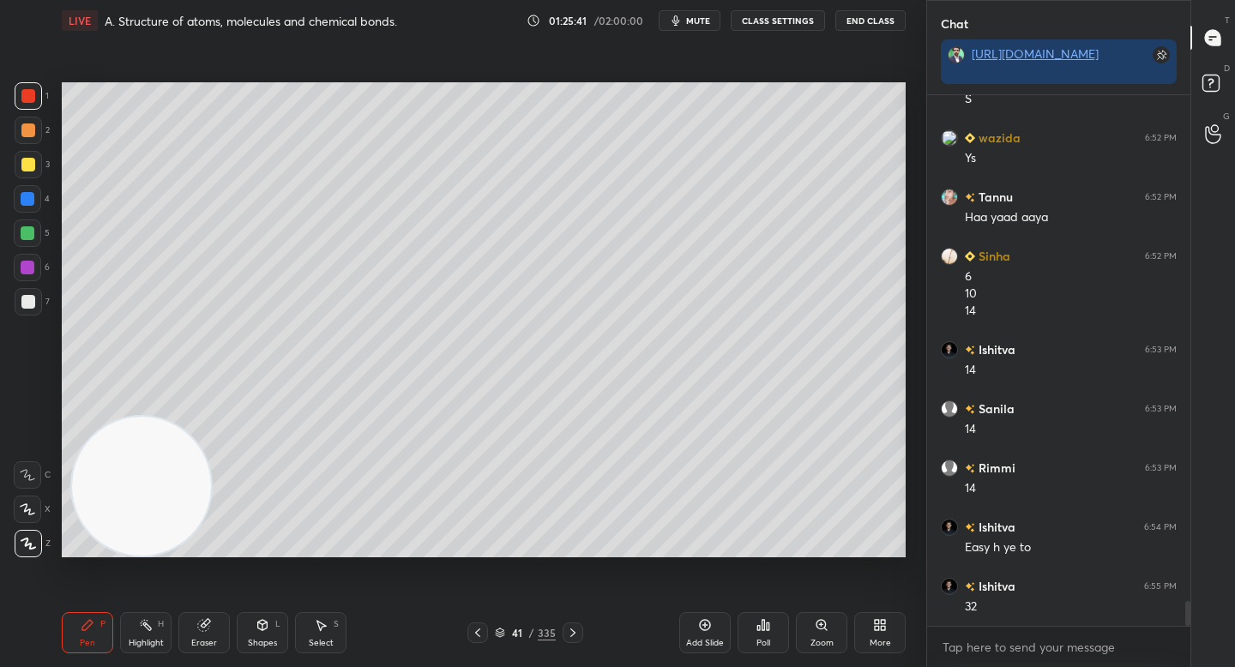
scroll to position [10875, 0]
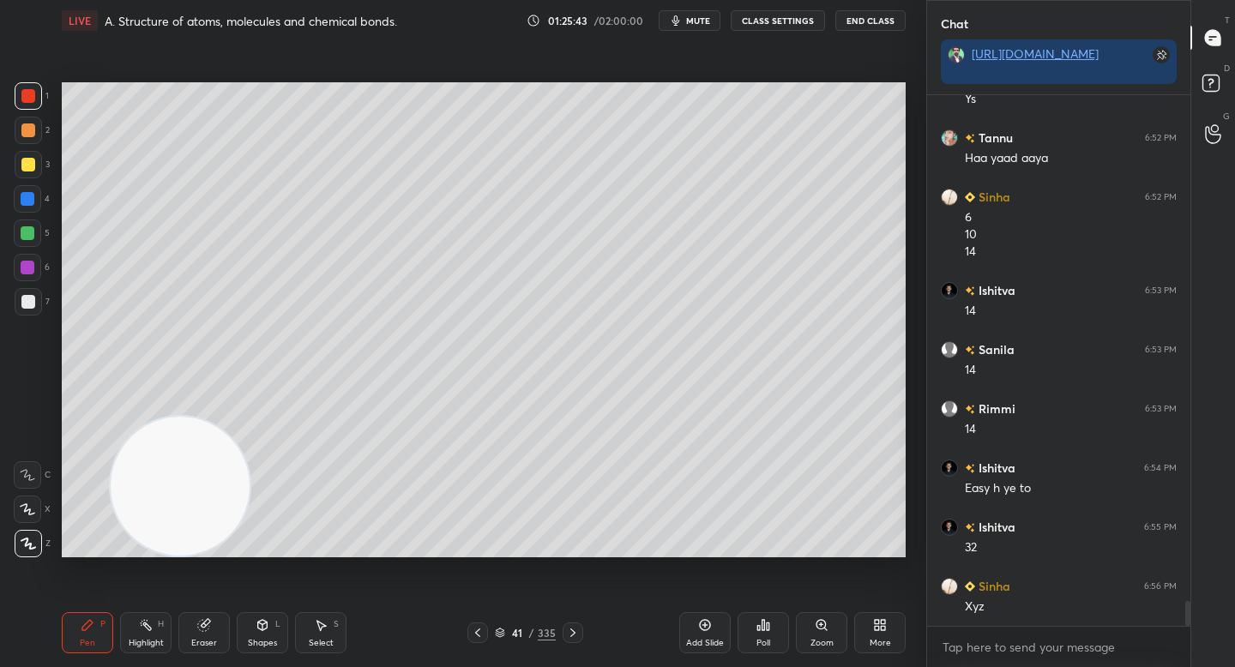
drag, startPoint x: 154, startPoint y: 485, endPoint x: 790, endPoint y: 486, distance: 636.3
click at [250, 493] on video at bounding box center [180, 486] width 139 height 139
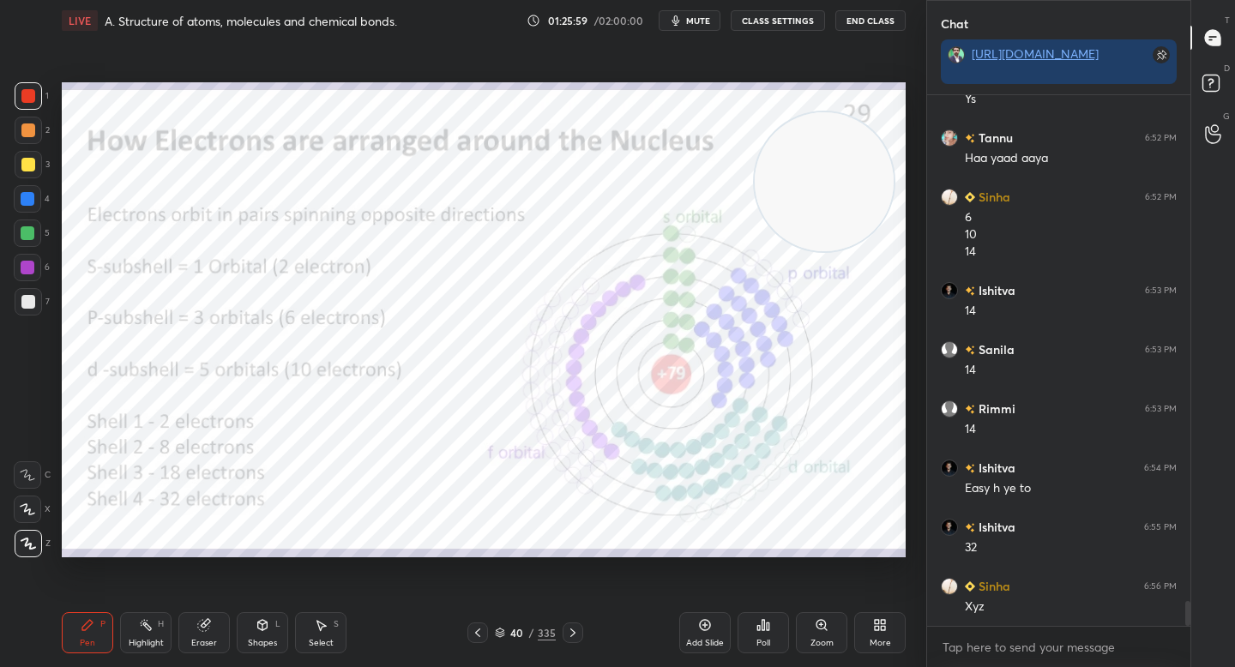
drag, startPoint x: 795, startPoint y: 482, endPoint x: 838, endPoint y: 178, distance: 307.4
click at [838, 178] on video at bounding box center [824, 181] width 139 height 139
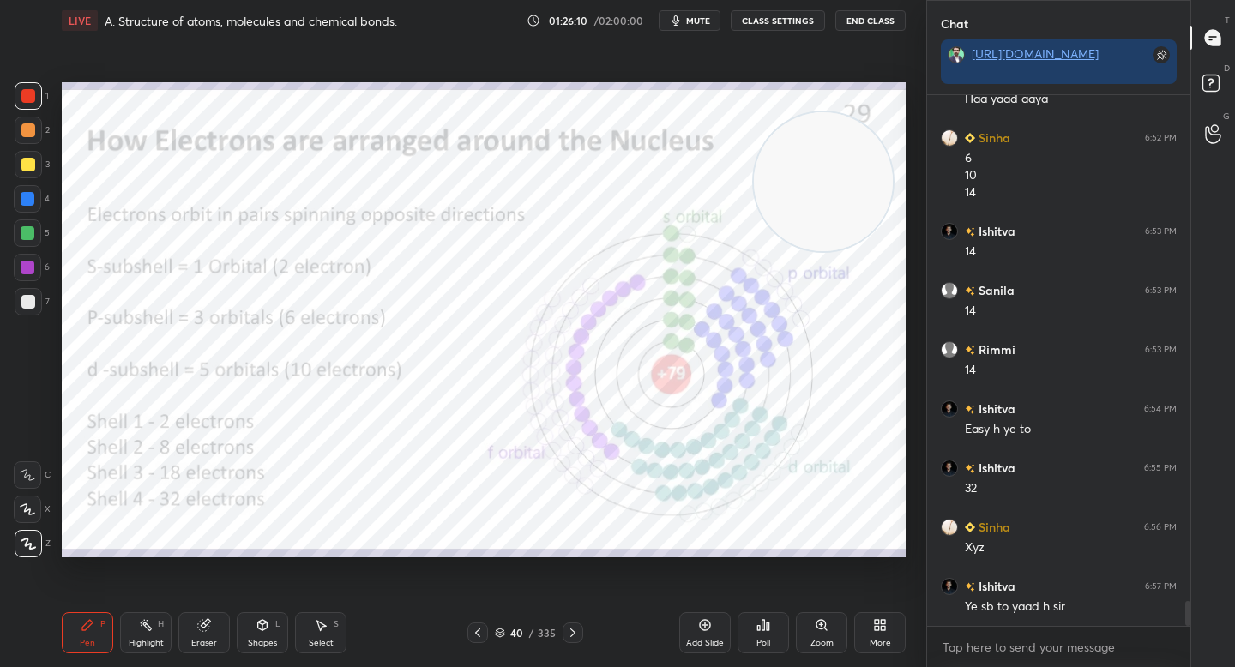
click at [832, 629] on div "Zoom" at bounding box center [821, 632] width 51 height 41
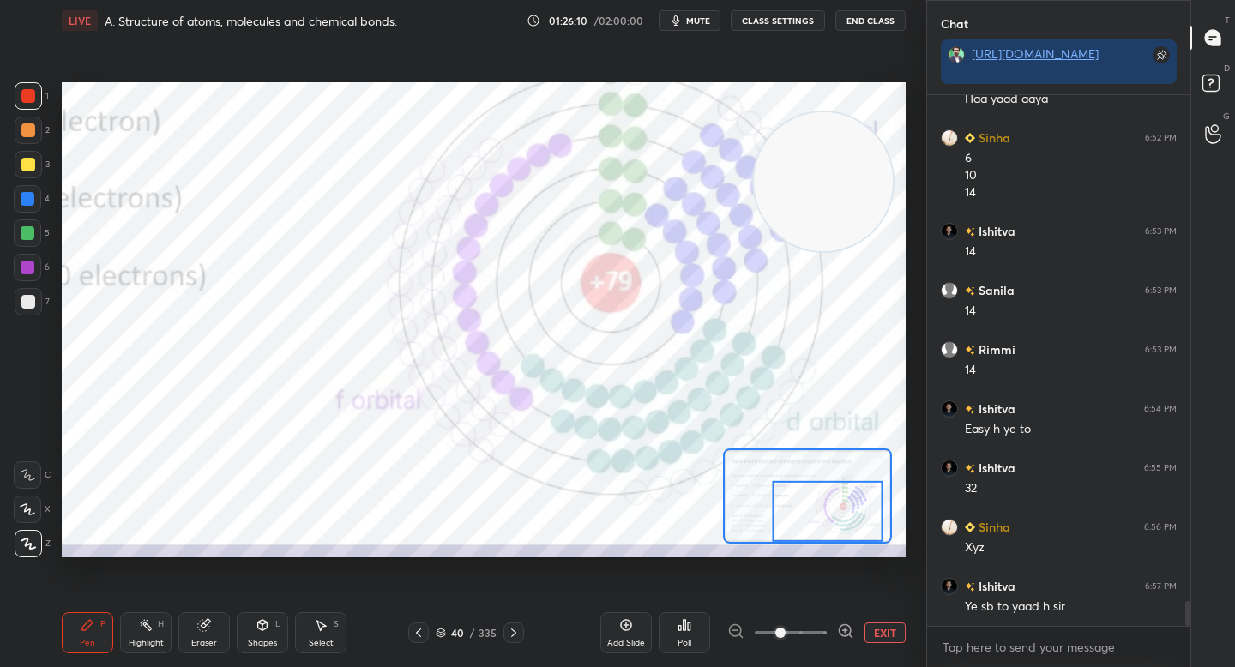
click at [823, 535] on div at bounding box center [828, 511] width 111 height 61
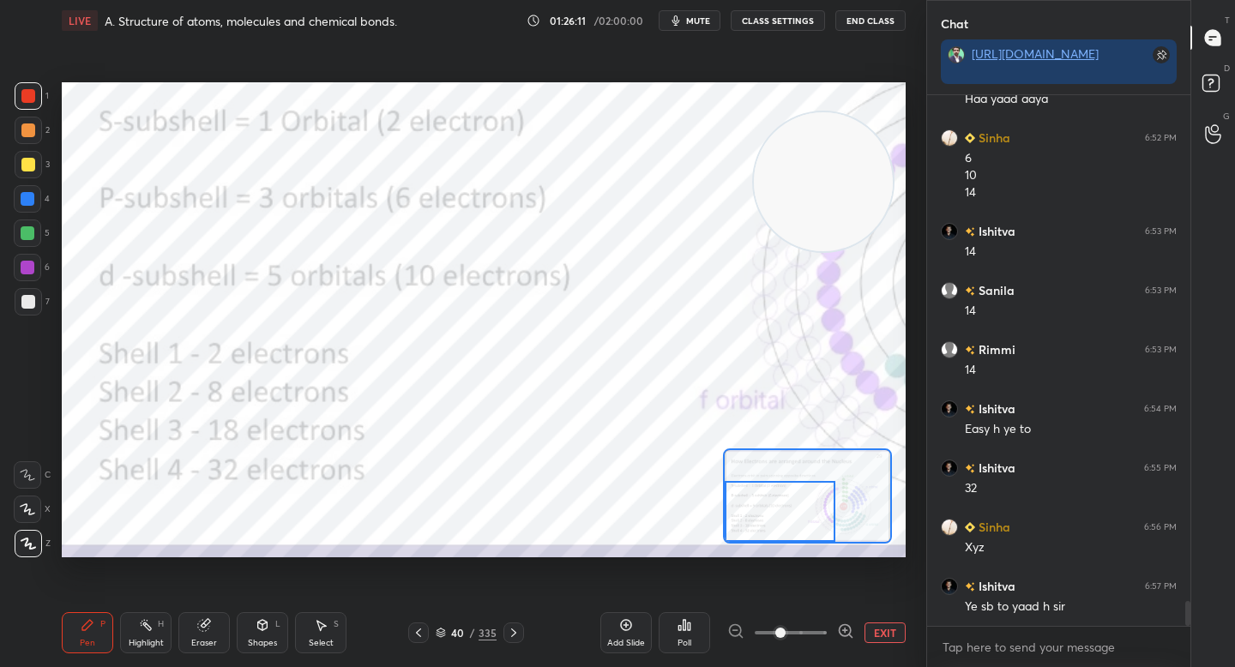
drag, startPoint x: 808, startPoint y: 537, endPoint x: 736, endPoint y: 543, distance: 72.3
click at [736, 543] on div at bounding box center [807, 496] width 169 height 95
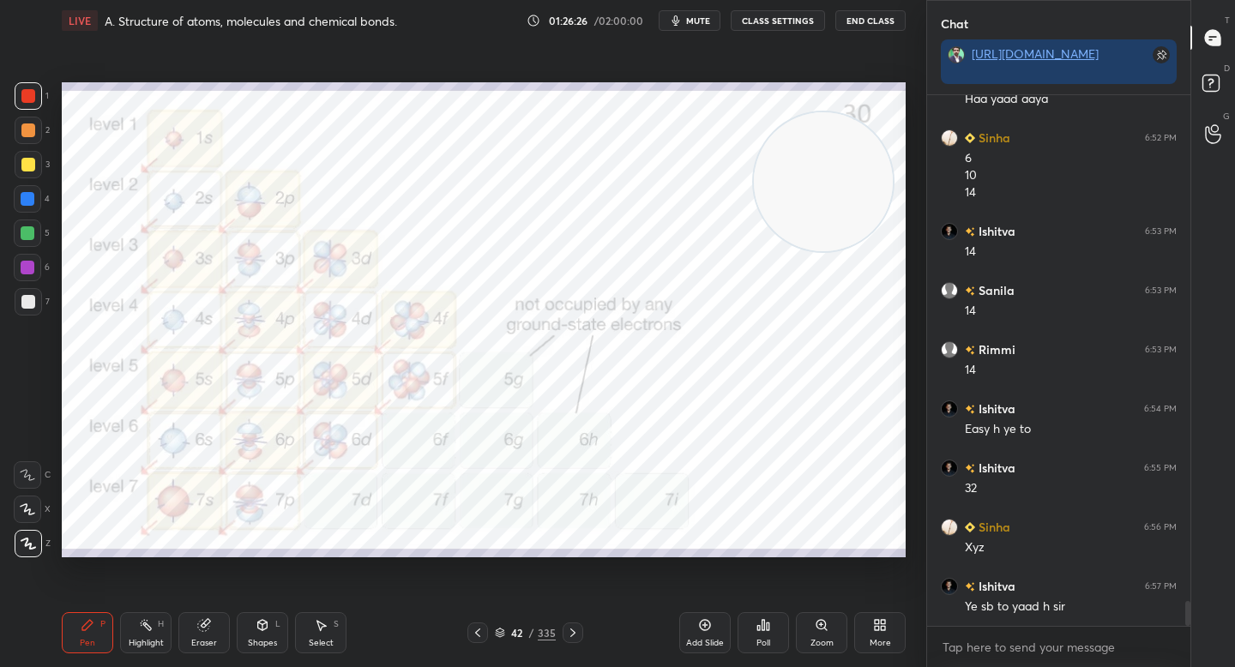
drag, startPoint x: 211, startPoint y: 628, endPoint x: 212, endPoint y: 589, distance: 38.6
click at [212, 628] on div "Eraser" at bounding box center [203, 632] width 51 height 41
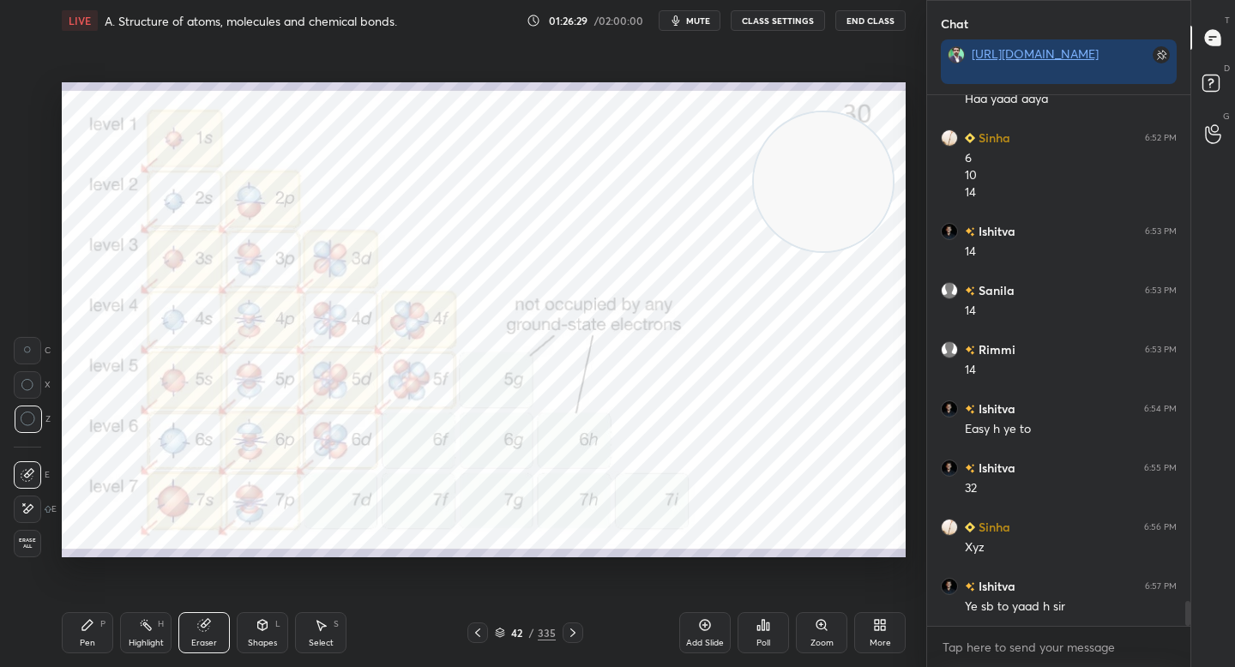
click at [63, 632] on div "Pen P" at bounding box center [87, 632] width 51 height 41
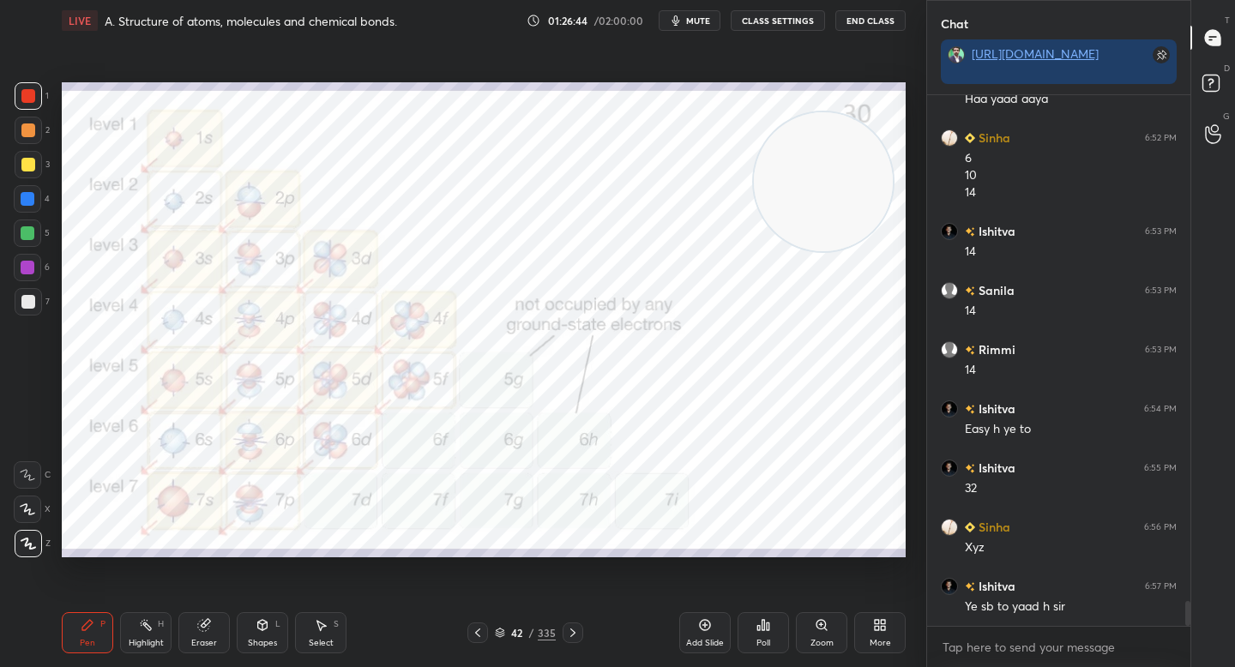
scroll to position [10951, 0]
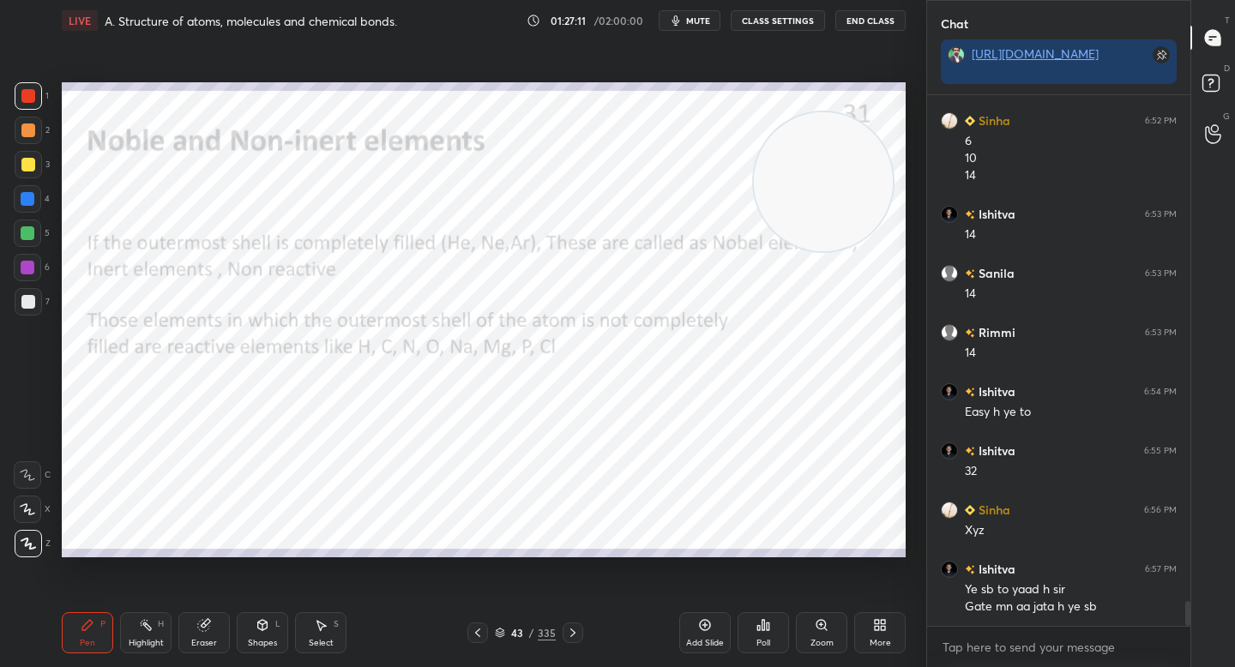
click at [34, 232] on div at bounding box center [27, 233] width 27 height 27
click at [30, 250] on div "5" at bounding box center [32, 237] width 36 height 34
click at [32, 131] on div at bounding box center [28, 130] width 14 height 14
drag, startPoint x: 712, startPoint y: 223, endPoint x: 175, endPoint y: 471, distance: 591.3
click at [175, 473] on video at bounding box center [218, 440] width 139 height 139
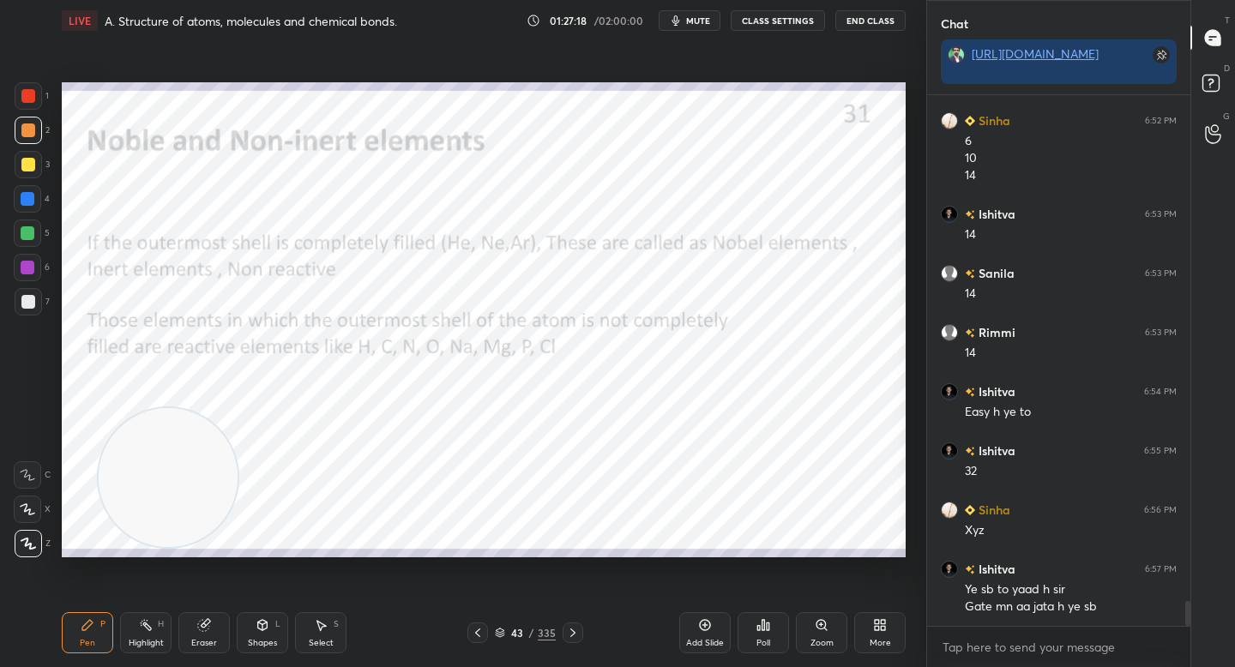
drag, startPoint x: 196, startPoint y: 449, endPoint x: 144, endPoint y: 482, distance: 61.6
click at [144, 482] on video at bounding box center [168, 477] width 139 height 139
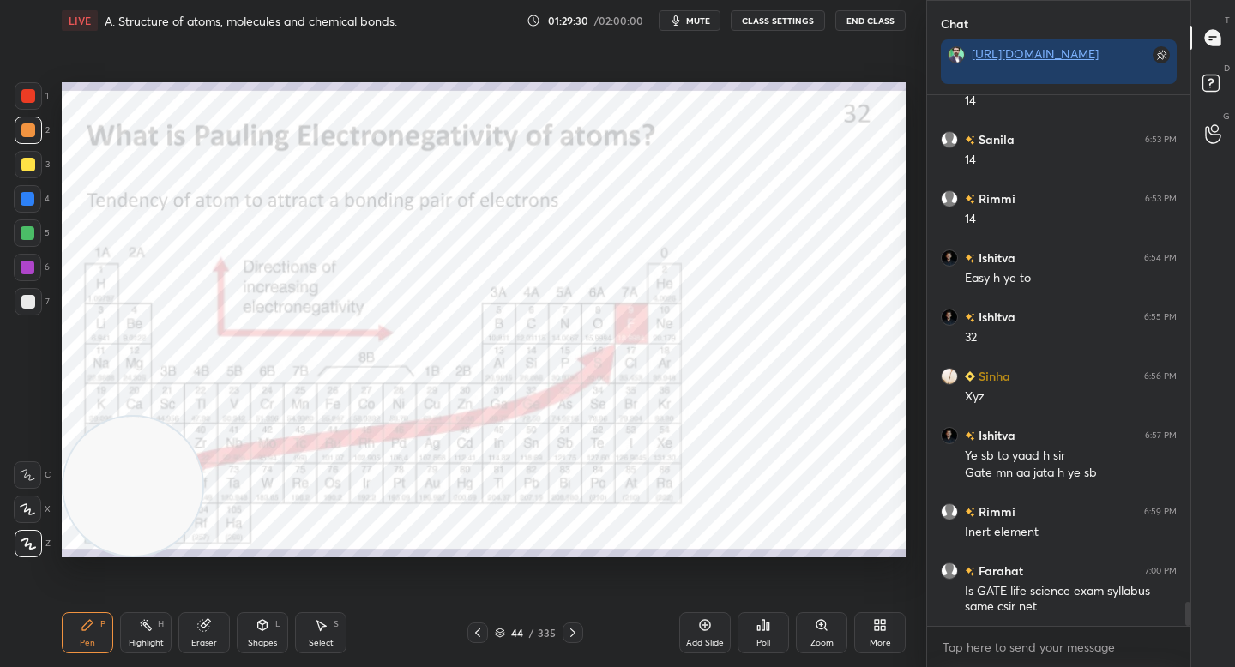
scroll to position [11144, 0]
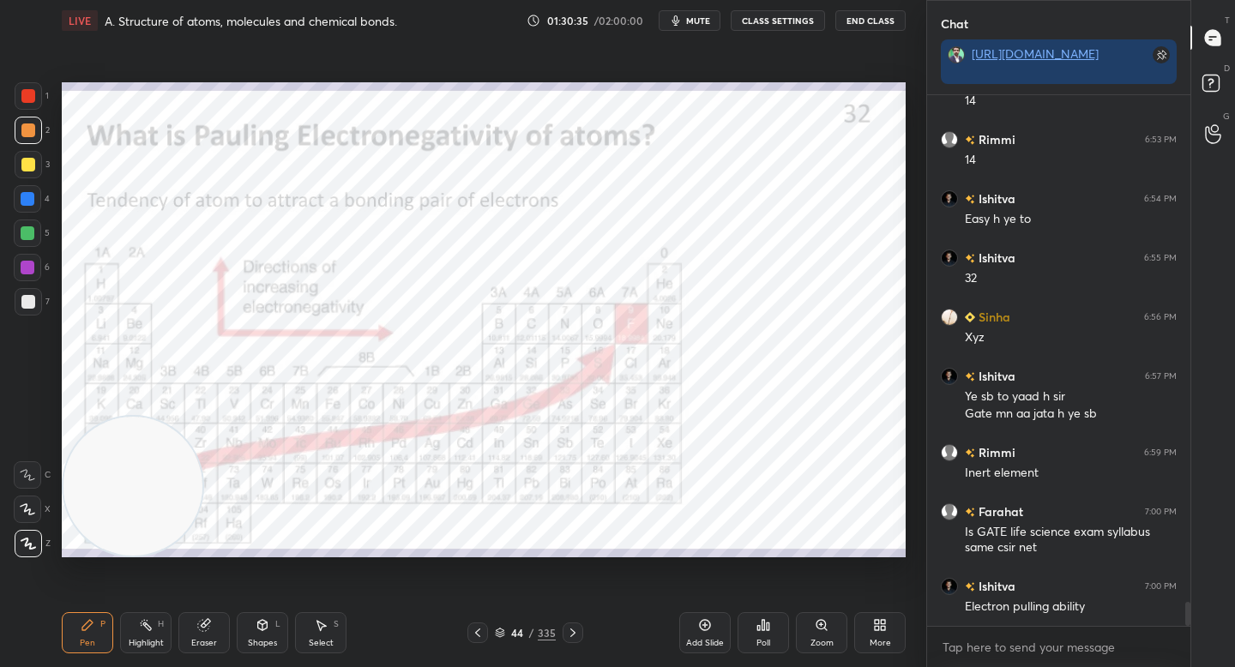
click at [27, 111] on div "1" at bounding box center [32, 99] width 34 height 34
click at [208, 627] on icon at bounding box center [203, 625] width 11 height 11
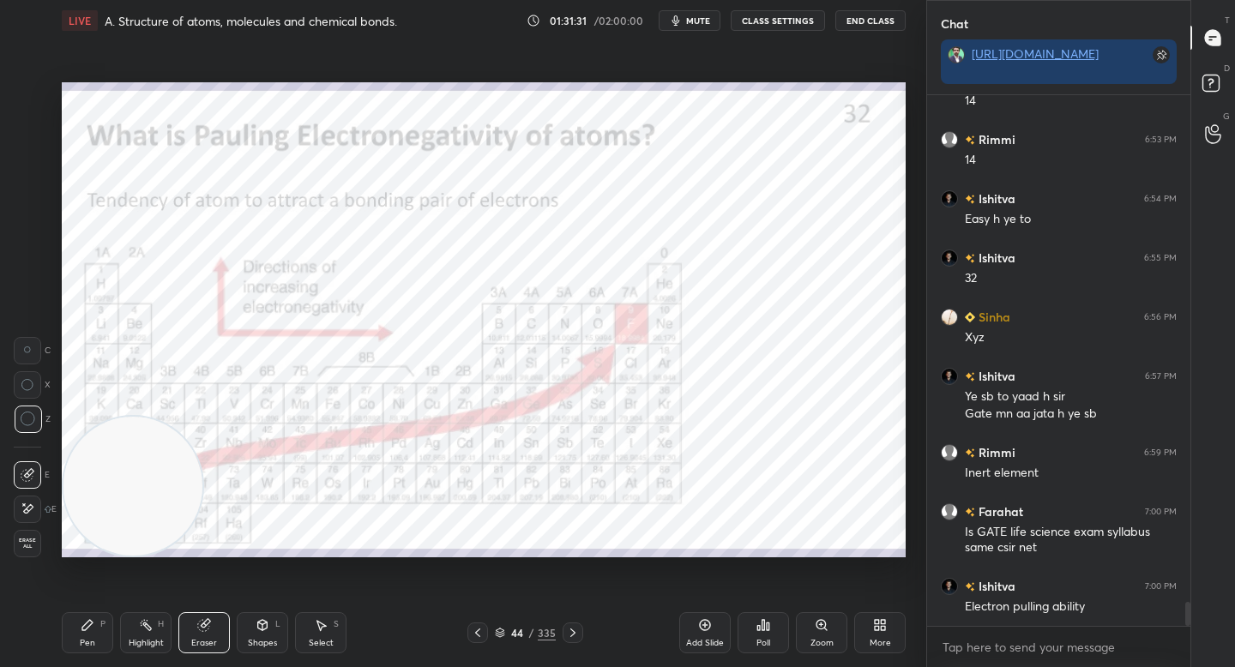
click at [92, 633] on div "Pen P" at bounding box center [87, 632] width 51 height 41
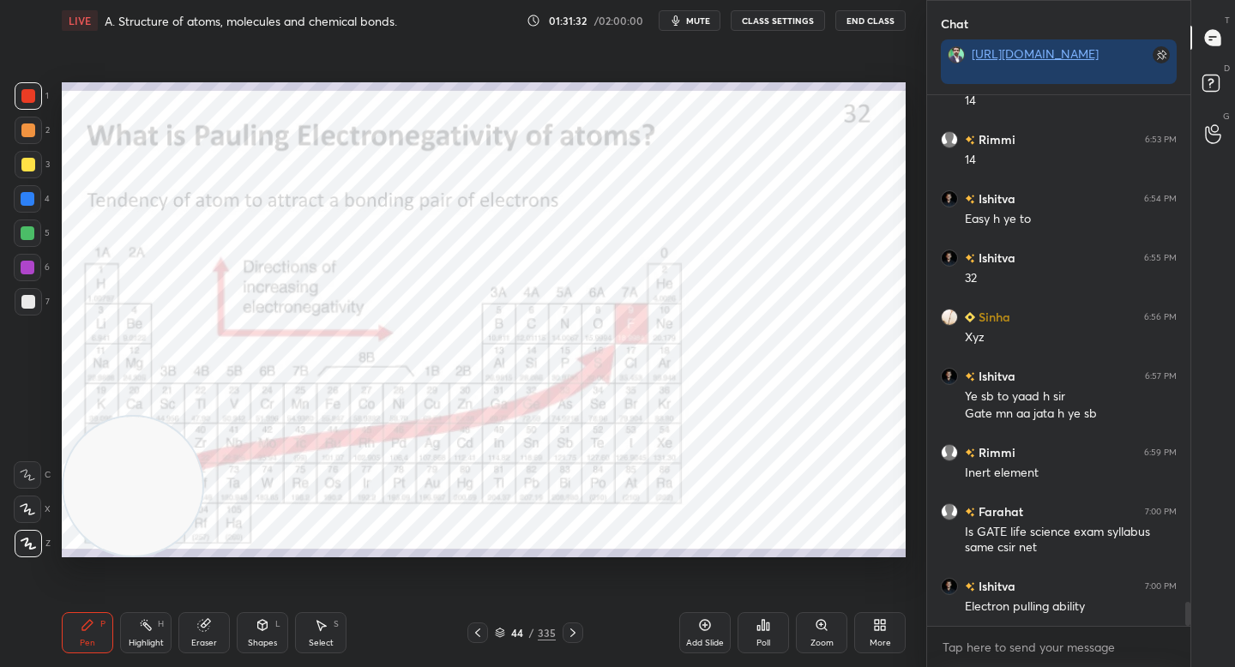
click at [829, 629] on div "Zoom" at bounding box center [821, 632] width 51 height 41
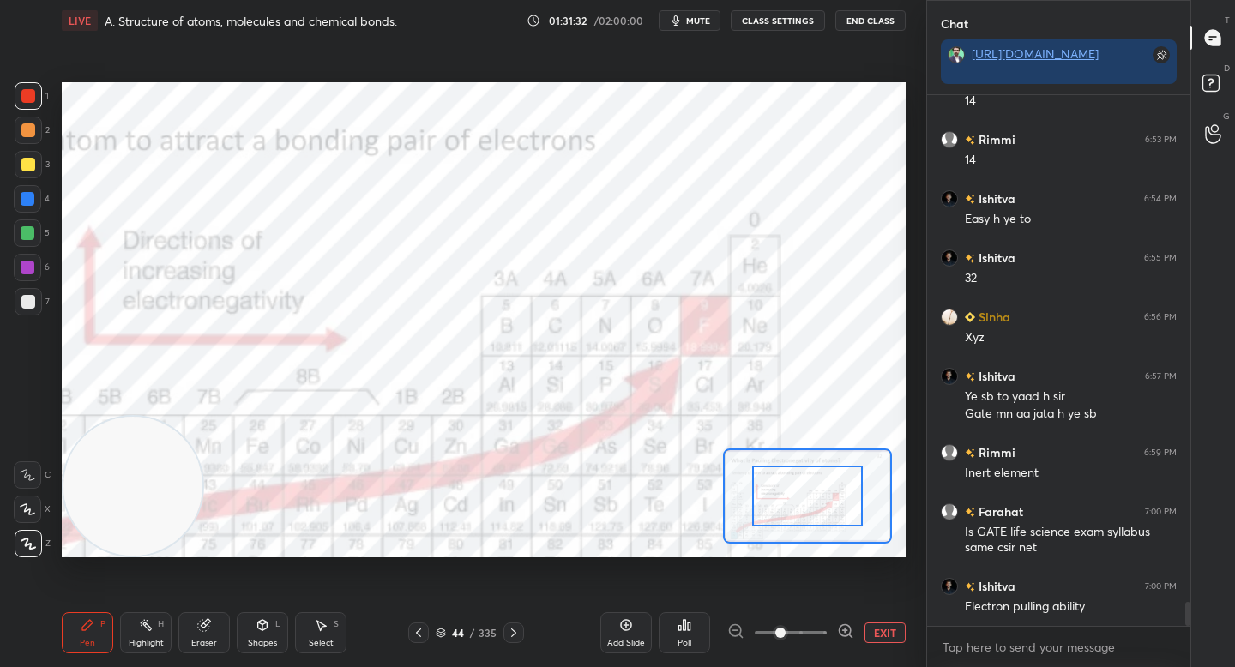
click at [852, 624] on icon at bounding box center [845, 631] width 17 height 17
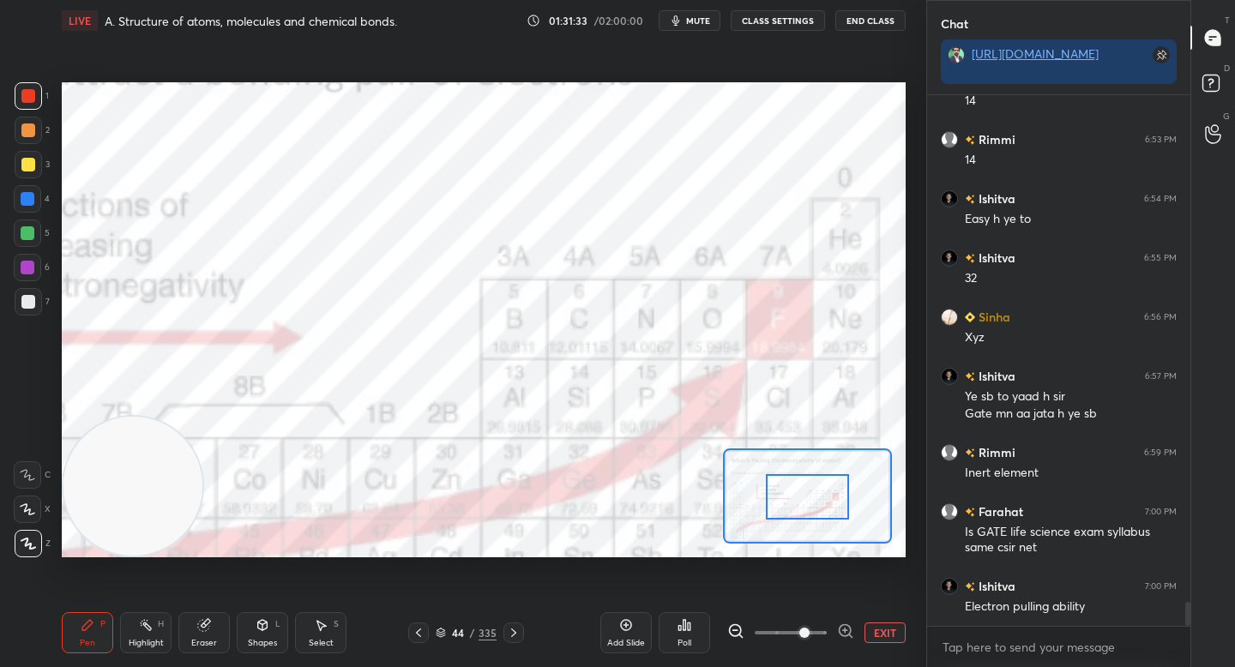
click at [805, 503] on div at bounding box center [807, 496] width 82 height 45
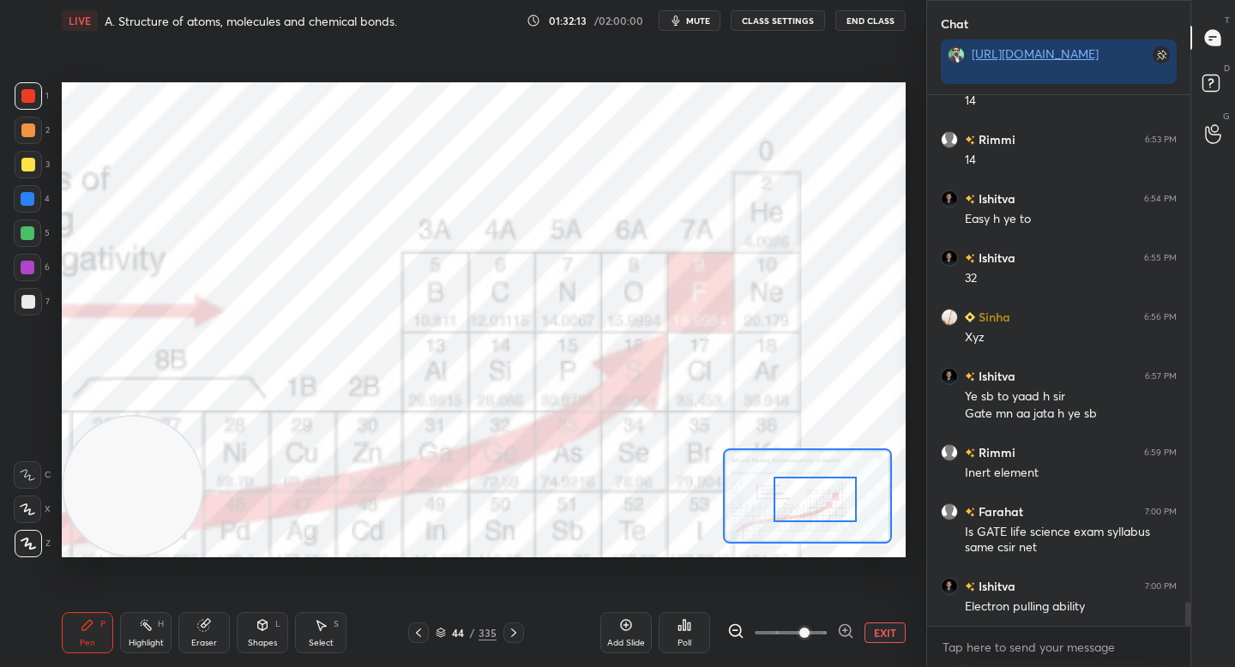
click at [882, 627] on button "EXIT" at bounding box center [884, 633] width 41 height 21
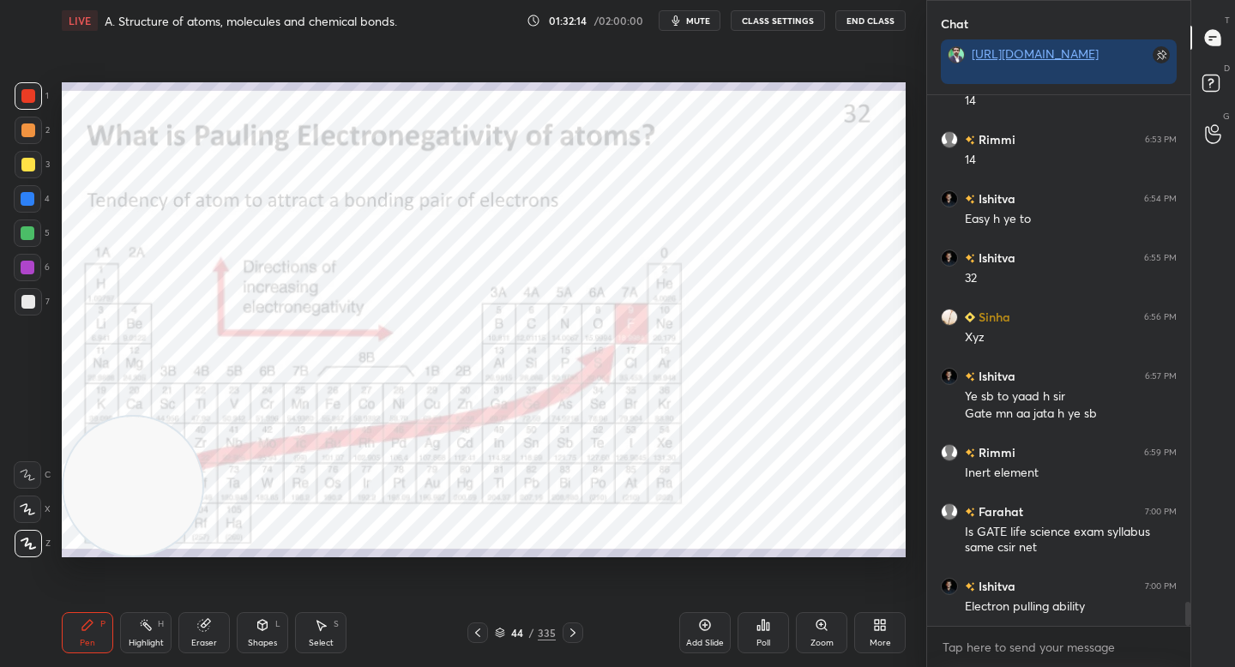
click at [85, 417] on video at bounding box center [132, 486] width 139 height 139
drag, startPoint x: 98, startPoint y: 175, endPoint x: 100, endPoint y: 159, distance: 16.5
click at [100, 161] on video at bounding box center [132, 162] width 139 height 139
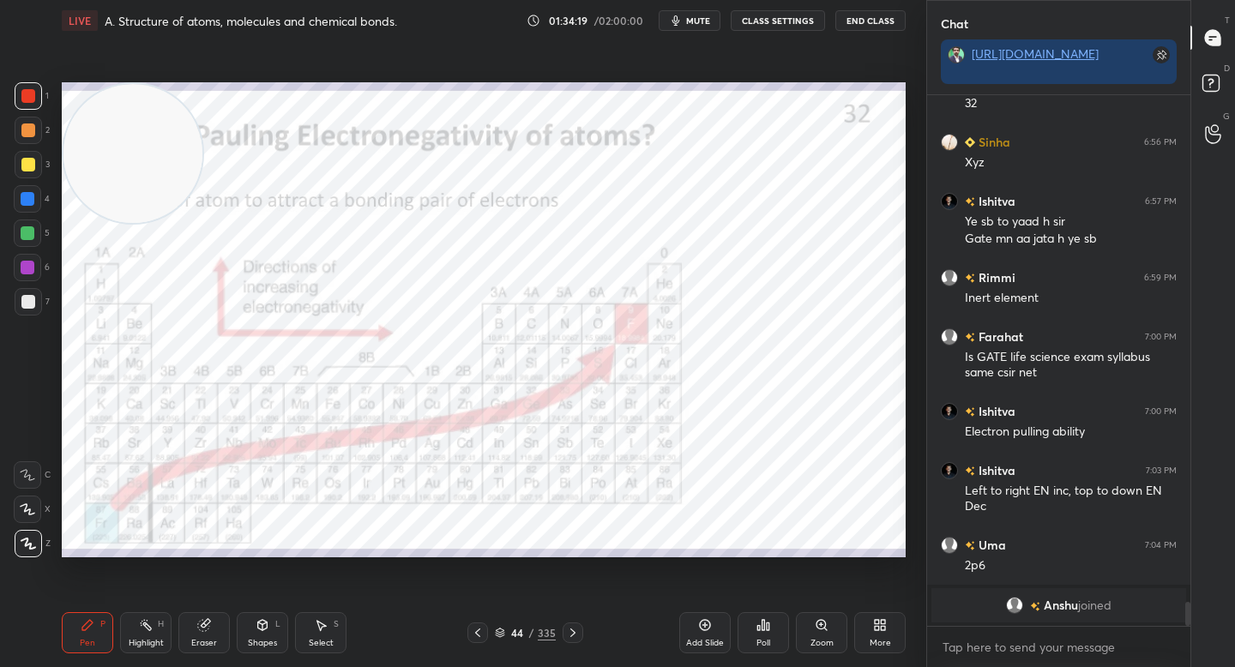
scroll to position [10955, 0]
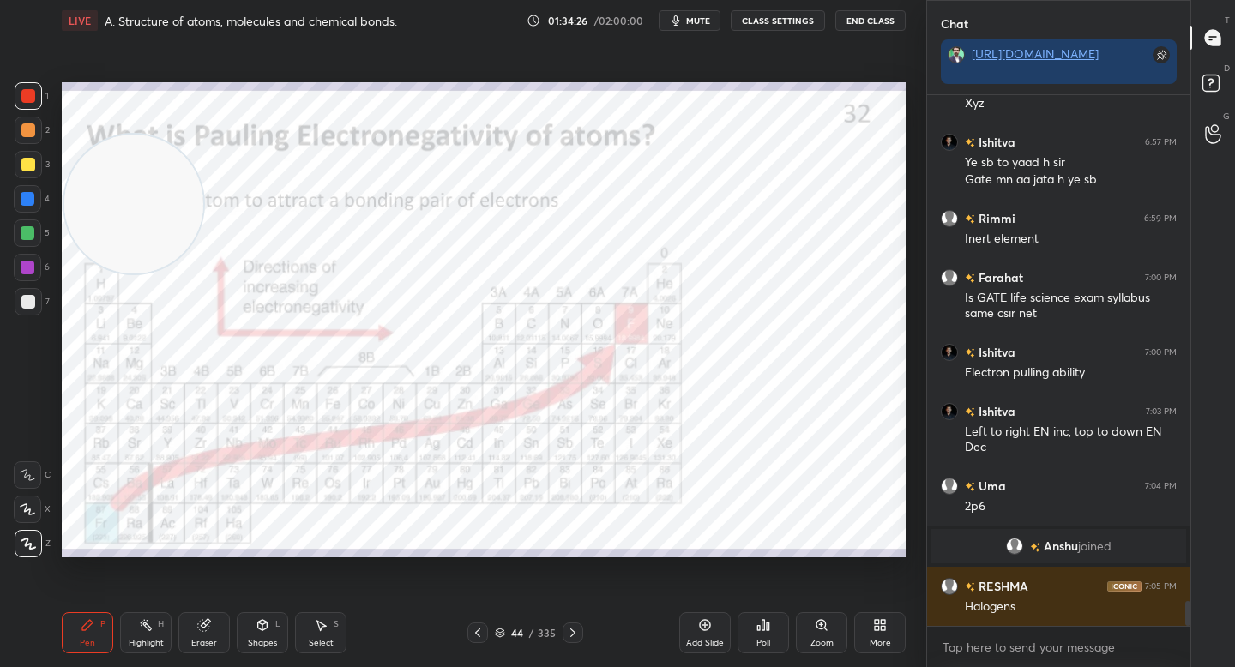
drag, startPoint x: 131, startPoint y: 190, endPoint x: 133, endPoint y: 316, distance: 126.1
click at [133, 274] on video at bounding box center [133, 204] width 139 height 139
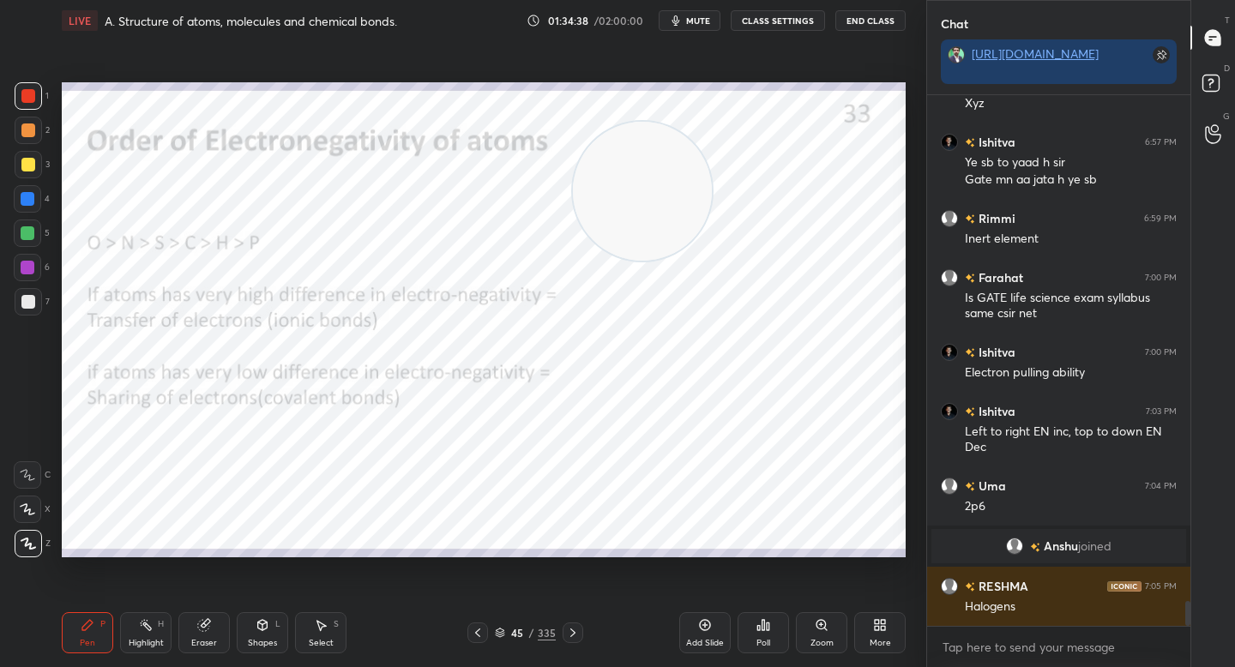
drag, startPoint x: 181, startPoint y: 292, endPoint x: 798, endPoint y: 207, distance: 622.5
click at [712, 207] on video at bounding box center [642, 191] width 139 height 139
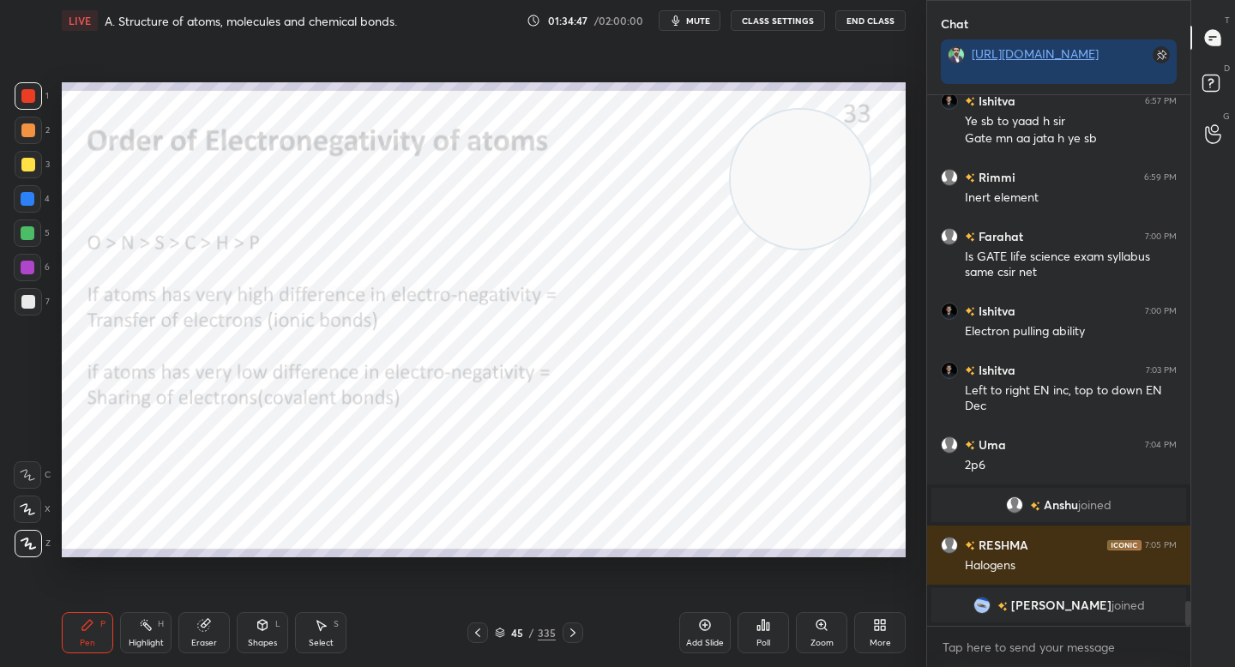
click at [24, 135] on div at bounding box center [28, 130] width 14 height 14
click at [27, 107] on div at bounding box center [28, 95] width 27 height 27
click at [990, 605] on img "grid" at bounding box center [981, 605] width 17 height 17
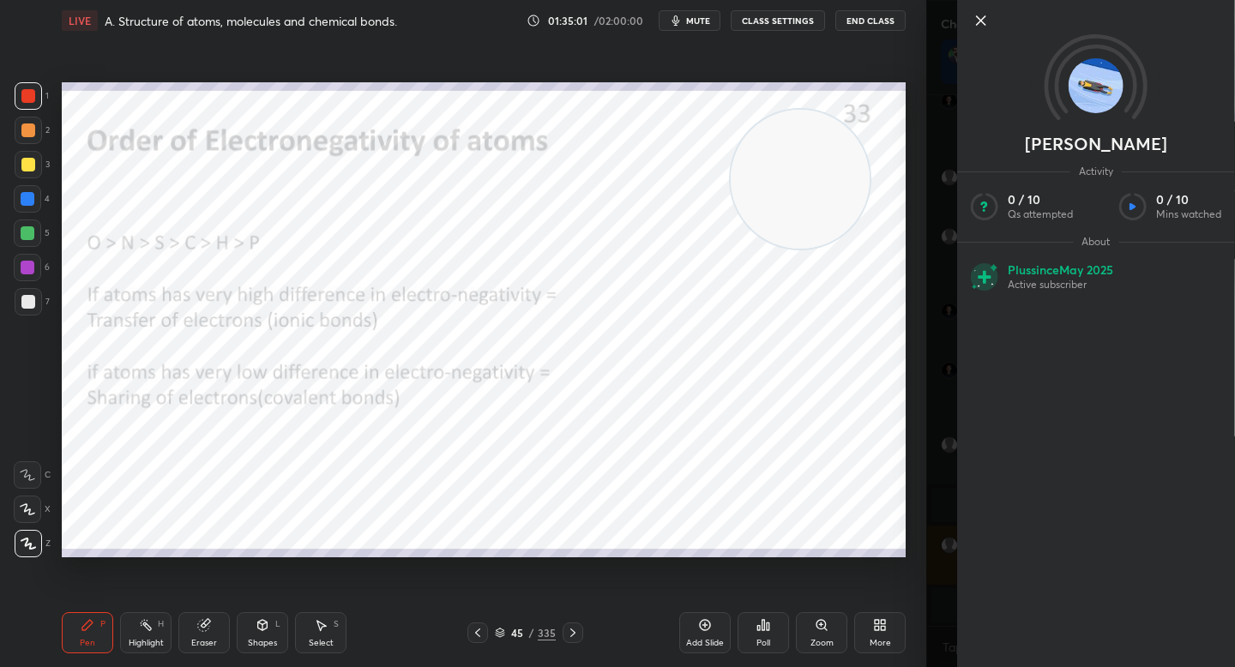
click at [981, 17] on icon at bounding box center [981, 20] width 21 height 21
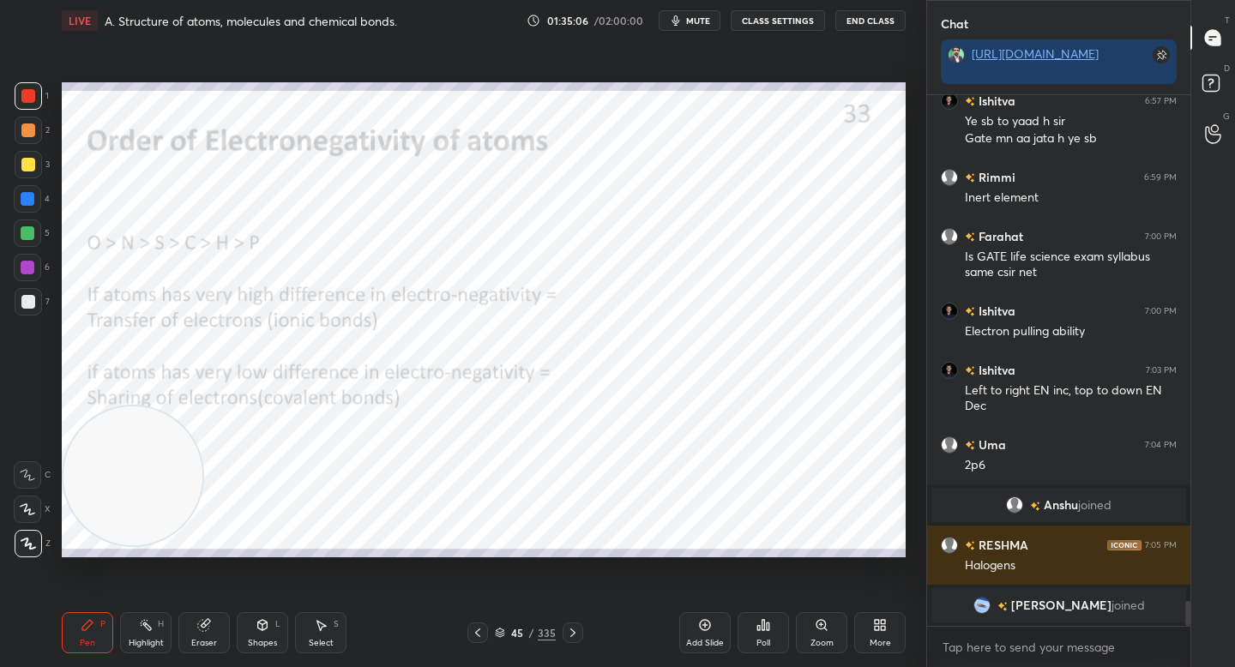
drag, startPoint x: 766, startPoint y: 174, endPoint x: 108, endPoint y: 467, distance: 720.2
click at [104, 477] on video at bounding box center [132, 475] width 139 height 139
drag, startPoint x: 155, startPoint y: 497, endPoint x: 97, endPoint y: 178, distance: 324.3
click at [98, 414] on video at bounding box center [132, 483] width 139 height 139
click at [36, 210] on div at bounding box center [27, 198] width 27 height 27
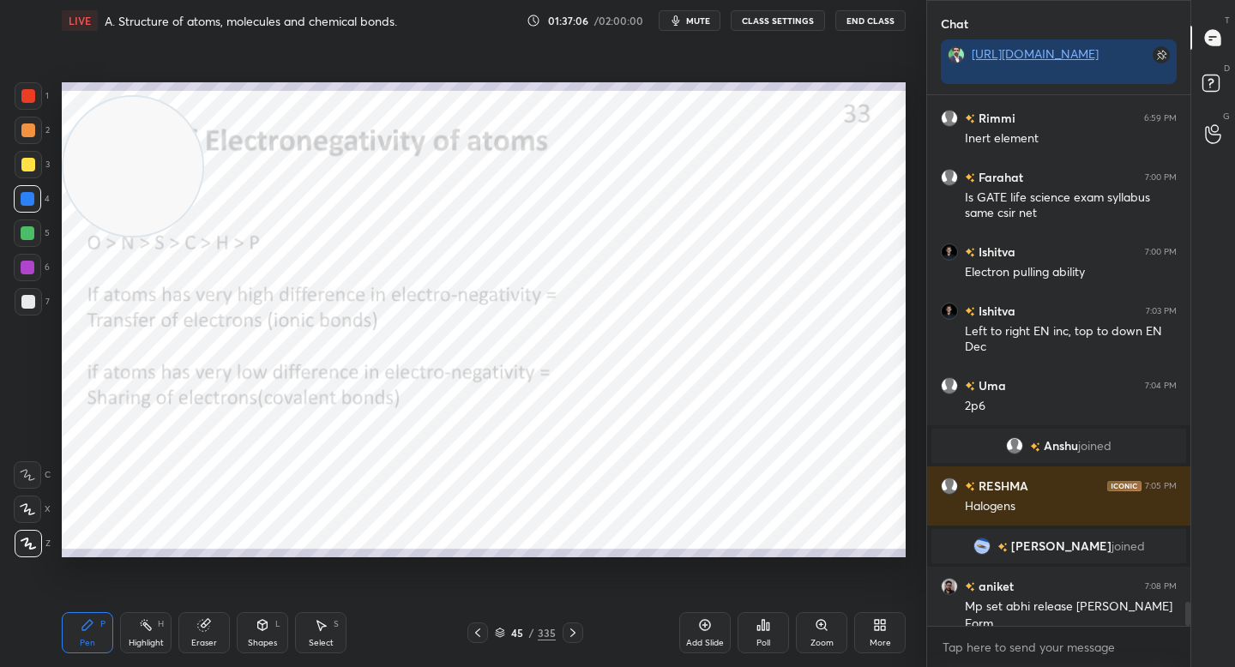
scroll to position [11056, 0]
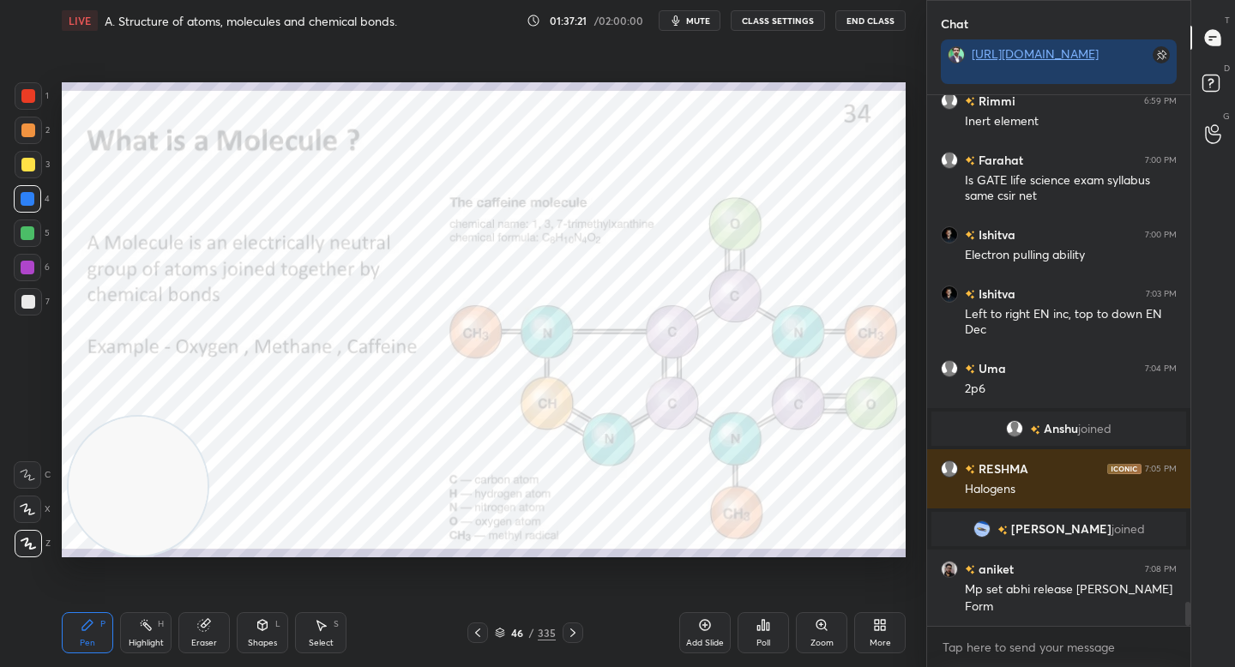
drag, startPoint x: 137, startPoint y: 141, endPoint x: 142, endPoint y: 462, distance: 320.8
click at [142, 462] on video at bounding box center [138, 486] width 139 height 139
click at [502, 634] on icon at bounding box center [500, 633] width 10 height 10
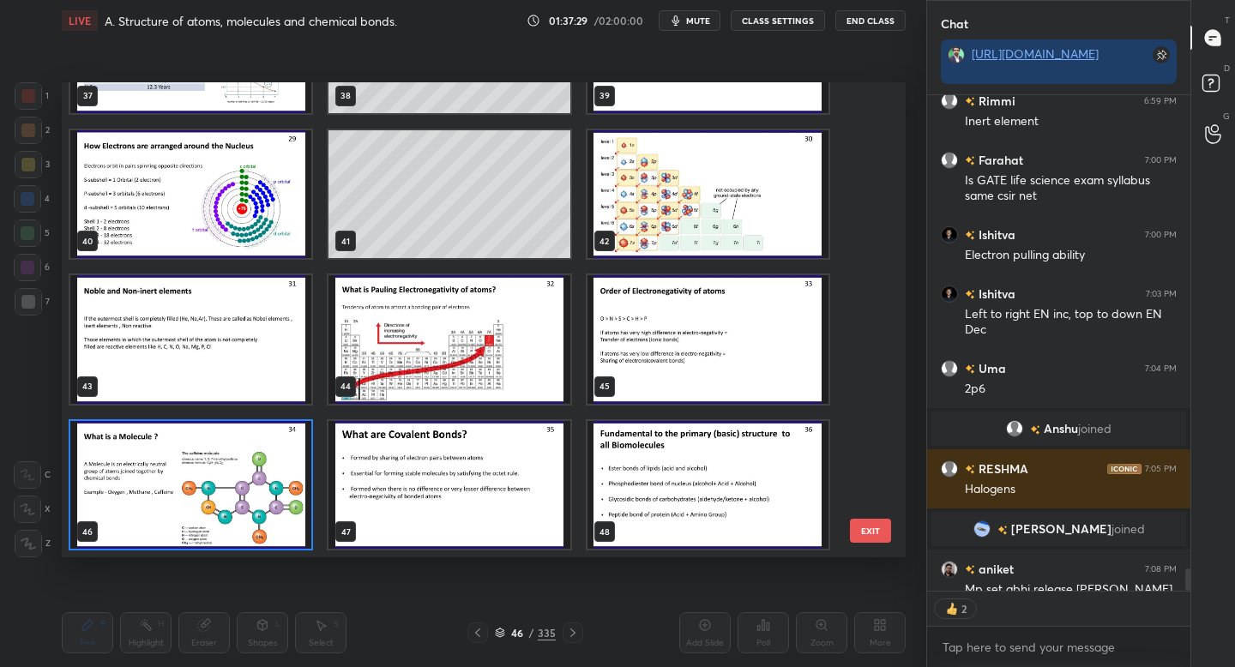
scroll to position [0, 0]
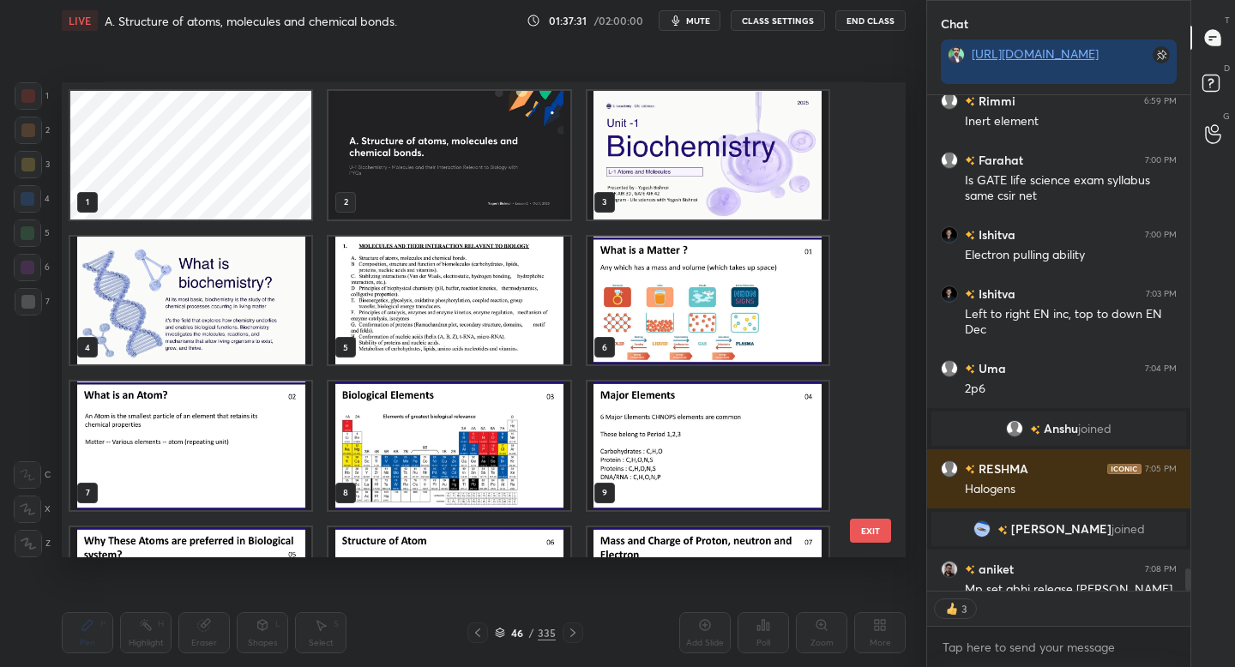
drag, startPoint x: 508, startPoint y: 260, endPoint x: 356, endPoint y: 270, distance: 152.1
click at [506, 260] on img "grid" at bounding box center [448, 301] width 241 height 129
click at [361, 280] on img "grid" at bounding box center [448, 301] width 241 height 129
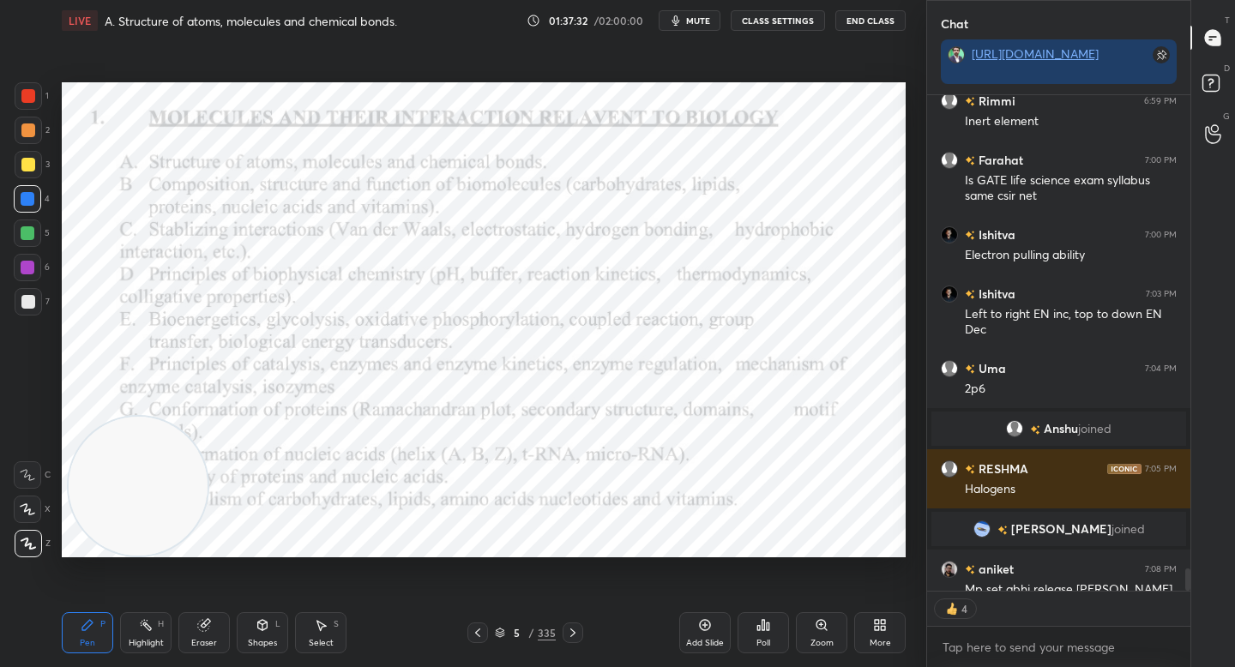
click at [361, 280] on img "grid" at bounding box center [448, 301] width 241 height 129
click at [16, 132] on div at bounding box center [28, 130] width 27 height 27
click at [26, 107] on div at bounding box center [28, 95] width 27 height 27
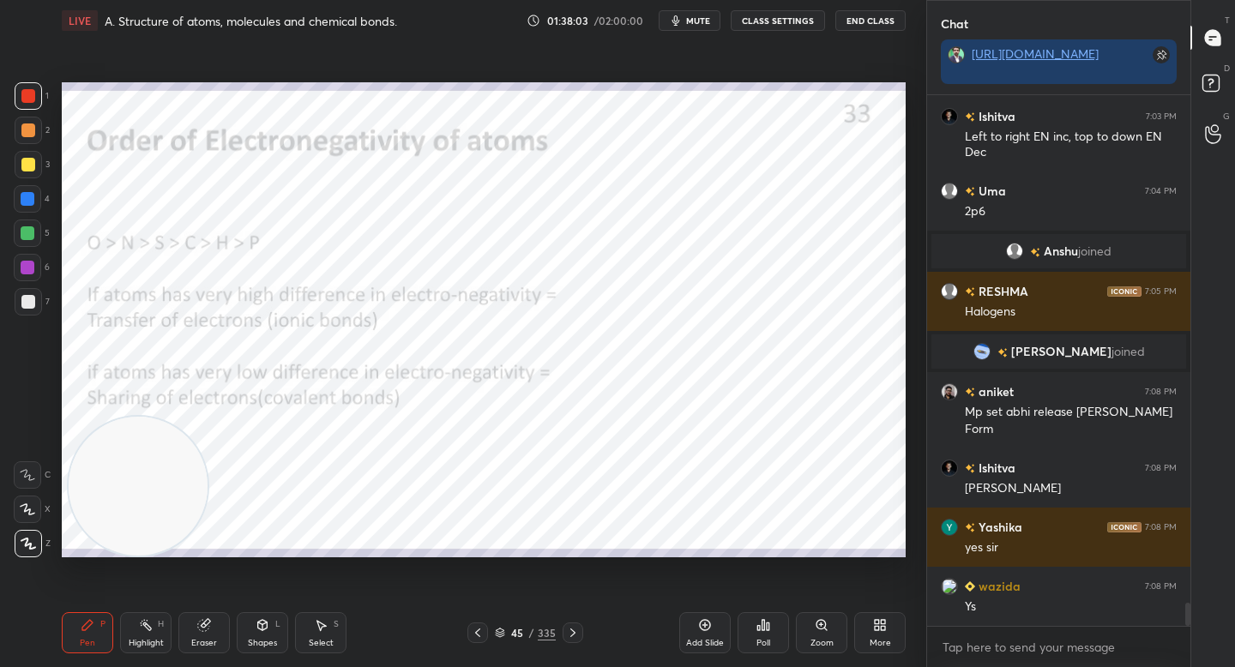
scroll to position [11233, 0]
click at [687, 628] on div "Add Slide" at bounding box center [704, 632] width 51 height 41
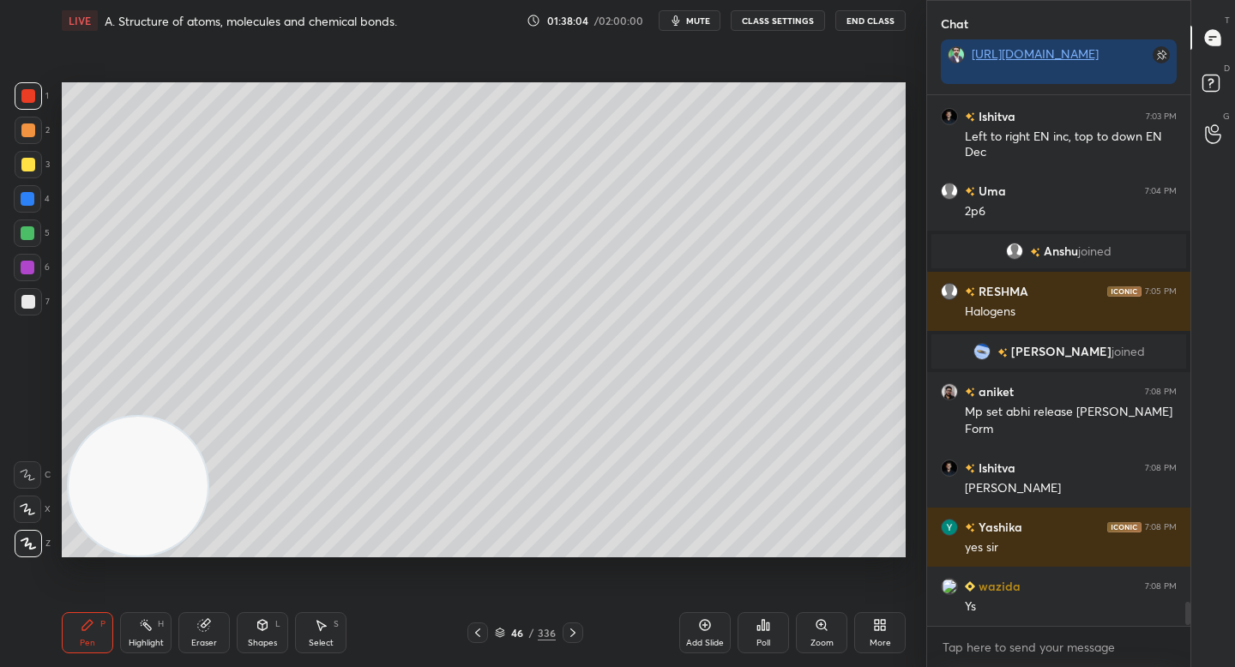
click at [33, 317] on div "7" at bounding box center [32, 305] width 35 height 34
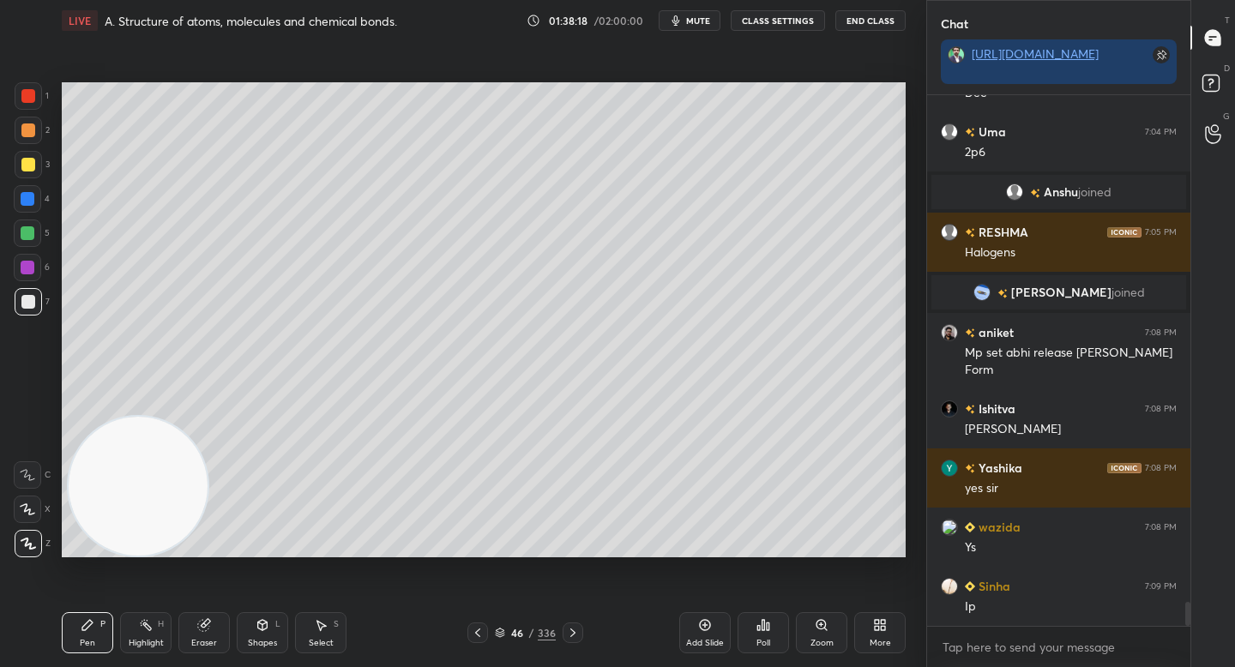
drag, startPoint x: 39, startPoint y: 232, endPoint x: 51, endPoint y: 236, distance: 11.9
click at [39, 233] on div at bounding box center [27, 233] width 27 height 27
drag, startPoint x: 27, startPoint y: 170, endPoint x: 37, endPoint y: 173, distance: 10.8
click at [27, 171] on div at bounding box center [28, 165] width 14 height 14
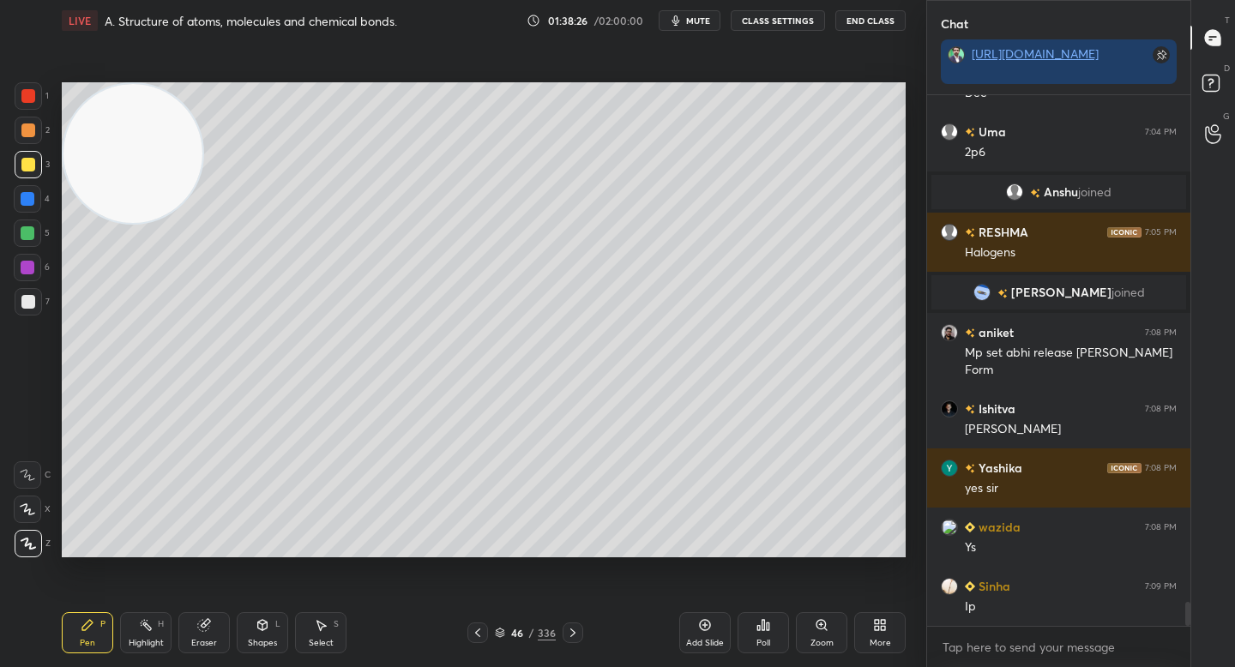
drag, startPoint x: 117, startPoint y: 445, endPoint x: 88, endPoint y: 121, distance: 325.4
click at [87, 123] on video at bounding box center [132, 153] width 139 height 139
click at [14, 125] on div "1 2 3 4 5 6 7 C X Z C X Z E E Erase all H H" at bounding box center [27, 319] width 55 height 475
click at [30, 137] on div at bounding box center [28, 130] width 27 height 27
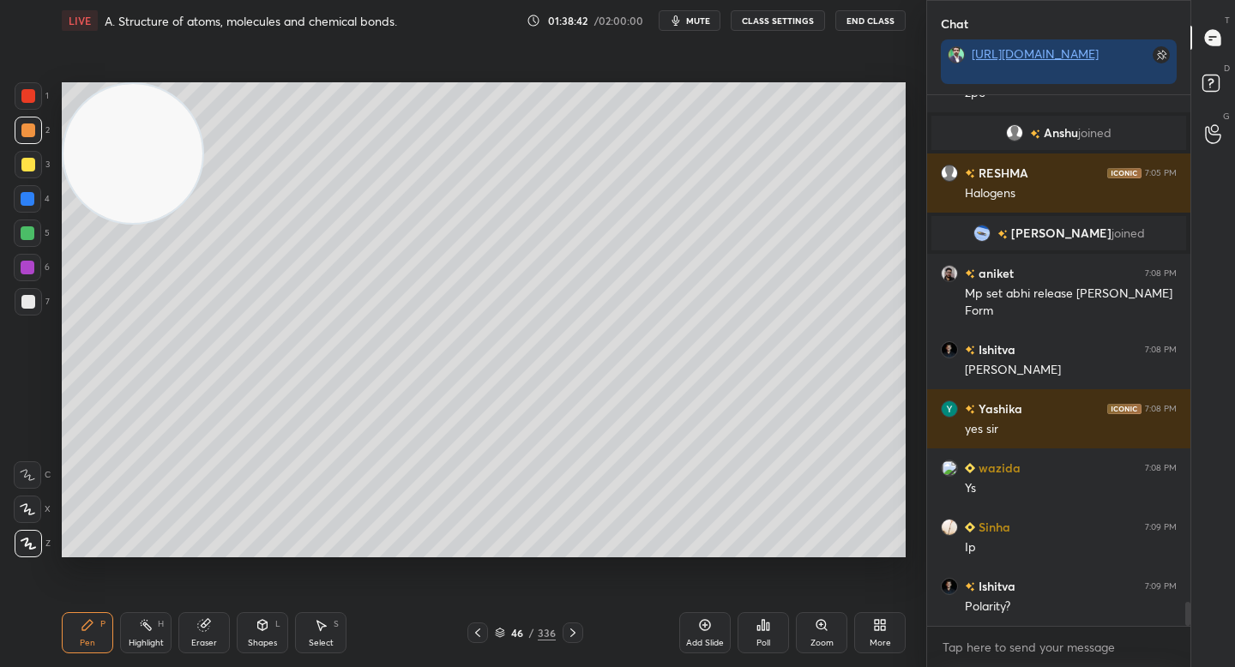
click at [23, 294] on div at bounding box center [28, 301] width 27 height 27
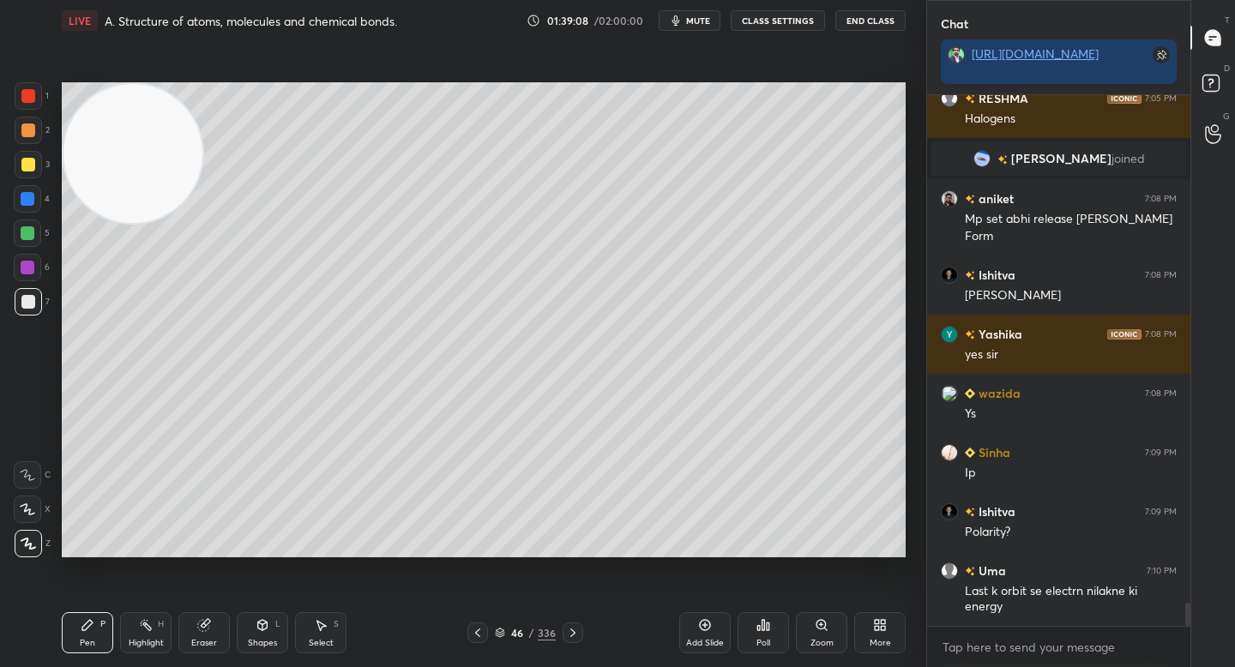
click at [31, 174] on div at bounding box center [28, 164] width 27 height 27
click at [895, 394] on div "Setting up your live class Poll for secs No correct answer Start poll" at bounding box center [484, 319] width 858 height 557
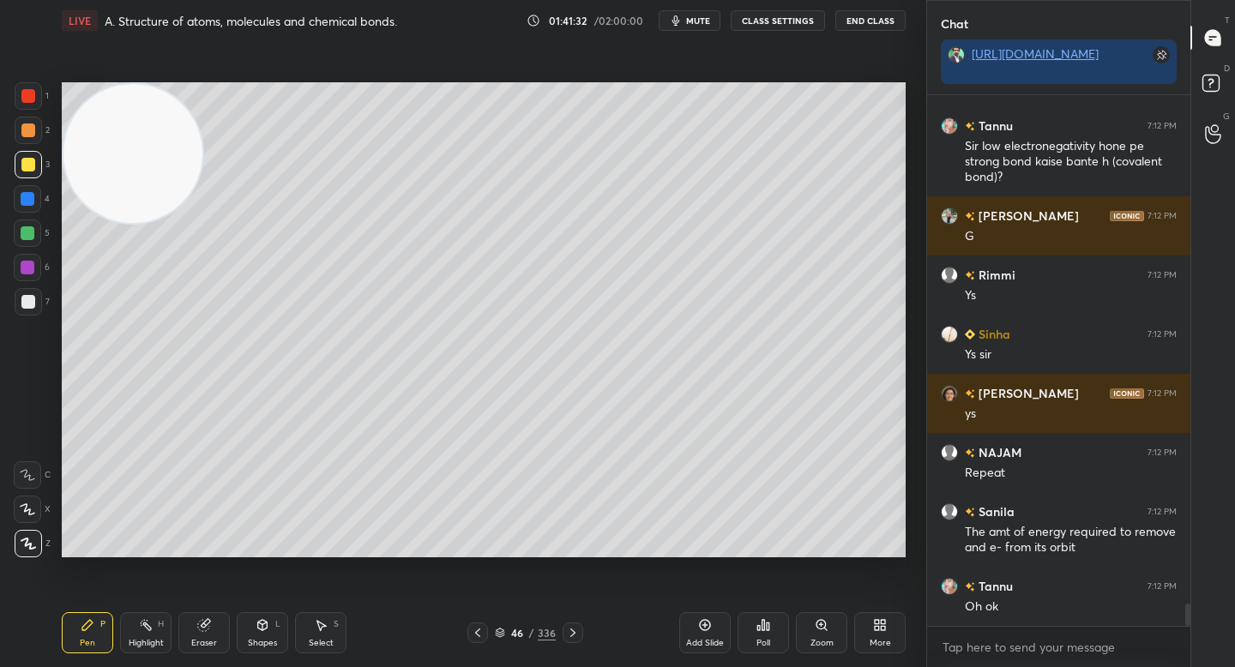
scroll to position [12183, 0]
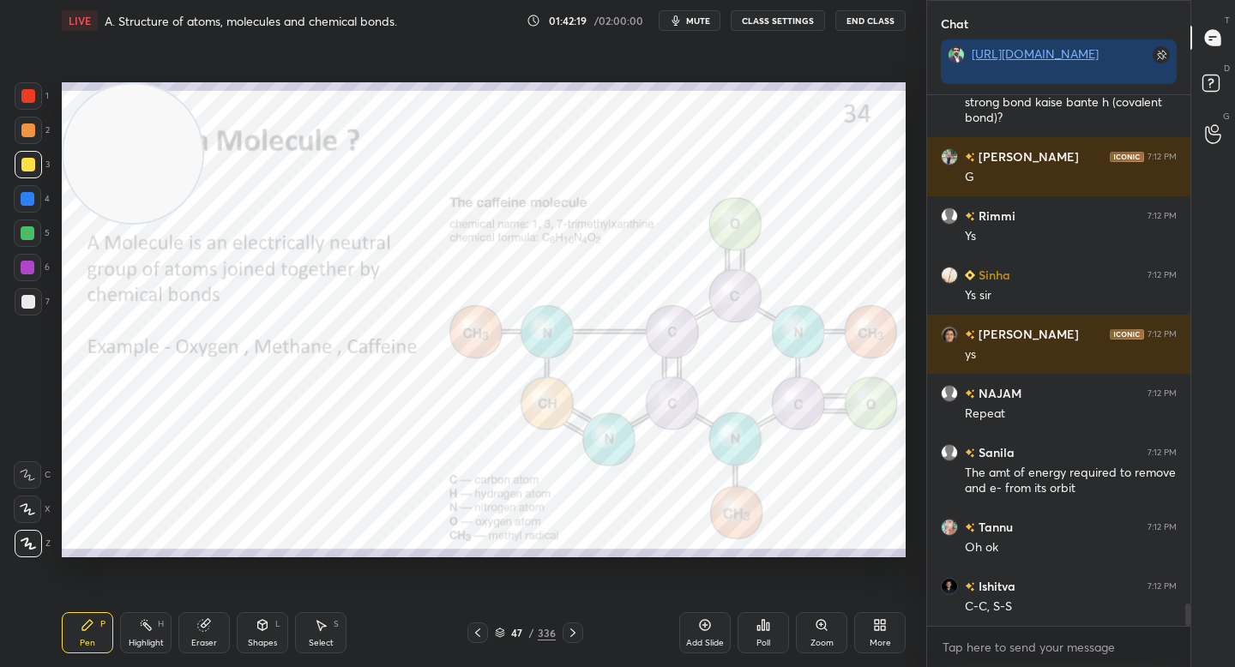
click at [31, 135] on div at bounding box center [28, 130] width 14 height 14
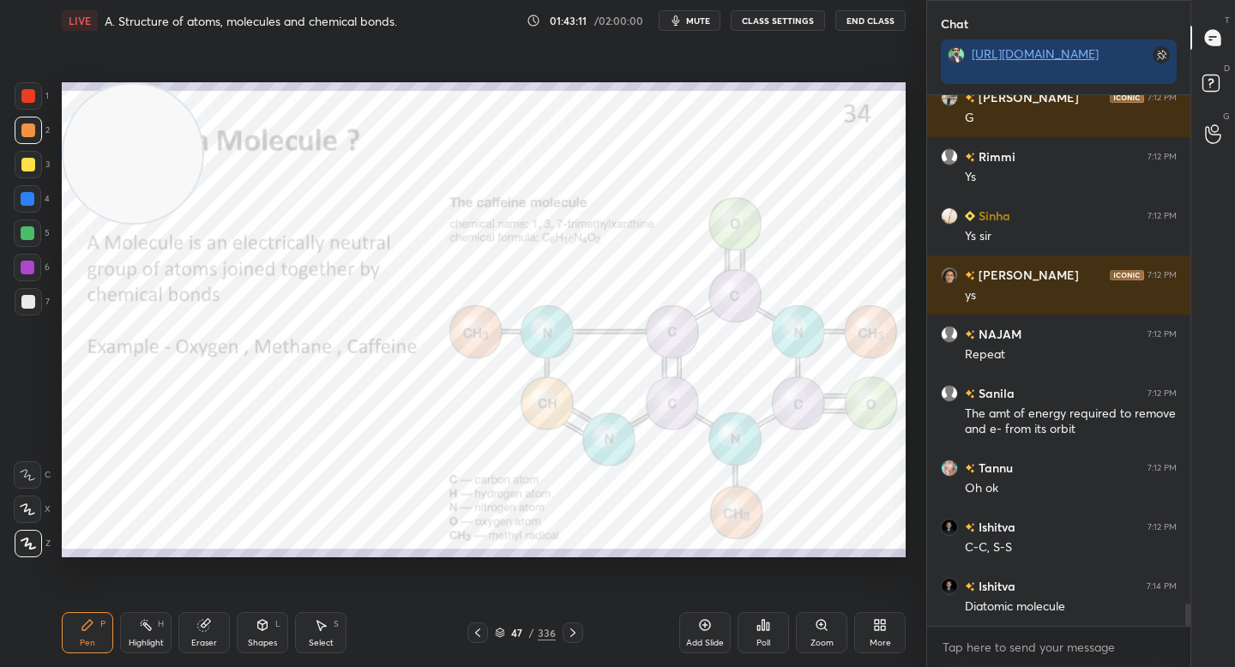
drag, startPoint x: 121, startPoint y: 260, endPoint x: 112, endPoint y: 461, distance: 201.7
click at [112, 223] on video at bounding box center [132, 153] width 139 height 139
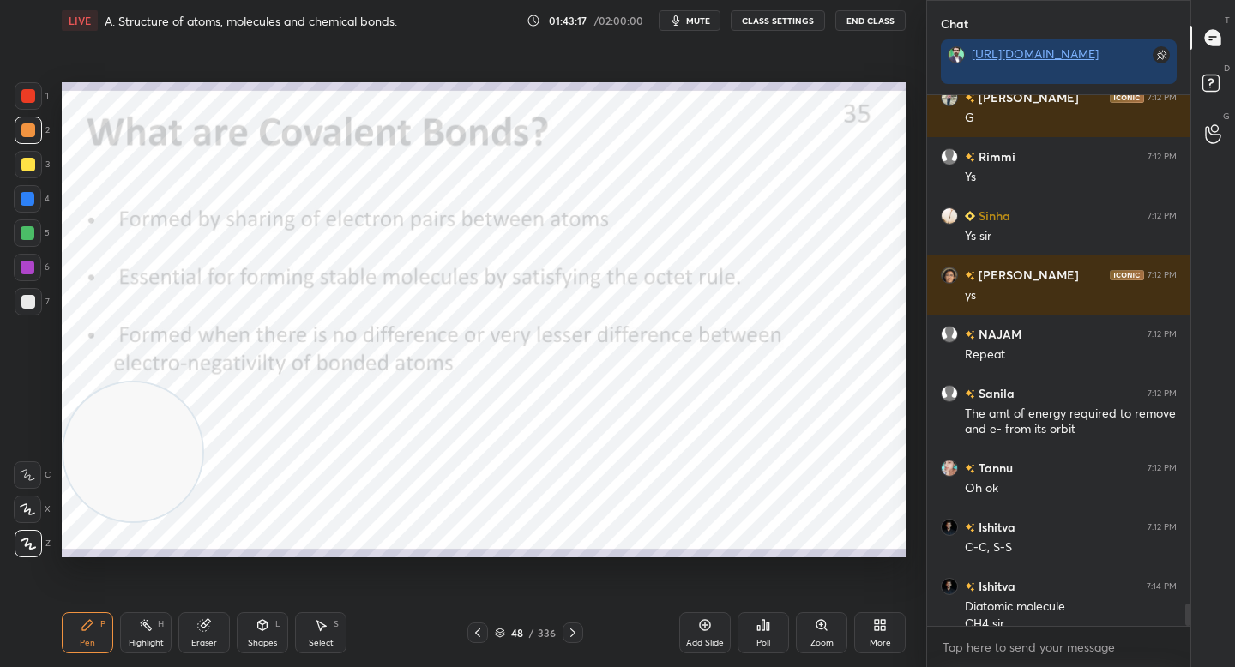
scroll to position [12259, 0]
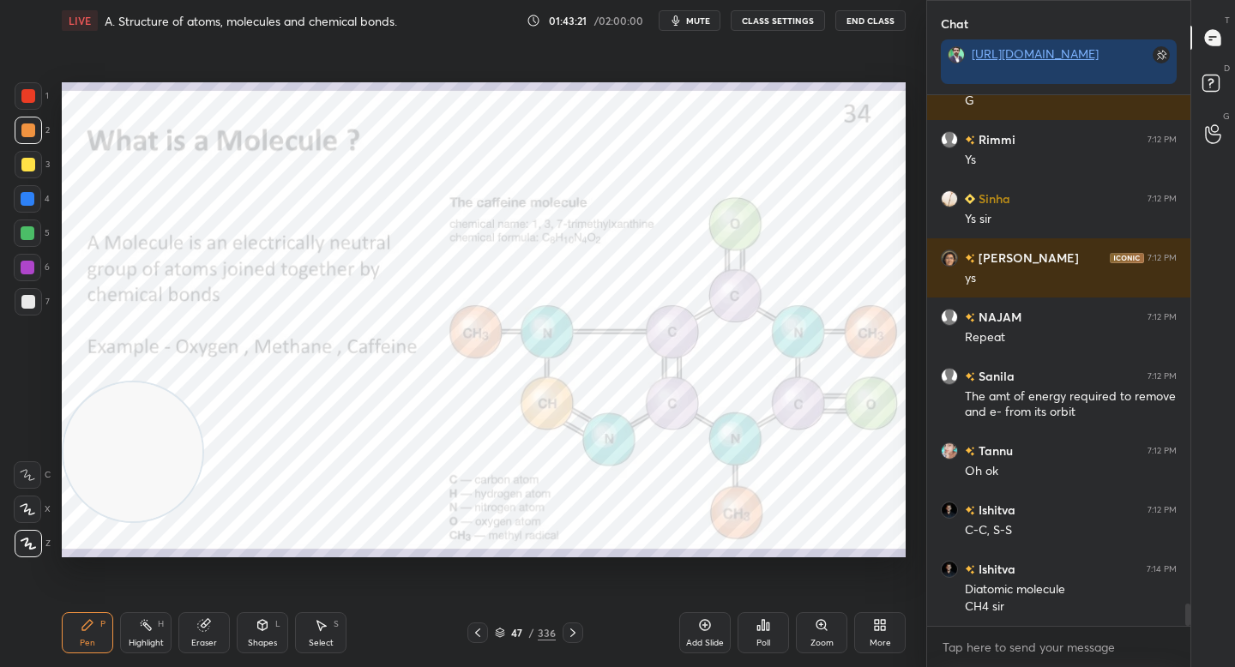
click at [207, 649] on div "Eraser" at bounding box center [203, 632] width 51 height 41
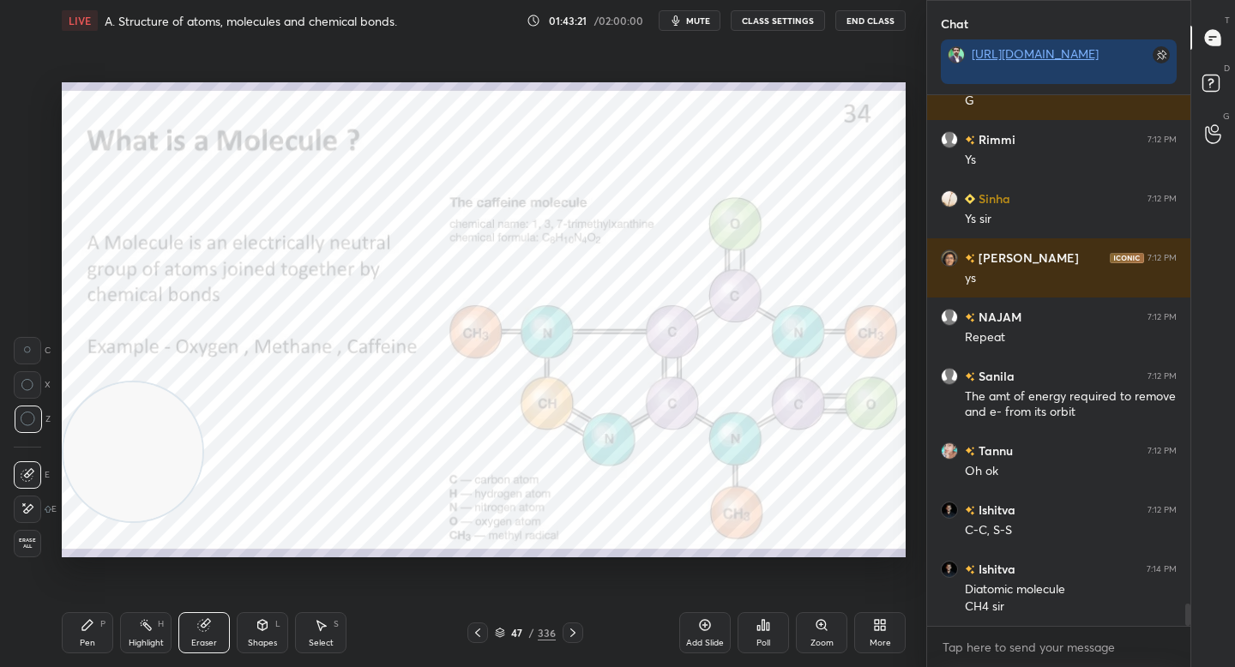
scroll to position [12318, 0]
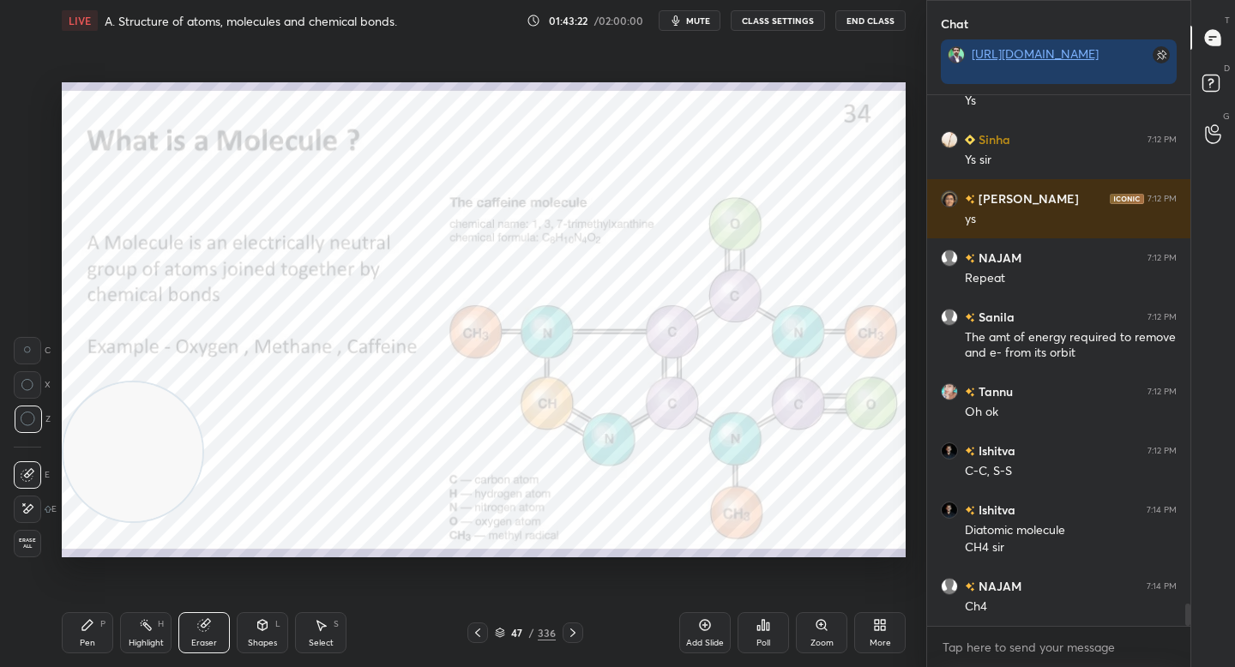
click at [92, 634] on div "Pen P" at bounding box center [87, 632] width 51 height 41
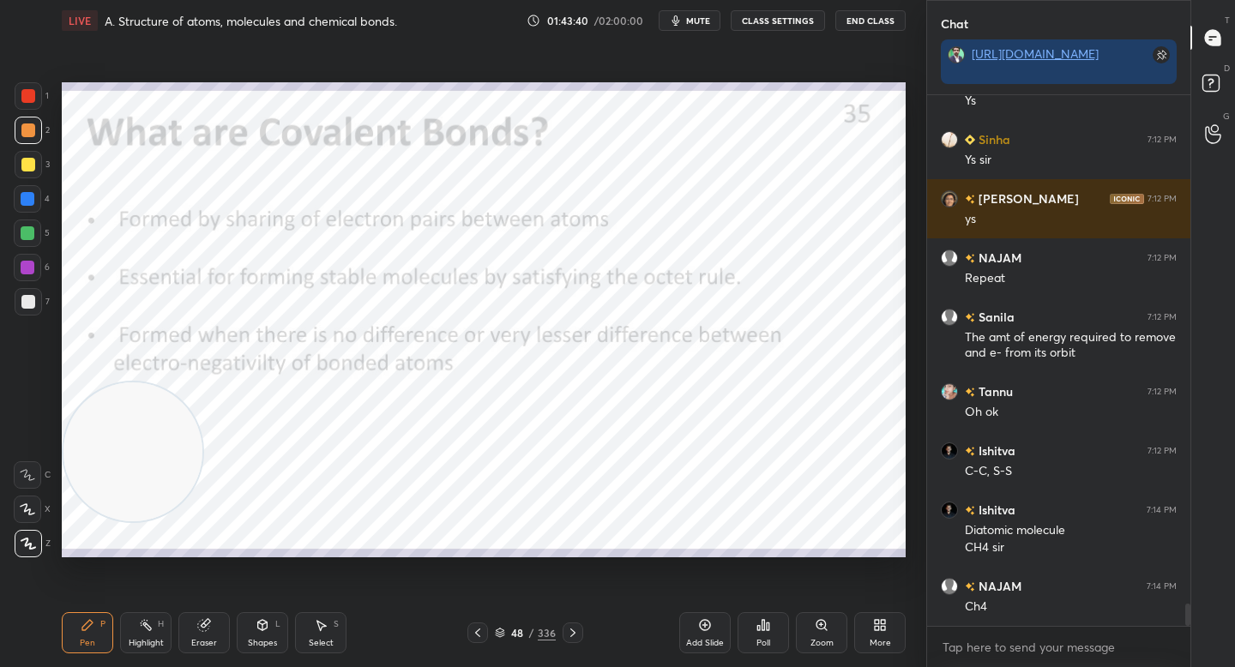
scroll to position [12359, 0]
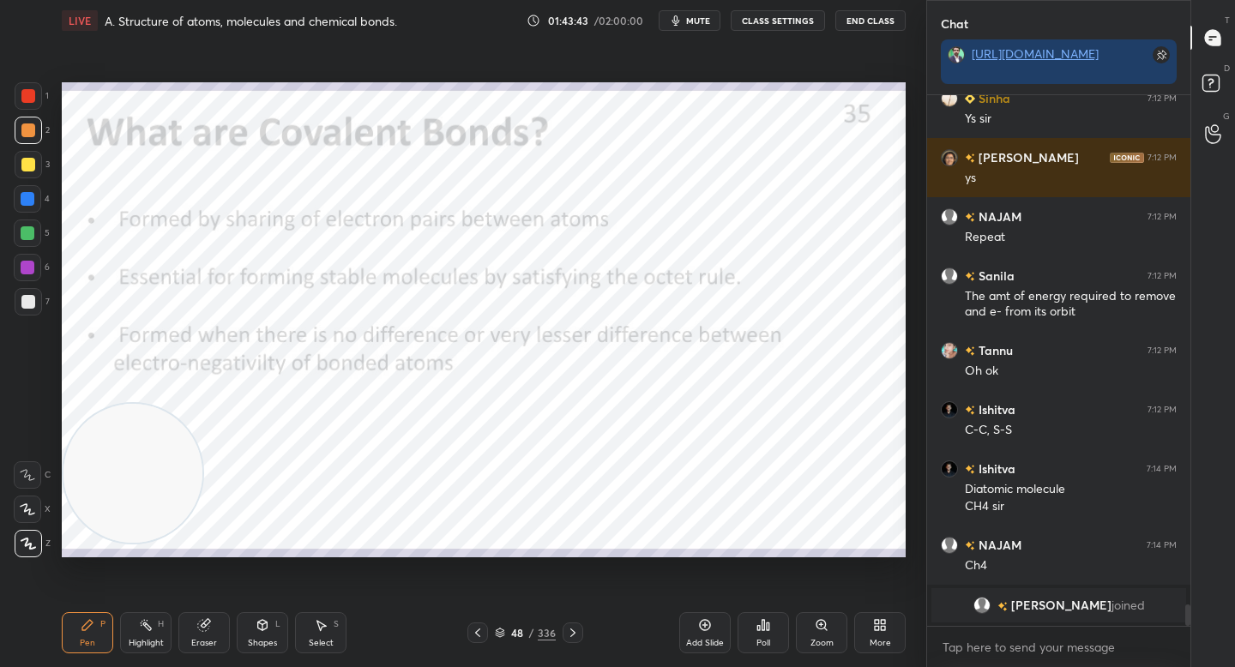
drag, startPoint x: 129, startPoint y: 478, endPoint x: 154, endPoint y: 473, distance: 25.4
click at [132, 524] on video at bounding box center [132, 473] width 139 height 139
click at [25, 98] on div at bounding box center [28, 96] width 14 height 14
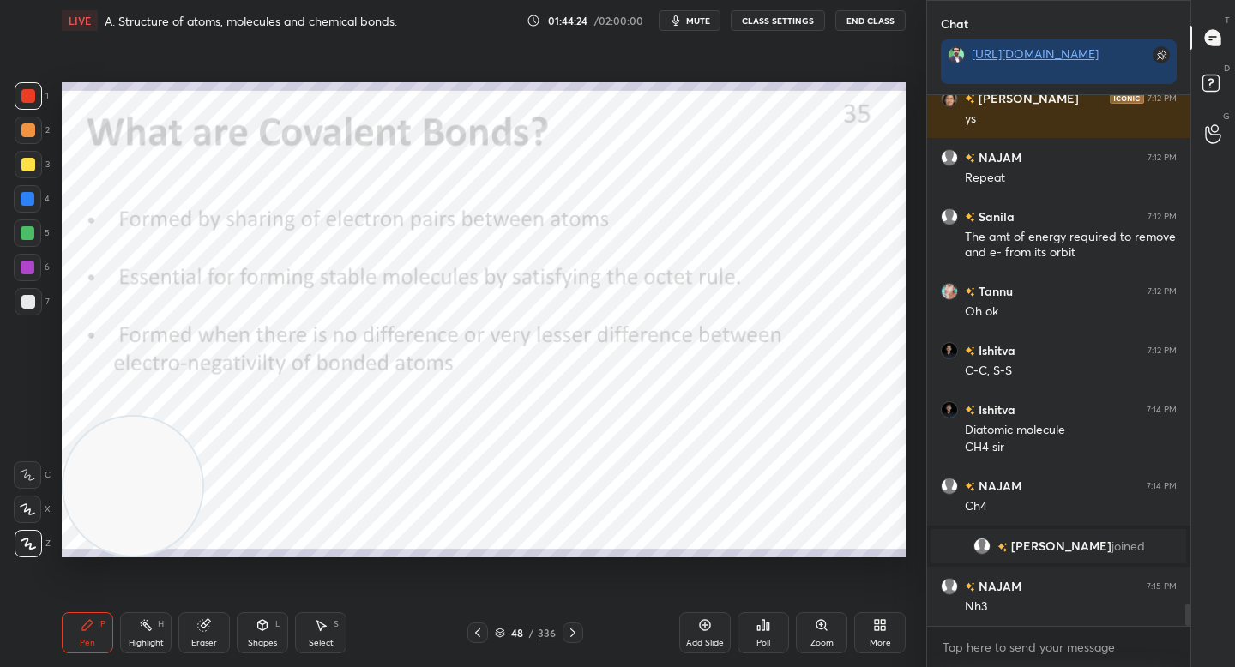
scroll to position [12014, 0]
drag, startPoint x: 135, startPoint y: 494, endPoint x: 107, endPoint y: 480, distance: 30.7
click at [132, 509] on video at bounding box center [132, 486] width 139 height 139
drag, startPoint x: 26, startPoint y: 148, endPoint x: 33, endPoint y: 135, distance: 15.7
click at [26, 148] on div "2" at bounding box center [32, 134] width 35 height 34
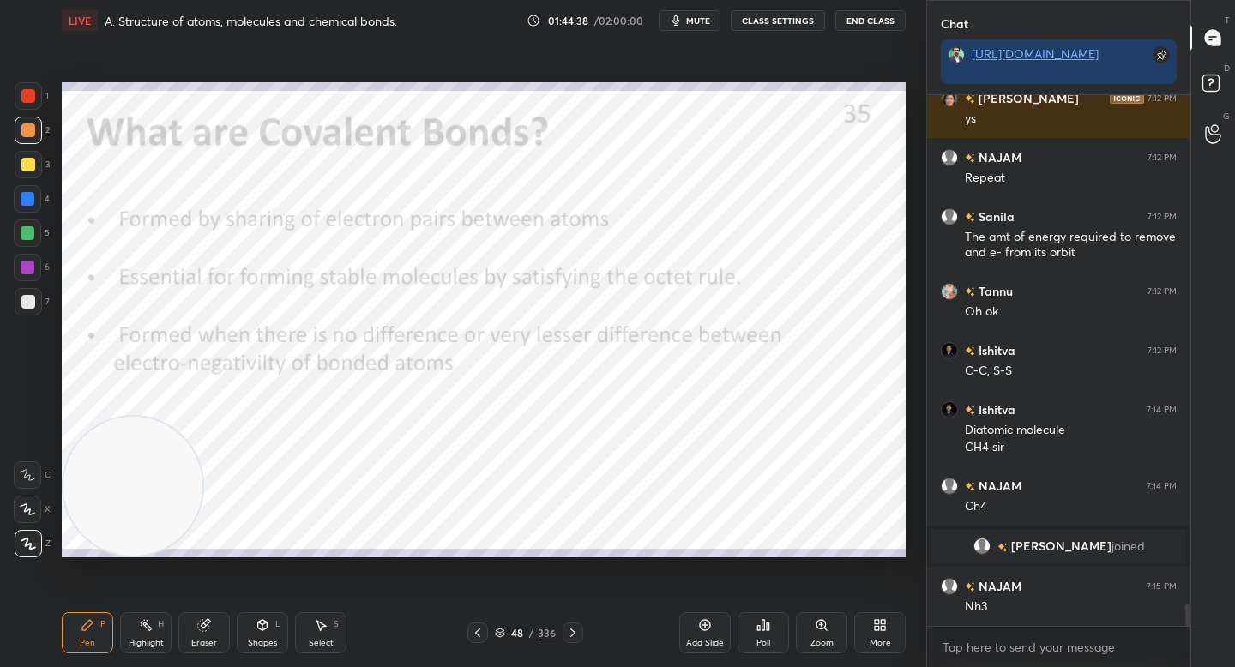
drag, startPoint x: 27, startPoint y: 175, endPoint x: 27, endPoint y: 184, distance: 8.6
click at [27, 178] on div at bounding box center [28, 164] width 27 height 27
click at [21, 273] on div at bounding box center [28, 268] width 14 height 14
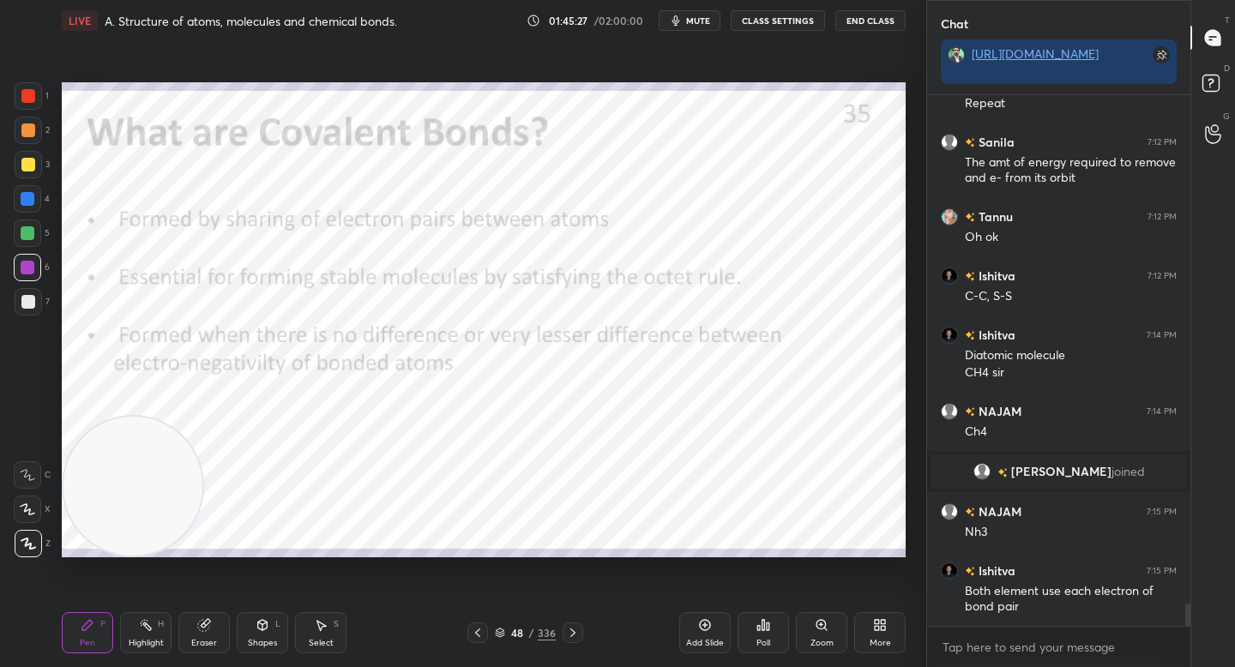
drag, startPoint x: 141, startPoint y: 316, endPoint x: 144, endPoint y: 271, distance: 45.6
click at [144, 417] on video at bounding box center [132, 486] width 139 height 139
click at [202, 627] on icon at bounding box center [203, 625] width 11 height 11
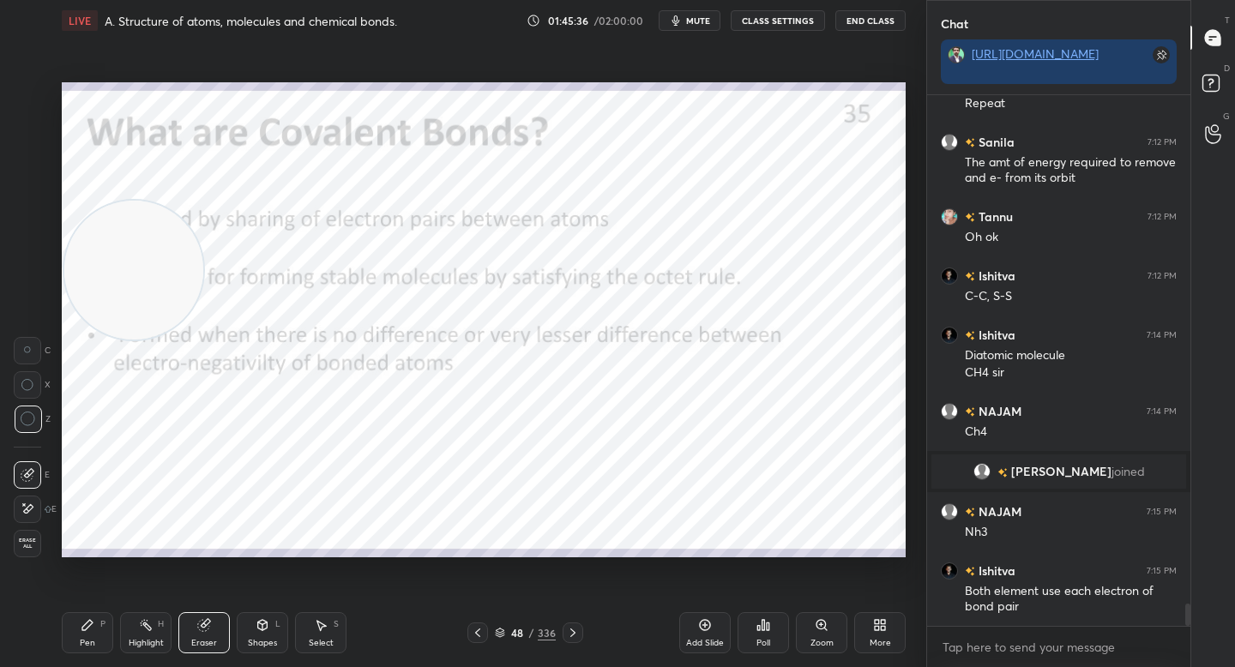
click at [82, 632] on div "Pen P" at bounding box center [87, 632] width 51 height 41
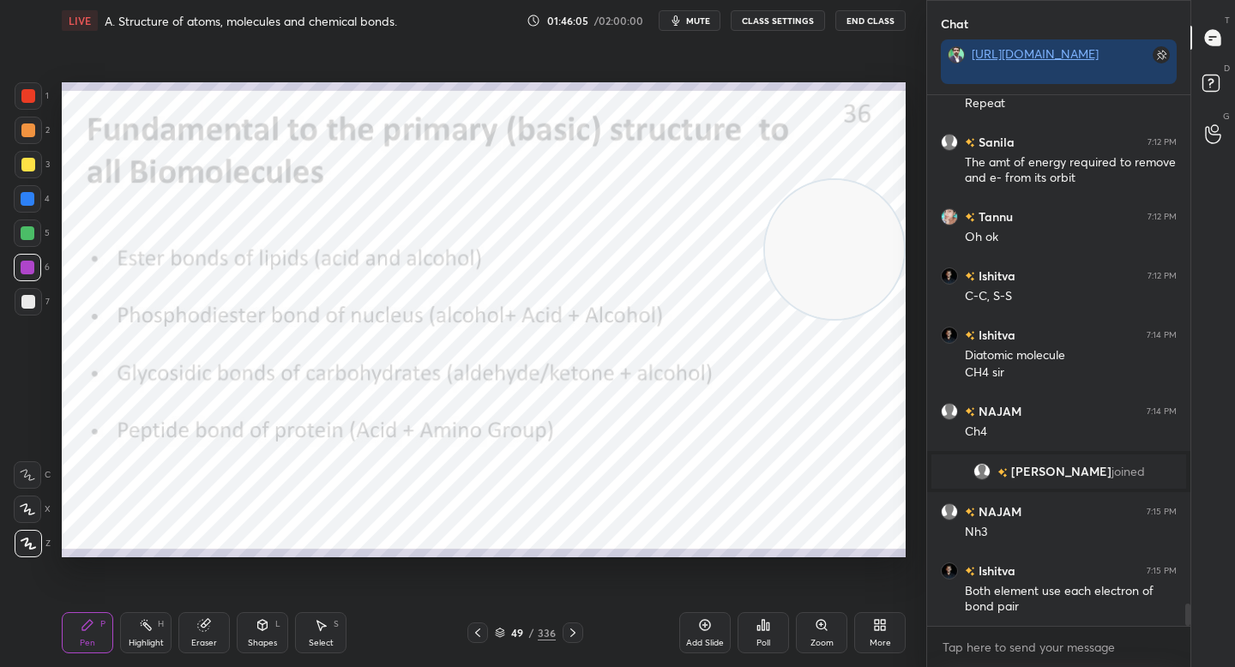
drag, startPoint x: 793, startPoint y: 268, endPoint x: 828, endPoint y: 272, distance: 35.3
click at [828, 272] on video at bounding box center [834, 249] width 139 height 139
click at [809, 268] on video at bounding box center [834, 249] width 139 height 139
click at [801, 256] on video at bounding box center [834, 249] width 139 height 139
click at [22, 122] on div at bounding box center [28, 130] width 27 height 27
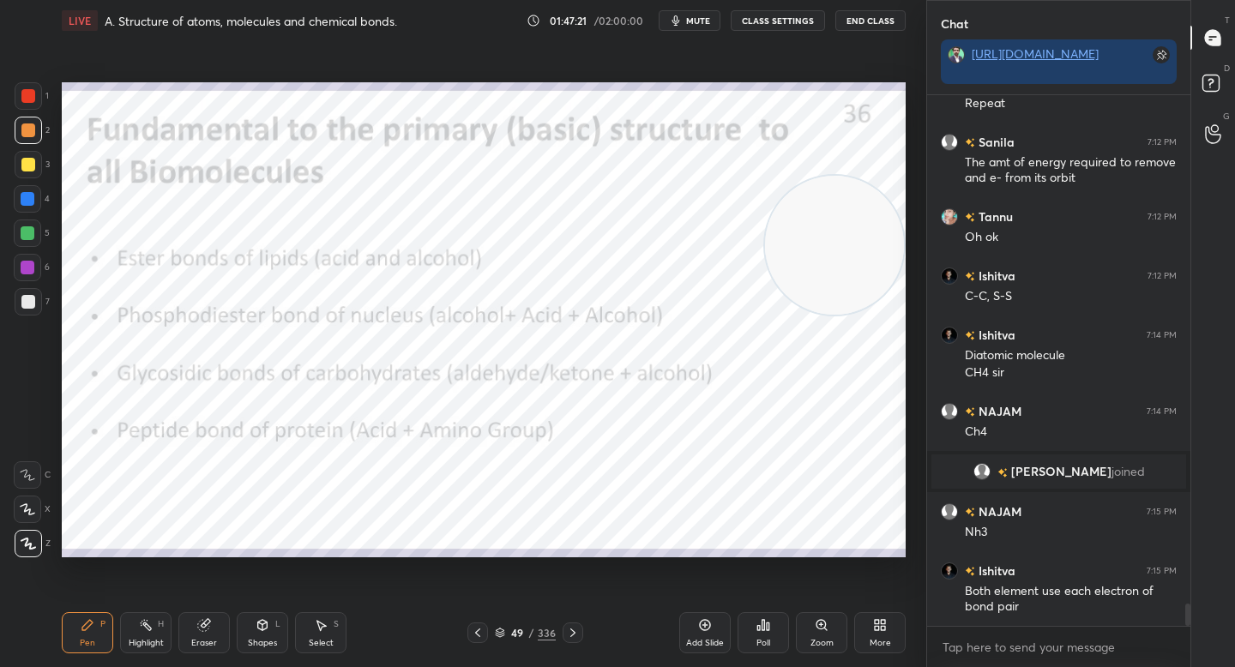
click at [122, 409] on div "Setting up your live class Poll for secs No correct answer Start poll" at bounding box center [484, 319] width 858 height 557
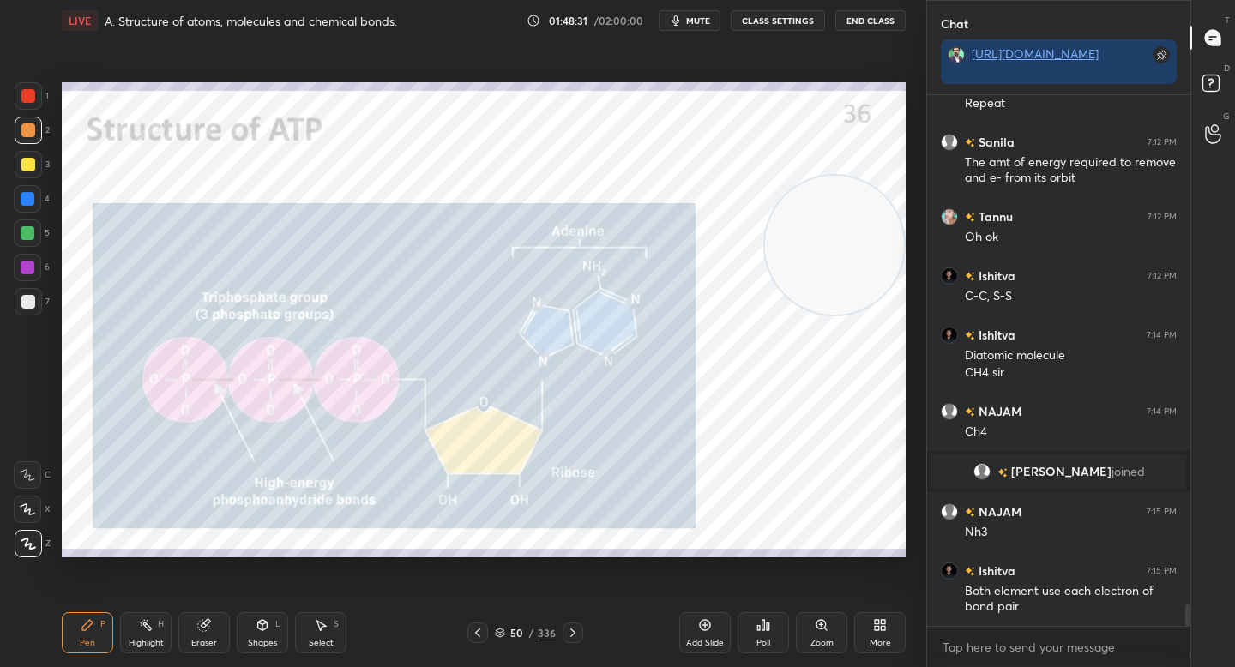
drag, startPoint x: 33, startPoint y: 95, endPoint x: 60, endPoint y: 111, distance: 31.5
click at [33, 96] on div at bounding box center [28, 96] width 14 height 14
click at [21, 185] on div "4" at bounding box center [32, 198] width 36 height 27
click at [28, 218] on div "4" at bounding box center [32, 202] width 36 height 34
click at [32, 202] on div at bounding box center [28, 199] width 14 height 14
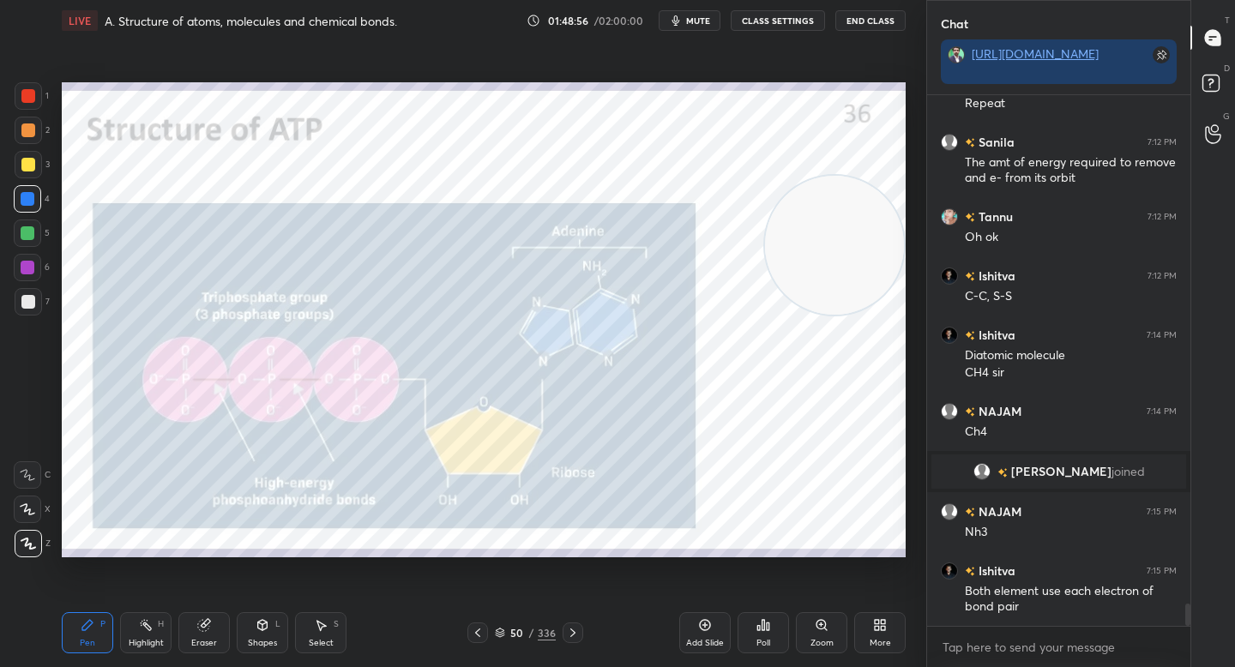
click at [24, 304] on div at bounding box center [28, 302] width 14 height 14
click at [27, 136] on div at bounding box center [28, 130] width 14 height 14
click at [235, 647] on div "Pen P Highlight H Eraser Shapes L Select S" at bounding box center [216, 632] width 309 height 41
click at [215, 641] on div "Eraser" at bounding box center [204, 643] width 26 height 9
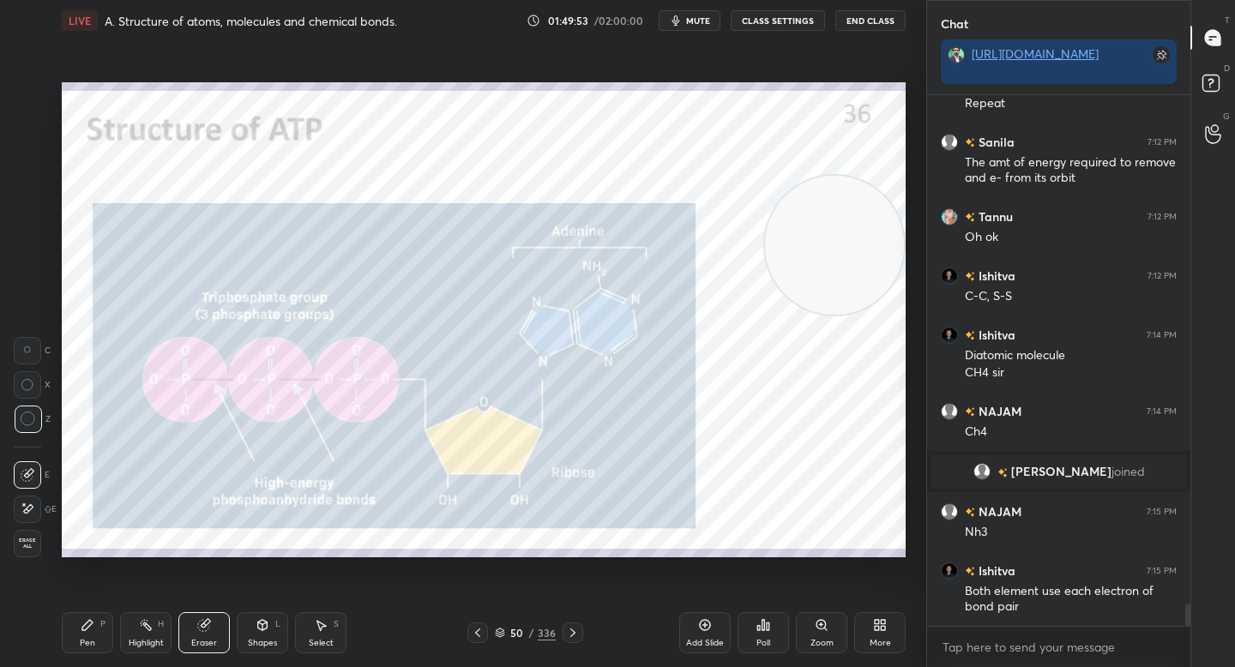
click at [75, 628] on div "Pen P" at bounding box center [87, 632] width 51 height 41
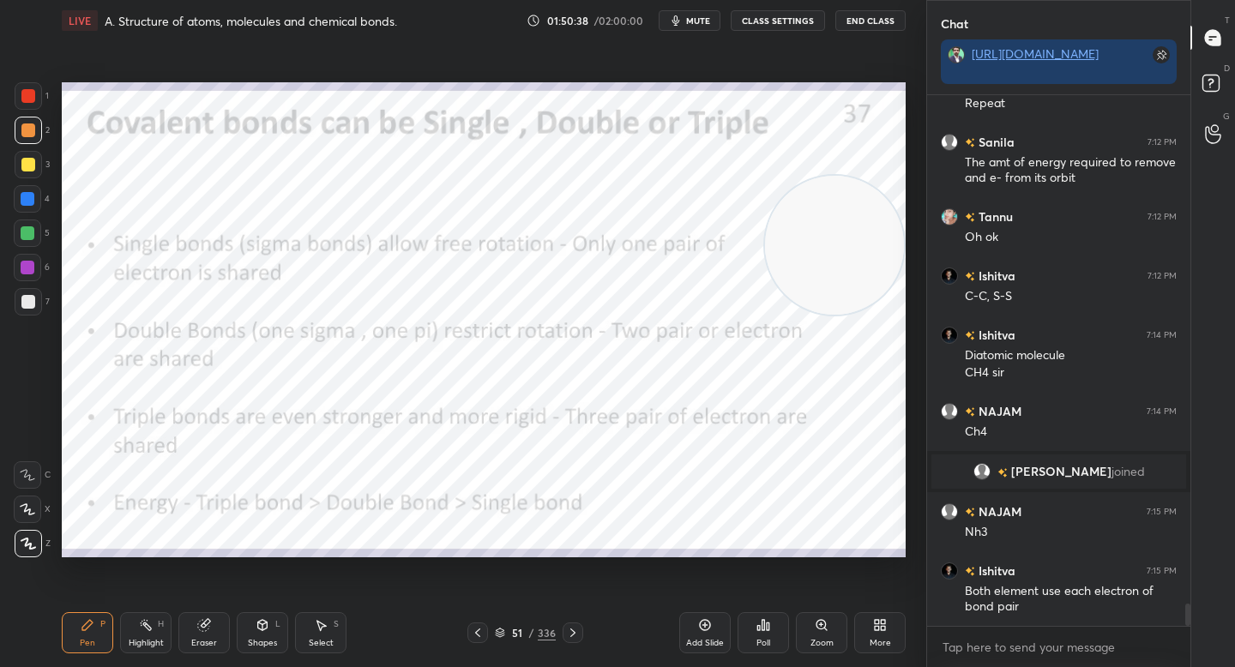
scroll to position [12163, 0]
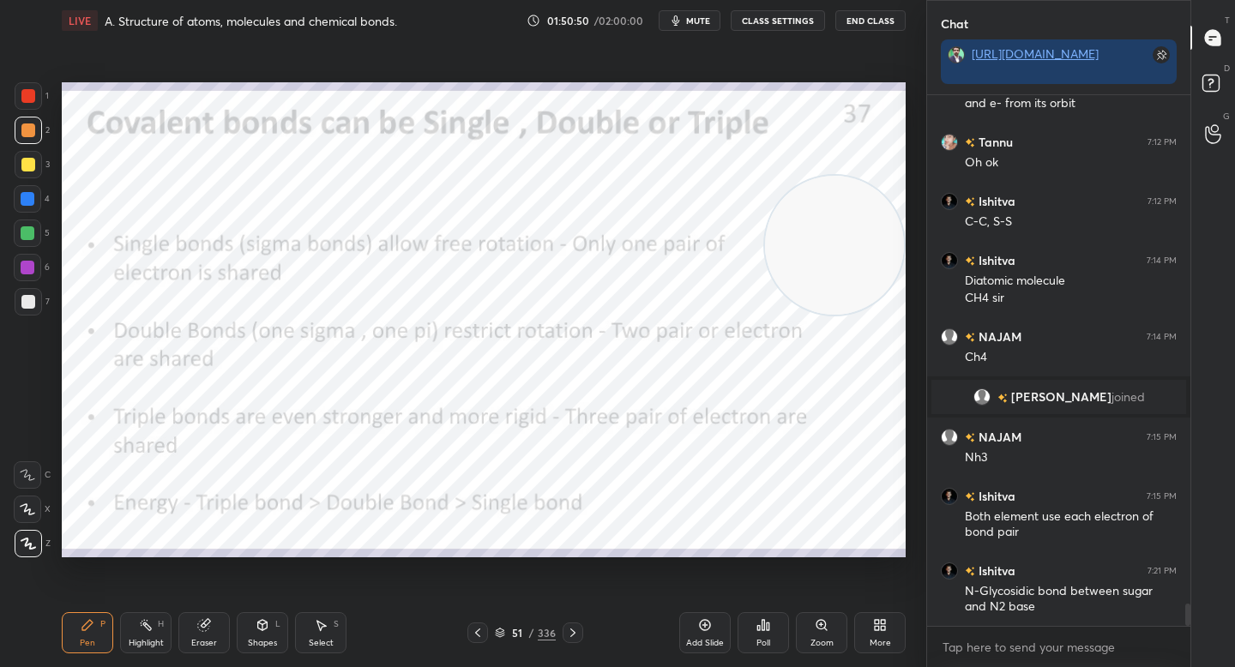
click at [18, 107] on div at bounding box center [28, 95] width 27 height 27
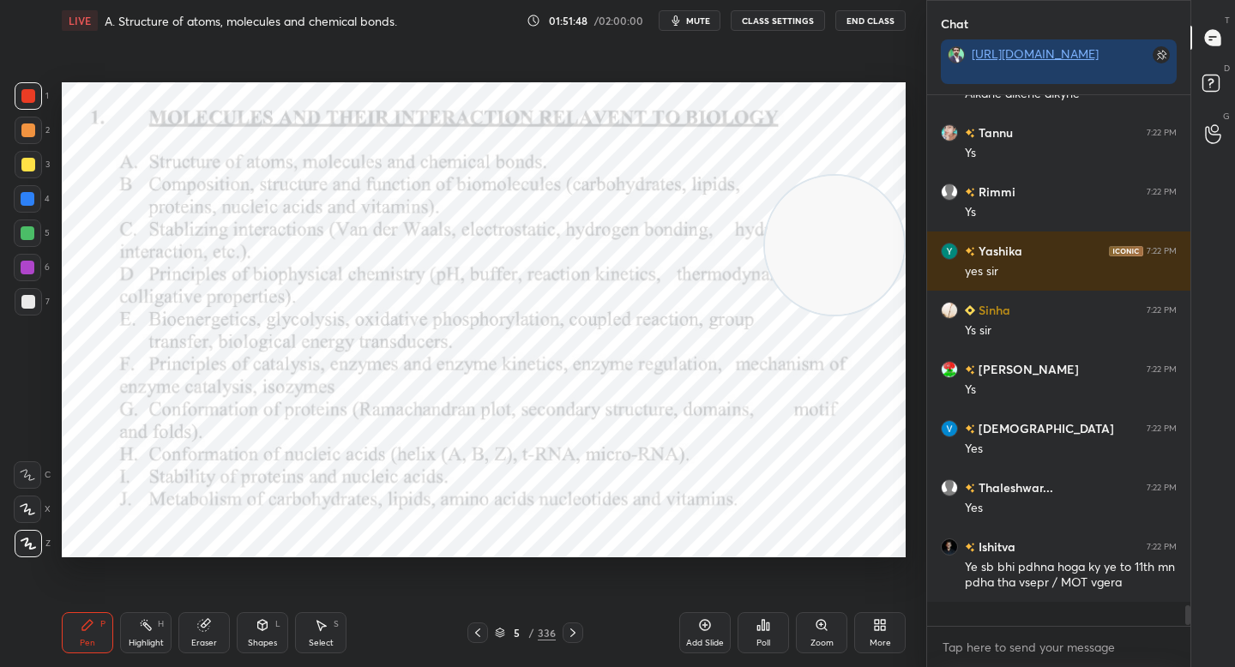
scroll to position [12711, 0]
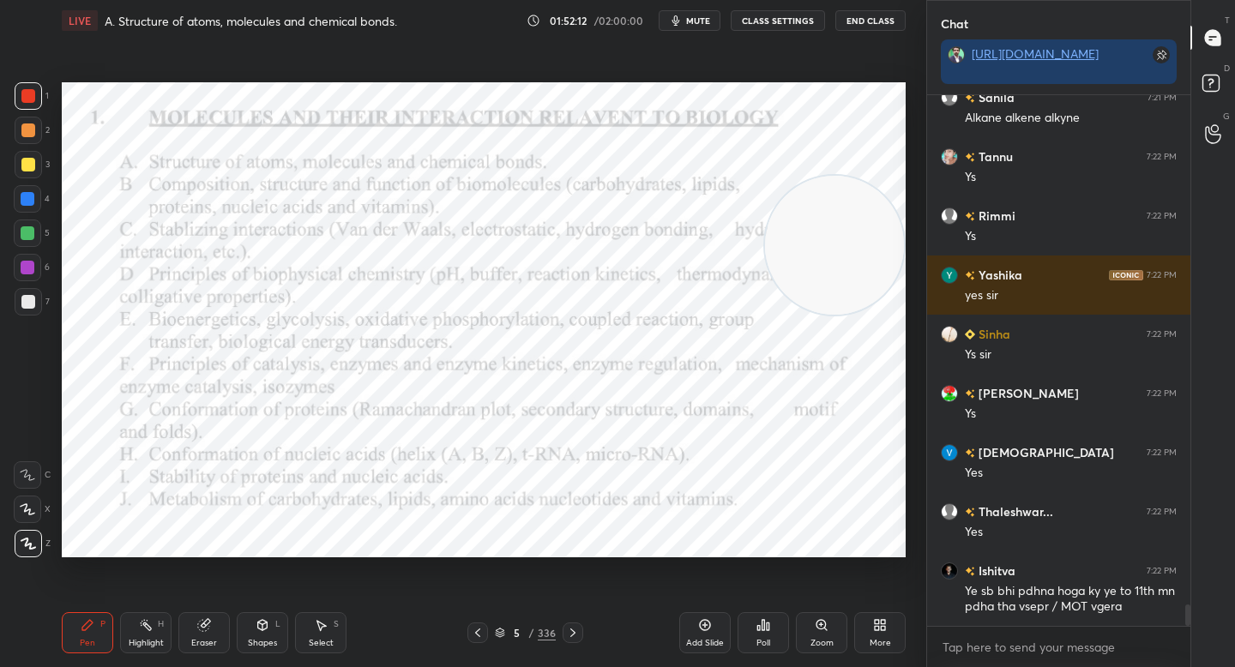
click at [32, 130] on div at bounding box center [28, 130] width 14 height 14
drag, startPoint x: 31, startPoint y: 107, endPoint x: 56, endPoint y: 109, distance: 24.9
click at [30, 108] on div at bounding box center [28, 95] width 27 height 27
drag, startPoint x: 802, startPoint y: 234, endPoint x: 286, endPoint y: 498, distance: 579.9
click at [285, 499] on video at bounding box center [307, 486] width 139 height 139
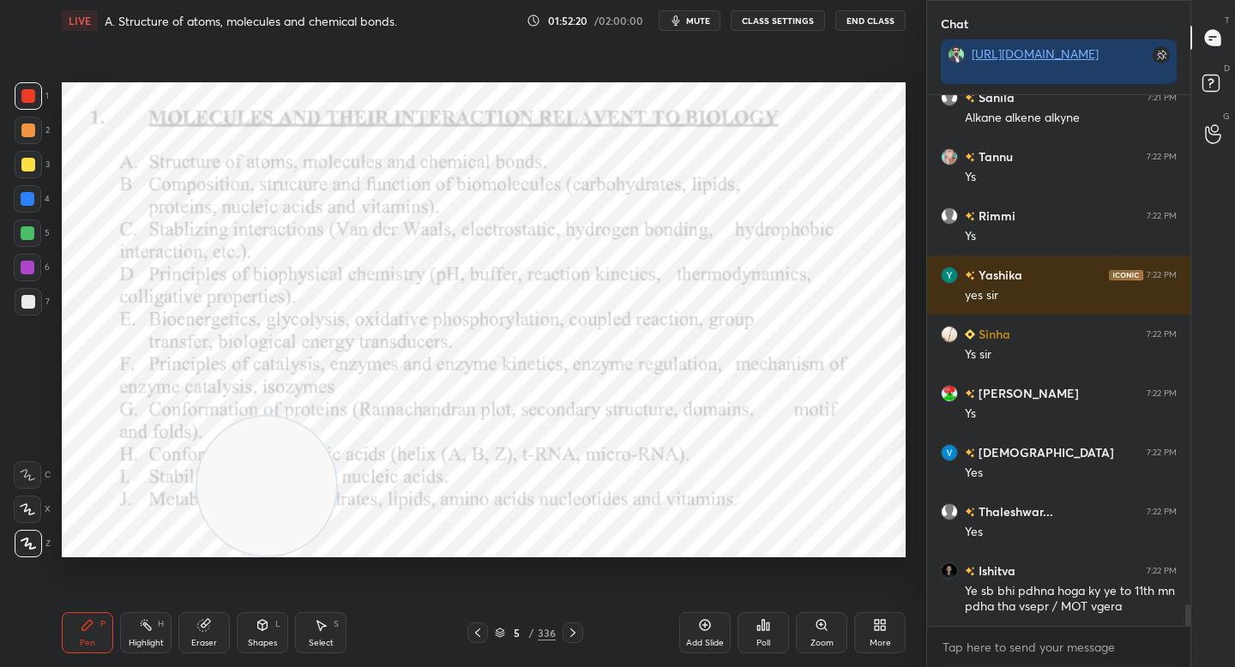
drag, startPoint x: 245, startPoint y: 516, endPoint x: 179, endPoint y: 534, distance: 68.4
click at [197, 537] on video at bounding box center [266, 486] width 139 height 139
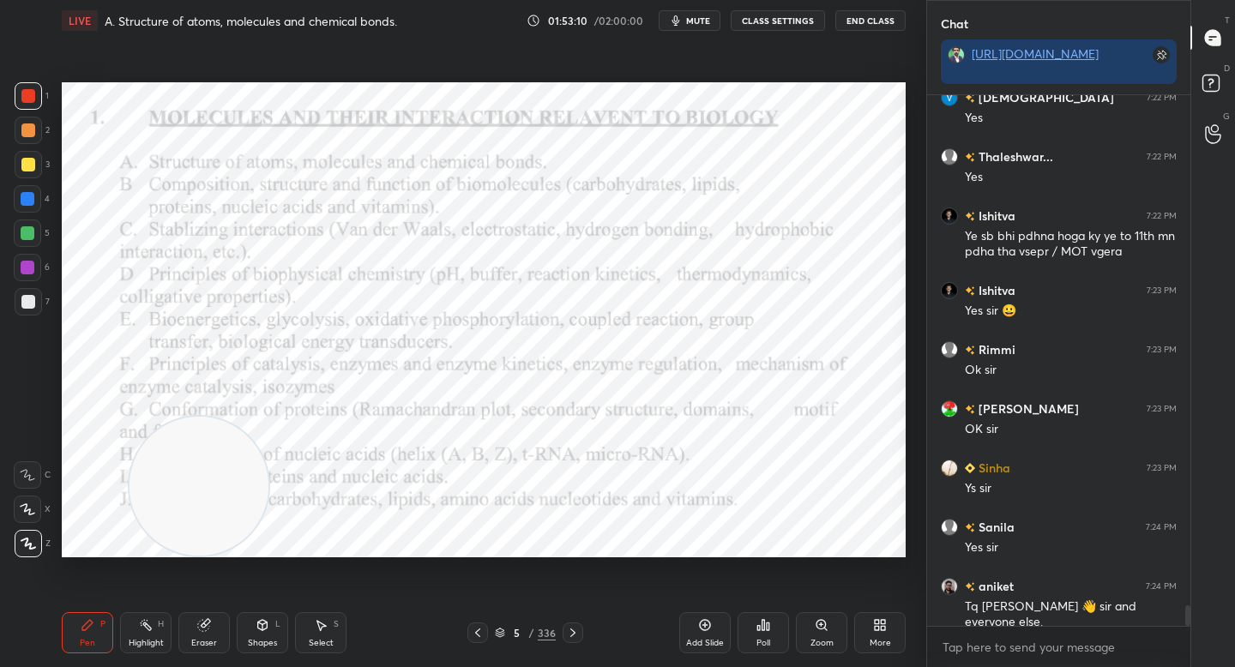
scroll to position [6, 6]
click at [701, 618] on div "Add Slide" at bounding box center [704, 632] width 51 height 41
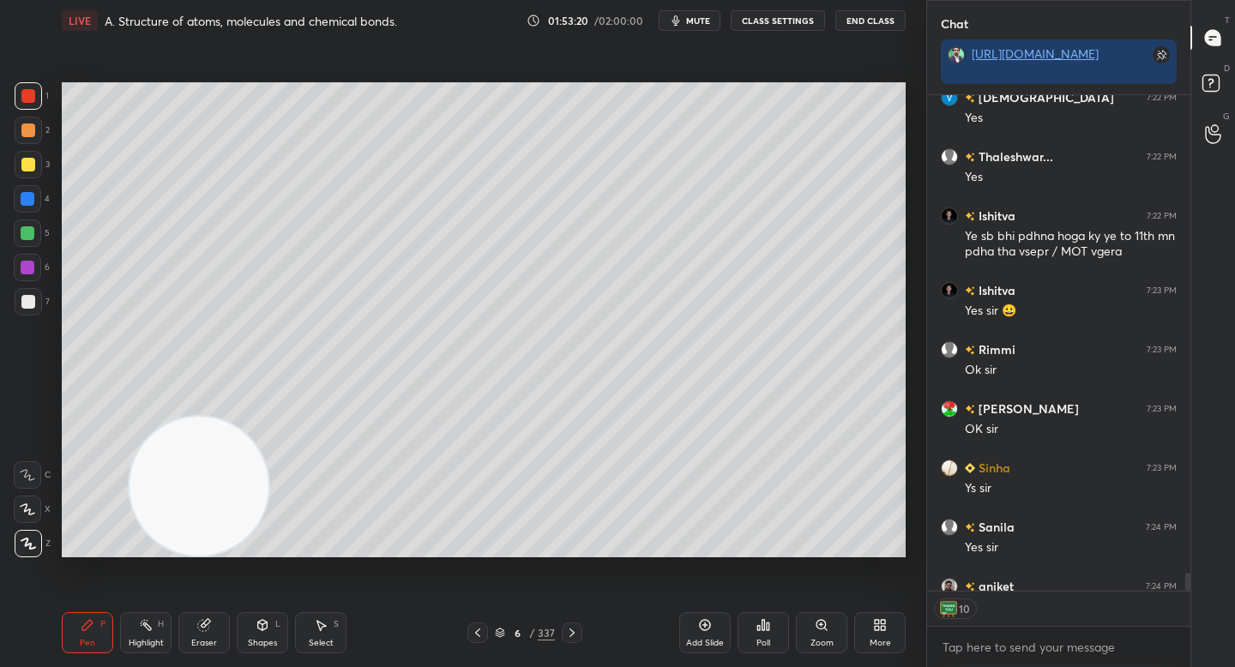
scroll to position [13160, 0]
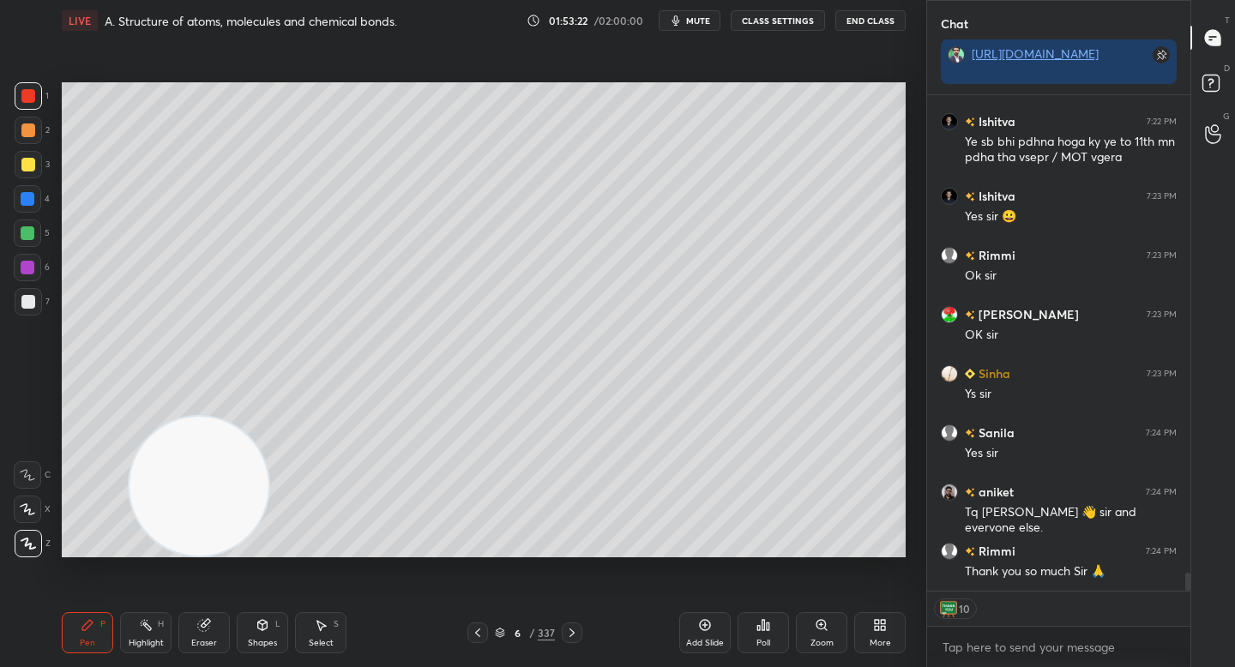
click at [30, 328] on div "1 2 3 4 5 6 7 C X Z C X Z E E Erase all H H" at bounding box center [27, 319] width 55 height 475
click at [37, 302] on div at bounding box center [28, 301] width 27 height 27
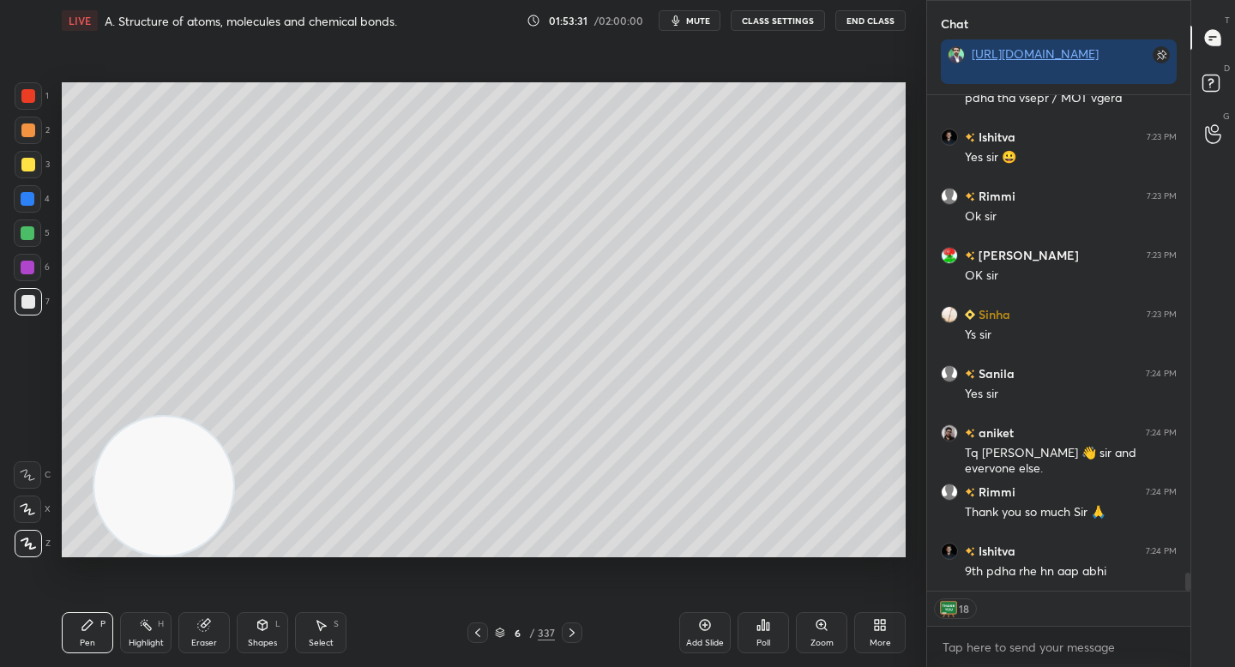
drag, startPoint x: 198, startPoint y: 508, endPoint x: 172, endPoint y: 510, distance: 25.9
click at [174, 510] on video at bounding box center [163, 486] width 139 height 139
click at [33, 133] on div at bounding box center [28, 130] width 14 height 14
drag, startPoint x: 31, startPoint y: 110, endPoint x: 31, endPoint y: 152, distance: 42.0
click at [31, 117] on div "1 2 3 4 5 6 7" at bounding box center [32, 202] width 36 height 240
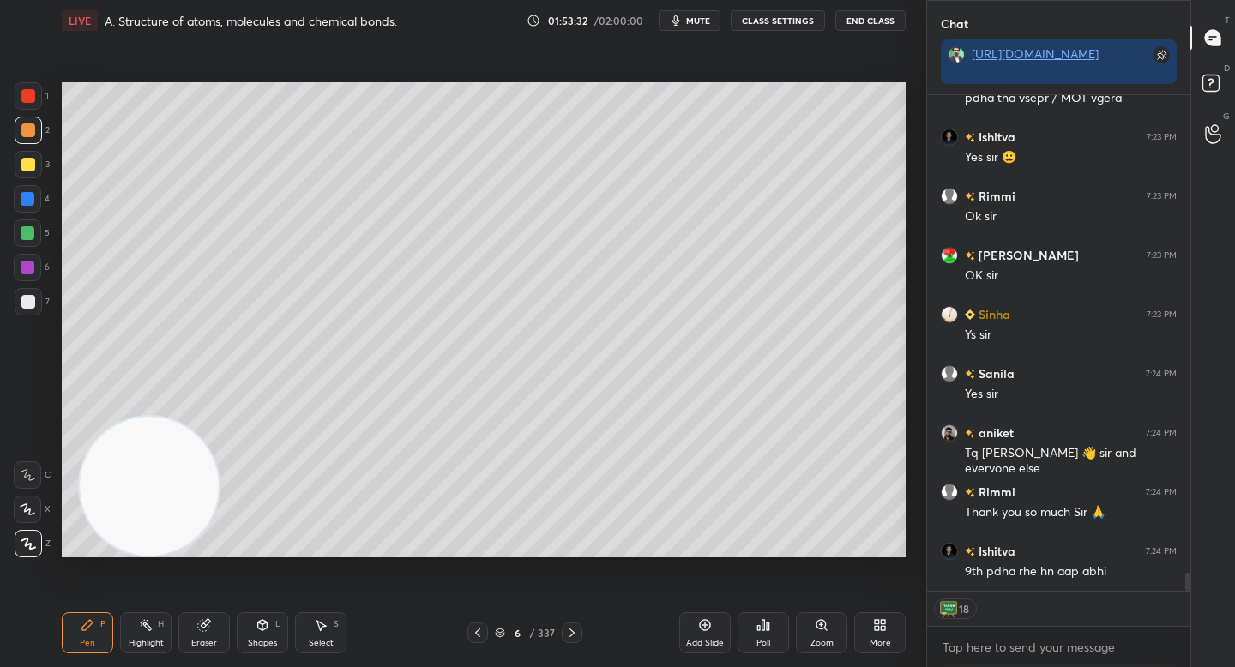
click at [31, 152] on div at bounding box center [28, 164] width 27 height 27
click at [30, 172] on div at bounding box center [28, 164] width 27 height 27
click at [37, 135] on div at bounding box center [28, 130] width 27 height 27
click at [35, 104] on div at bounding box center [28, 95] width 27 height 27
click at [35, 133] on div at bounding box center [28, 130] width 27 height 27
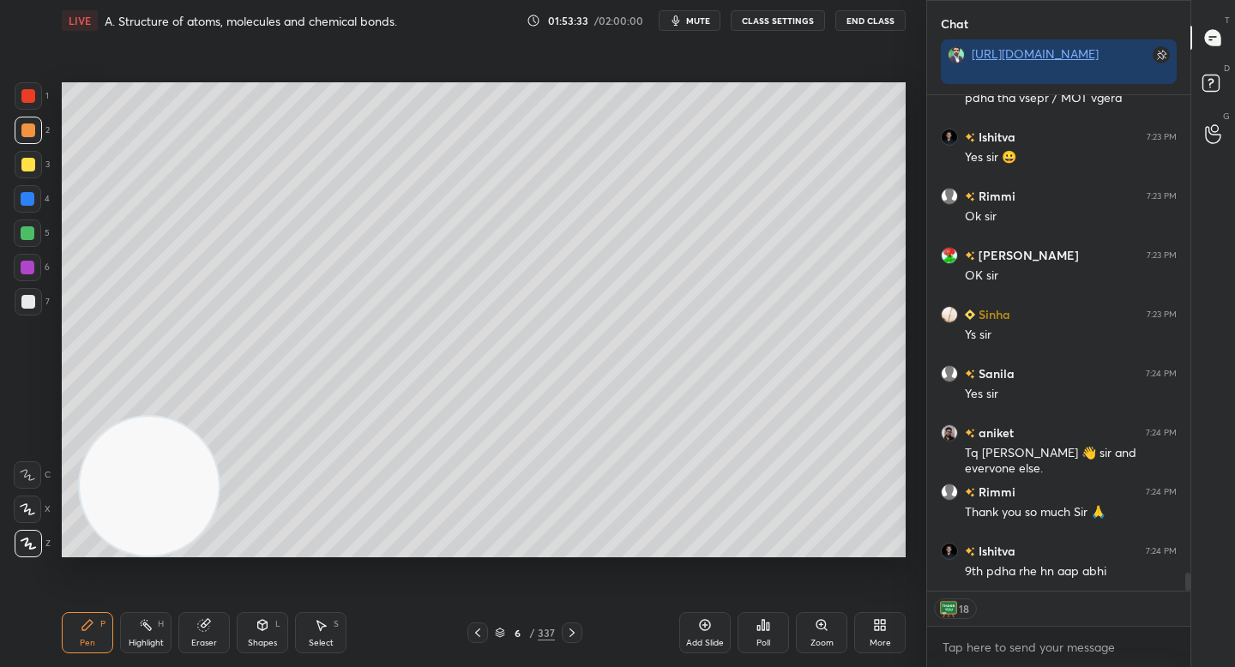
click at [31, 156] on div at bounding box center [28, 164] width 27 height 27
drag, startPoint x: 26, startPoint y: 184, endPoint x: 27, endPoint y: 216, distance: 31.8
click at [27, 184] on div "1 2 3 4 5 6 7" at bounding box center [32, 202] width 36 height 240
drag, startPoint x: 27, startPoint y: 216, endPoint x: 29, endPoint y: 238, distance: 22.4
click at [27, 225] on div "1 2 3 4 5 6 7" at bounding box center [32, 202] width 36 height 240
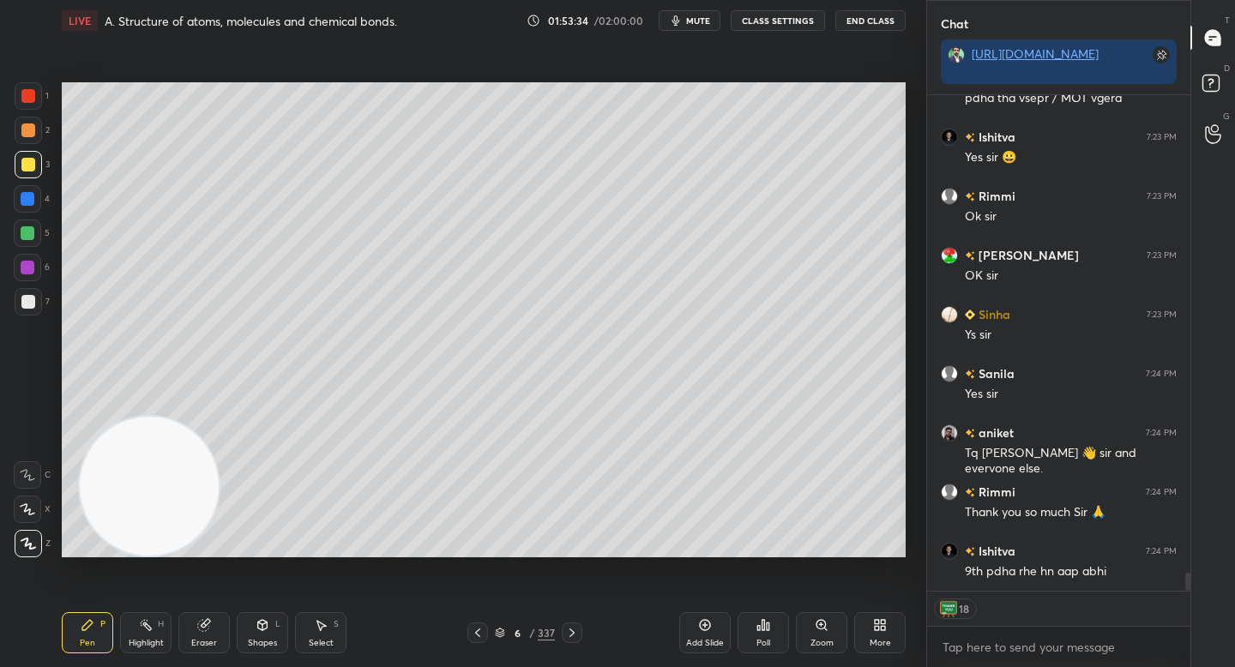
click at [27, 247] on div "5" at bounding box center [32, 237] width 36 height 34
click at [28, 254] on div "1 2 3 4 5 6 7" at bounding box center [32, 202] width 36 height 240
click at [33, 235] on div at bounding box center [28, 233] width 14 height 14
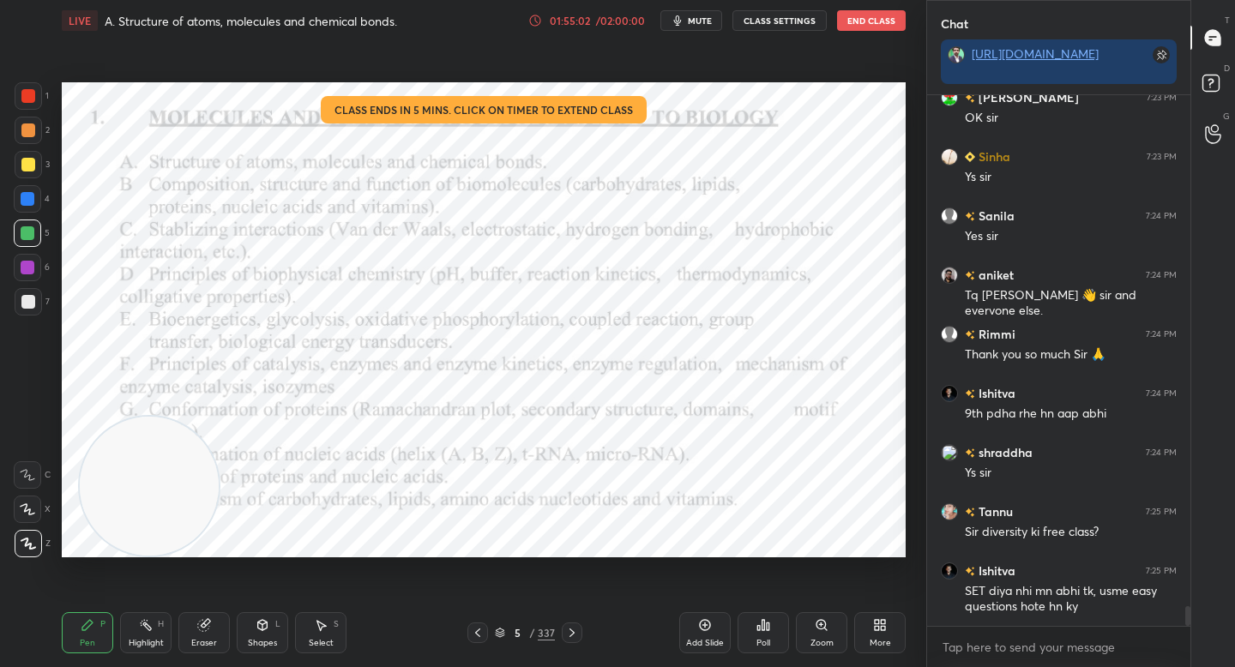
scroll to position [13452, 0]
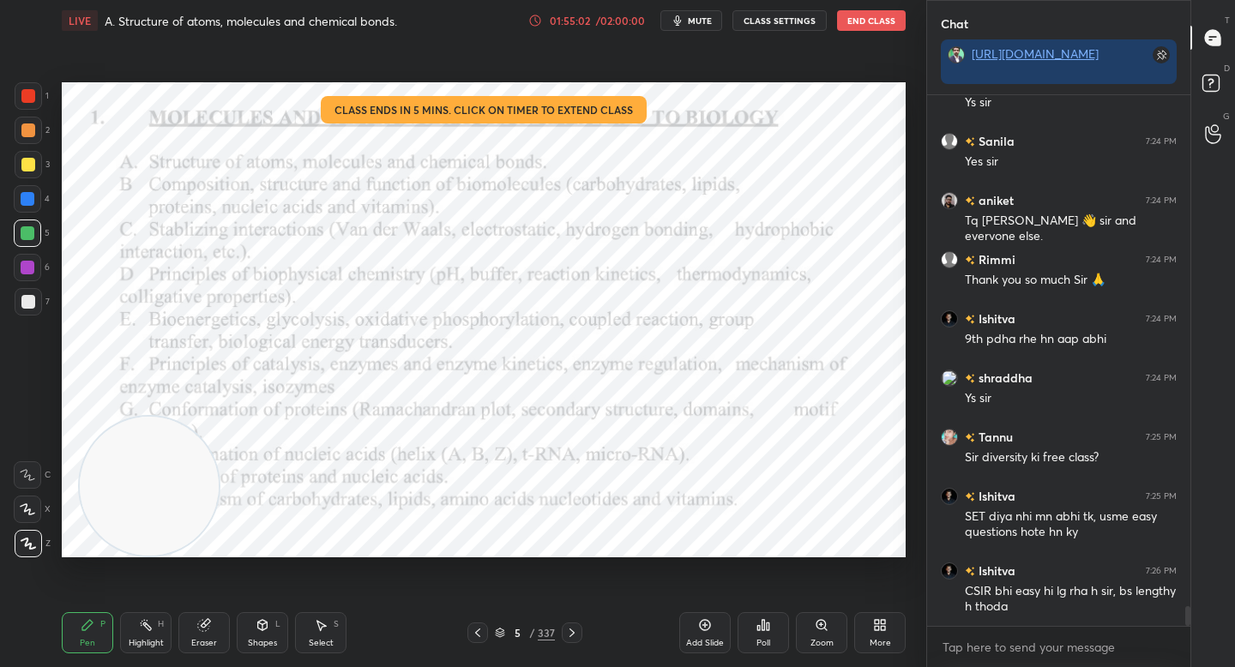
click at [584, 20] on div "01:55:02" at bounding box center [569, 20] width 48 height 10
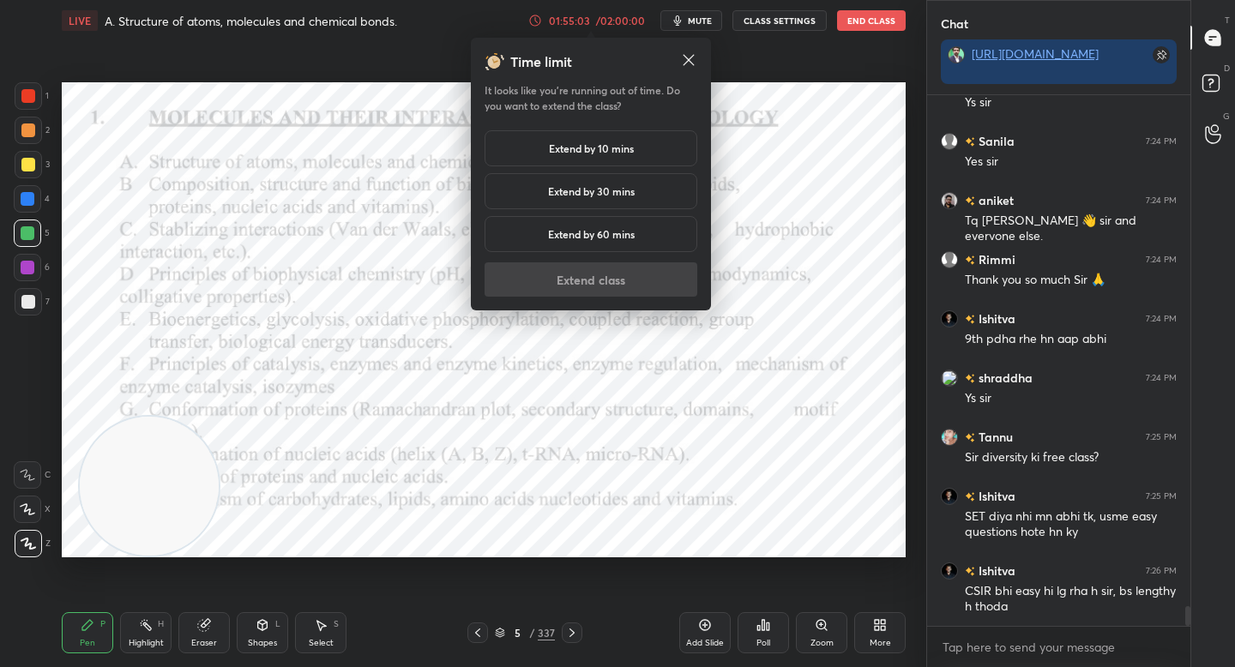
click at [593, 138] on div "Extend by 10 mins" at bounding box center [591, 148] width 213 height 36
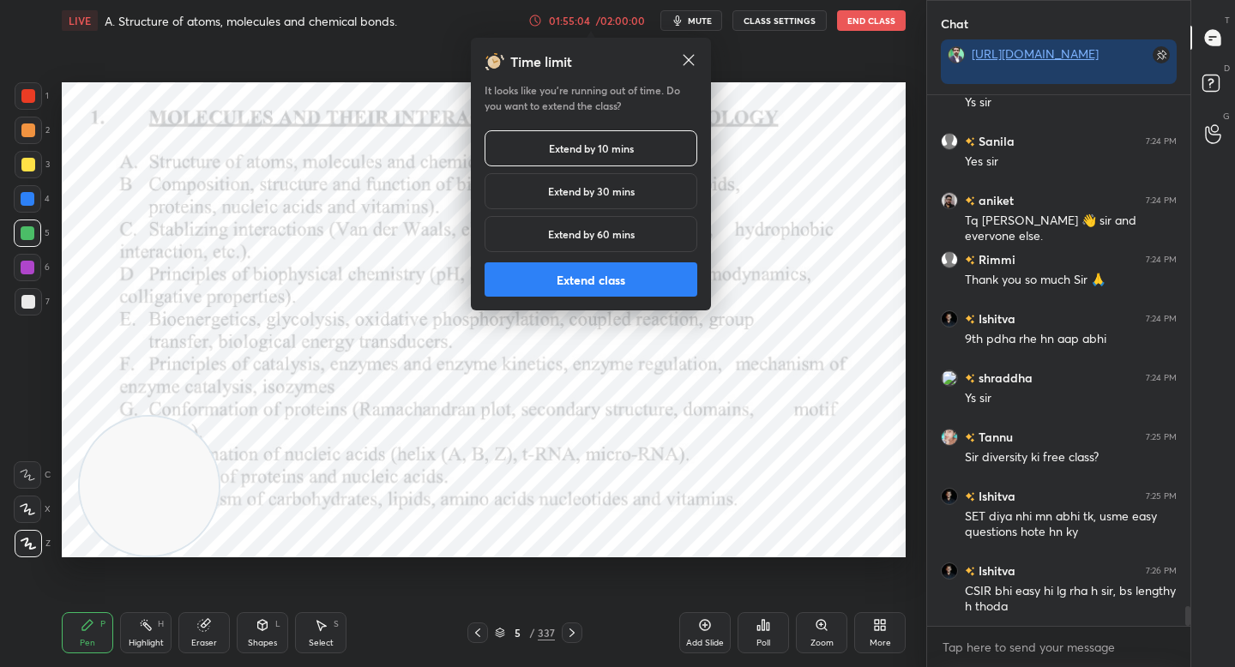
click at [607, 275] on button "Extend class" at bounding box center [591, 279] width 213 height 34
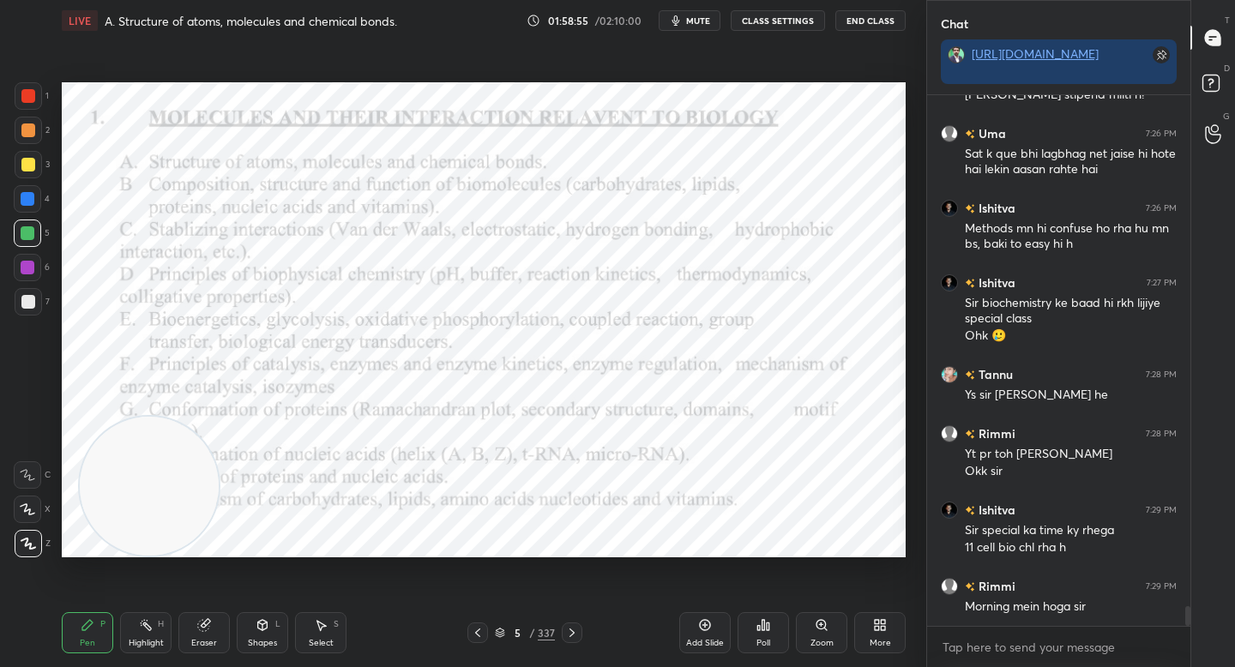
scroll to position [14040, 0]
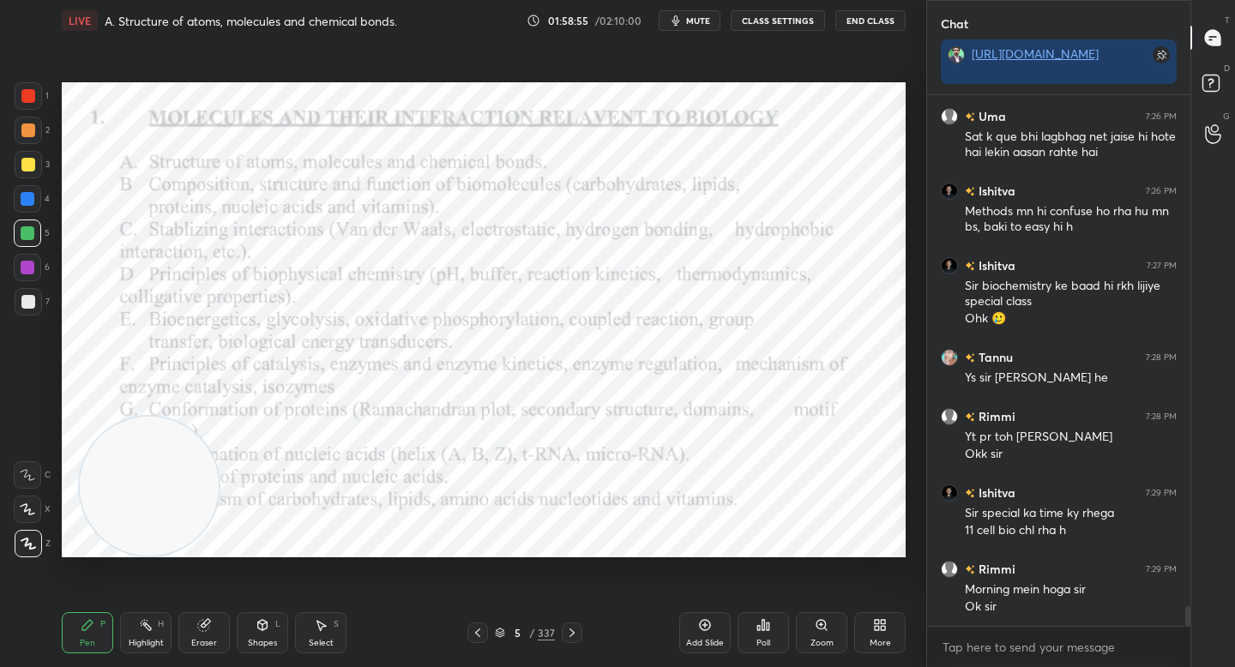
click at [462, 636] on div "5 / 337" at bounding box center [524, 633] width 309 height 21
click at [465, 636] on div "5 / 337" at bounding box center [524, 633] width 309 height 21
click at [478, 630] on icon at bounding box center [477, 633] width 5 height 9
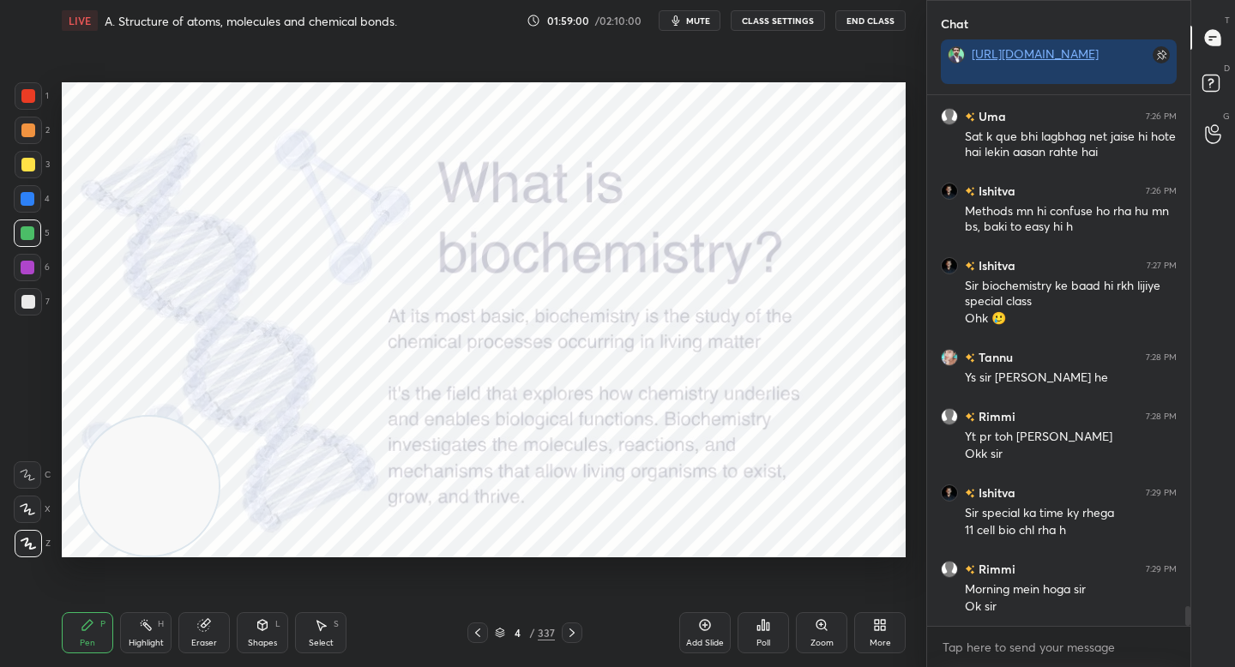
scroll to position [14099, 0]
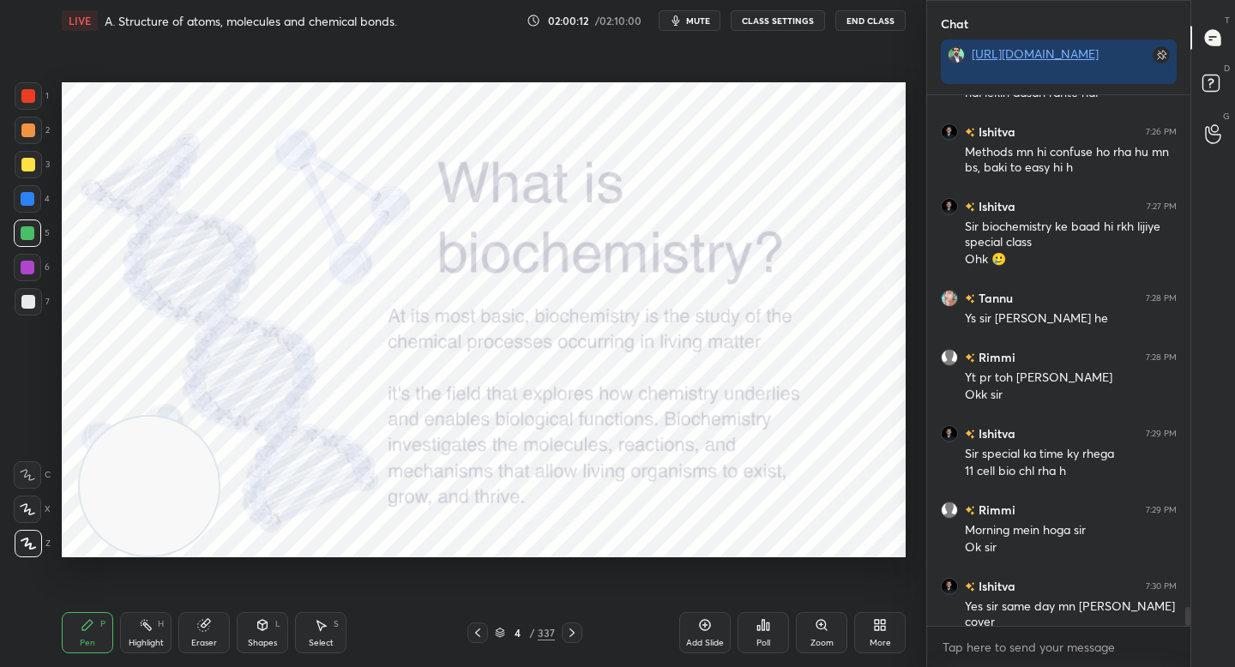
click at [714, 632] on div "Add Slide" at bounding box center [704, 632] width 51 height 41
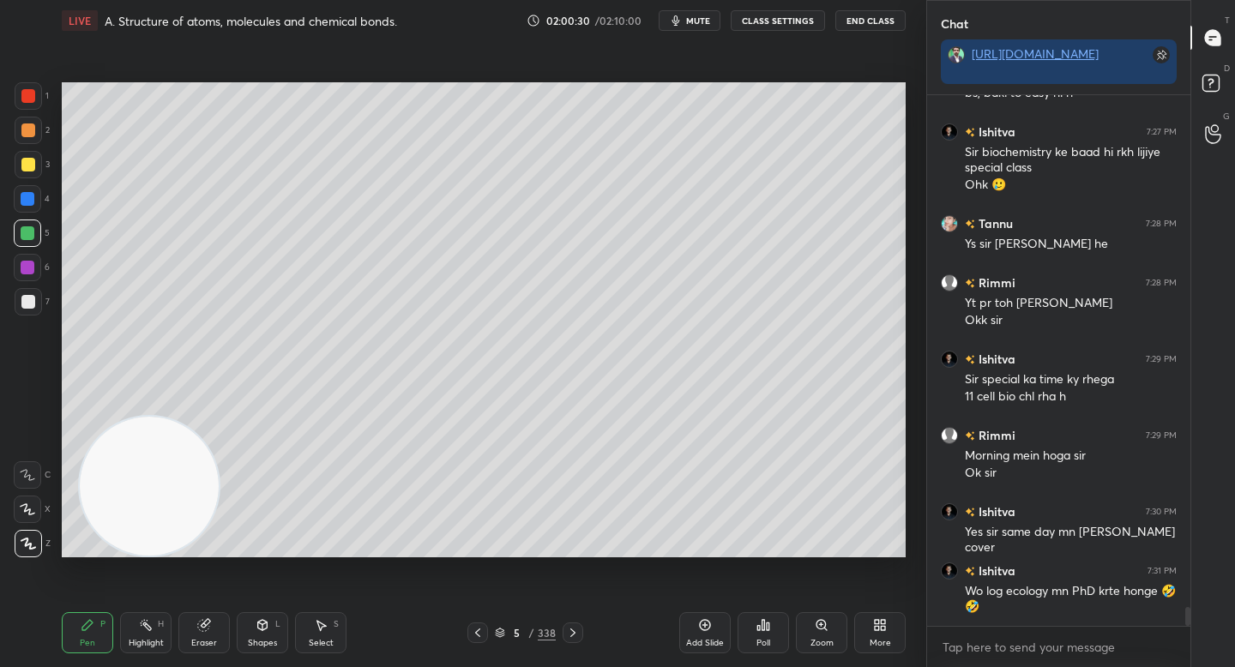
scroll to position [14249, 0]
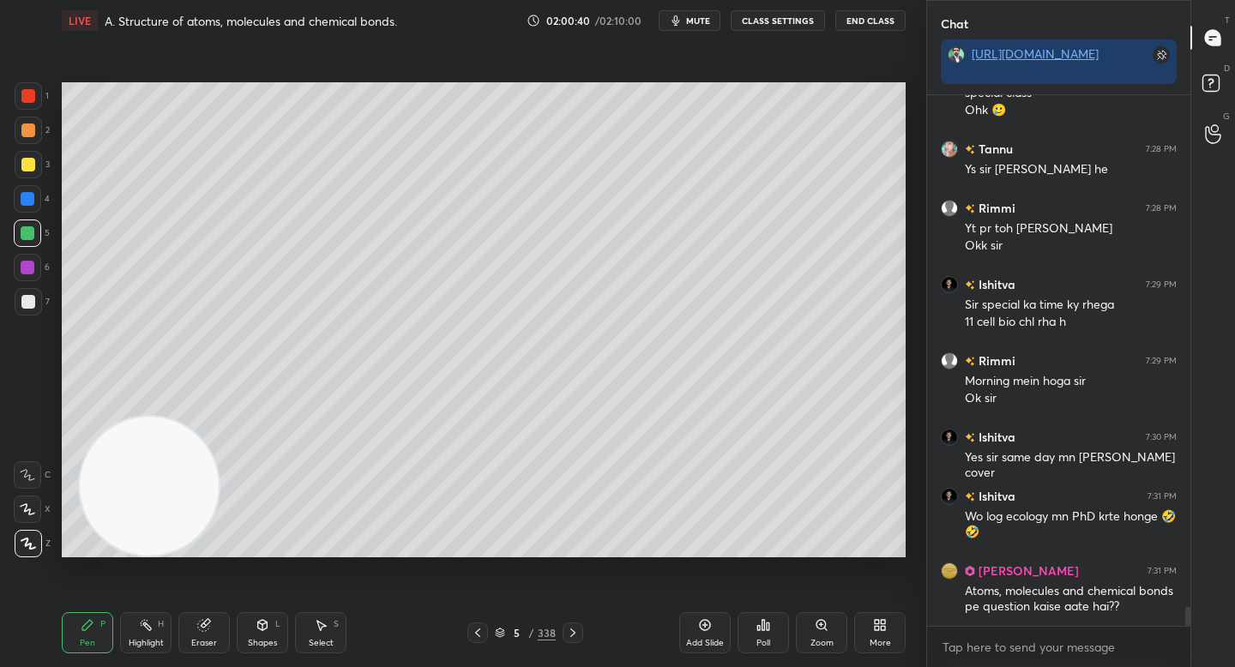
click at [497, 626] on div "5 / 338" at bounding box center [525, 632] width 61 height 15
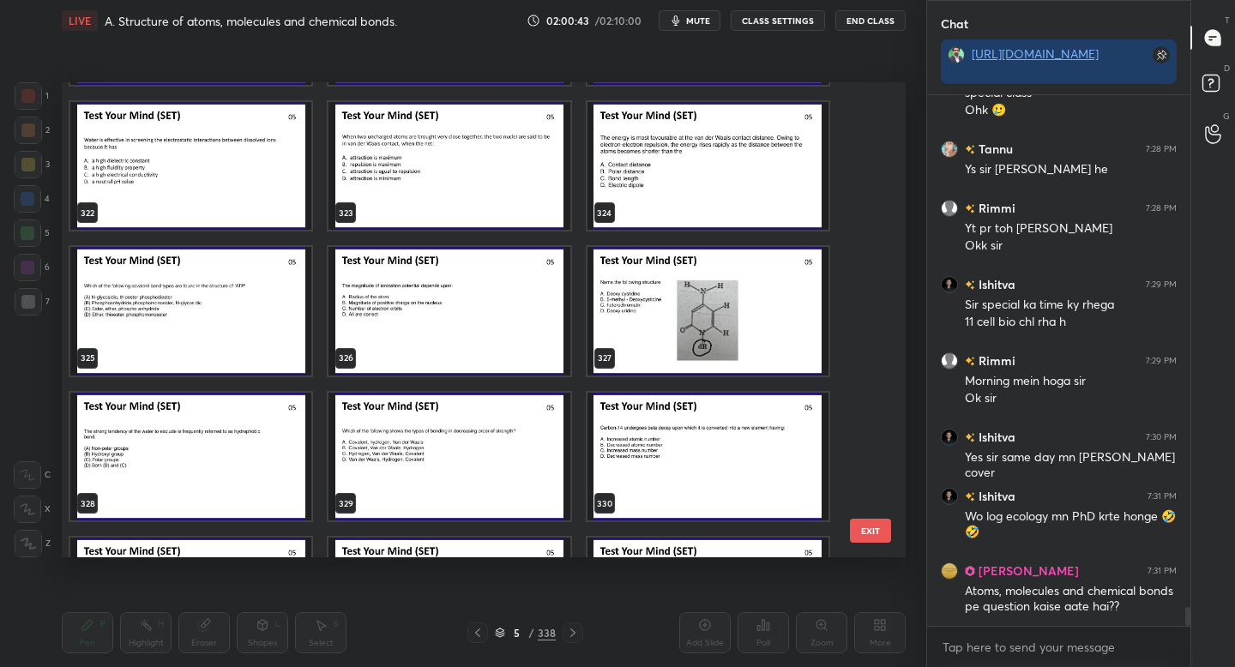
scroll to position [15950, 0]
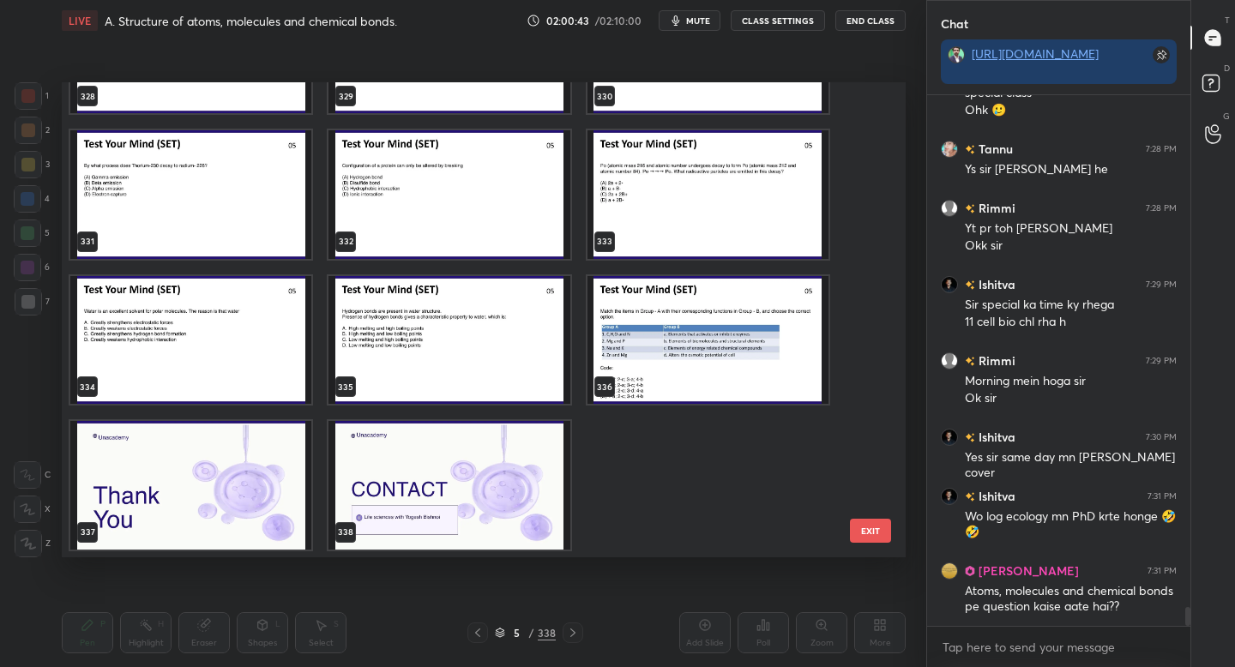
click at [445, 341] on img "grid" at bounding box center [448, 340] width 241 height 129
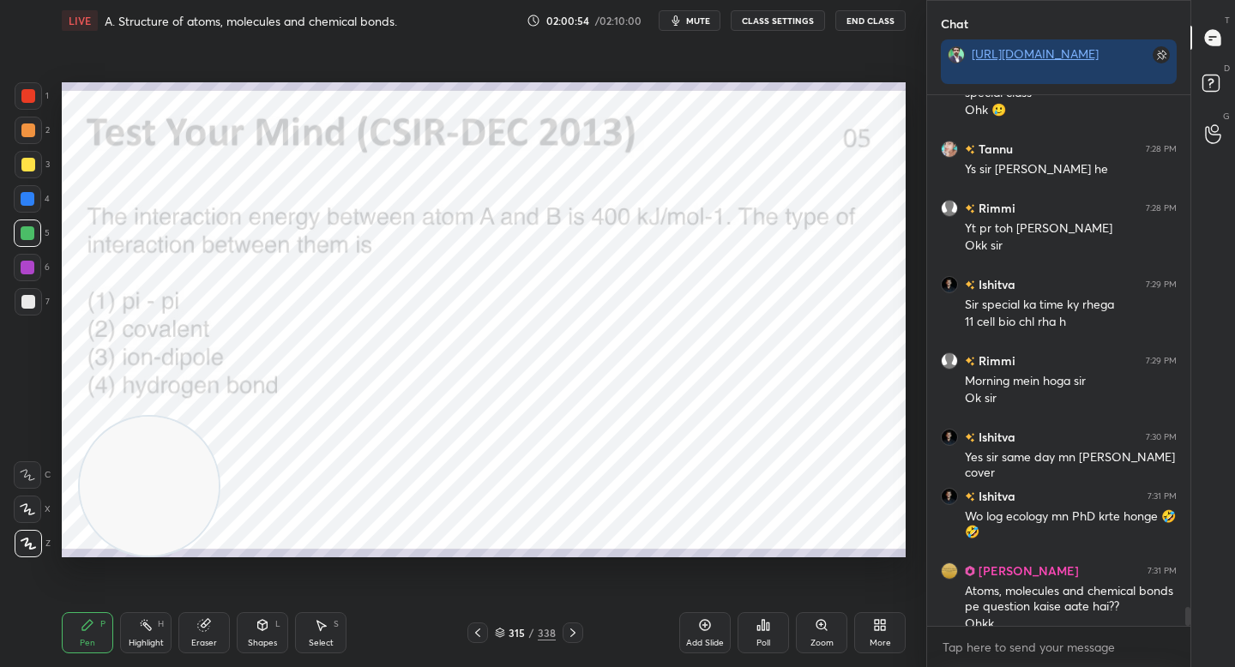
scroll to position [14266, 0]
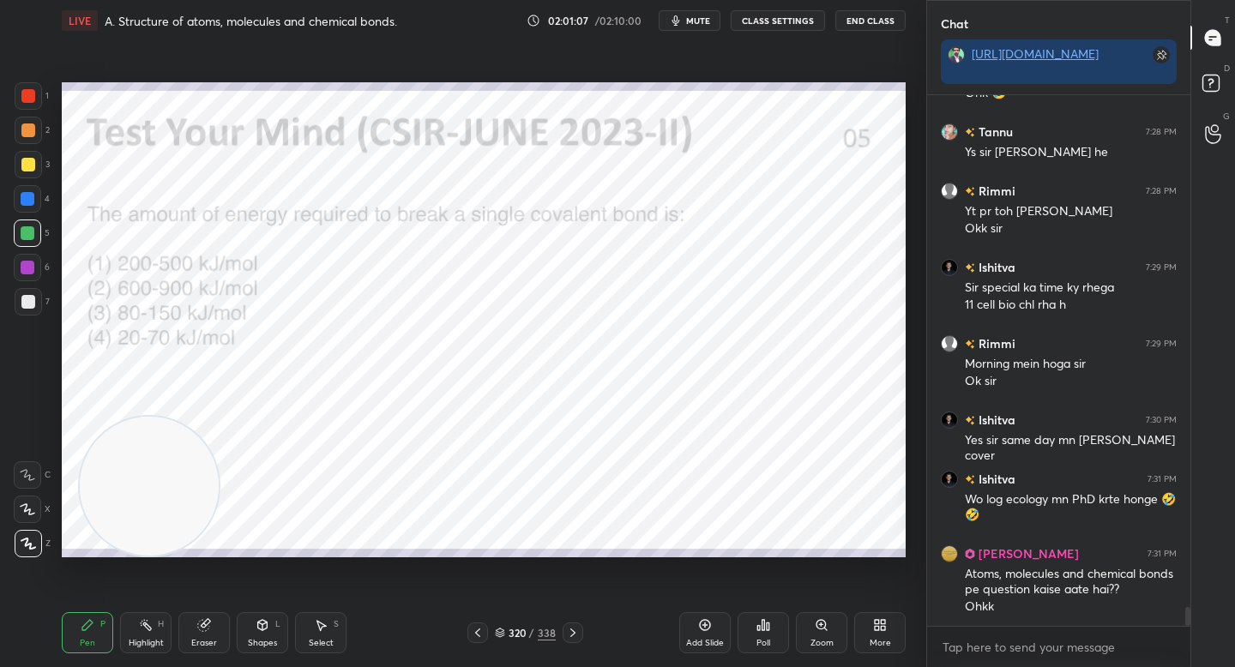
click at [762, 623] on icon at bounding box center [763, 625] width 3 height 10
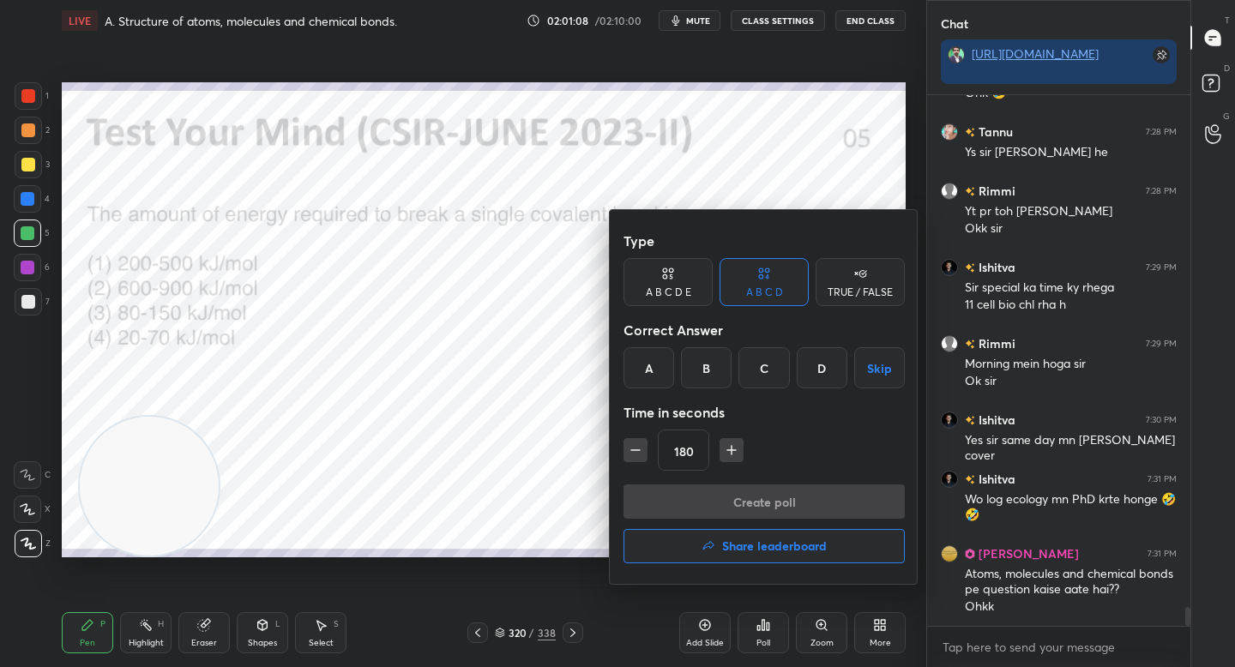
click at [653, 362] on div "A" at bounding box center [648, 367] width 51 height 41
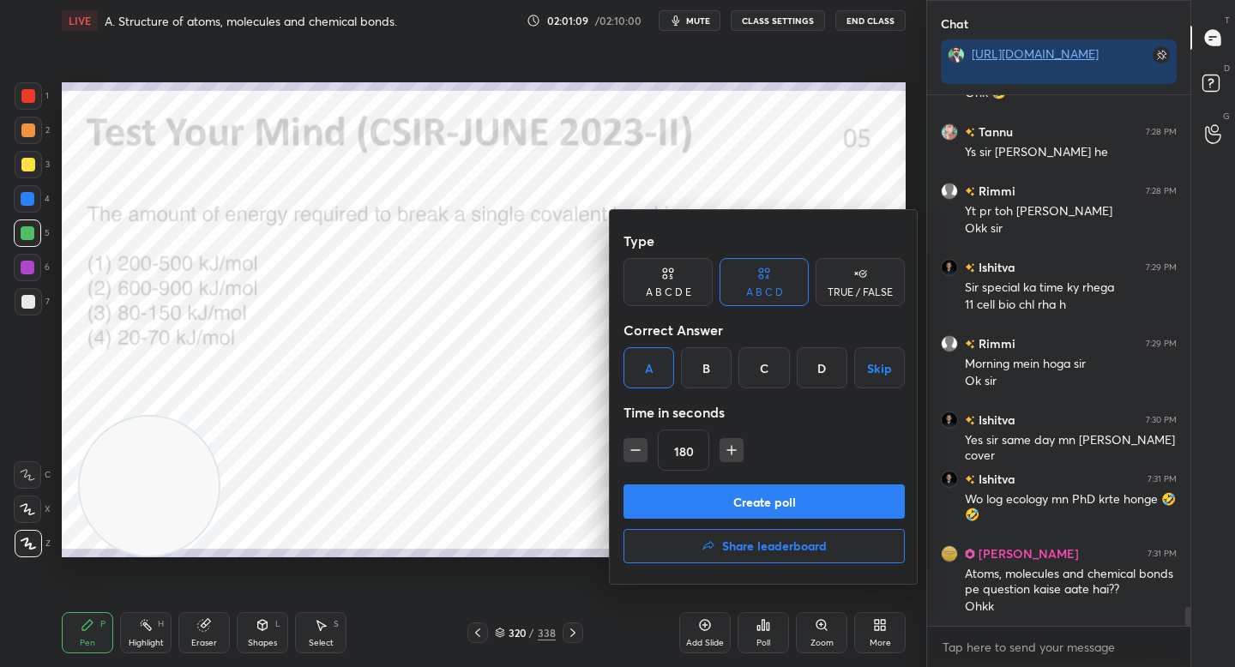
click at [671, 504] on button "Create poll" at bounding box center [763, 502] width 281 height 34
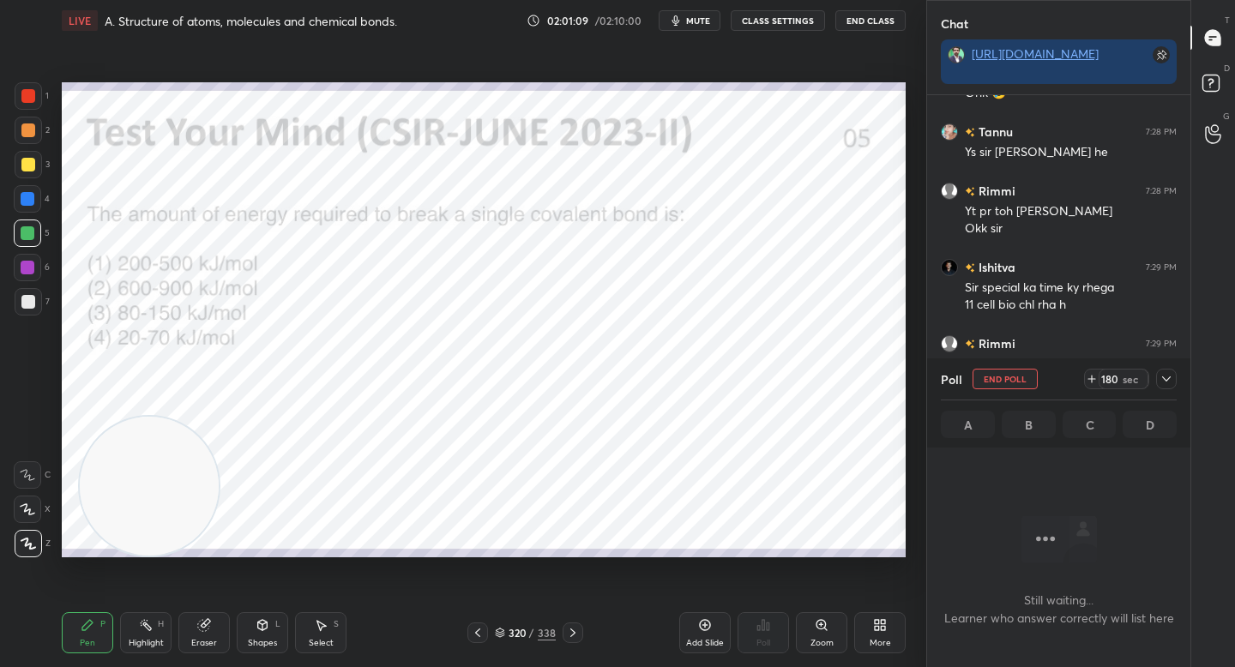
scroll to position [478, 258]
drag, startPoint x: 1164, startPoint y: 376, endPoint x: 1160, endPoint y: 368, distance: 9.2
click at [1164, 376] on icon at bounding box center [1166, 379] width 14 height 14
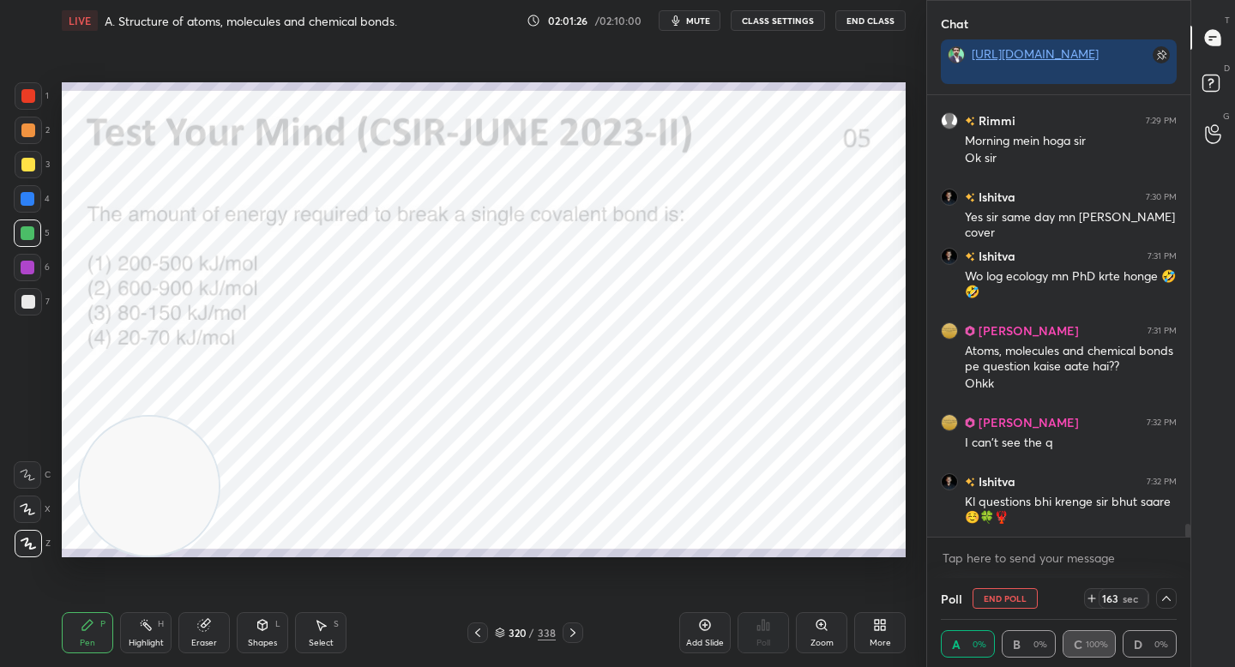
scroll to position [14548, 0]
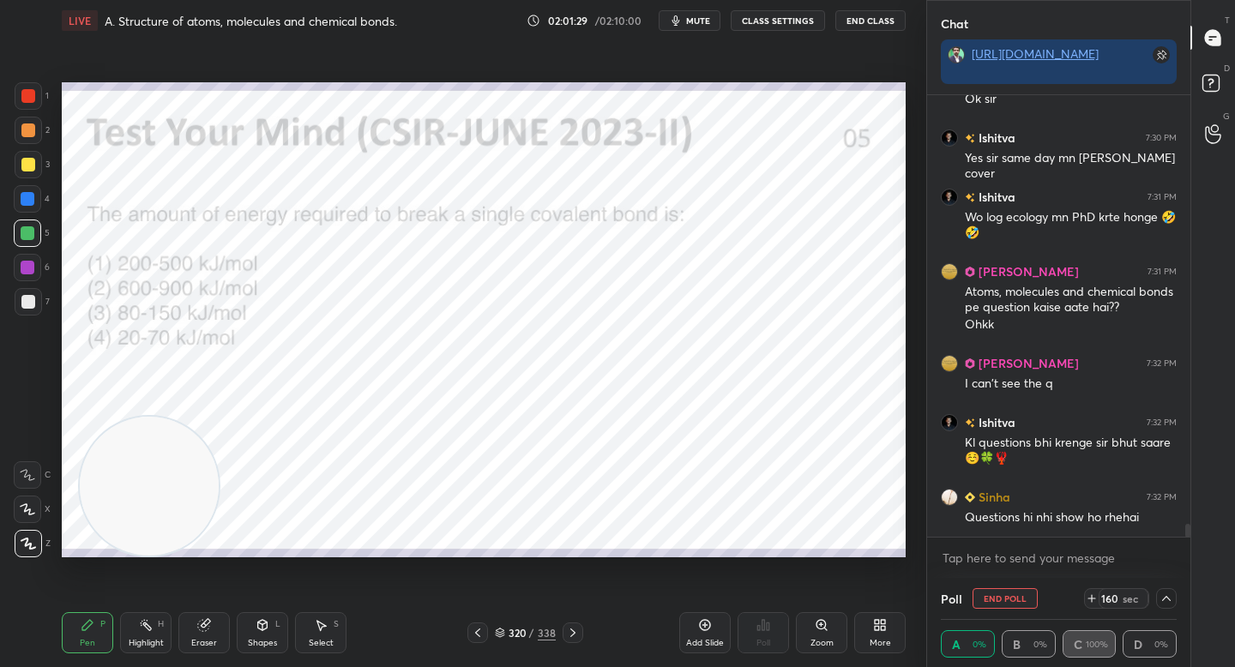
click at [1168, 595] on icon at bounding box center [1166, 599] width 14 height 14
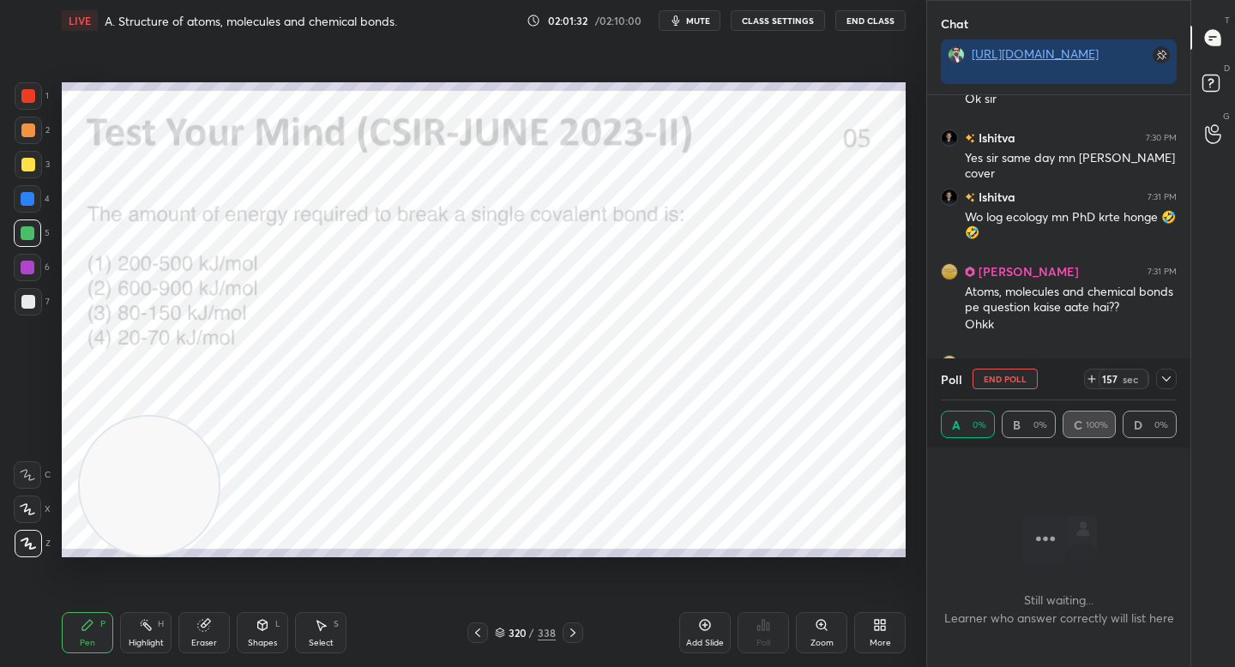
scroll to position [14607, 0]
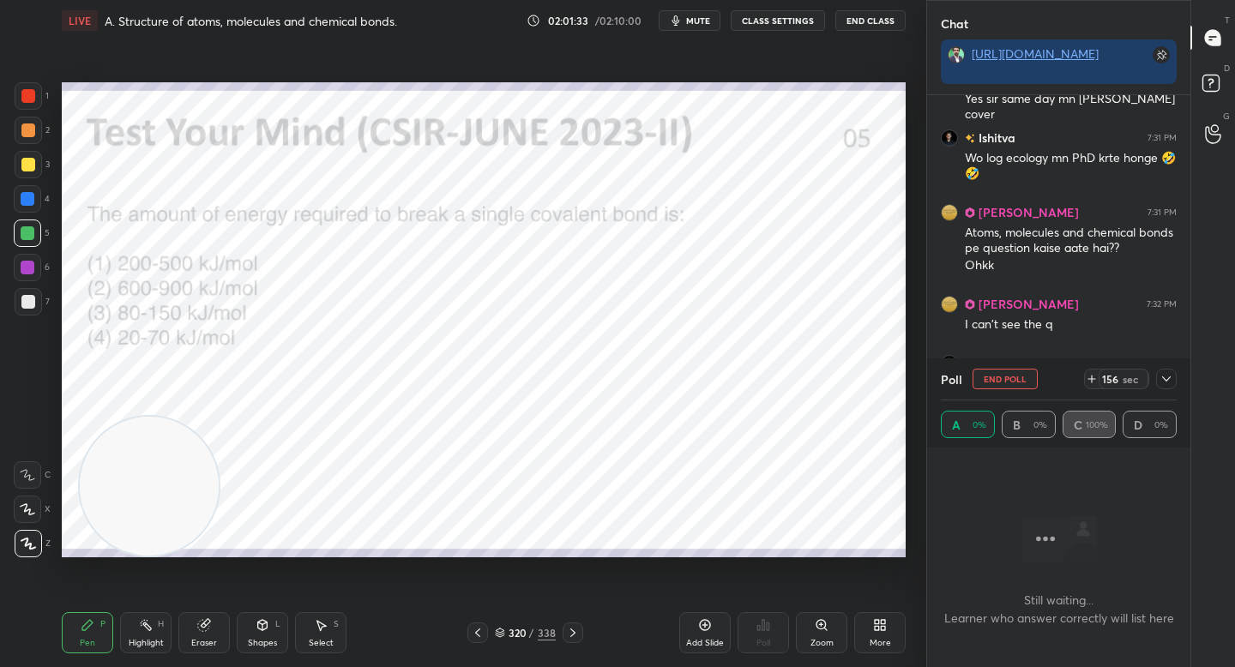
click at [1164, 376] on icon at bounding box center [1166, 379] width 14 height 14
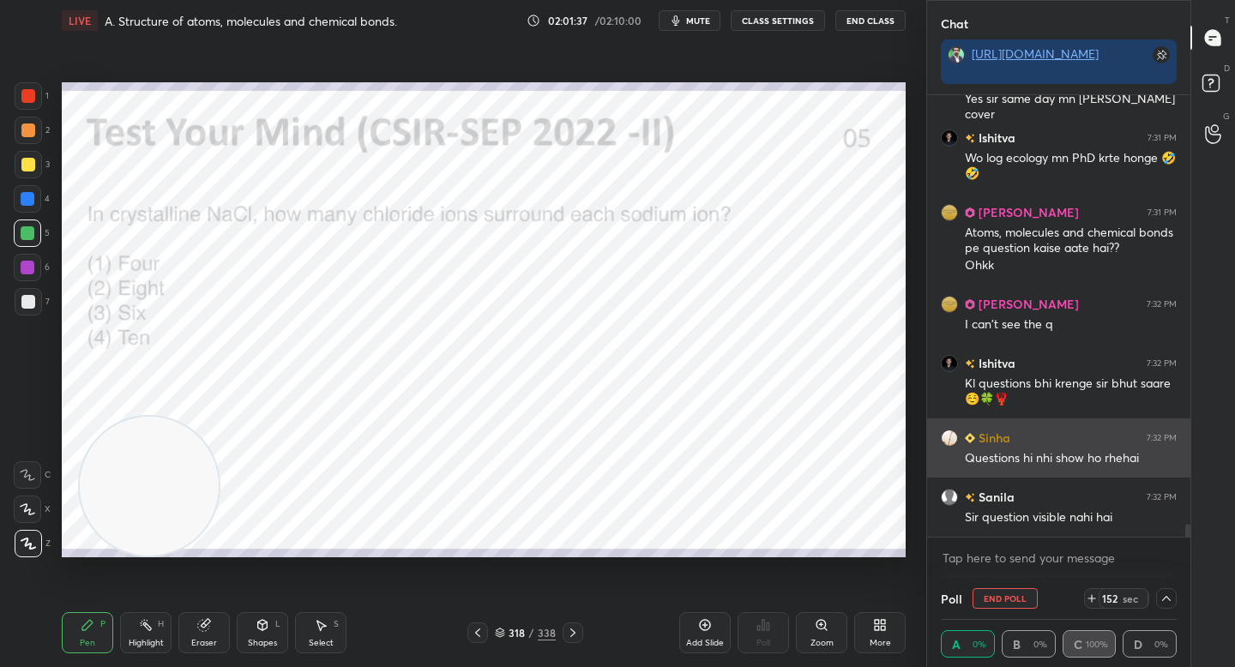
scroll to position [14666, 0]
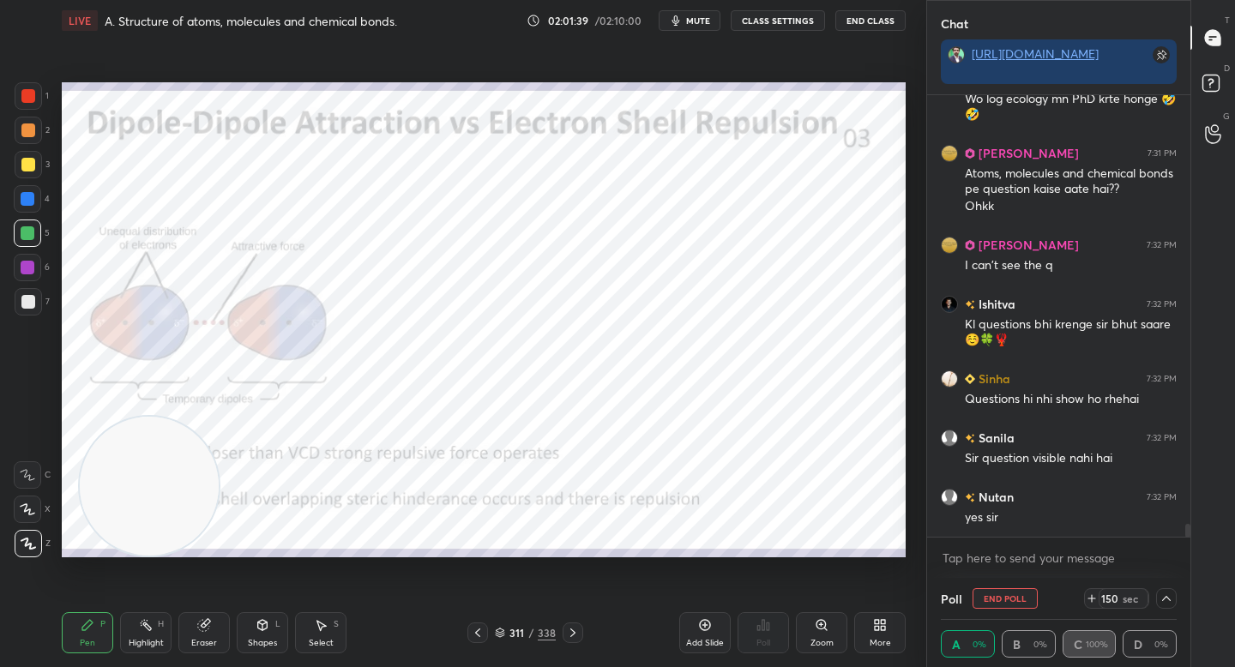
click at [993, 586] on div "Poll End Poll 150 sec" at bounding box center [1059, 598] width 236 height 41
click at [990, 592] on button "End Poll" at bounding box center [1004, 598] width 65 height 21
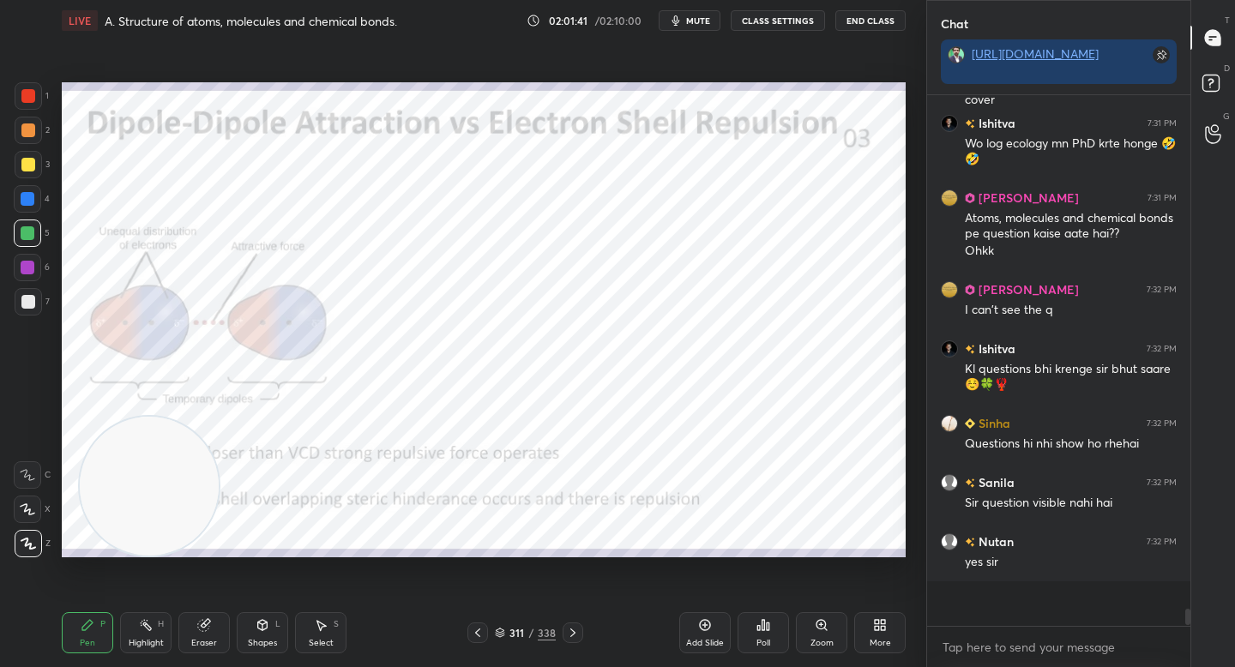
scroll to position [6, 6]
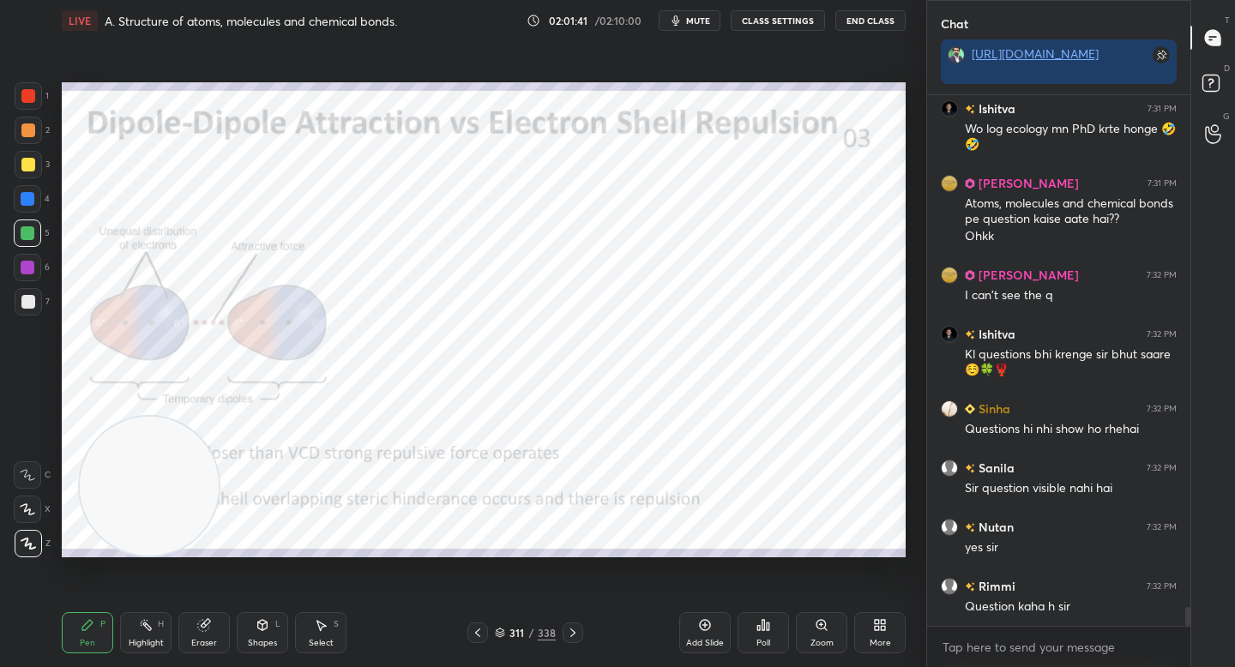
click at [762, 629] on icon at bounding box center [763, 625] width 3 height 10
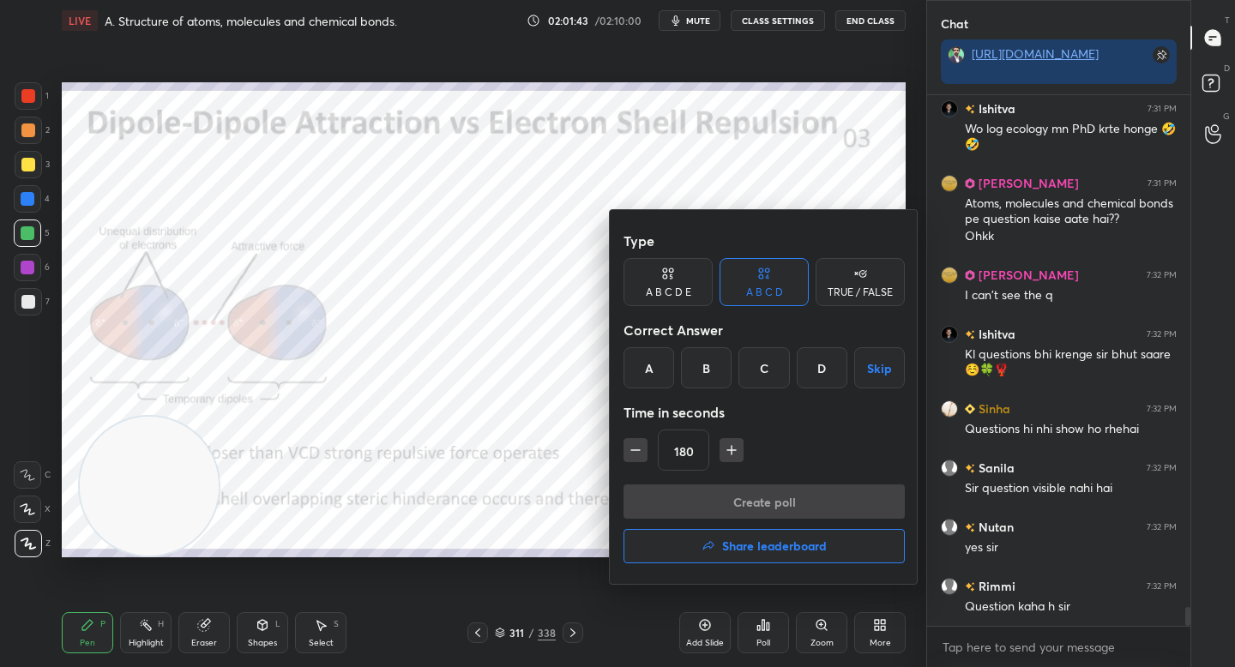
click at [723, 546] on h4 "Share leaderboard" at bounding box center [774, 546] width 105 height 12
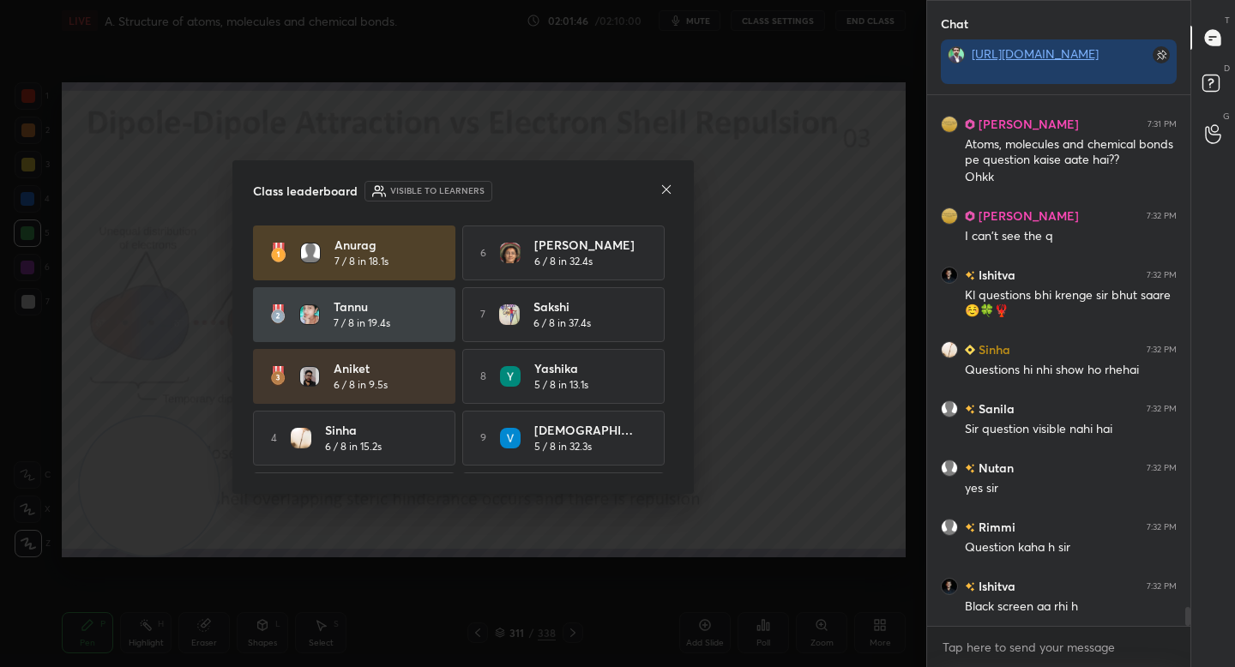
click at [671, 184] on icon at bounding box center [666, 190] width 14 height 14
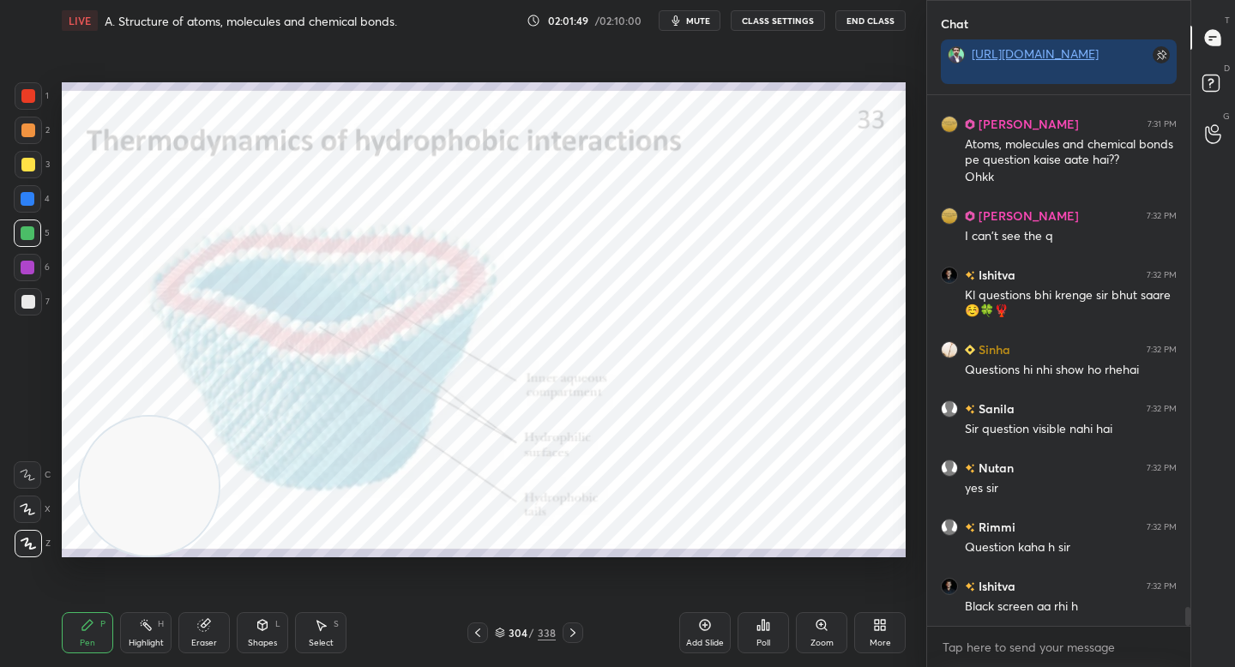
click at [503, 628] on icon at bounding box center [500, 633] width 10 height 10
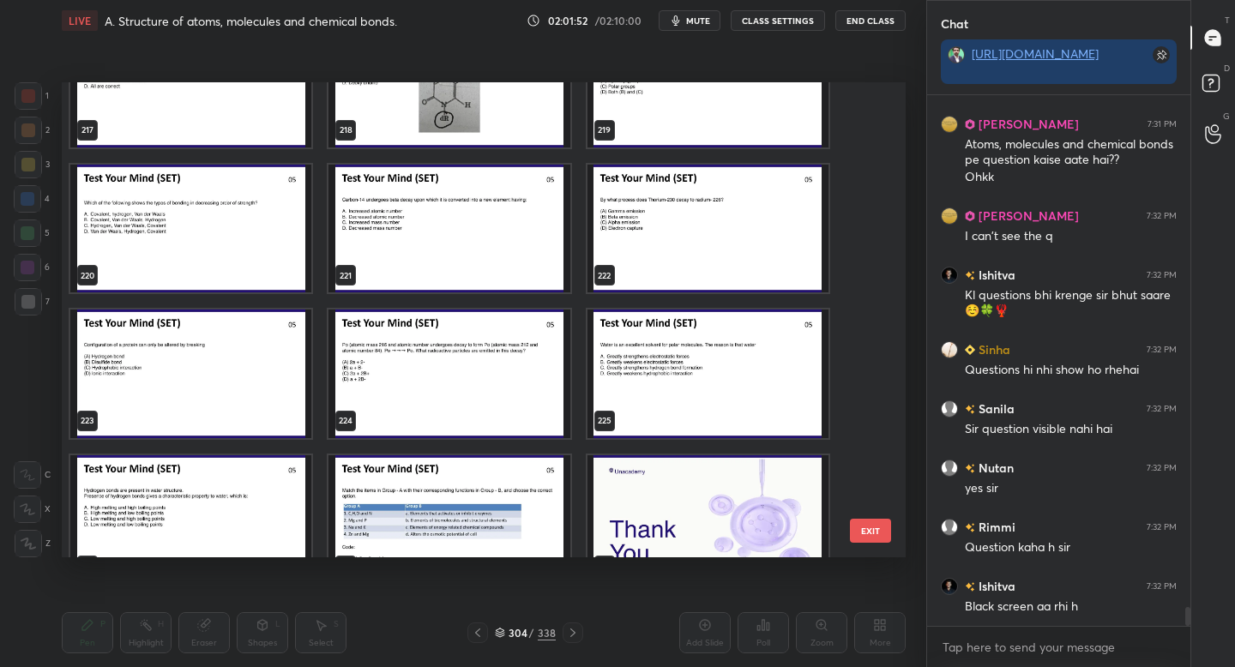
click at [418, 491] on img "grid" at bounding box center [448, 519] width 241 height 129
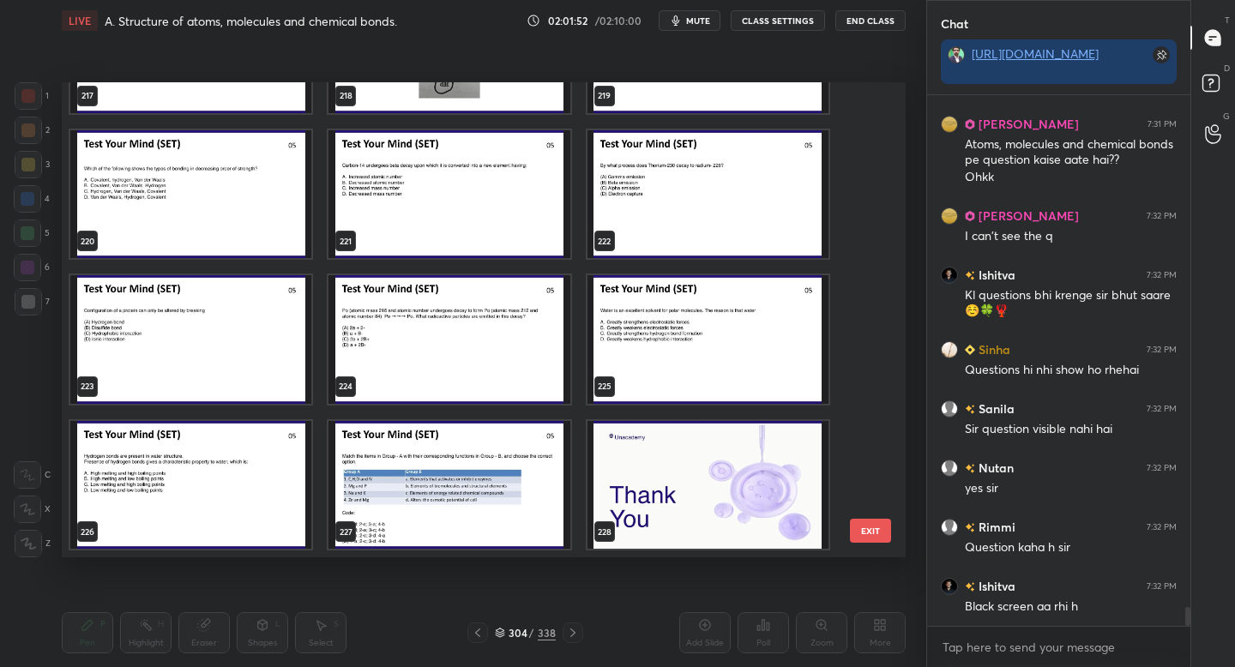
click at [418, 491] on img "grid" at bounding box center [448, 485] width 241 height 129
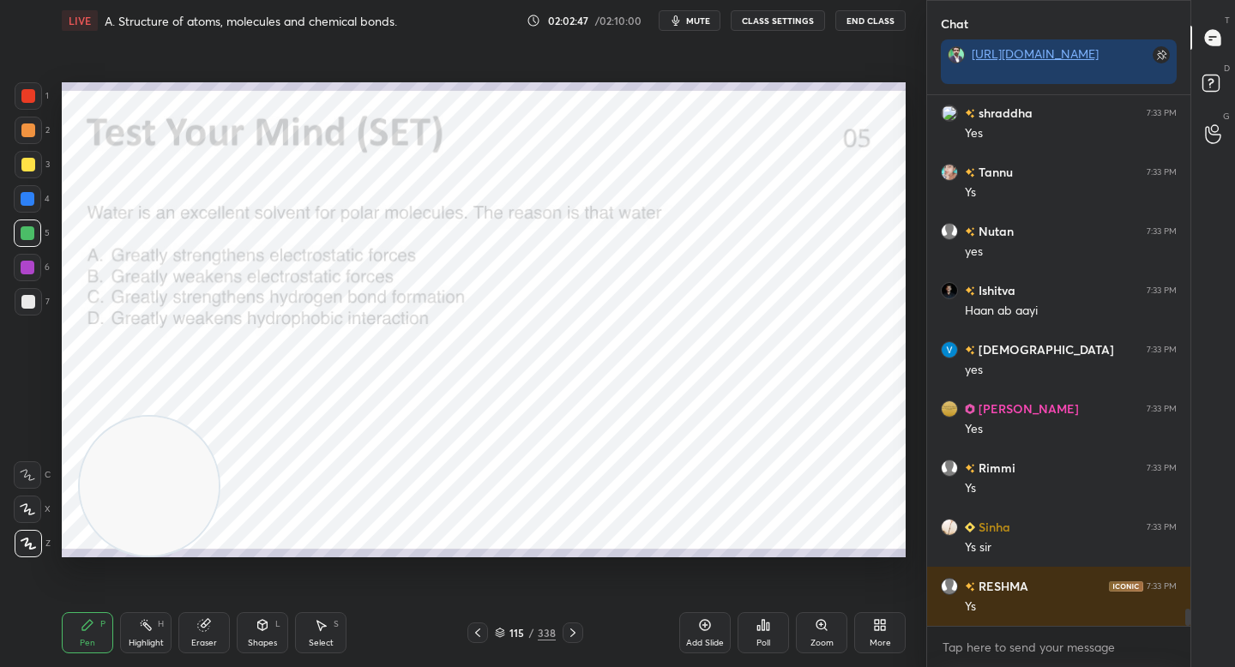
scroll to position [16115, 0]
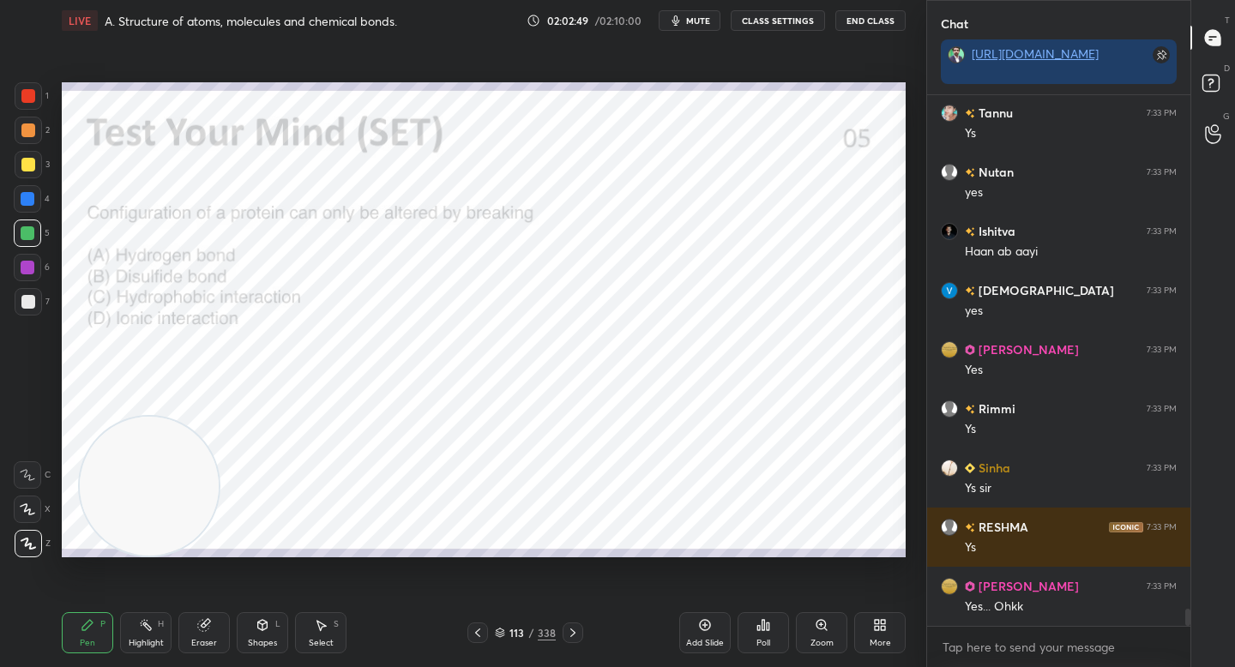
click at [499, 625] on div "113 / 338" at bounding box center [525, 632] width 61 height 15
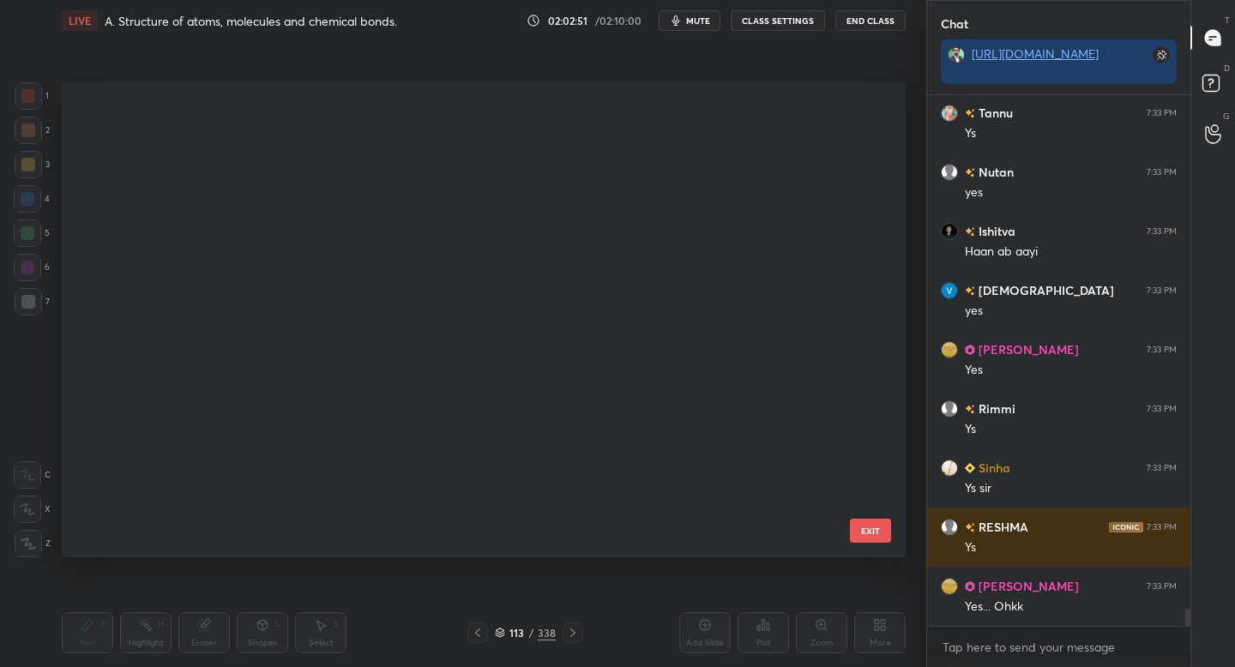
scroll to position [0, 0]
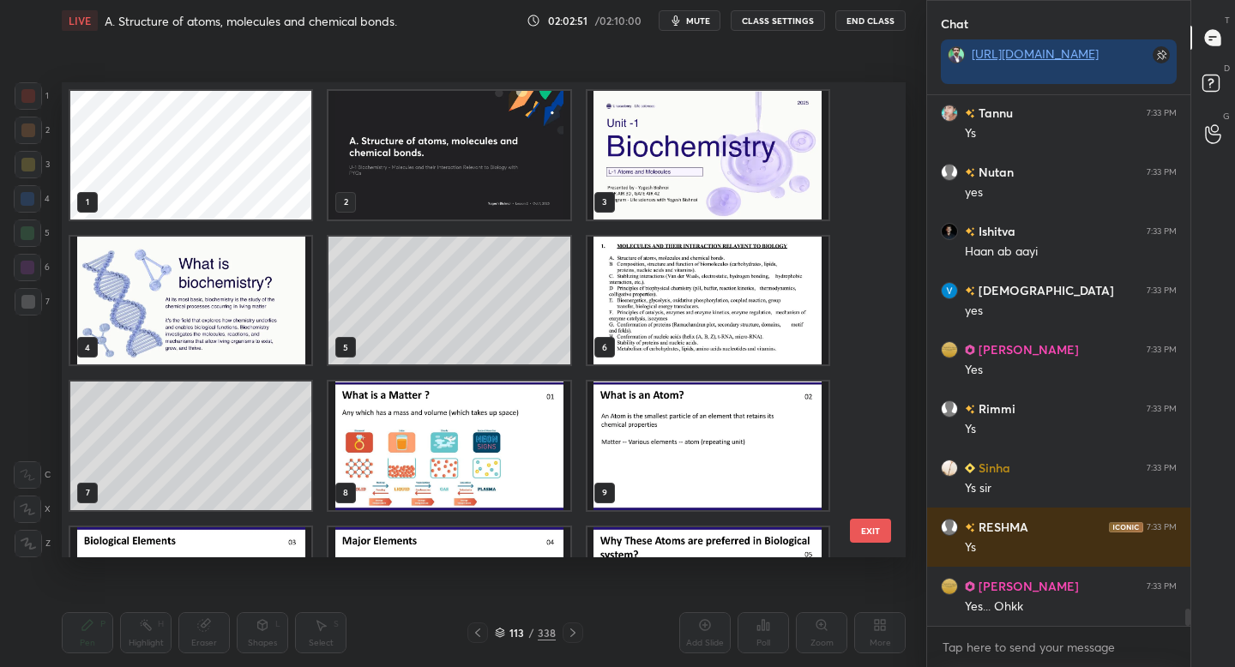
click at [459, 111] on img "grid" at bounding box center [448, 155] width 241 height 129
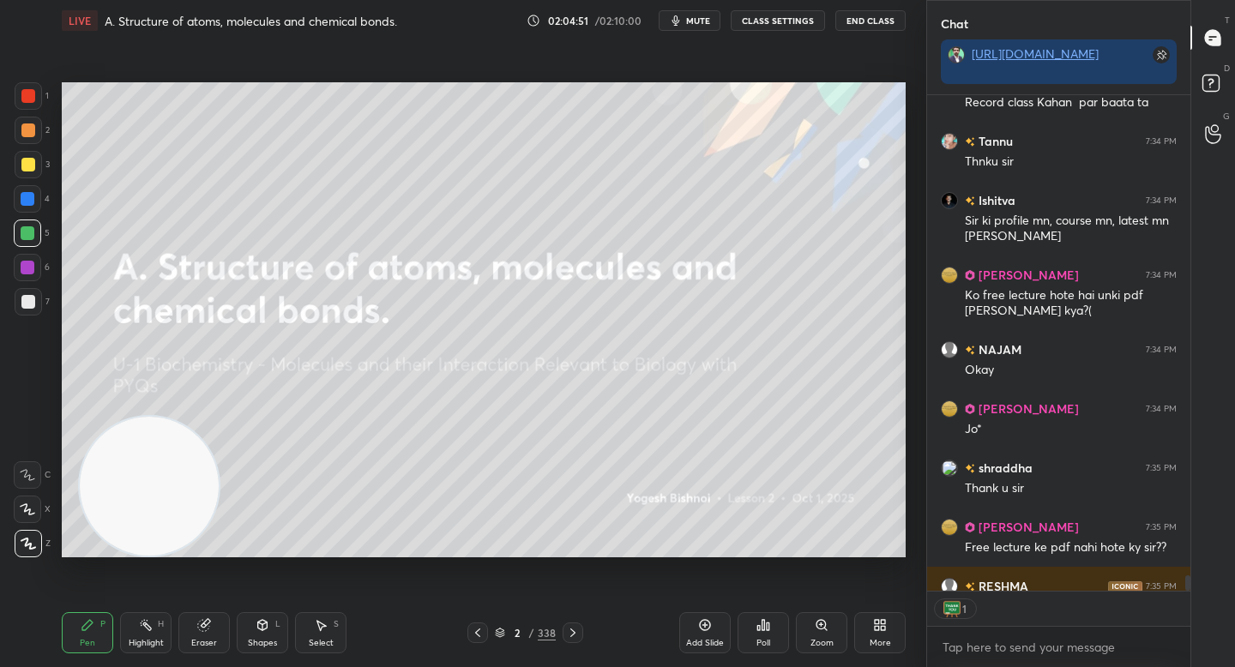
scroll to position [6, 6]
click at [612, 21] on div "/ 02:10:00" at bounding box center [619, 20] width 53 height 10
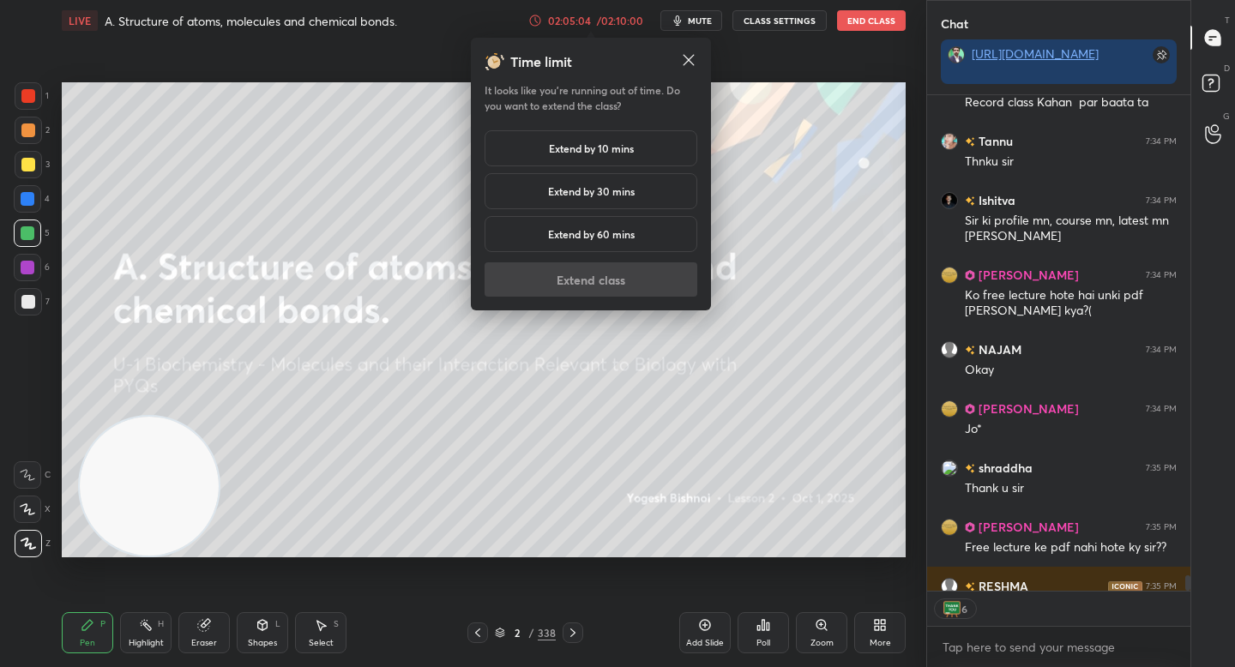
click at [577, 141] on h5 "Extend by 10 mins" at bounding box center [591, 148] width 85 height 15
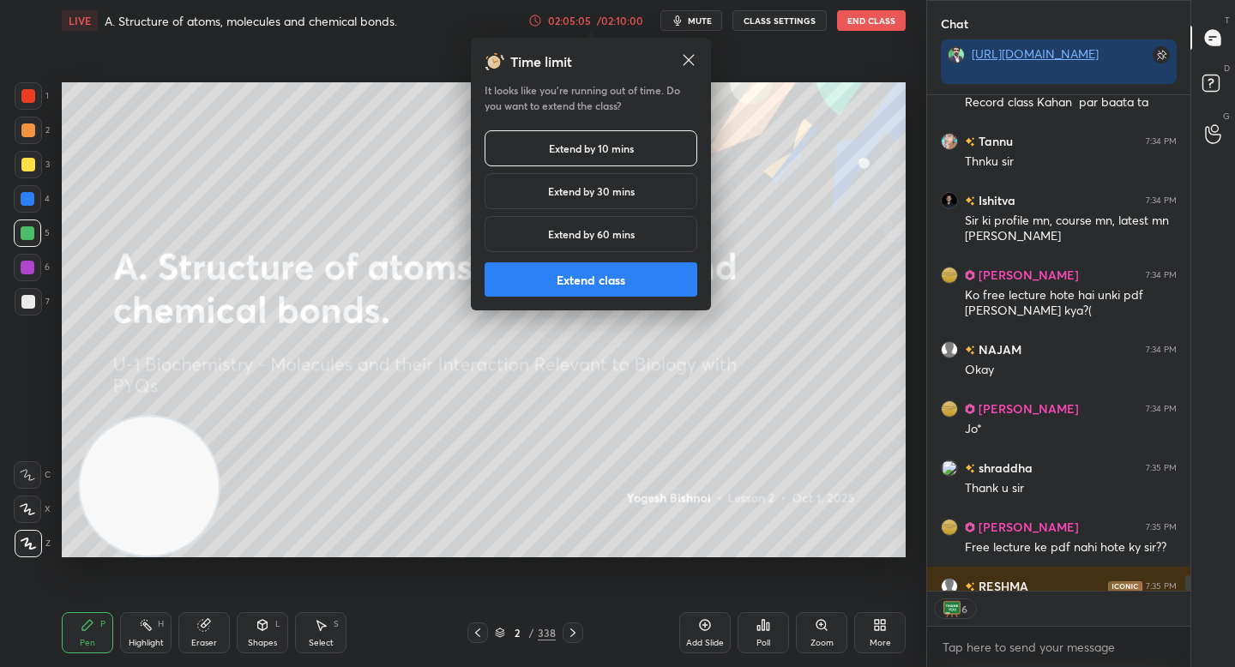
click at [526, 264] on button "Extend class" at bounding box center [591, 279] width 213 height 34
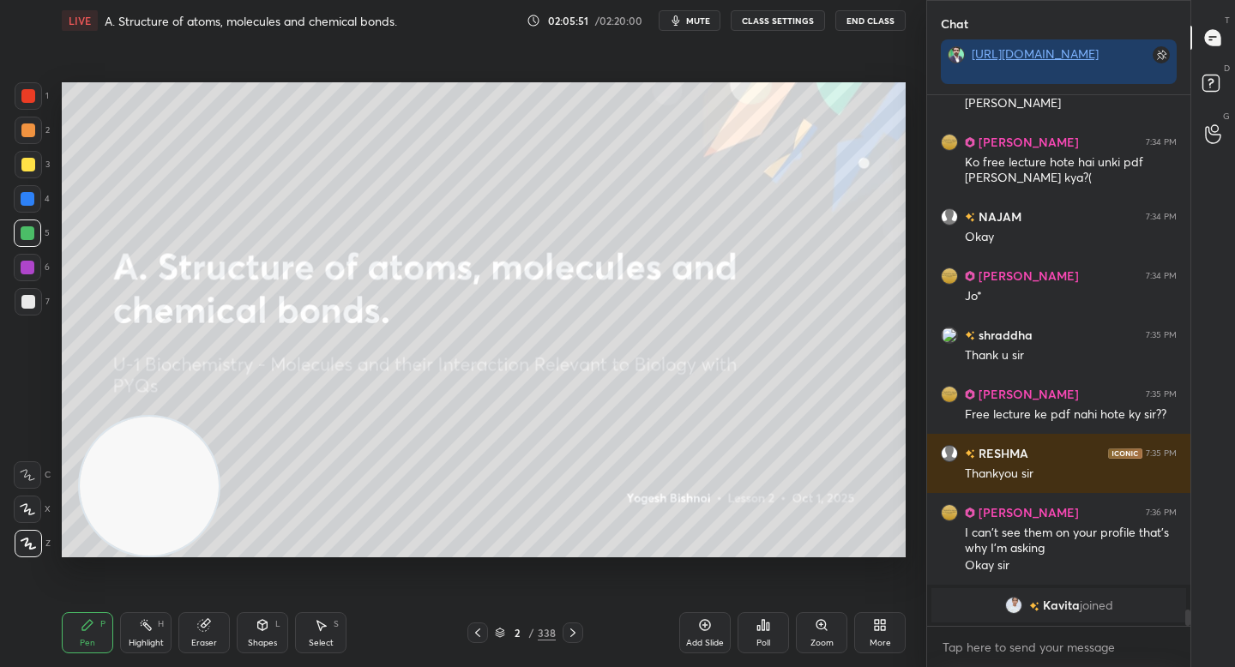
scroll to position [15266, 0]
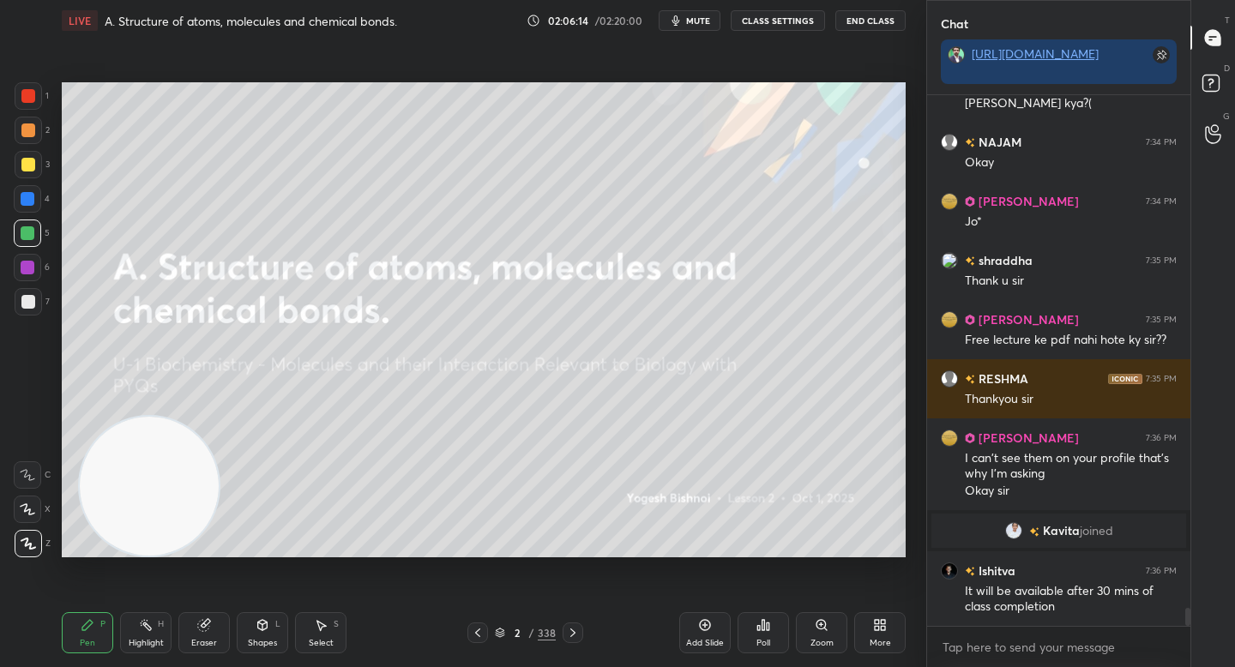
click at [864, 24] on button "End Class" at bounding box center [870, 20] width 70 height 21
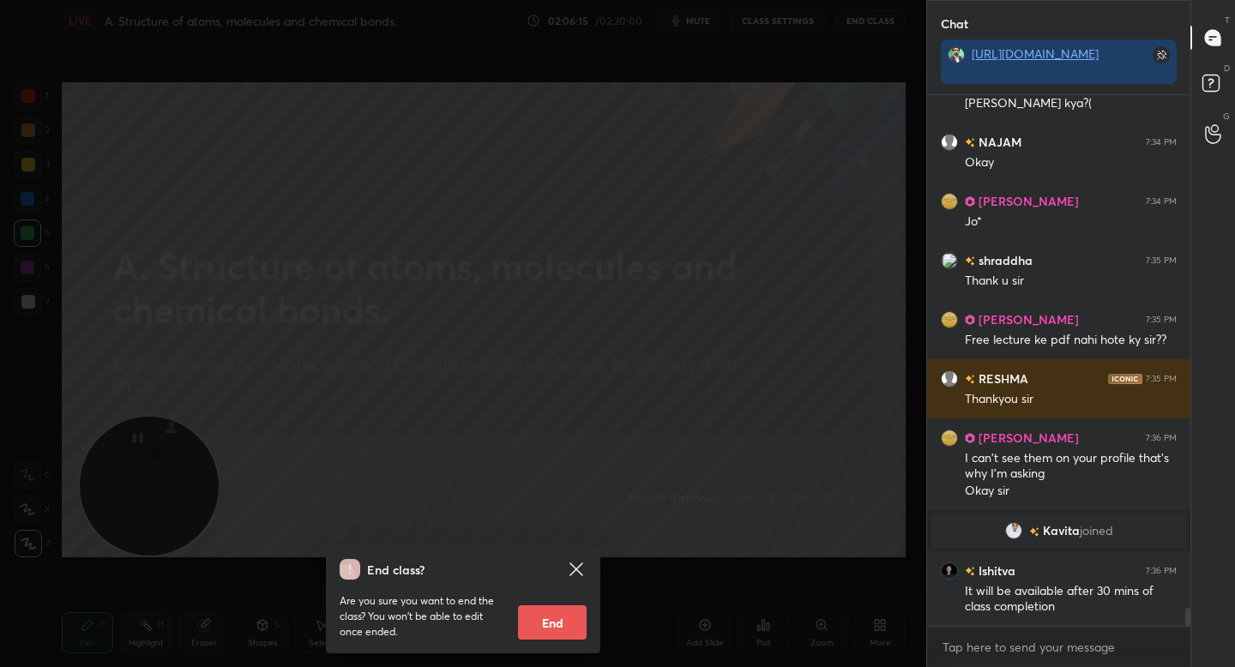
click at [543, 629] on button "End" at bounding box center [552, 622] width 69 height 34
type textarea "x"
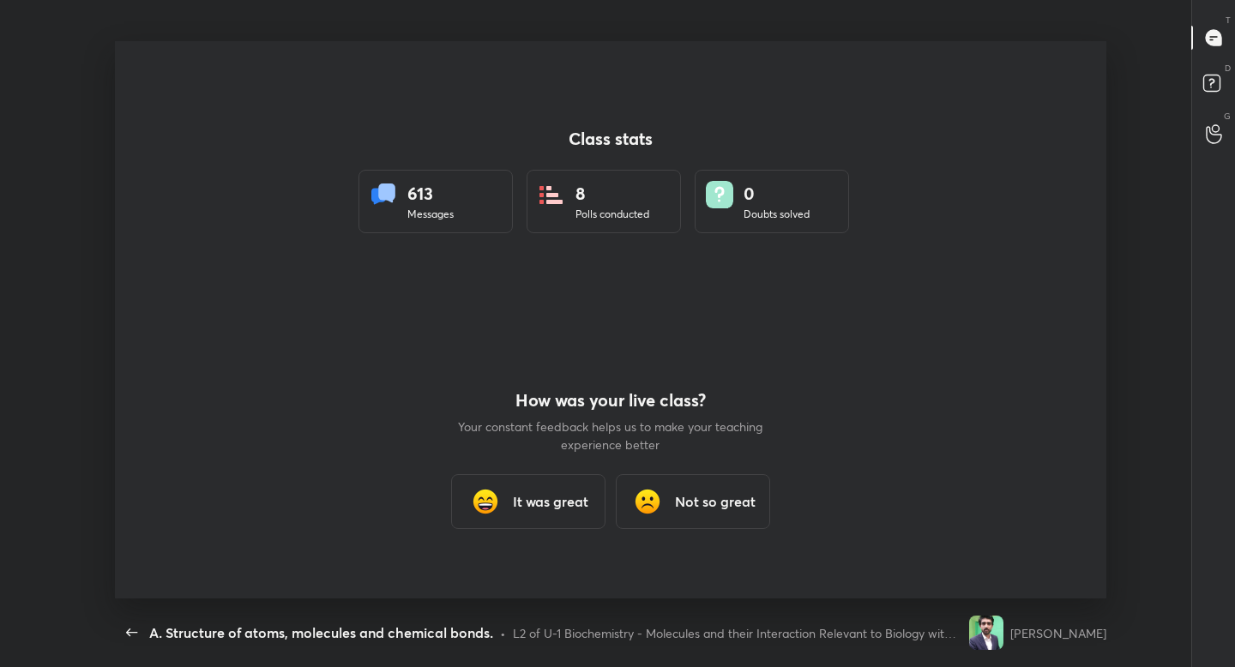
scroll to position [557, 1221]
click at [543, 485] on div "It was great" at bounding box center [528, 501] width 154 height 55
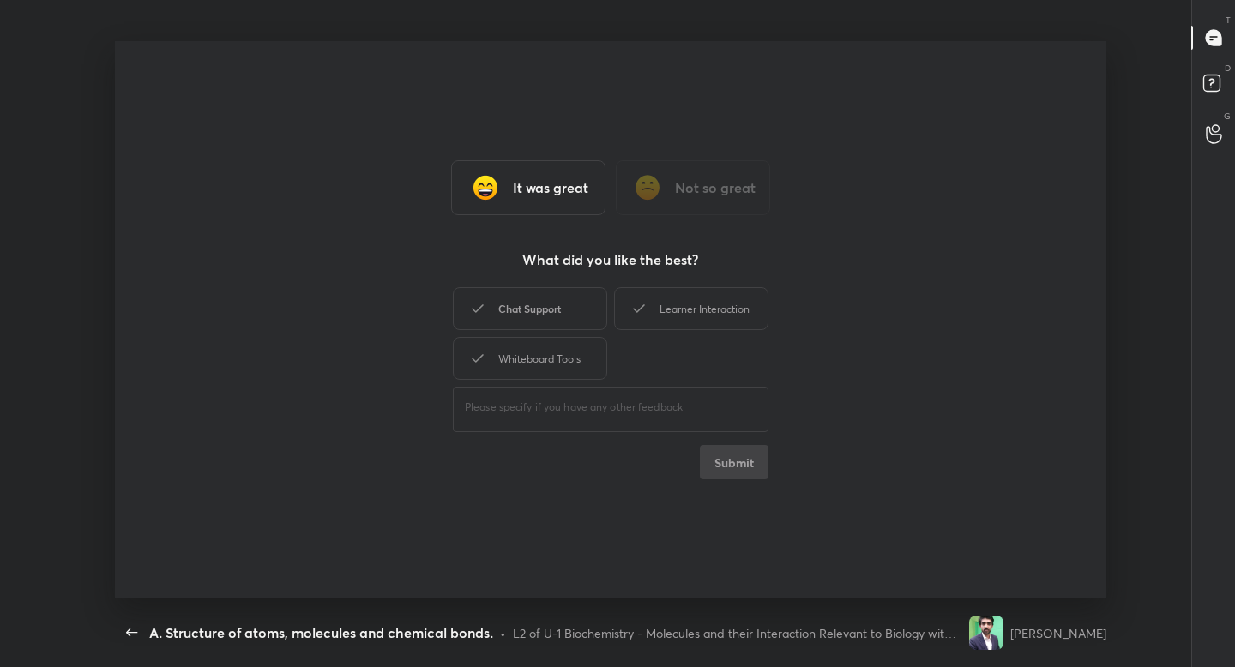
click at [590, 316] on div "Chat Support" at bounding box center [530, 308] width 154 height 43
click at [634, 316] on icon at bounding box center [639, 308] width 21 height 21
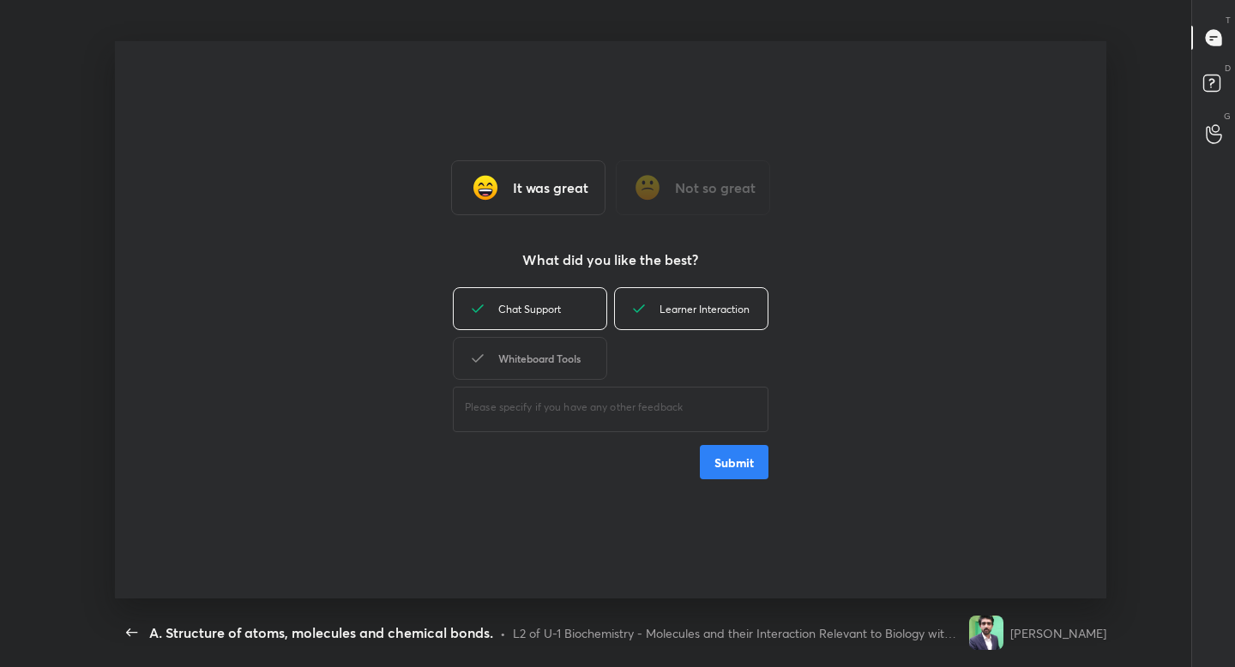
click at [593, 350] on div "Whiteboard Tools" at bounding box center [530, 358] width 154 height 43
click at [735, 481] on div "It was great Not so great What did you like the best? Chat Support Learner Inte…" at bounding box center [610, 319] width 991 height 557
click at [735, 469] on button "Submit" at bounding box center [734, 462] width 69 height 34
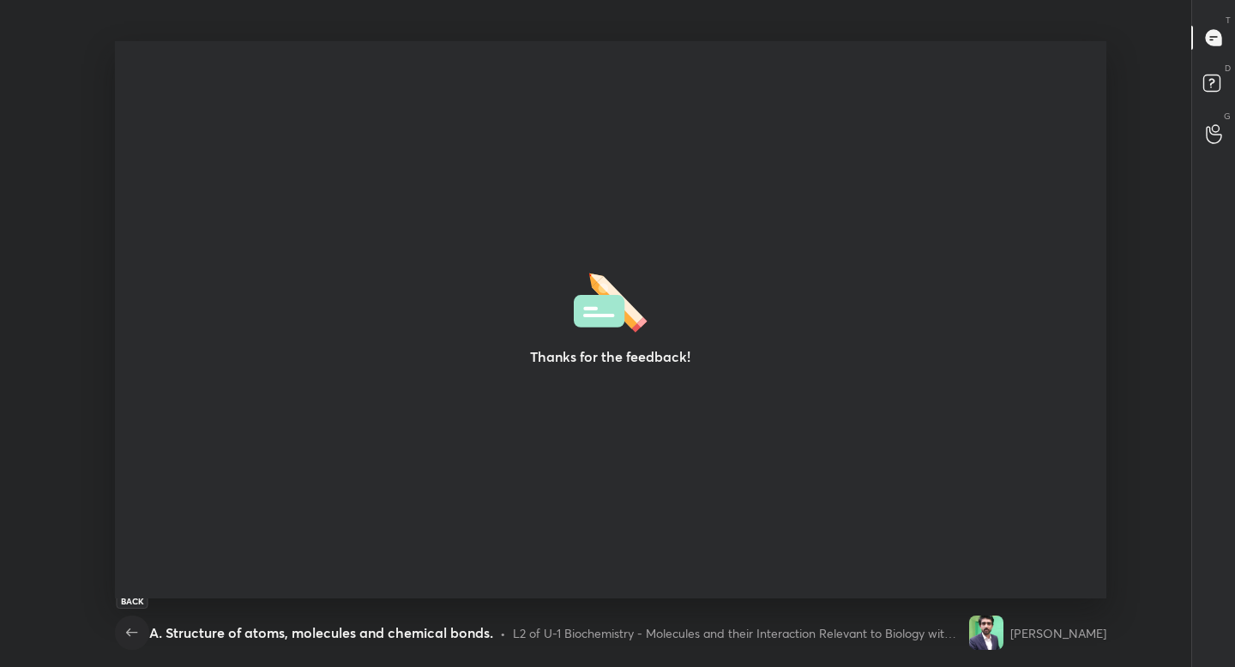
click at [131, 629] on icon "button" at bounding box center [132, 633] width 21 height 21
